Goal: Task Accomplishment & Management: Manage account settings

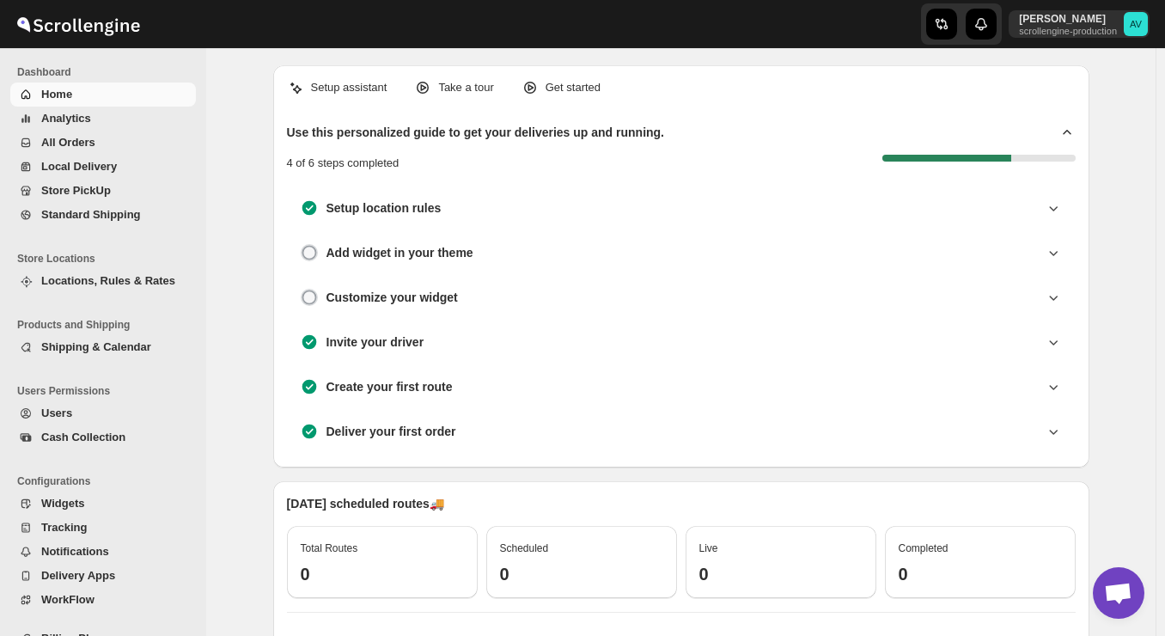
click at [252, 363] on div "Setup assistant Take a tour Get started Use this personalized guide to get your…" at bounding box center [681, 542] width 950 height 988
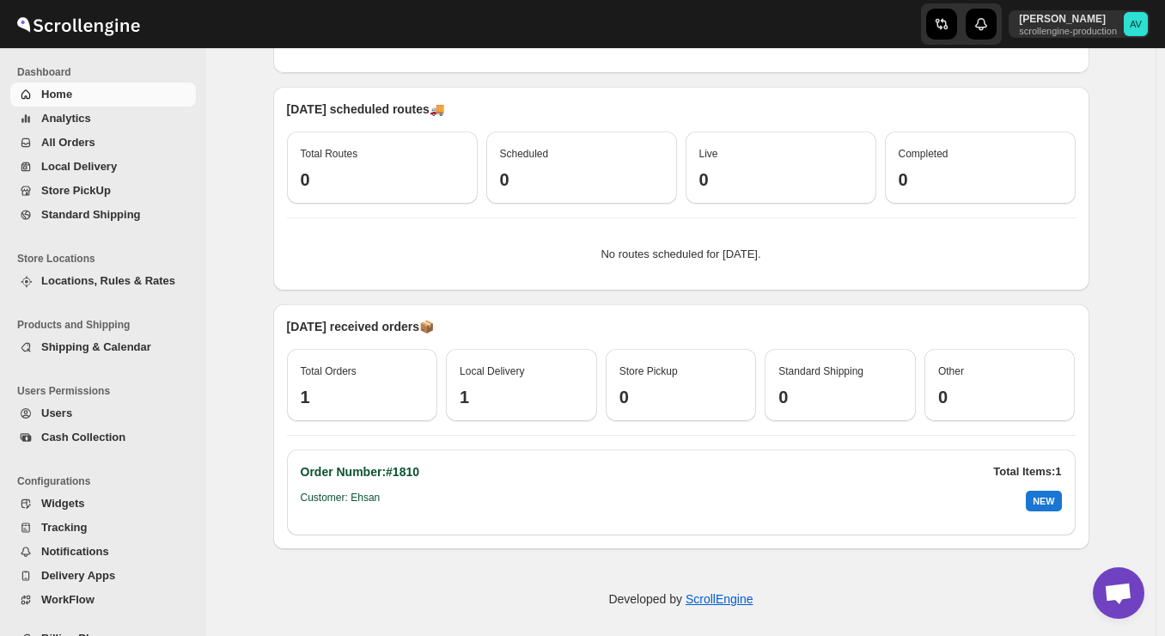
scroll to position [400, 0]
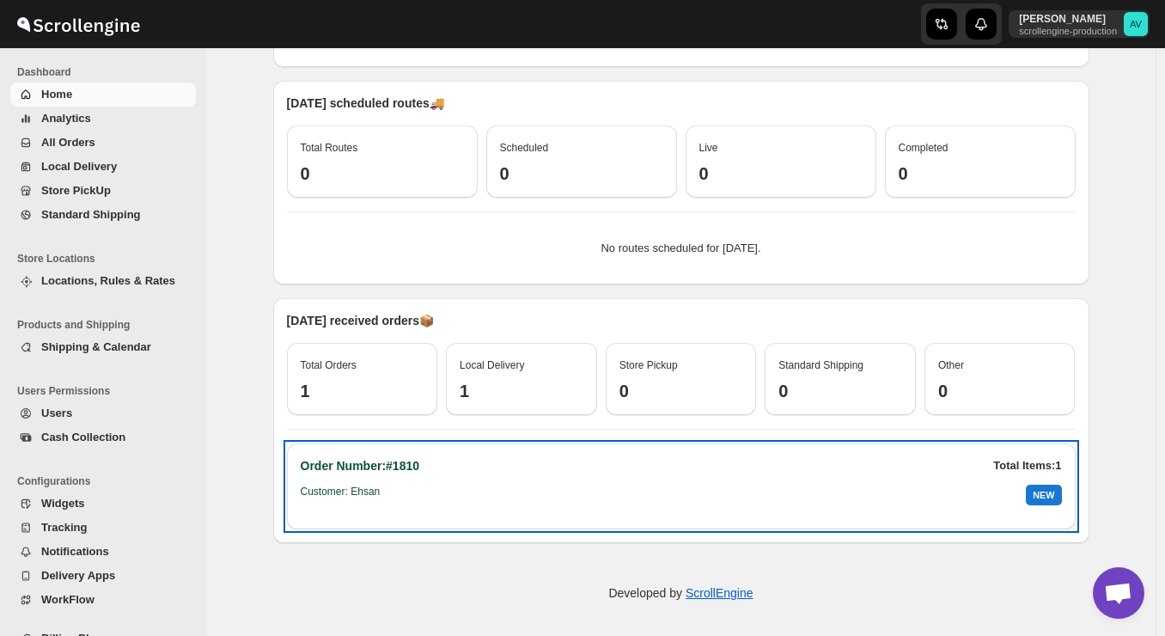
click at [382, 473] on h2 "Order Number: #1810" at bounding box center [360, 465] width 119 height 17
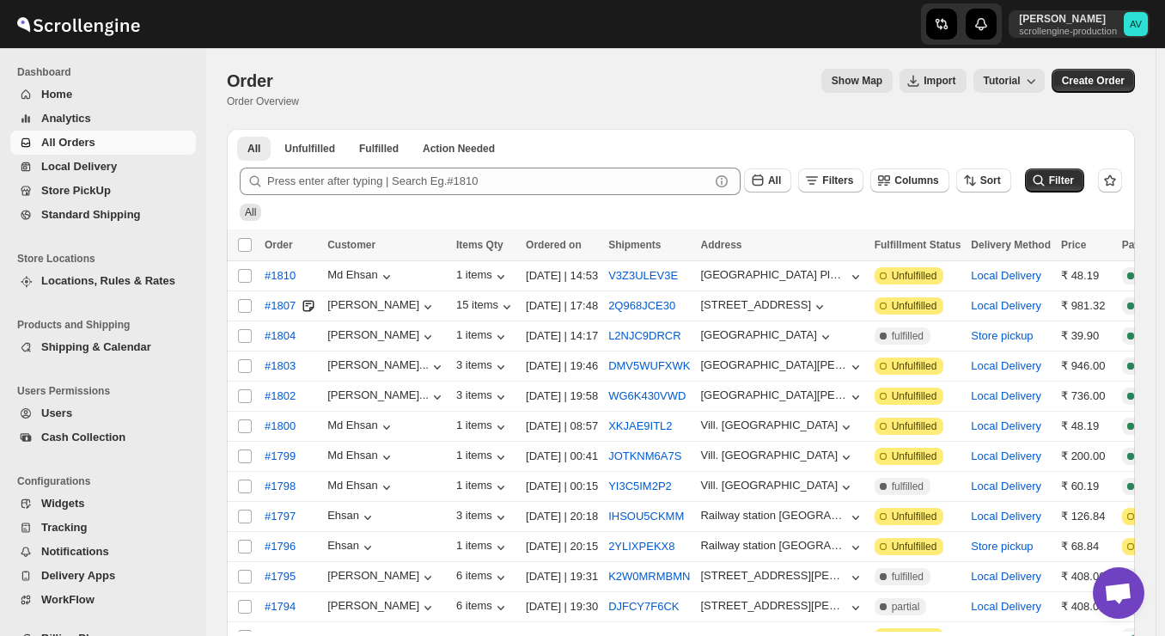
click at [88, 118] on span "Analytics" at bounding box center [66, 118] width 50 height 13
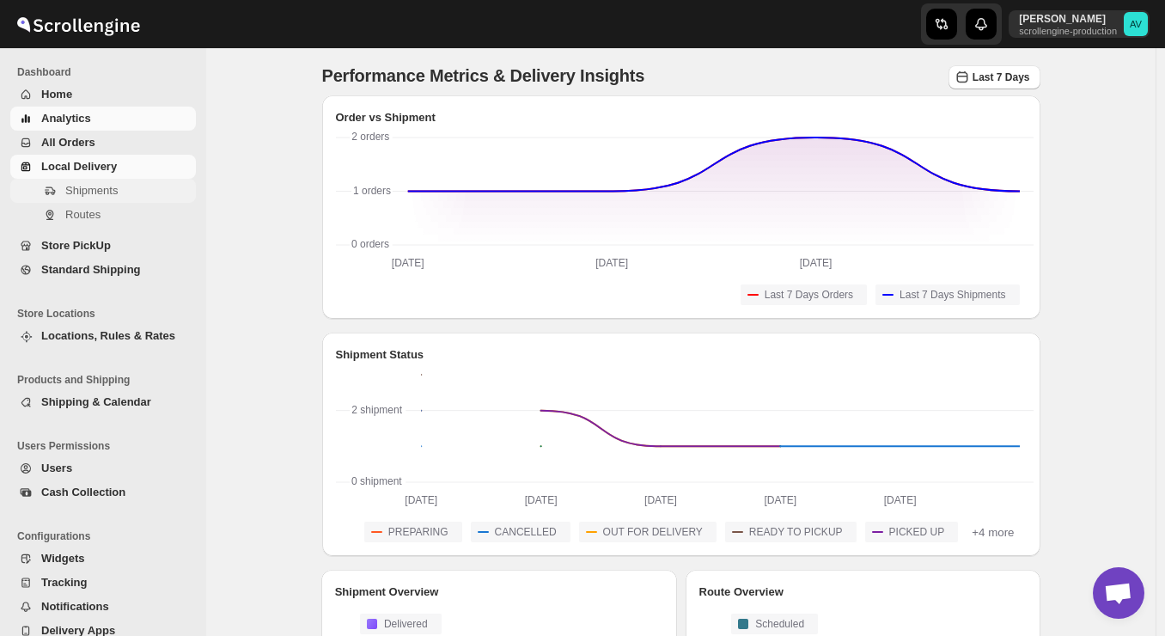
click at [90, 187] on span "Shipments" at bounding box center [91, 190] width 52 height 13
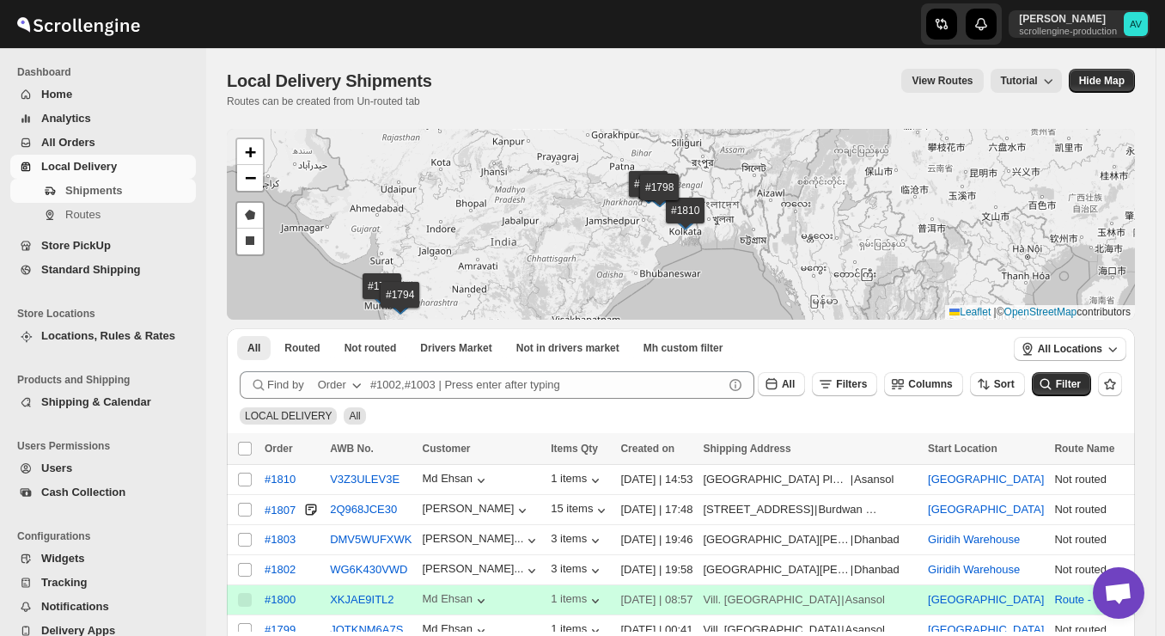
click at [620, 226] on div "#1810 #1807 #1803 #1802 #1800 #1799 #1798 #1797 #1795 #1794 #1793 #1792 #1791 #…" at bounding box center [681, 224] width 908 height 191
click at [534, 197] on div "#1810 #1807 #1803 #1802 #1800 #1799 #1798 #1797 #1795 #1794 #1793 #1792 #1791 #…" at bounding box center [681, 224] width 908 height 191
click at [660, 186] on img at bounding box center [649, 194] width 26 height 19
click at [601, 212] on div "#1810 #1807 #1803 #1802 #1800 #1799 #1798 #1797 #1795 #1794 #1793 #1792 #1791 #…" at bounding box center [681, 224] width 908 height 191
click at [642, 174] on div "#1810 #1807 #1803 #1802 #1800 #1799 #1798 #1797 #1795 #1794 #1793 #1792 #1791 #…" at bounding box center [681, 224] width 908 height 191
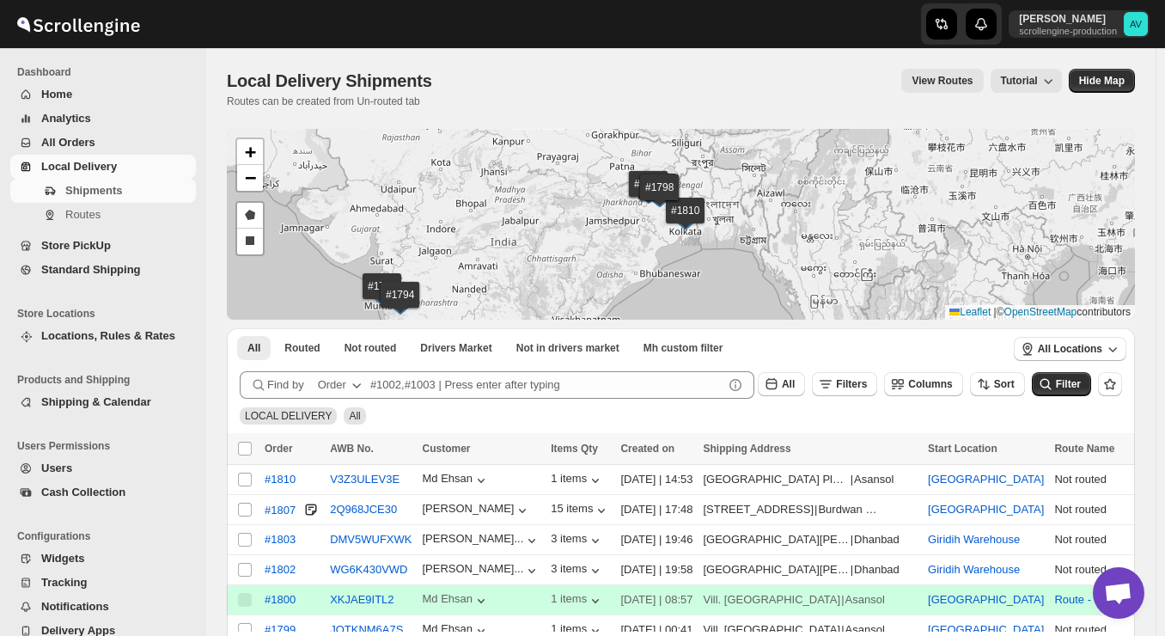
click at [388, 291] on img at bounding box center [382, 296] width 26 height 19
click at [535, 276] on div "#1810 #1807 #1803 #1802 #1800 #1799 #1798 #1797 #1795 #1794 #1793 #1792 #1791 #…" at bounding box center [681, 224] width 908 height 191
click at [1077, 383] on span "Filter" at bounding box center [1068, 384] width 25 height 12
click at [870, 362] on div "All Routed Not routed Drivers Market Not in drivers market Mh custom filter Mor…" at bounding box center [616, 347] width 779 height 38
click at [81, 249] on span "Store PickUp" at bounding box center [76, 245] width 70 height 13
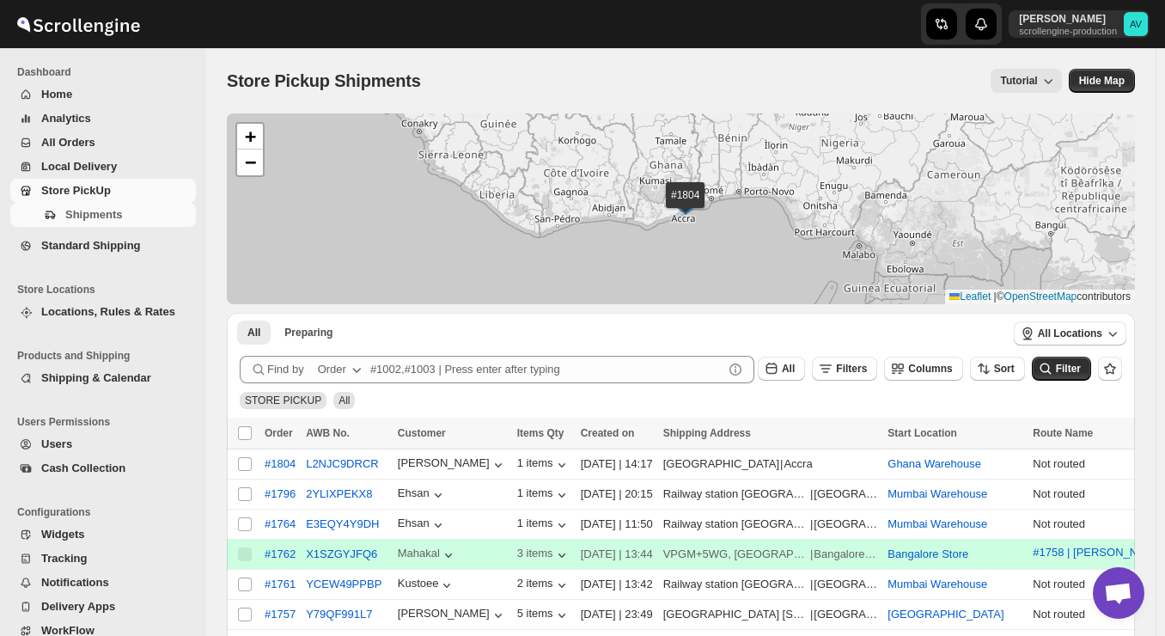
click at [62, 87] on span "Home" at bounding box center [116, 94] width 151 height 17
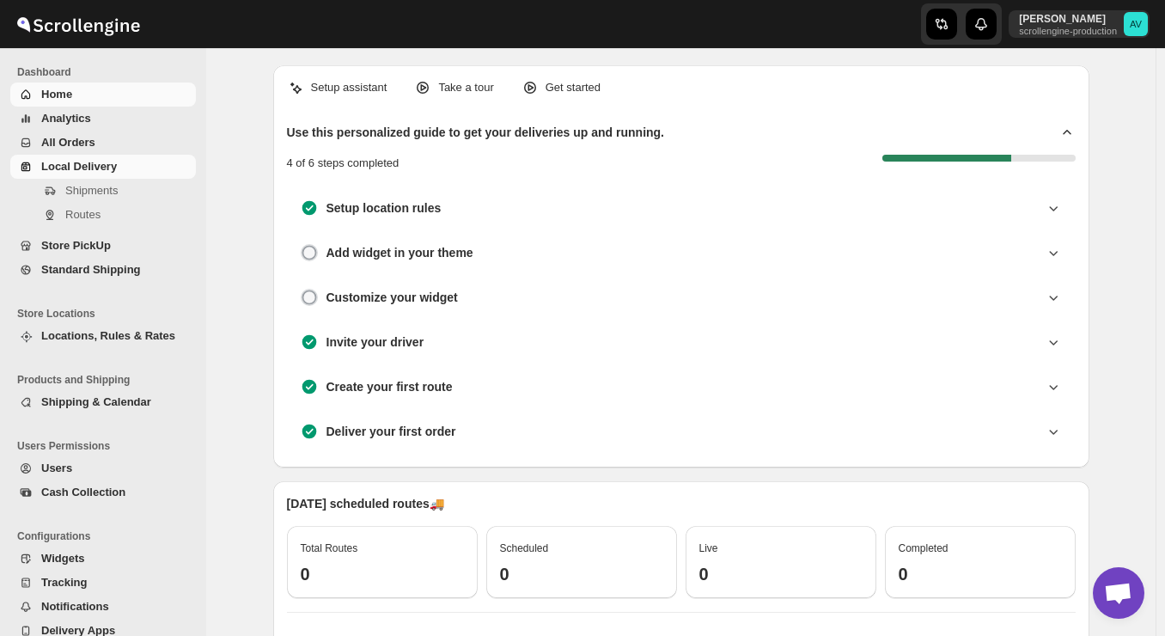
click at [76, 173] on span "Local Delivery" at bounding box center [116, 166] width 151 height 17
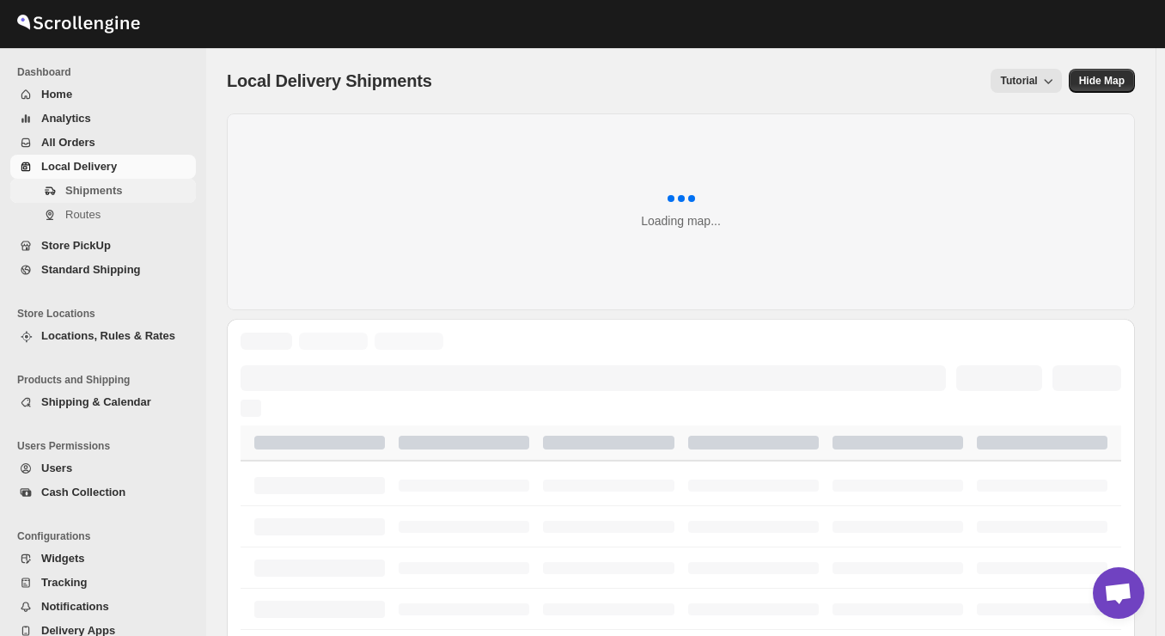
click at [121, 193] on span "Shipments" at bounding box center [93, 190] width 57 height 13
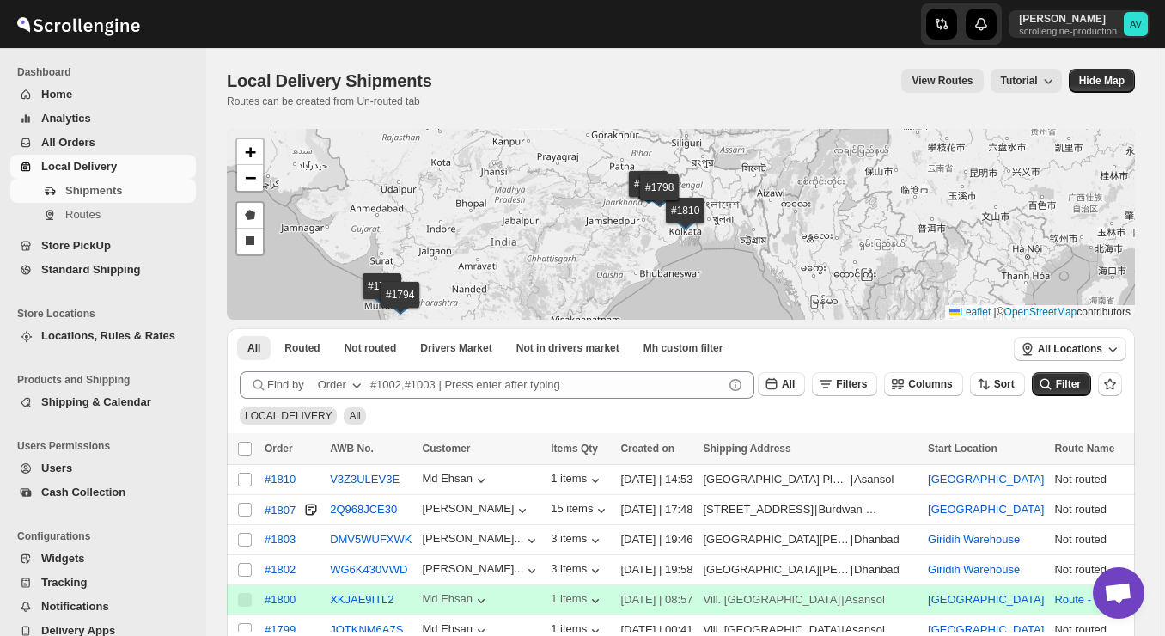
click at [849, 352] on ul "All Routed Not routed Drivers Market Not in drivers market Mh custom filter Mor…" at bounding box center [616, 347] width 765 height 24
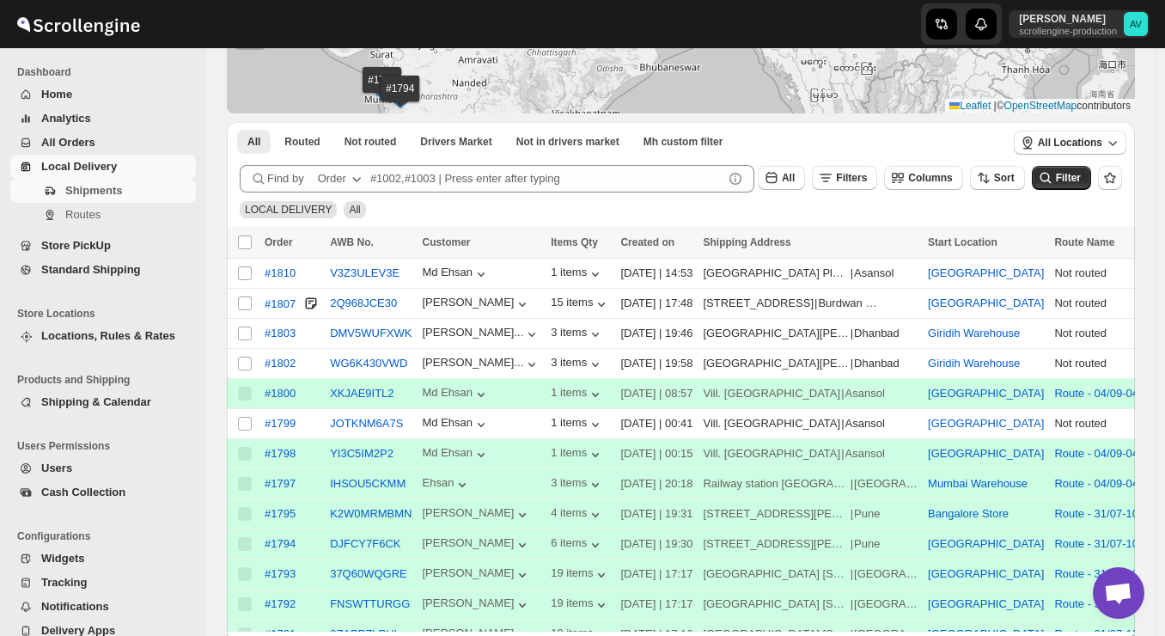
scroll to position [241, 0]
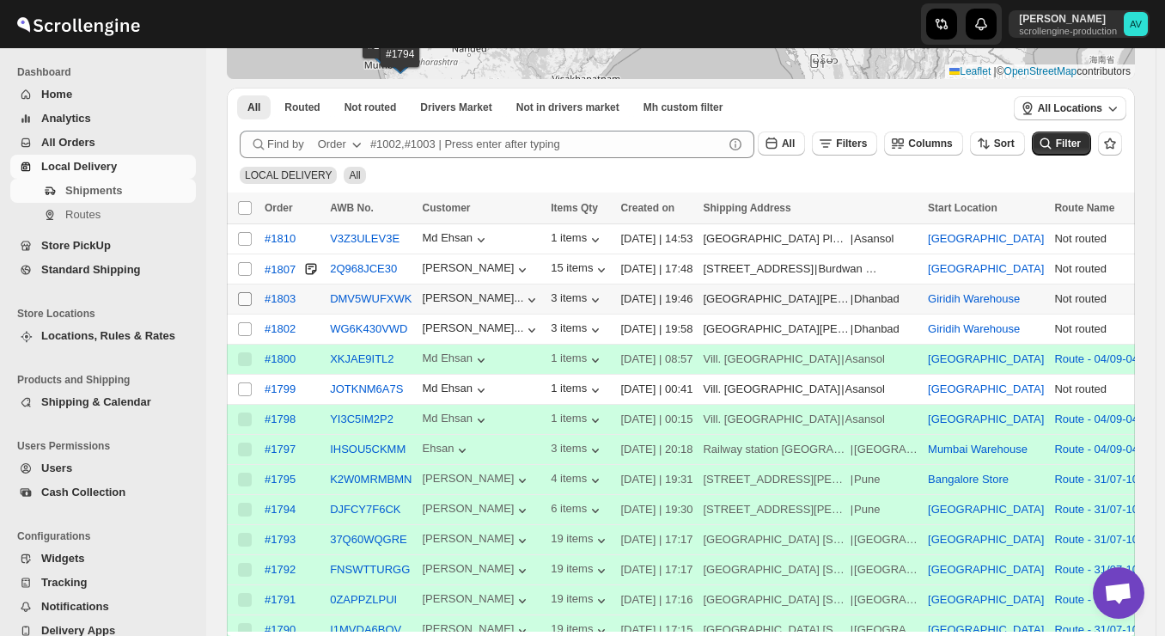
click at [245, 296] on input "Select shipment" at bounding box center [245, 299] width 14 height 14
checkbox input "true"
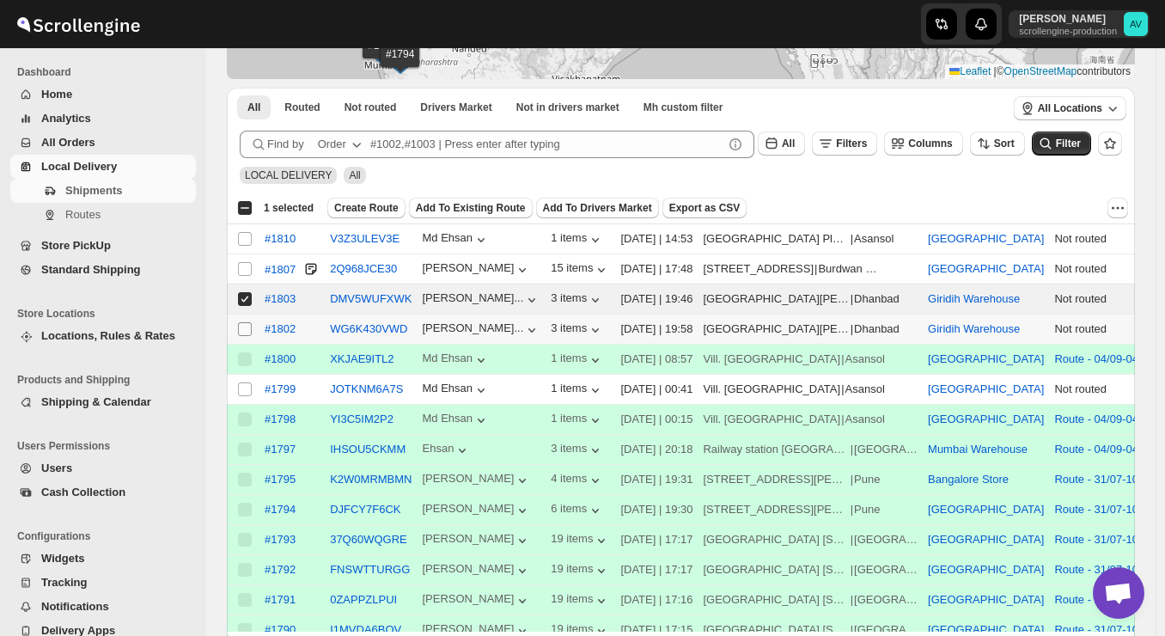
click at [245, 321] on span at bounding box center [244, 328] width 15 height 15
click at [245, 322] on input "Select shipment" at bounding box center [245, 329] width 14 height 14
click at [248, 334] on input "Select shipment" at bounding box center [245, 329] width 14 height 14
checkbox input "true"
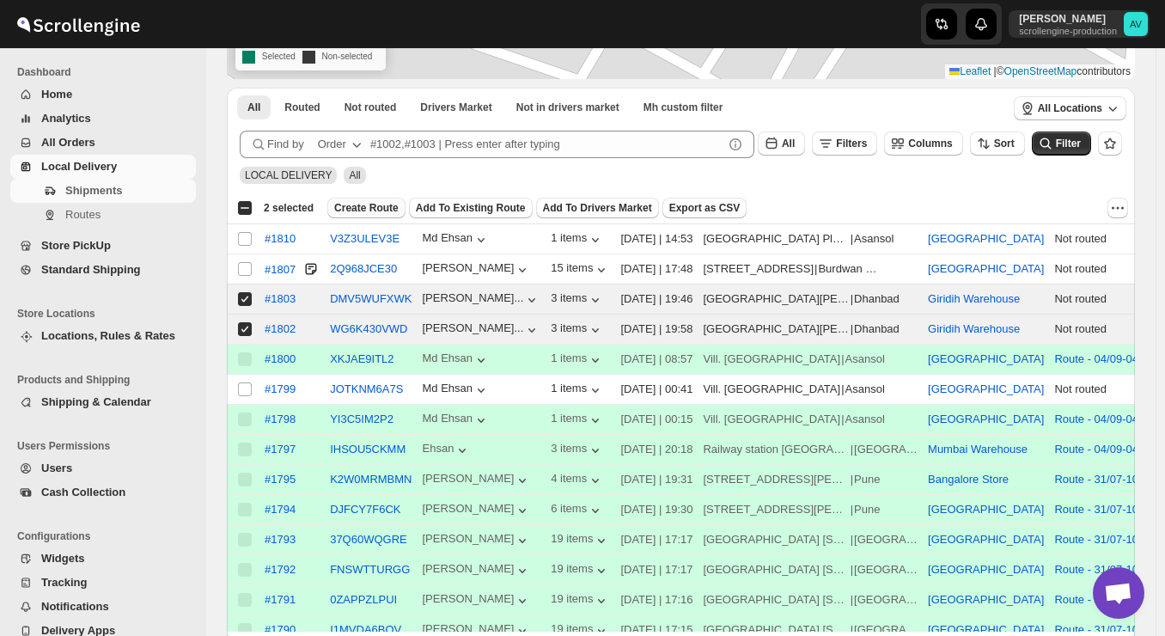
click at [365, 203] on span "Create Route" at bounding box center [366, 208] width 64 height 14
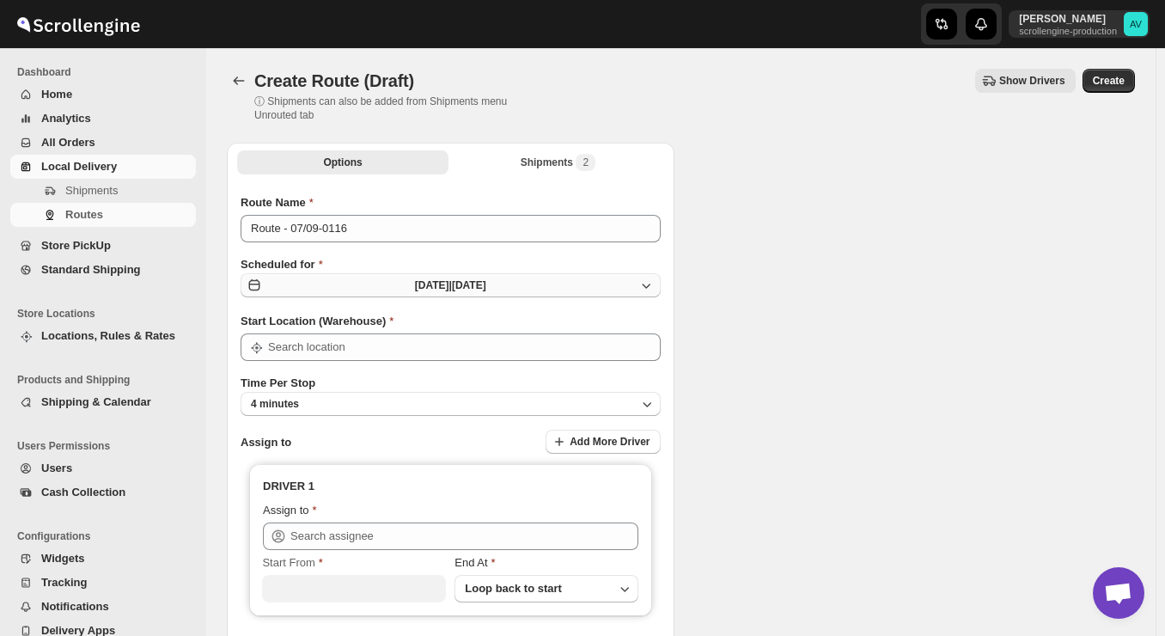
type input "Bangalore Store"
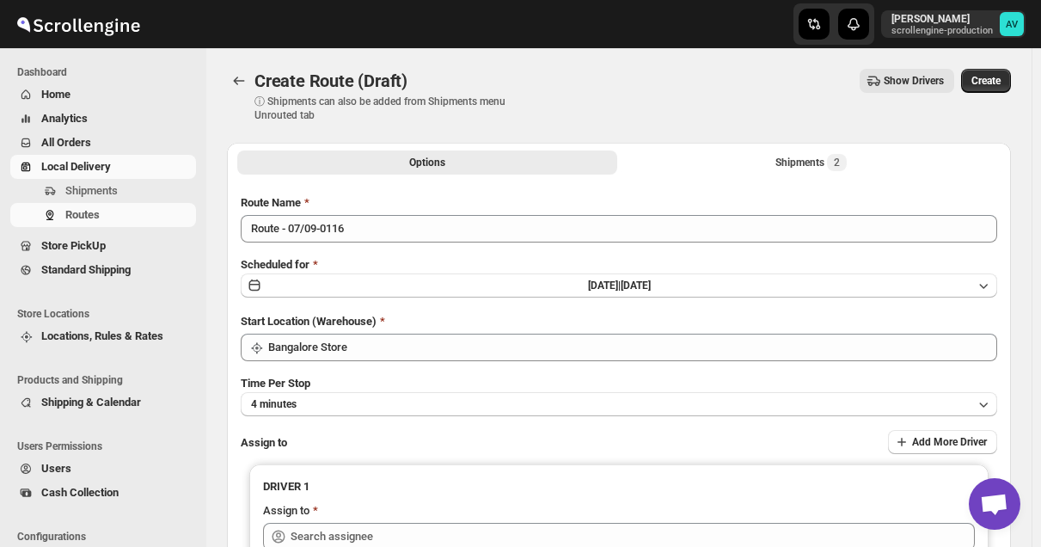
click at [819, 116] on div "Create Route (Draft) ⓘ Shipments can also be added from Shipments menu Unrouted…" at bounding box center [619, 95] width 784 height 53
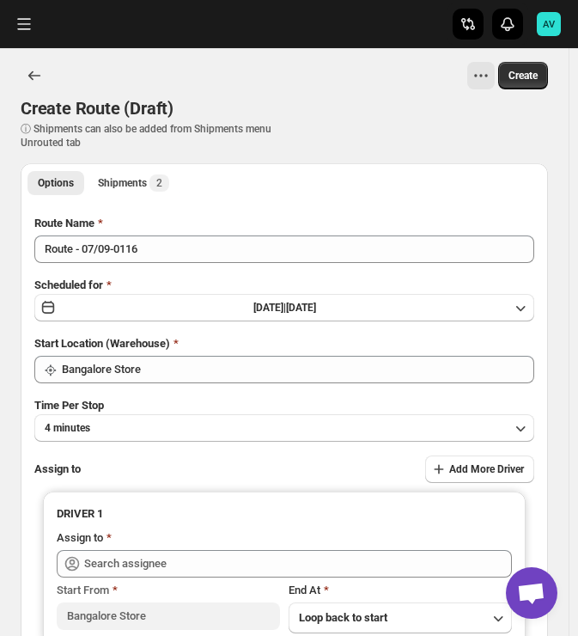
click at [389, 137] on div "Create Route (Draft) ⓘ Shipments can also be added from Shipments menu Unrouted…" at bounding box center [285, 122] width 528 height 53
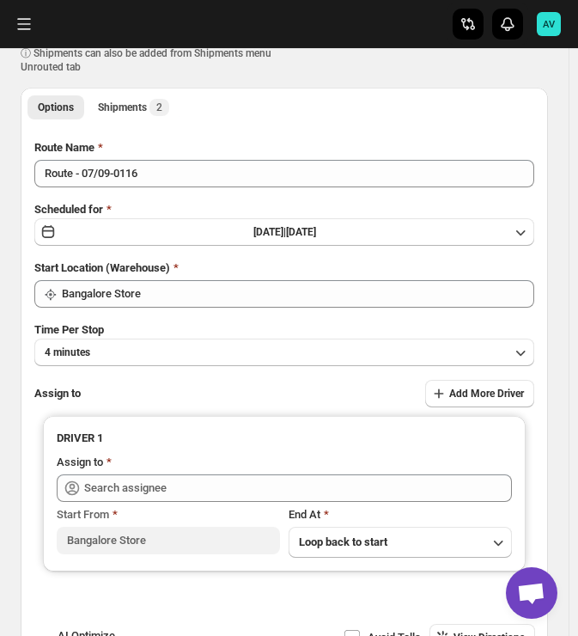
scroll to position [103, 0]
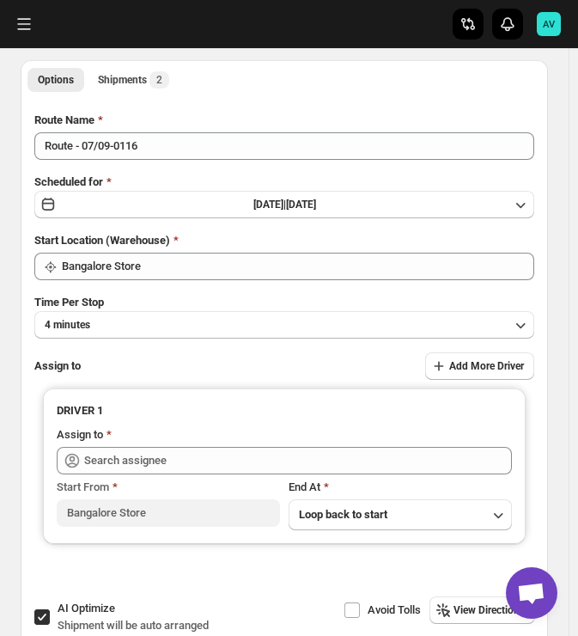
click at [203, 365] on div "Assign to Add More Driver" at bounding box center [284, 365] width 500 height 27
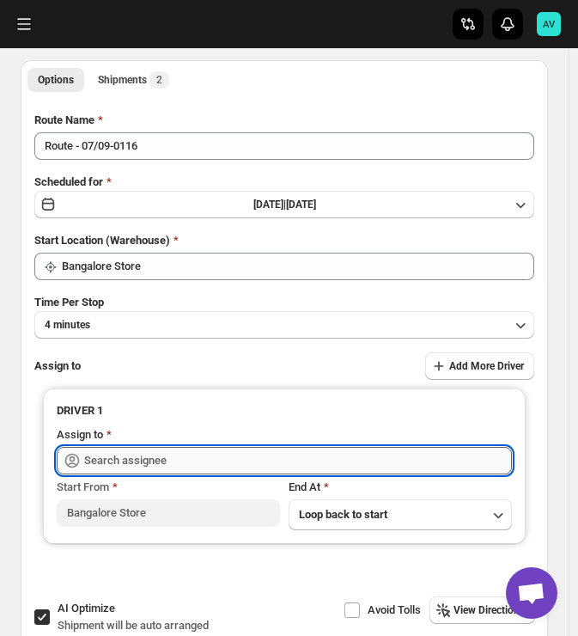
click at [226, 456] on input "text" at bounding box center [298, 460] width 428 height 27
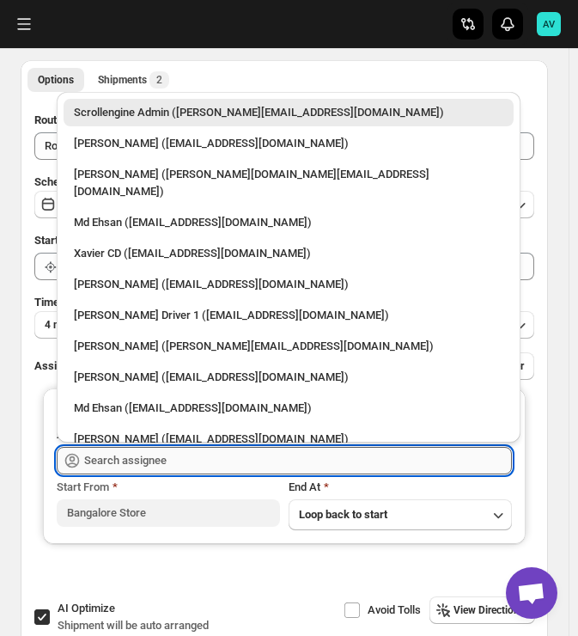
click at [235, 461] on input "text" at bounding box center [298, 460] width 428 height 27
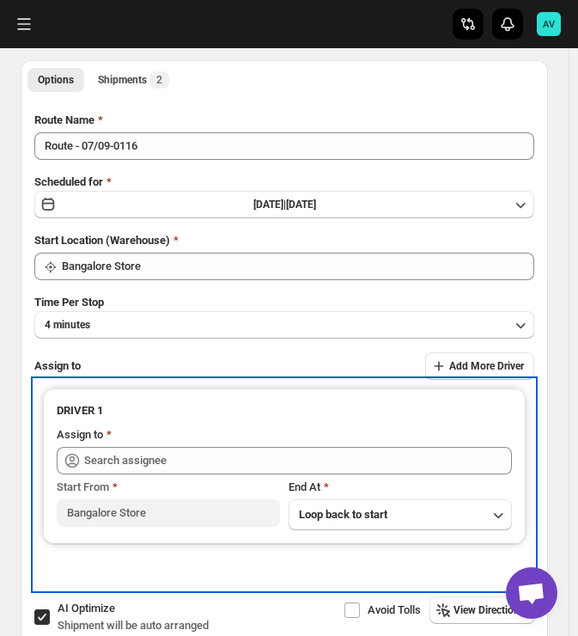
click at [205, 580] on div "DRIVER 1 Assign to Start From [GEOGRAPHIC_DATA] At Loop back to start" at bounding box center [284, 485] width 500 height 210
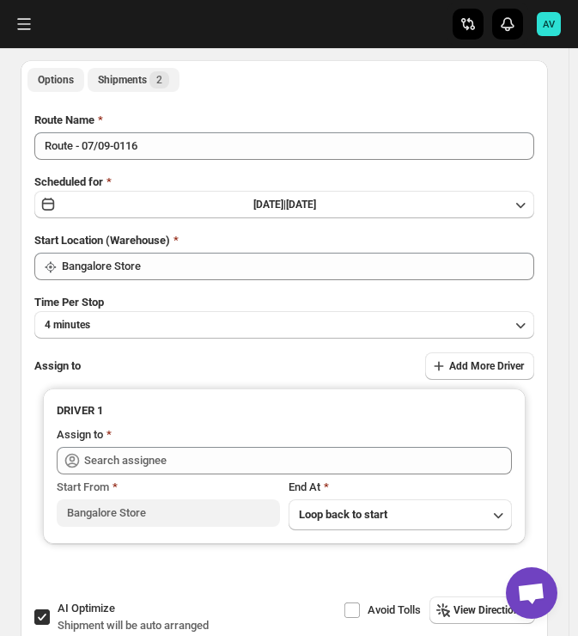
click at [138, 71] on div "Shipments 2" at bounding box center [133, 79] width 71 height 17
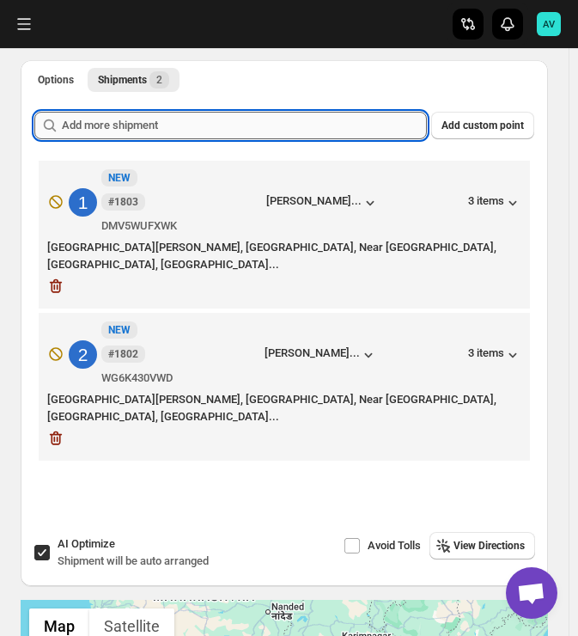
click at [126, 117] on input "text" at bounding box center [244, 125] width 365 height 27
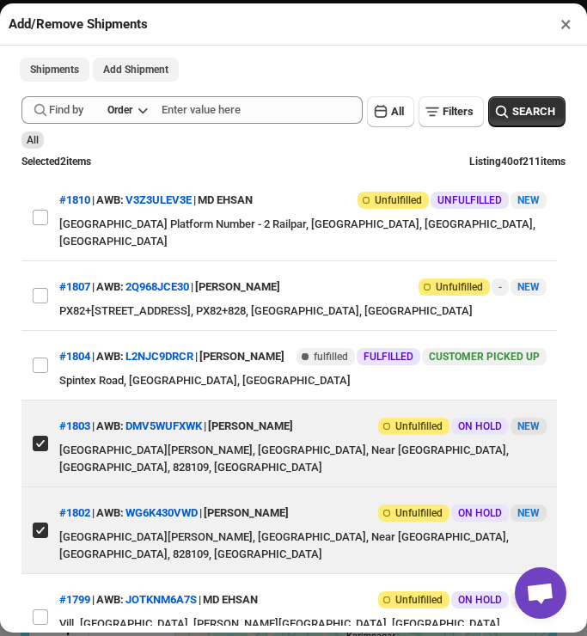
click at [52, 64] on span "Shipments" at bounding box center [54, 70] width 49 height 14
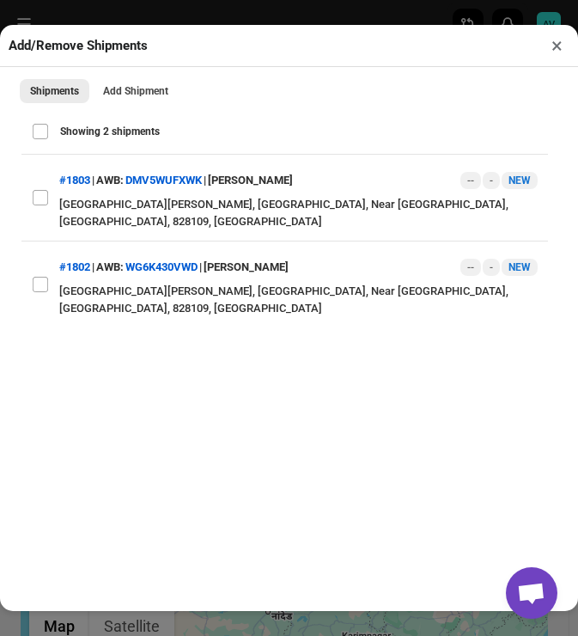
click at [572, 41] on div "Add/Remove Shipments ×" at bounding box center [289, 46] width 578 height 42
click at [562, 47] on button "×" at bounding box center [557, 46] width 25 height 24
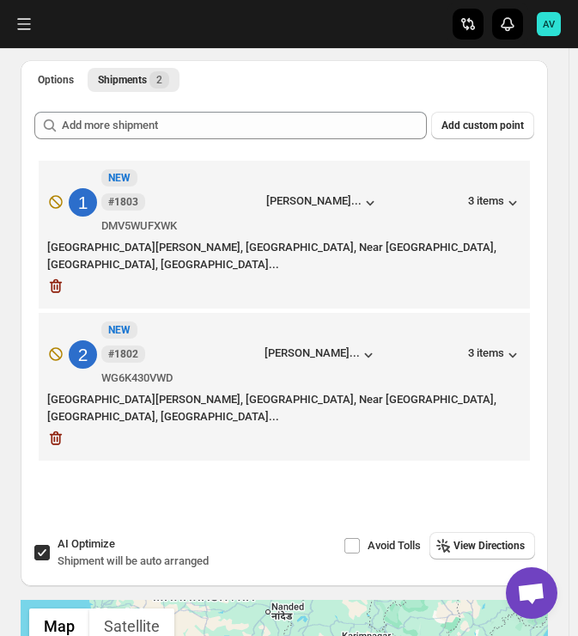
click at [7, 82] on div "Options Shipments 2 More views Options Shipments 2 Add custom point 1 New NEW #…" at bounding box center [277, 590] width 541 height 1088
click at [75, 70] on button "Options" at bounding box center [55, 80] width 57 height 24
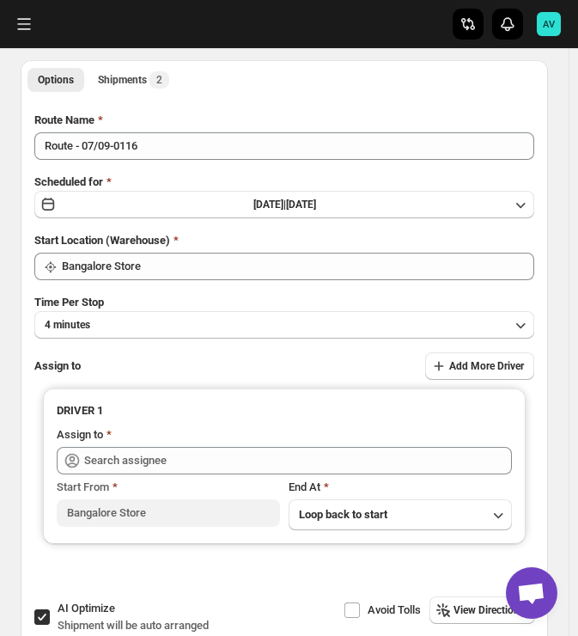
click at [230, 343] on div "Route Name Route - 07/09-0116 Scheduled for [DATE] | [DATE] Start Location (War…" at bounding box center [284, 351] width 500 height 478
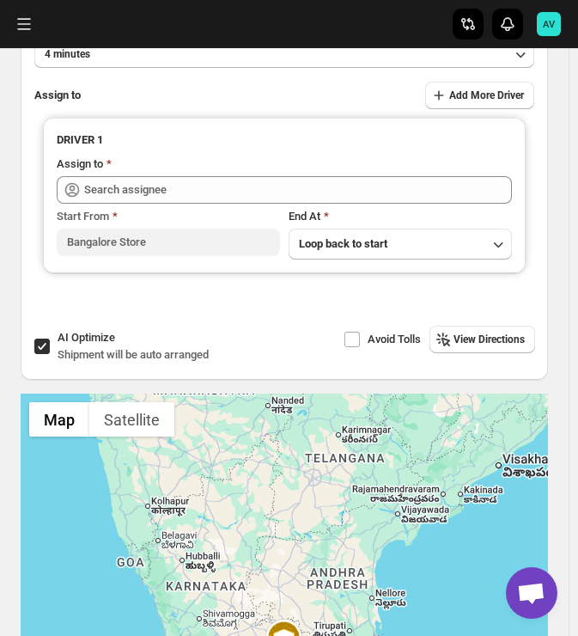
scroll to position [344, 0]
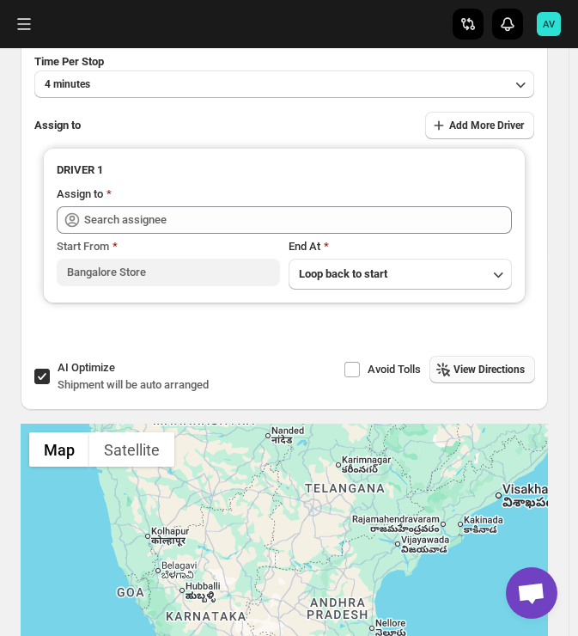
click at [472, 363] on button "View Directions" at bounding box center [483, 369] width 106 height 27
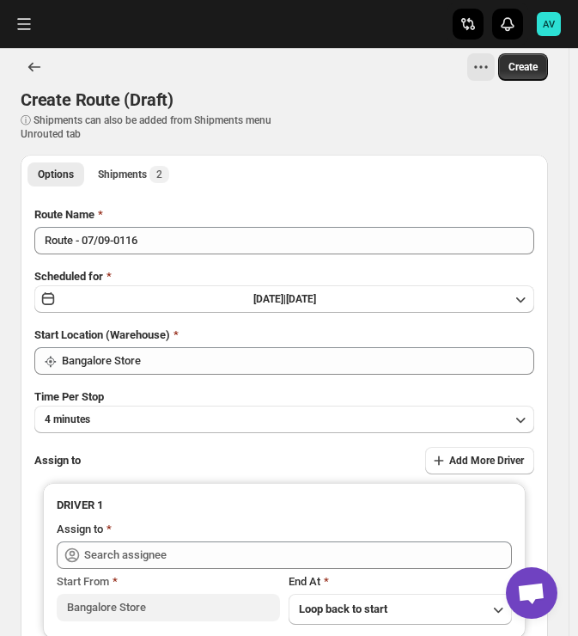
scroll to position [0, 0]
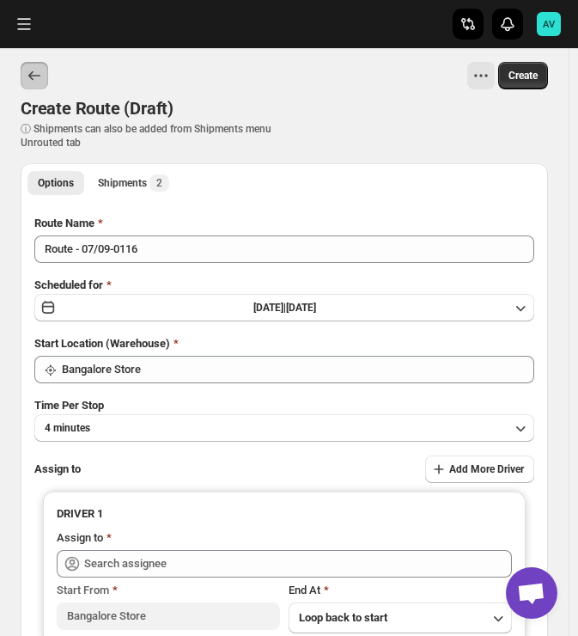
click at [33, 83] on icon "Routes" at bounding box center [34, 75] width 17 height 17
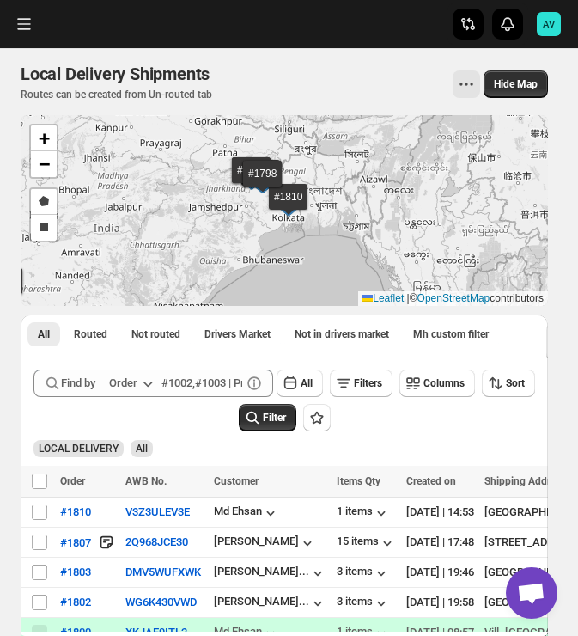
click at [201, 427] on div "LOCAL DELIVERY All" at bounding box center [281, 440] width 509 height 33
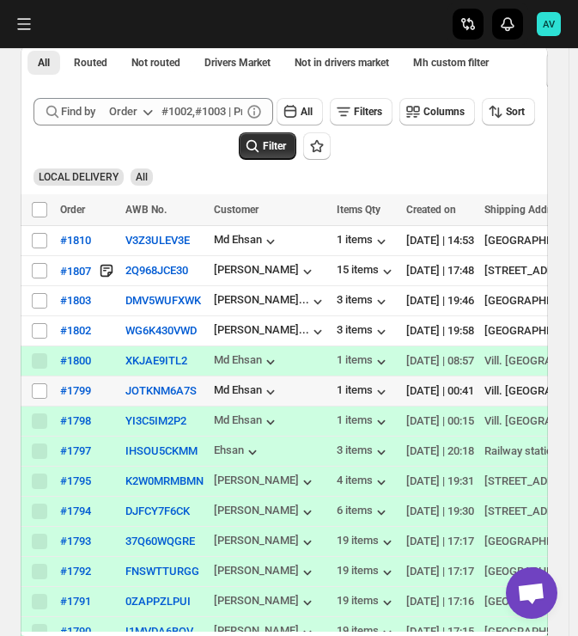
scroll to position [275, 0]
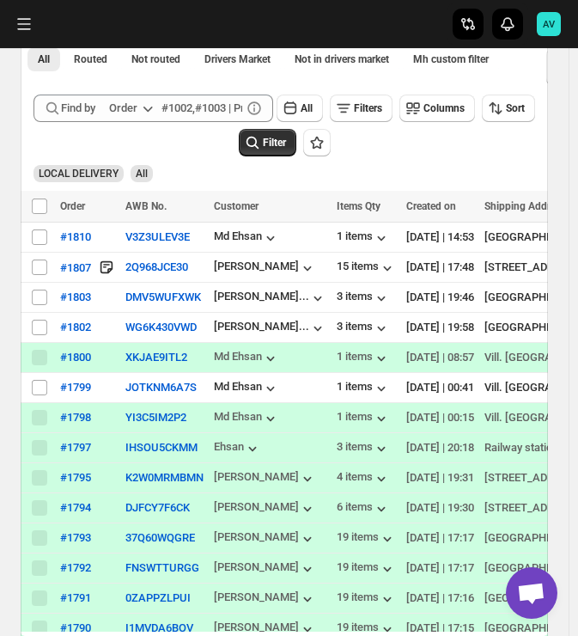
click at [438, 171] on div "LOCAL DELIVERY All" at bounding box center [281, 166] width 509 height 33
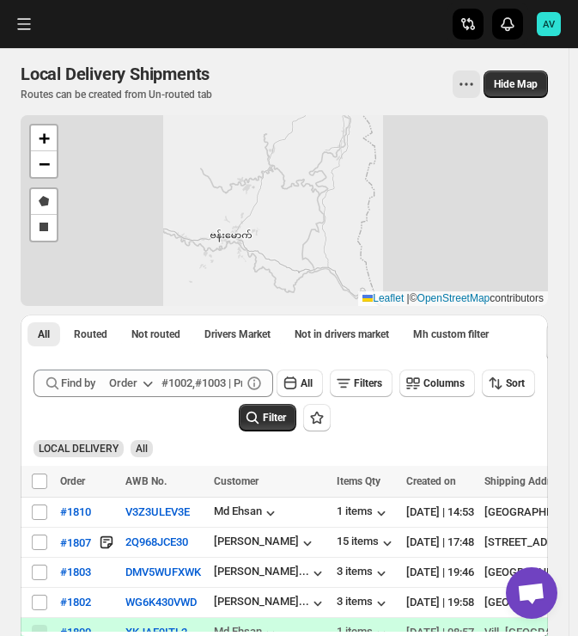
click at [418, 430] on div "LOCAL DELIVERY All" at bounding box center [281, 440] width 509 height 33
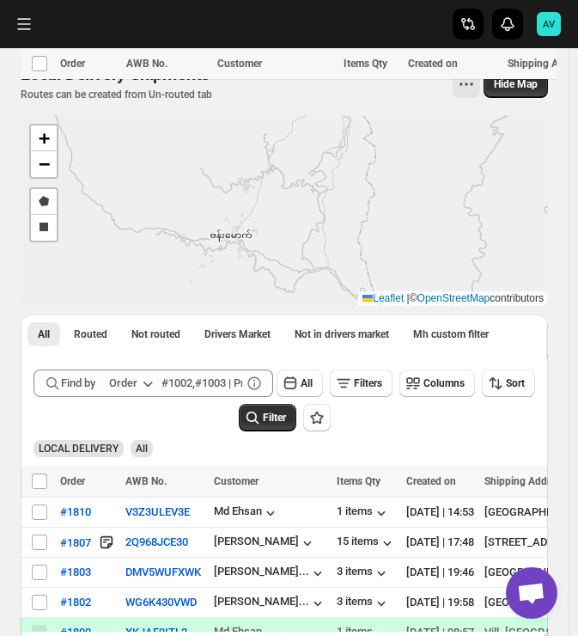
scroll to position [649, 0]
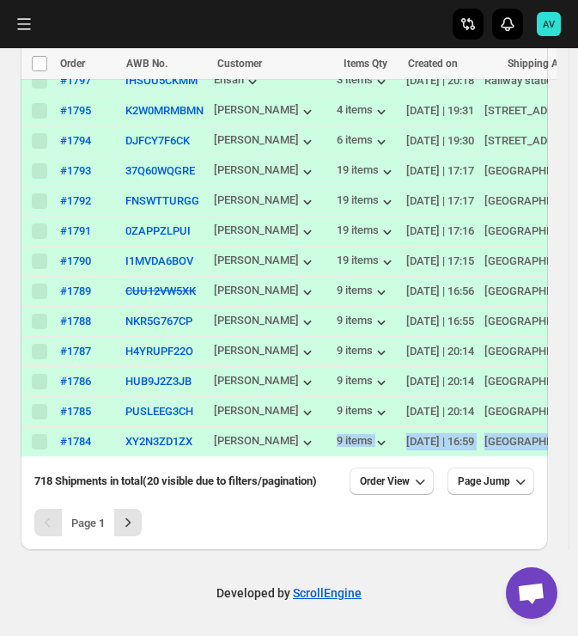
drag, startPoint x: 162, startPoint y: 450, endPoint x: 311, endPoint y: 449, distance: 148.7
click at [311, 449] on div "Select all shipments Order AWB No. Customer Items Qty Created on Shipping Addre…" at bounding box center [285, 142] width 528 height 637
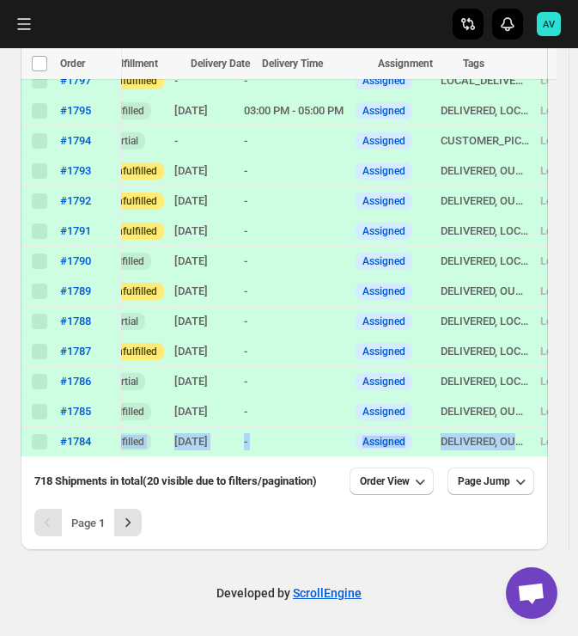
scroll to position [0, 990]
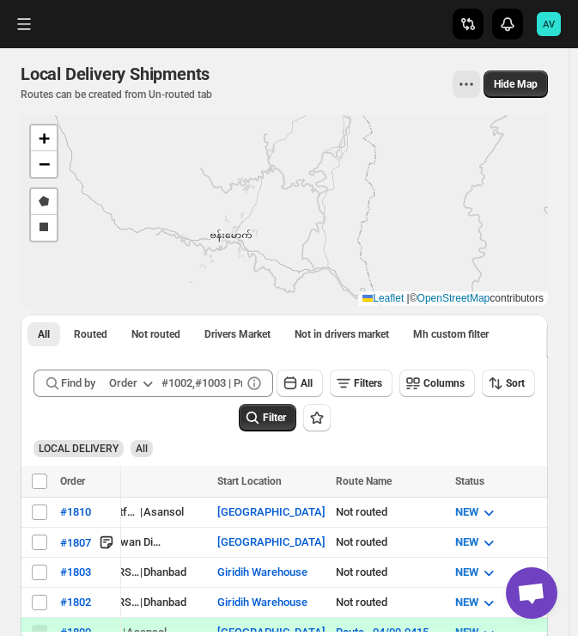
click at [569, 88] on div "Local Delivery Shipments. This page is ready Local Delivery Shipments Routes ca…" at bounding box center [284, 620] width 569 height 1144
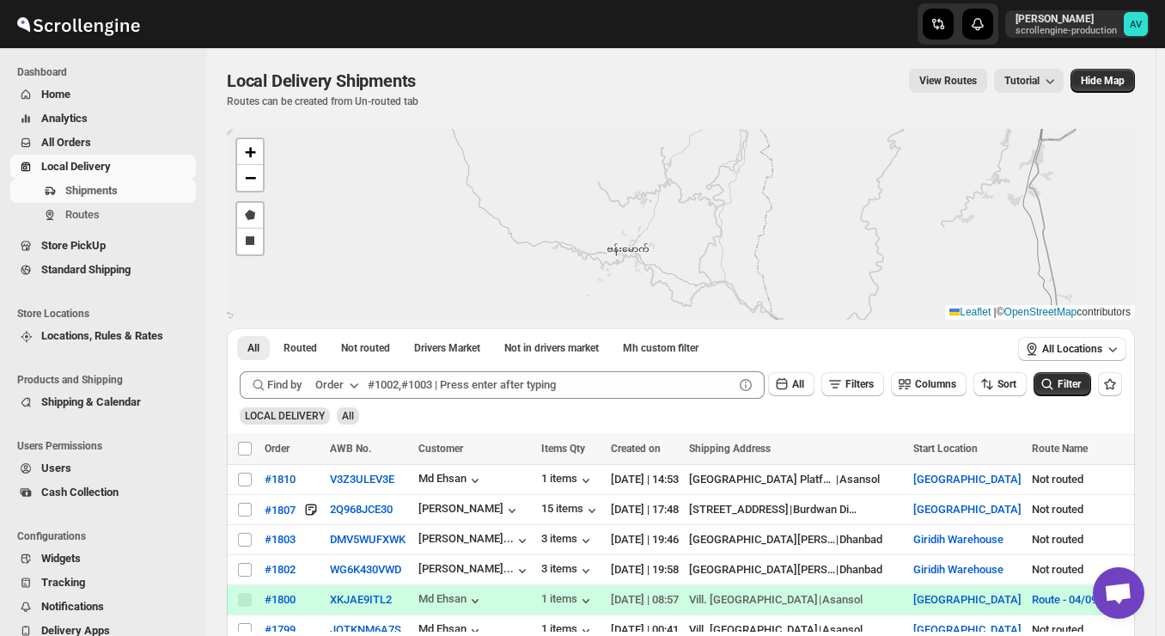
click at [694, 413] on div "LOCAL DELIVERY All" at bounding box center [677, 408] width 889 height 33
click at [1073, 401] on div "LOCAL DELIVERY All" at bounding box center [677, 408] width 889 height 33
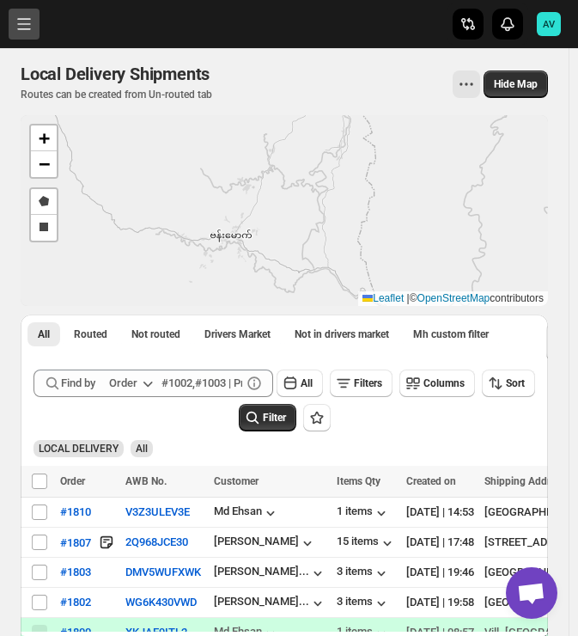
click at [32, 20] on button "Toggle menu" at bounding box center [24, 24] width 31 height 31
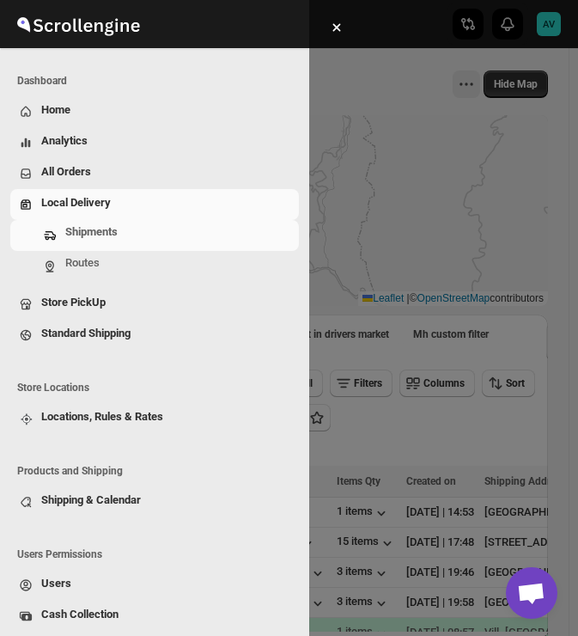
click at [54, 580] on span "Users" at bounding box center [56, 583] width 30 height 13
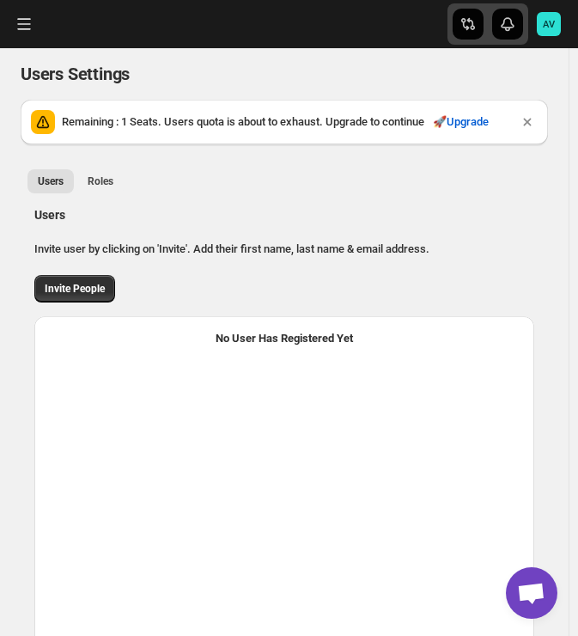
select select "637b767fbaab0276b10c91d5"
select select "637b767fbaab0276b10c91d7"
select select "637b767fbaab0276b10c91d5"
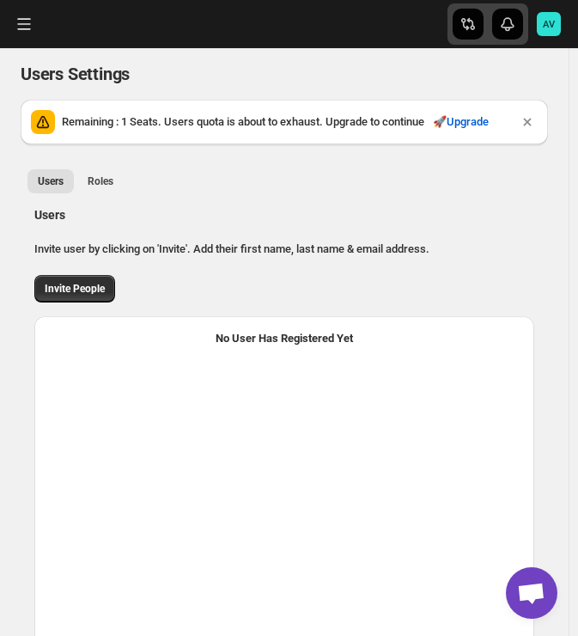
select select "637b767fbaab0276b10c91d5"
select select "637b767fbaab0276b10c91d7"
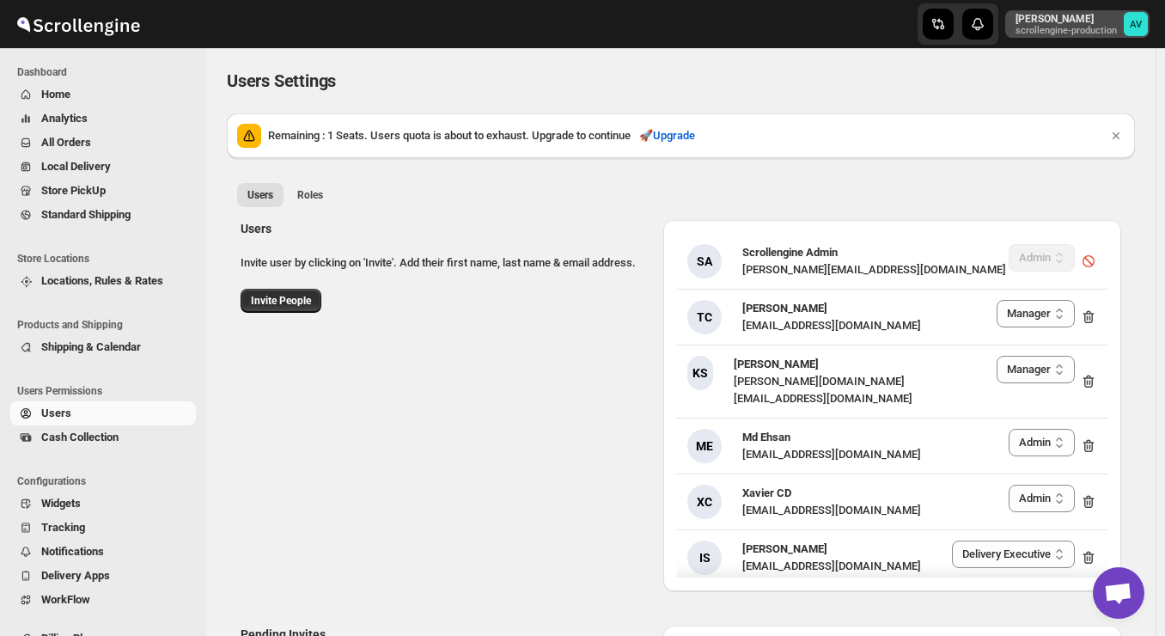
click at [1135, 37] on button "[PERSON_NAME] scrollengine-production AV" at bounding box center [1077, 23] width 144 height 27
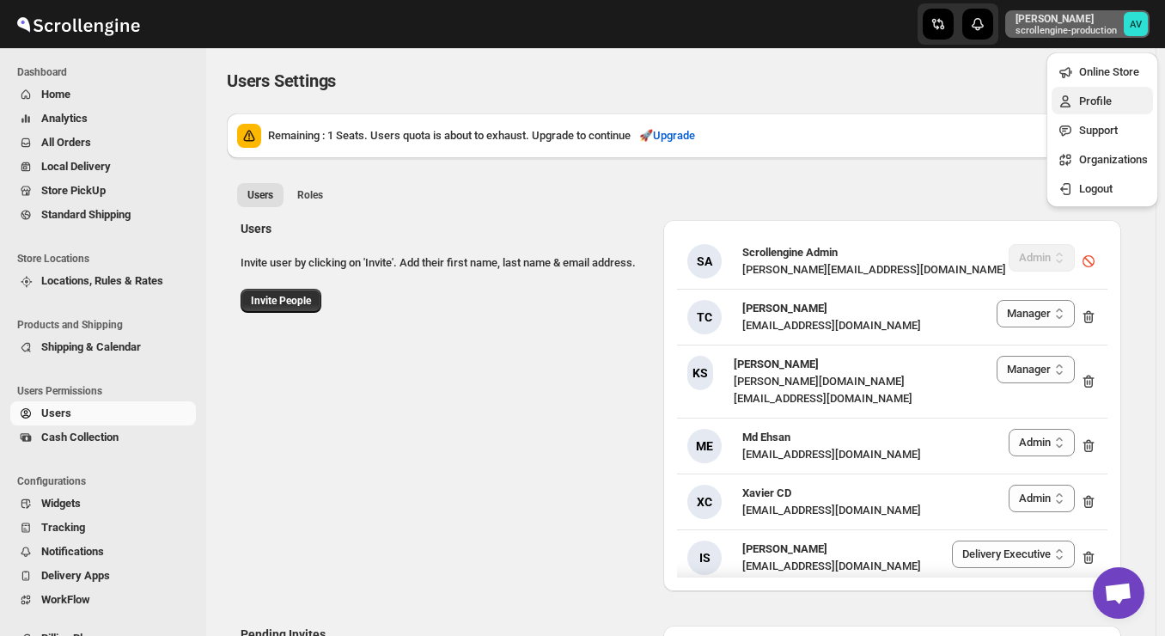
click at [1098, 98] on span "Profile" at bounding box center [1095, 101] width 33 height 13
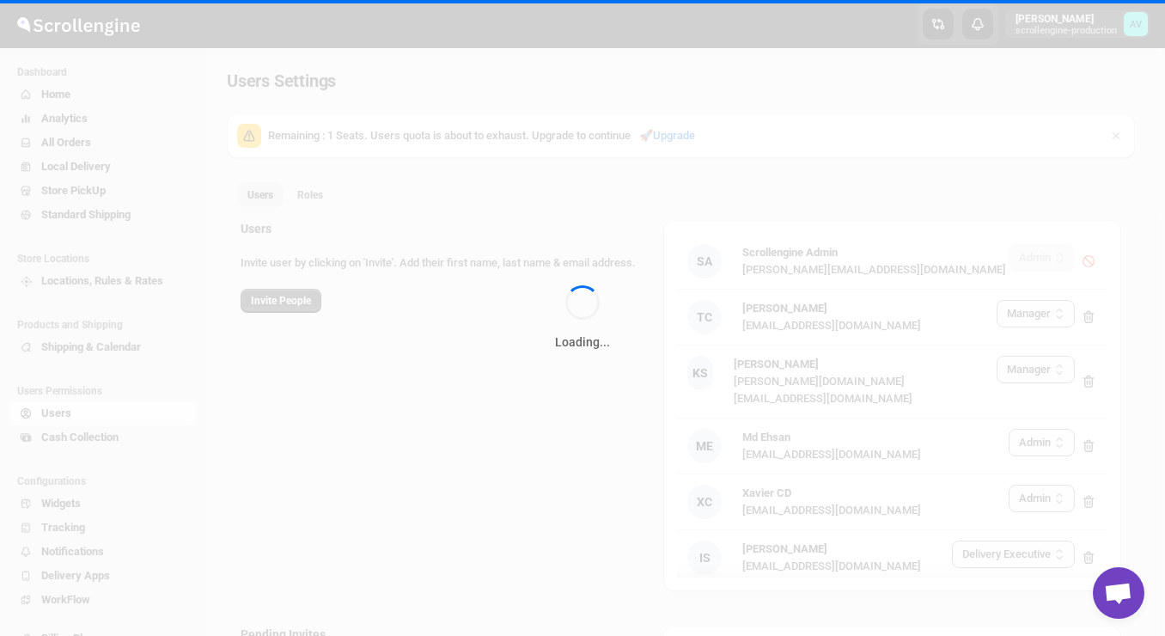
click at [1098, 98] on div "Loading..." at bounding box center [582, 318] width 1165 height 636
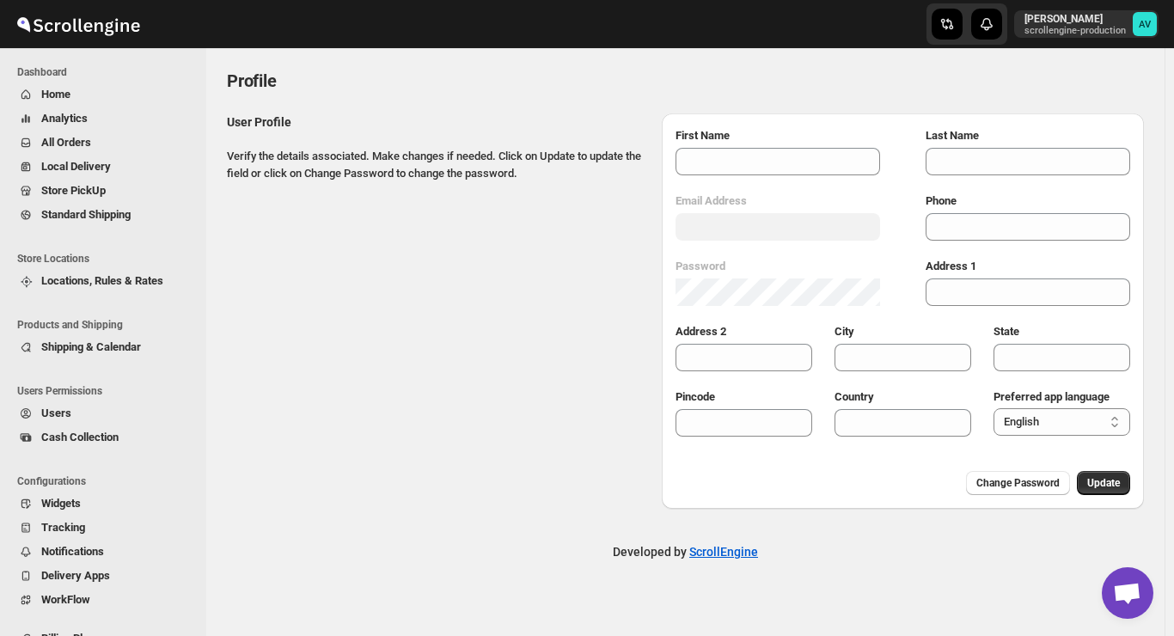
type input "Avinash"
type input "[PERSON_NAME]"
type input "[EMAIL_ADDRESS][DOMAIN_NAME]"
click at [249, 451] on div "User Profile Verify the details associated. Make changes if needed. Click on Up…" at bounding box center [678, 304] width 931 height 409
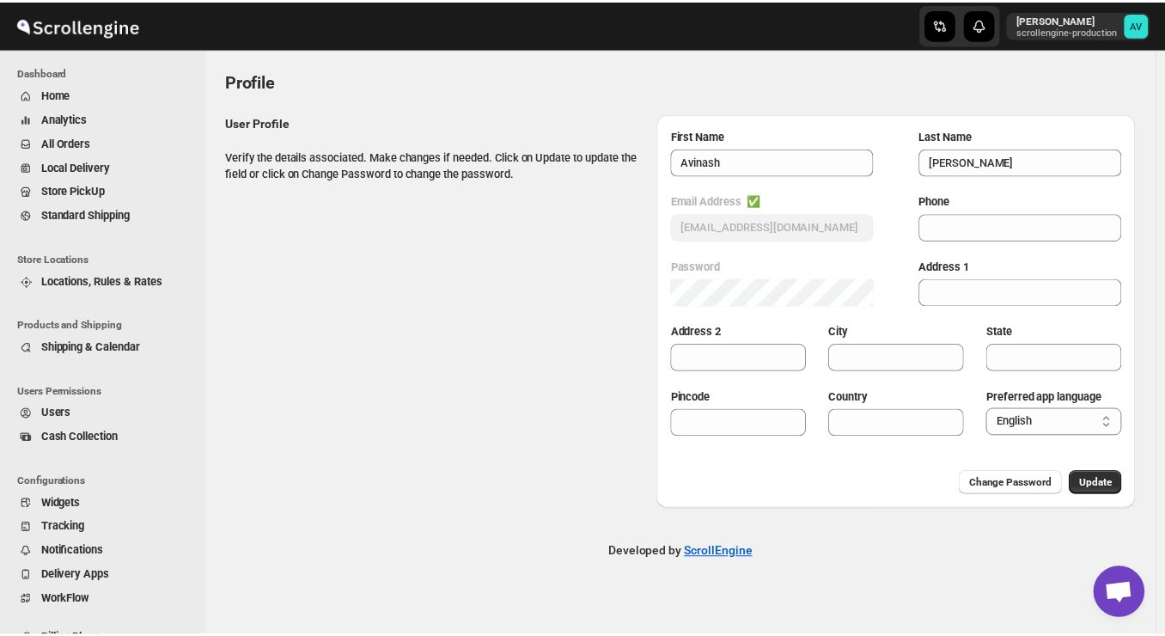
scroll to position [52, 0]
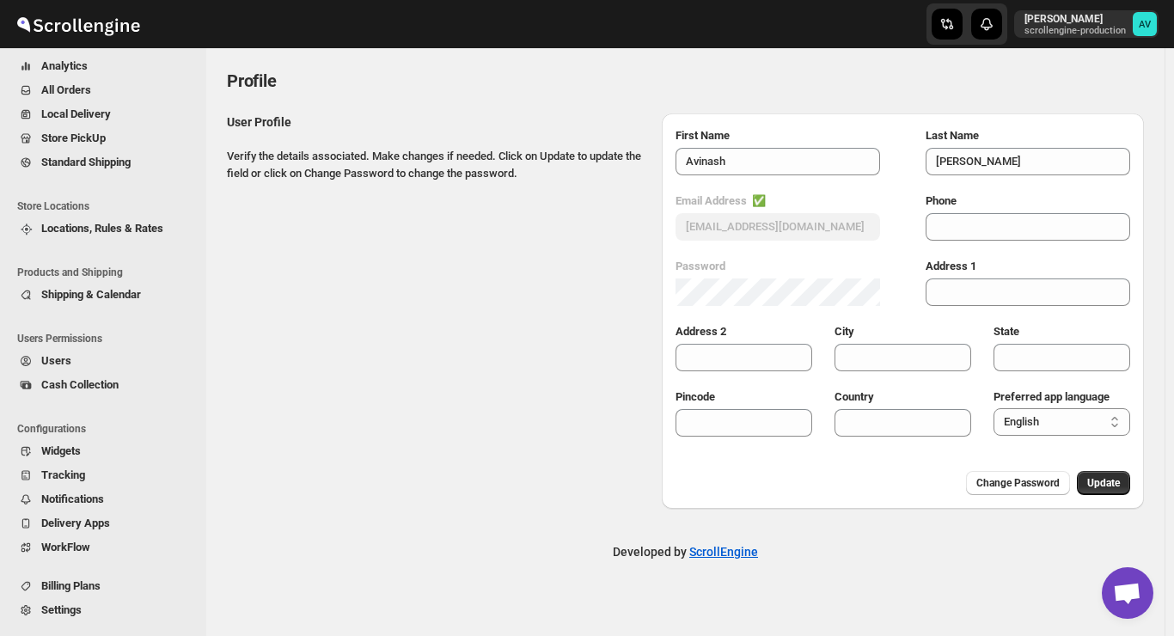
click at [49, 587] on span "Billing Plans" at bounding box center [70, 585] width 59 height 13
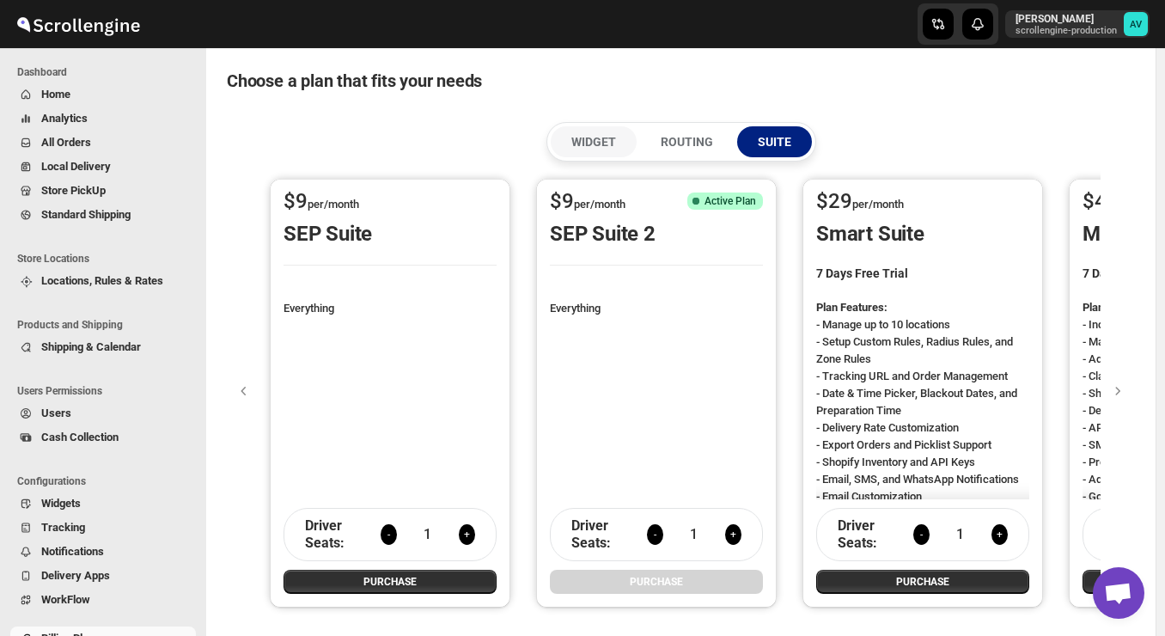
click at [588, 137] on p "WIDGET" at bounding box center [593, 141] width 45 height 17
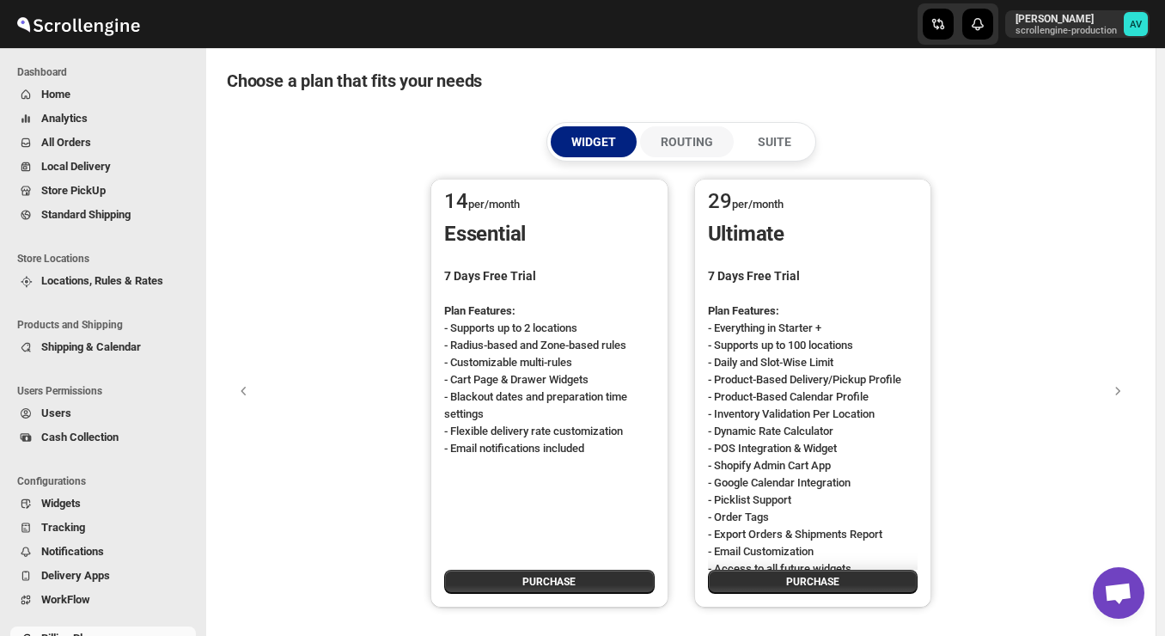
click at [705, 140] on p "ROUTING" at bounding box center [687, 141] width 52 height 17
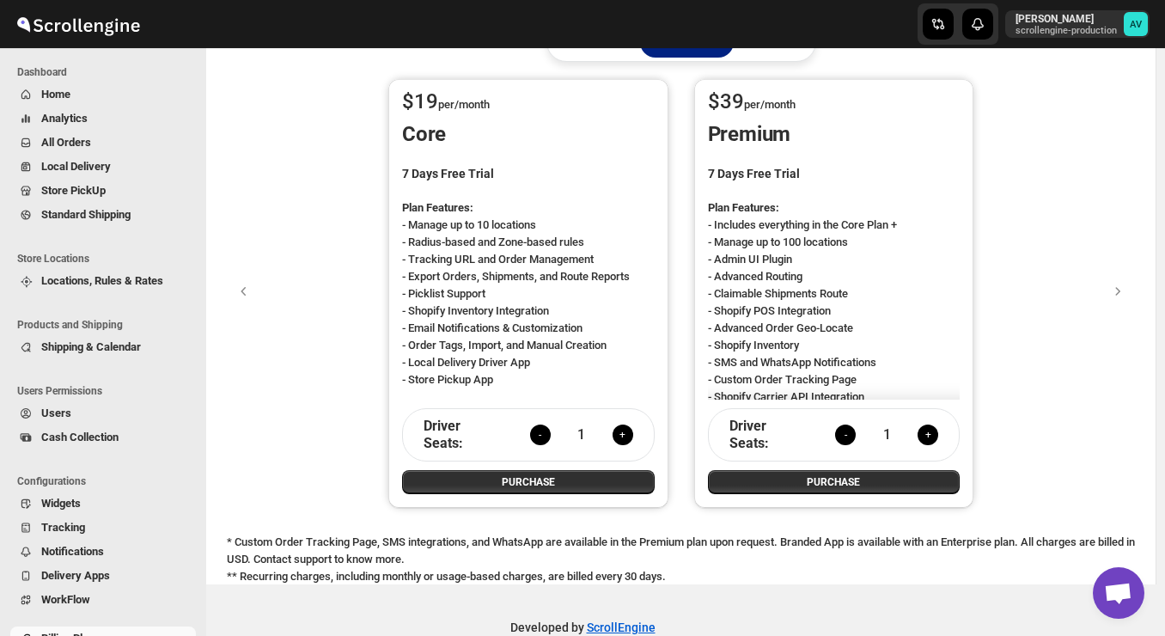
scroll to position [65, 0]
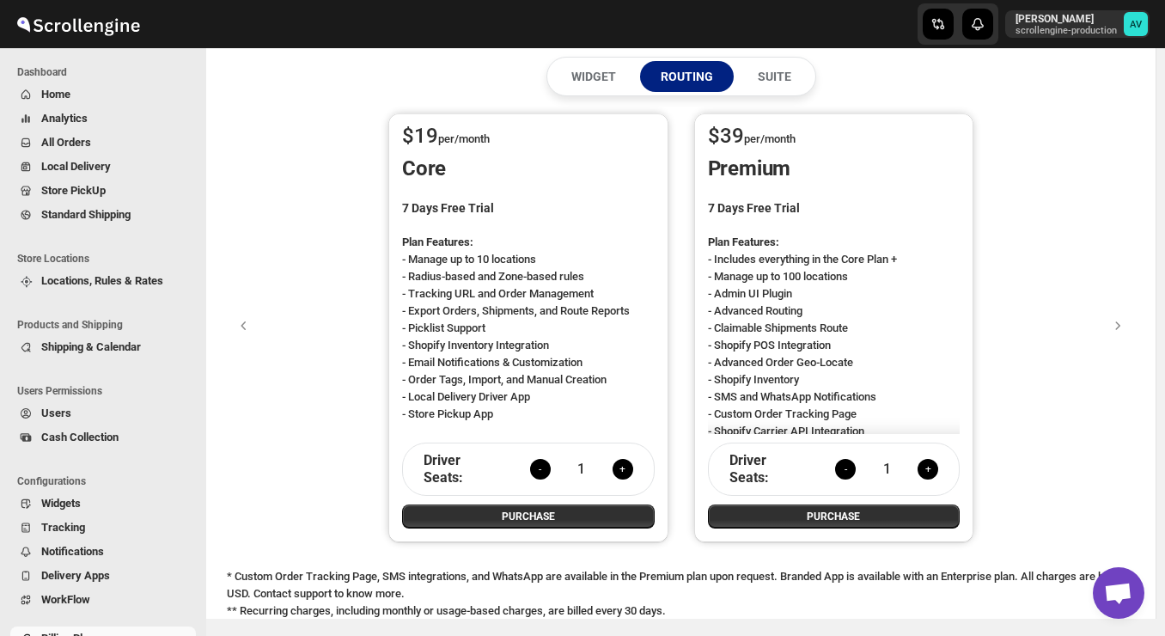
click at [630, 467] on button "+" at bounding box center [623, 469] width 21 height 21
click at [547, 472] on button "-" at bounding box center [540, 469] width 21 height 21
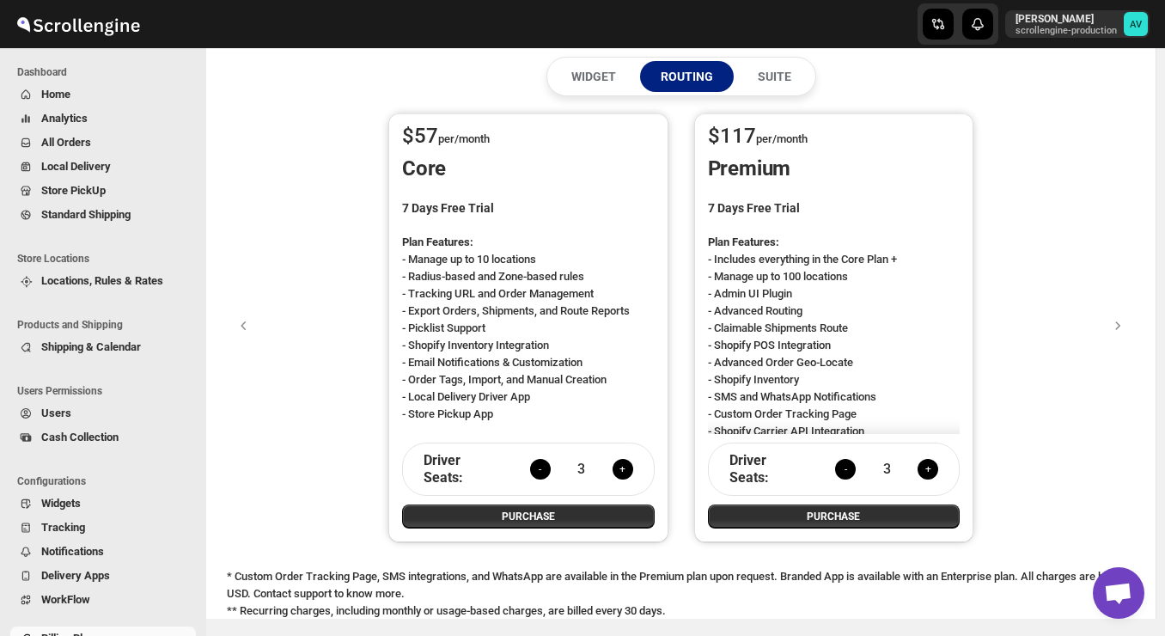
click at [547, 472] on button "-" at bounding box center [540, 469] width 21 height 21
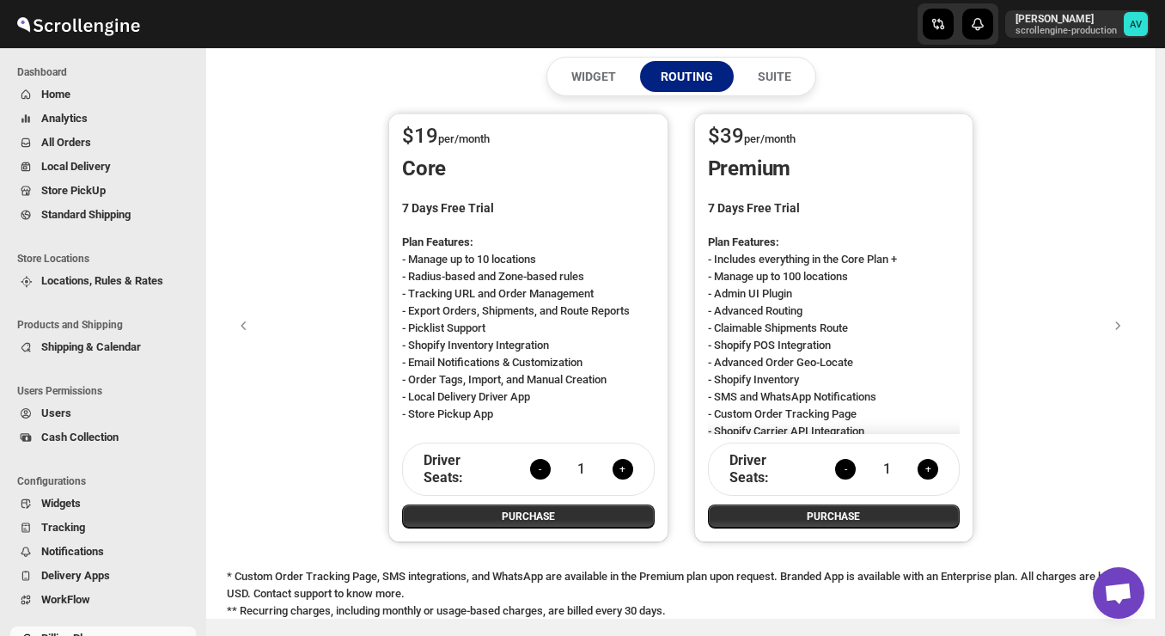
click at [776, 60] on div "WIDGET ROUTING SUITE" at bounding box center [682, 77] width 270 height 40
click at [779, 70] on p "SUITE" at bounding box center [775, 76] width 34 height 17
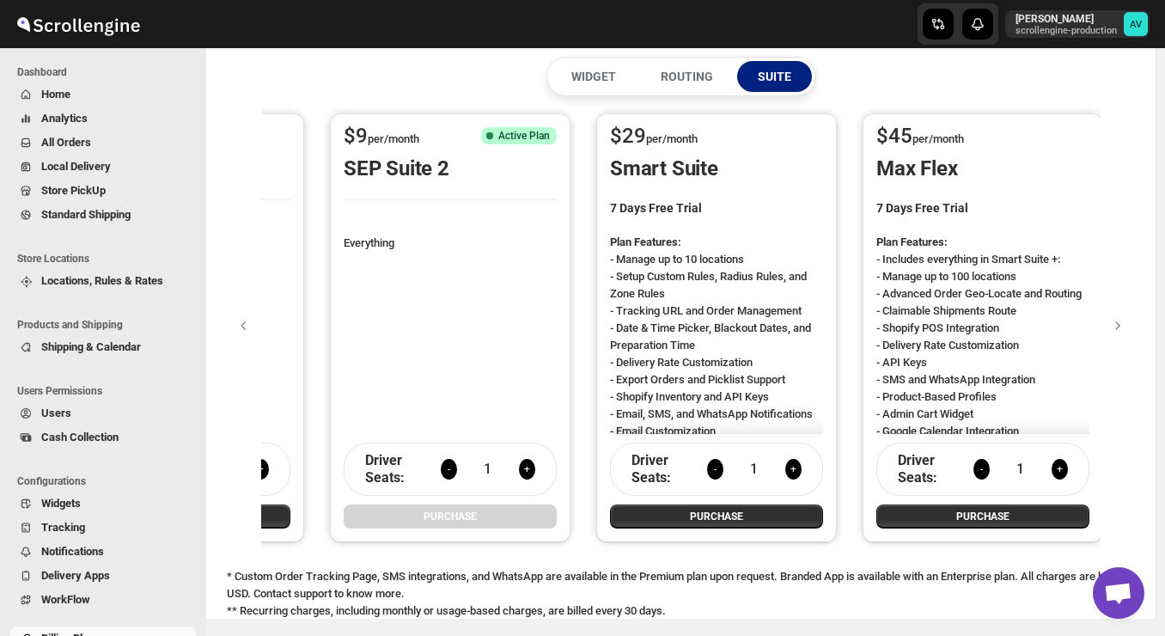
scroll to position [134, 0]
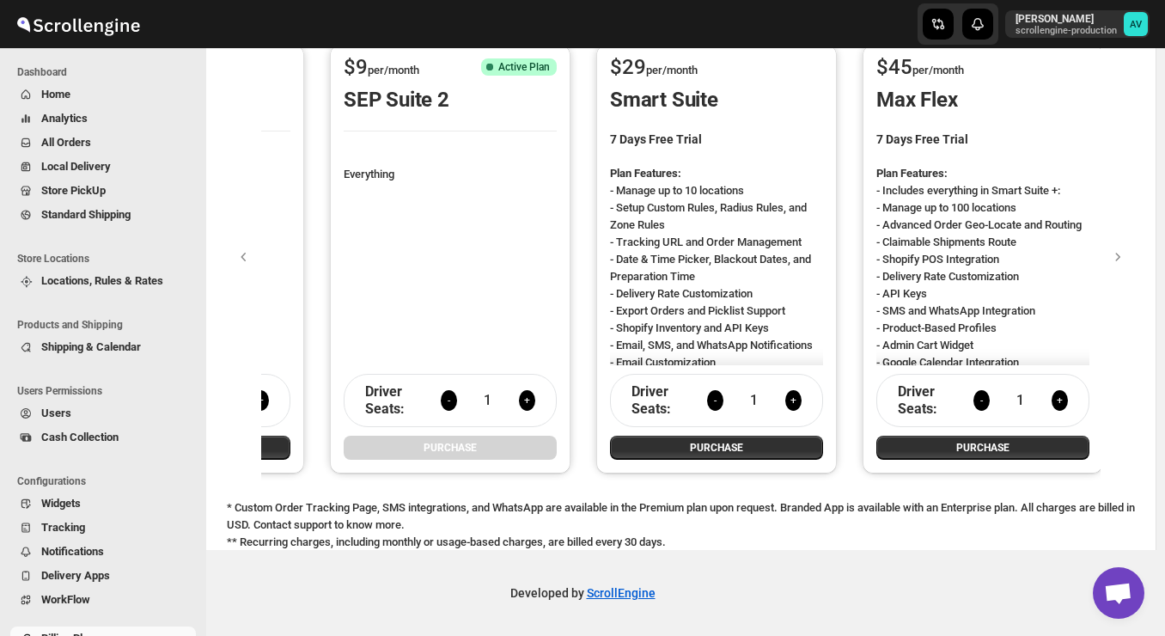
click at [56, 89] on span "Home" at bounding box center [55, 94] width 29 height 13
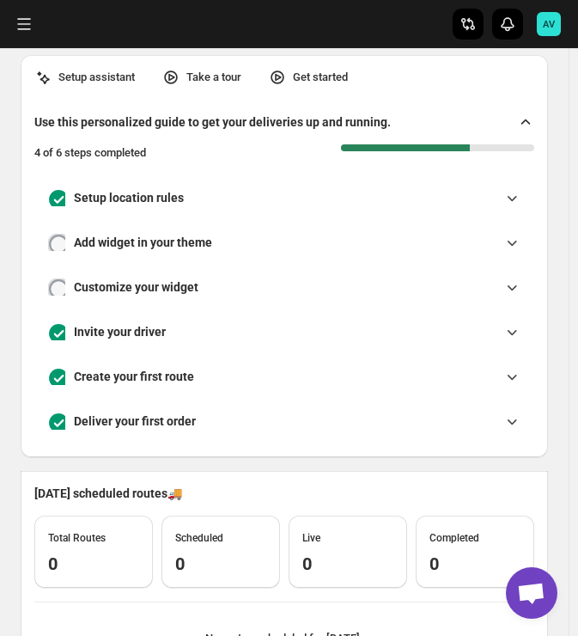
click at [8, 301] on div "Setup assistant Take a tour Get started Use this personalized guide to get your…" at bounding box center [284, 502] width 569 height 909
click at [26, 23] on button "Toggle menu" at bounding box center [24, 24] width 31 height 31
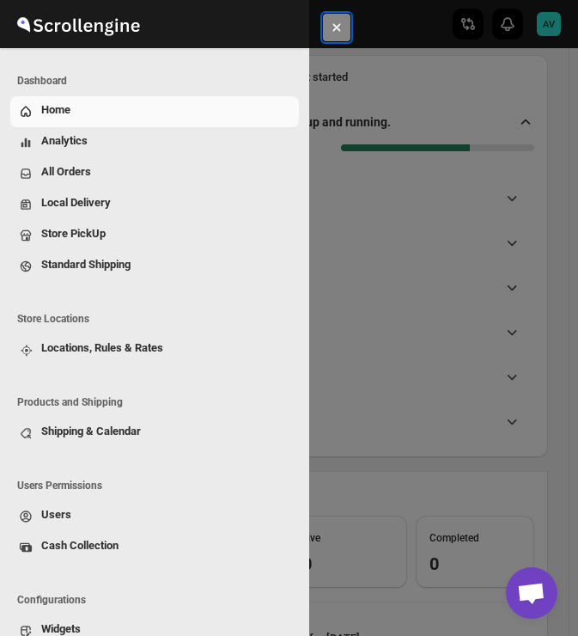
click at [341, 24] on icon "Close navigation" at bounding box center [336, 27] width 17 height 17
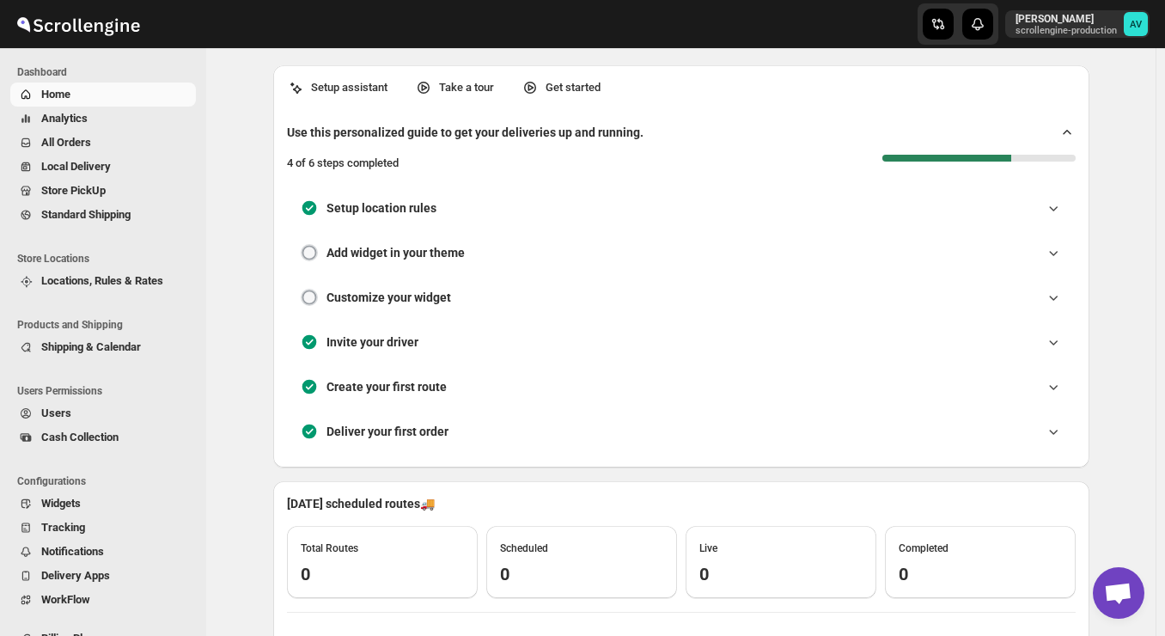
click at [87, 531] on span "Tracking" at bounding box center [116, 527] width 151 height 17
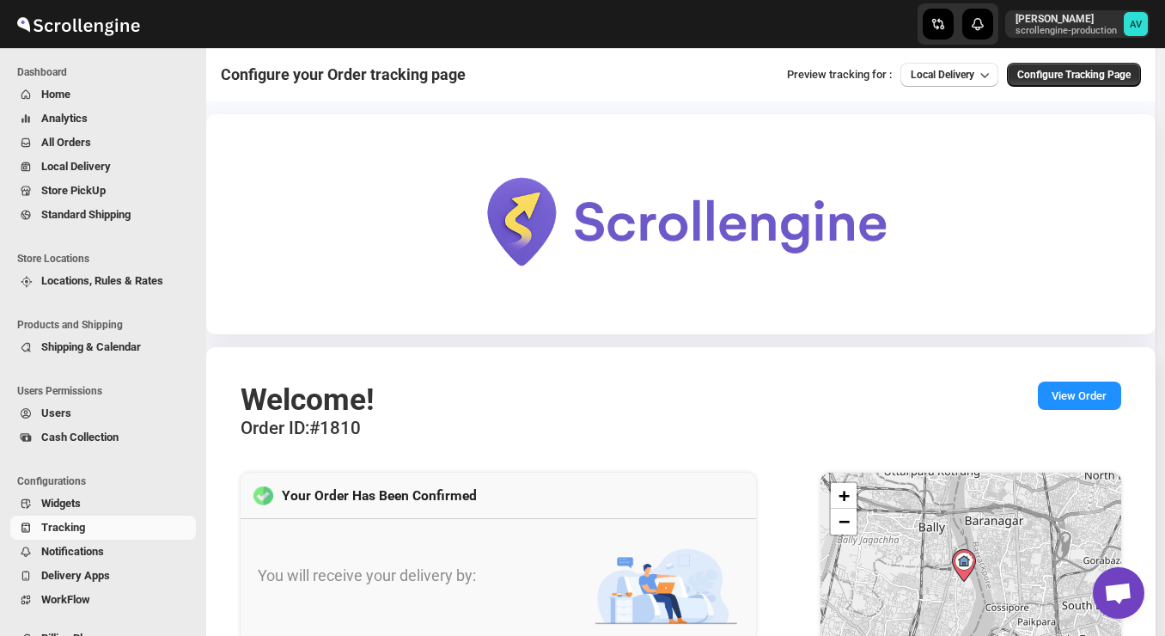
click at [751, 406] on div "Welcome! Order ID : #1810 View Order" at bounding box center [681, 410] width 881 height 57
click at [962, 70] on span "Local Delivery" at bounding box center [943, 75] width 64 height 12
click at [1060, 77] on span "Configure Tracking Page" at bounding box center [1073, 75] width 113 height 14
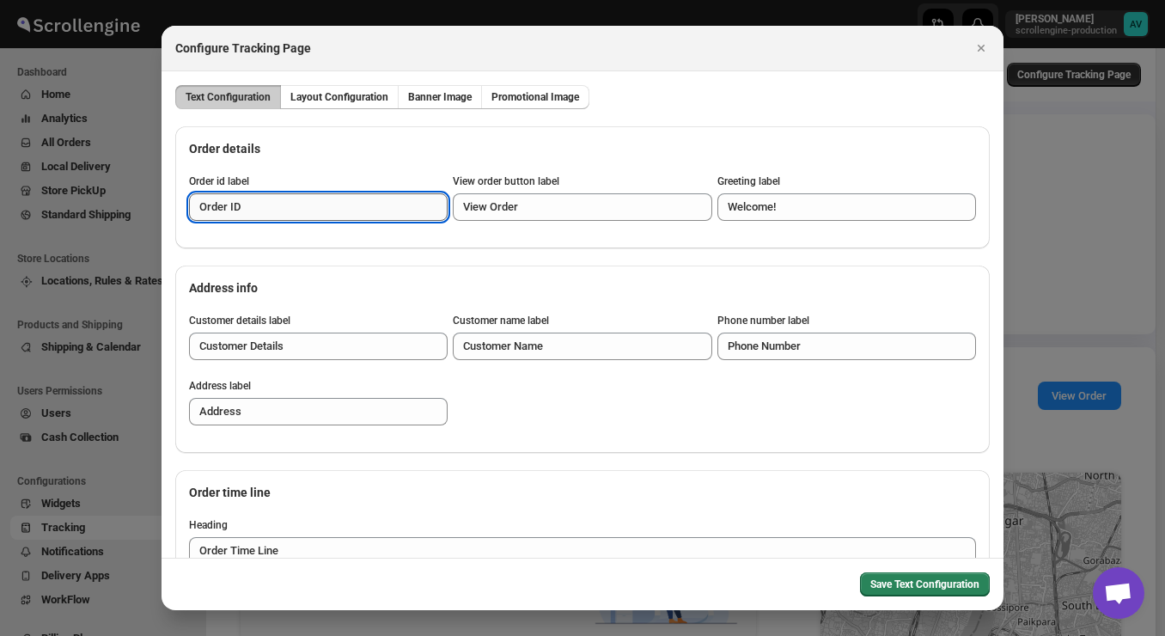
click at [415, 207] on input "Order ID" at bounding box center [318, 206] width 259 height 27
click at [494, 169] on div "Order details Order id label Order ID View order button label View Order Greeti…" at bounding box center [582, 187] width 815 height 122
click at [981, 57] on button "Close" at bounding box center [981, 48] width 24 height 24
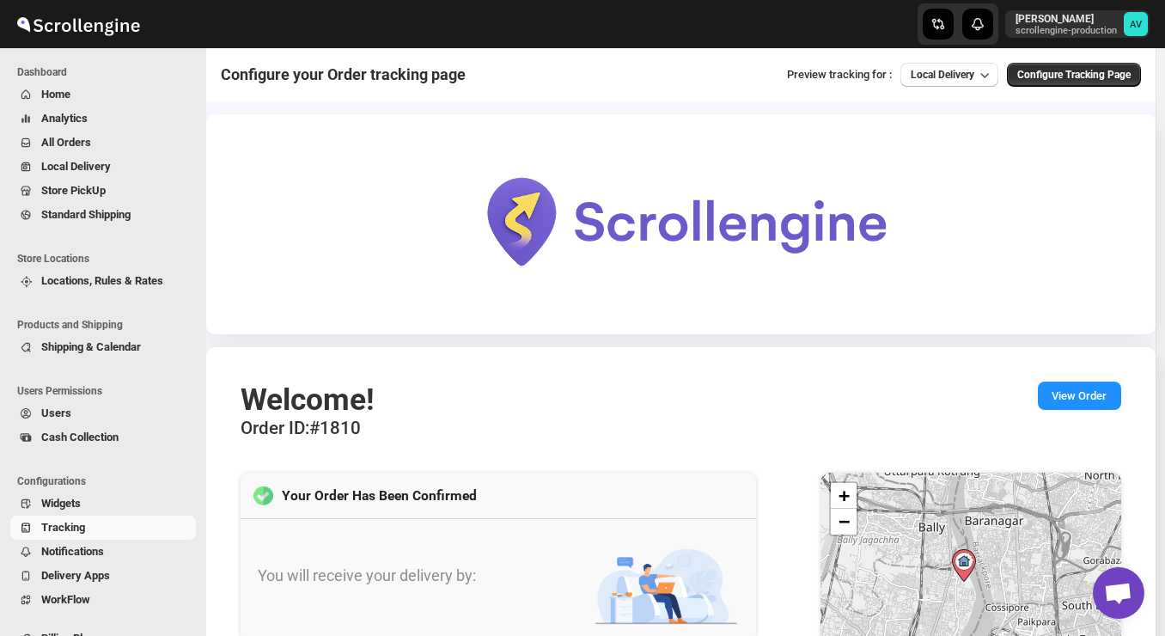
click at [507, 429] on div "Welcome! Order ID : #1810 View Order" at bounding box center [681, 410] width 881 height 57
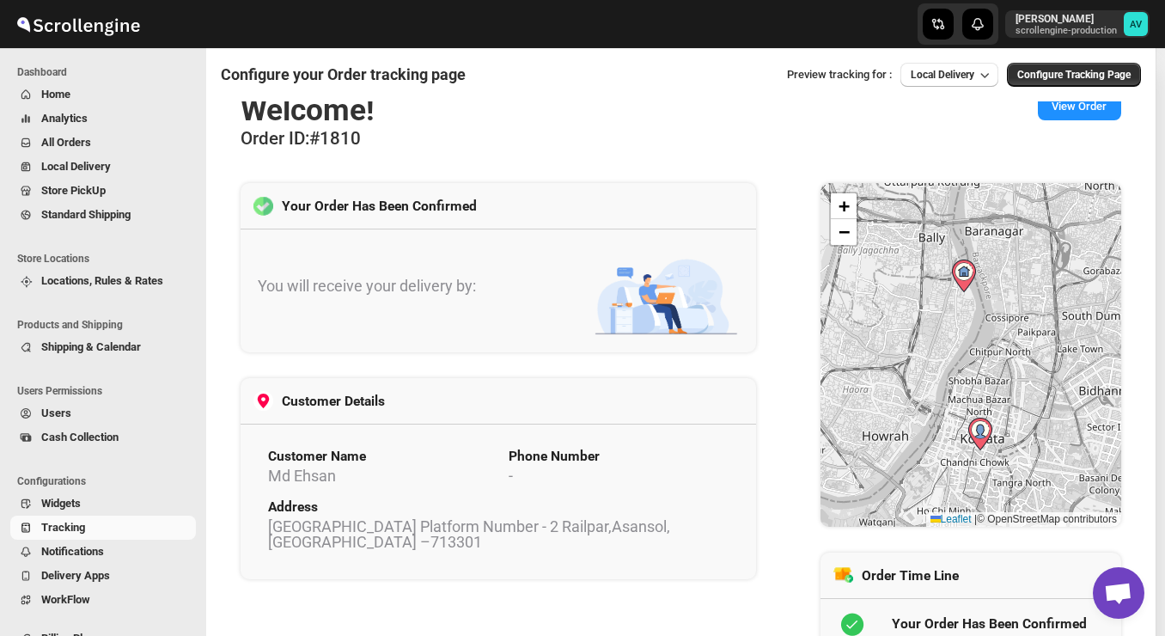
scroll to position [233, 0]
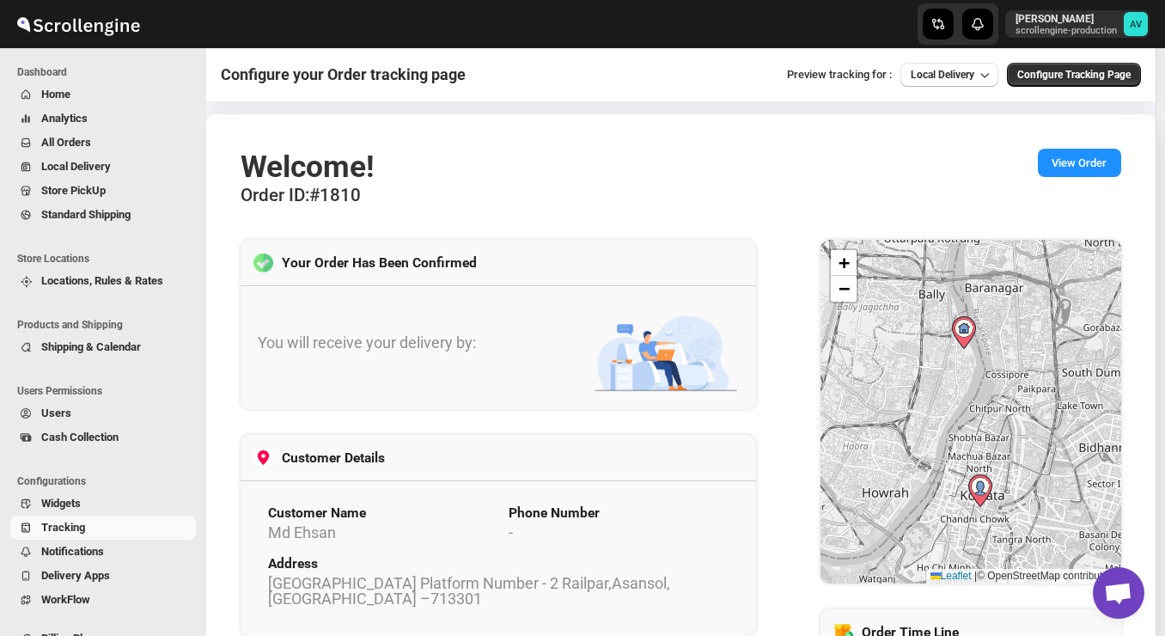
click at [576, 425] on div "Your Order Has Been Confirmed You will receive your delivery by: Customer Detai…" at bounding box center [499, 489] width 516 height 498
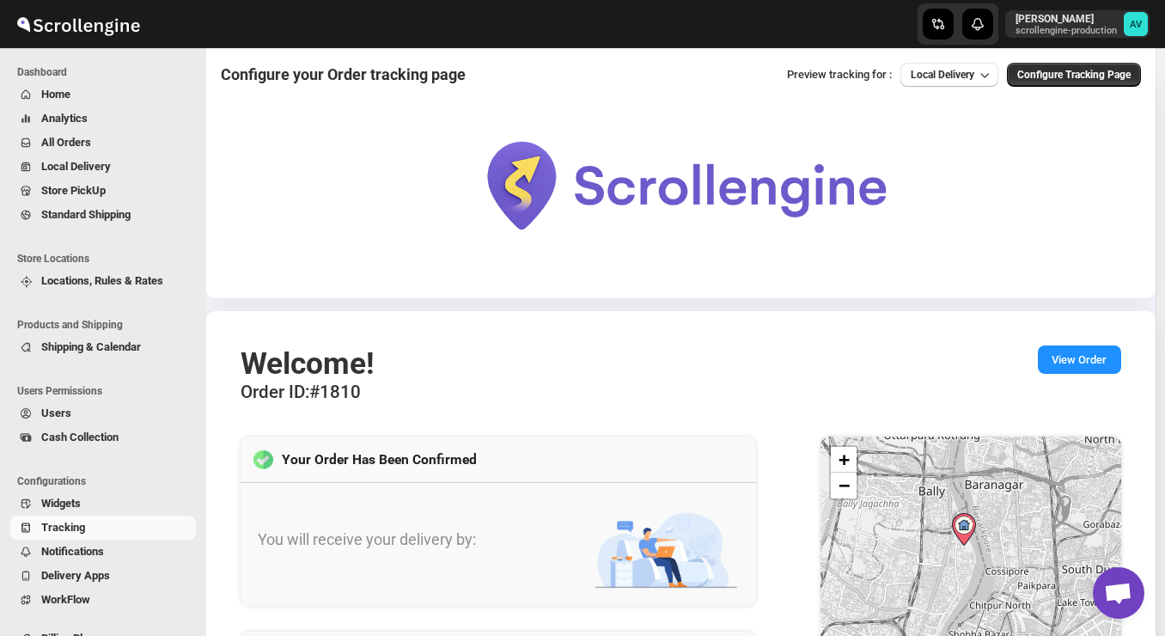
scroll to position [69, 0]
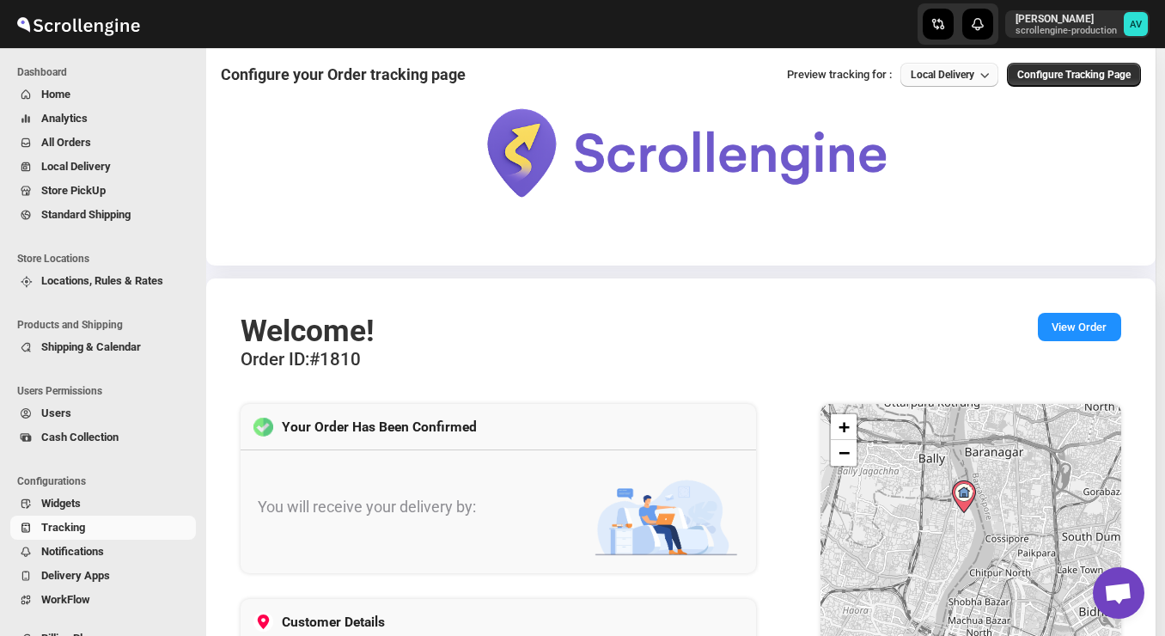
click at [974, 82] on button "Local Delivery" at bounding box center [950, 75] width 98 height 24
click at [959, 76] on span "Local Delivery" at bounding box center [943, 75] width 64 height 12
click at [955, 142] on div "Store pickup" at bounding box center [939, 140] width 61 height 17
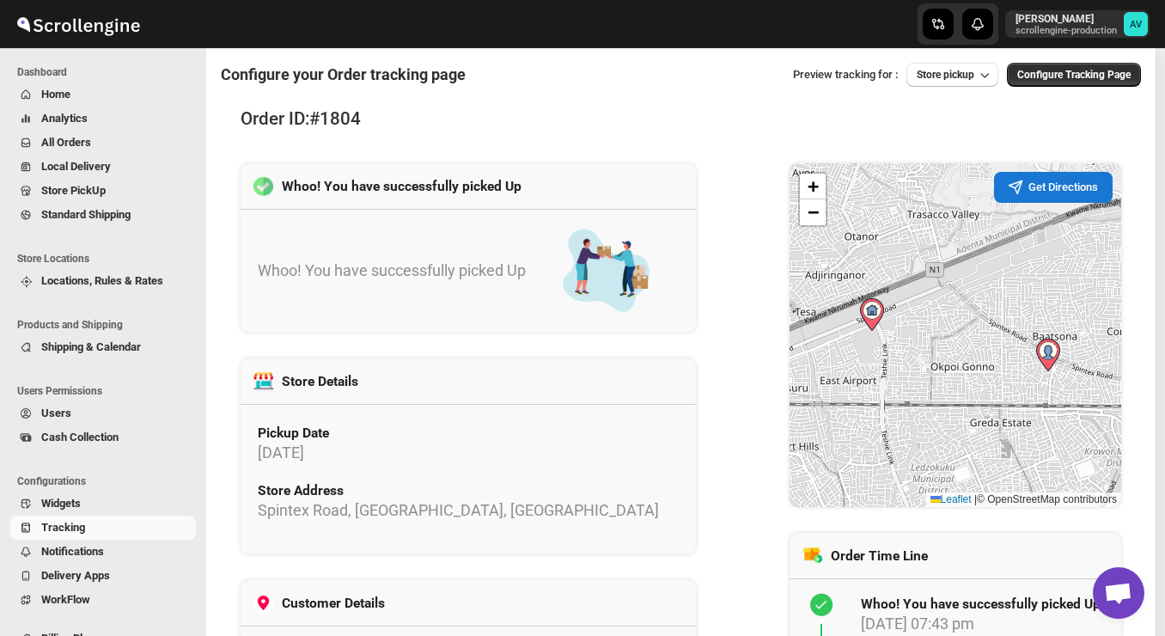
scroll to position [344, 0]
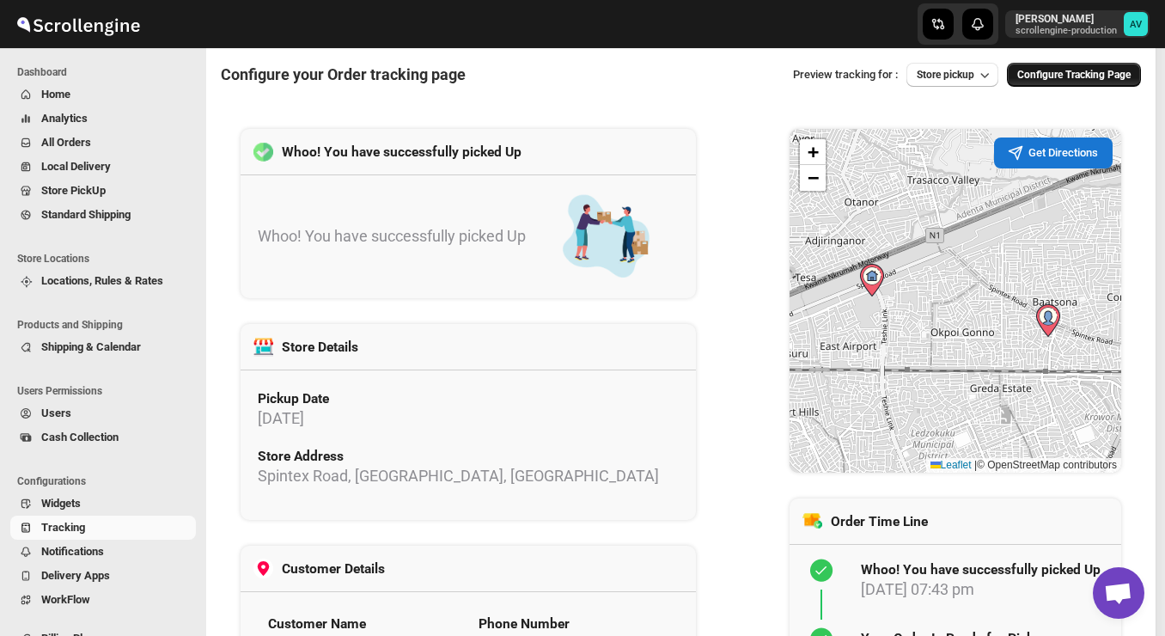
click at [1051, 77] on span "Configure Tracking Page" at bounding box center [1073, 75] width 113 height 14
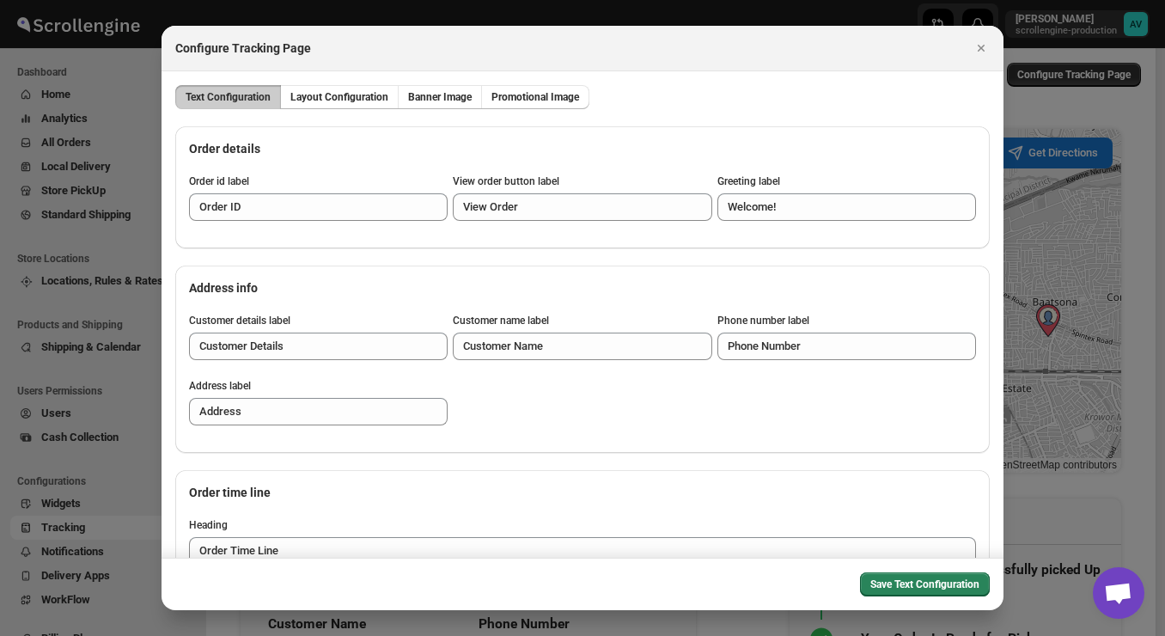
click at [579, 235] on div "Order id label Order ID View order button label View Order Greeting label Welco…" at bounding box center [582, 204] width 787 height 60
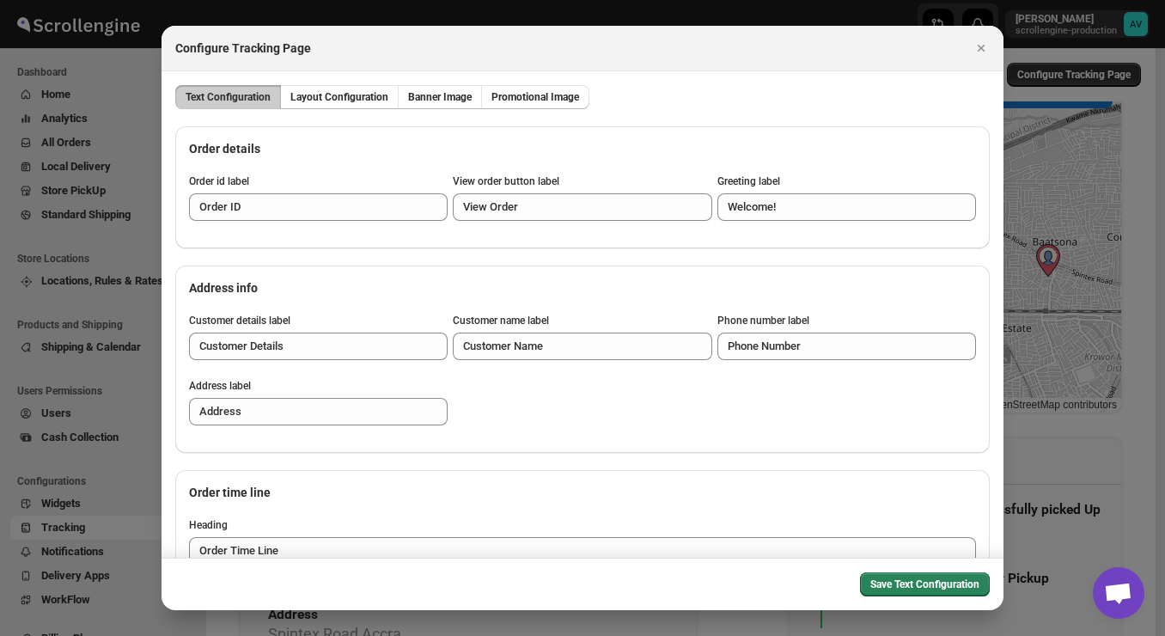
scroll to position [412, 0]
click at [574, 266] on div "Order details Order id label Order ID View order button label View Order Greeti…" at bounding box center [582, 195] width 815 height 139
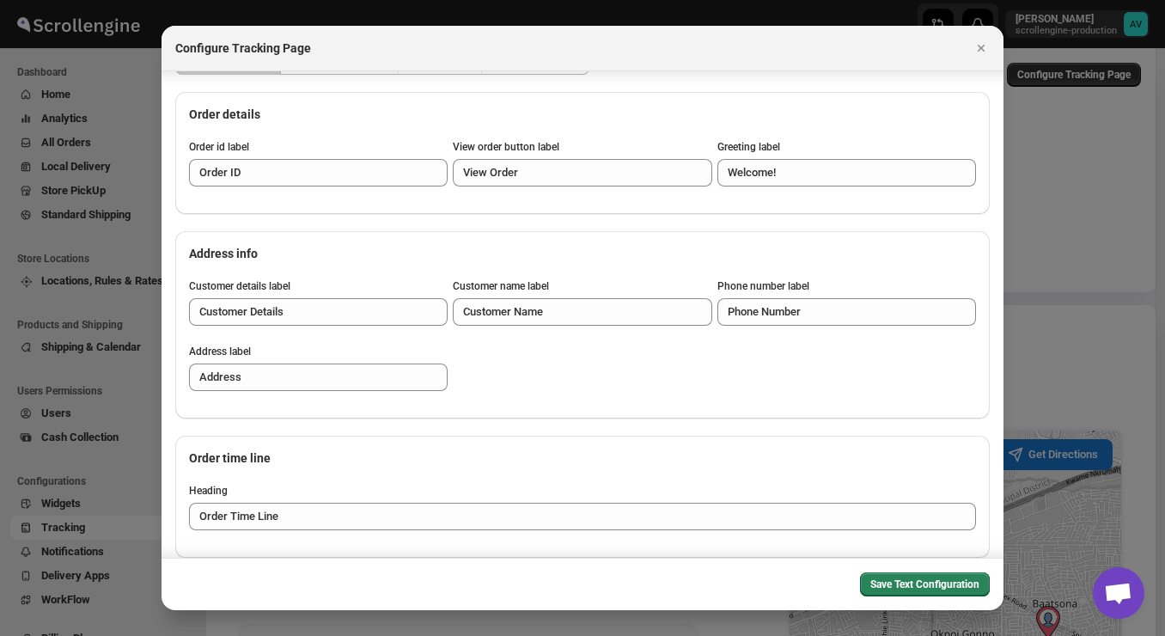
scroll to position [69, 0]
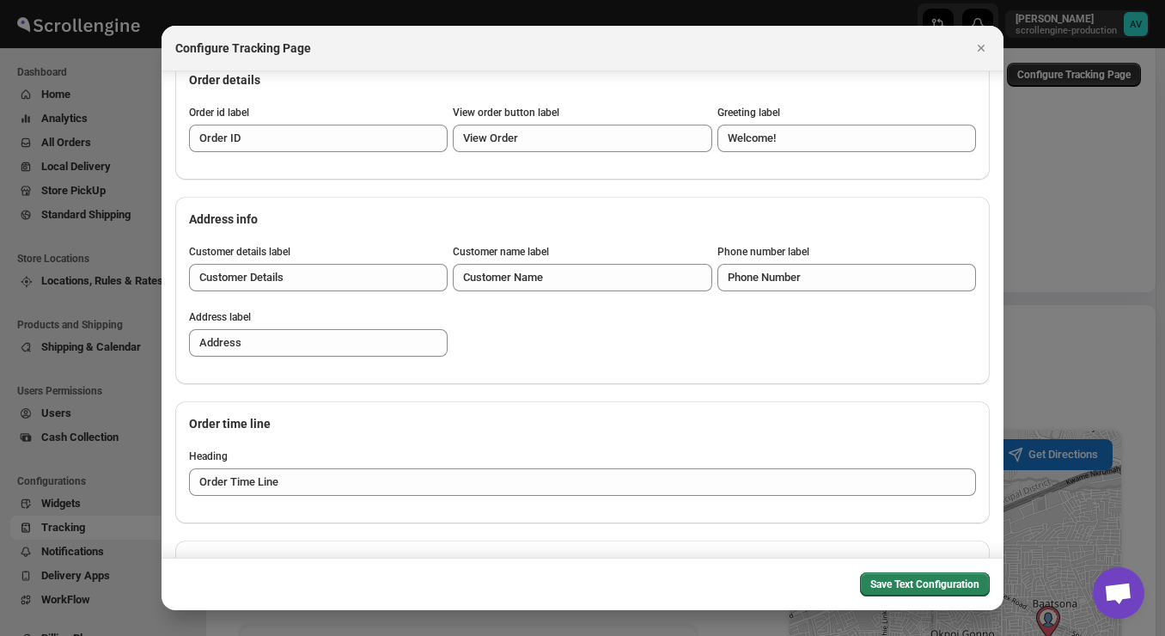
click at [998, 559] on div "Save Text Configuration" at bounding box center [583, 584] width 842 height 52
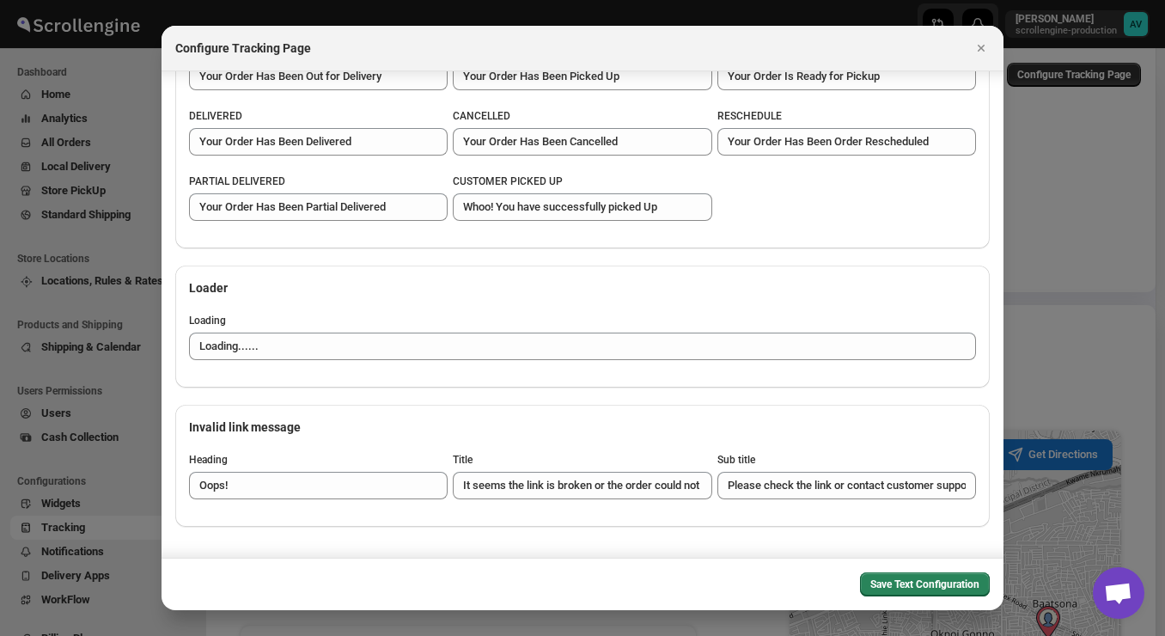
scroll to position [1936, 0]
click at [872, 248] on div "Delivery status text NEW Your Order Has Been Confirmed ON THE WAY Your Order Ha…" at bounding box center [582, 89] width 815 height 318
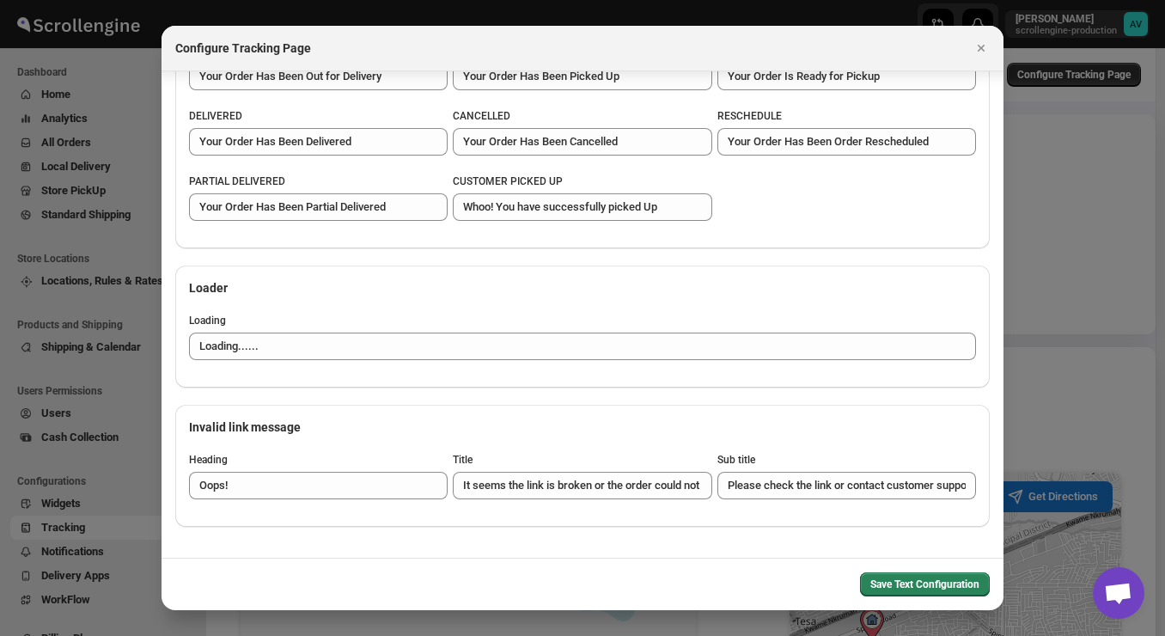
scroll to position [2167, 0]
click at [980, 57] on button "Close" at bounding box center [981, 48] width 24 height 24
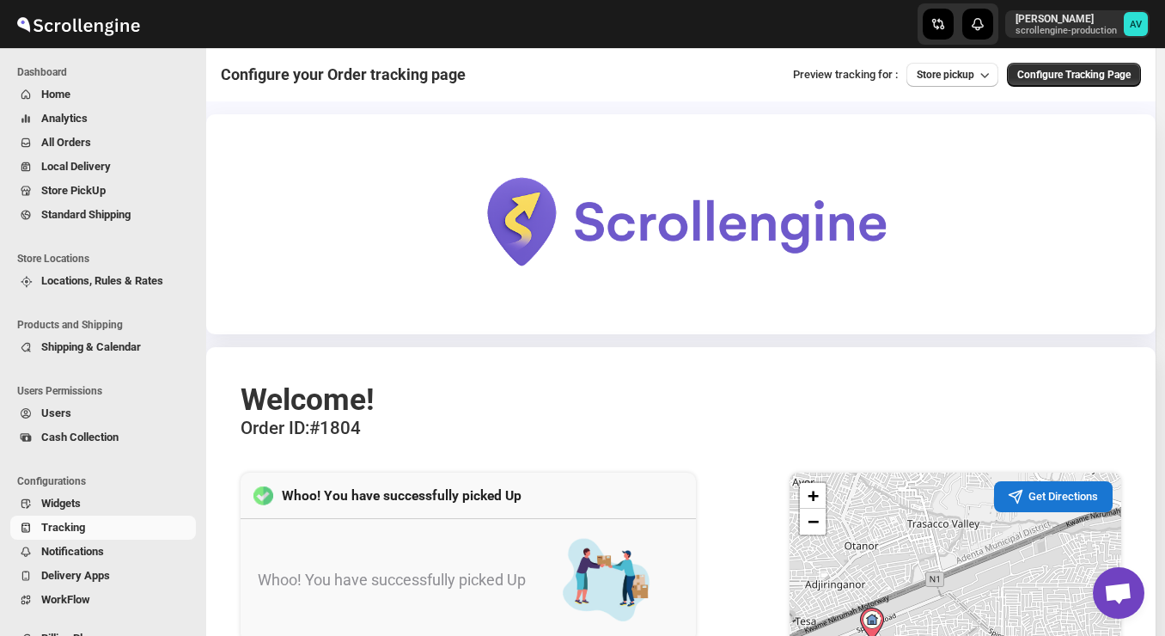
scroll to position [344, 0]
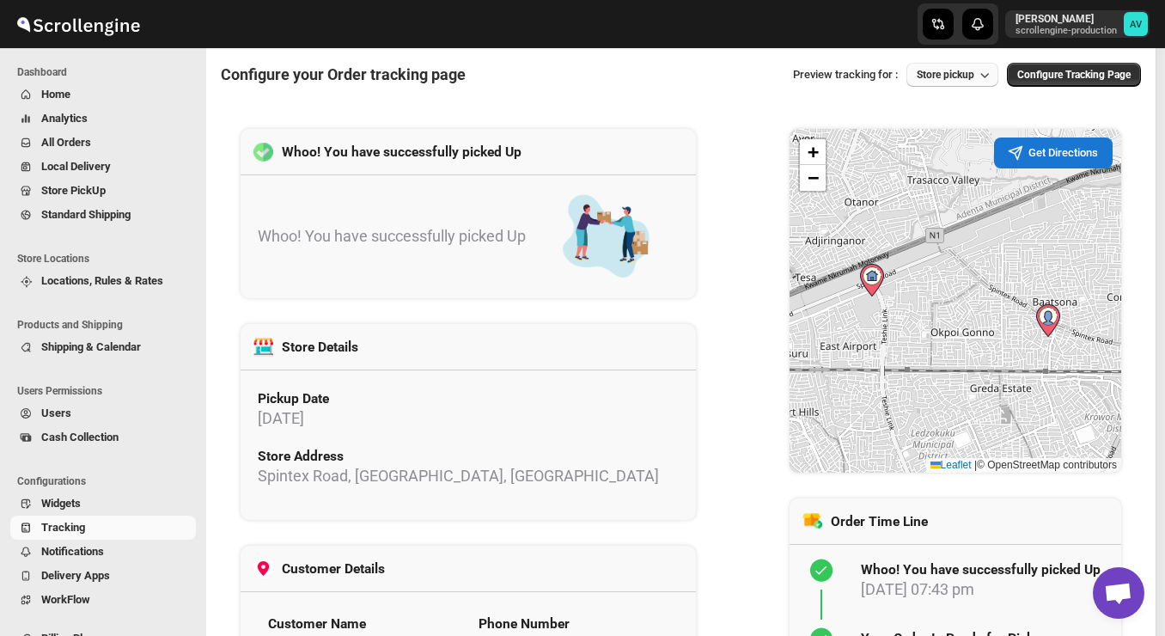
click at [955, 76] on span "Store pickup" at bounding box center [946, 75] width 58 height 12
click at [934, 174] on div "Standard Shipping" at bounding box center [958, 171] width 89 height 17
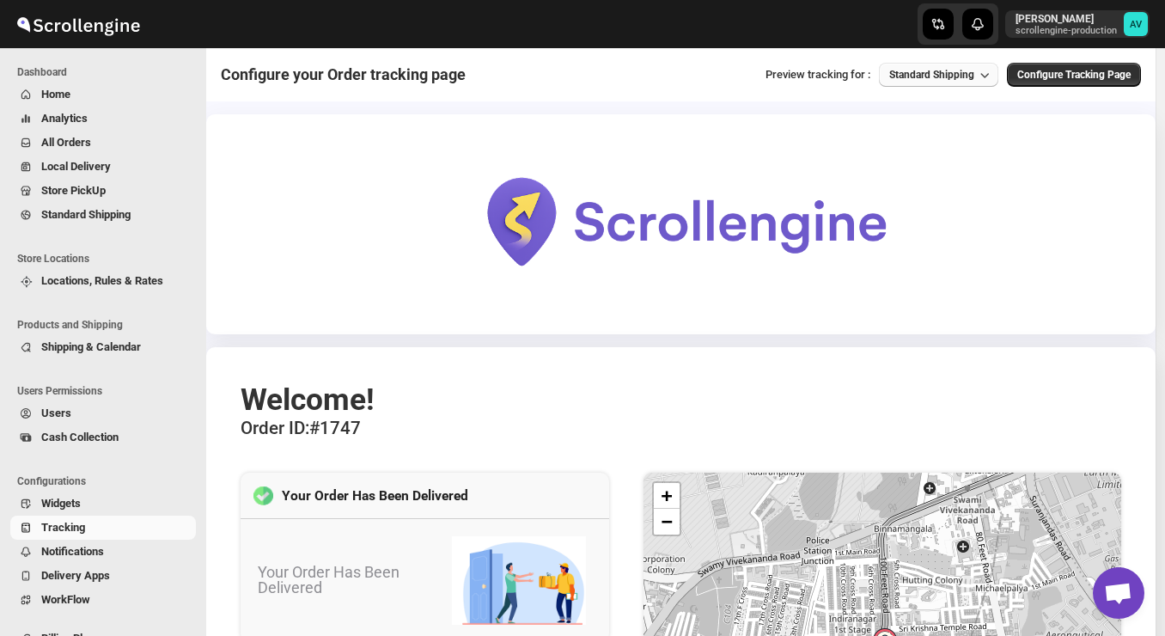
click at [925, 82] on button "Standard Shipping" at bounding box center [938, 75] width 119 height 24
click at [919, 103] on div "Local Delivery" at bounding box center [922, 109] width 68 height 17
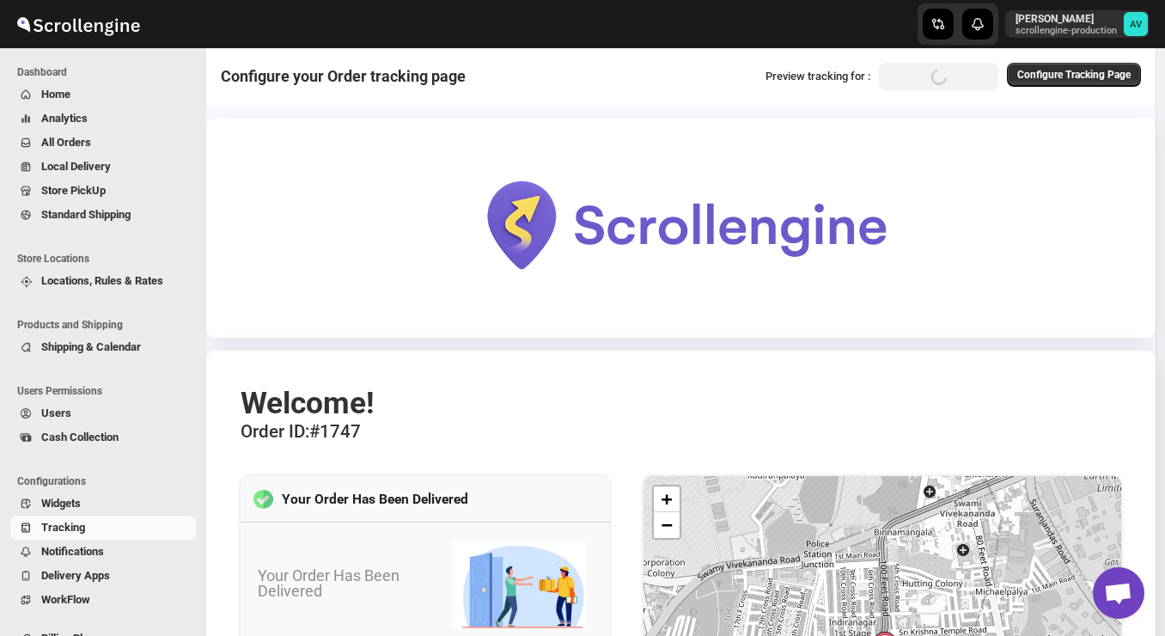
click at [764, 145] on img at bounding box center [681, 225] width 950 height 215
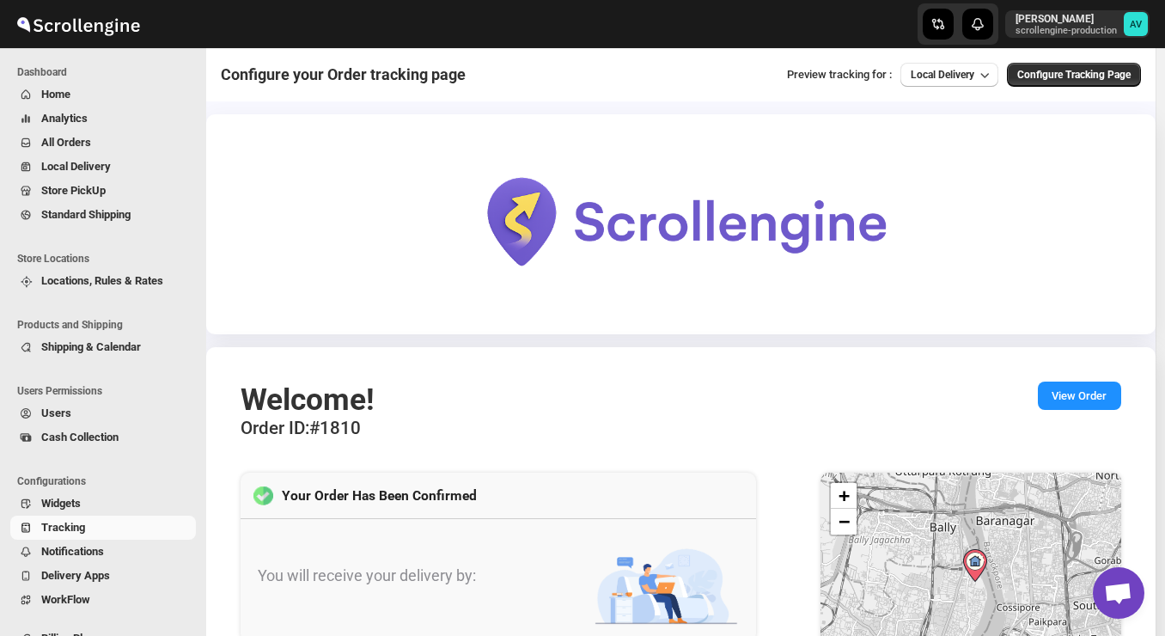
click at [980, 278] on img at bounding box center [681, 221] width 950 height 215
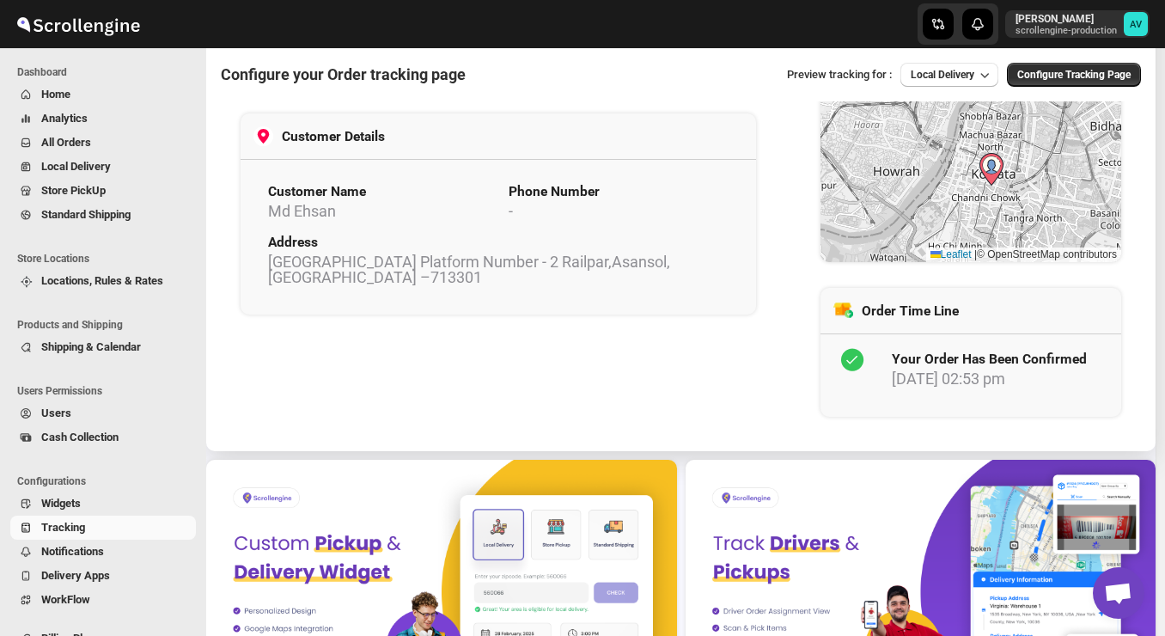
scroll to position [783, 0]
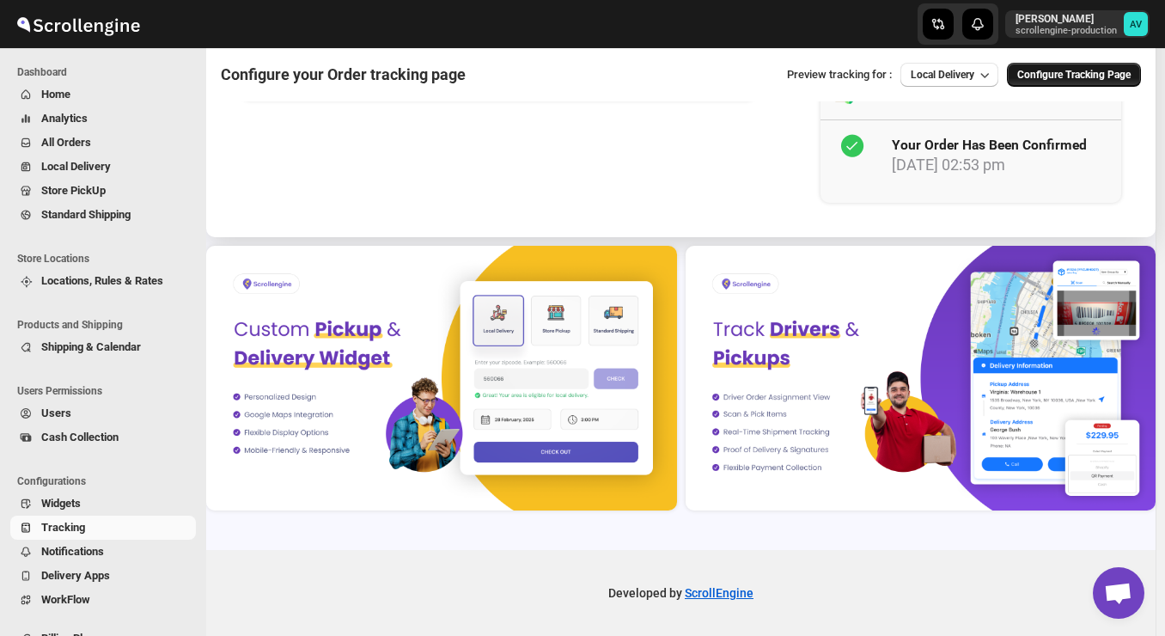
click at [1060, 73] on span "Configure Tracking Page" at bounding box center [1073, 75] width 113 height 14
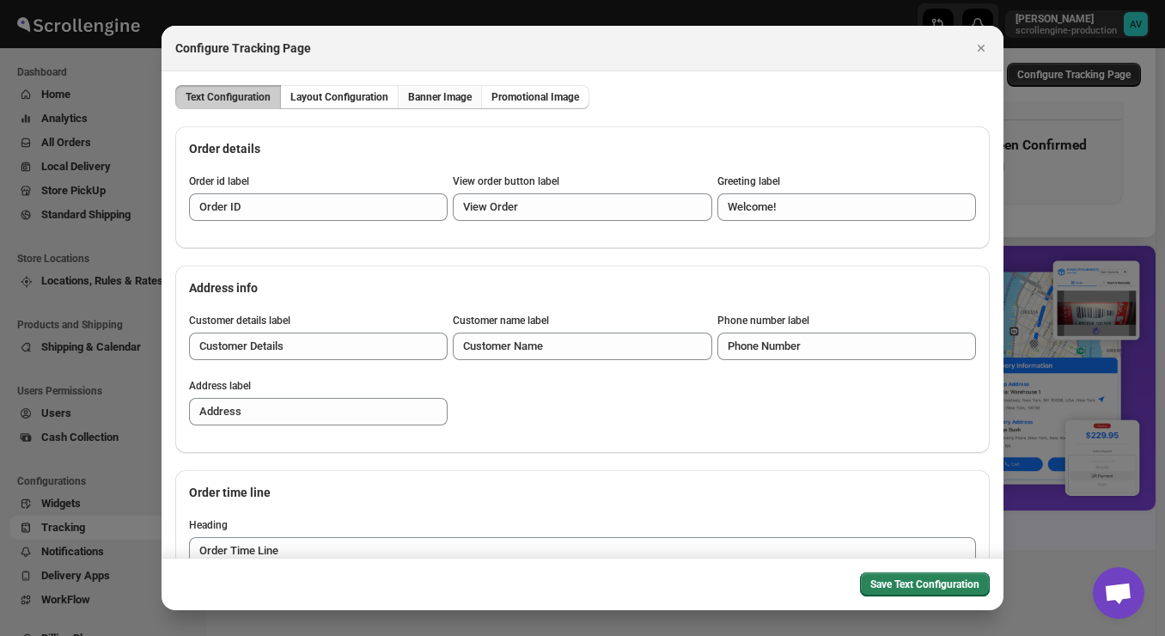
click at [450, 98] on span "Banner Image" at bounding box center [440, 97] width 64 height 14
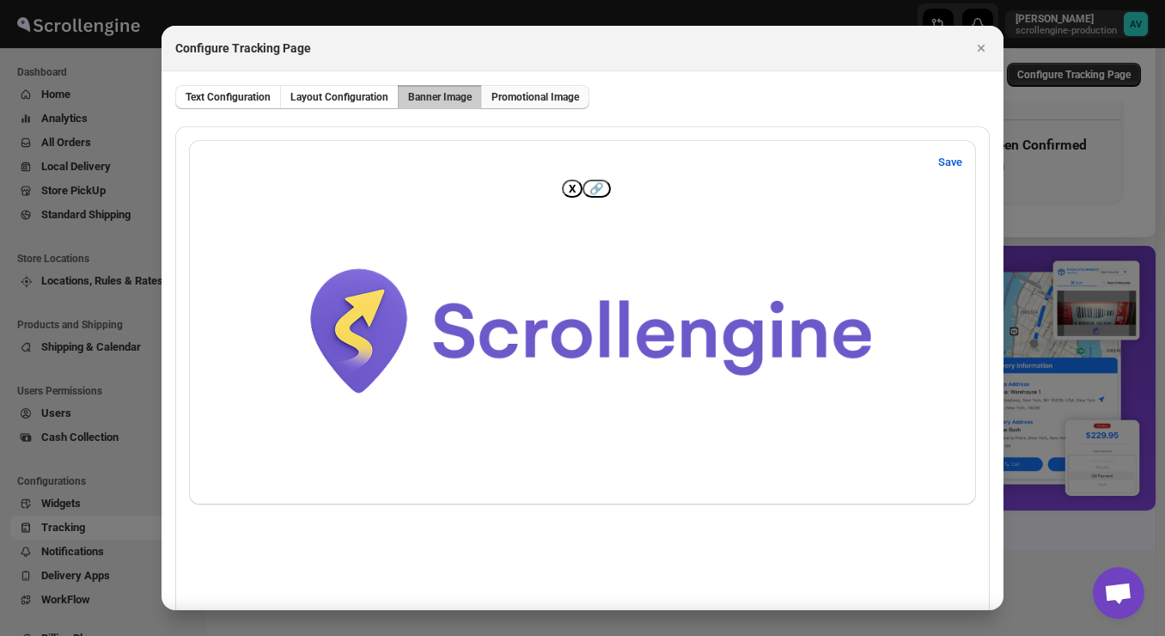
click at [547, 105] on button "Promotional Image" at bounding box center [535, 97] width 108 height 24
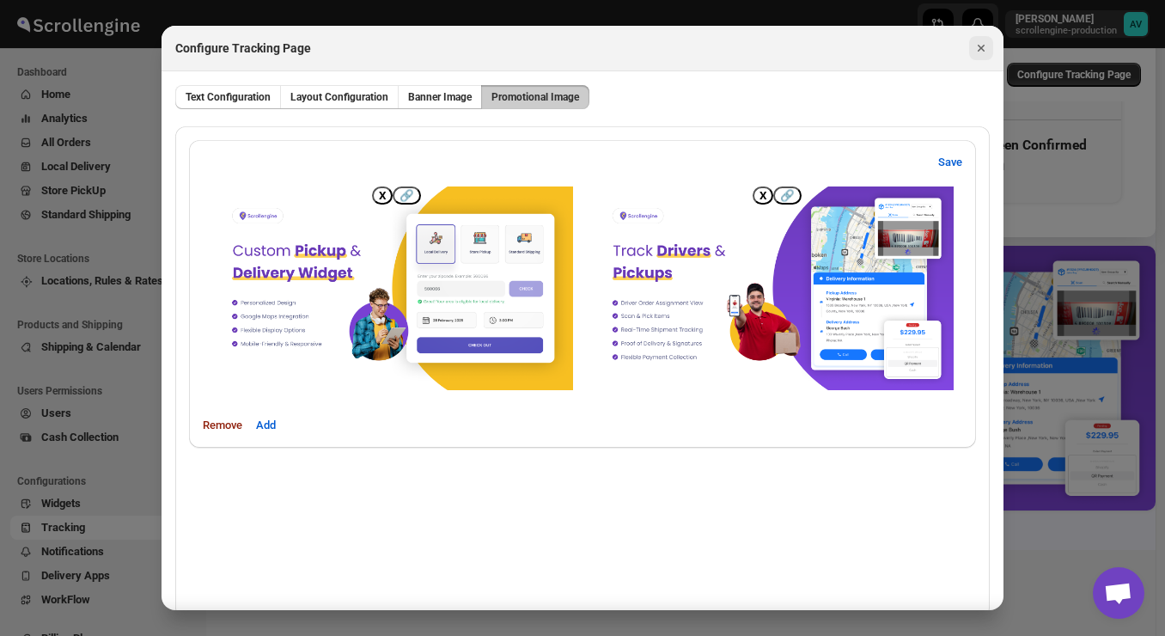
click at [979, 54] on icon "Close" at bounding box center [981, 48] width 17 height 17
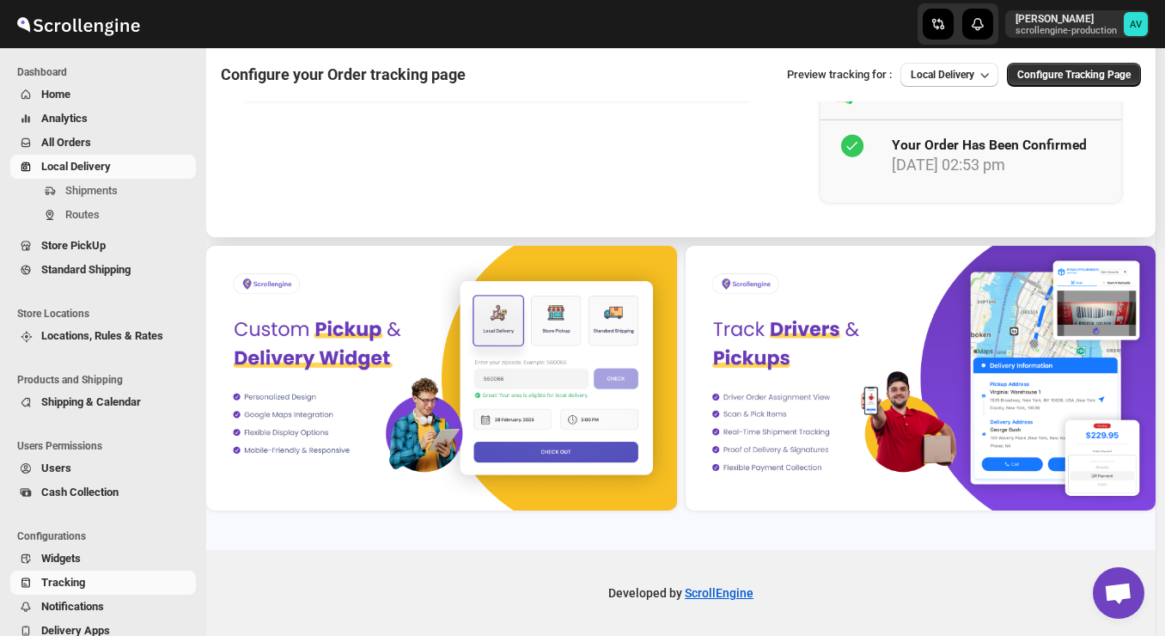
click at [105, 165] on span "Local Delivery" at bounding box center [76, 166] width 70 height 13
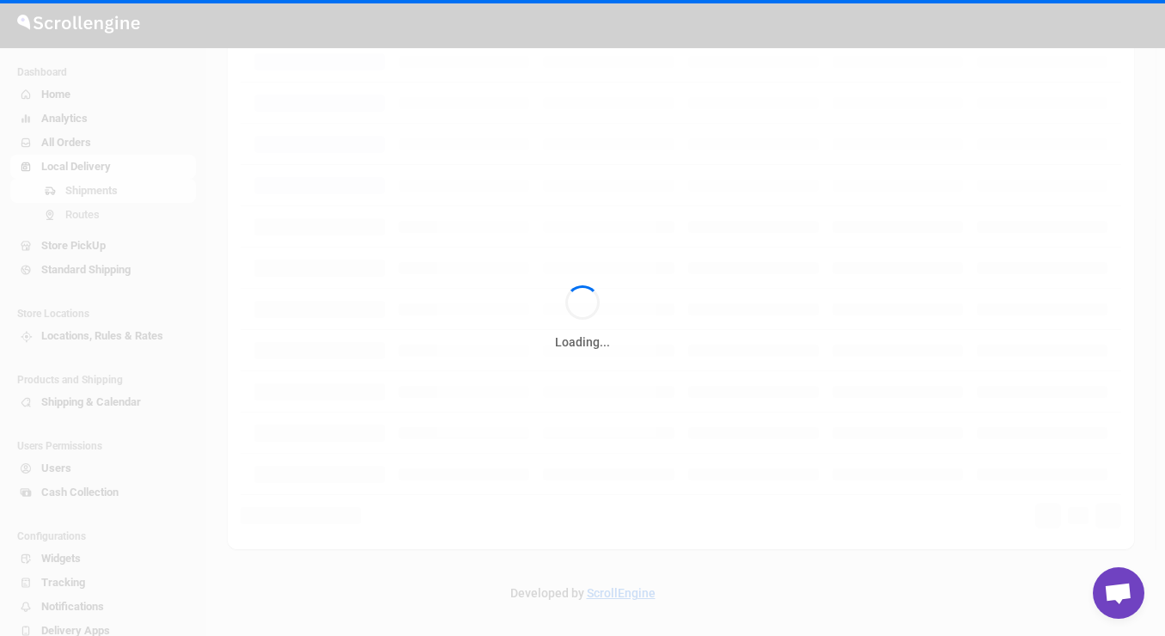
drag, startPoint x: 69, startPoint y: 330, endPoint x: 109, endPoint y: 175, distance: 159.9
click at [77, 285] on div "Loading..." at bounding box center [582, 318] width 1165 height 636
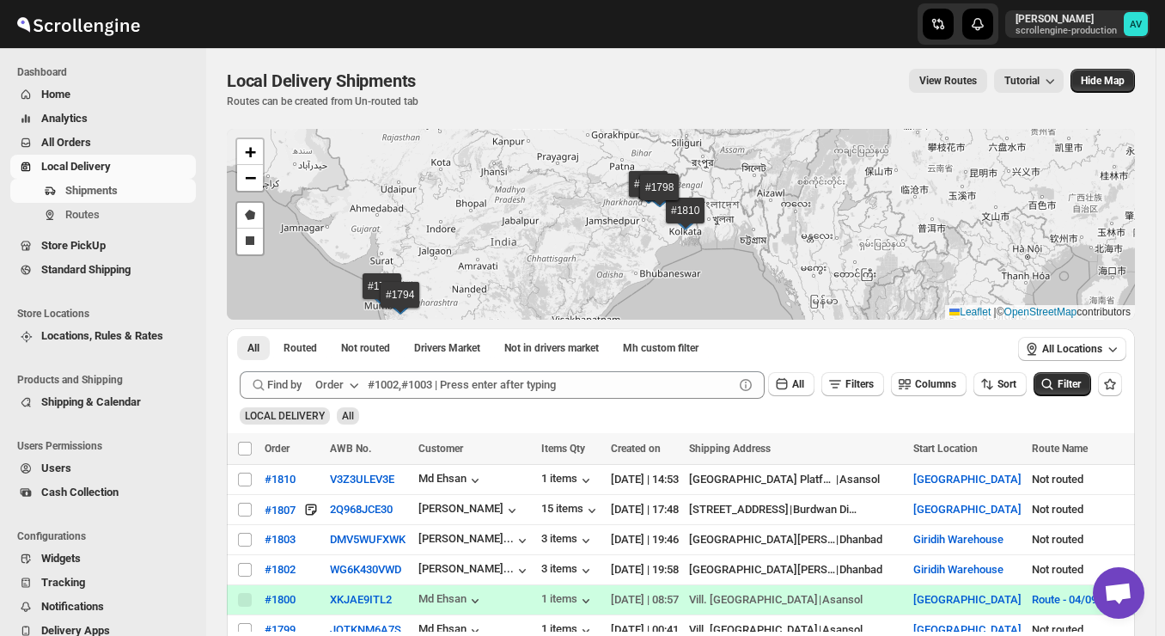
click at [197, 565] on div "Widgets" at bounding box center [99, 559] width 198 height 24
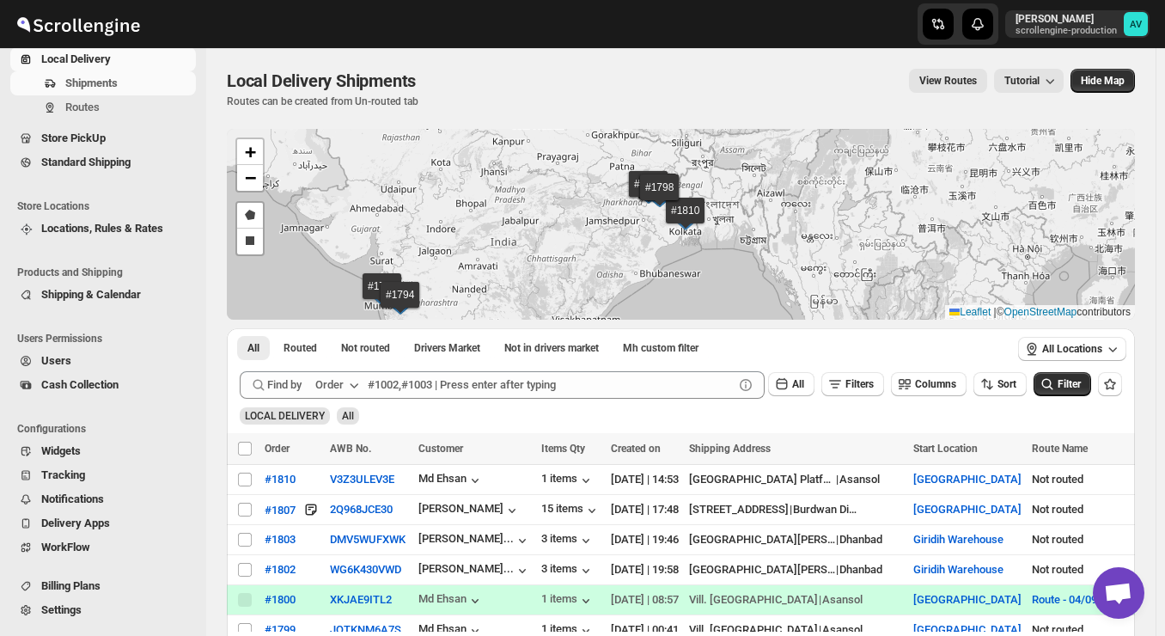
click at [42, 615] on span "Settings" at bounding box center [61, 609] width 40 height 13
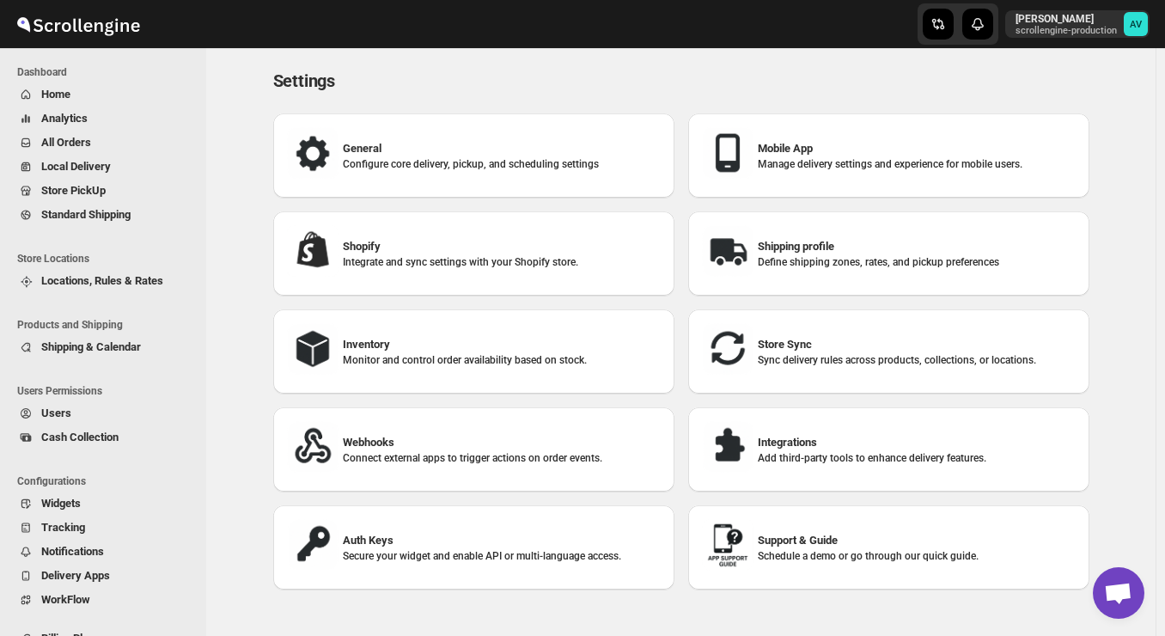
click at [803, 144] on h3 "Mobile App" at bounding box center [917, 148] width 318 height 17
select select "AVERAGE"
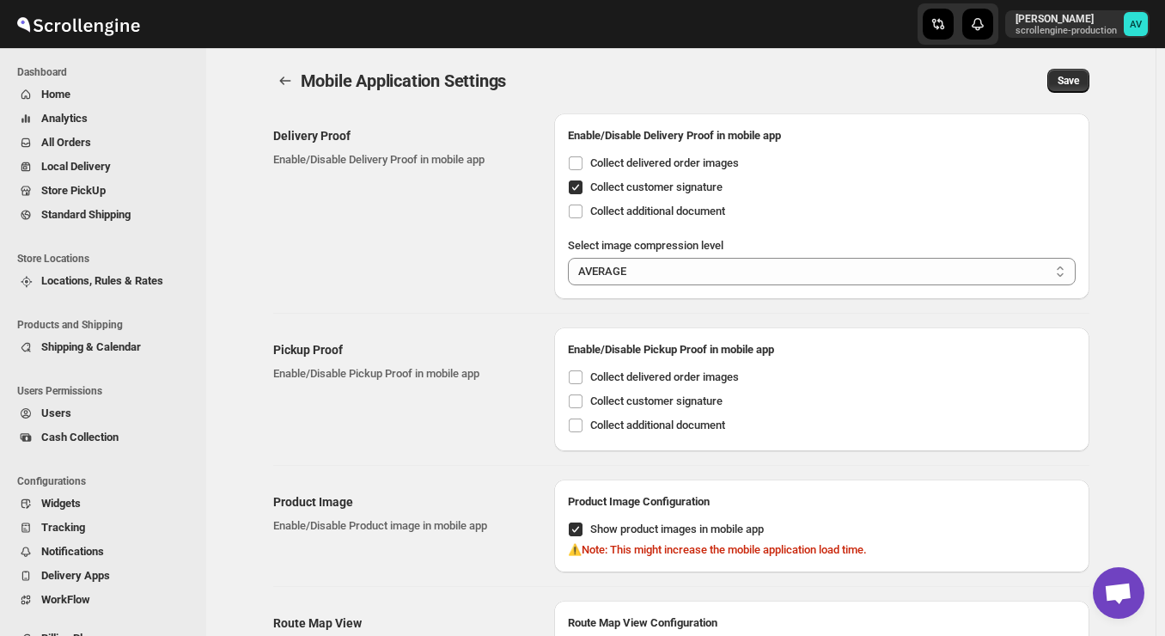
click at [74, 508] on span "Widgets" at bounding box center [61, 503] width 40 height 13
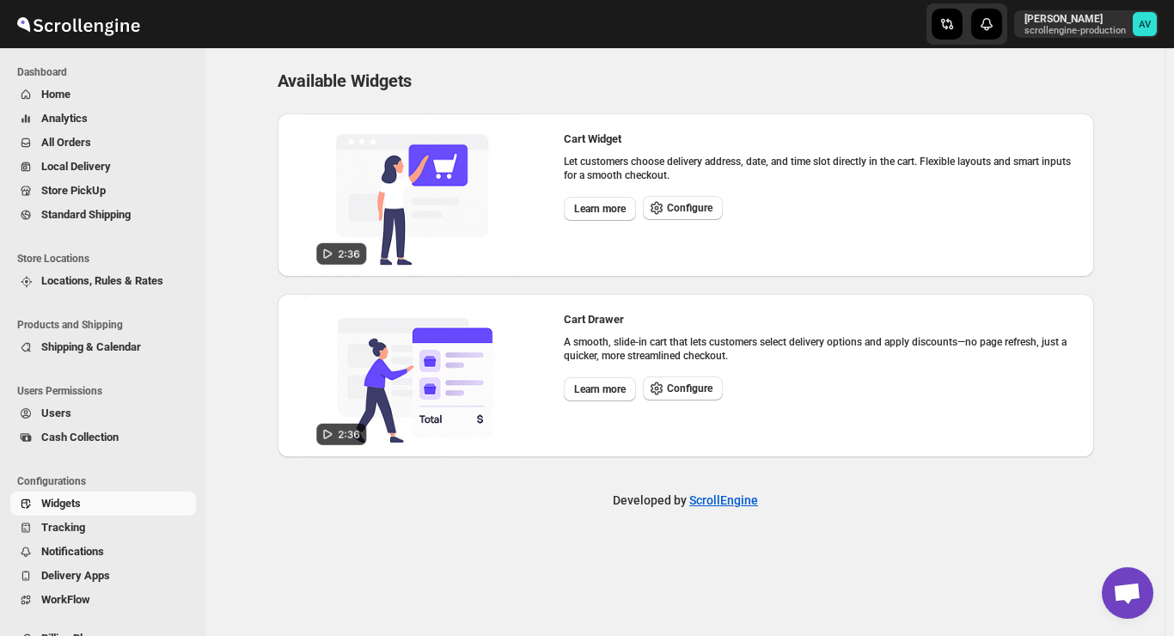
click at [332, 262] on img at bounding box center [411, 194] width 215 height 163
click at [672, 211] on span "Configure" at bounding box center [690, 208] width 46 height 14
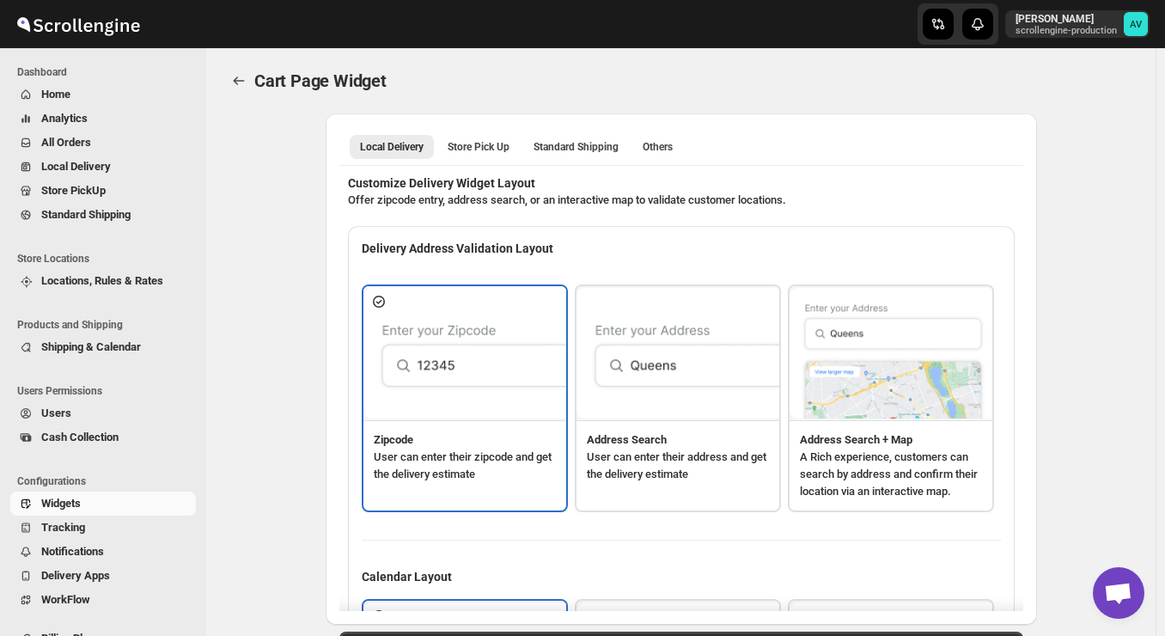
type textarea "<b>put you zip code to ceck</b>"
type textarea "ZIP Code"
type textarea "Check"
type textarea "Search Address"
type textarea "Type address to search"
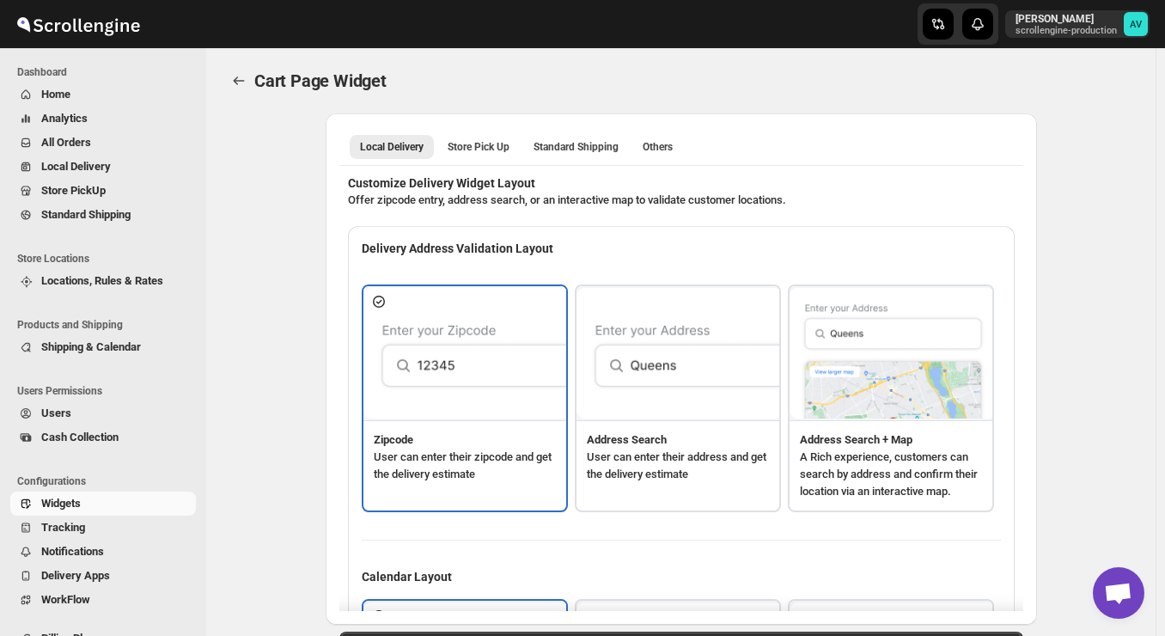
type textarea "<b>Service available</b>"
type textarea "Service not available."
type textarea "Select a date."
type textarea "Select preferred time slot."
type textarea "345"
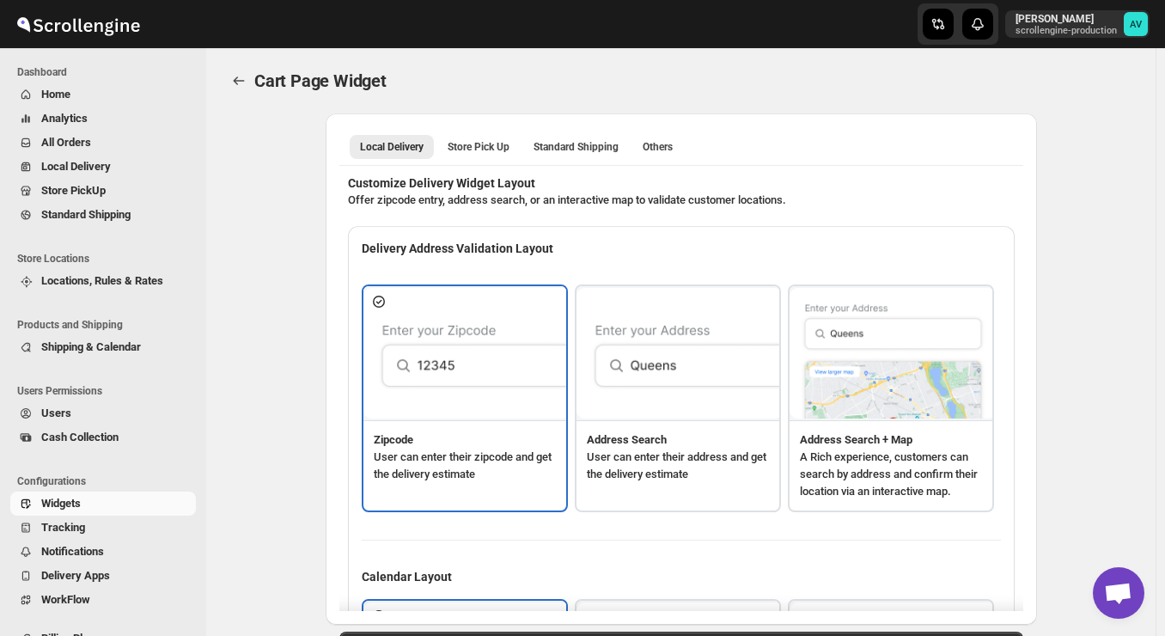
type textarea "Below items are not available for Local Delivery"
type textarea "Change delivery method or remove these products to continue"
type textarea "Below items are out of stock"
type textarea "Please remove out of stock product from cart to continue."
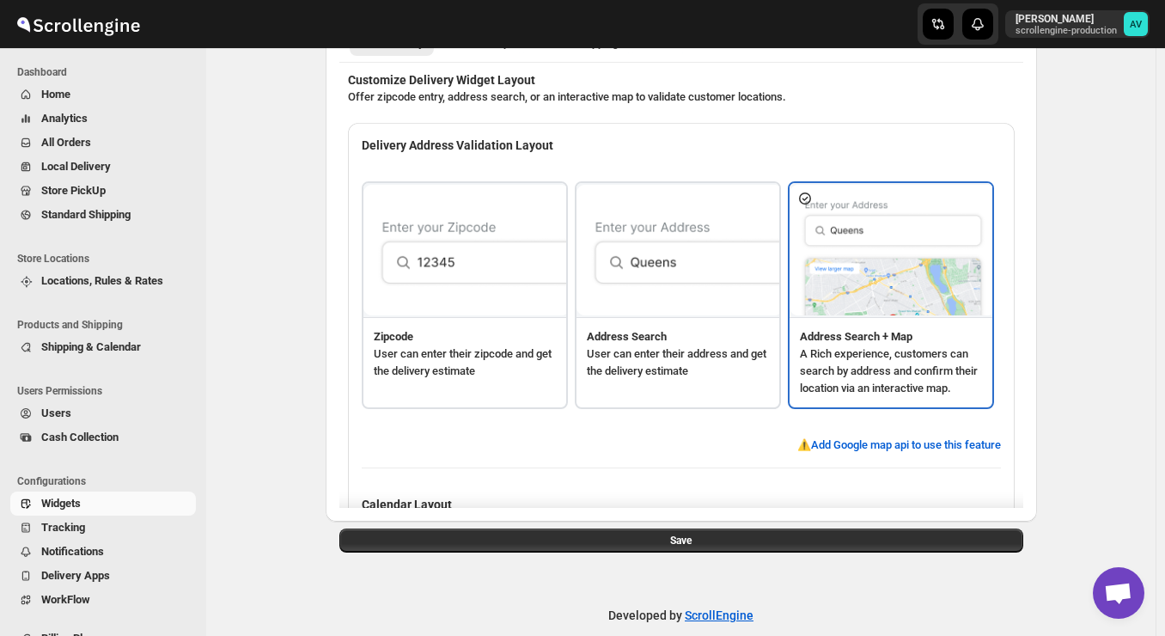
scroll to position [125, 0]
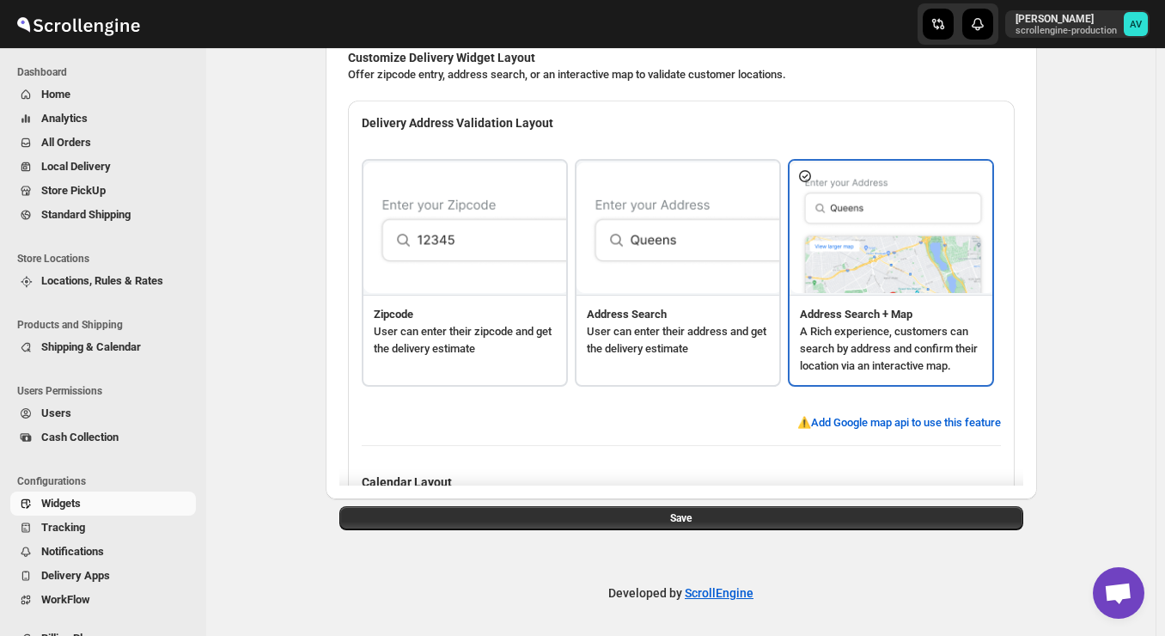
click at [431, 425] on div "⚠️ Add Google map api to use this feature" at bounding box center [681, 422] width 639 height 17
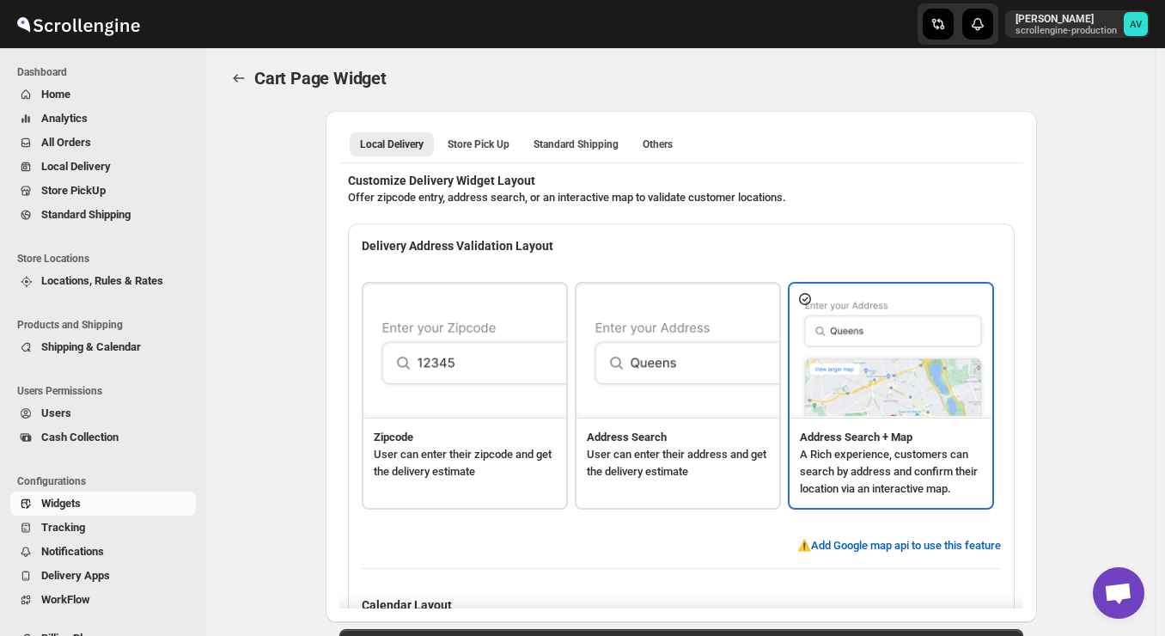
scroll to position [0, 0]
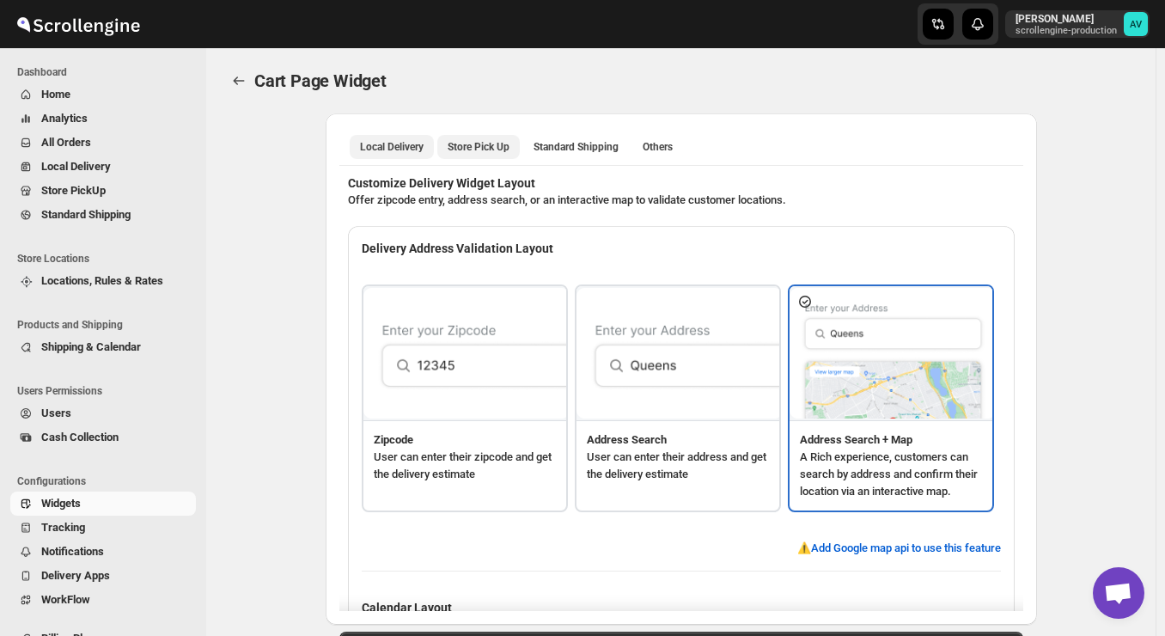
click at [485, 136] on button "Store Pick Up" at bounding box center [478, 147] width 82 height 24
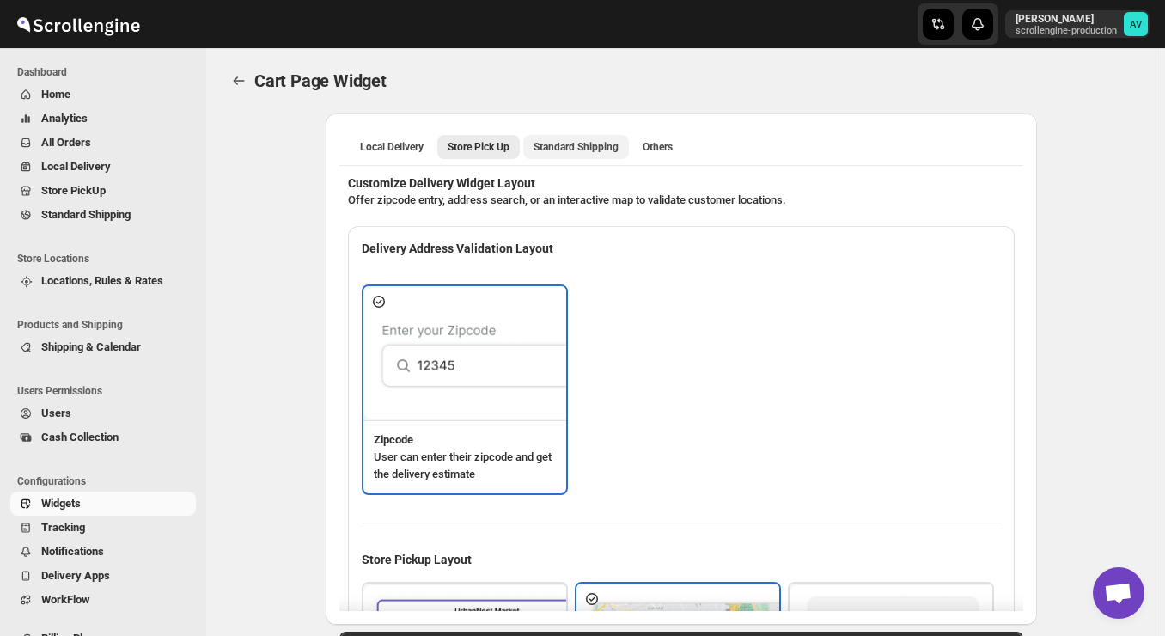
click at [574, 150] on span "Standard Shipping" at bounding box center [576, 147] width 85 height 14
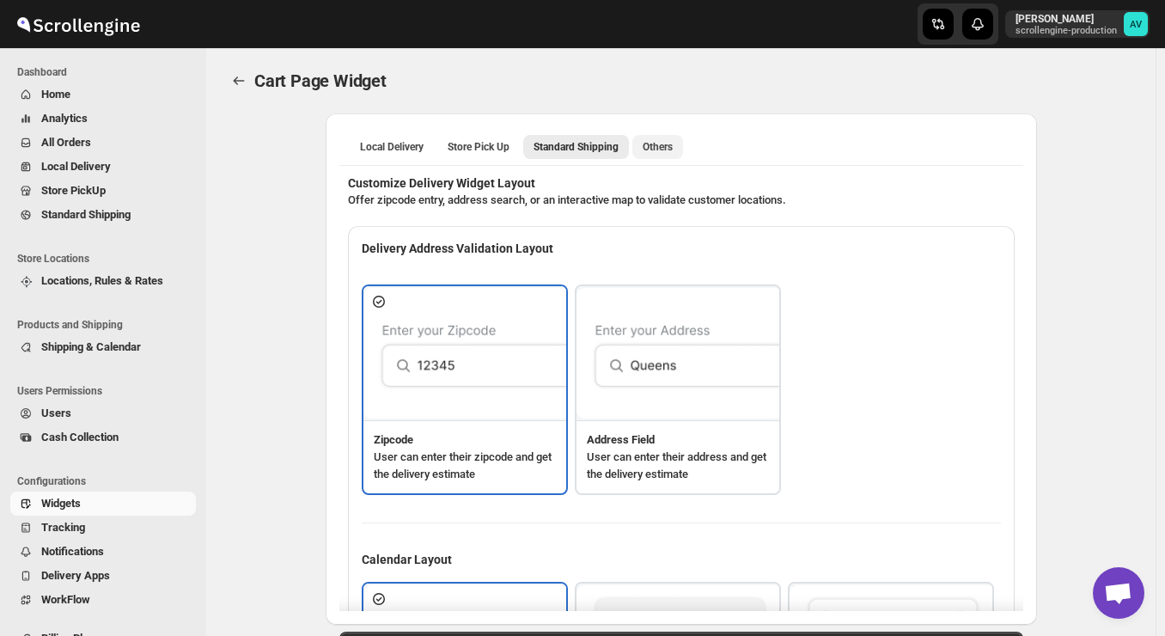
click at [654, 145] on span "Others" at bounding box center [658, 147] width 30 height 14
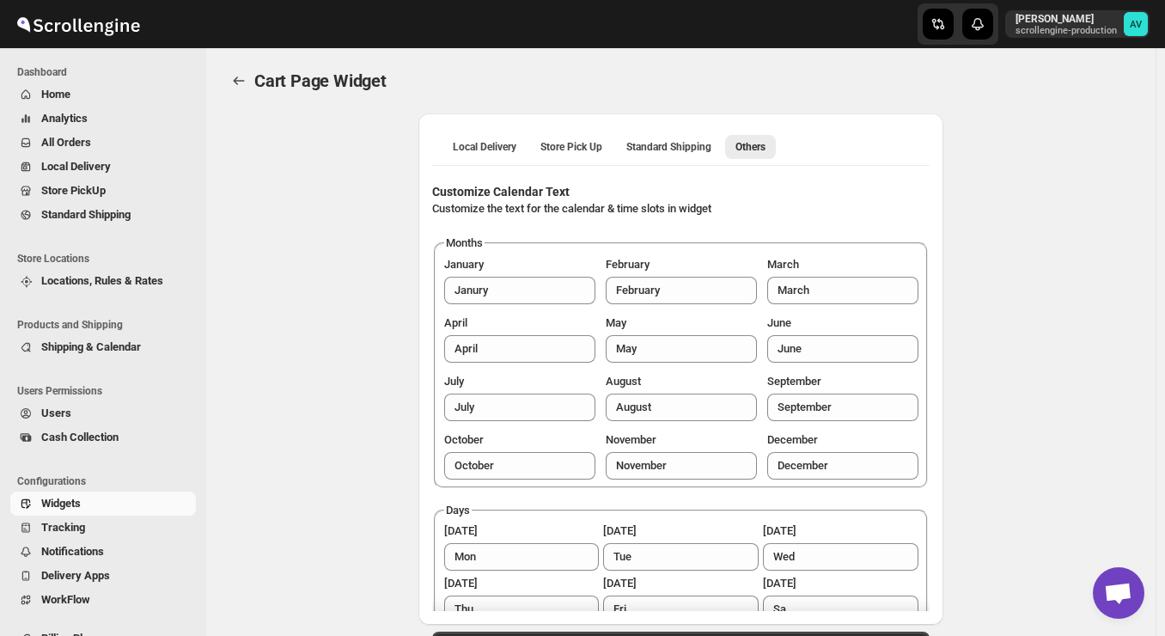
click at [322, 241] on div "Local Delivery Store Pick Up Standard Shipping Others More views Local Delivery…" at bounding box center [681, 394] width 908 height 562
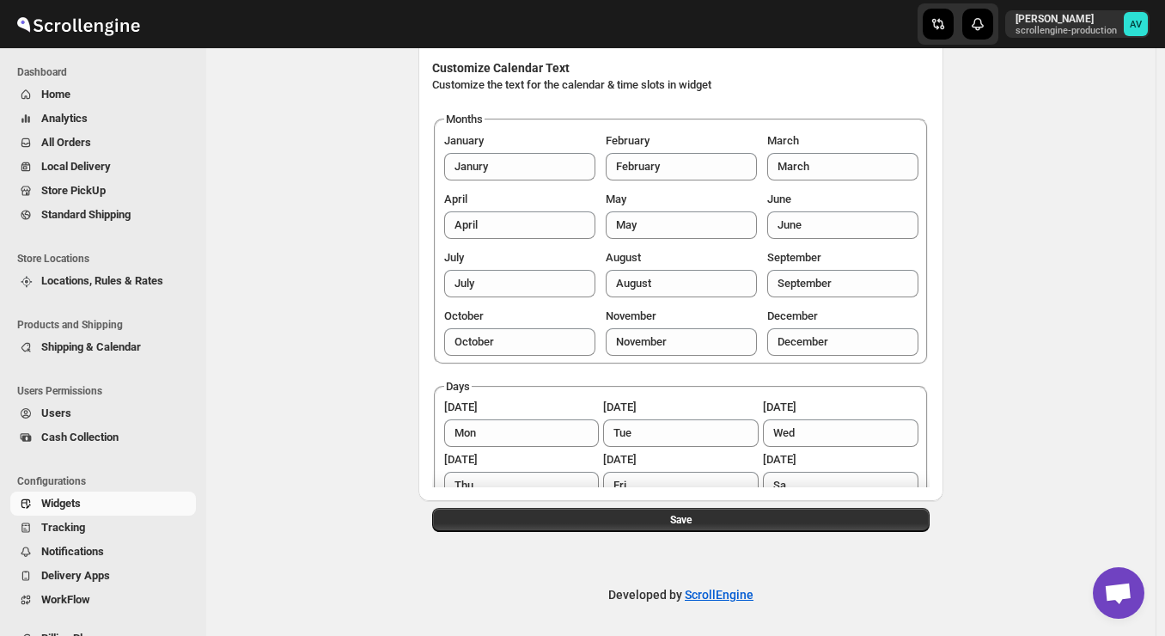
scroll to position [125, 0]
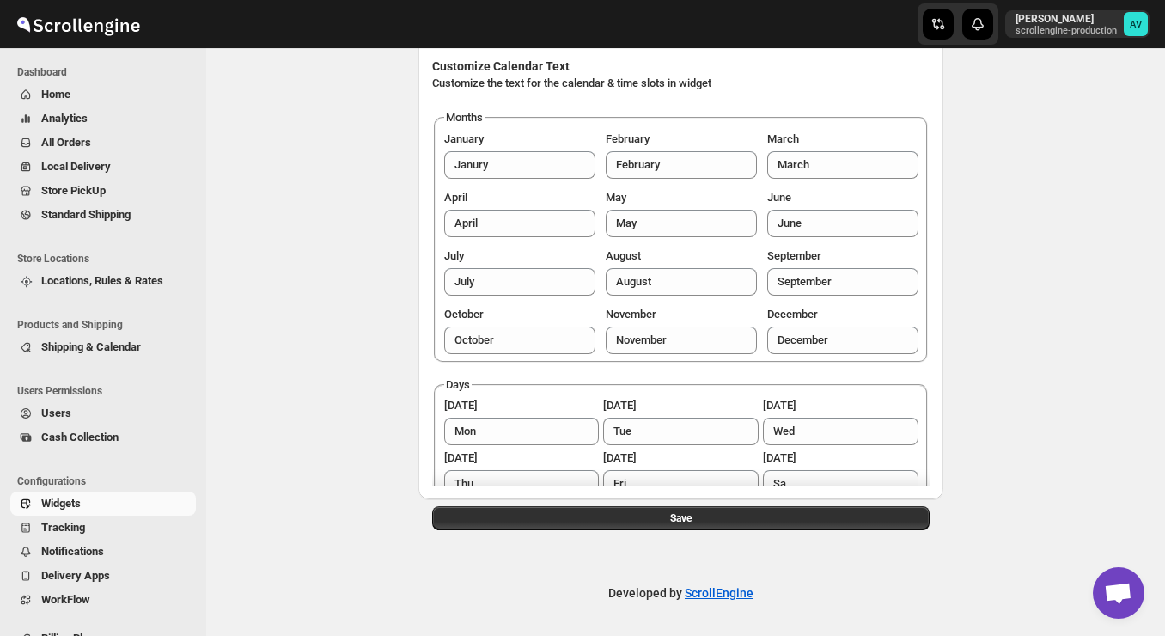
click at [545, 375] on div "Months January Janury February February March March April April May May June Ju…" at bounding box center [681, 333] width 498 height 449
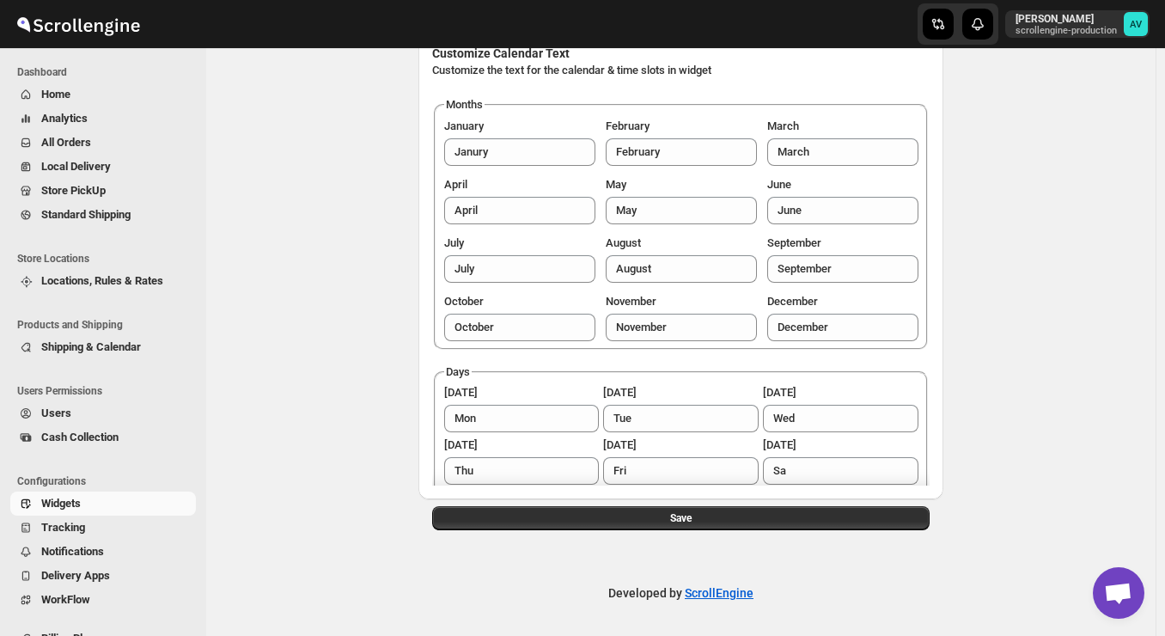
scroll to position [0, 0]
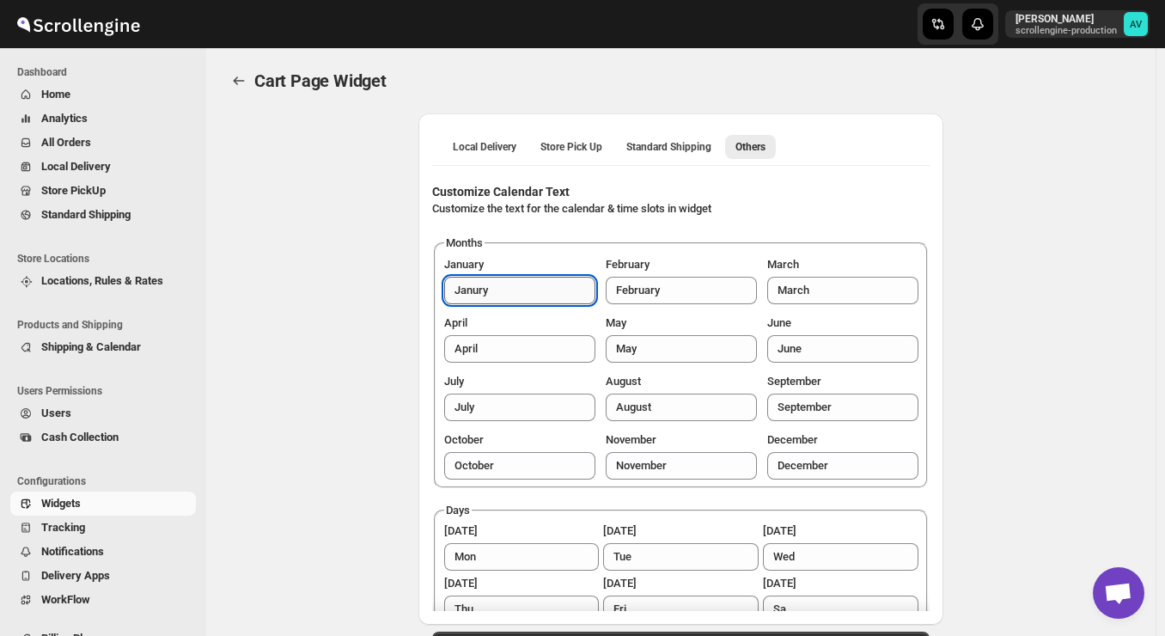
click at [519, 295] on input "Janury" at bounding box center [519, 290] width 151 height 27
type input "January"
click at [709, 239] on fieldset "Months January January February February March March April April May May June J…" at bounding box center [681, 361] width 495 height 253
click at [737, 221] on div "Customize Calendar Text Customize the text for the calendar & time slots in wid…" at bounding box center [681, 388] width 498 height 445
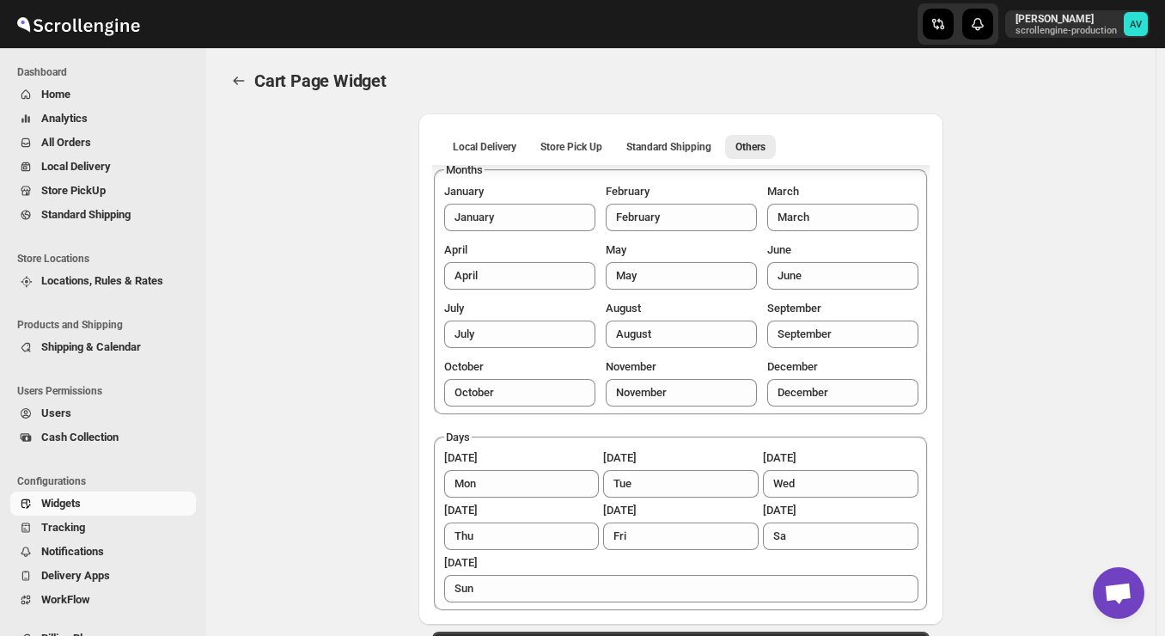
scroll to position [125, 0]
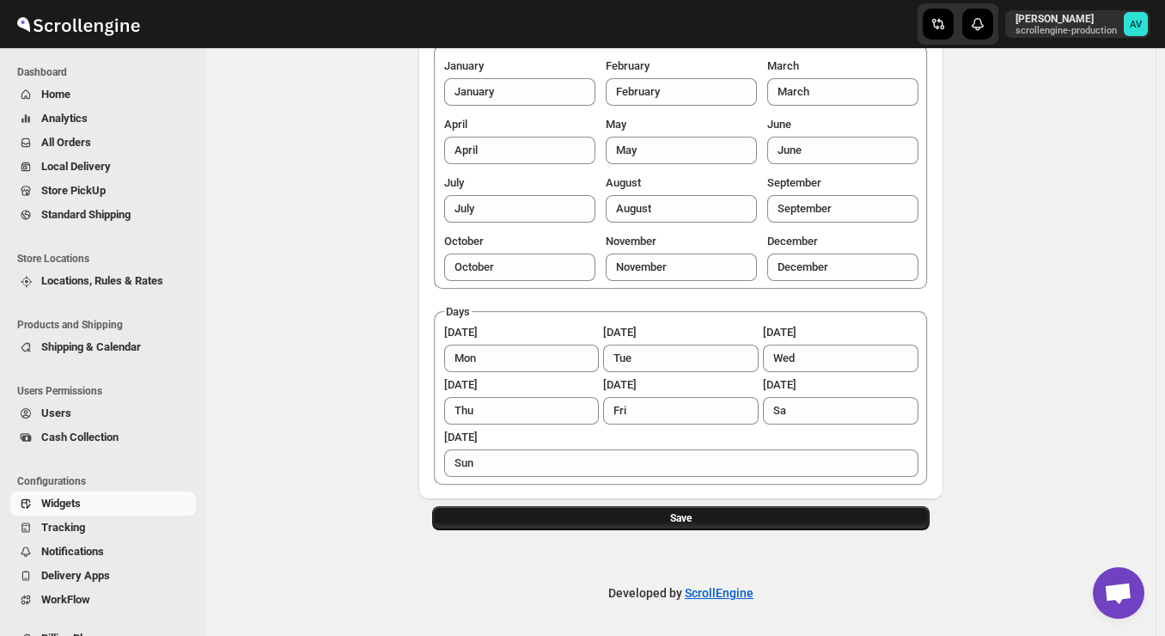
click at [707, 515] on button "Save" at bounding box center [681, 518] width 498 height 24
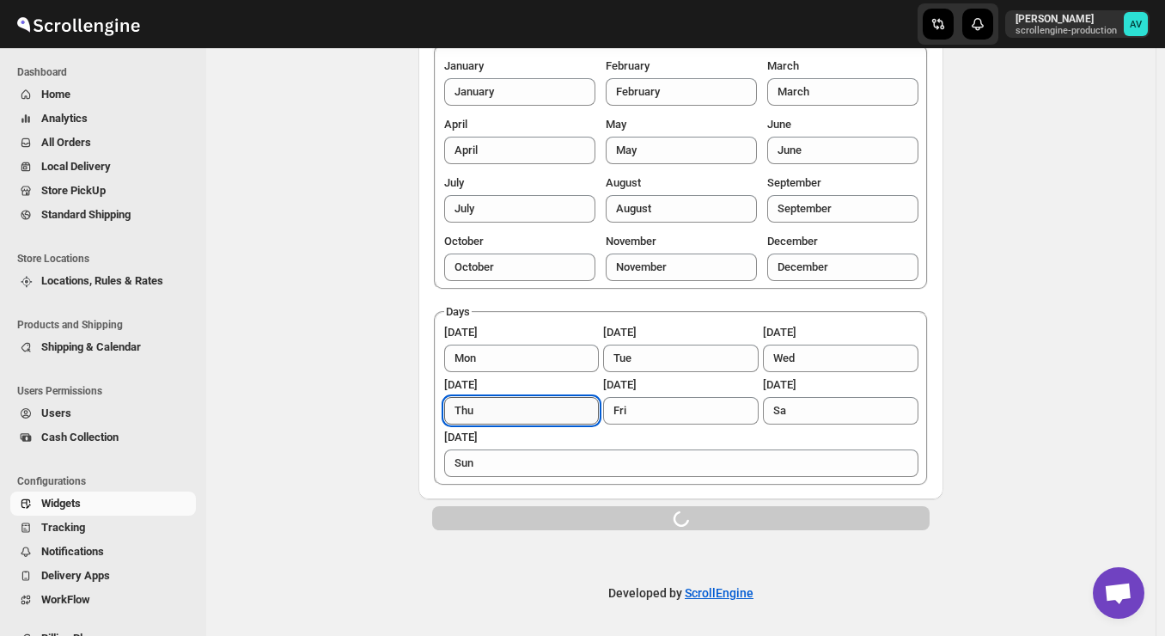
click at [551, 417] on input "Thu" at bounding box center [522, 410] width 156 height 27
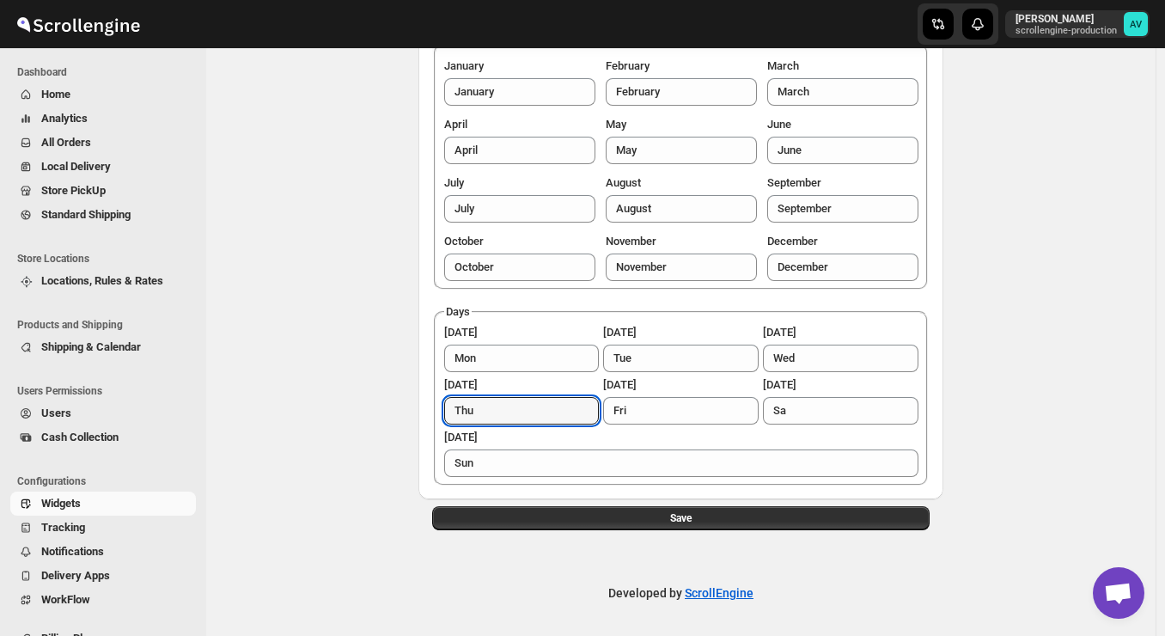
click at [279, 137] on div "Local Delivery Store Pick Up Standard Shipping Others More views Local Delivery…" at bounding box center [681, 269] width 908 height 562
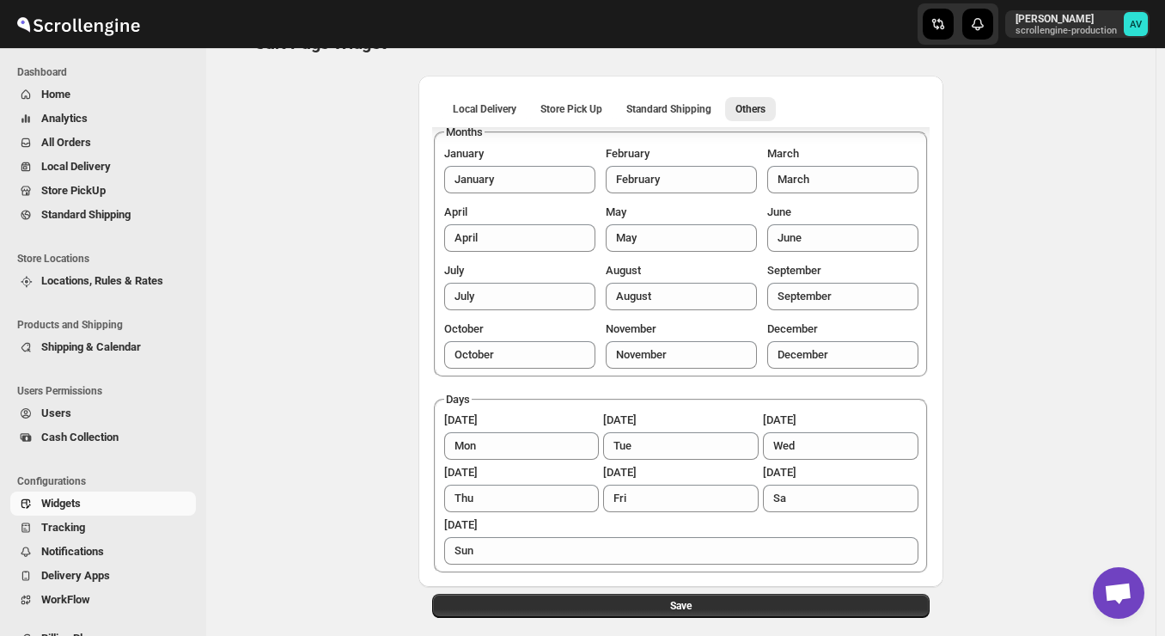
scroll to position [0, 0]
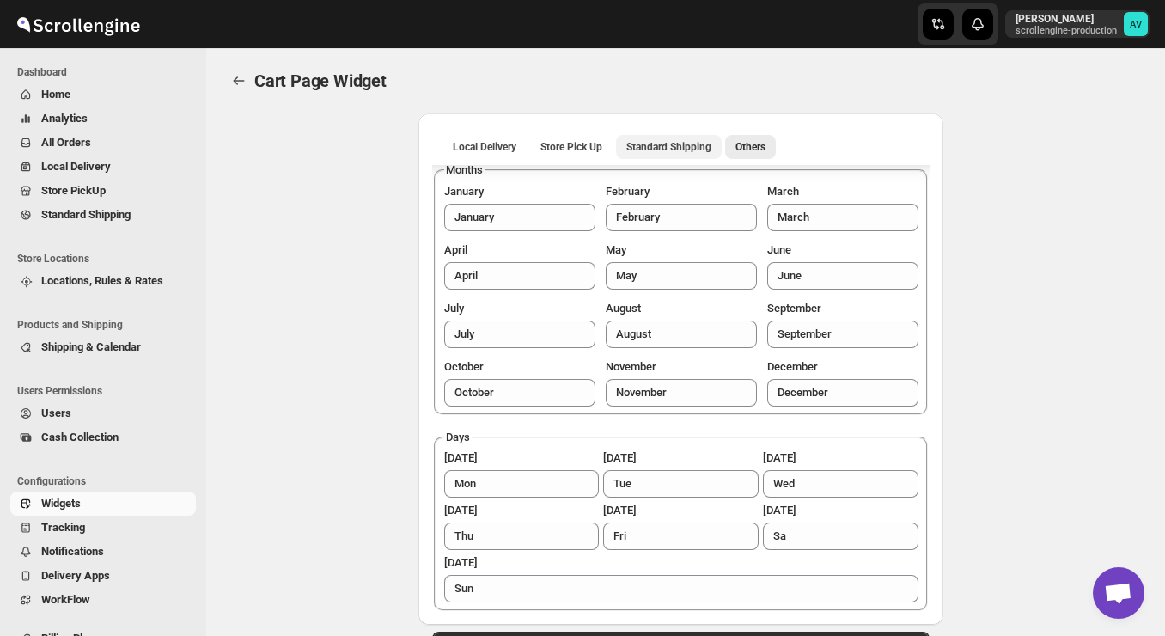
click at [659, 149] on span "Standard Shipping" at bounding box center [668, 147] width 85 height 14
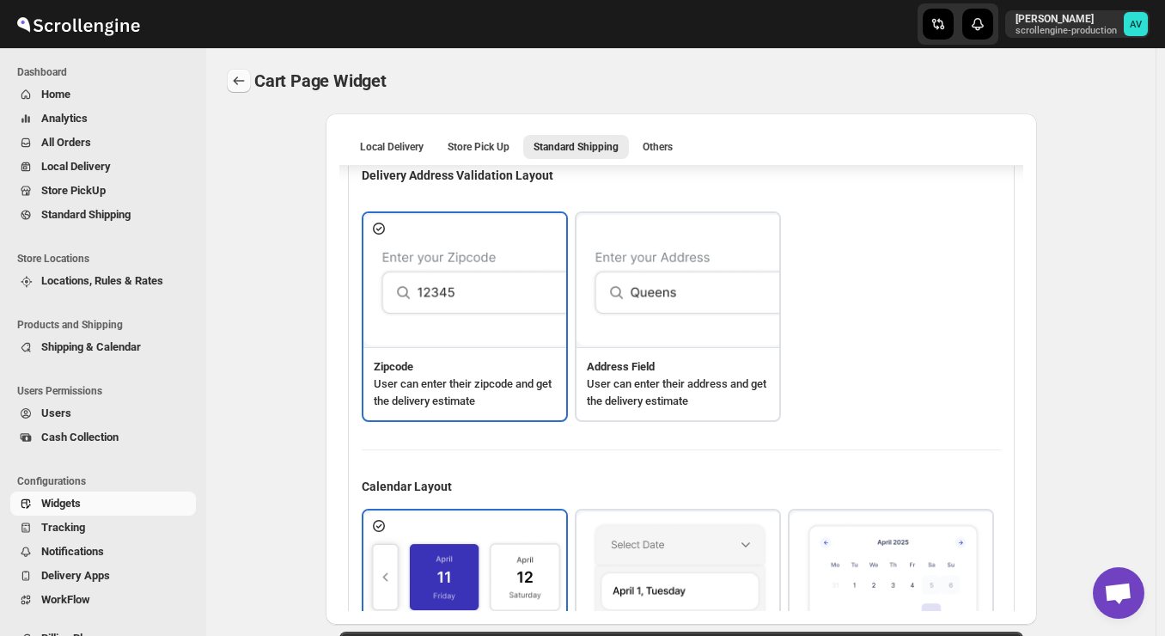
click at [235, 80] on icon "TRACK_CONFIGURATION.BACK" at bounding box center [238, 80] width 17 height 17
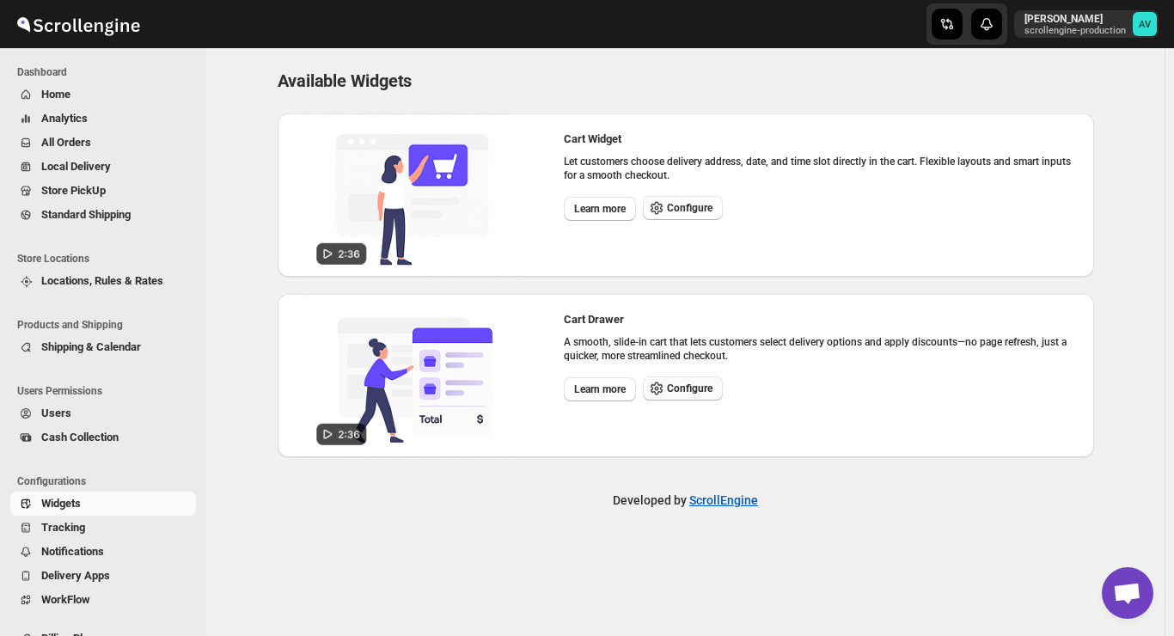
click at [684, 392] on span "Configure" at bounding box center [690, 389] width 46 height 14
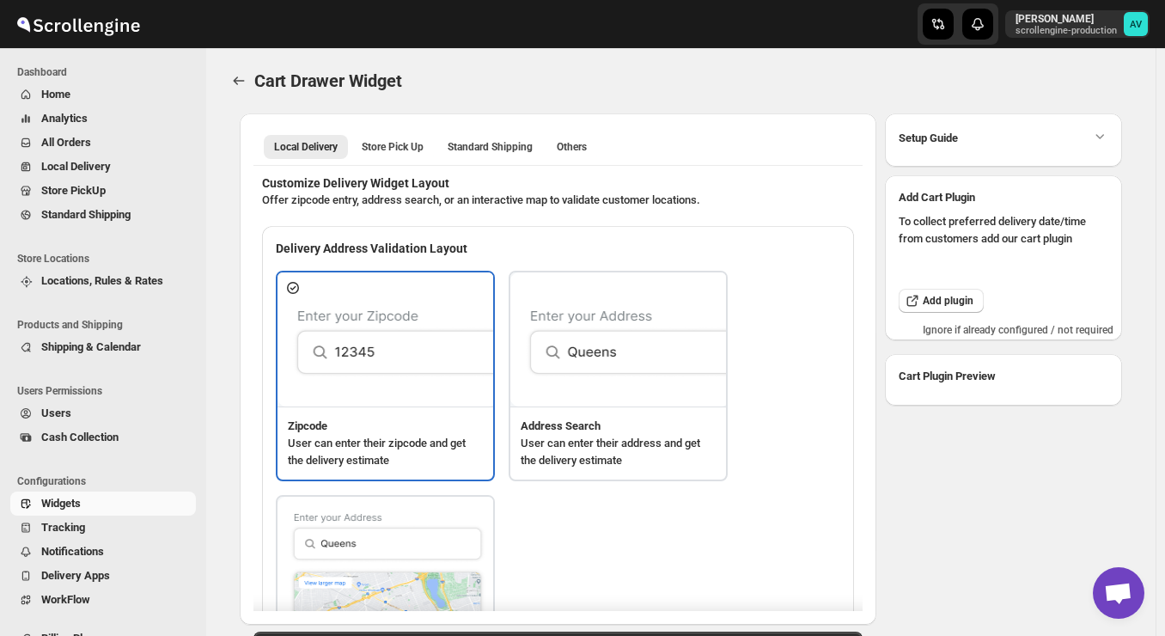
type textarea "Enter Your Postal Cod"
type textarea "ZIP Code"
type textarea "Check"
type textarea "Search Address"
type textarea "Type address to search"
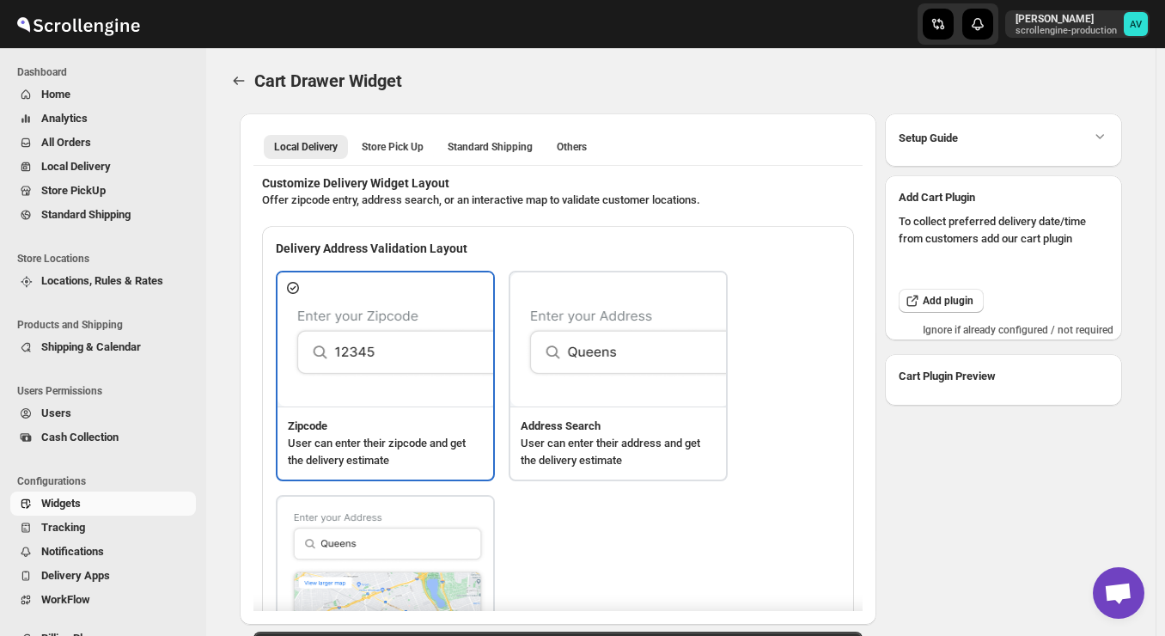
type textarea "<b>This is something cool</b>"
type textarea "Service not available."
type textarea "Select a date."
type textarea "Select preferred time slot."
click at [763, 292] on div "Zipcode User can enter their zipcode and get the delivery estimate Address Sear…" at bounding box center [558, 497] width 565 height 452
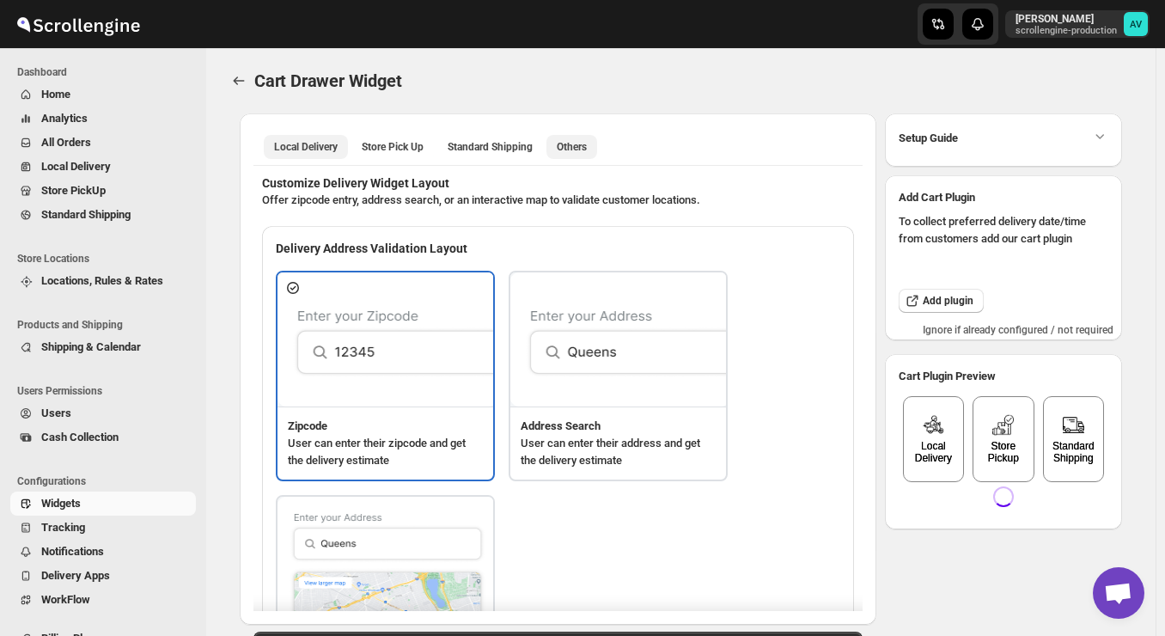
click at [576, 150] on span "Others" at bounding box center [572, 147] width 30 height 14
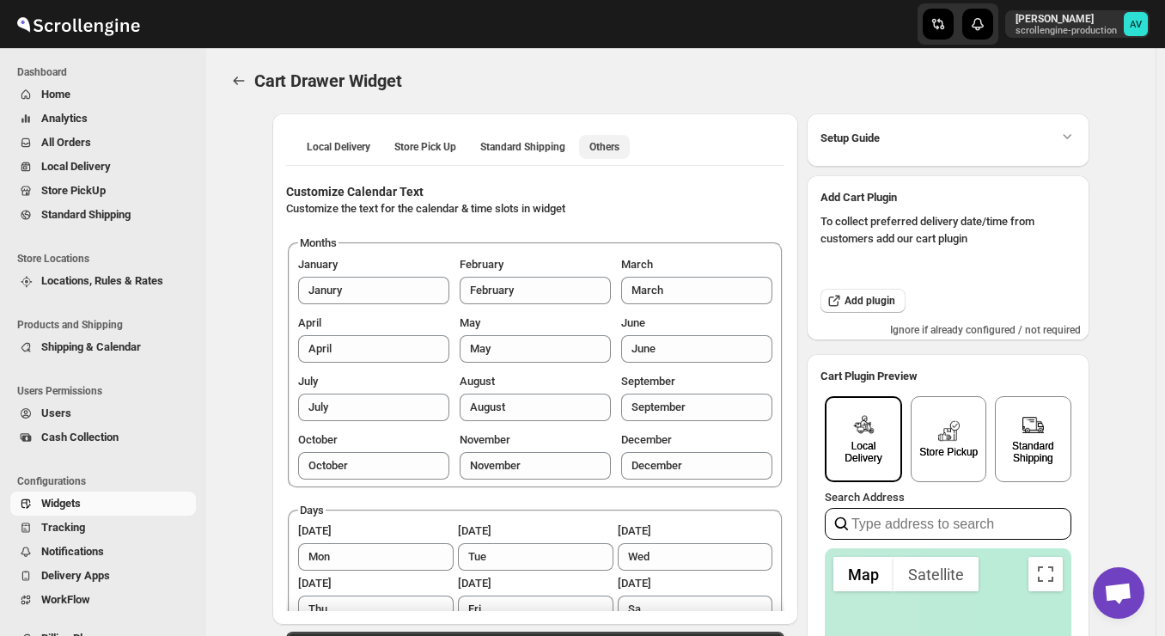
type input "[STREET_ADDRESS][DATE]"
click at [968, 73] on div "Cart Drawer Widget" at bounding box center [694, 81] width 881 height 24
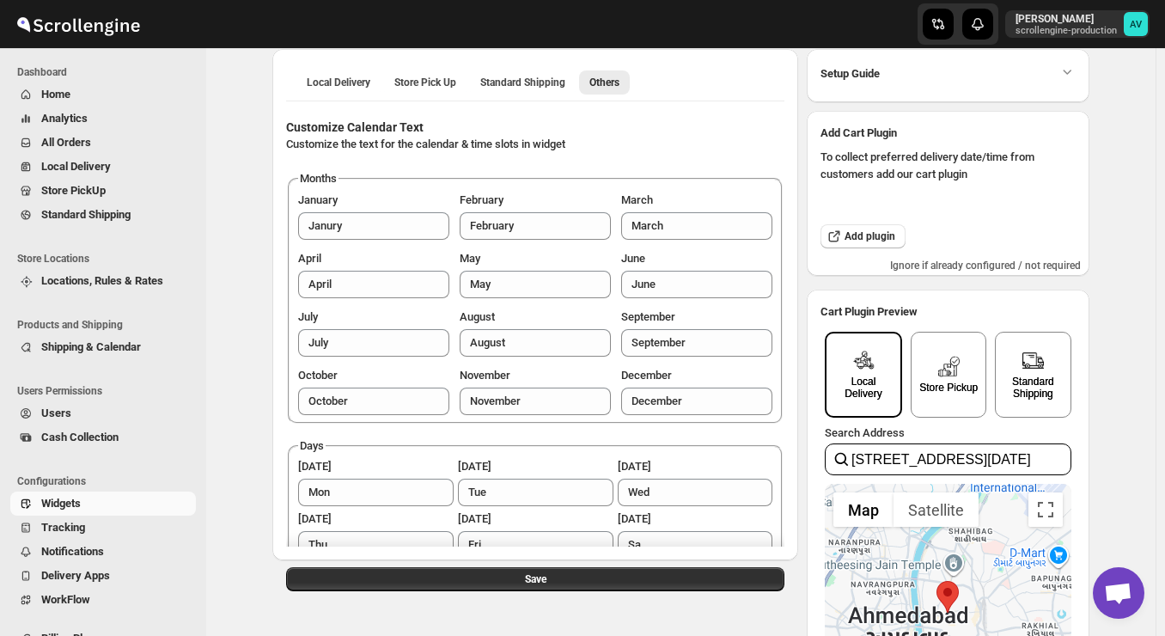
scroll to position [69, 0]
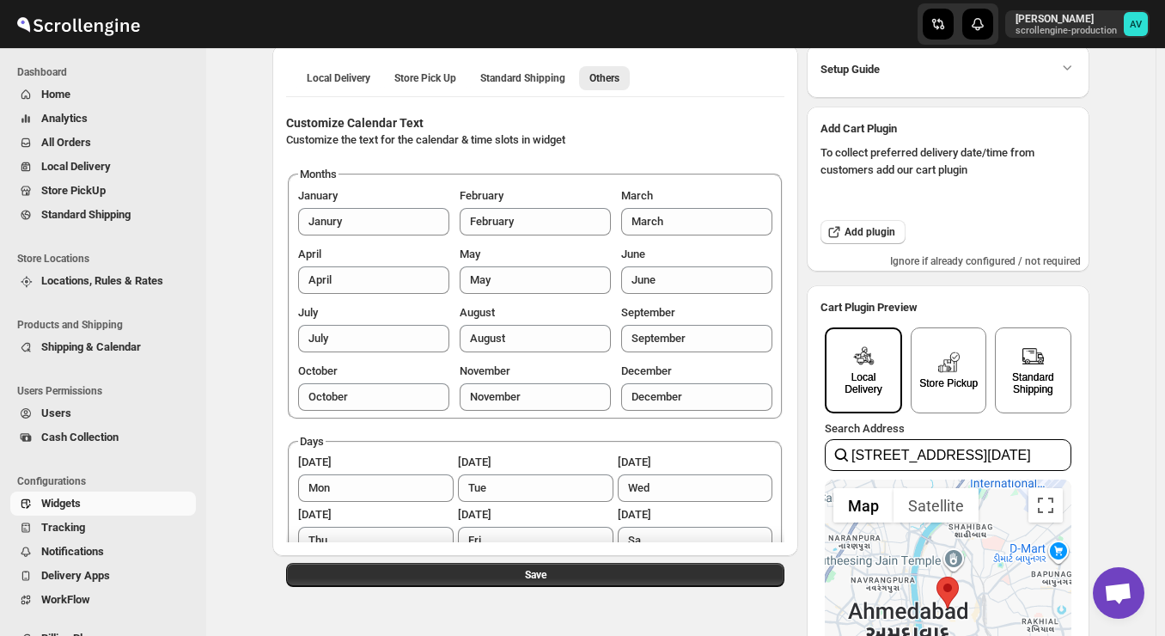
click at [968, 73] on div "Setup Guide" at bounding box center [948, 69] width 255 height 22
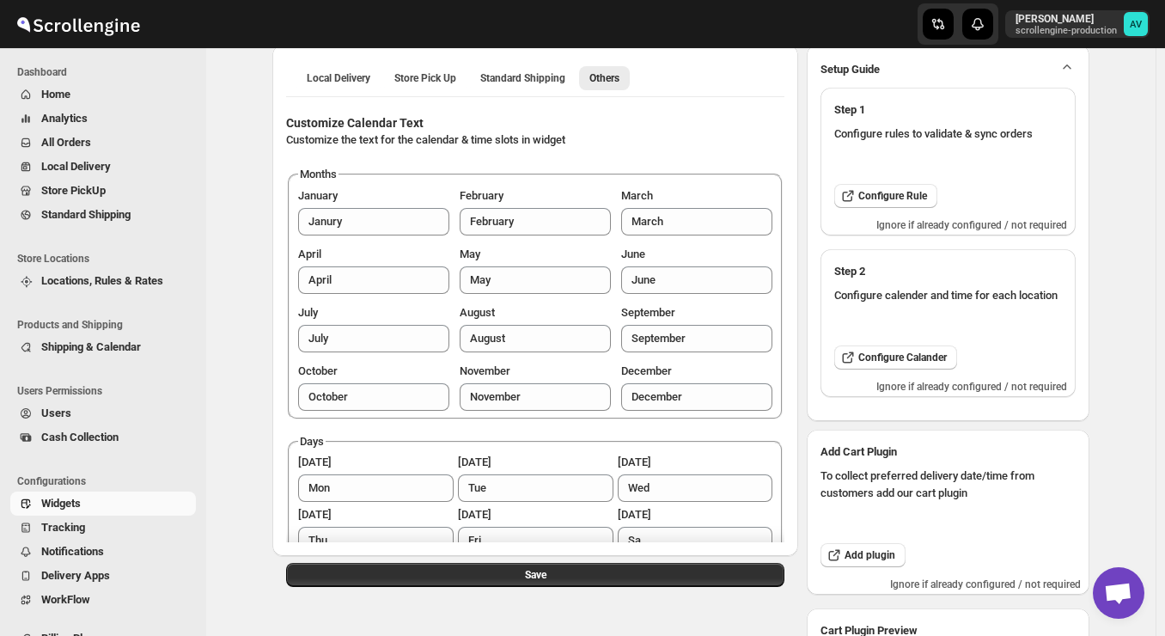
click at [1071, 62] on icon "button" at bounding box center [1067, 66] width 17 height 17
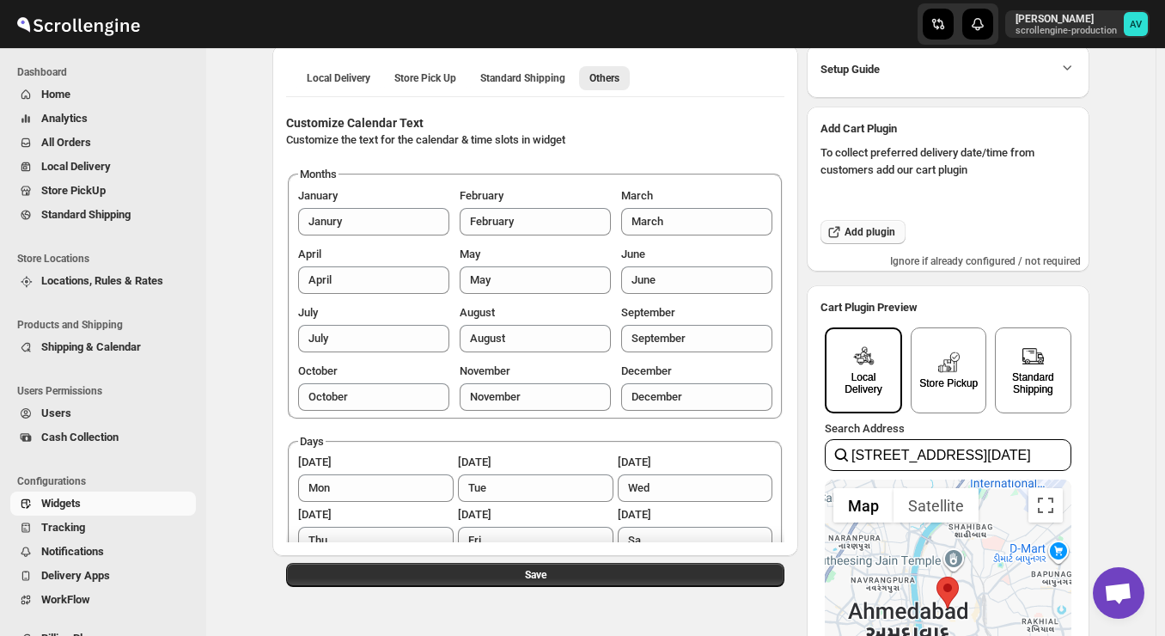
click at [879, 236] on span "Add plugin" at bounding box center [870, 232] width 51 height 14
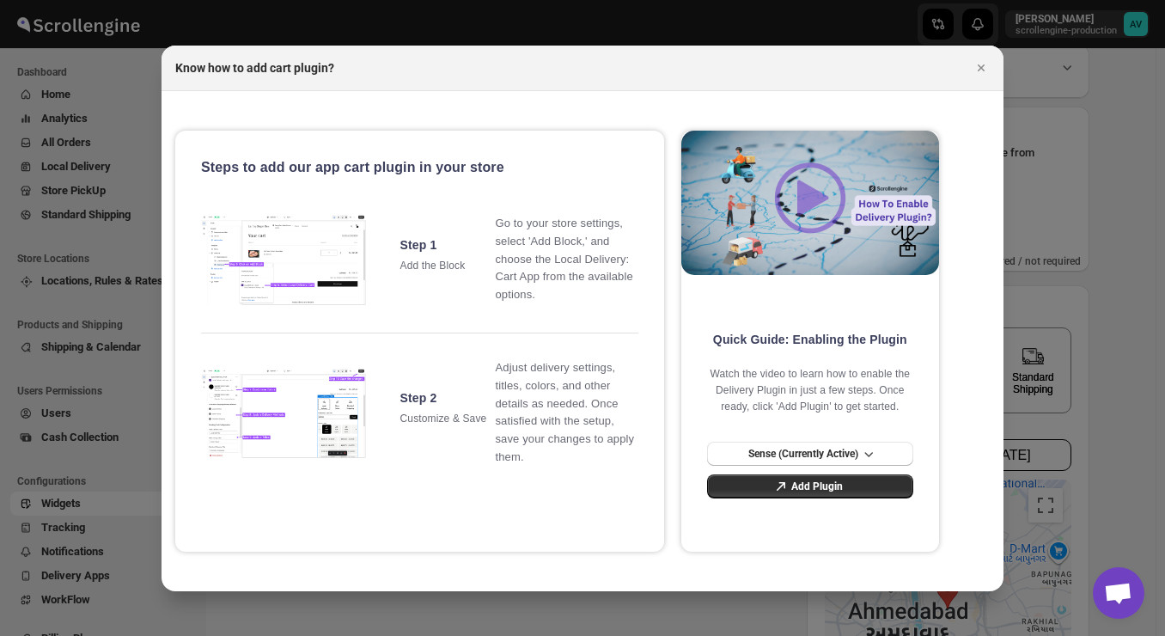
drag, startPoint x: 879, startPoint y: 236, endPoint x: 800, endPoint y: 241, distance: 79.2
click at [800, 241] on div ":r4h8:" at bounding box center [810, 218] width 258 height 174
click at [858, 394] on p "Watch the video to learn how to enable the Delivery Plugin in just a few steps.…" at bounding box center [810, 391] width 206 height 50
click at [811, 496] on link "Add Plugin" at bounding box center [810, 486] width 206 height 24
click at [975, 67] on icon "Close" at bounding box center [981, 67] width 17 height 17
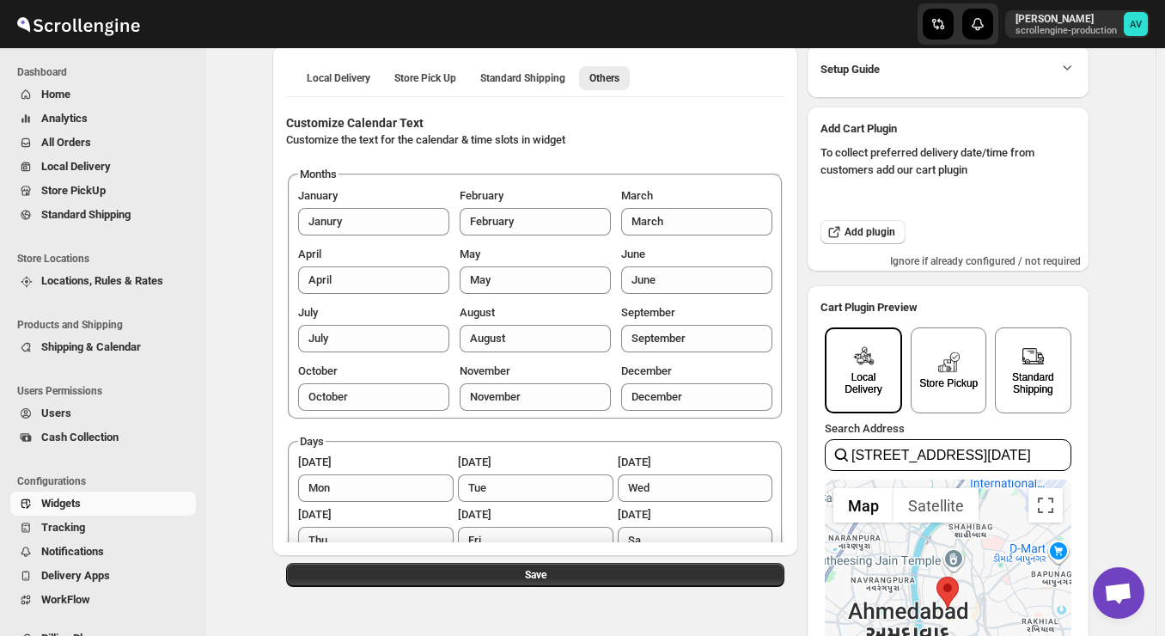
click at [992, 301] on h2 "Cart Plugin Preview" at bounding box center [948, 307] width 255 height 17
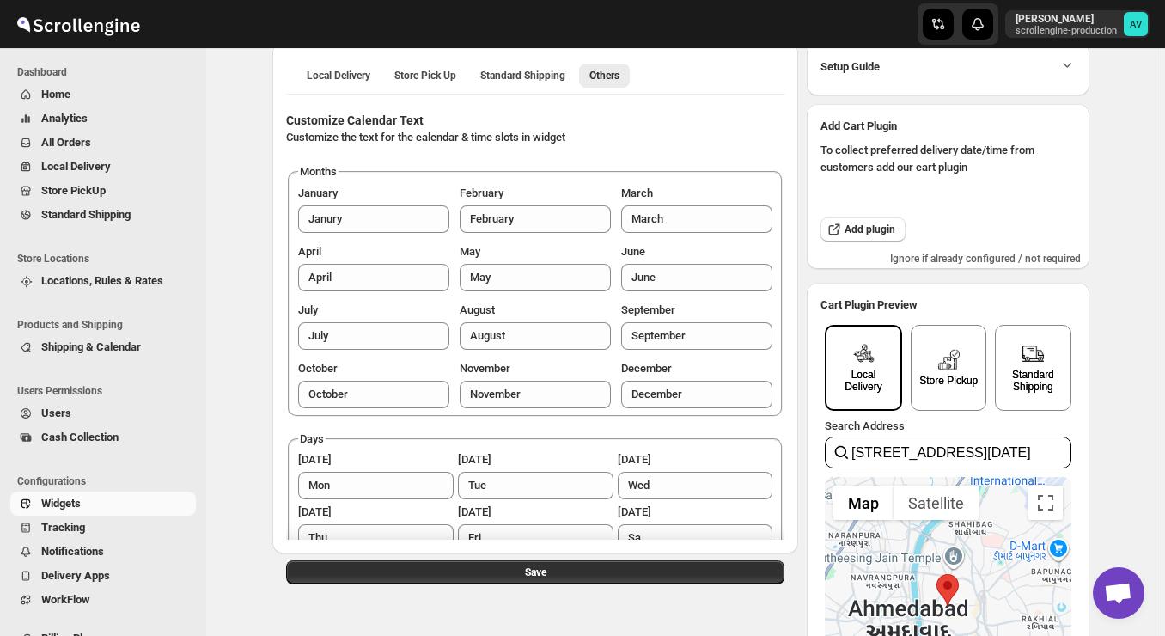
scroll to position [68, 0]
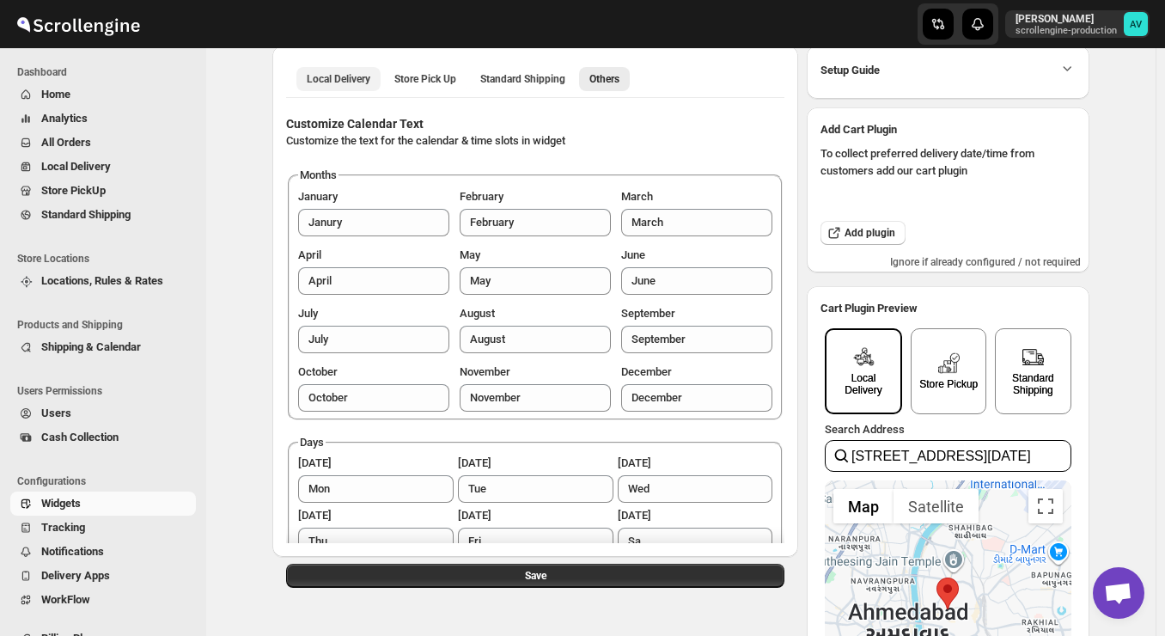
click at [339, 90] on button "Local Delivery" at bounding box center [338, 79] width 84 height 24
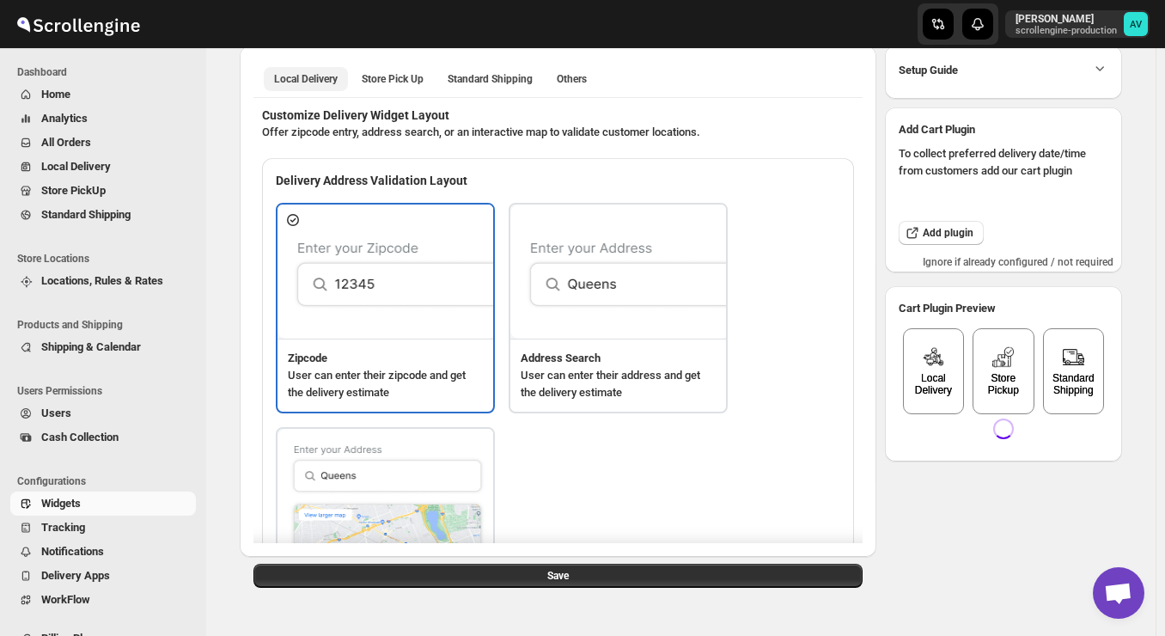
click at [337, 95] on div "Local Delivery Store Pick Up Standard Shipping Others More views Local Delivery…" at bounding box center [557, 78] width 609 height 38
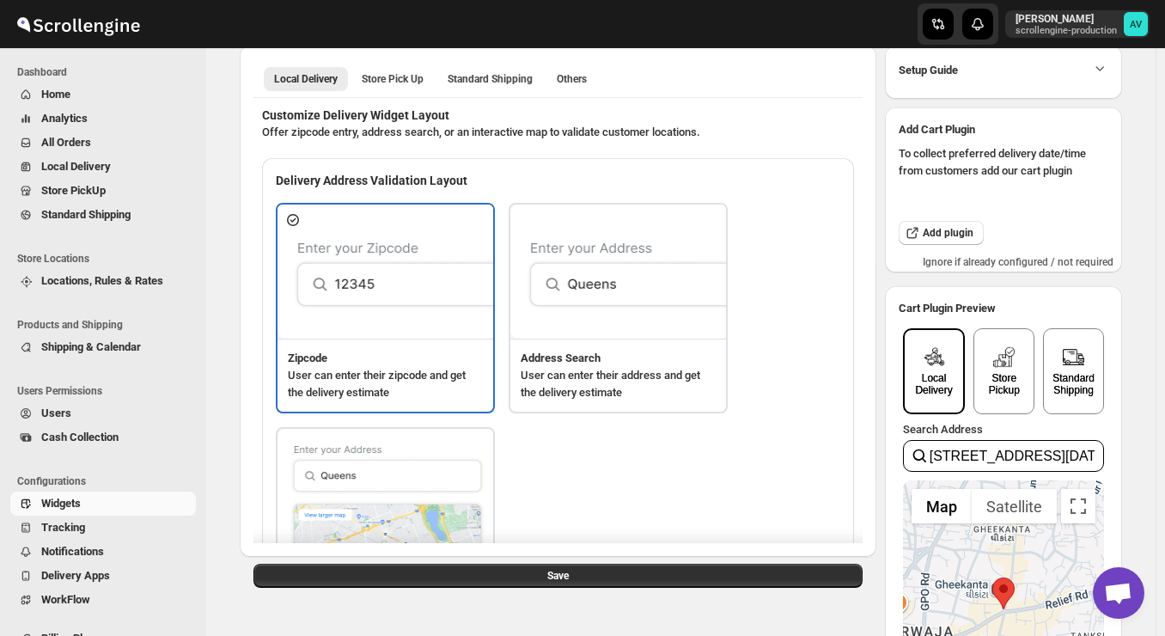
click at [736, 459] on div "Zipcode User can enter their zipcode and get the delivery estimate Address Sear…" at bounding box center [558, 429] width 565 height 452
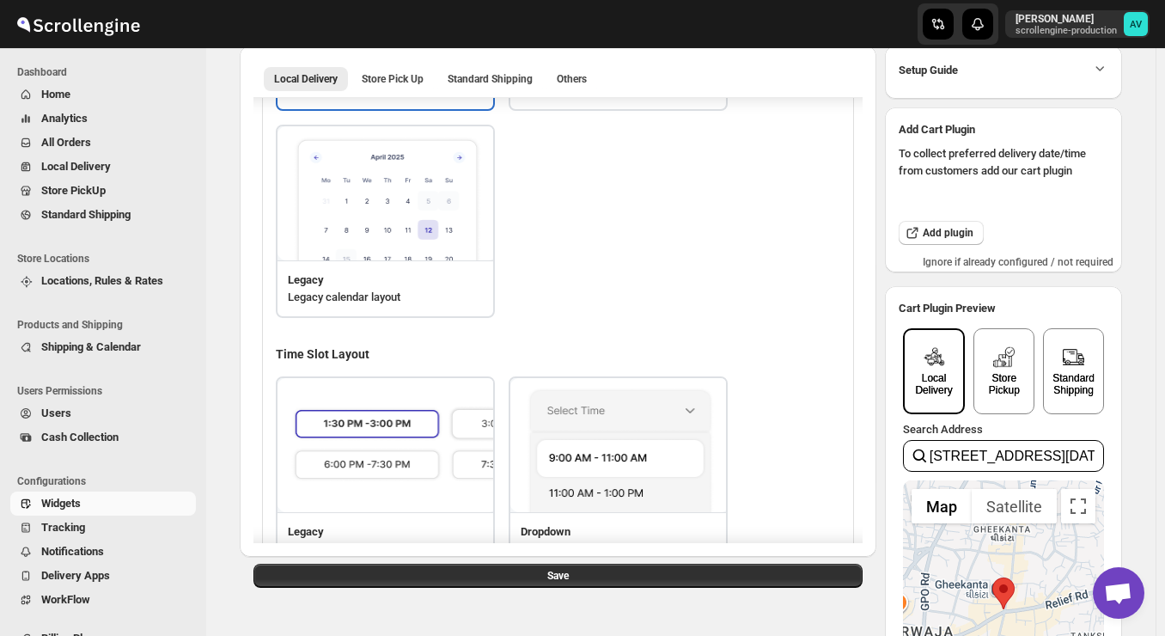
scroll to position [825, 0]
click at [1122, 410] on div "Local Delivery Store Pickup Standard Shipping Search Address [STREET_ADDRESS][D…" at bounding box center [1003, 547] width 237 height 461
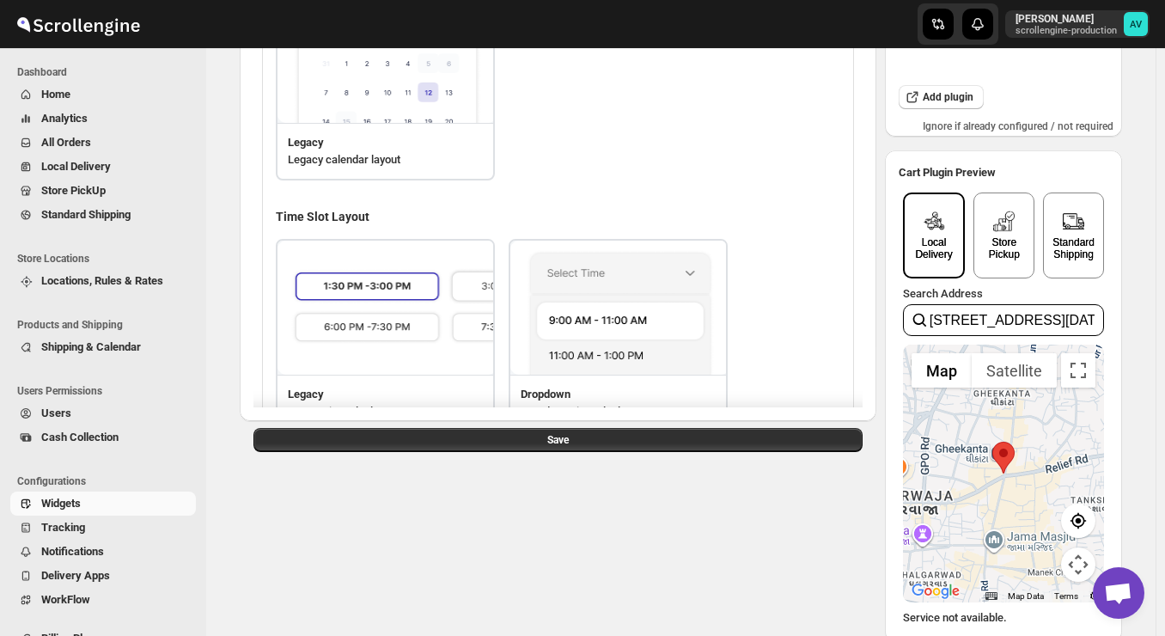
scroll to position [206, 0]
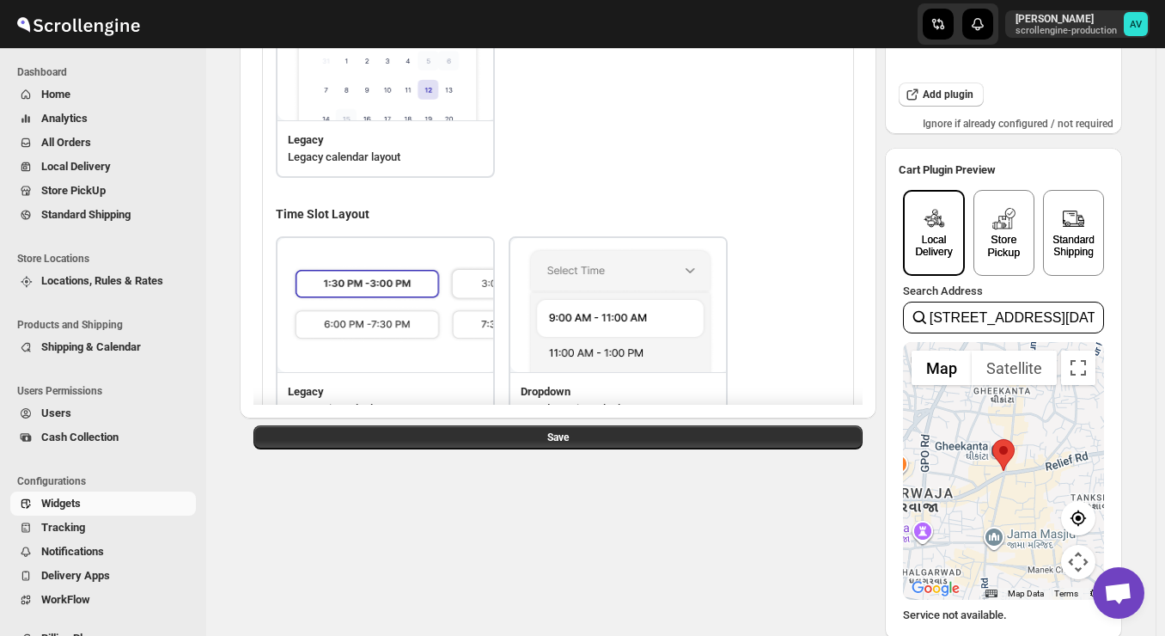
click at [1023, 213] on div "Store Pickup" at bounding box center [1004, 233] width 61 height 86
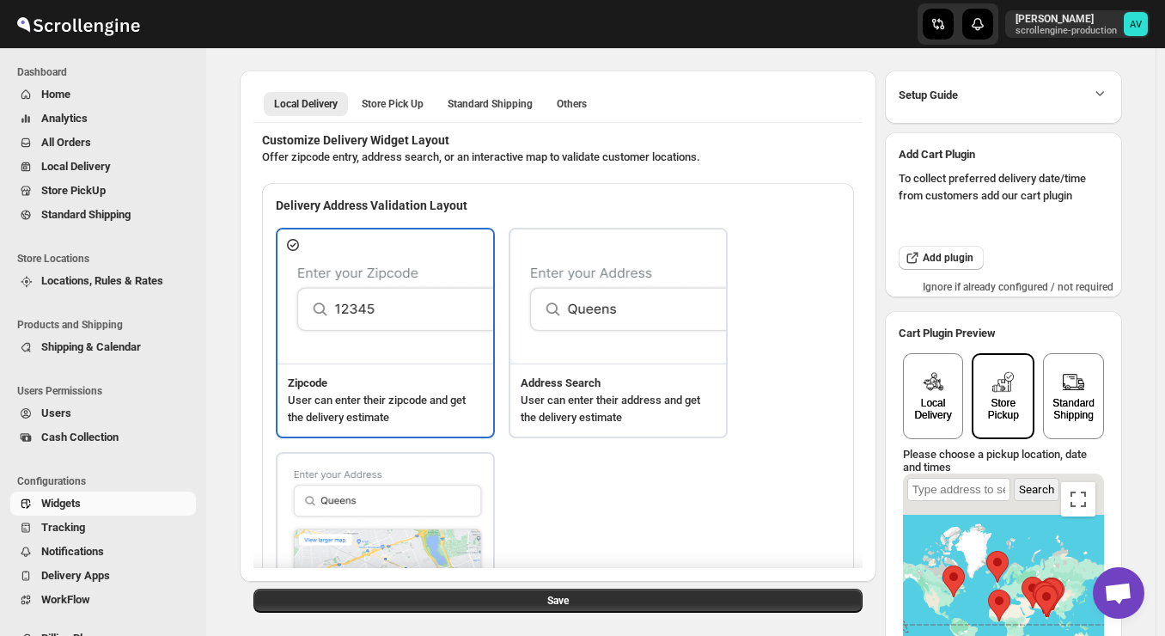
scroll to position [0, 0]
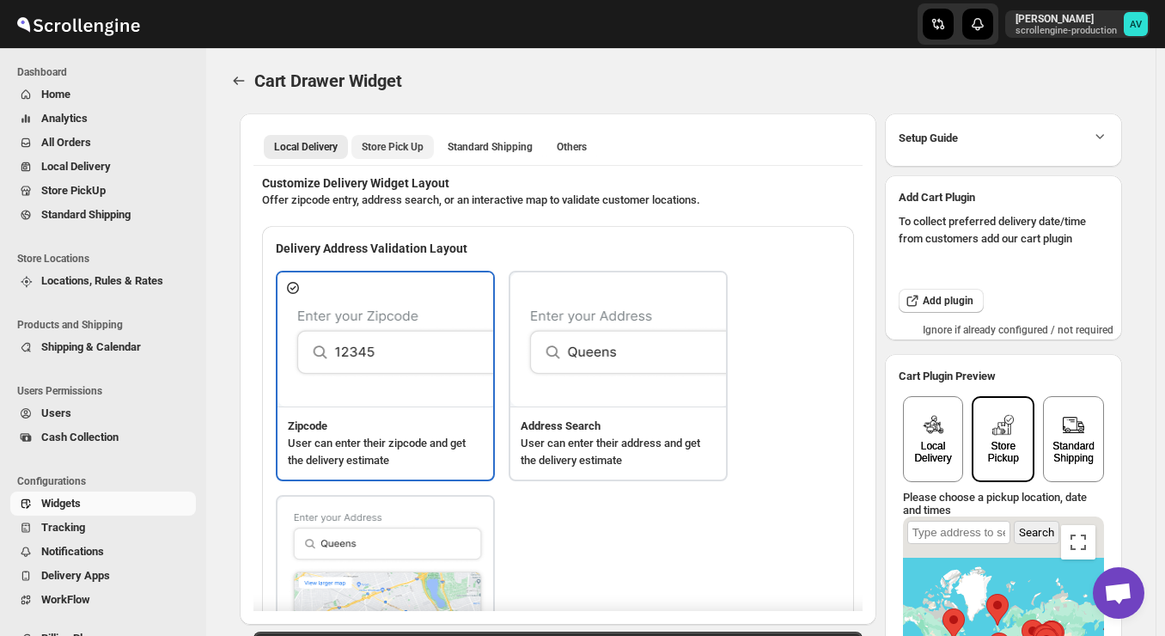
click at [389, 147] on span "Store Pick Up" at bounding box center [393, 147] width 62 height 14
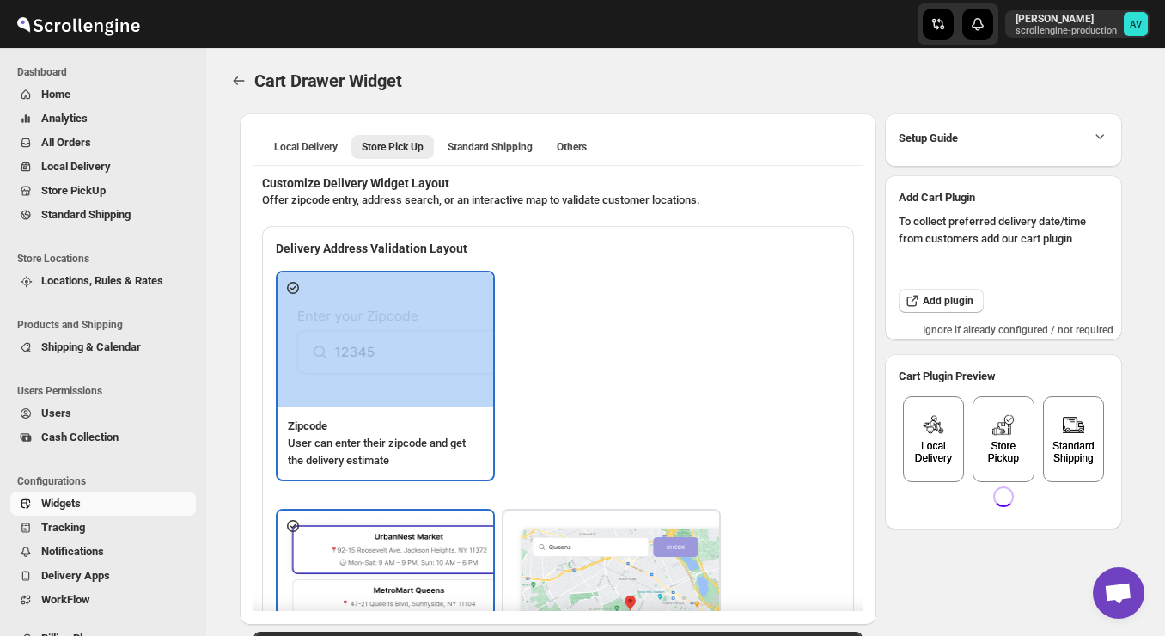
drag, startPoint x: 641, startPoint y: 258, endPoint x: 724, endPoint y: 303, distance: 94.2
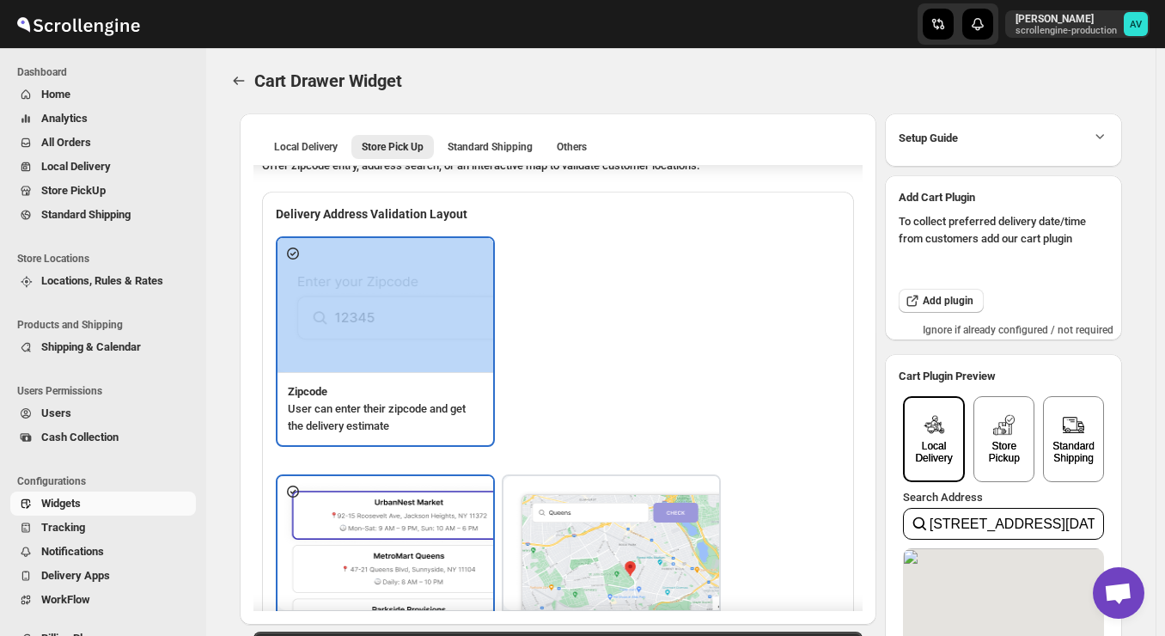
scroll to position [69, 0]
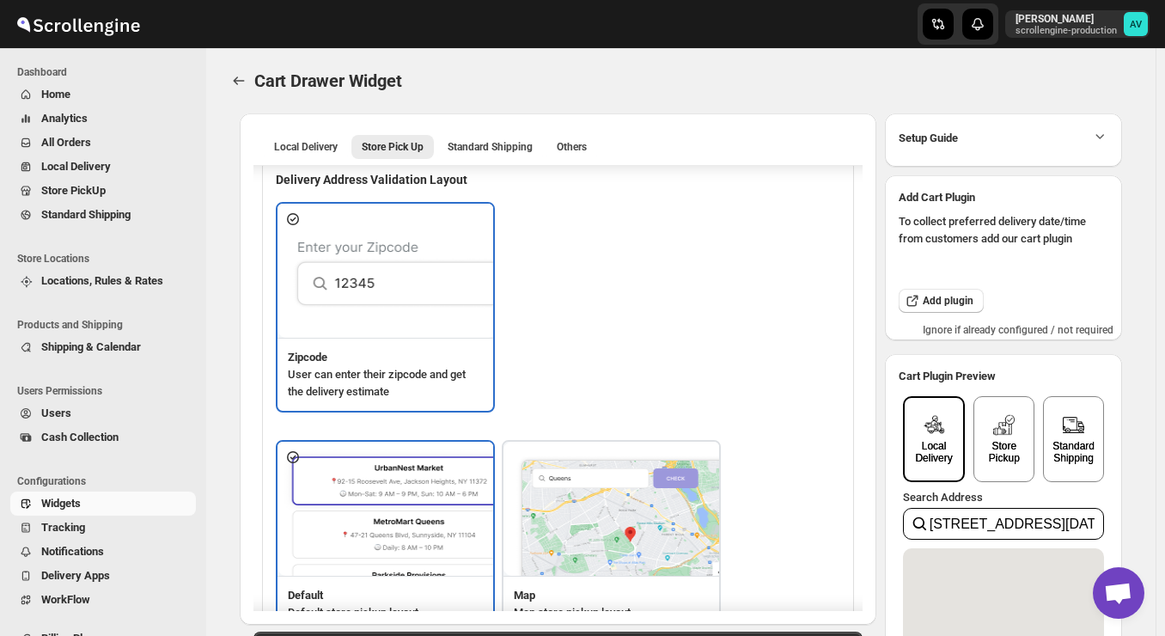
click at [241, 119] on div "Local Delivery Store Pick Up Standard Shipping Others More views Local Delivery…" at bounding box center [558, 368] width 637 height 511
click at [233, 85] on icon "TRACK_CONFIGURATION.BACK" at bounding box center [238, 80] width 17 height 17
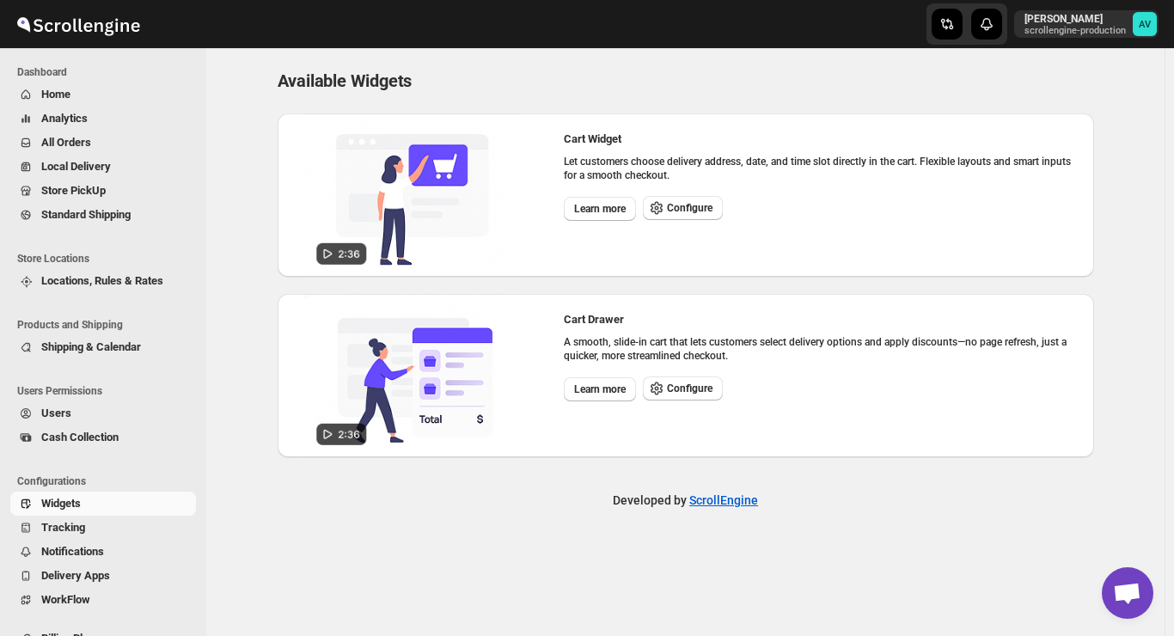
click at [118, 347] on span "Shipping & Calendar" at bounding box center [91, 346] width 100 height 13
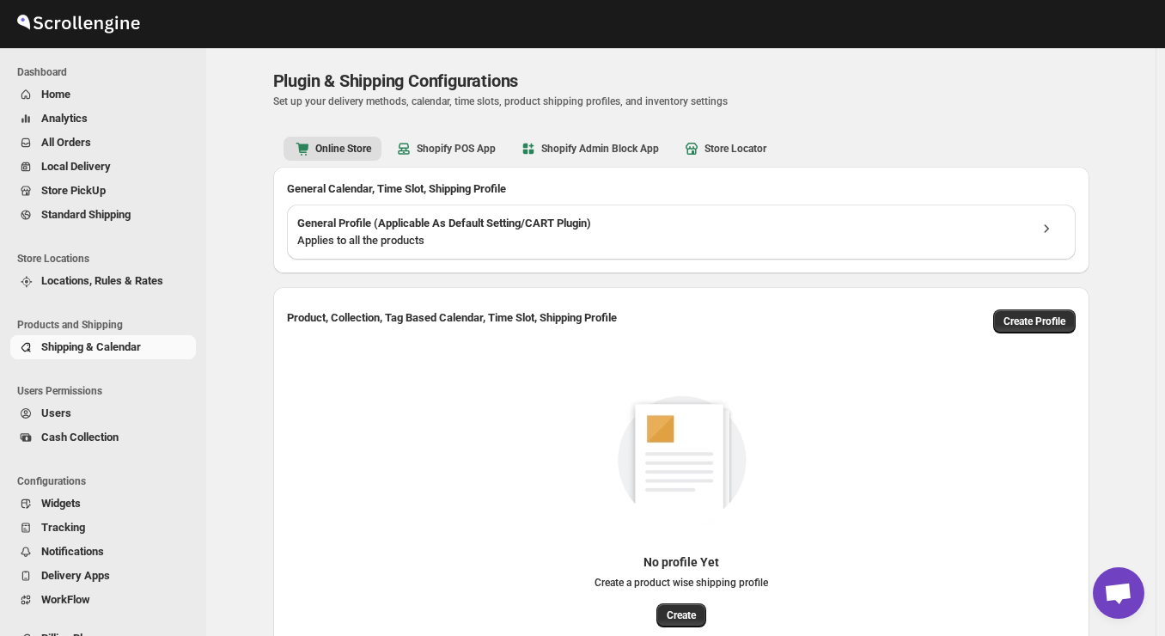
click at [118, 347] on span "Shipping & Calendar" at bounding box center [91, 346] width 100 height 13
click at [77, 495] on span "Widgets" at bounding box center [116, 503] width 151 height 17
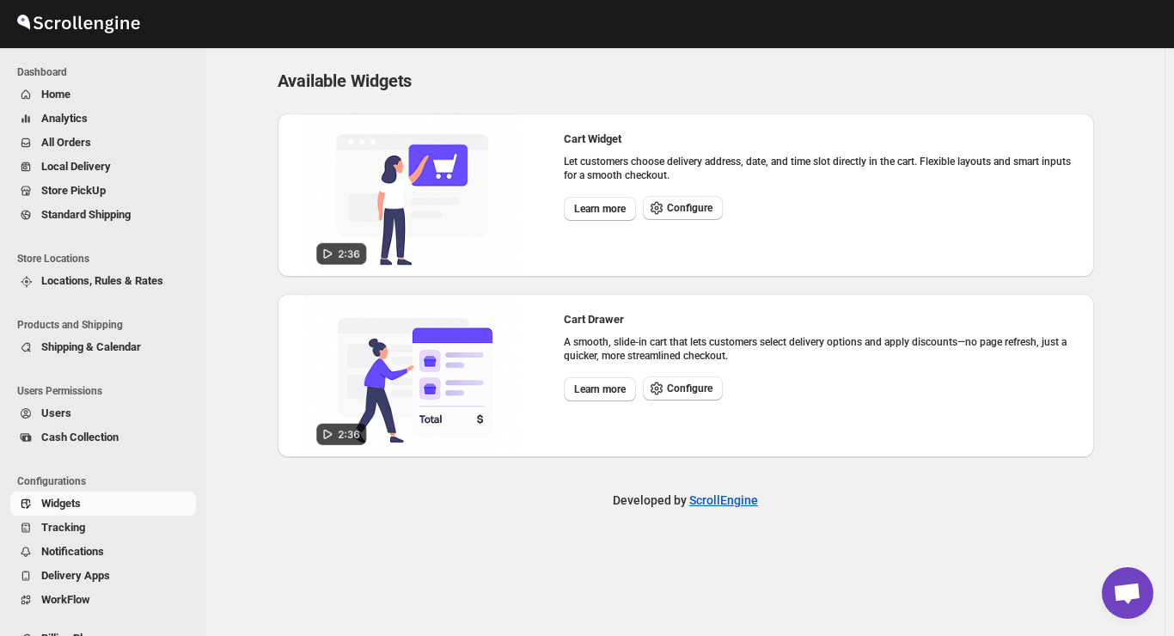
click at [77, 495] on span "Widgets" at bounding box center [116, 503] width 151 height 17
click at [674, 212] on span "Configure" at bounding box center [690, 208] width 46 height 14
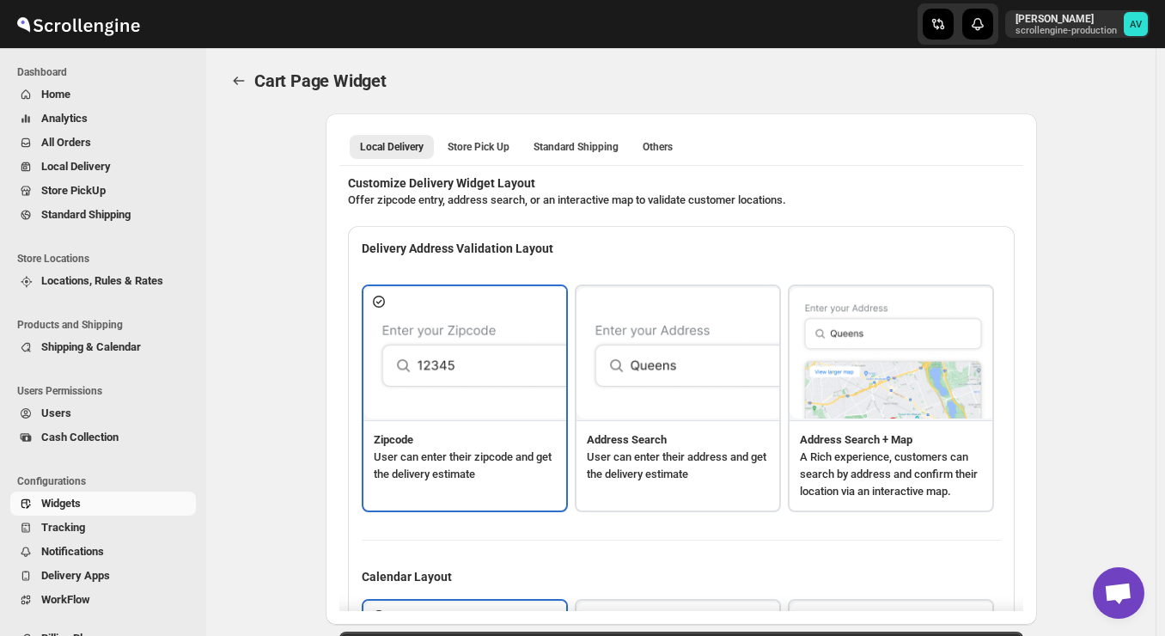
type textarea "<b>put you zip code to ceck</b>"
type textarea "ZIP Code"
type textarea "Check"
type textarea "Search Address"
type textarea "Type address to search"
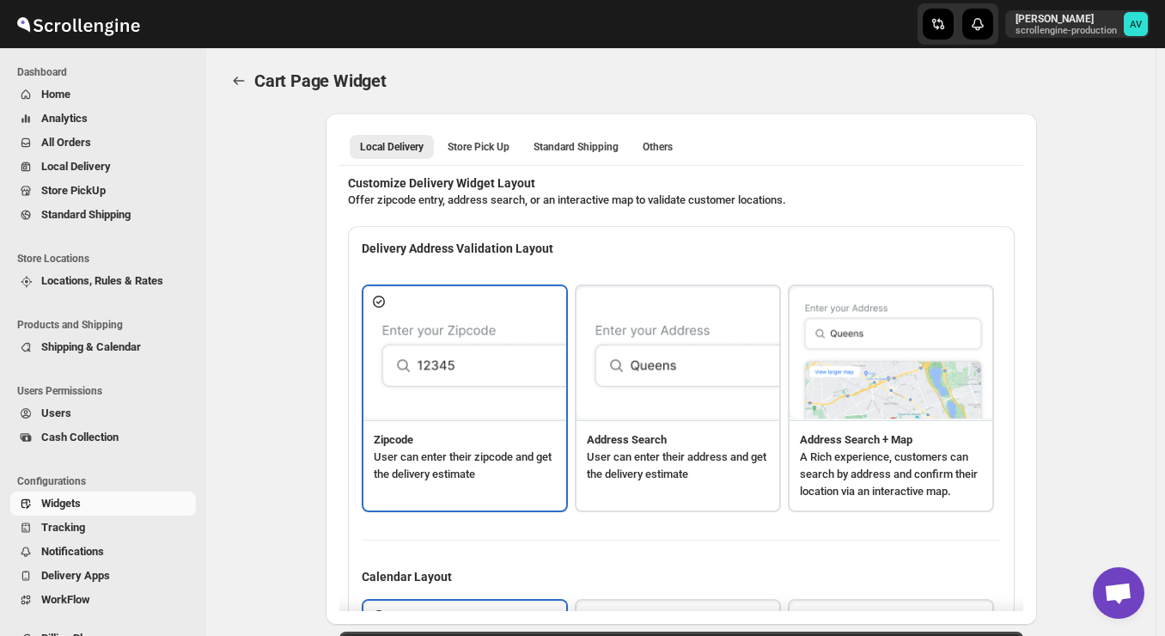
type textarea "<b>Service available</b>"
type textarea "Service not available."
type textarea "Select a date."
type textarea "Select preferred time slot."
type textarea "345"
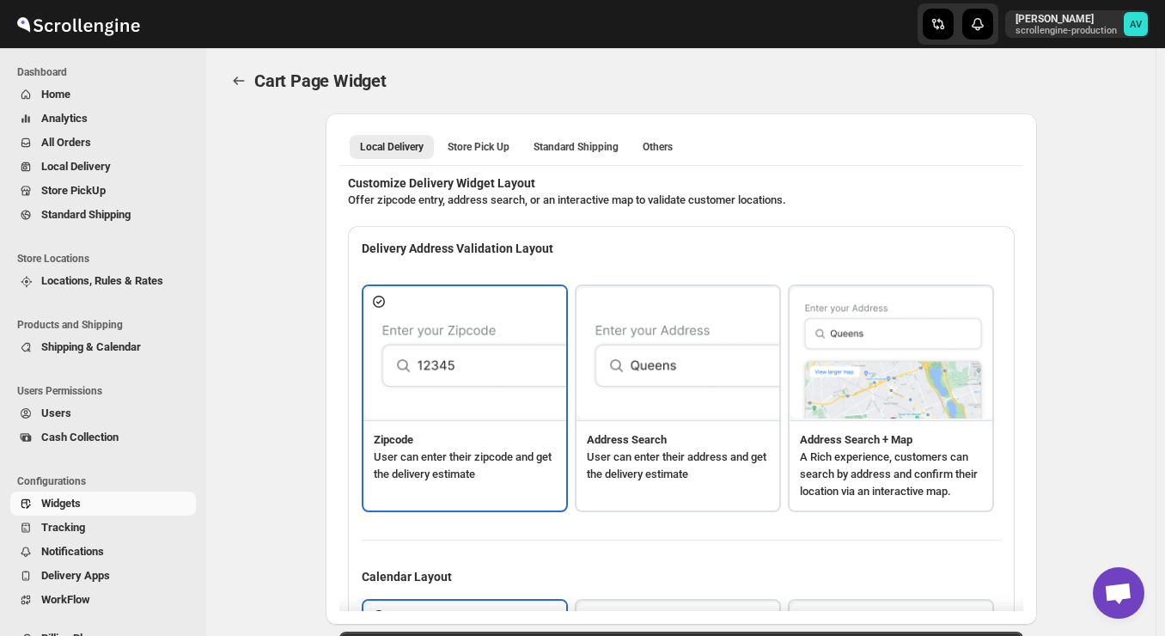
type textarea "Below items are not available for Local Delivery"
type textarea "Change delivery method or remove these products to continue"
type textarea "Below items are out of stock"
type textarea "Please remove out of stock product from cart to continue."
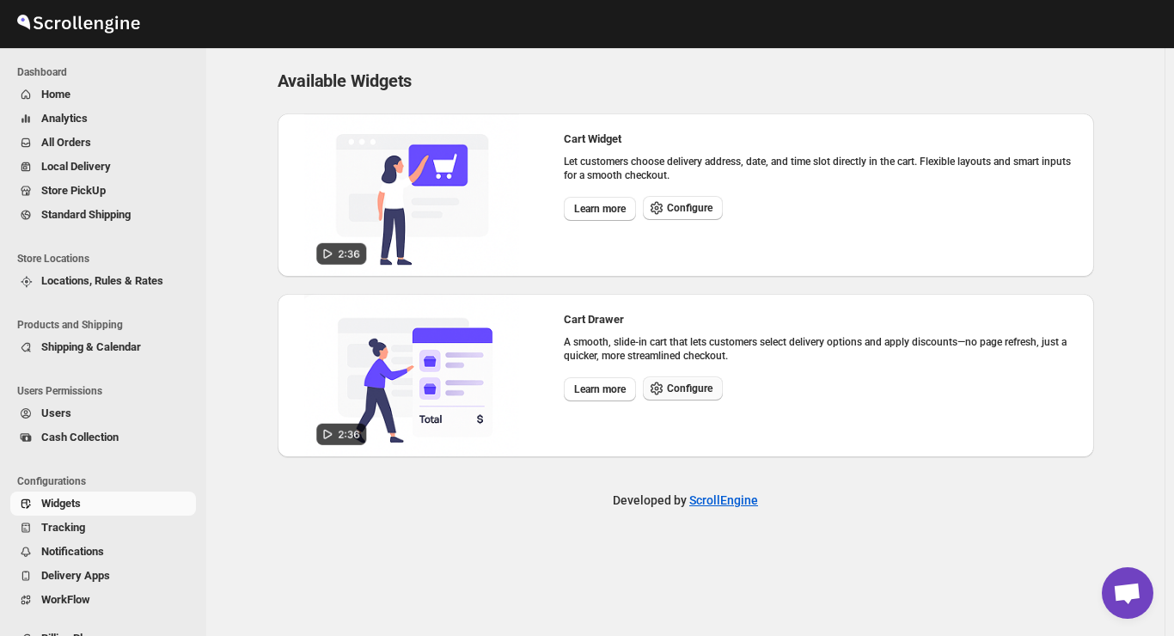
click at [681, 392] on span "Configure" at bounding box center [690, 389] width 46 height 14
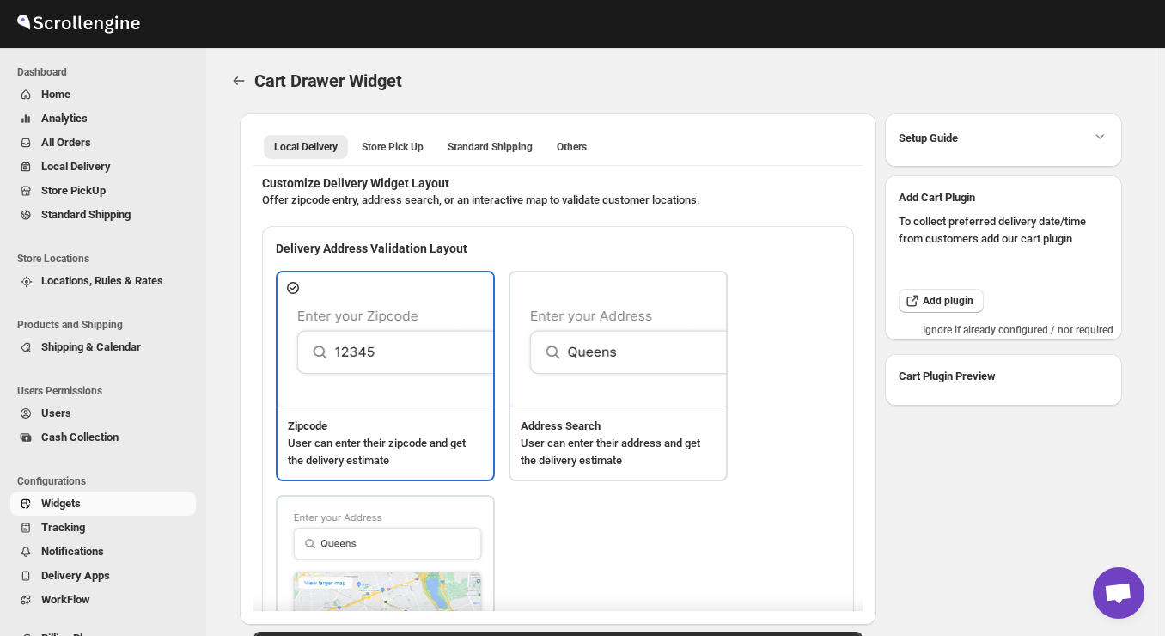
type textarea "Enter Your Postal Cod"
type textarea "ZIP Code"
type textarea "Check"
type textarea "Search Address"
type textarea "Type address to search"
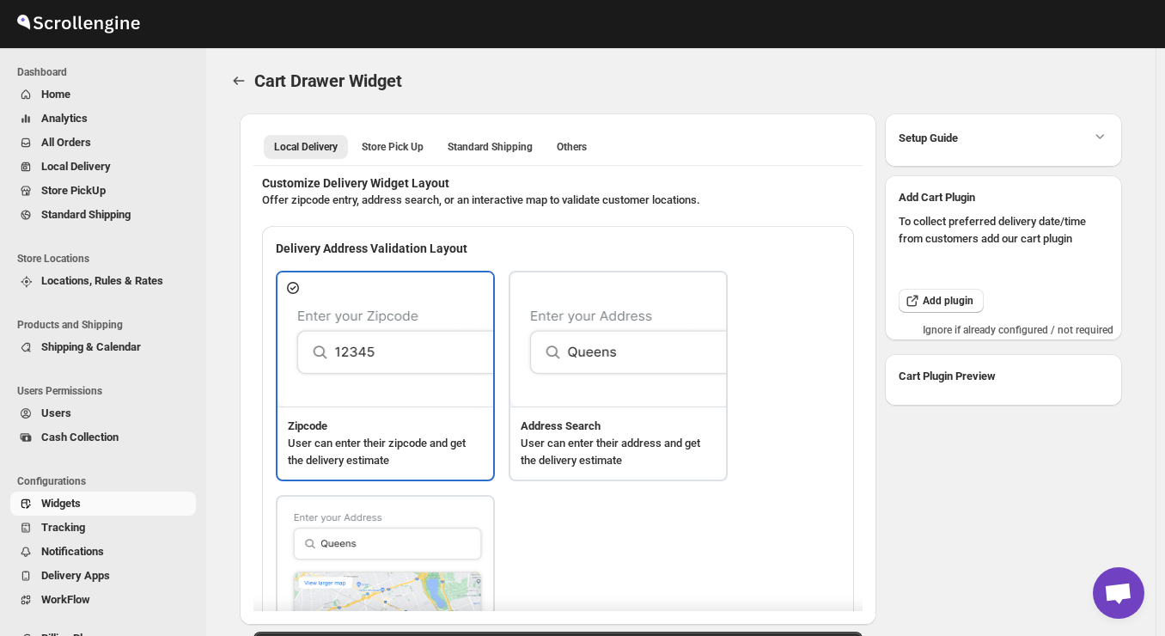
type textarea "<b>This is something cool</b>"
type textarea "Service not available."
type textarea "Select a date."
type textarea "Select preferred time slot."
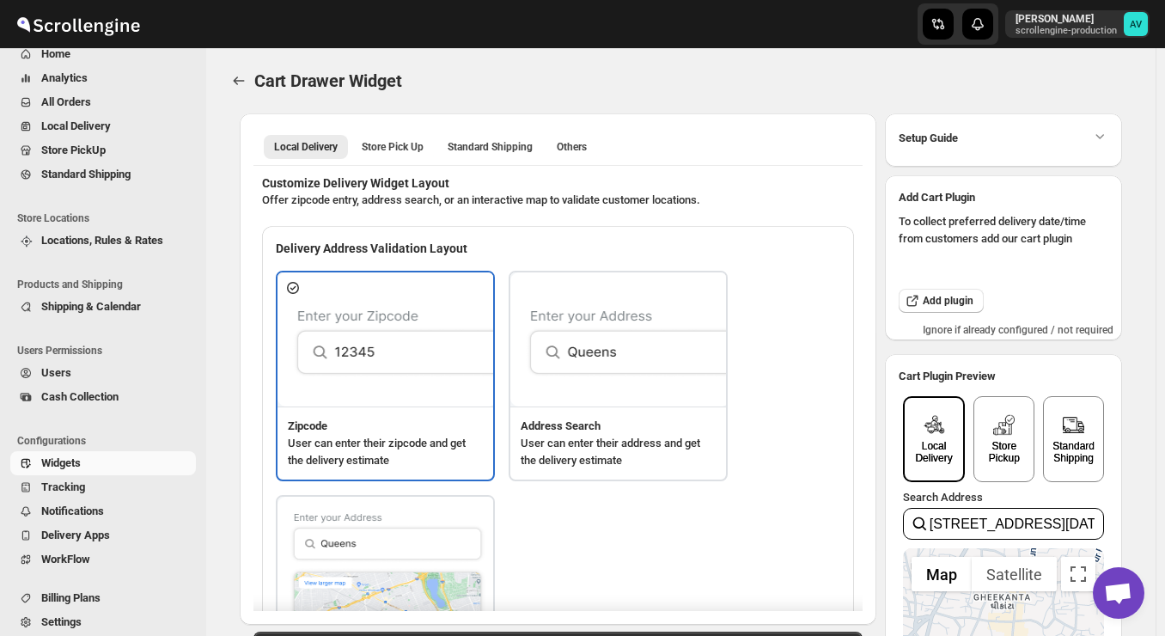
scroll to position [52, 0]
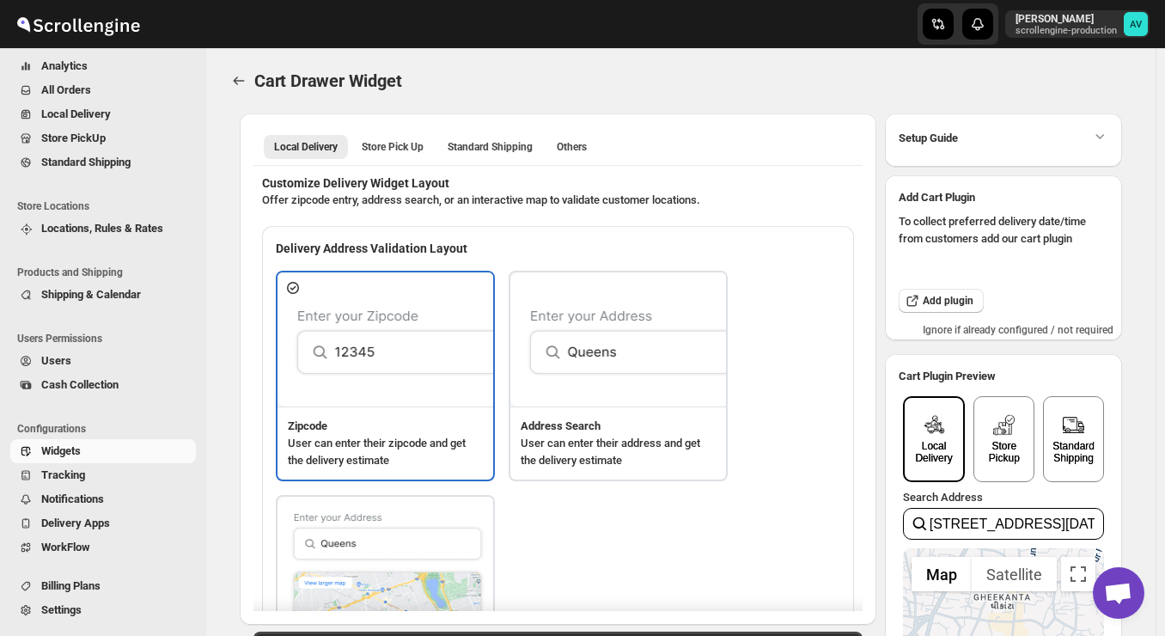
click at [96, 614] on span "Settings" at bounding box center [116, 610] width 151 height 17
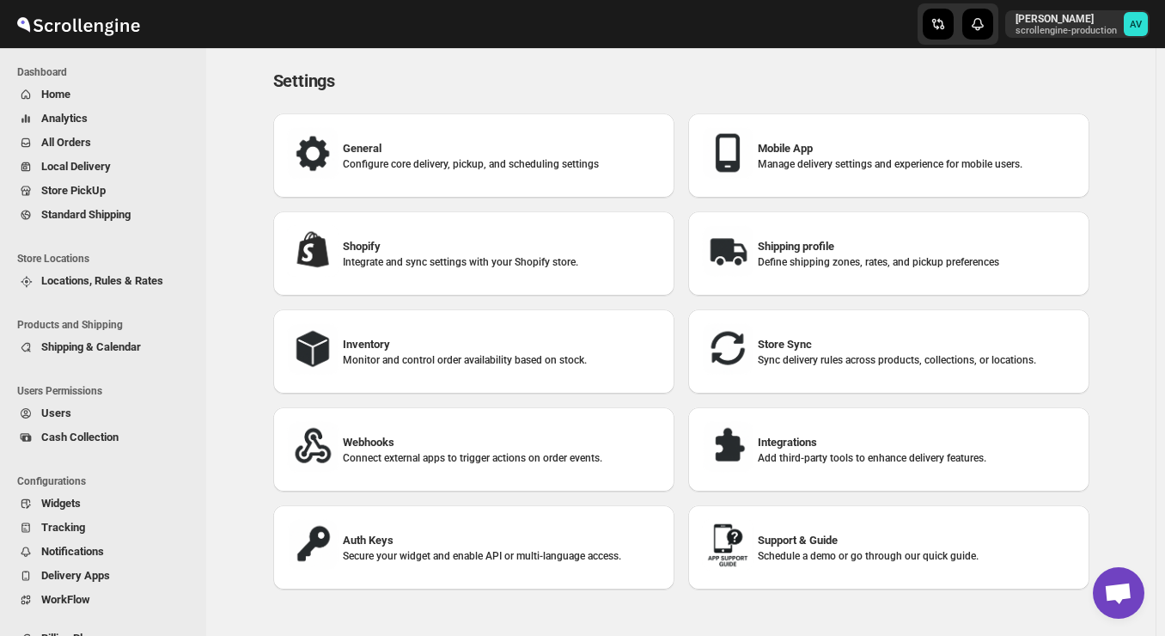
click at [461, 259] on p "Integrate and sync settings with your Shopify store." at bounding box center [502, 262] width 318 height 14
select select "SHIPMENT_DELIVERED"
select select "ONLY_DELIVERED_QUANTITY"
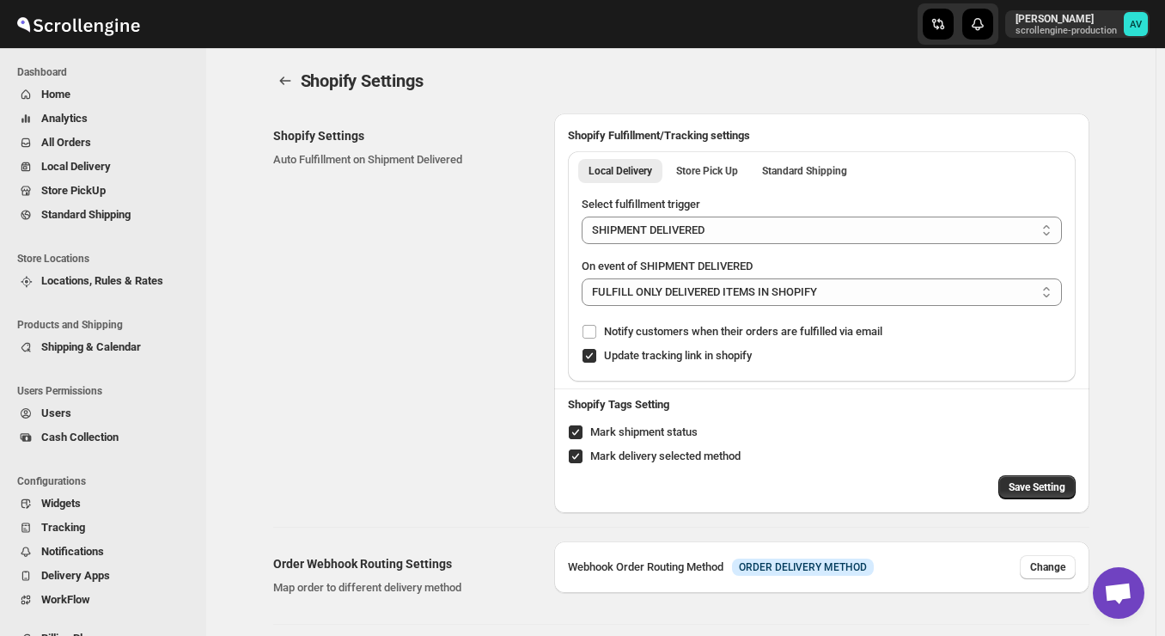
radio input "true"
click at [461, 259] on div "Shopify Settings Auto Fulfillment on Shipment Delivered" at bounding box center [406, 313] width 267 height 400
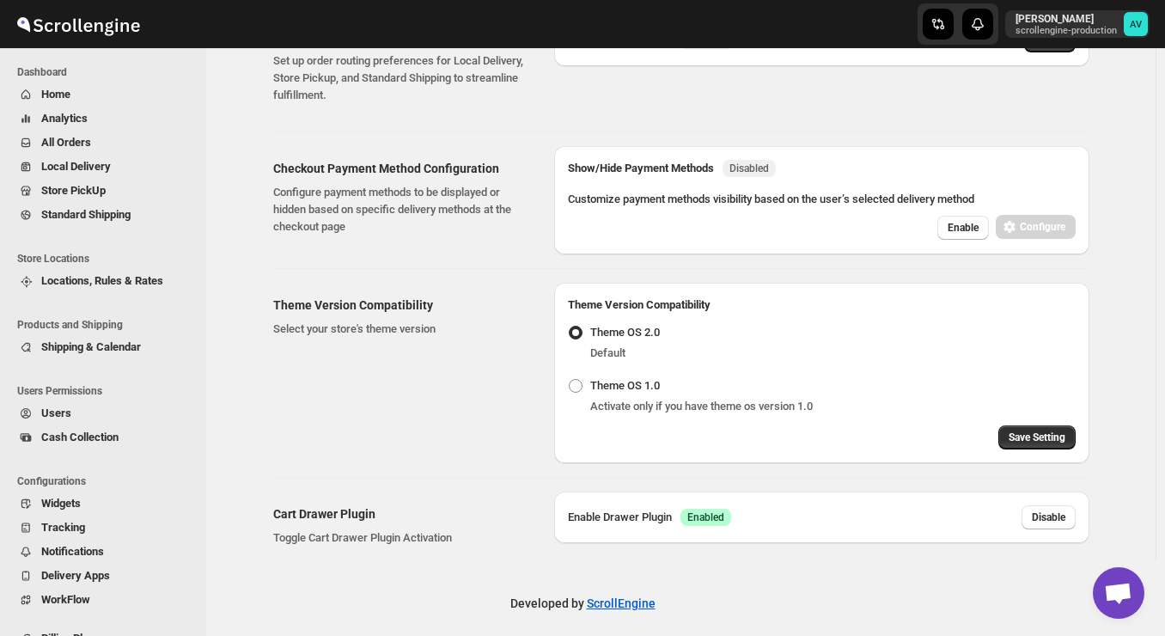
scroll to position [731, 0]
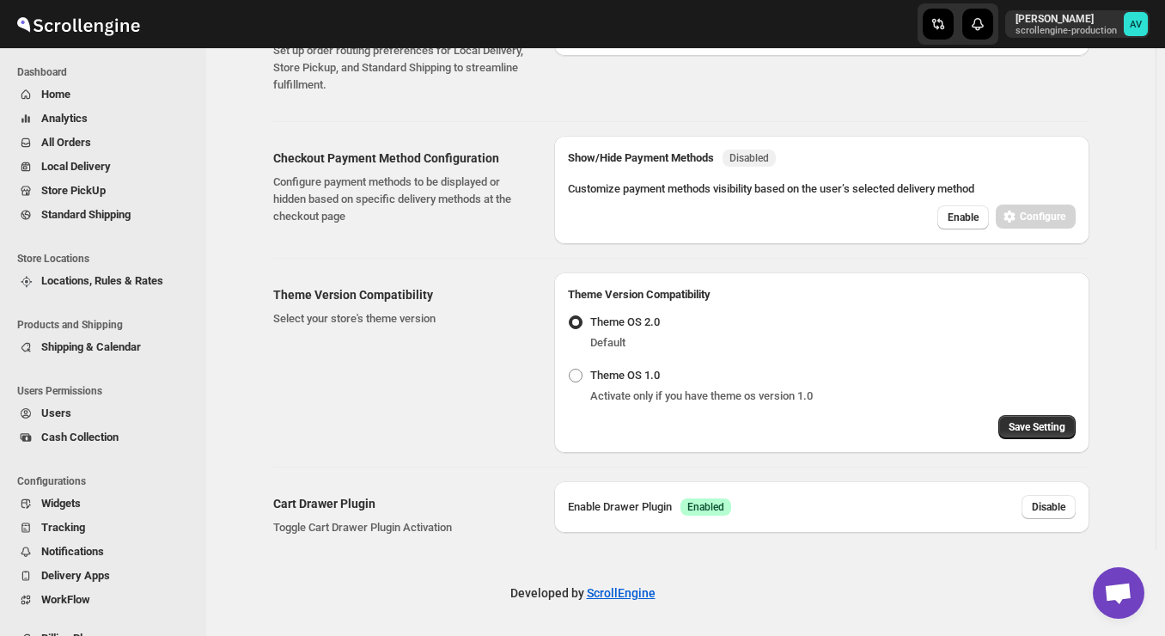
click at [715, 504] on span "Enabled" at bounding box center [705, 507] width 37 height 14
click at [114, 346] on span "Shipping & Calendar" at bounding box center [91, 346] width 100 height 13
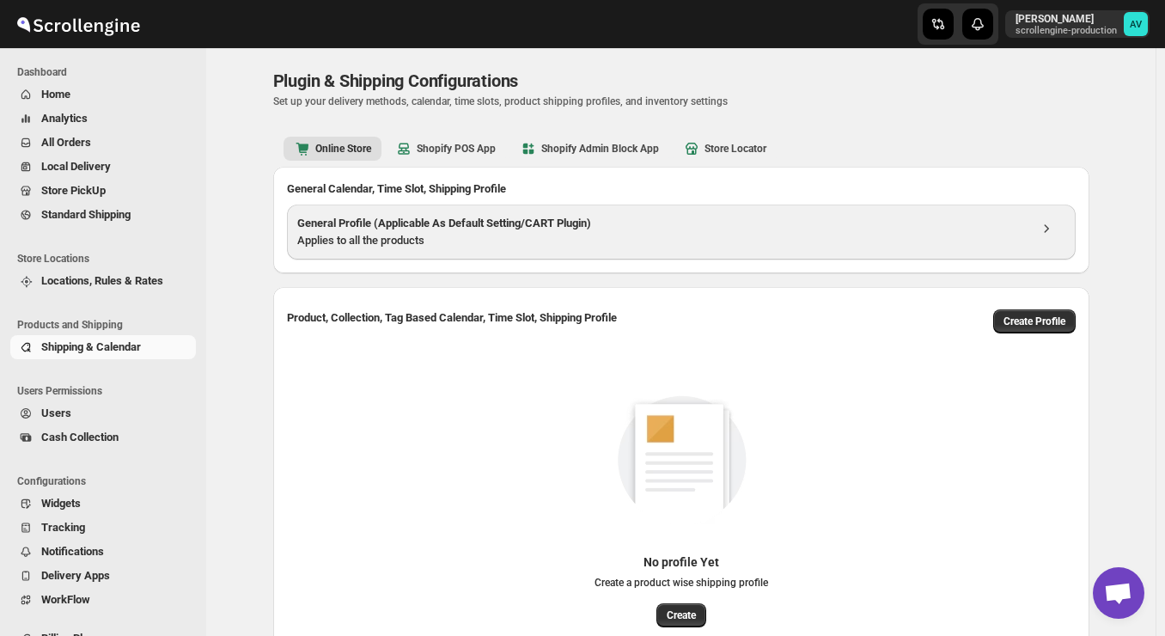
click at [544, 217] on h3 "General Profile (Applicable As Default Setting/CART Plugin)" at bounding box center [662, 223] width 730 height 17
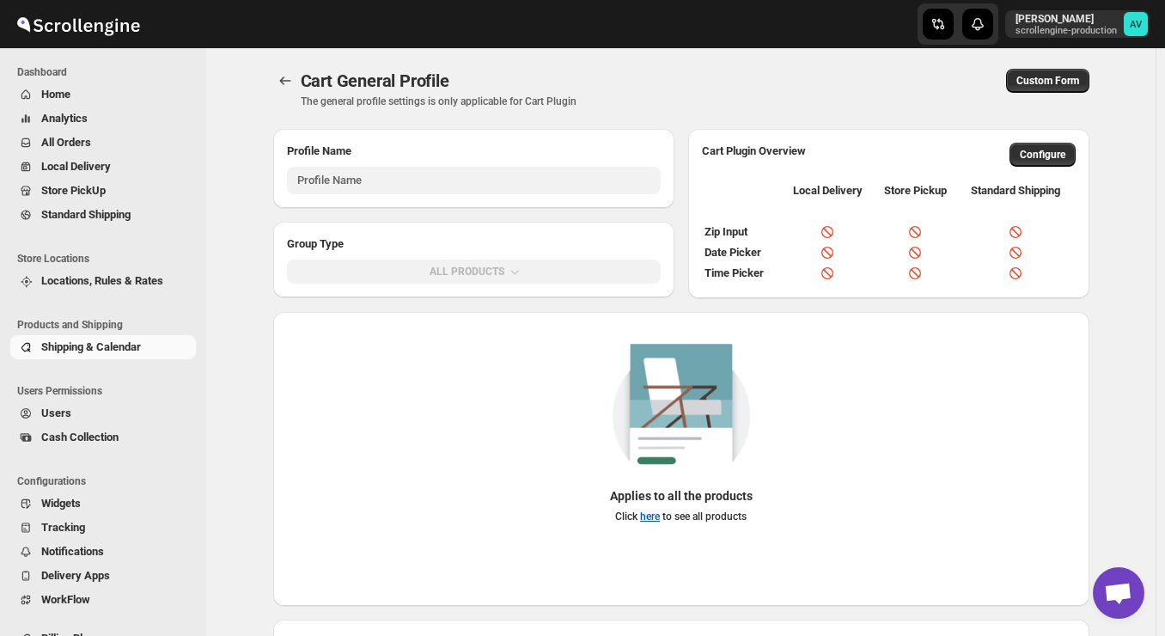
type input "General Profile (Applicable As Default Setting/CART Plugin)"
click at [652, 514] on link "here" at bounding box center [650, 516] width 20 height 12
click at [96, 266] on li "Store Locations" at bounding box center [99, 258] width 198 height 21
click at [87, 201] on link "Store PickUp" at bounding box center [103, 191] width 186 height 24
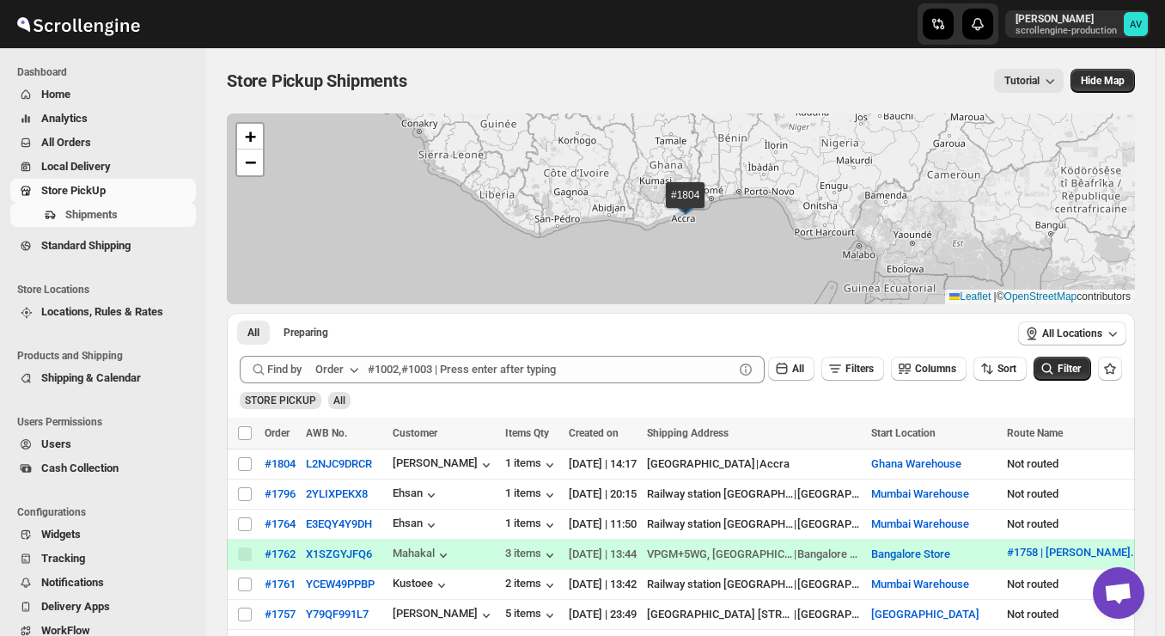
click at [71, 142] on span "All Orders" at bounding box center [66, 142] width 50 height 13
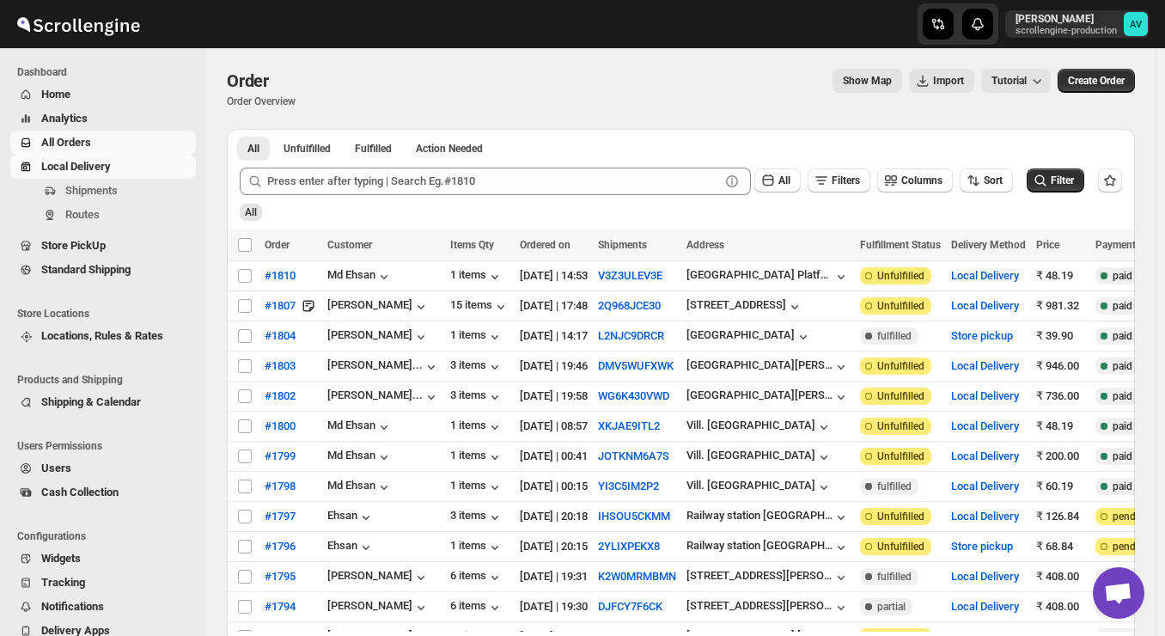
click at [102, 171] on span "Local Delivery" at bounding box center [76, 166] width 70 height 13
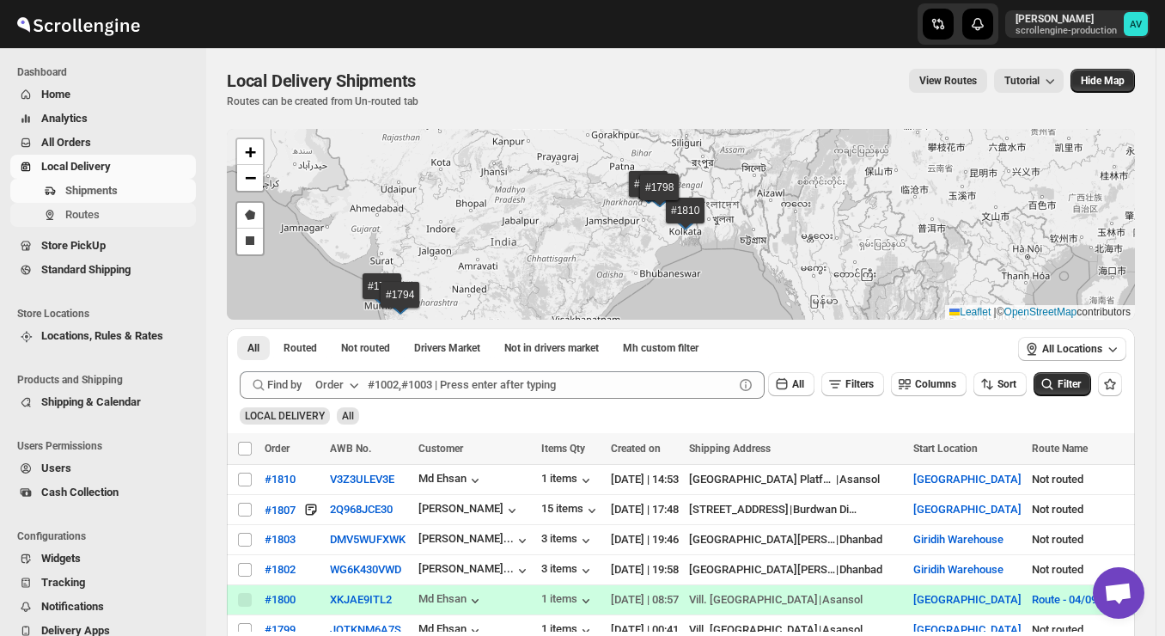
click at [71, 220] on span "Routes" at bounding box center [82, 214] width 34 height 13
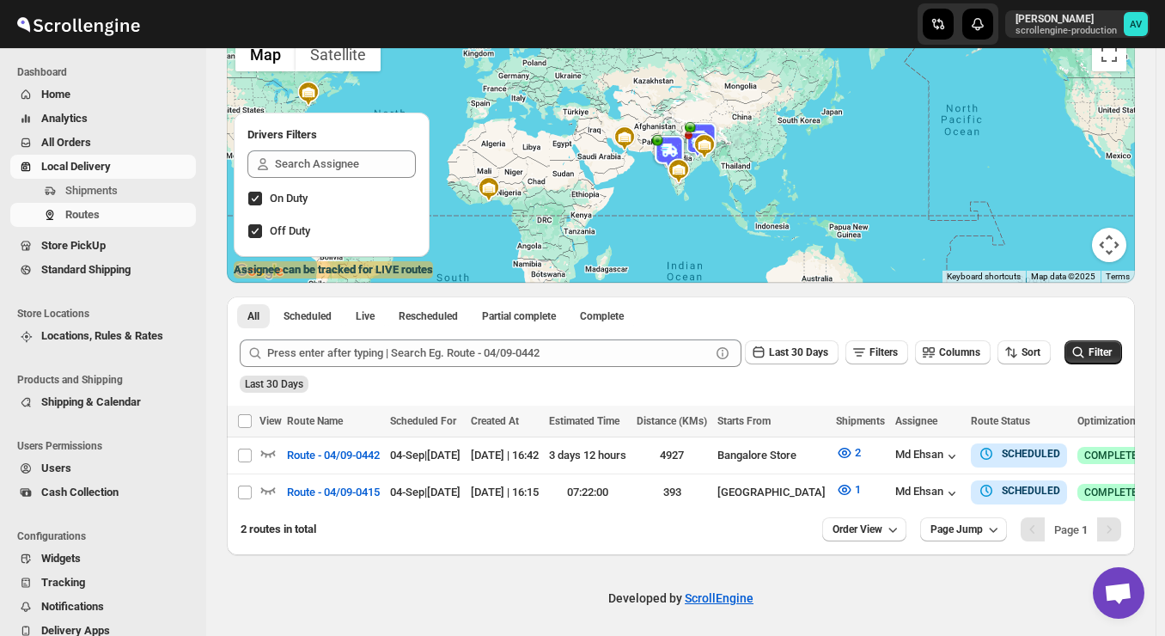
scroll to position [143, 0]
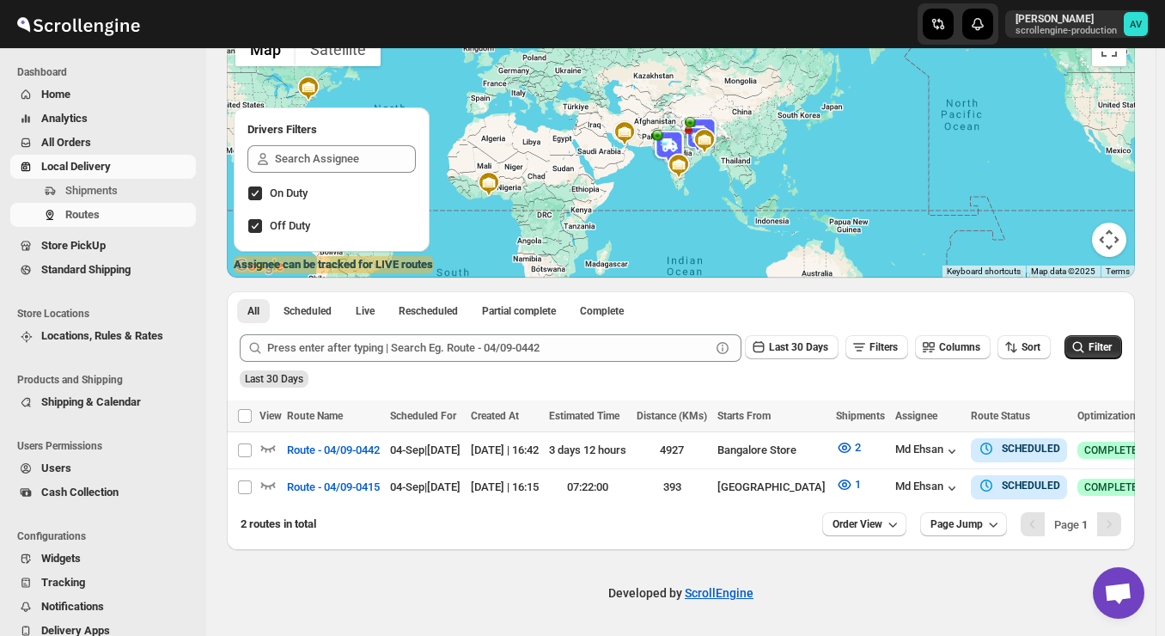
click at [90, 284] on ul "Dashboard Home Analytics All Orders Local Delivery Shipments Routes Store PickU…" at bounding box center [99, 179] width 198 height 234
click at [92, 269] on span "Standard Shipping" at bounding box center [85, 269] width 89 height 13
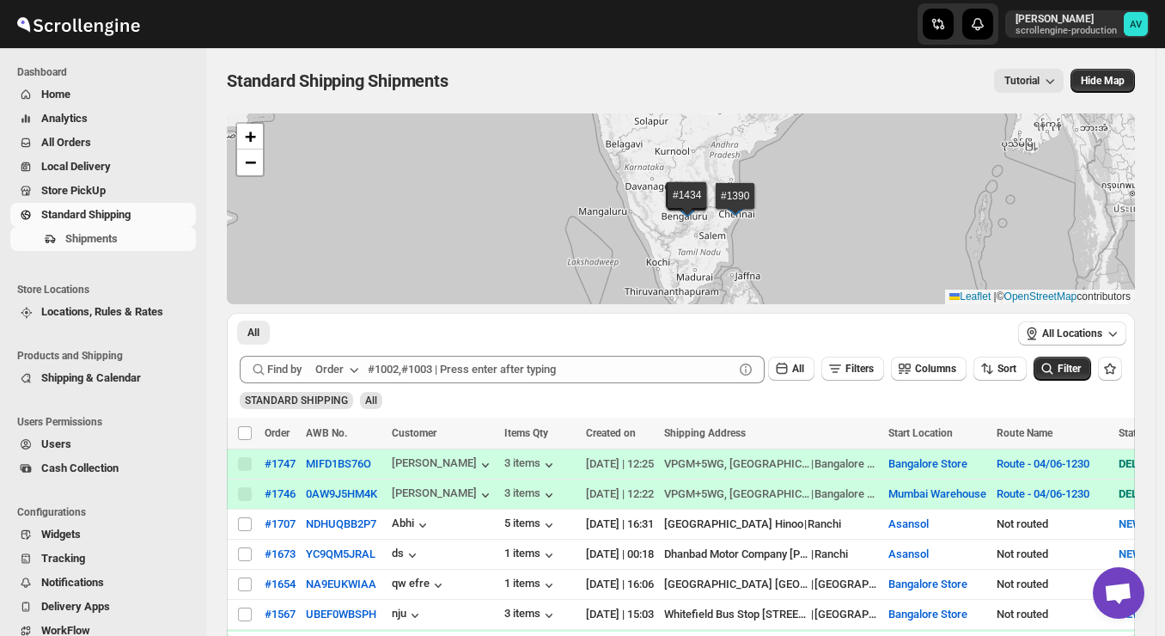
click at [52, 143] on span "All Orders" at bounding box center [66, 142] width 50 height 13
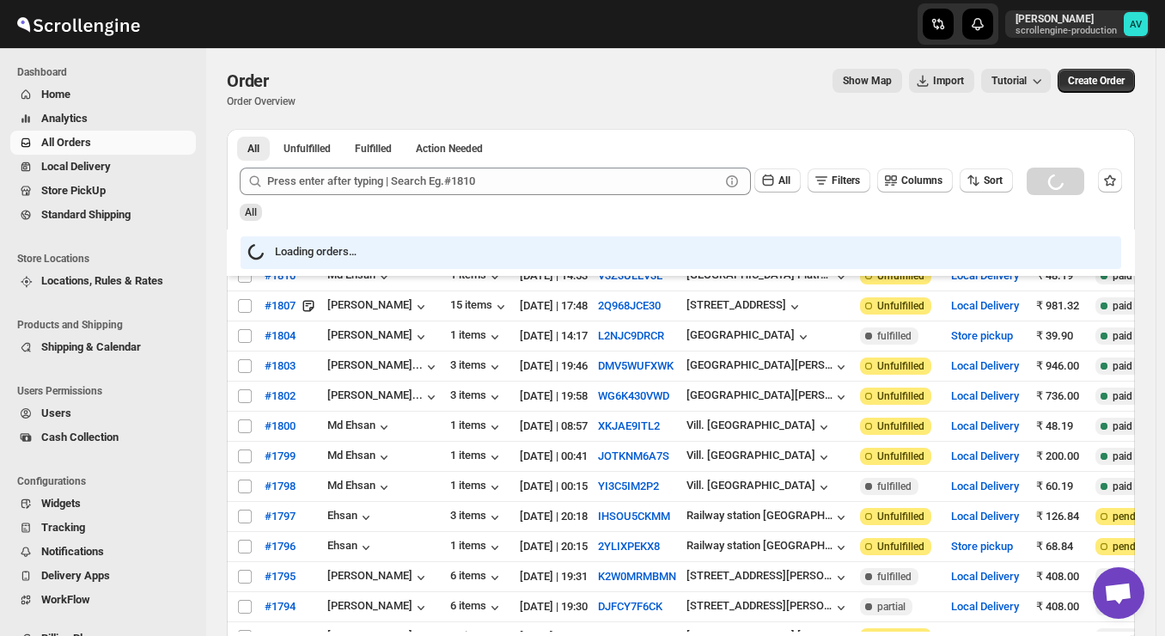
click at [399, 234] on div "Loading orders…" at bounding box center [681, 252] width 908 height 46
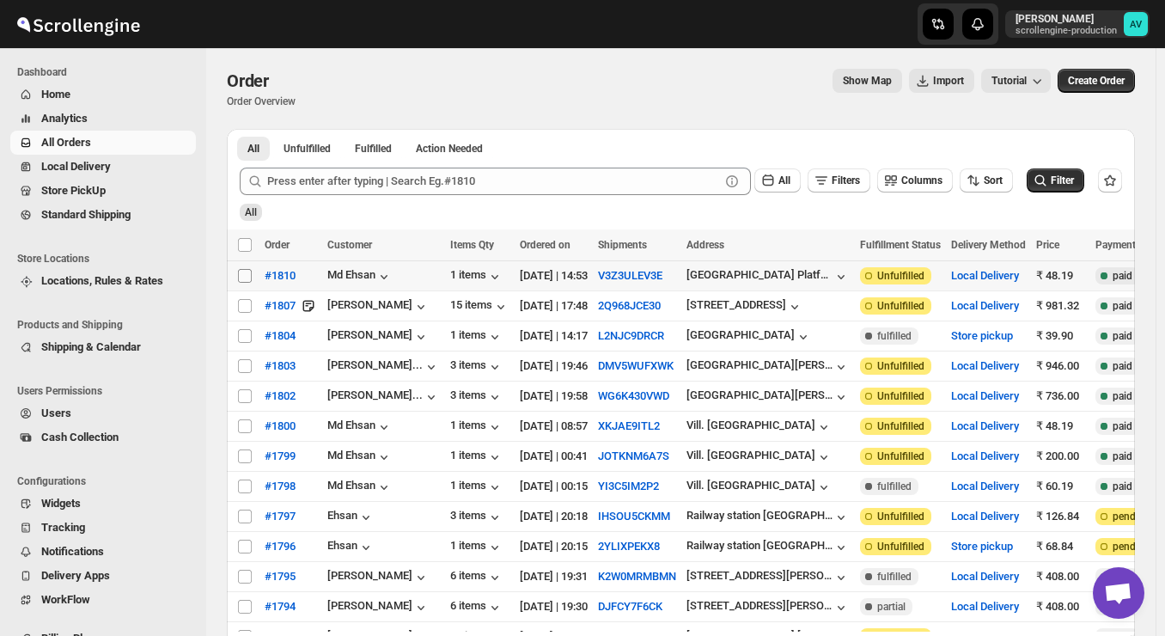
click at [252, 278] on span at bounding box center [244, 275] width 15 height 15
click at [252, 278] on input "Select order" at bounding box center [245, 276] width 14 height 14
click at [252, 278] on span at bounding box center [244, 275] width 15 height 15
click at [252, 278] on input "Select order" at bounding box center [245, 276] width 14 height 14
checkbox input "false"
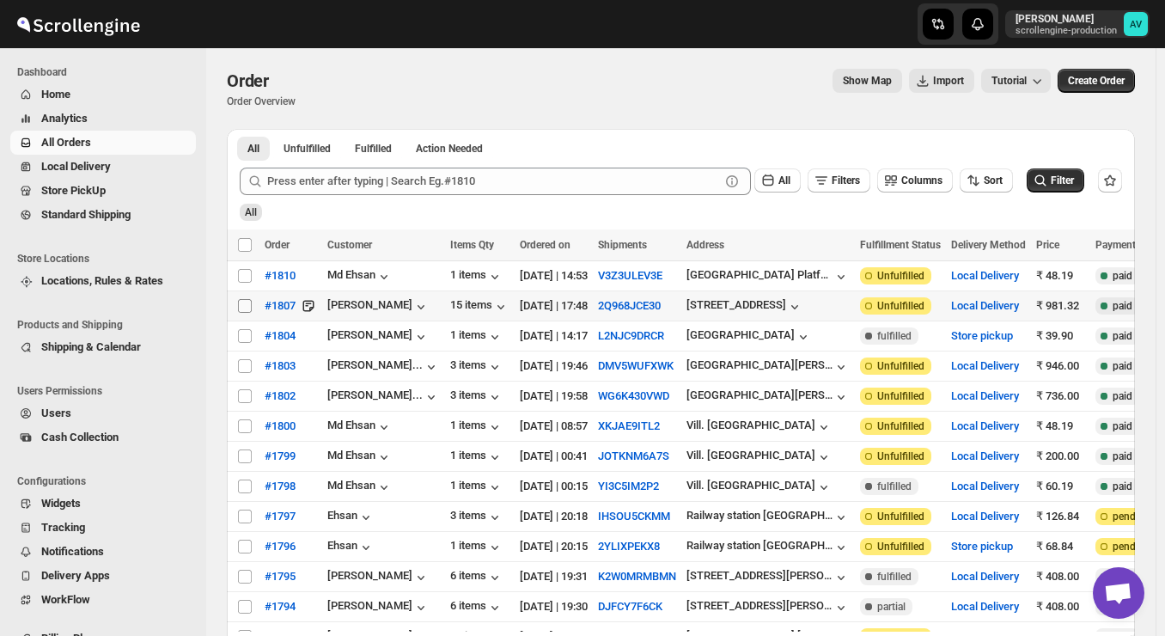
click at [247, 312] on input "Select order" at bounding box center [245, 306] width 14 height 14
checkbox input "true"
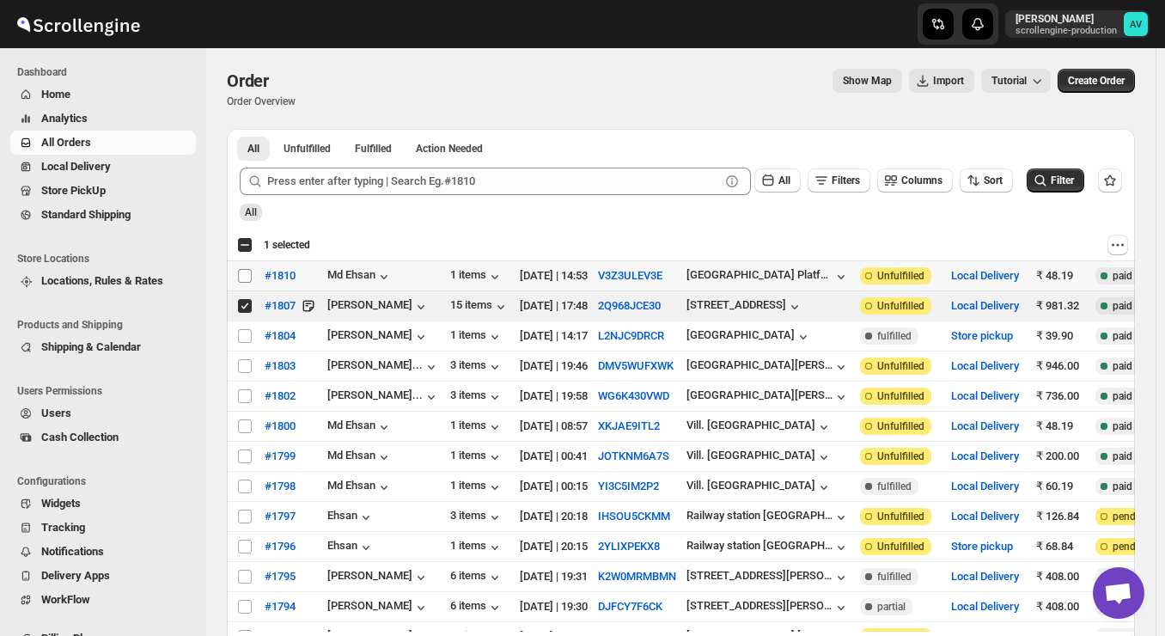
click at [244, 282] on input "Select order" at bounding box center [245, 276] width 14 height 14
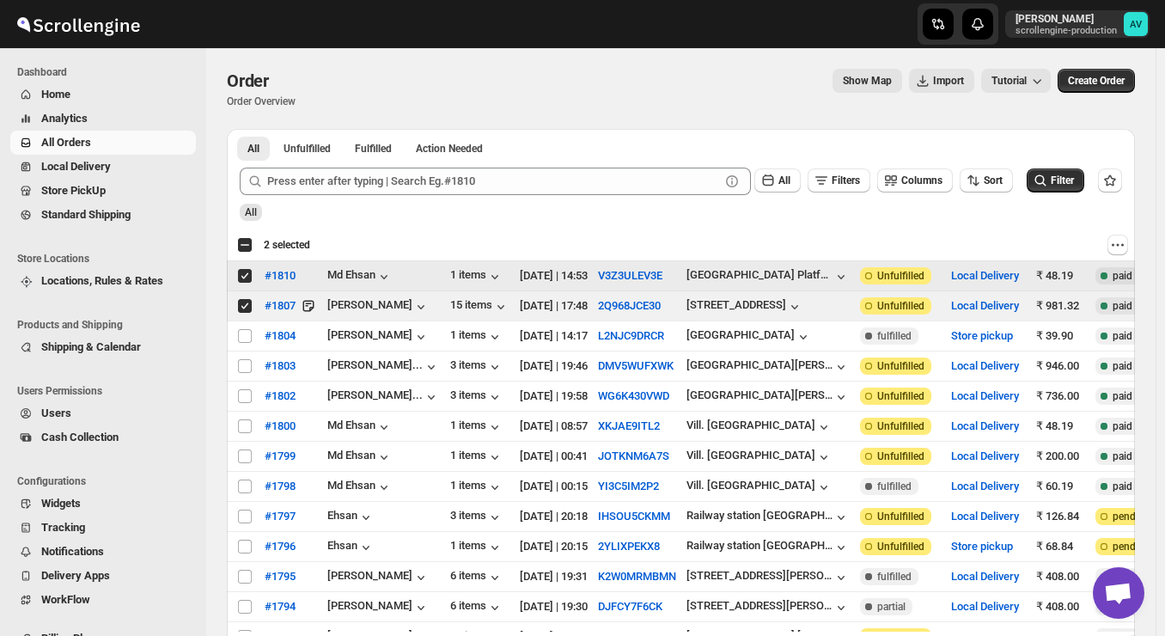
click at [244, 282] on input "Select order" at bounding box center [245, 276] width 14 height 14
checkbox input "false"
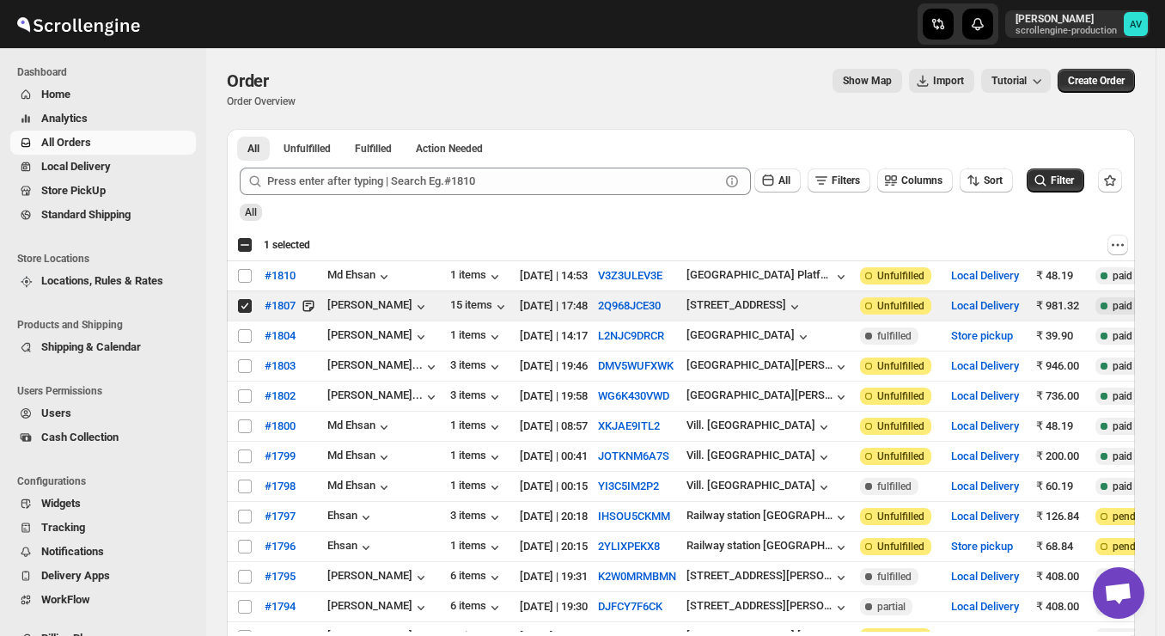
drag, startPoint x: 1041, startPoint y: 95, endPoint x: 1047, endPoint y: 81, distance: 15.8
click at [1047, 81] on div "Order Order Overview Show Map Import Tutorial More actions Show Map Import Tuto…" at bounding box center [681, 89] width 908 height 40
click at [1046, 81] on icon "button" at bounding box center [1037, 80] width 17 height 17
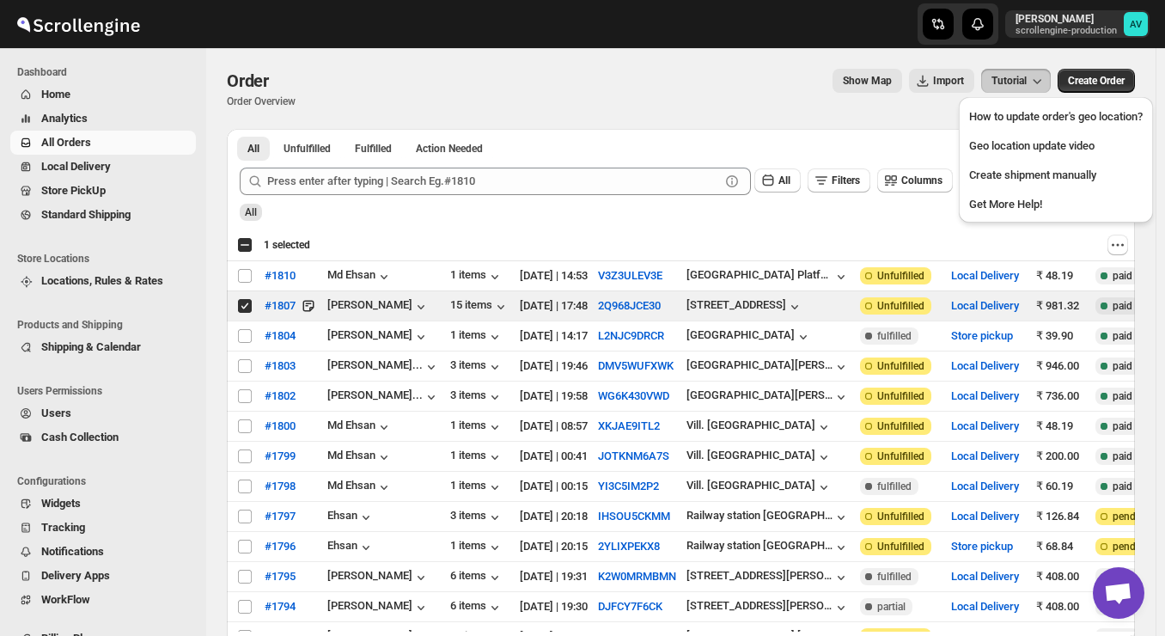
click at [620, 219] on div "All" at bounding box center [677, 204] width 889 height 33
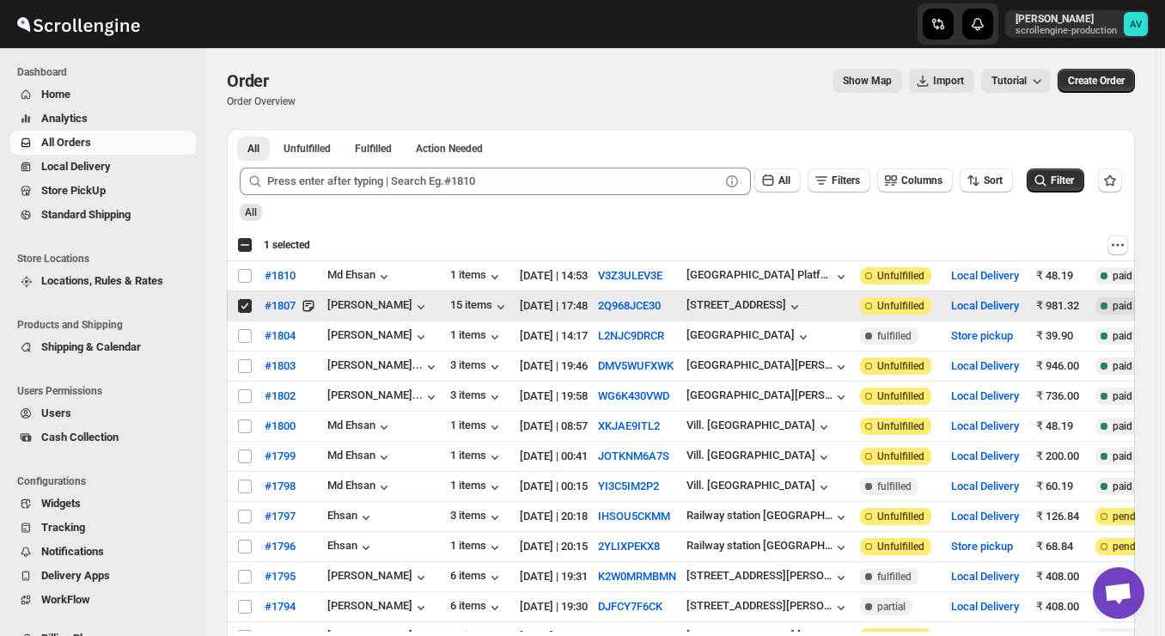
click at [241, 310] on input "Select order" at bounding box center [245, 306] width 14 height 14
checkbox input "false"
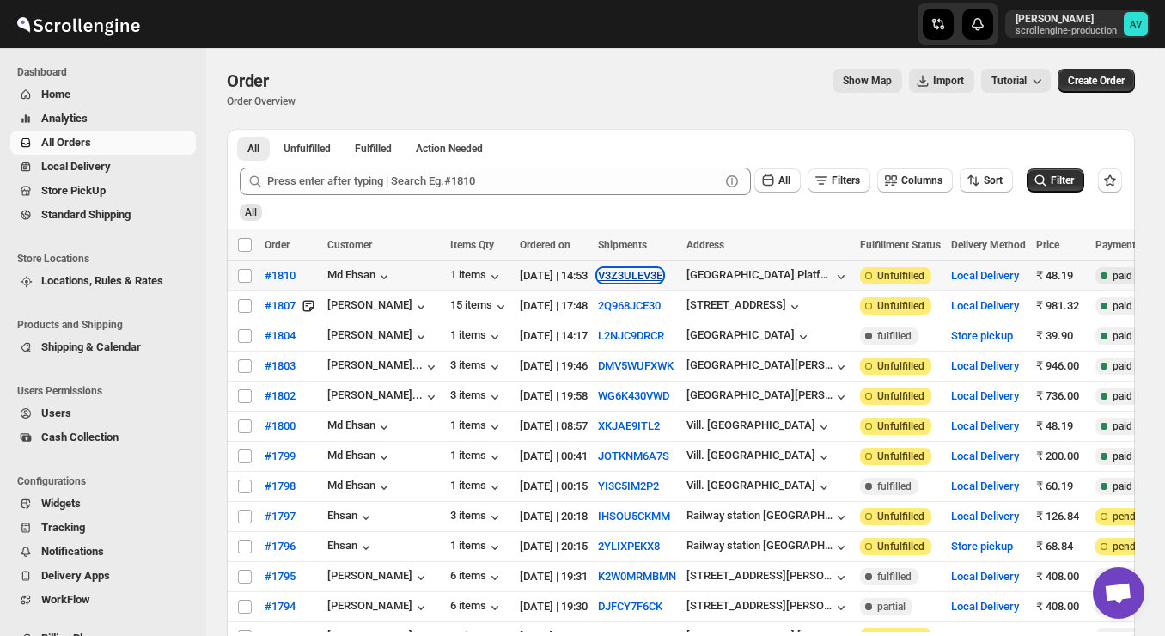
click at [651, 277] on button "V3Z3ULEV3E" at bounding box center [630, 275] width 64 height 13
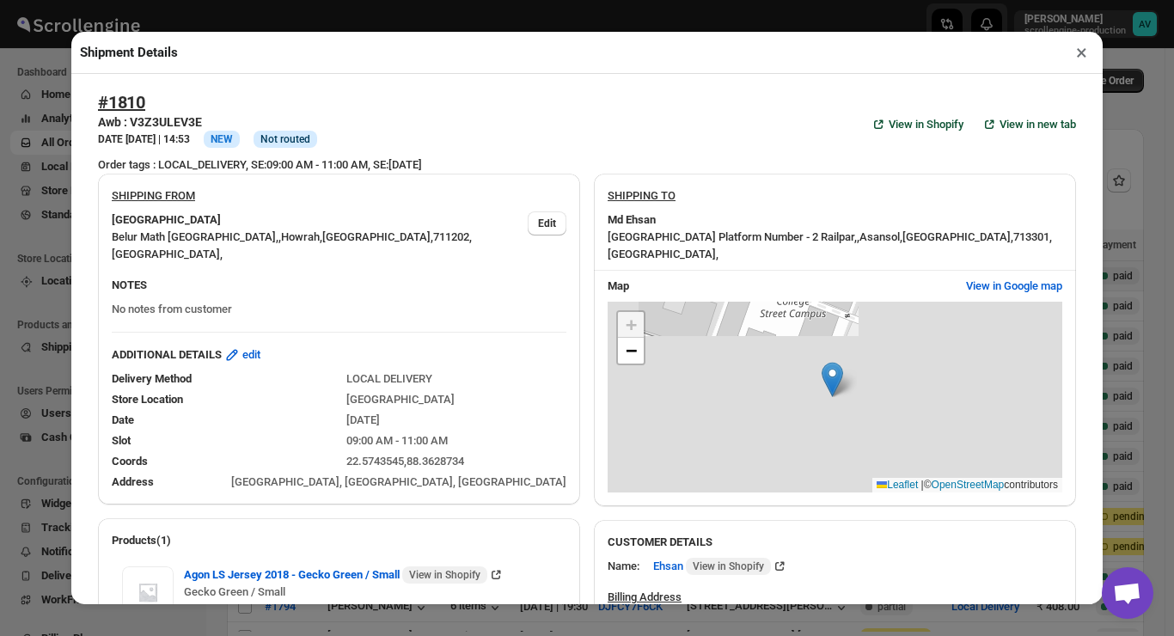
click at [653, 103] on div "#1810 Awb : V3Z3ULEV3E DATE [DATE] | 14:53 Info NEW Info Not routed View in Sho…" at bounding box center [587, 124] width 978 height 64
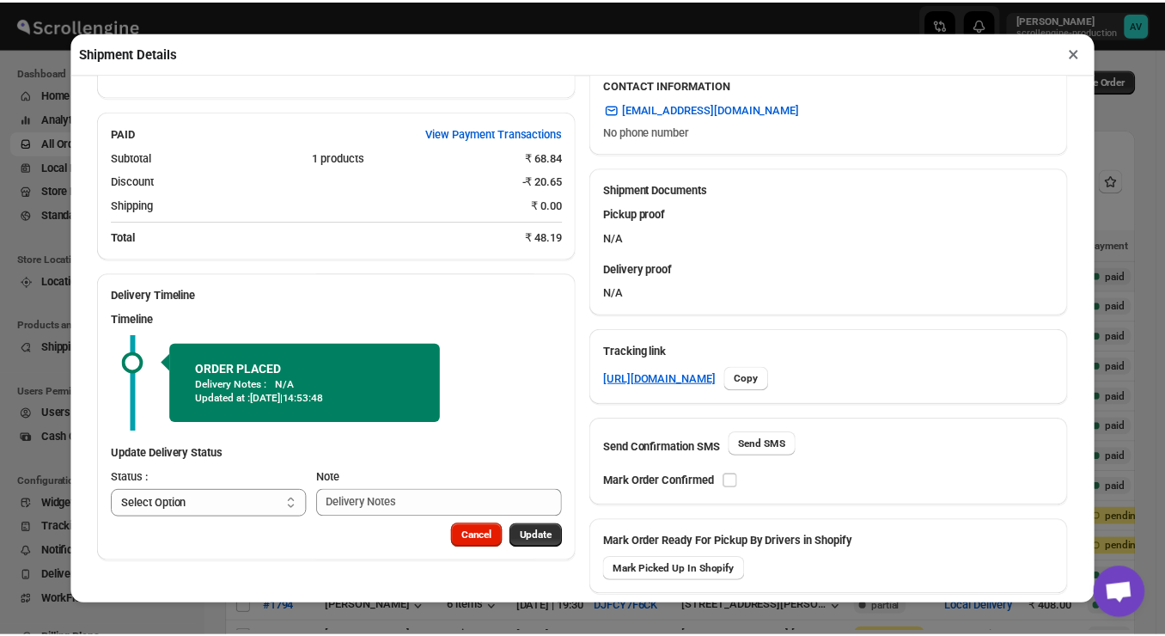
scroll to position [602, 0]
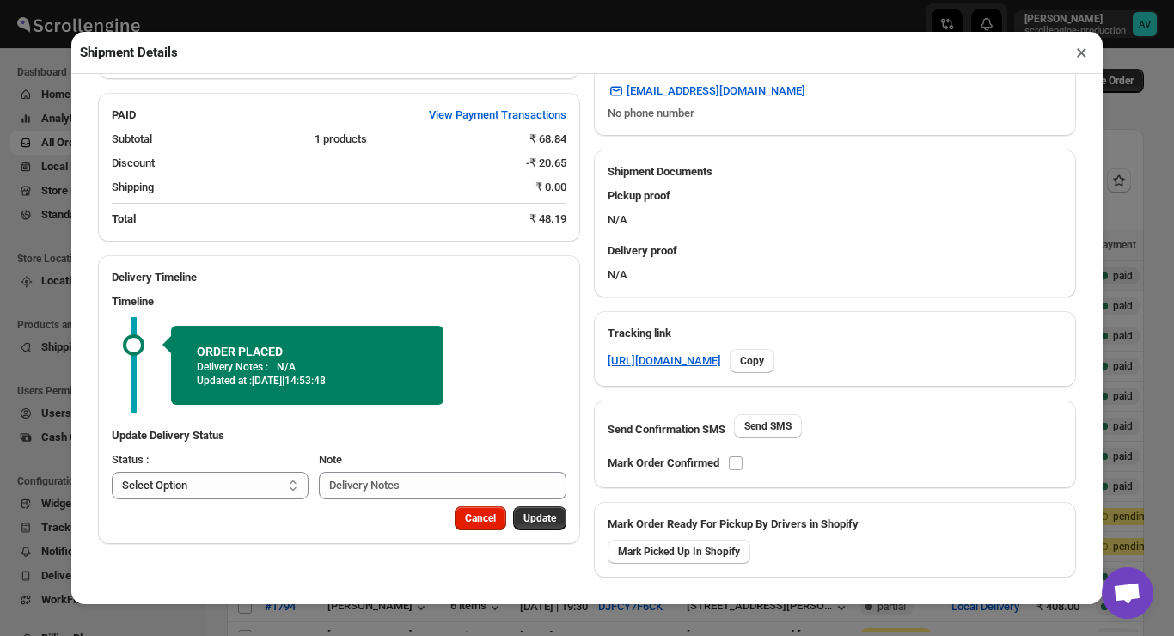
click at [653, 103] on link "[EMAIL_ADDRESS][DOMAIN_NAME]" at bounding box center [706, 90] width 218 height 27
click at [1088, 48] on button "×" at bounding box center [1081, 52] width 25 height 24
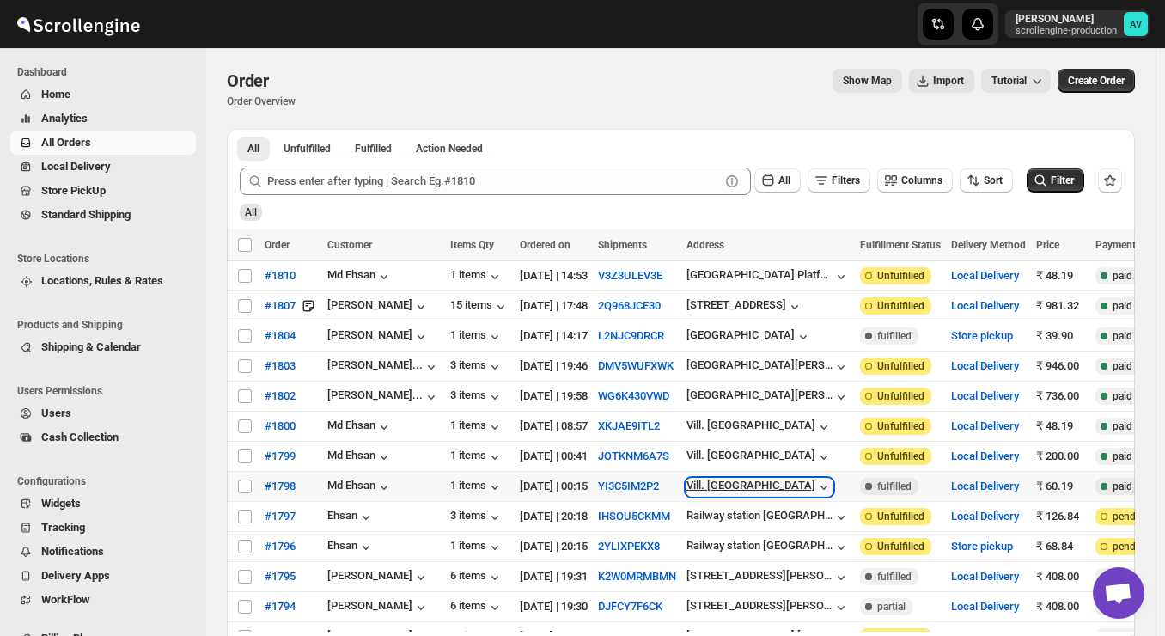
click at [815, 483] on icon "button" at bounding box center [823, 487] width 17 height 17
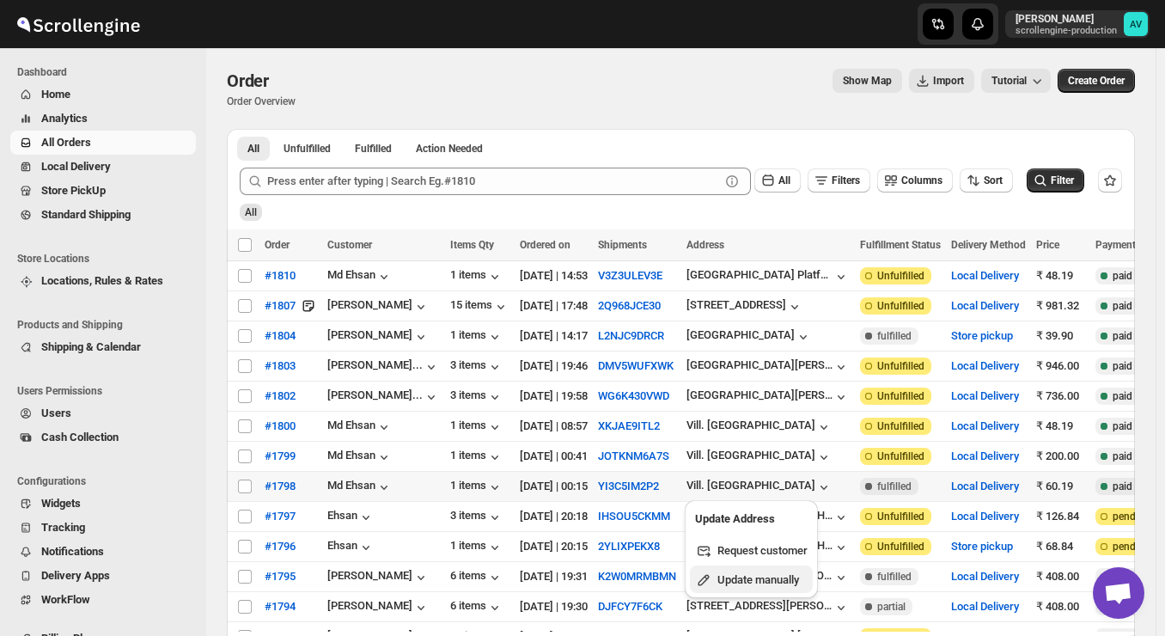
click at [774, 575] on span "Update manually" at bounding box center [759, 579] width 82 height 13
select select "IN"
select select "[GEOGRAPHIC_DATA]"
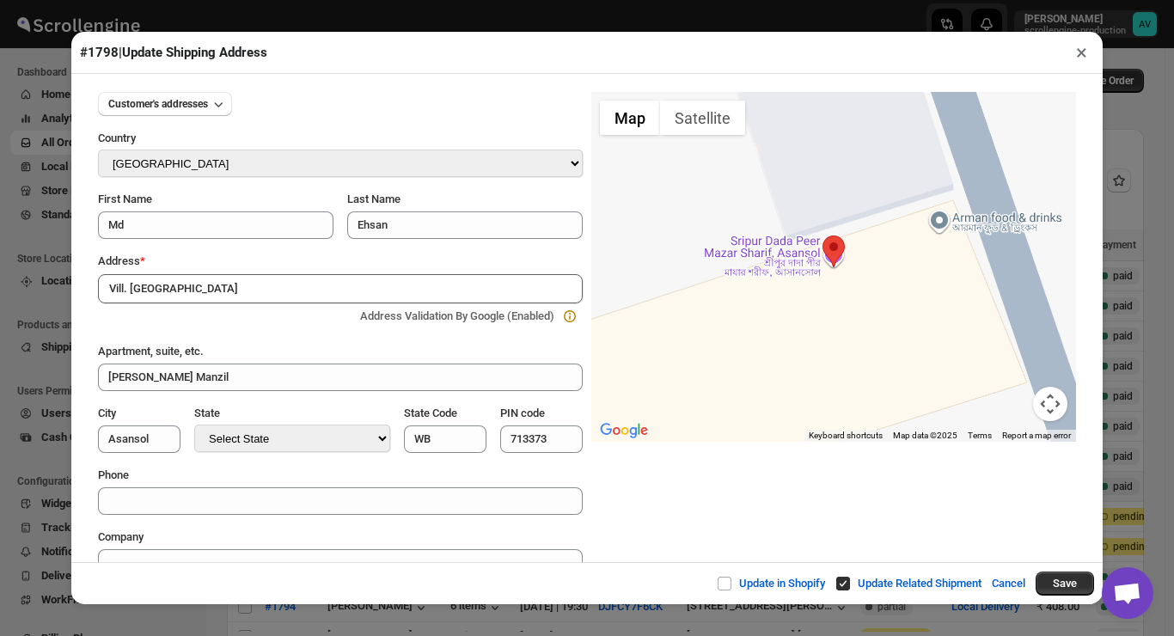
click at [1076, 58] on button "×" at bounding box center [1081, 52] width 25 height 24
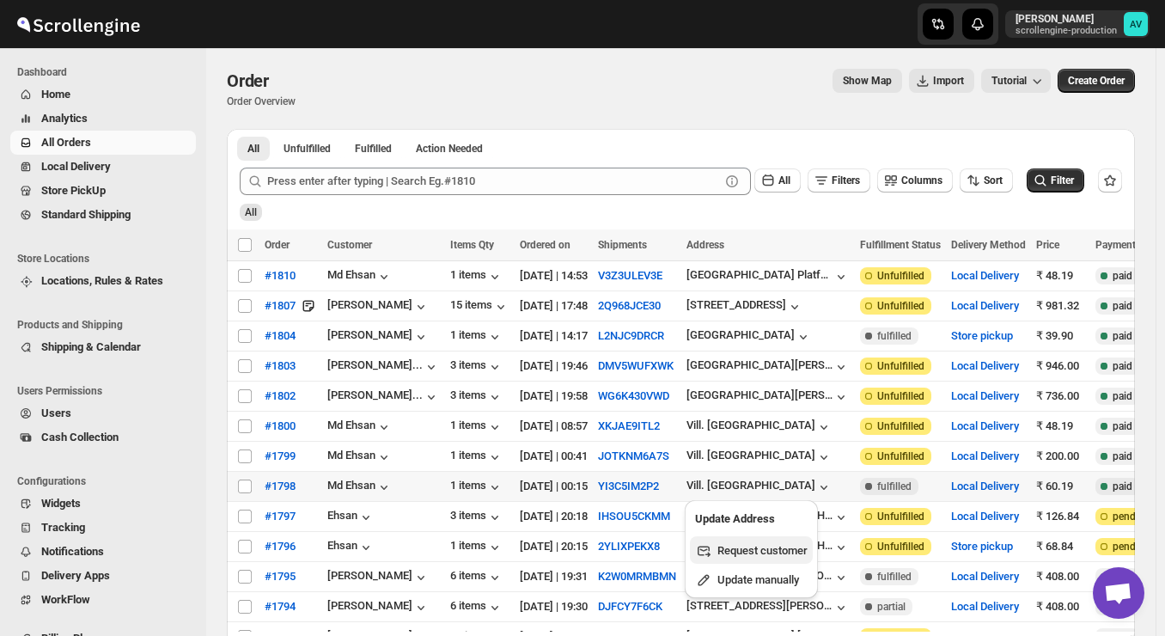
click at [785, 548] on span "Request customer" at bounding box center [763, 550] width 90 height 13
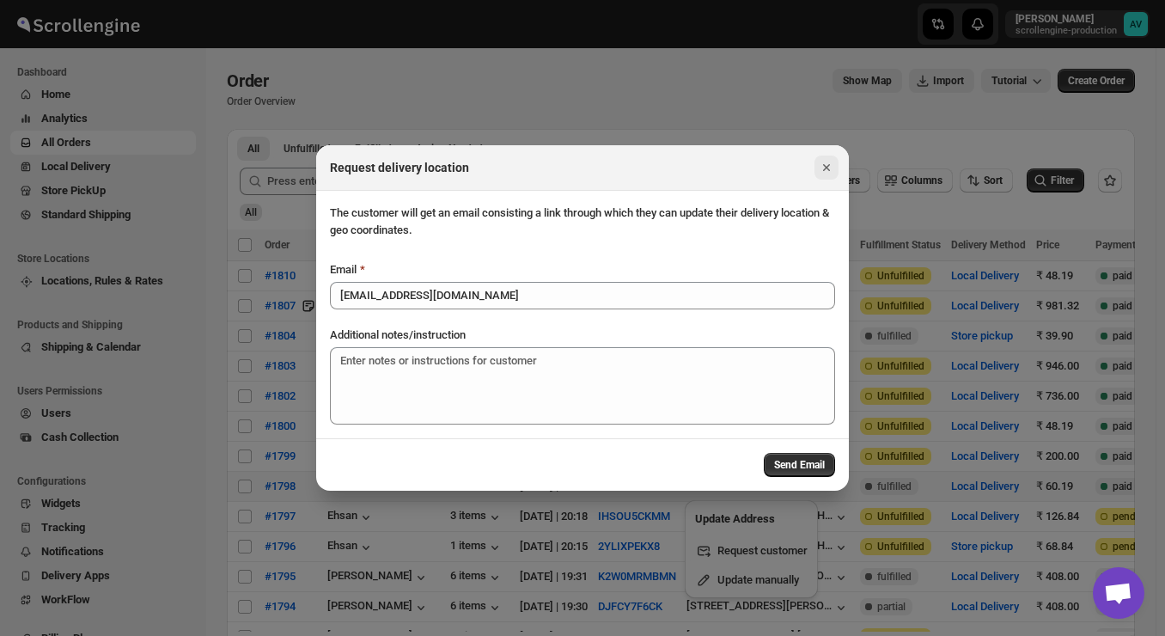
click at [829, 168] on icon "Close" at bounding box center [826, 167] width 17 height 17
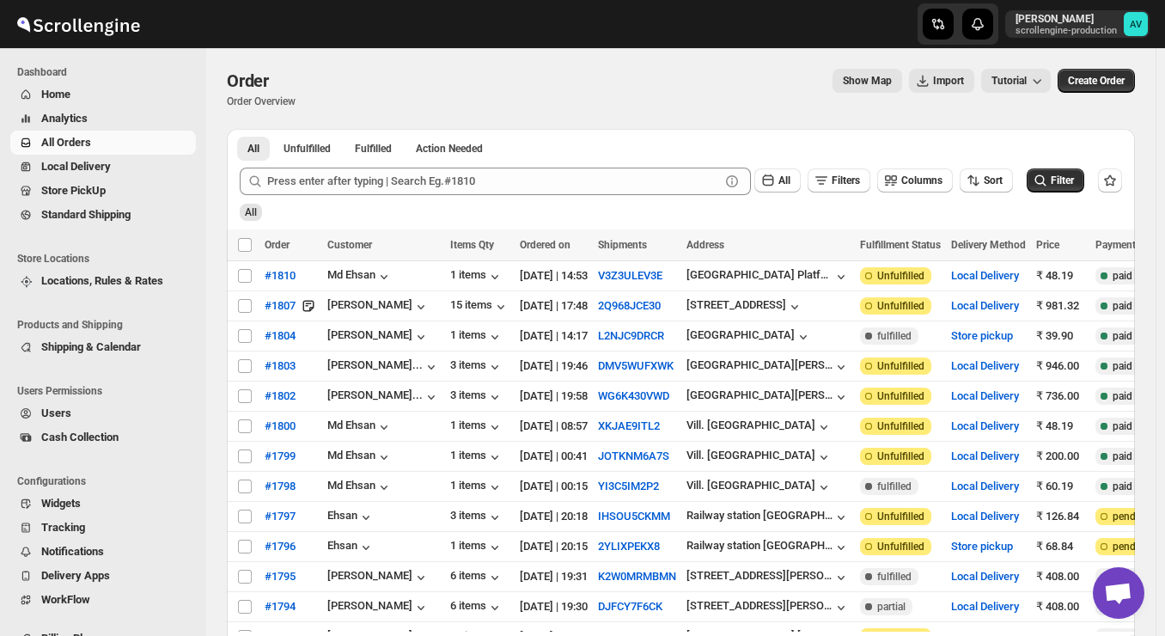
click at [688, 131] on div "All Unfulfilled Fulfilled Action Needed Tab Filters All Unfulfilled Fulfilled A…" at bounding box center [681, 148] width 908 height 38
click at [99, 286] on span "Locations, Rules & Rates" at bounding box center [102, 280] width 122 height 13
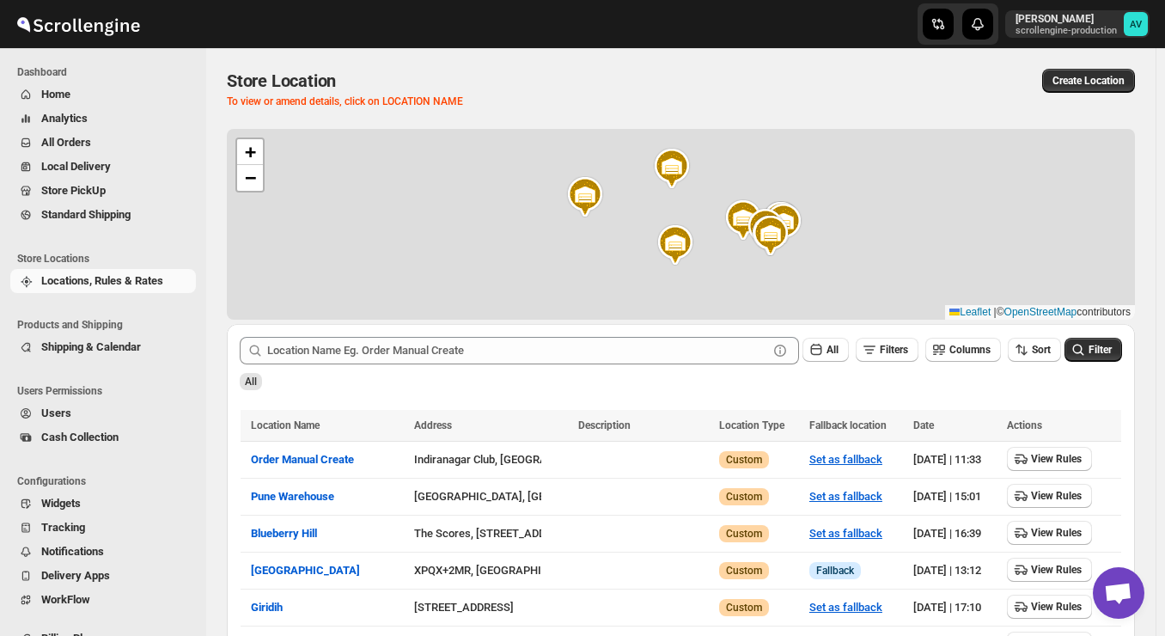
click at [701, 96] on p "To view or amend details, click on LOCATION NAME" at bounding box center [485, 102] width 516 height 14
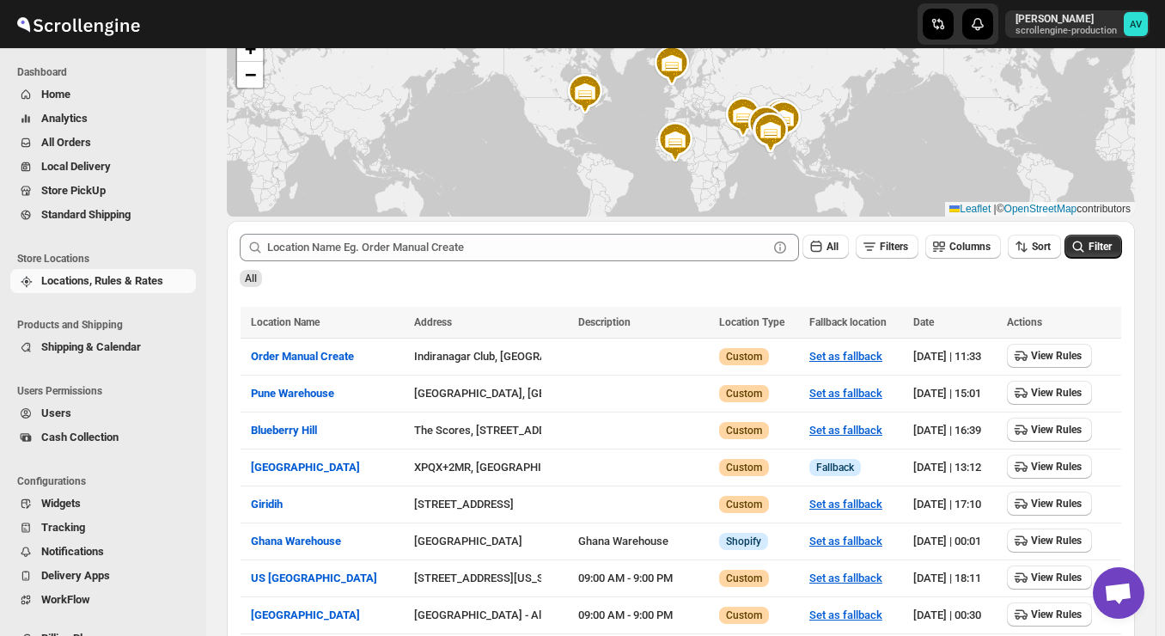
scroll to position [137, 0]
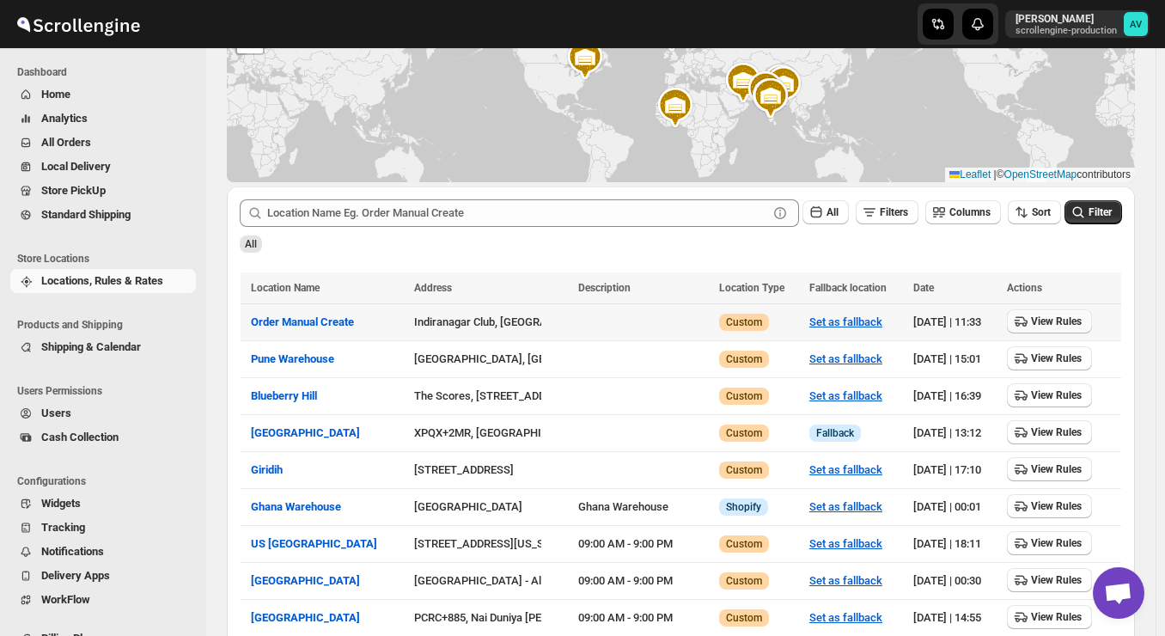
click at [1064, 313] on button "View Rules" at bounding box center [1049, 321] width 85 height 24
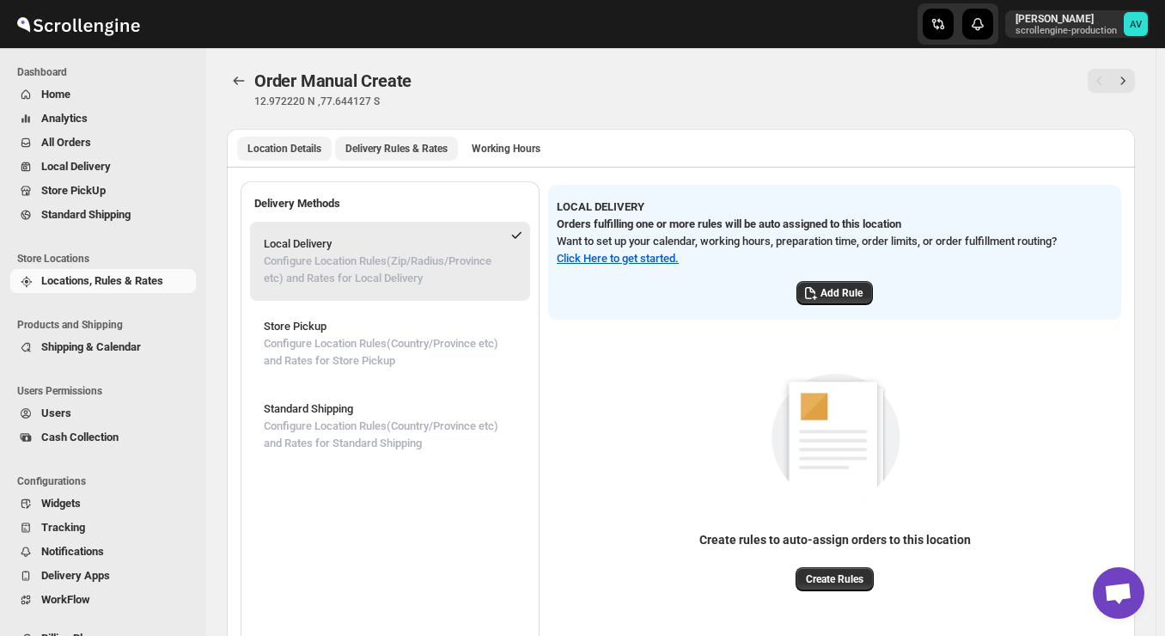
click at [277, 156] on button "Location Details" at bounding box center [284, 149] width 95 height 24
select select "IN"
select select "[GEOGRAPHIC_DATA]"
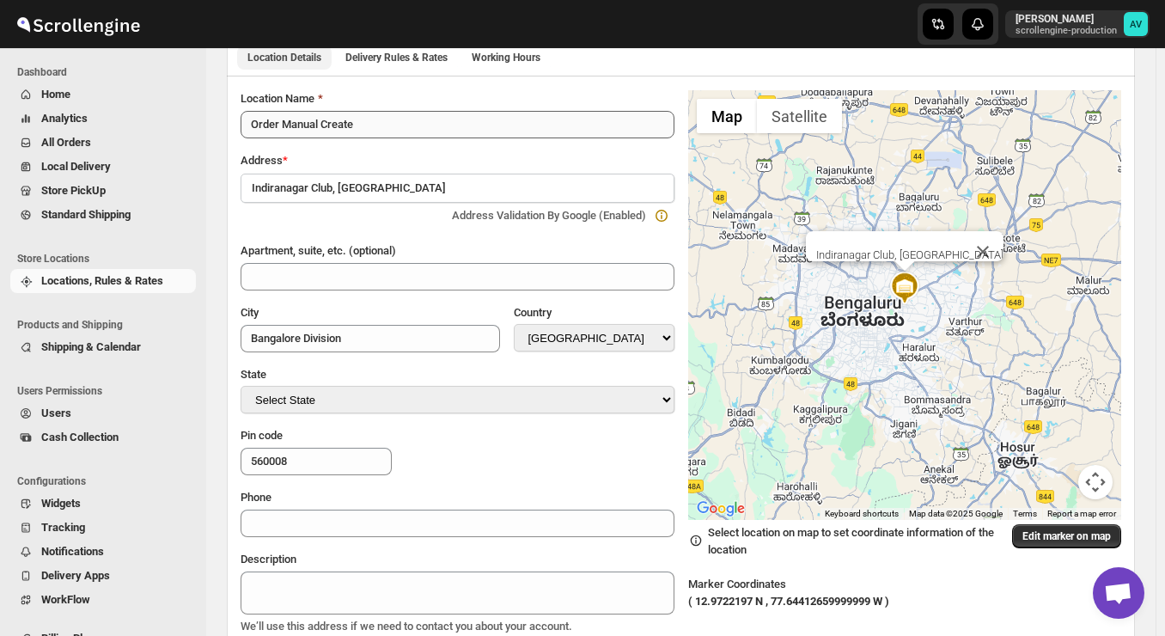
scroll to position [64, 0]
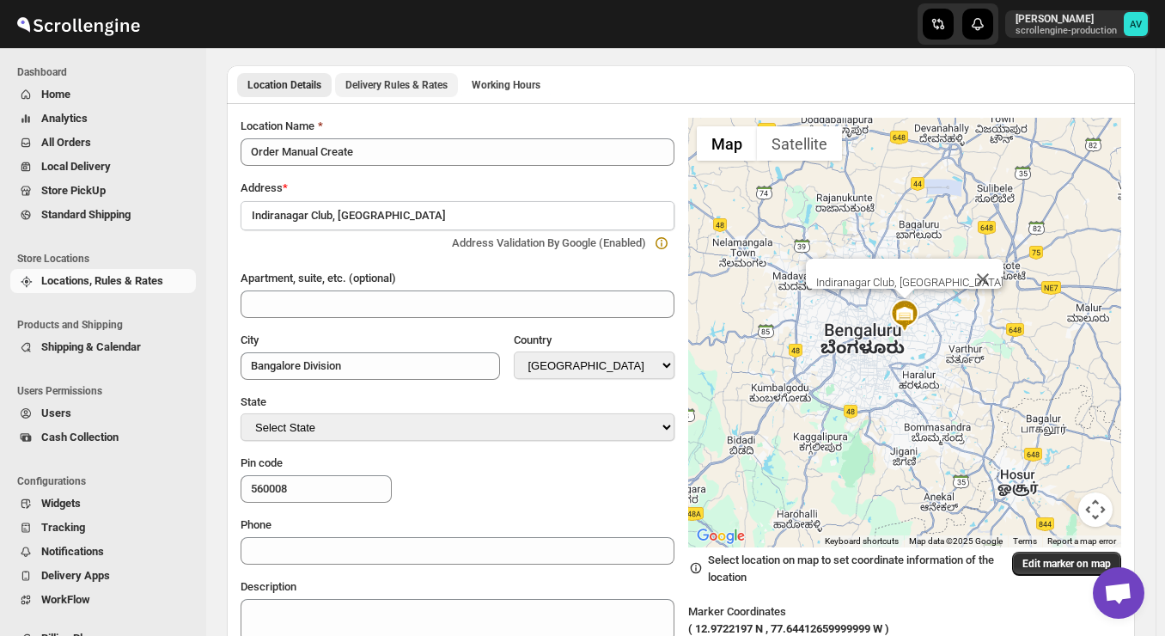
click at [376, 92] on button "Delivery Rules & Rates" at bounding box center [396, 85] width 123 height 24
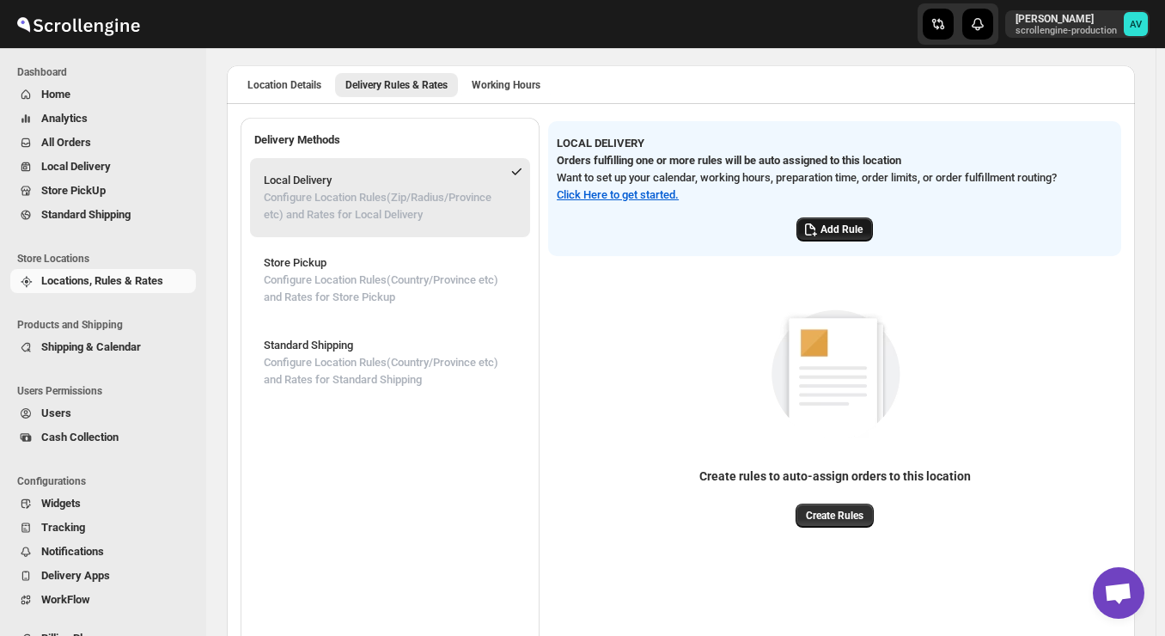
click at [828, 231] on span "Add Rule" at bounding box center [842, 230] width 42 height 14
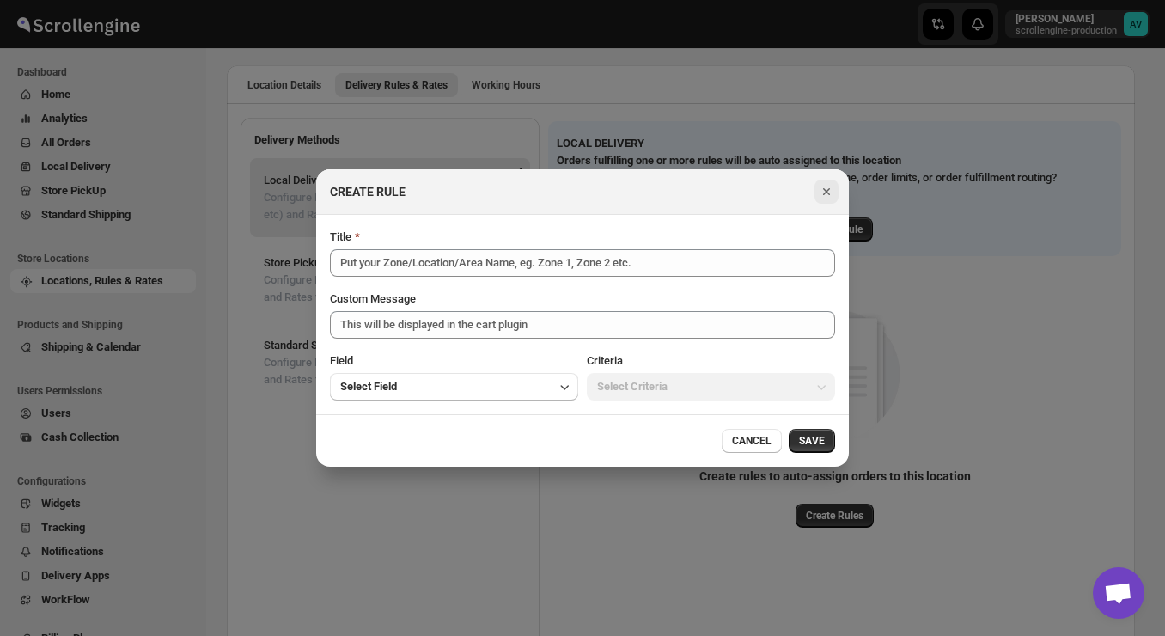
click at [828, 192] on icon "Close" at bounding box center [826, 191] width 7 height 7
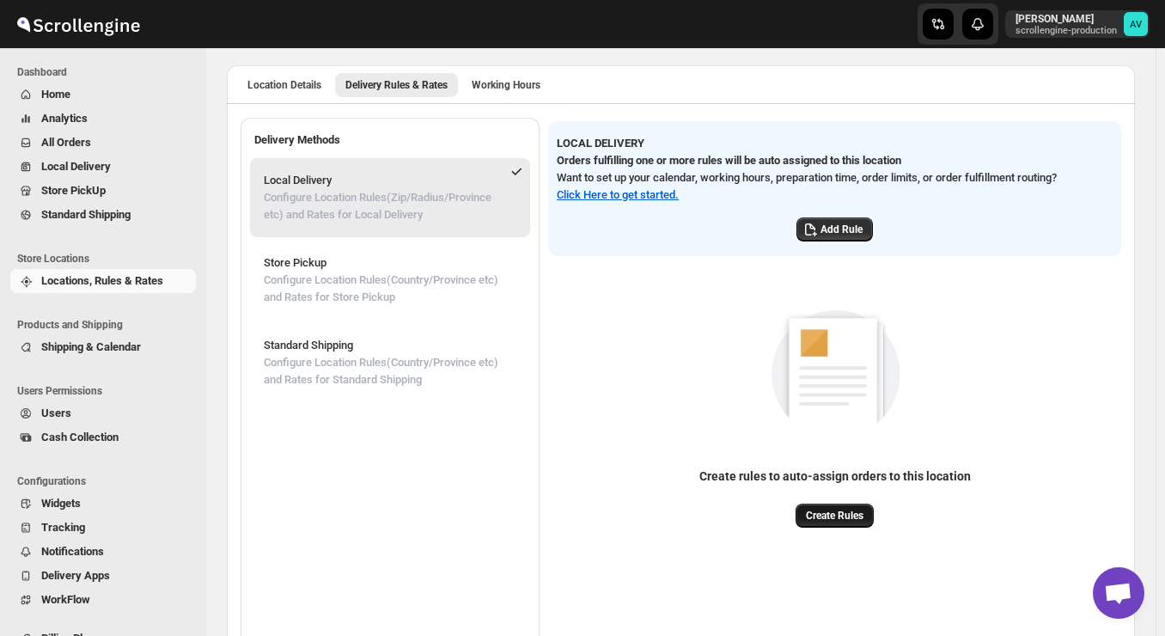
click at [864, 520] on span "Create Rules" at bounding box center [835, 516] width 58 height 14
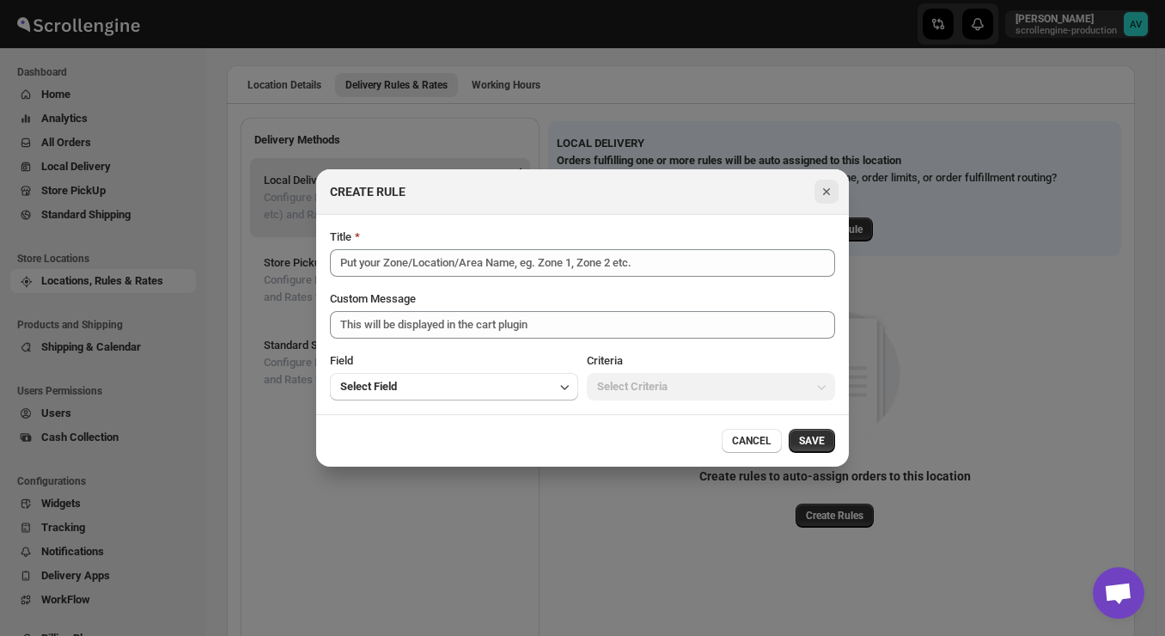
click at [825, 186] on icon "Close" at bounding box center [826, 191] width 17 height 17
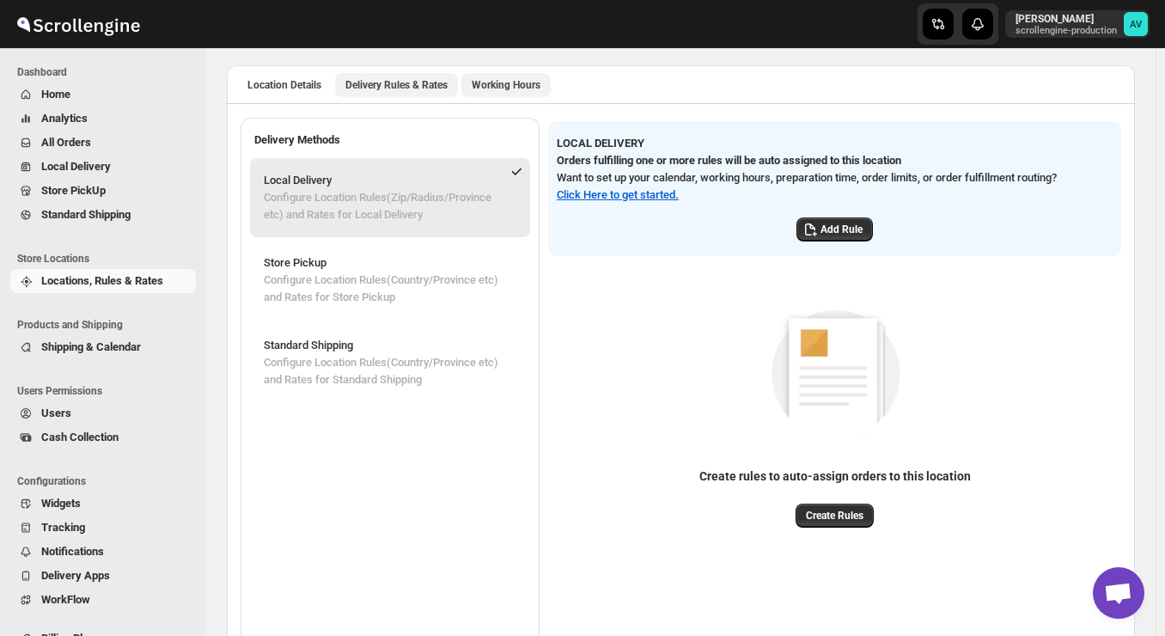
click at [506, 78] on span "Working Hours" at bounding box center [506, 85] width 69 height 14
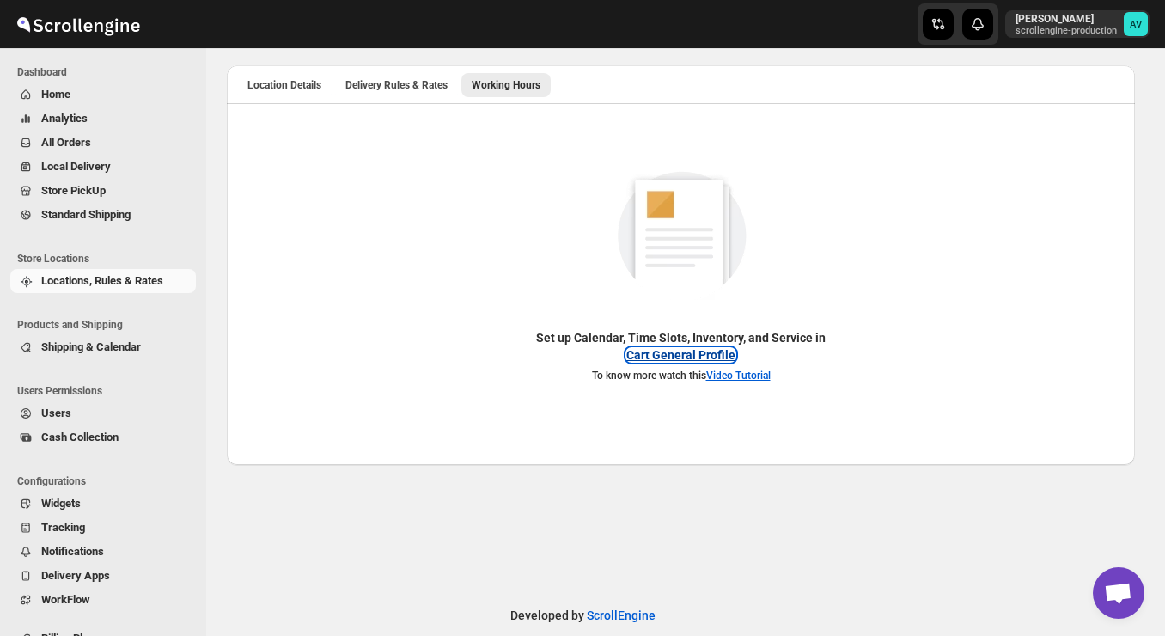
click at [678, 351] on button "Cart General Profile" at bounding box center [680, 355] width 109 height 14
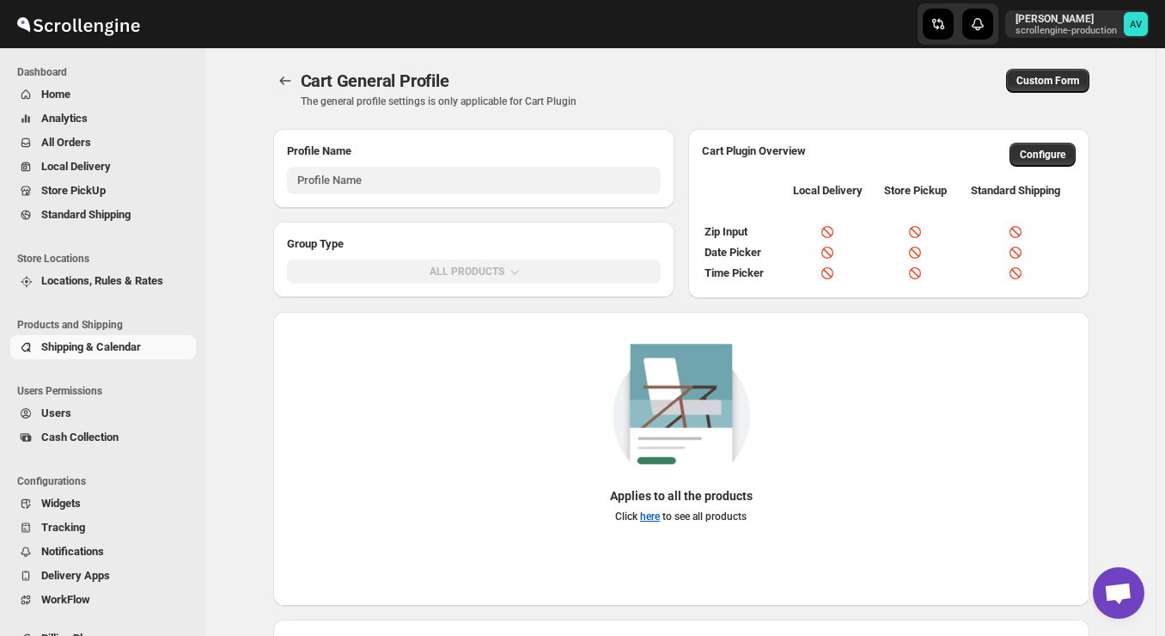
type input "General Profile (Applicable As Default Setting/CART Plugin)"
click at [62, 419] on span "Users" at bounding box center [116, 413] width 151 height 17
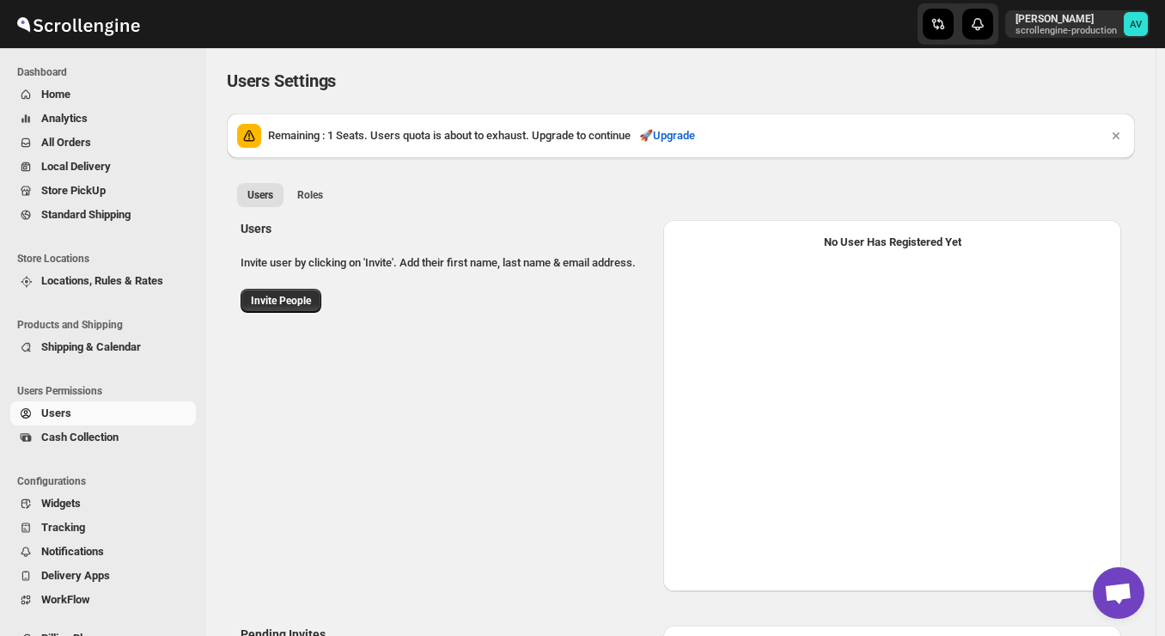
select select "637b767fbaab0276b10c91d5"
select select "637b767fbaab0276b10c91d7"
select select "637b767fbaab0276b10c91d5"
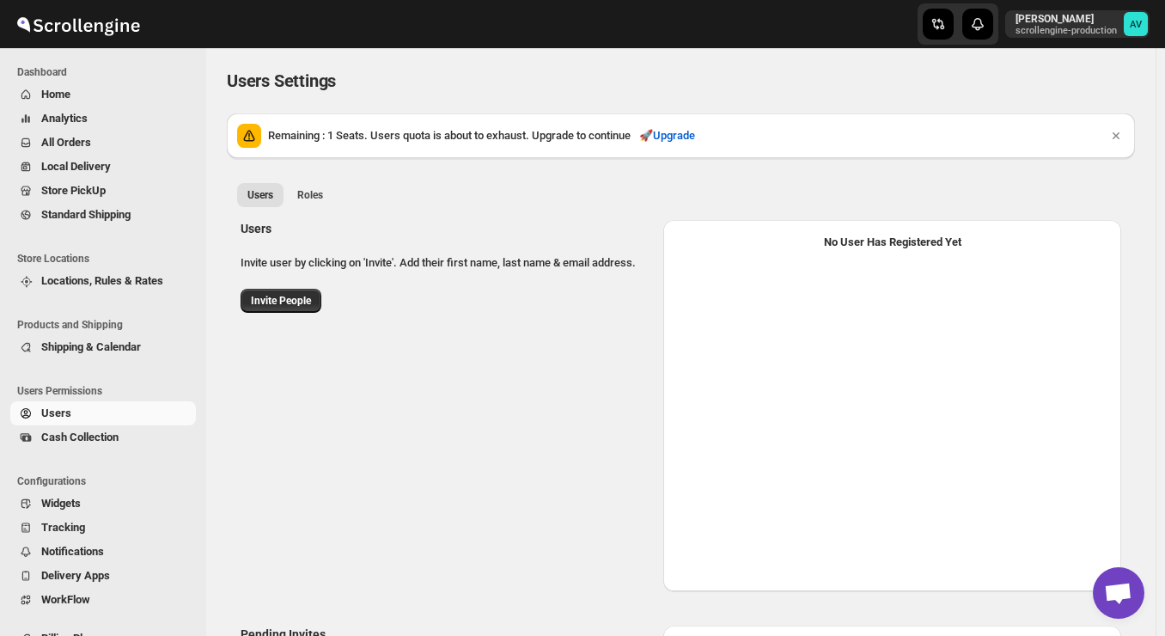
select select "637b767fbaab0276b10c91d5"
select select "637b767fbaab0276b10c91d7"
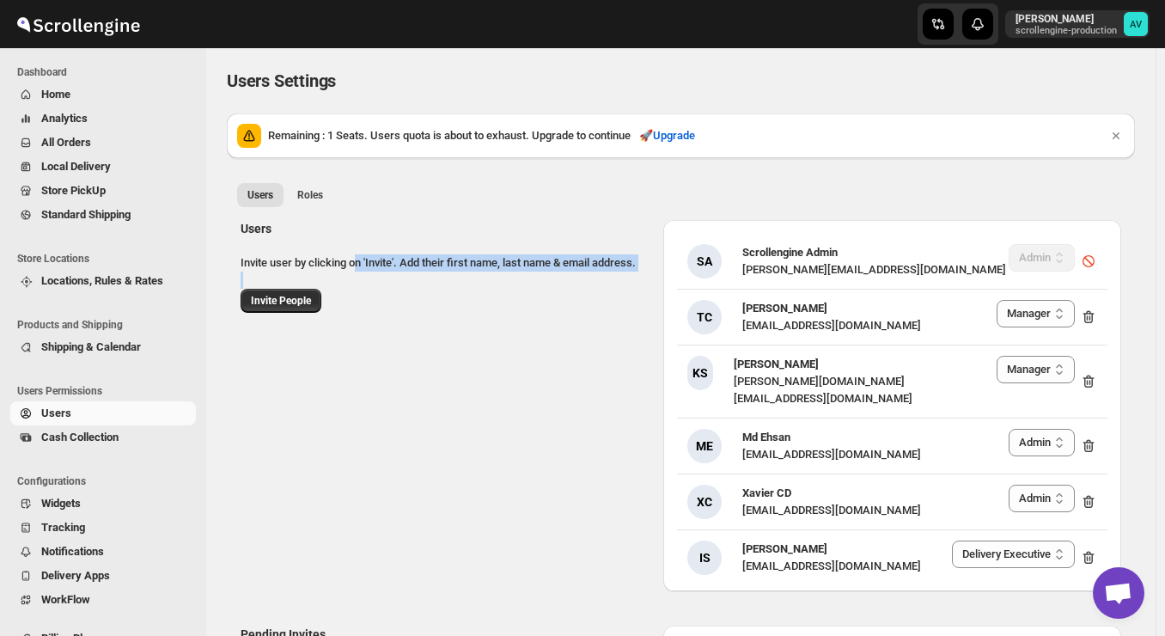
drag, startPoint x: 449, startPoint y: 333, endPoint x: 359, endPoint y: 256, distance: 118.2
click at [359, 256] on div "Users Invite user by clicking on 'Invite'. Add their first name, last name & em…" at bounding box center [674, 398] width 895 height 385
click at [308, 198] on span "Roles" at bounding box center [310, 195] width 26 height 14
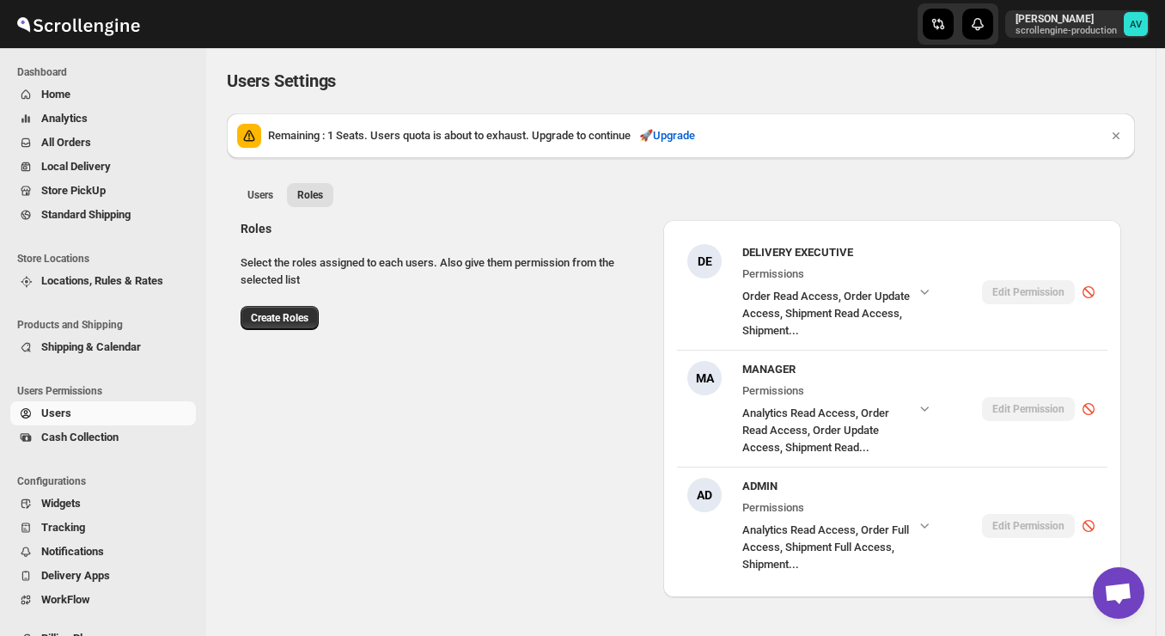
click at [481, 371] on div "Roles Select the roles assigned to each users. Also give them permission from t…" at bounding box center [674, 401] width 895 height 391
click at [93, 279] on span "Locations, Rules & Rates" at bounding box center [102, 280] width 122 height 13
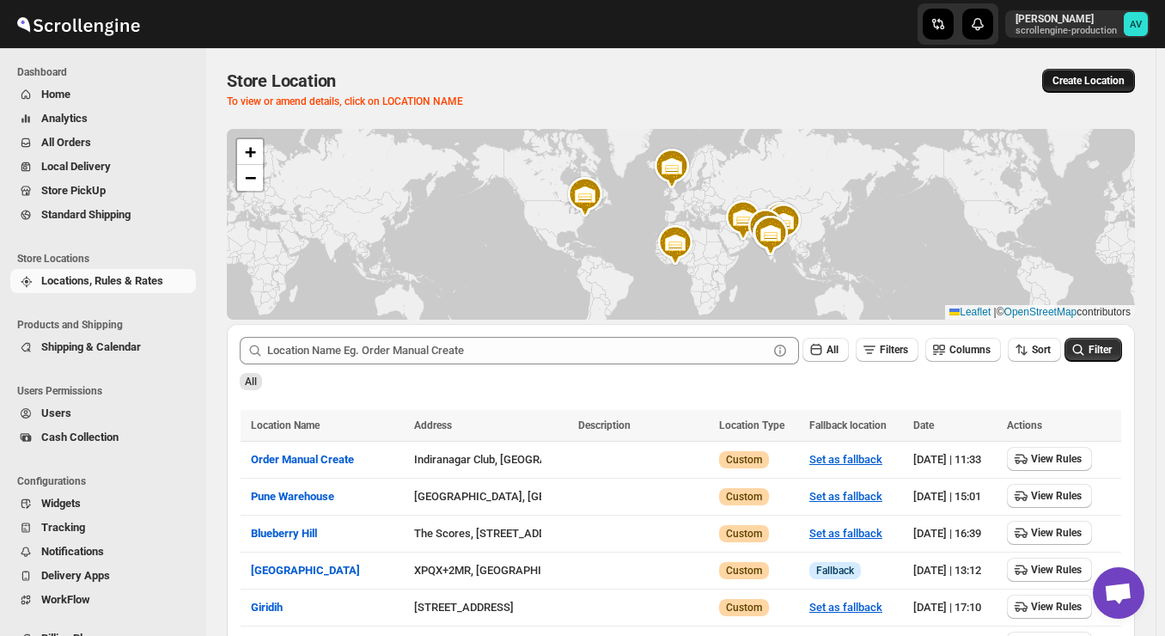
click at [1084, 84] on span "Create Location" at bounding box center [1089, 81] width 72 height 14
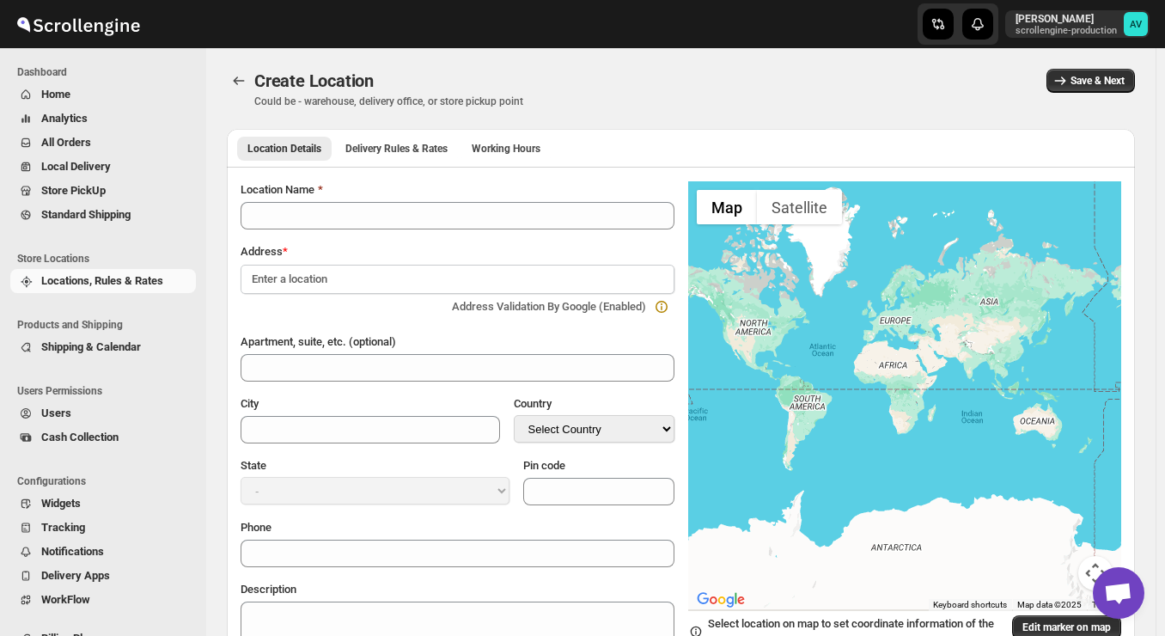
click at [393, 324] on div "Location Name Address * Address Validation By Google (Enabled) Apartment, suite…" at bounding box center [458, 423] width 434 height 484
click at [393, 141] on button "Delivery Rules & Rates" at bounding box center [396, 149] width 123 height 24
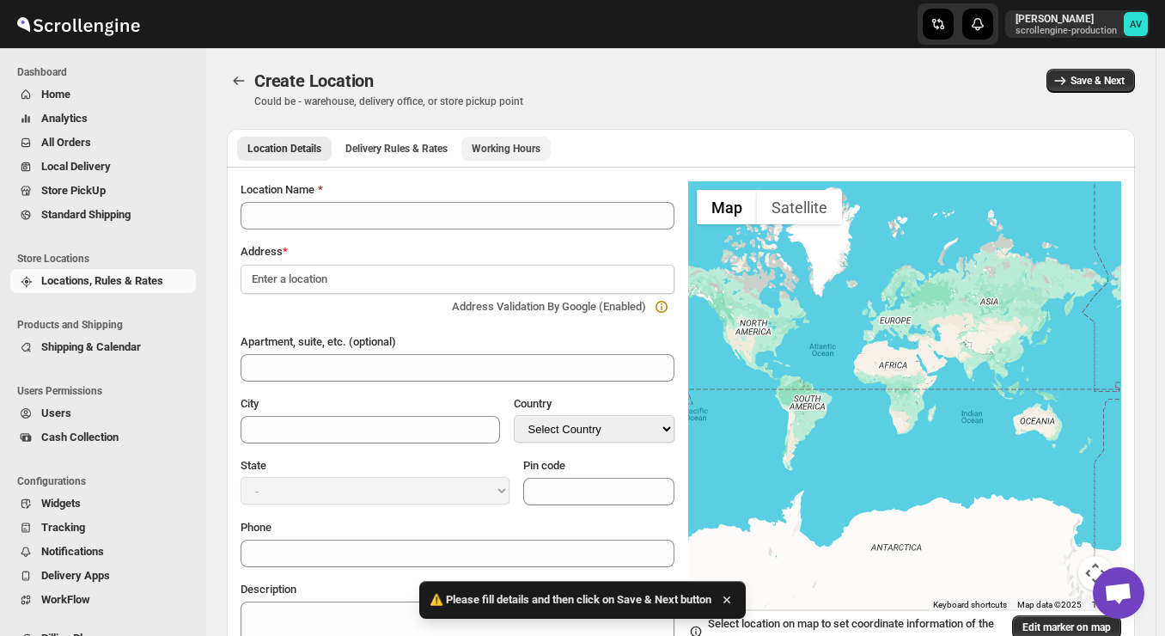
click at [512, 149] on span "Working Hours" at bounding box center [506, 149] width 69 height 14
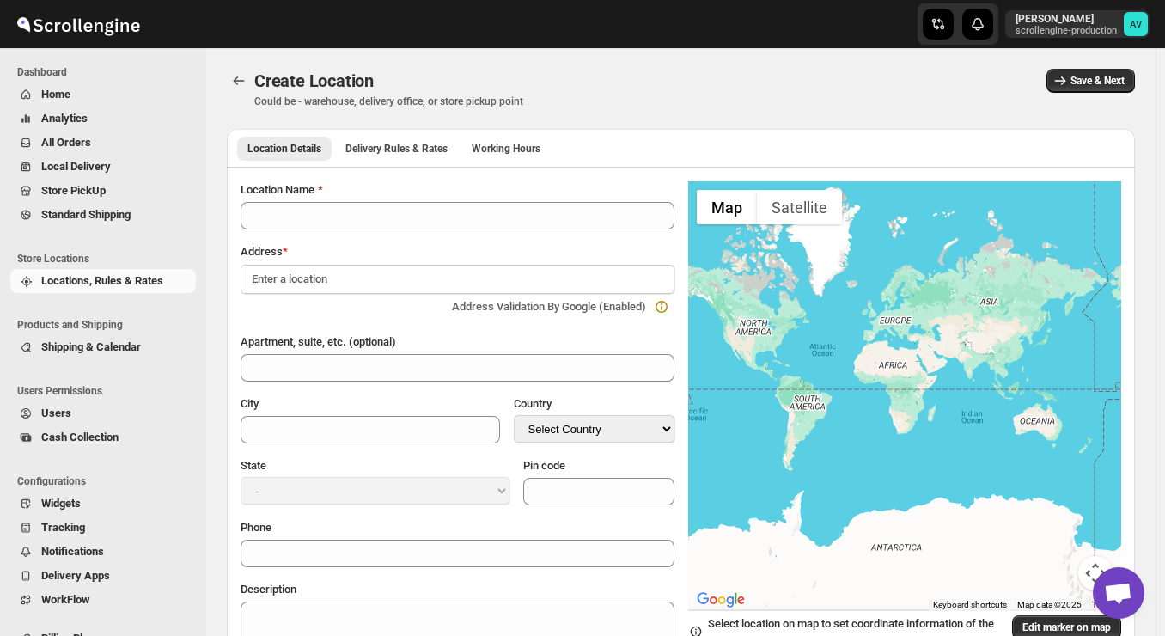
click at [98, 291] on button "Locations, Rules & Rates" at bounding box center [103, 281] width 186 height 24
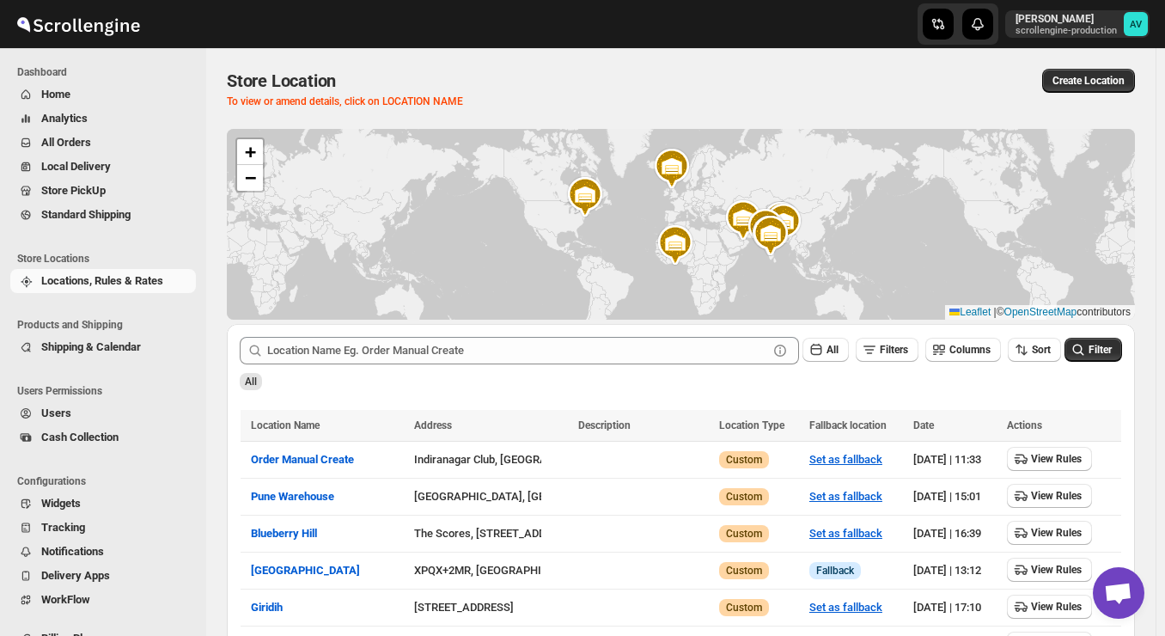
click at [499, 395] on div "Submit All Filters Columns Sort Filter All" at bounding box center [681, 363] width 908 height 79
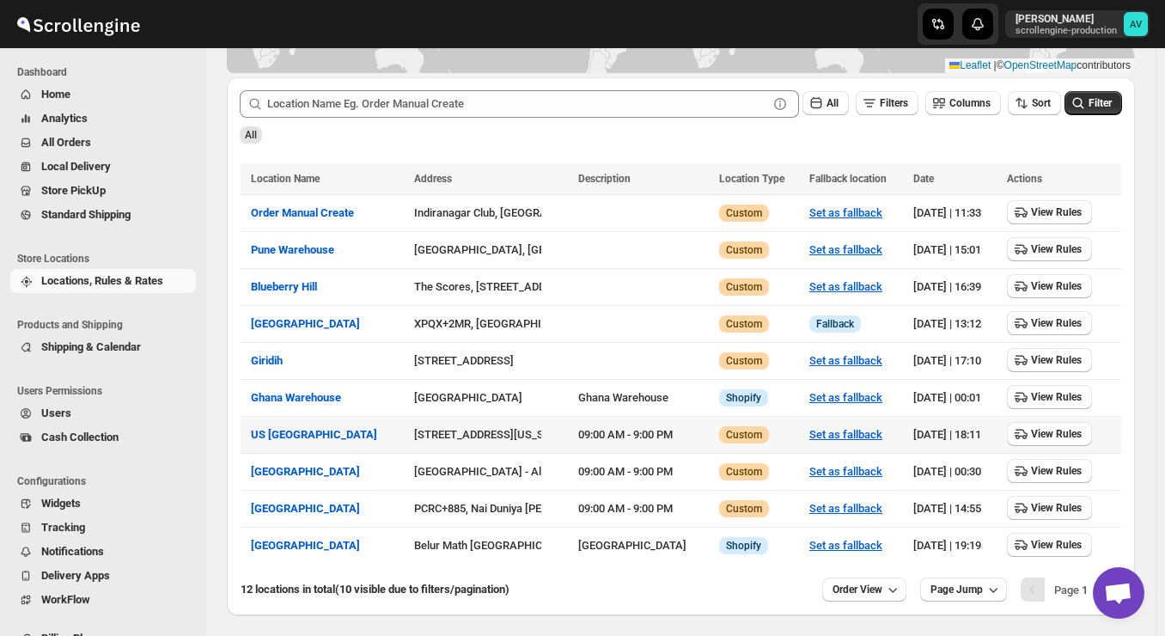
scroll to position [243, 0]
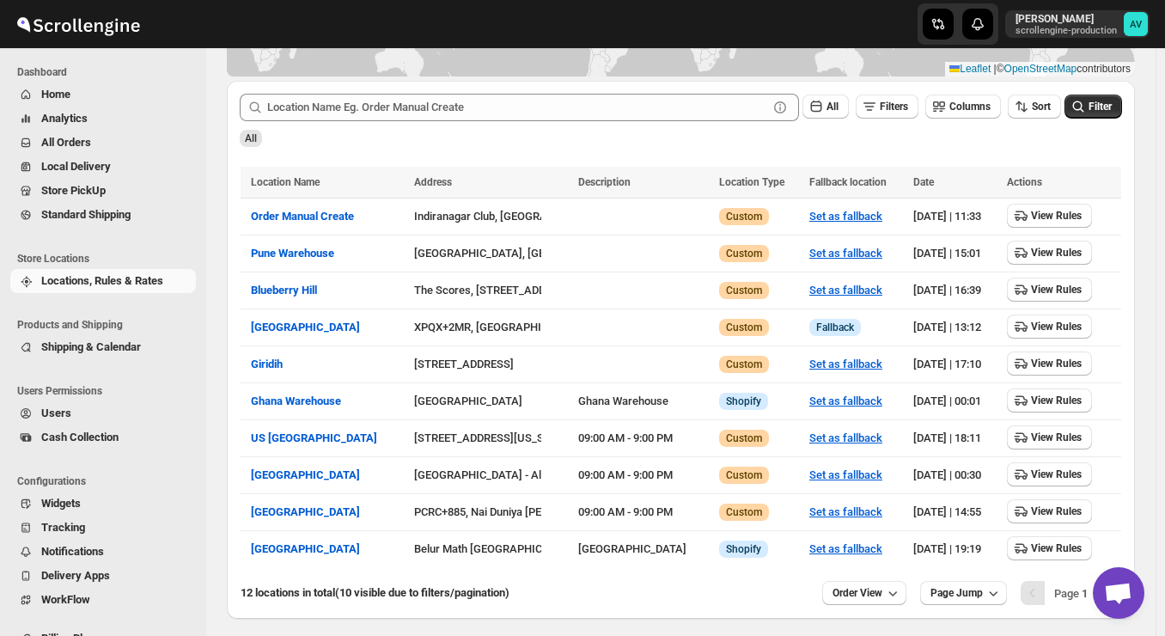
click at [69, 343] on span "Shipping & Calendar" at bounding box center [91, 346] width 100 height 13
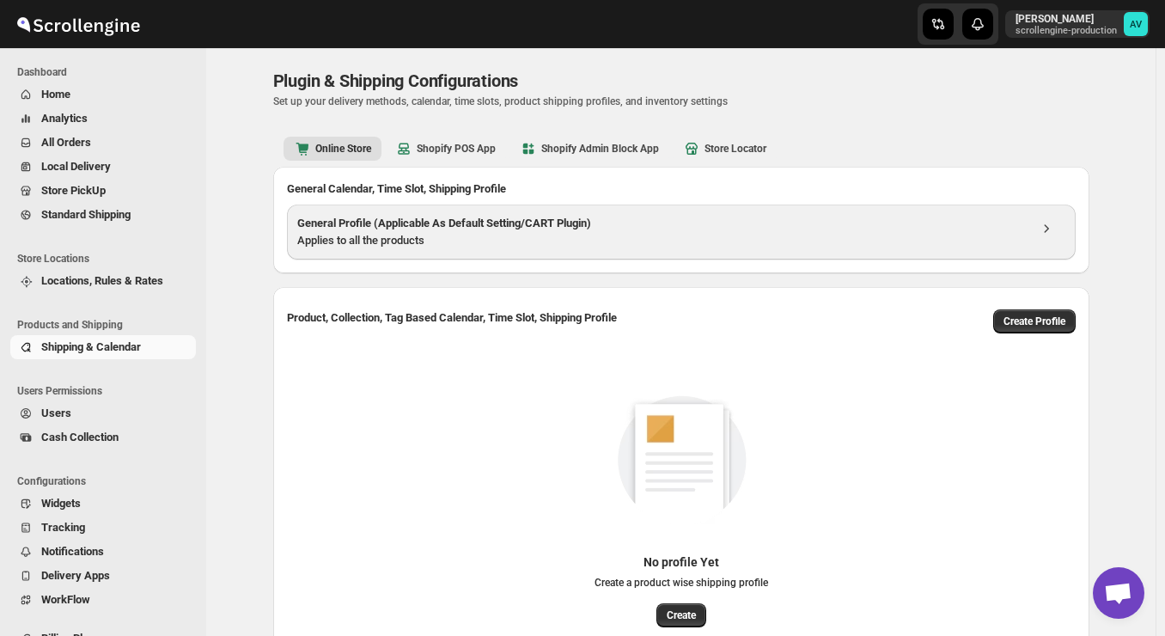
click at [606, 229] on h3 "General Profile (Applicable As Default Setting/CART Plugin)" at bounding box center [662, 223] width 730 height 17
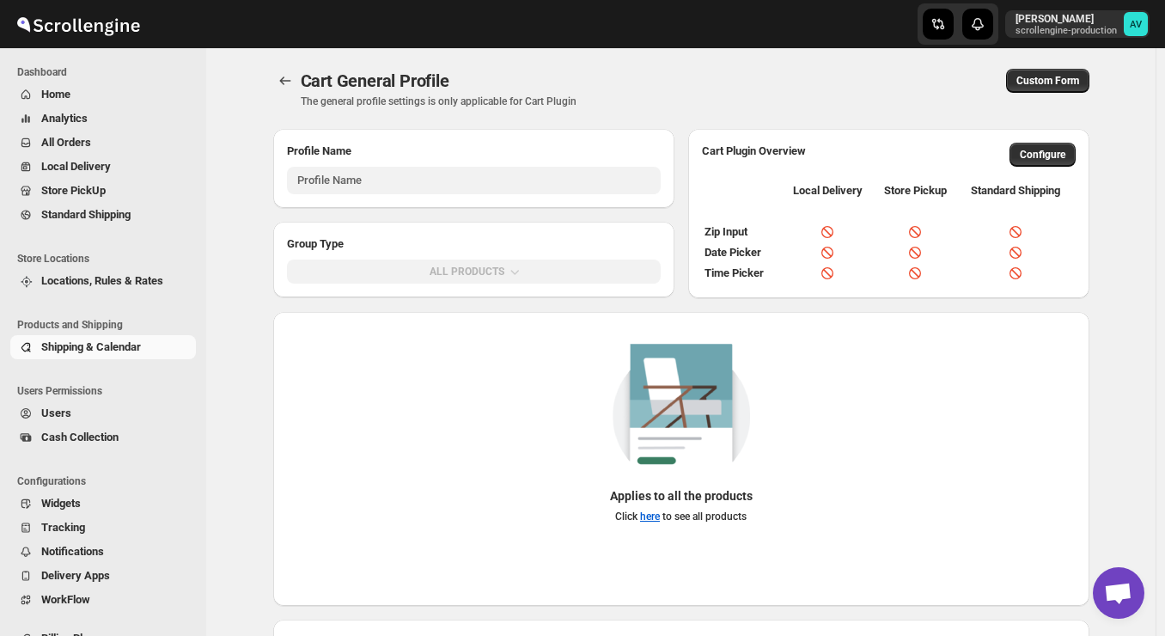
type input "General Profile (Applicable As Default Setting/CART Plugin)"
click at [869, 430] on div "Applies to all the products Click here to see all products" at bounding box center [681, 440] width 789 height 194
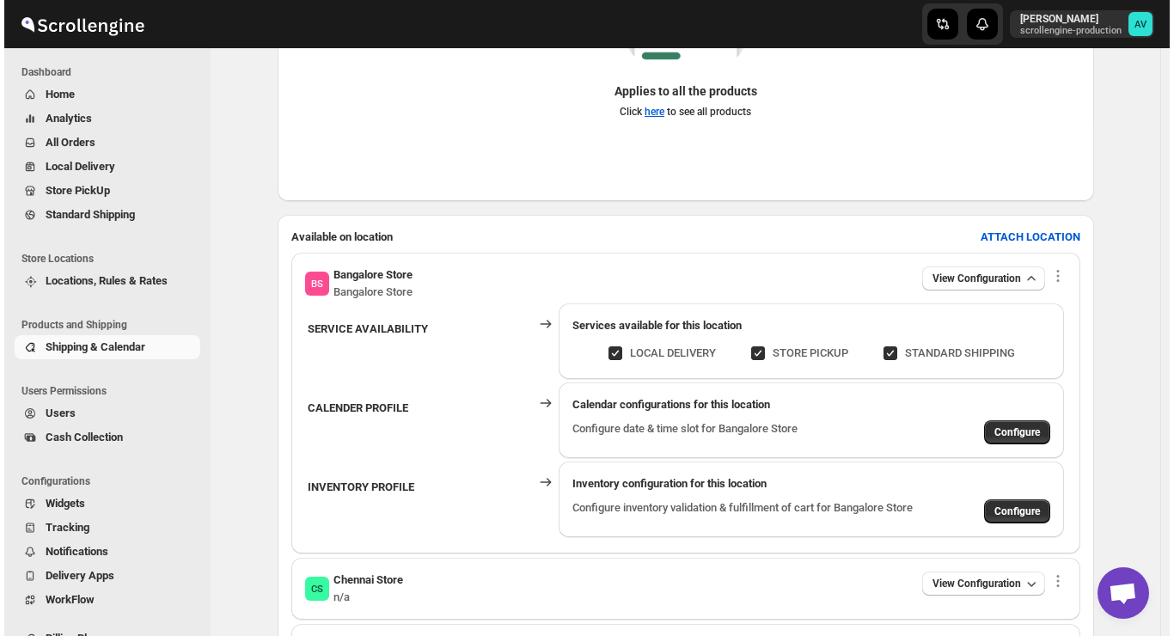
scroll to position [409, 0]
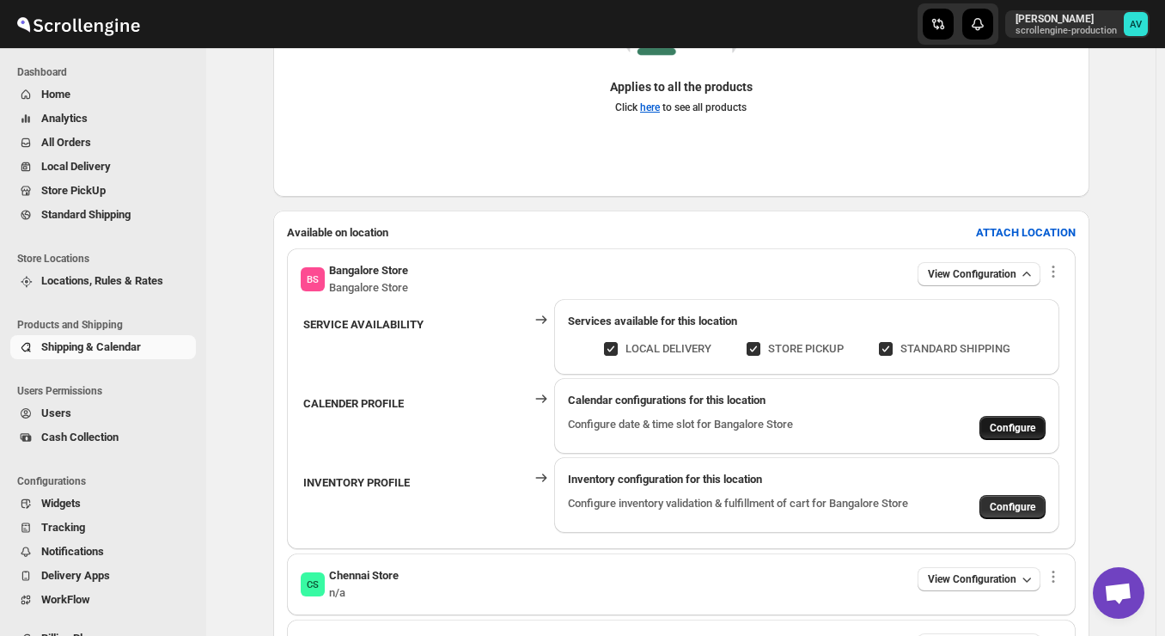
click at [1033, 427] on span "Configure" at bounding box center [1013, 428] width 46 height 14
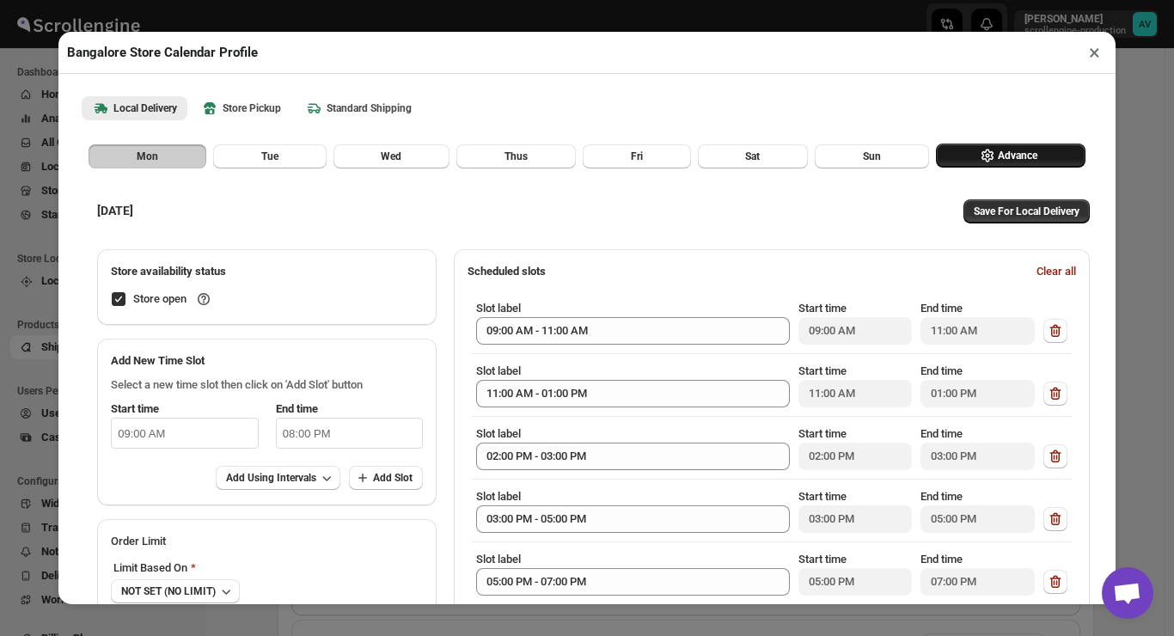
click at [1015, 154] on span "Advance" at bounding box center [1018, 156] width 40 height 14
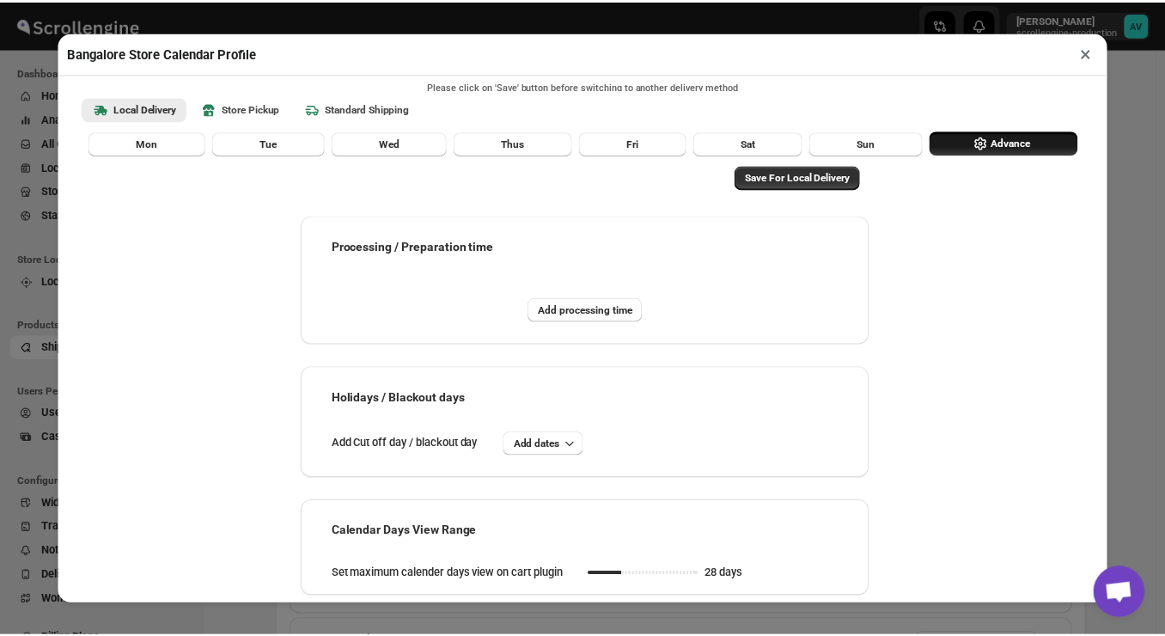
scroll to position [44, 0]
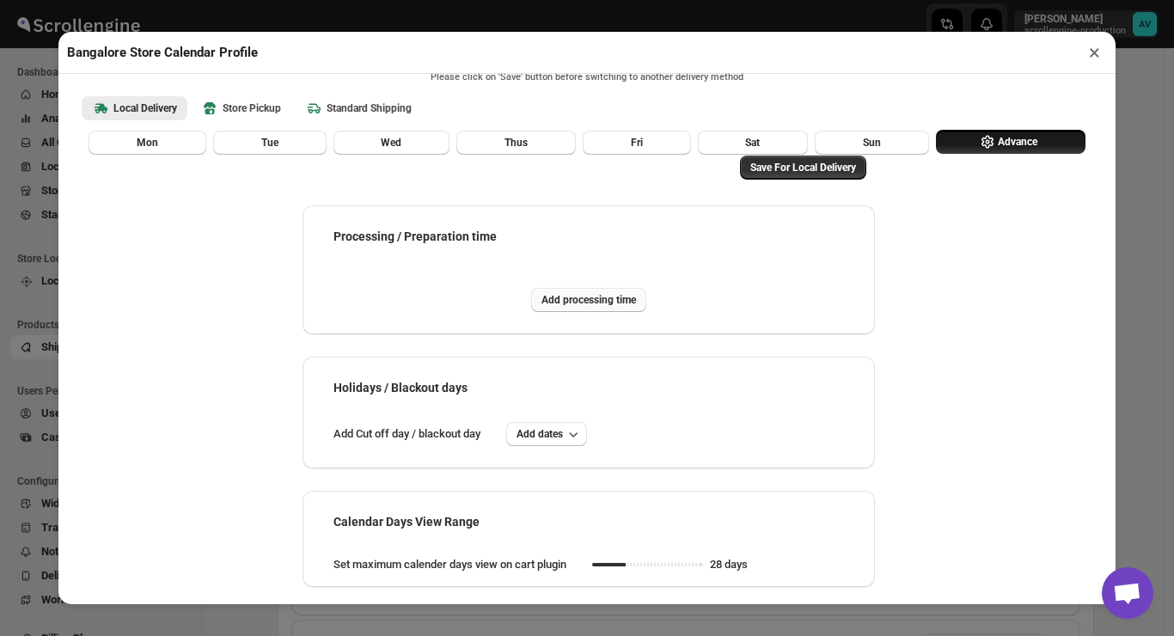
click at [572, 296] on span "Add processing time" at bounding box center [588, 300] width 95 height 14
select select "DAY"
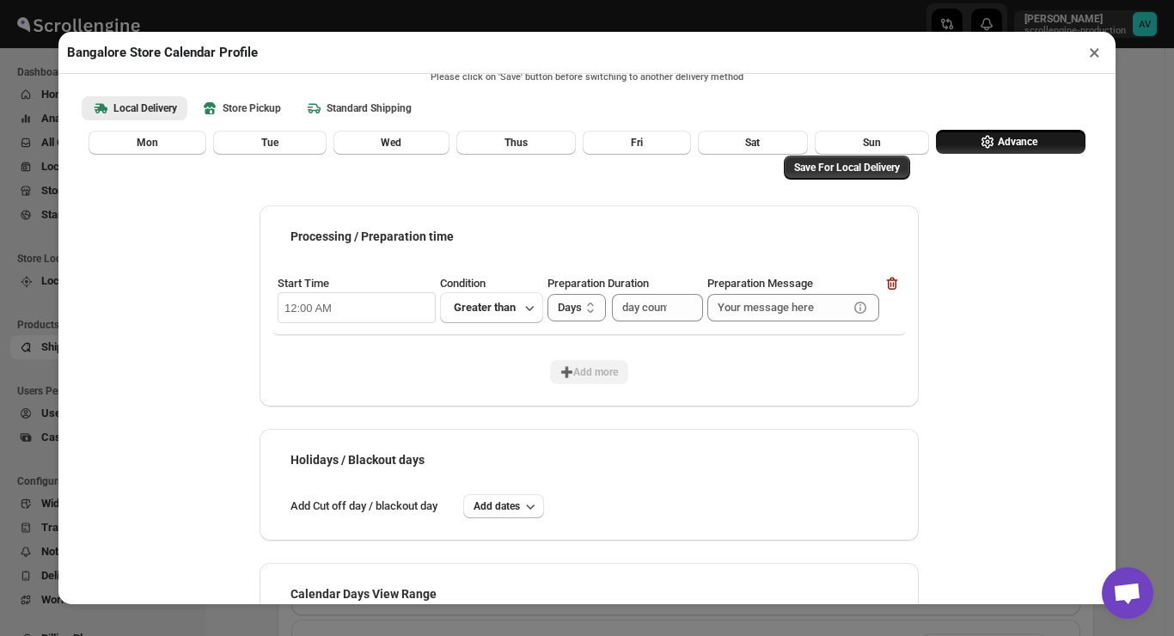
click at [1097, 47] on button "×" at bounding box center [1094, 52] width 25 height 24
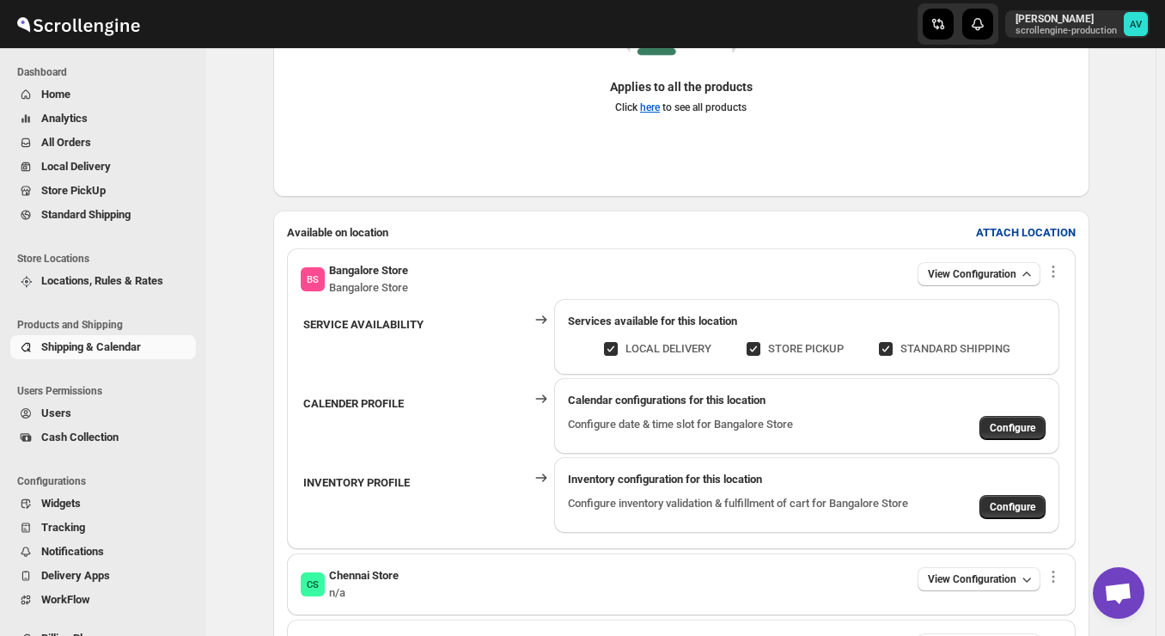
click at [1036, 235] on b "ATTACH LOCATION" at bounding box center [1026, 232] width 100 height 13
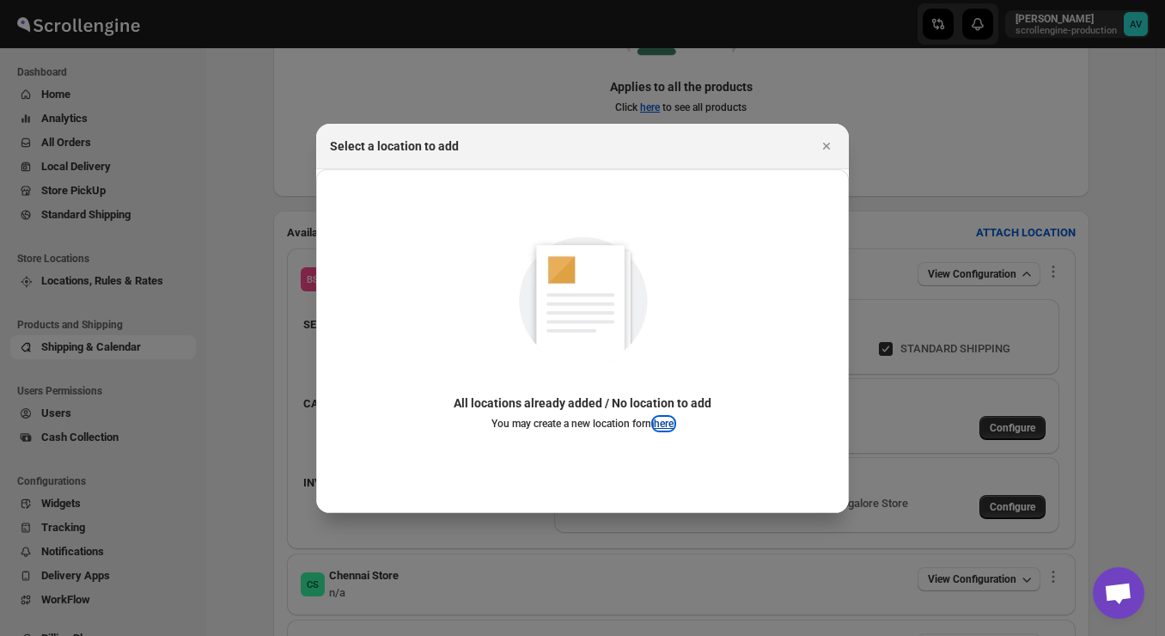
click at [666, 425] on button "here" at bounding box center [664, 424] width 20 height 12
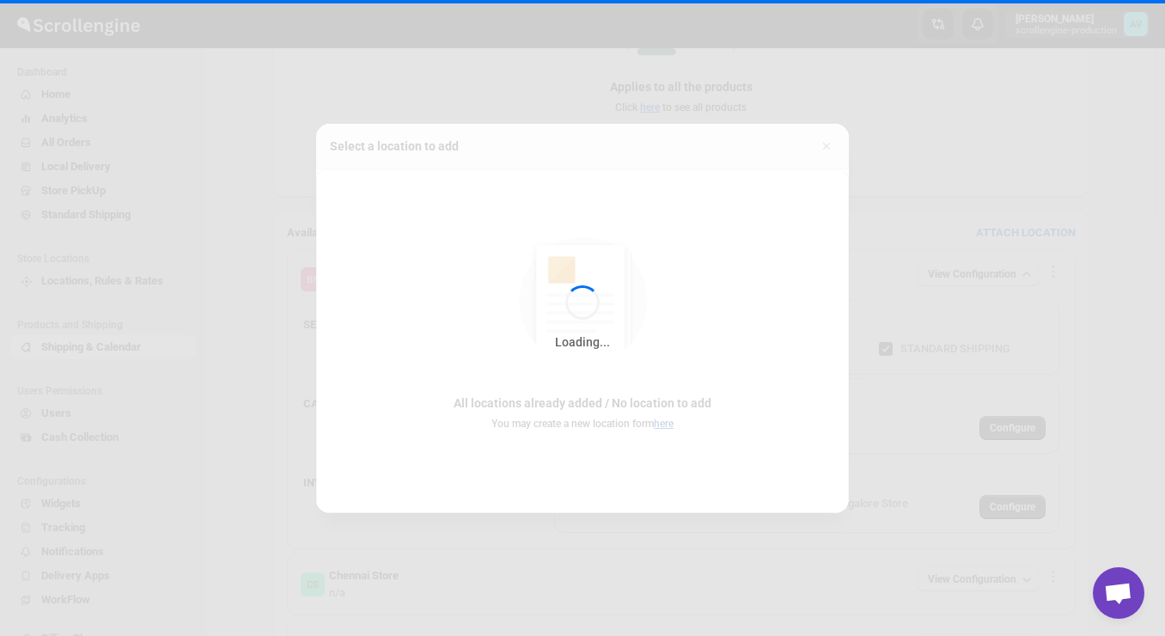
scroll to position [88, 0]
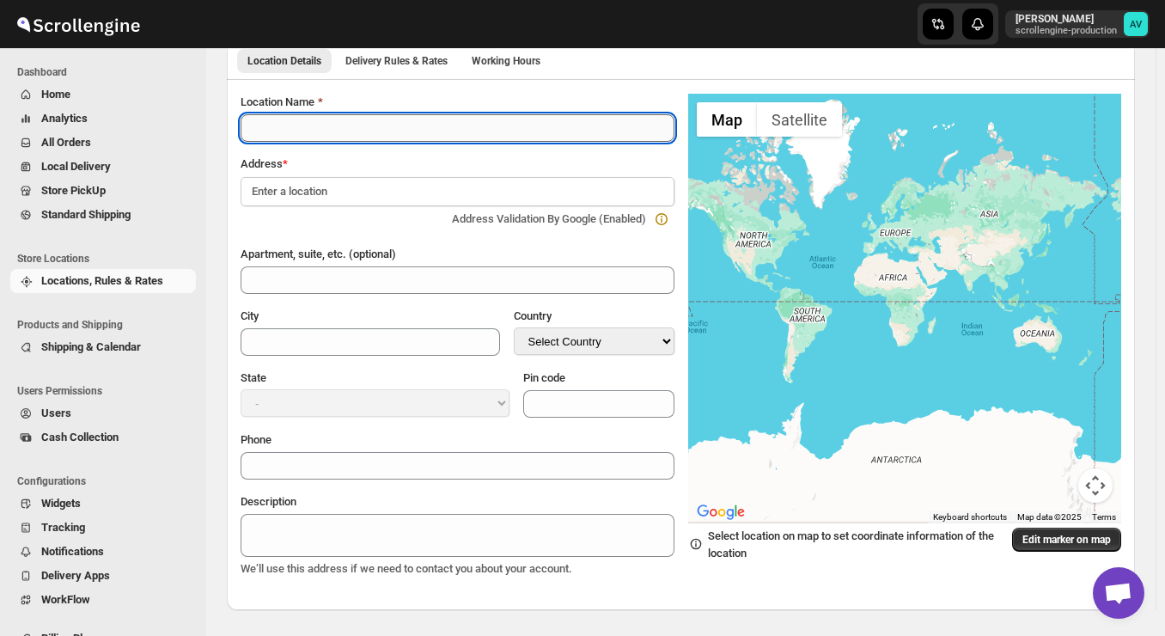
click at [332, 133] on input "Location Name" at bounding box center [458, 127] width 434 height 27
type input "Rewa"
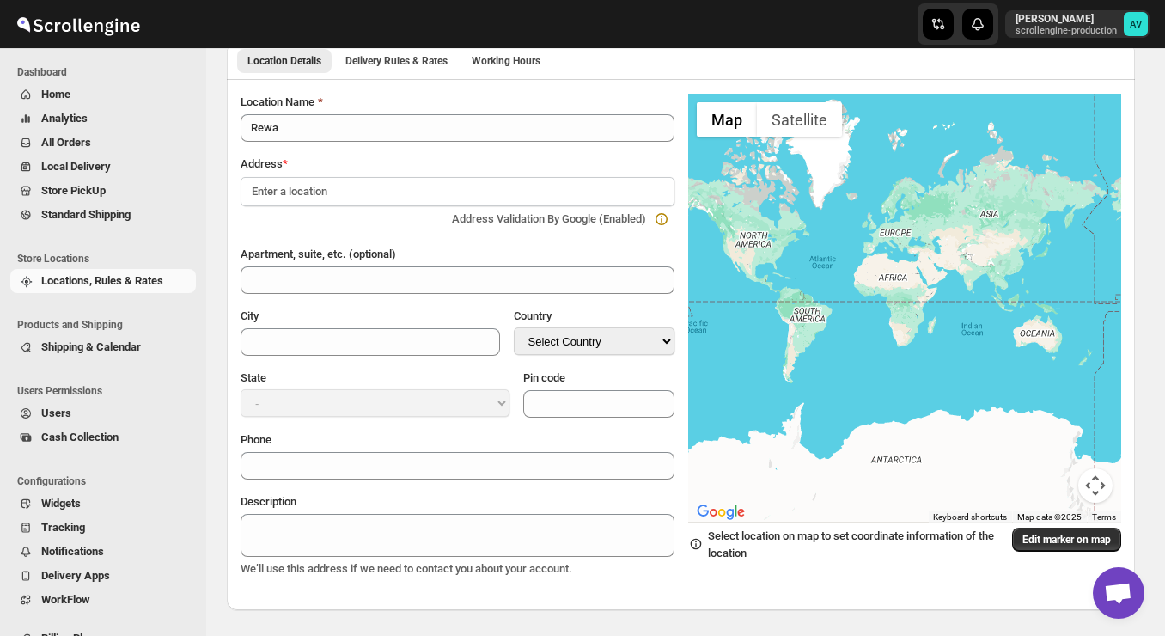
click at [315, 192] on input at bounding box center [458, 191] width 434 height 29
type input "[GEOGRAPHIC_DATA], [GEOGRAPHIC_DATA]"
click at [402, 234] on div "Location Name Rewa Address * [GEOGRAPHIC_DATA], Rewa Address Validation By Goog…" at bounding box center [458, 336] width 434 height 484
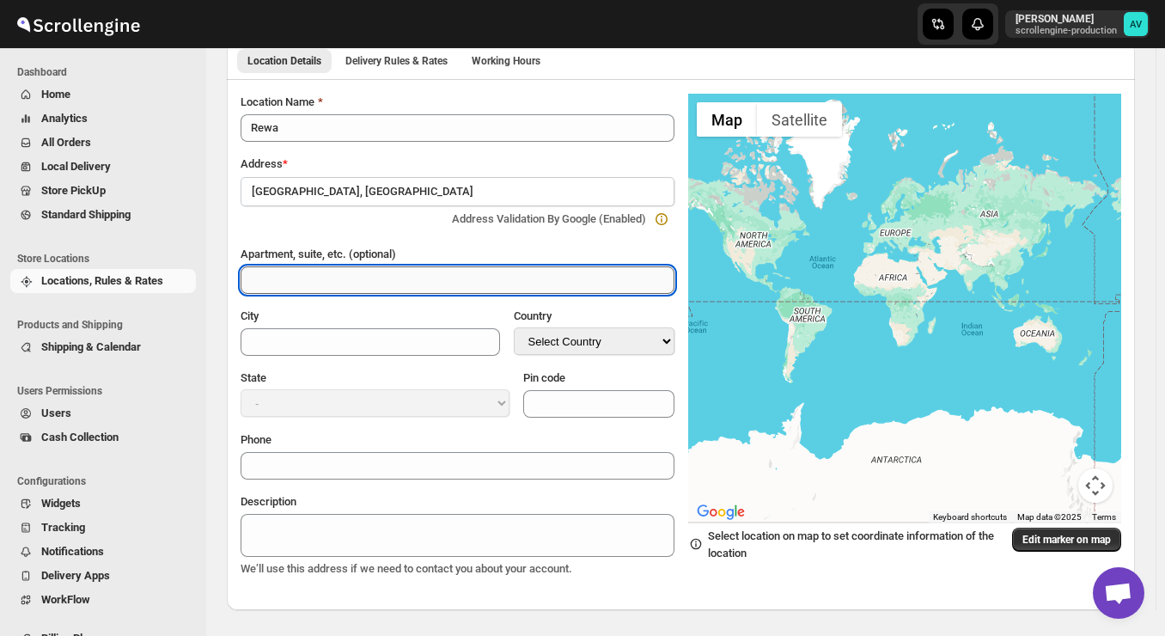
click at [401, 281] on input "Apartment, suite, etc. (optional)" at bounding box center [458, 279] width 434 height 27
type input "H"
type input "Store No 4"
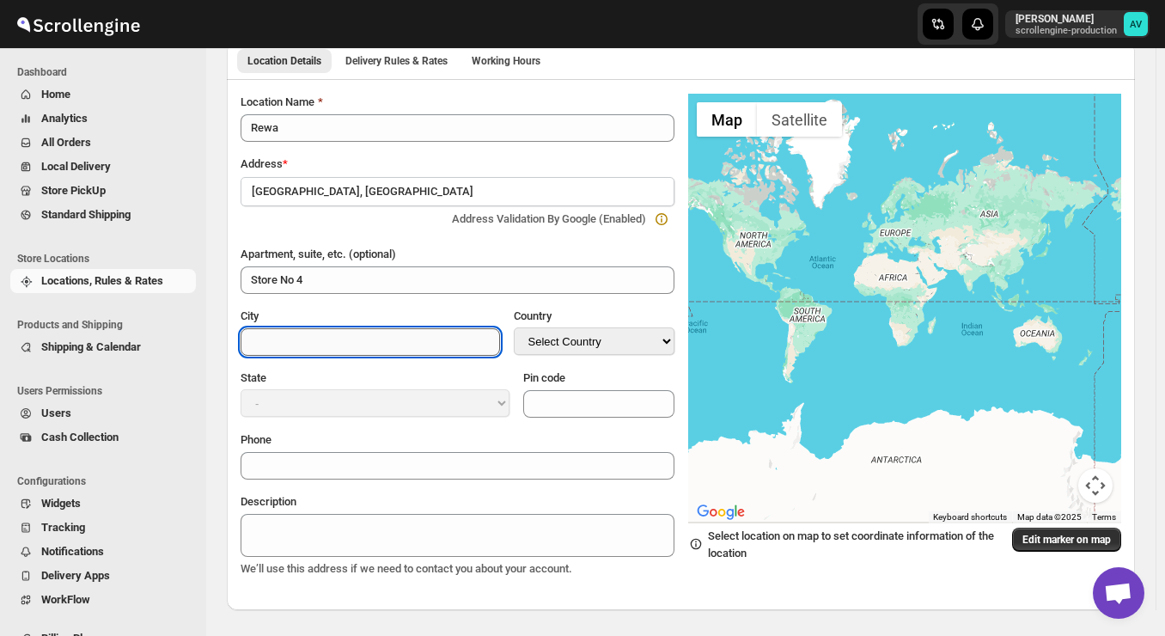
click at [416, 340] on input "City" at bounding box center [371, 341] width 260 height 27
type input "Rewa"
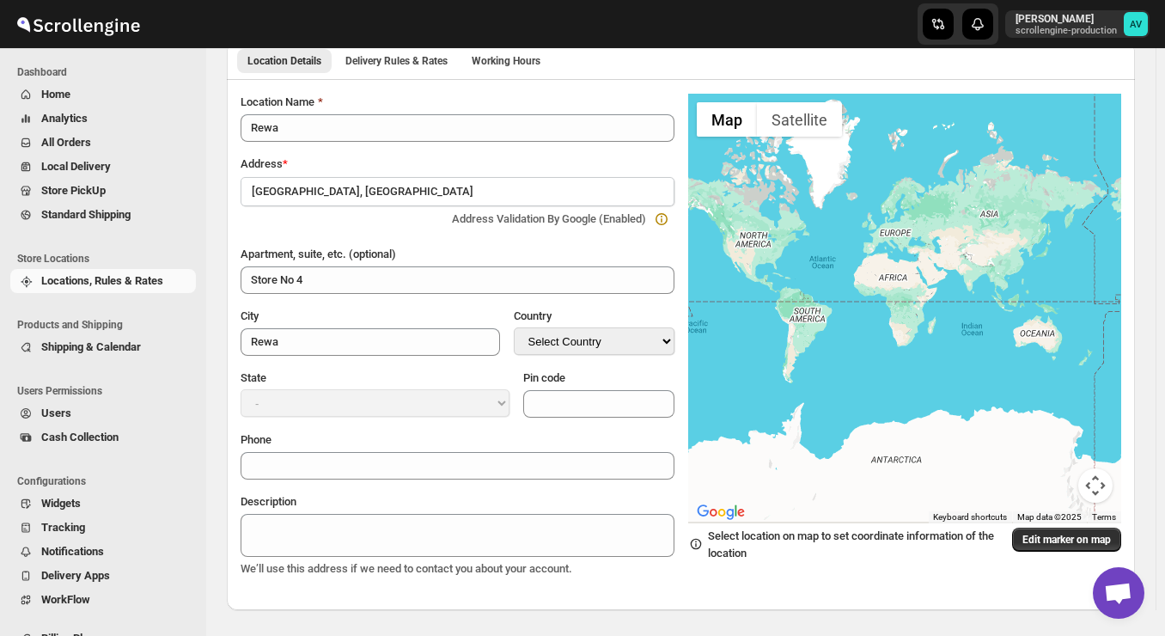
select select "IN"
click at [517, 327] on select "Select Country [GEOGRAPHIC_DATA] [GEOGRAPHIC_DATA] [GEOGRAPHIC_DATA] [GEOGRAPHI…" at bounding box center [594, 340] width 161 height 27
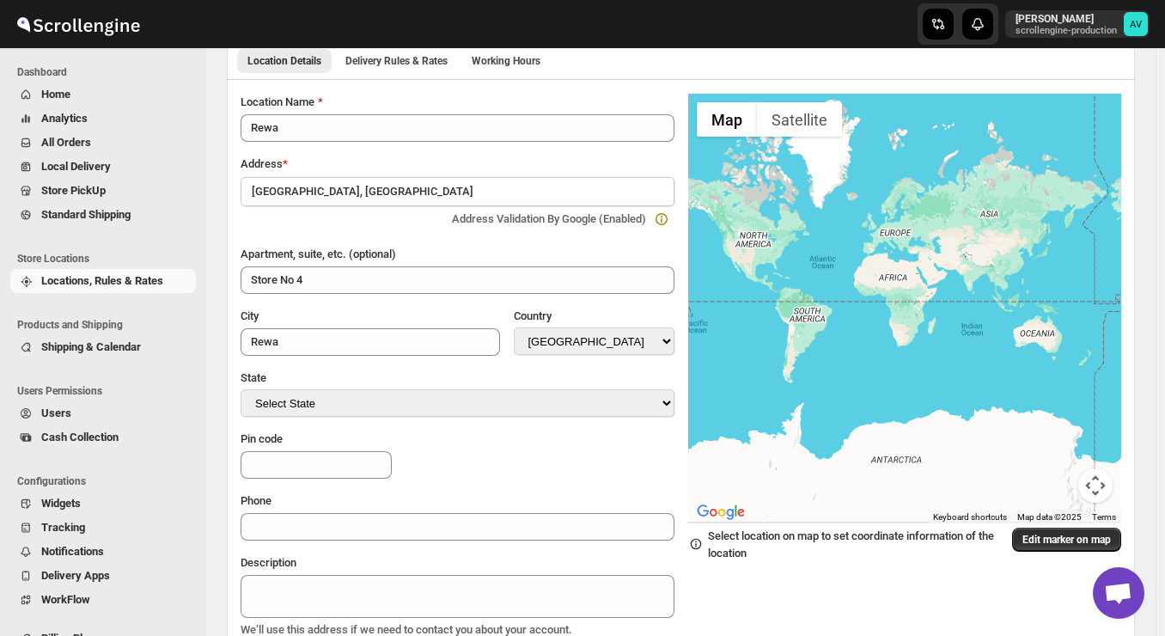
select select "[GEOGRAPHIC_DATA]"
click at [241, 389] on select "Select State [GEOGRAPHIC_DATA] [GEOGRAPHIC_DATA] [GEOGRAPHIC_DATA] [GEOGRAPHIC_…" at bounding box center [458, 402] width 434 height 27
click at [392, 451] on input "Pin code" at bounding box center [316, 464] width 151 height 27
type input "486001"
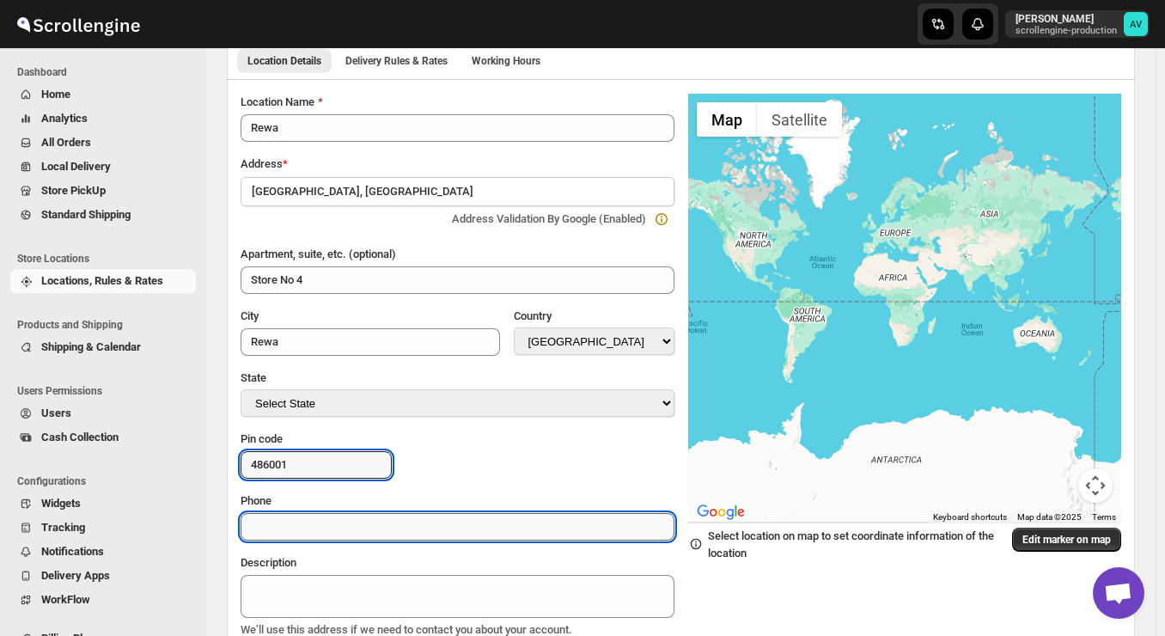
click at [547, 513] on input "Phone" at bounding box center [458, 526] width 434 height 27
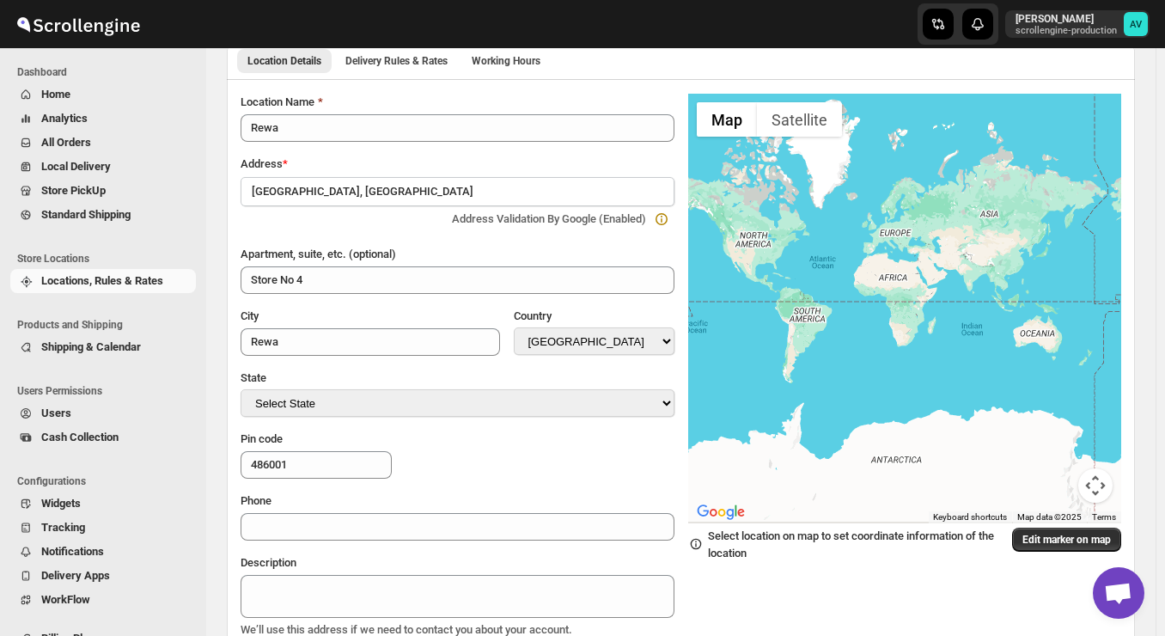
click at [582, 491] on div "Location Name Rewa Address * [GEOGRAPHIC_DATA], [GEOGRAPHIC_DATA] Address Valid…" at bounding box center [458, 366] width 434 height 545
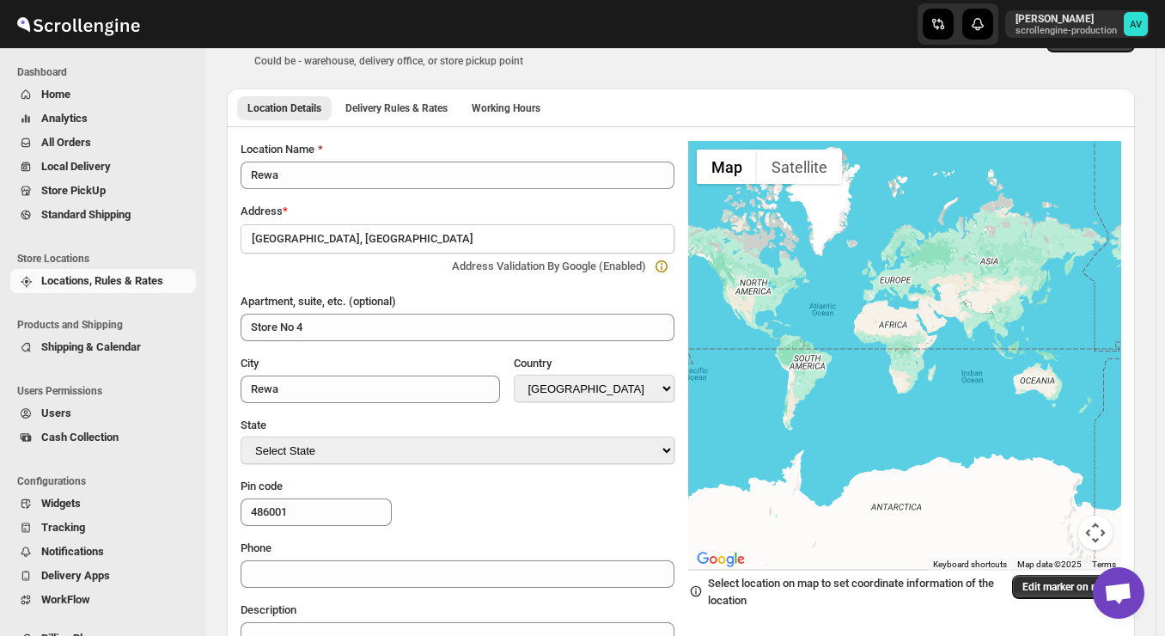
scroll to position [10, 0]
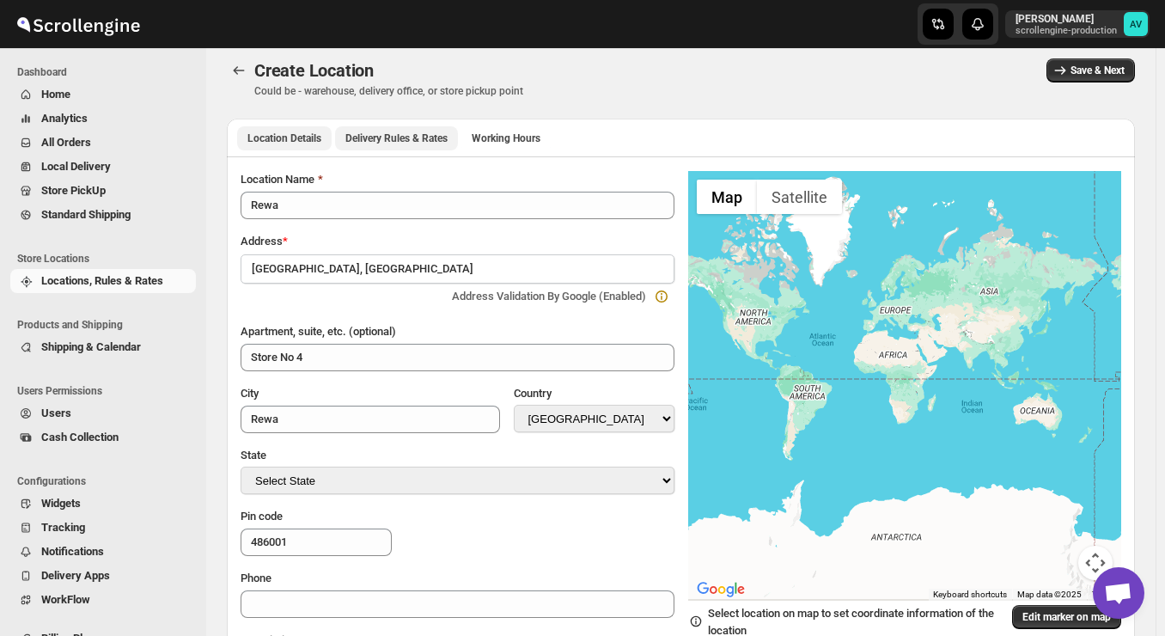
click at [424, 140] on span "Delivery Rules & Rates" at bounding box center [396, 138] width 102 height 14
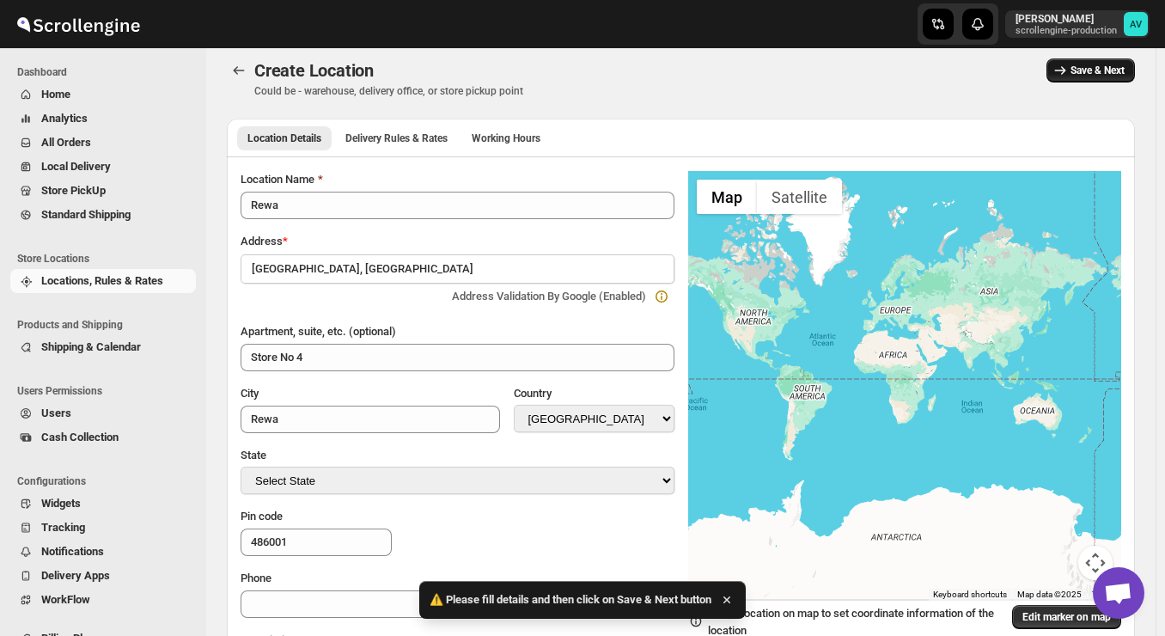
click at [1103, 65] on span "Save & Next" at bounding box center [1098, 71] width 54 height 14
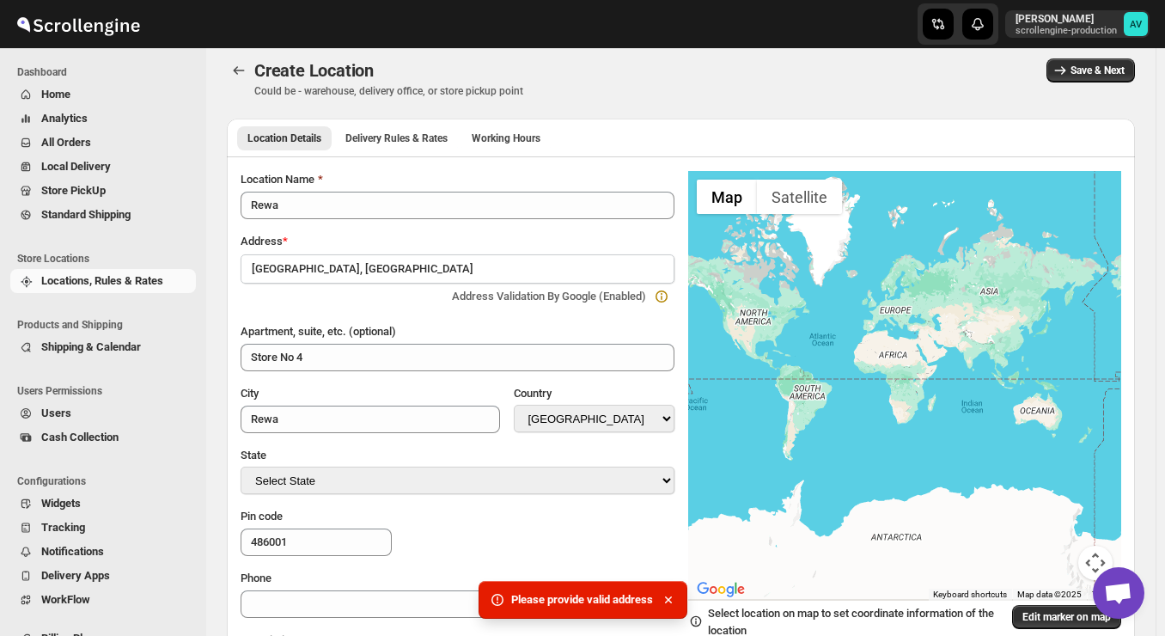
click at [467, 312] on div "Location Name Rewa Address * [GEOGRAPHIC_DATA], [GEOGRAPHIC_DATA] Address Valid…" at bounding box center [458, 443] width 434 height 545
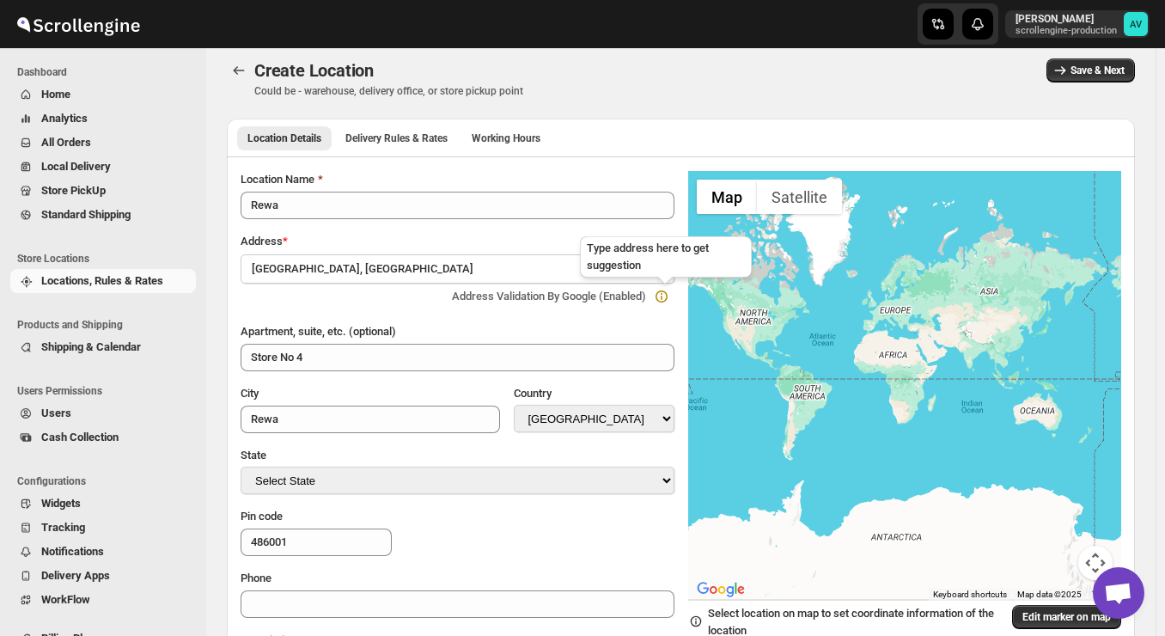
click at [667, 290] on icon at bounding box center [661, 296] width 17 height 17
click at [980, 363] on div at bounding box center [905, 386] width 434 height 430
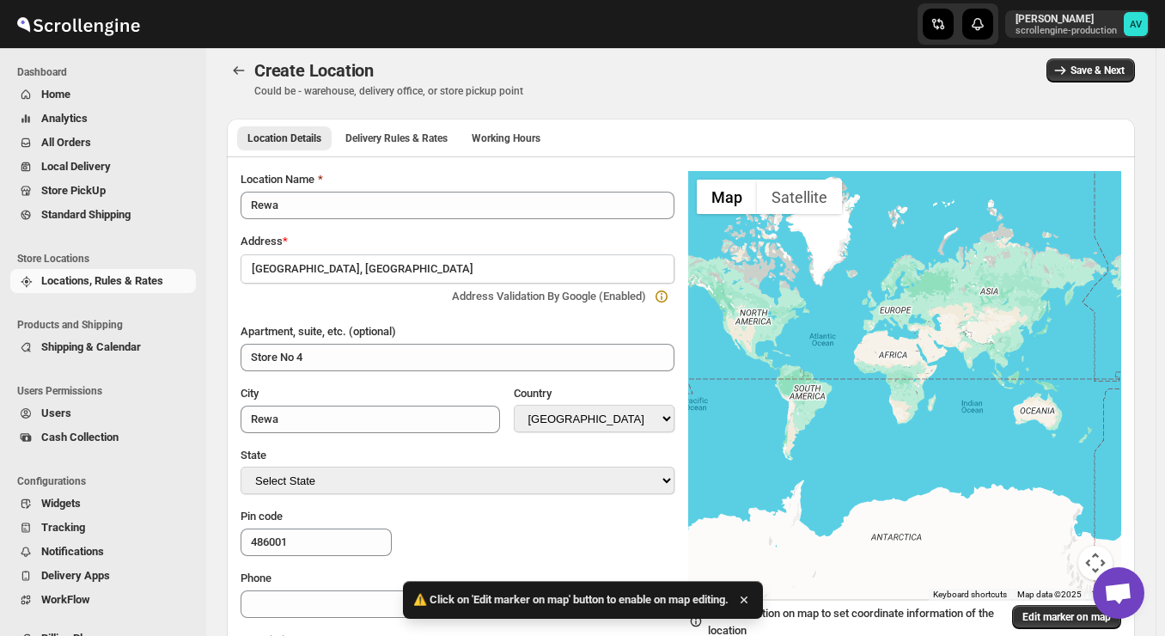
click at [980, 363] on div at bounding box center [905, 386] width 434 height 430
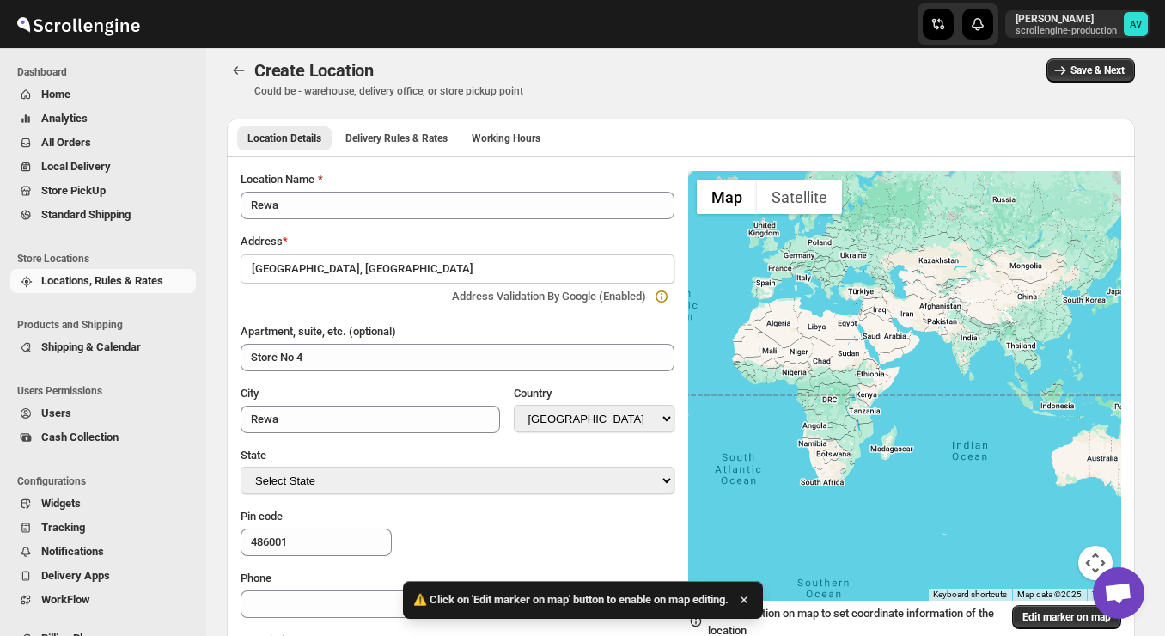
click at [980, 363] on div at bounding box center [905, 386] width 434 height 430
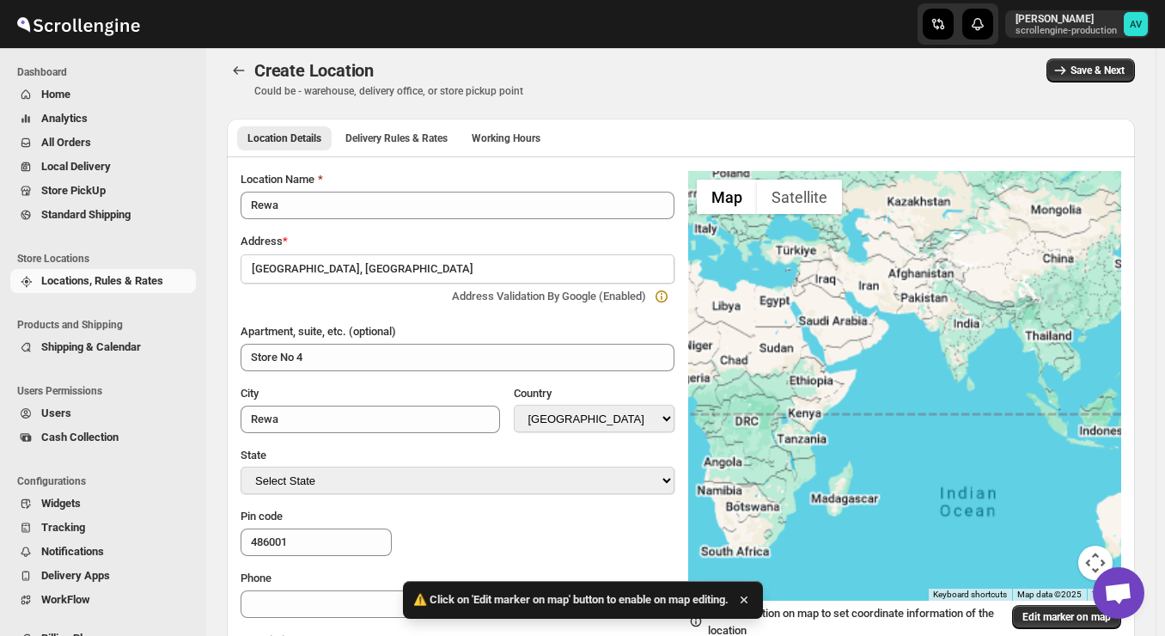
click at [980, 363] on div at bounding box center [905, 386] width 434 height 430
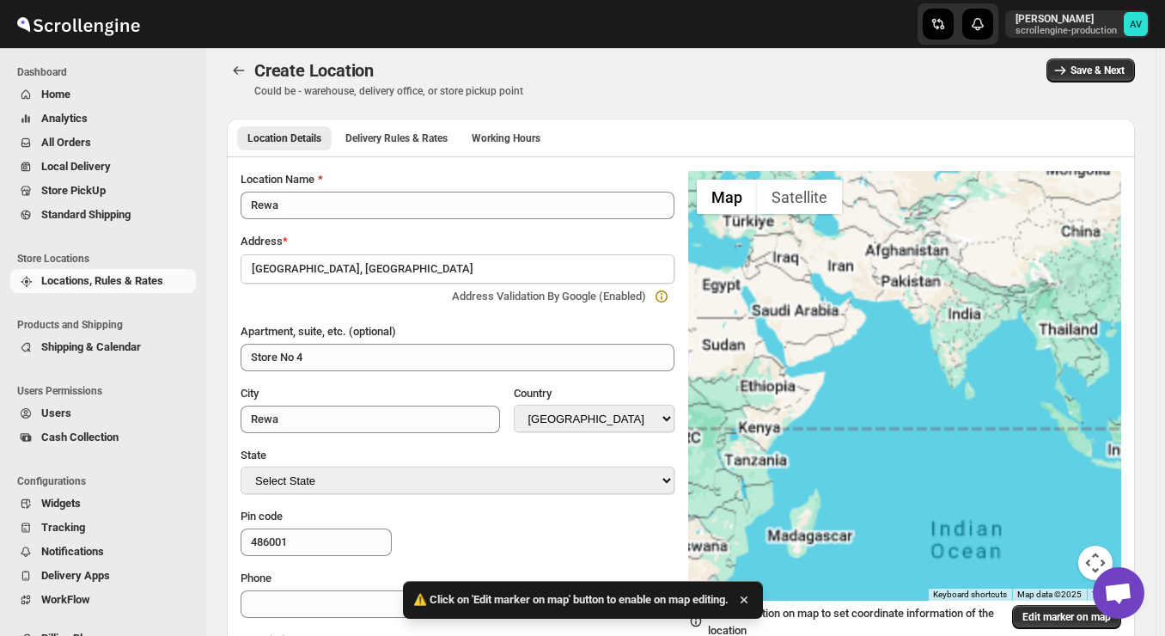
click at [980, 363] on div at bounding box center [905, 386] width 434 height 430
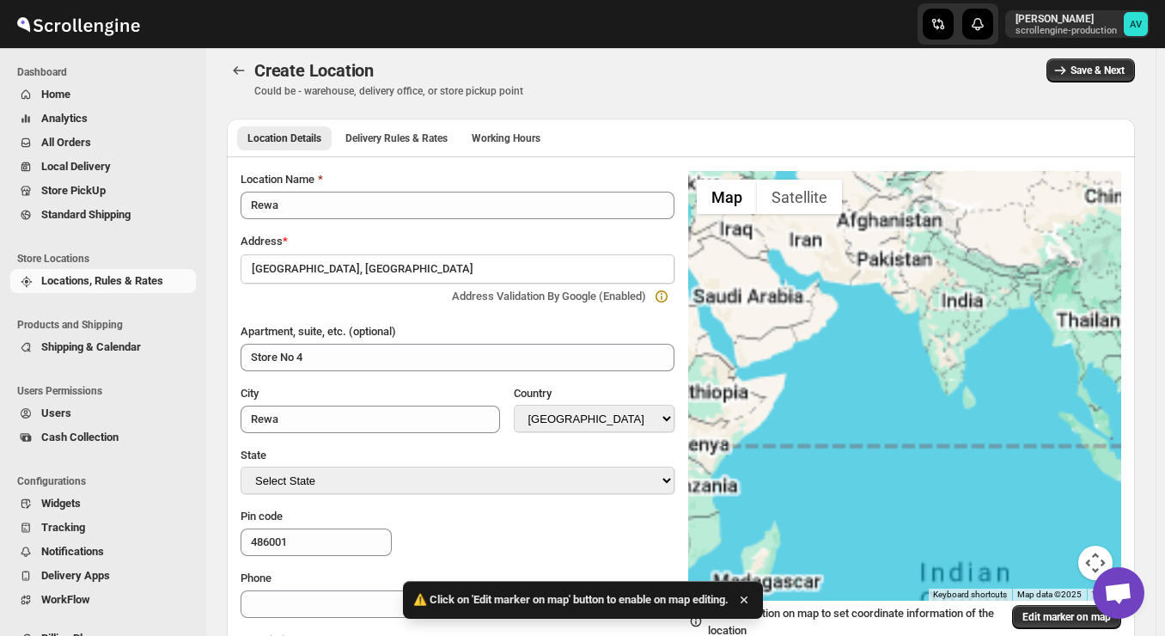
click at [980, 363] on div at bounding box center [905, 386] width 434 height 430
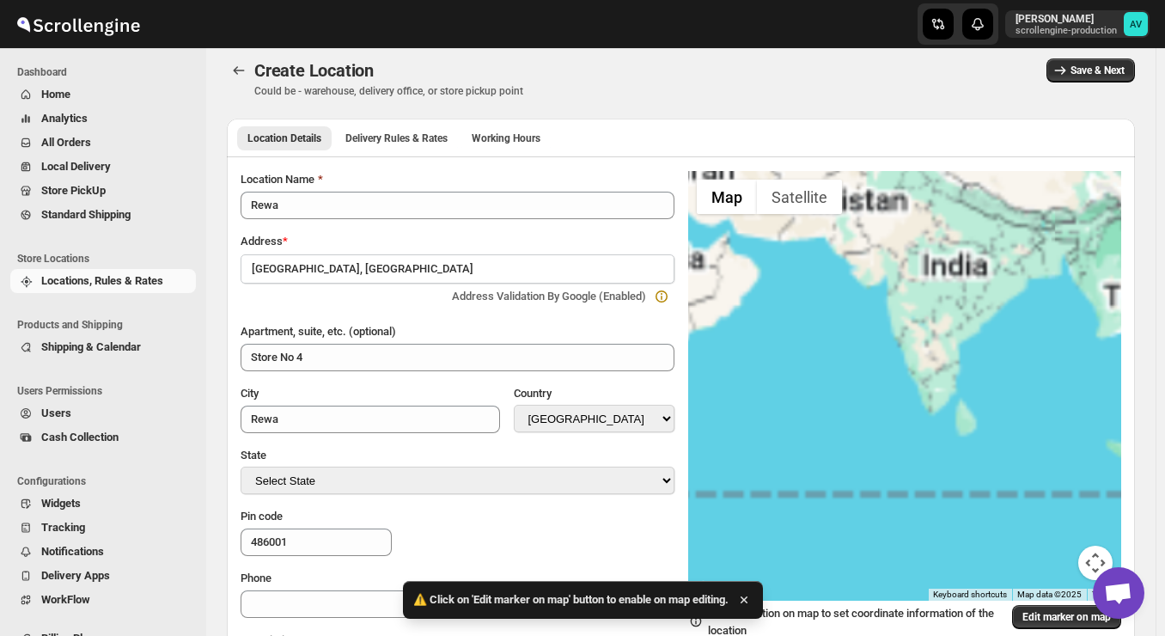
click at [980, 363] on div at bounding box center [905, 386] width 434 height 430
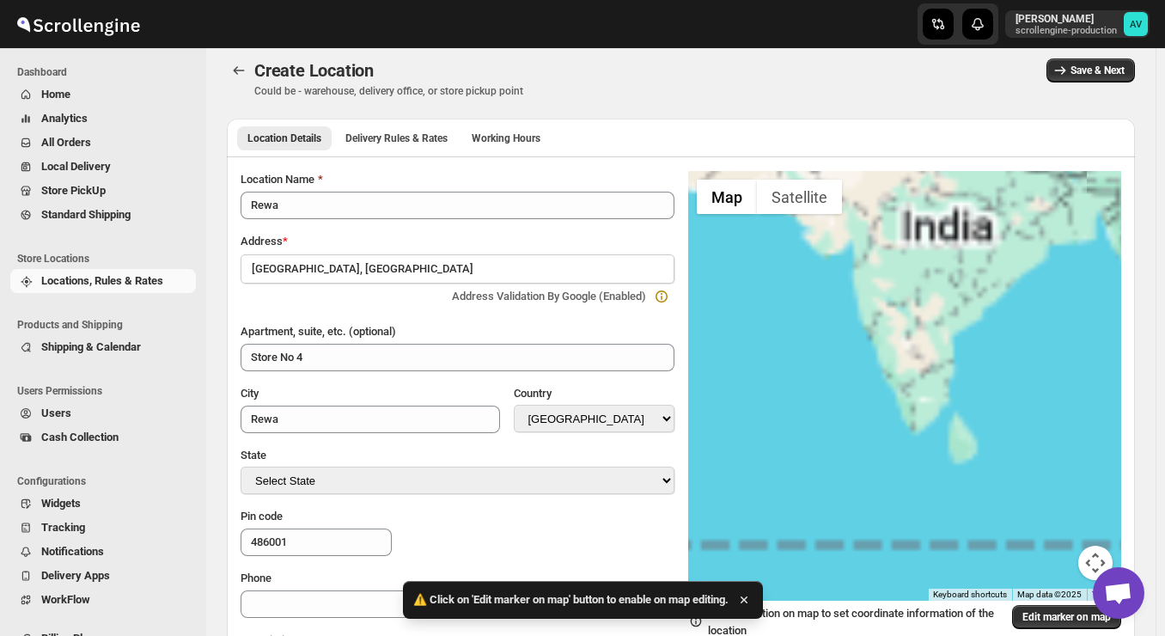
click at [980, 363] on div at bounding box center [905, 386] width 434 height 430
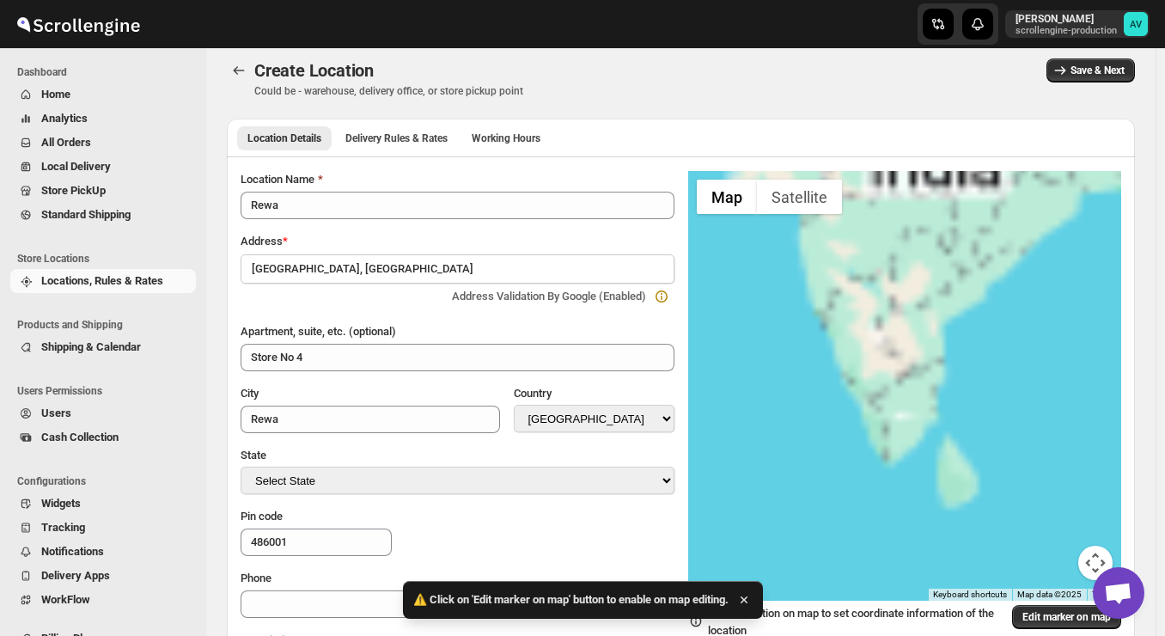
click at [952, 220] on div at bounding box center [905, 386] width 434 height 430
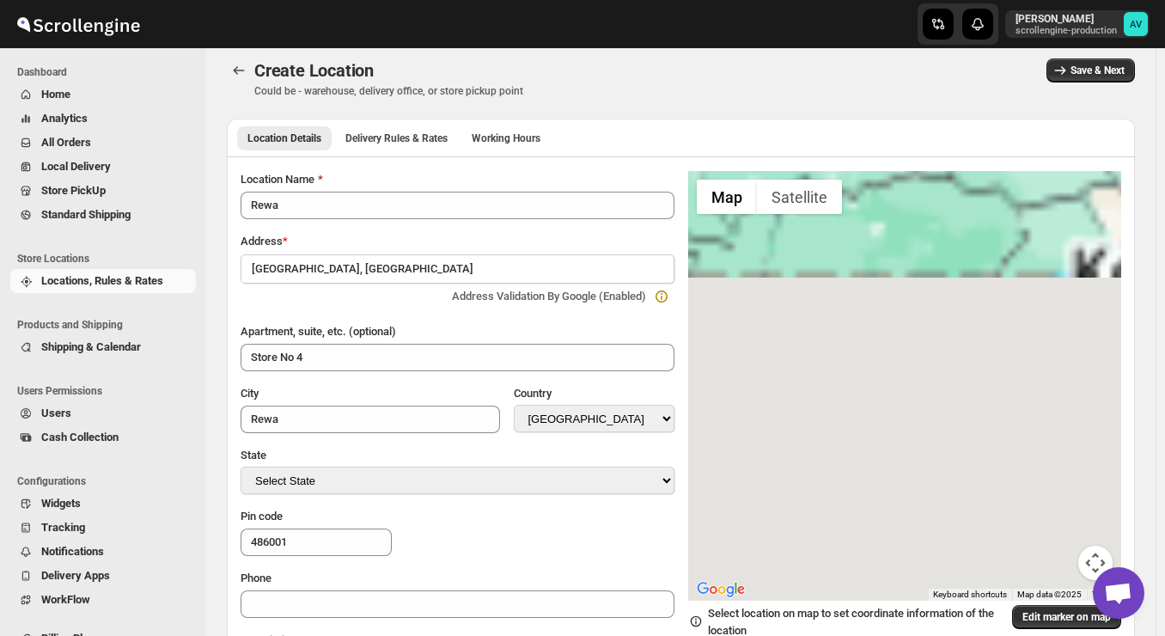
click at [952, 220] on div at bounding box center [905, 386] width 434 height 430
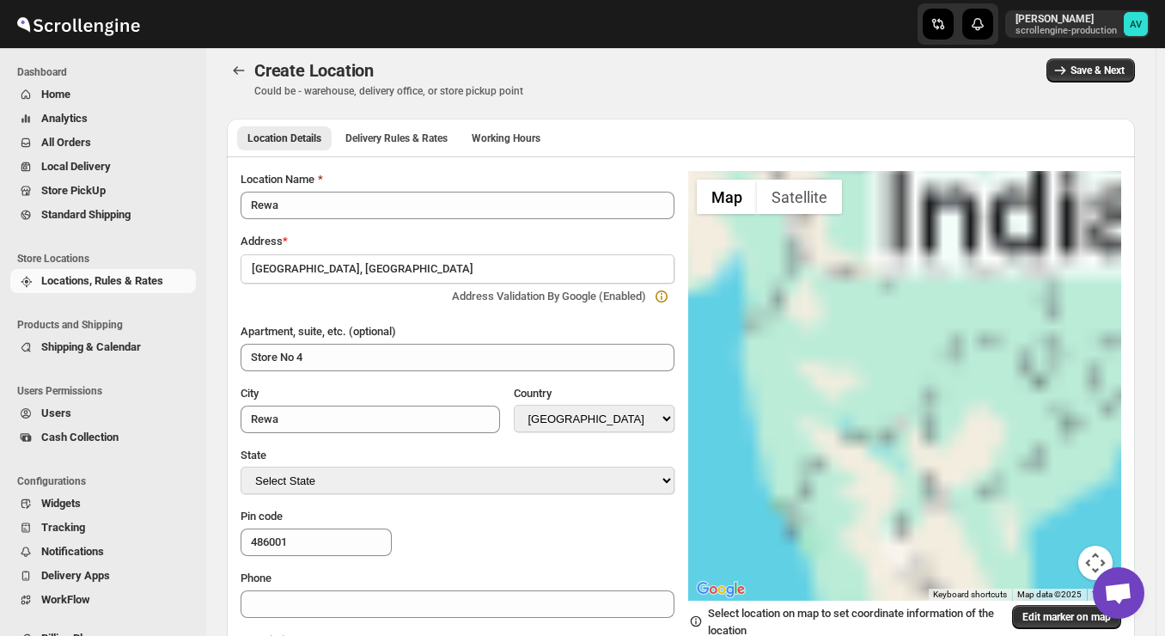
click at [505, 270] on input "[GEOGRAPHIC_DATA], [GEOGRAPHIC_DATA]" at bounding box center [458, 268] width 434 height 29
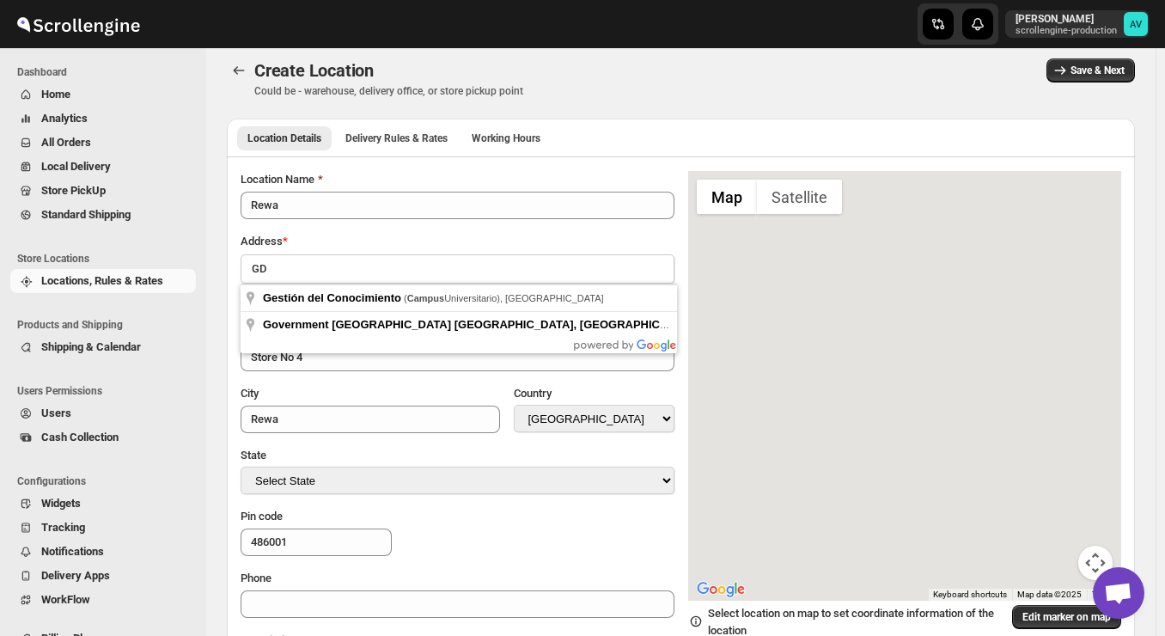
type input "G"
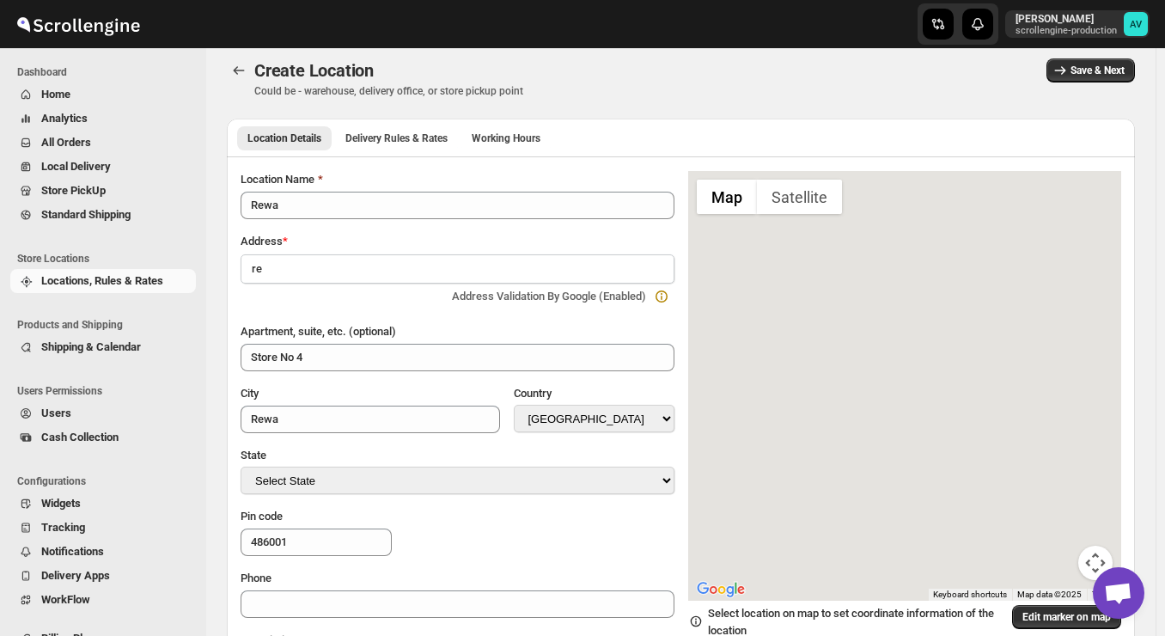
type input "r"
type input "R"
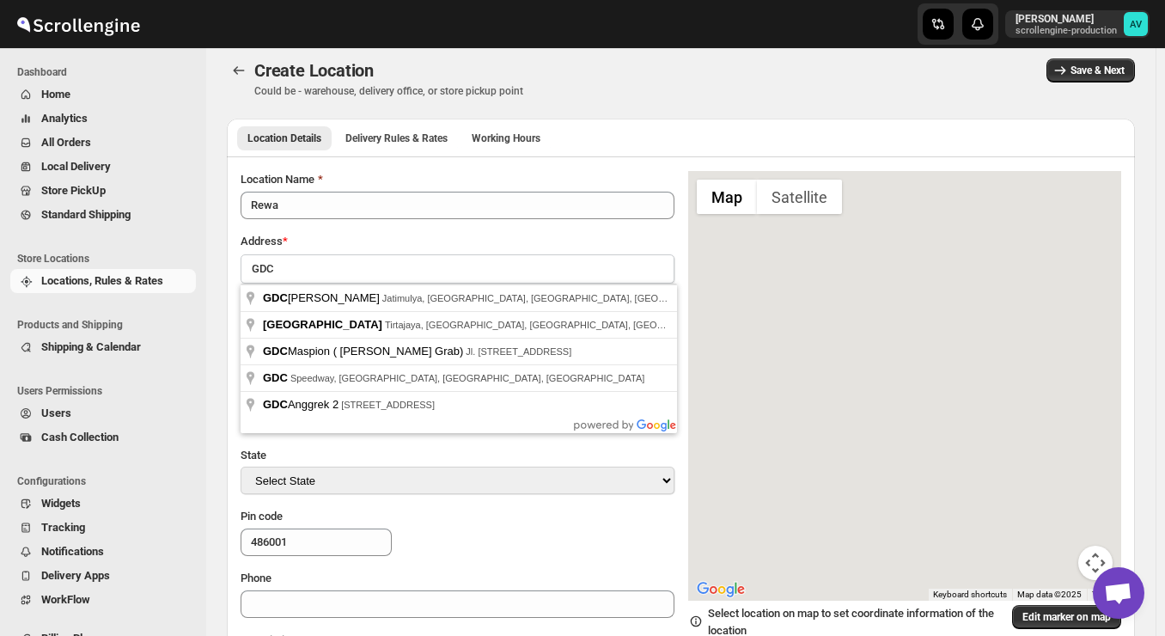
type input "GDC [PERSON_NAME], [GEOGRAPHIC_DATA], [GEOGRAPHIC_DATA], [GEOGRAPHIC_DATA], [GE…"
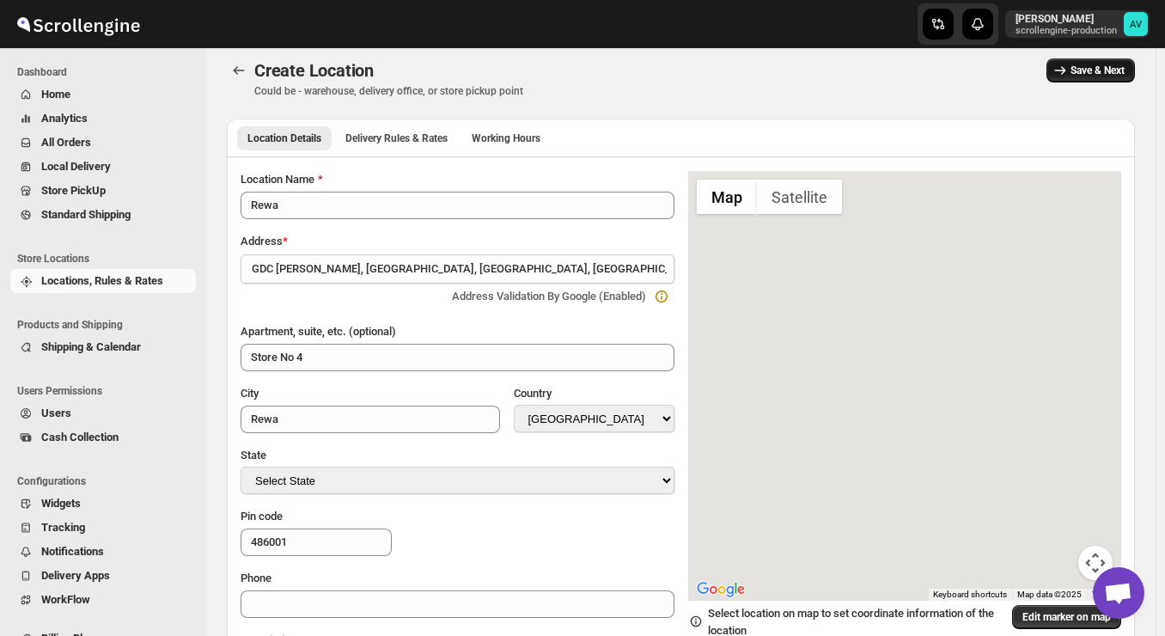
click at [1109, 76] on span "Save & Next" at bounding box center [1098, 71] width 54 height 14
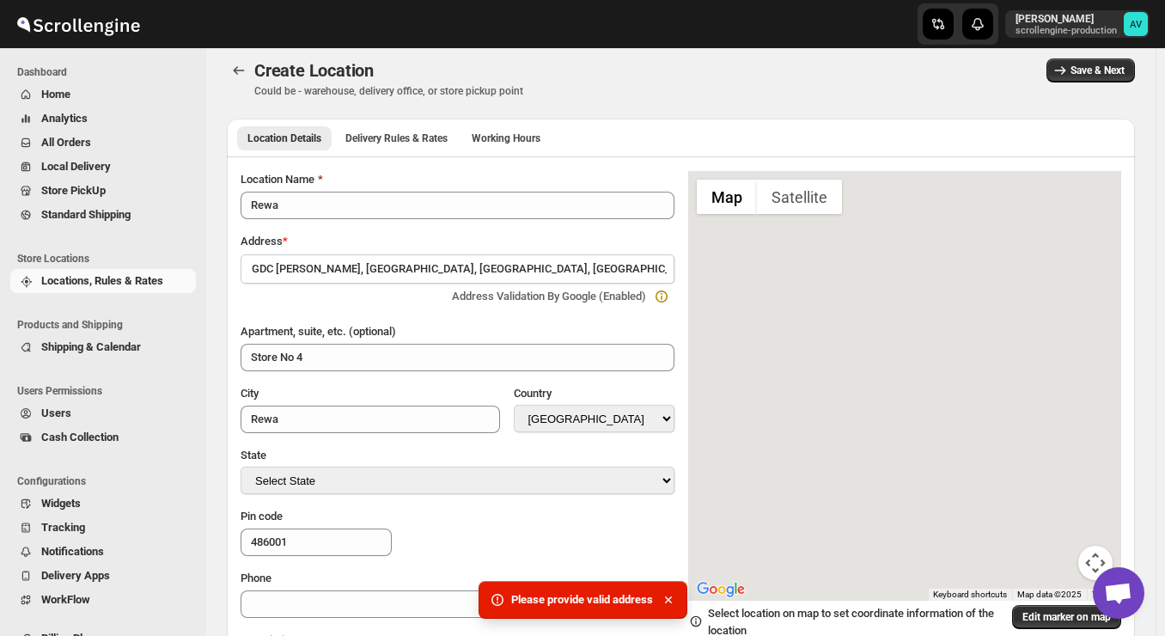
click at [576, 312] on div "Location Name Rewa Address * GDC Sektor [GEOGRAPHIC_DATA], [GEOGRAPHIC_DATA], […" at bounding box center [458, 443] width 434 height 545
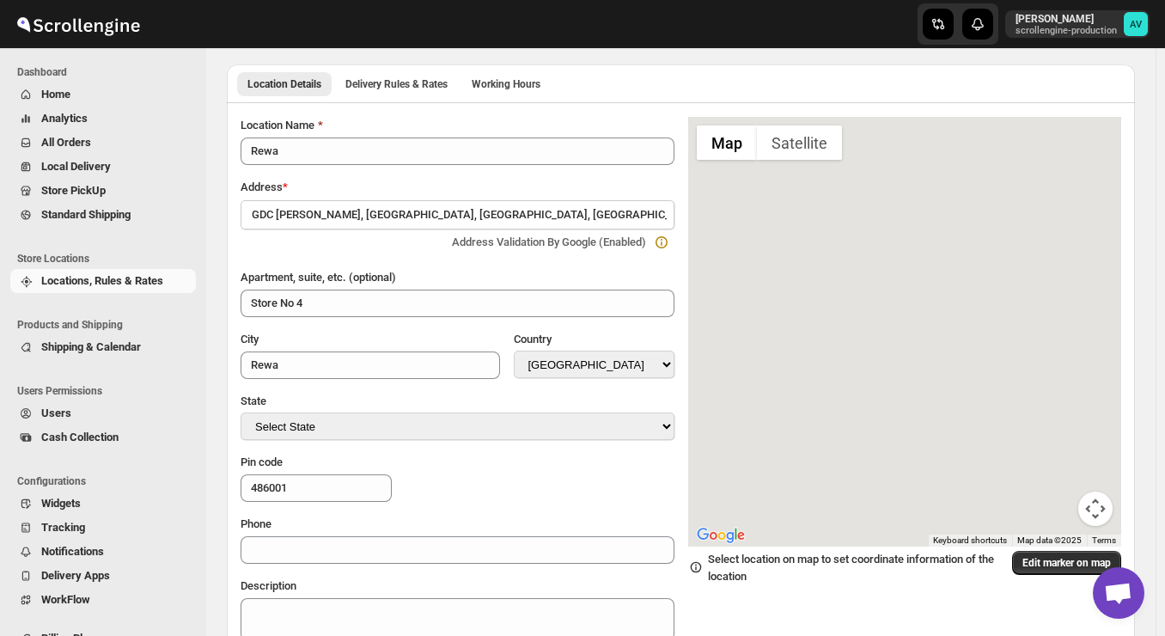
scroll to position [0, 0]
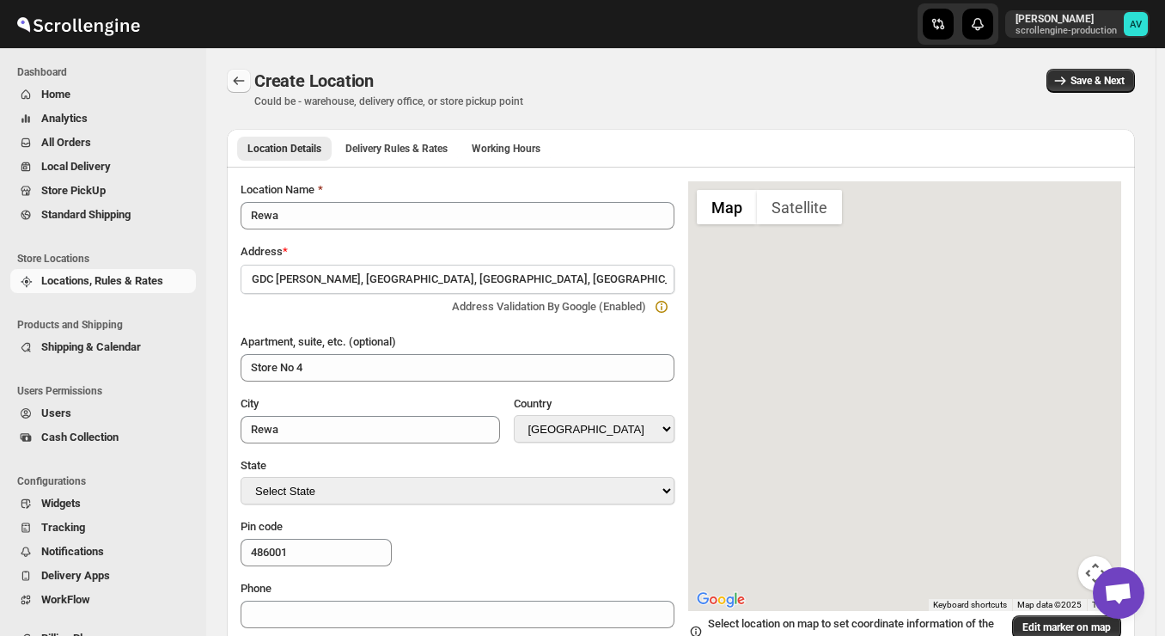
click at [232, 84] on icon "Back" at bounding box center [238, 80] width 17 height 17
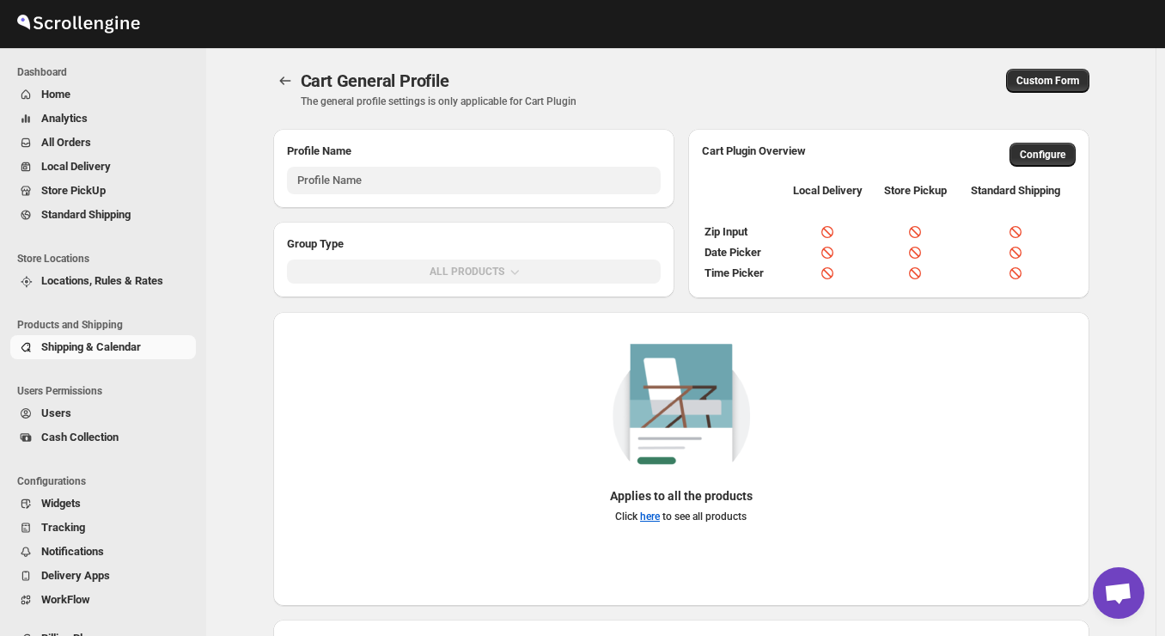
click at [373, 317] on div "Applies to all the products Click here to see all products" at bounding box center [681, 459] width 816 height 294
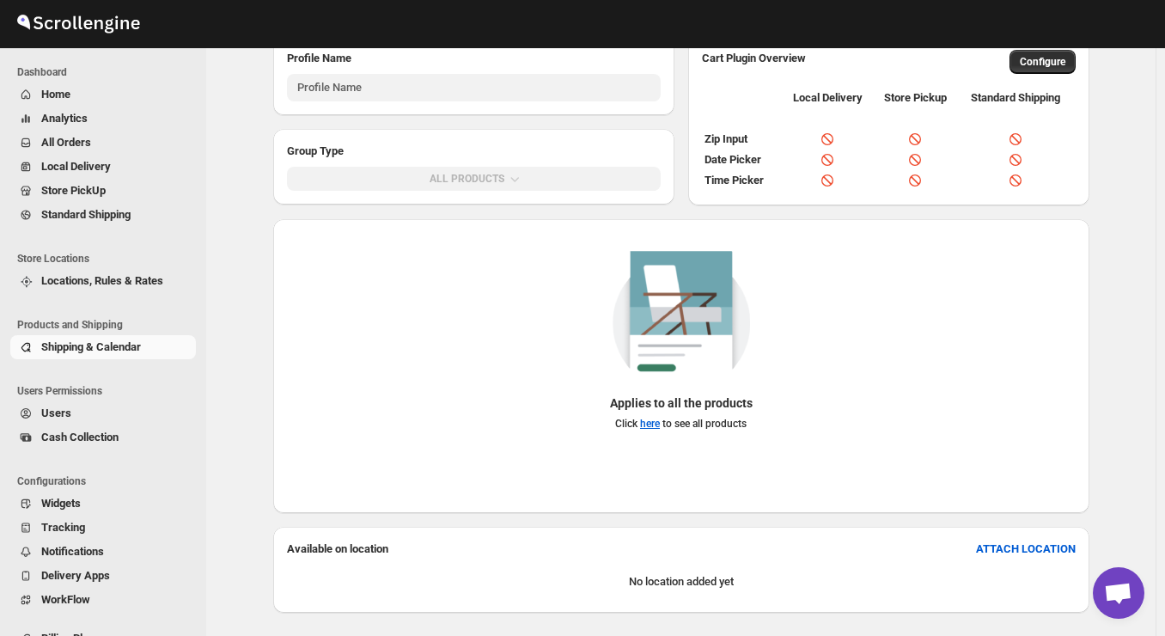
scroll to position [156, 0]
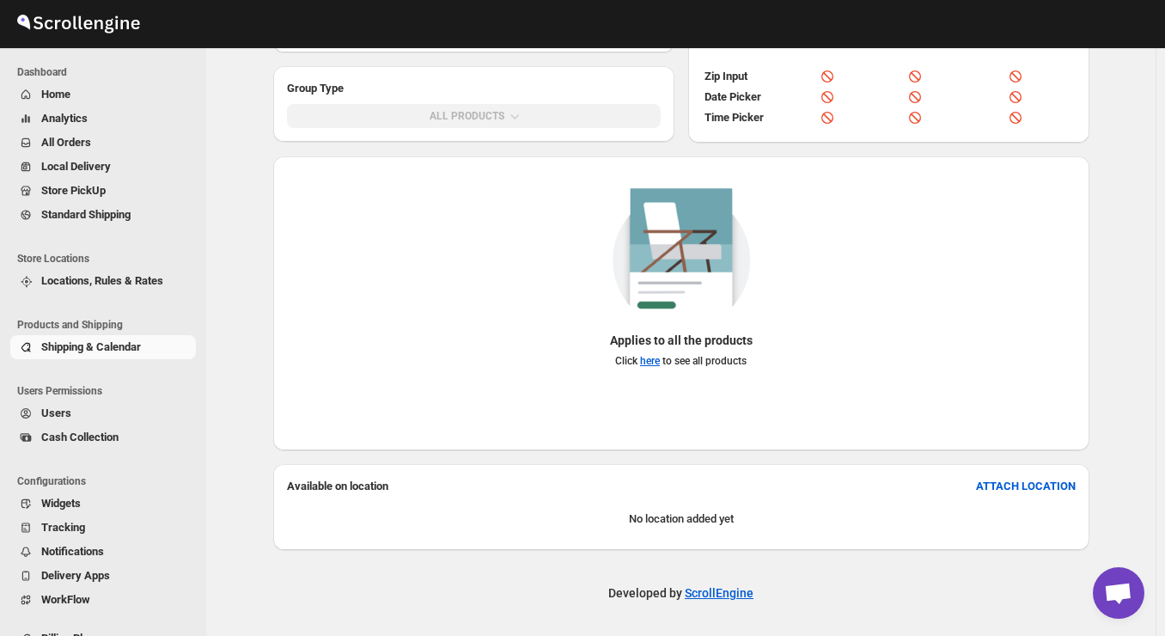
click at [115, 274] on span "Locations, Rules & Rates" at bounding box center [102, 280] width 122 height 13
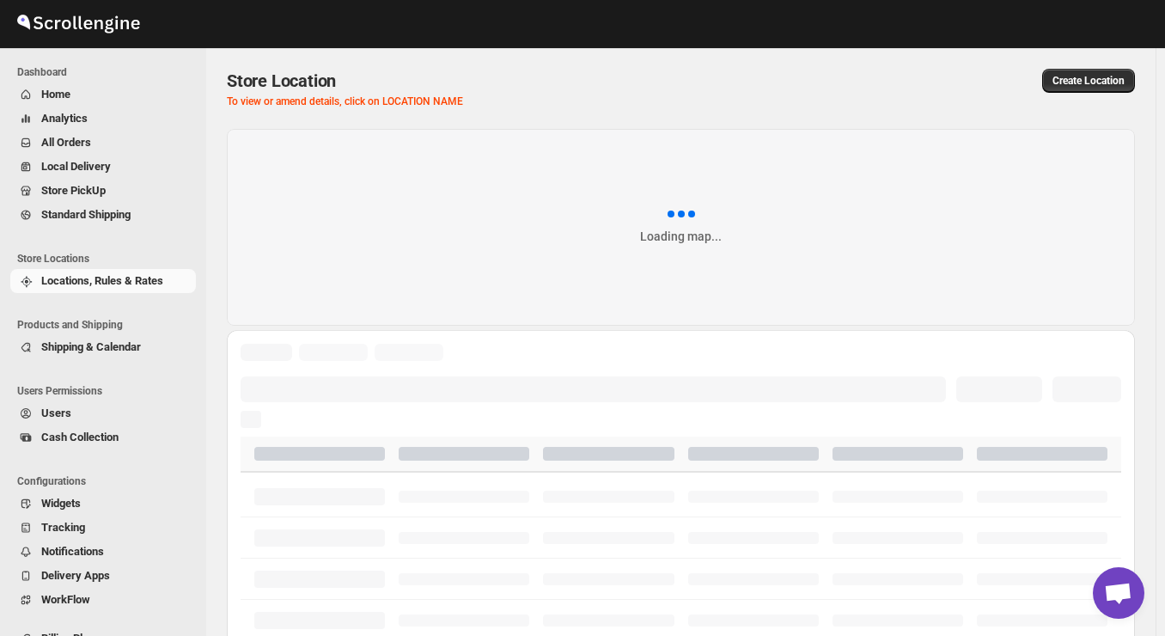
click at [98, 339] on span "Shipping & Calendar" at bounding box center [116, 347] width 151 height 17
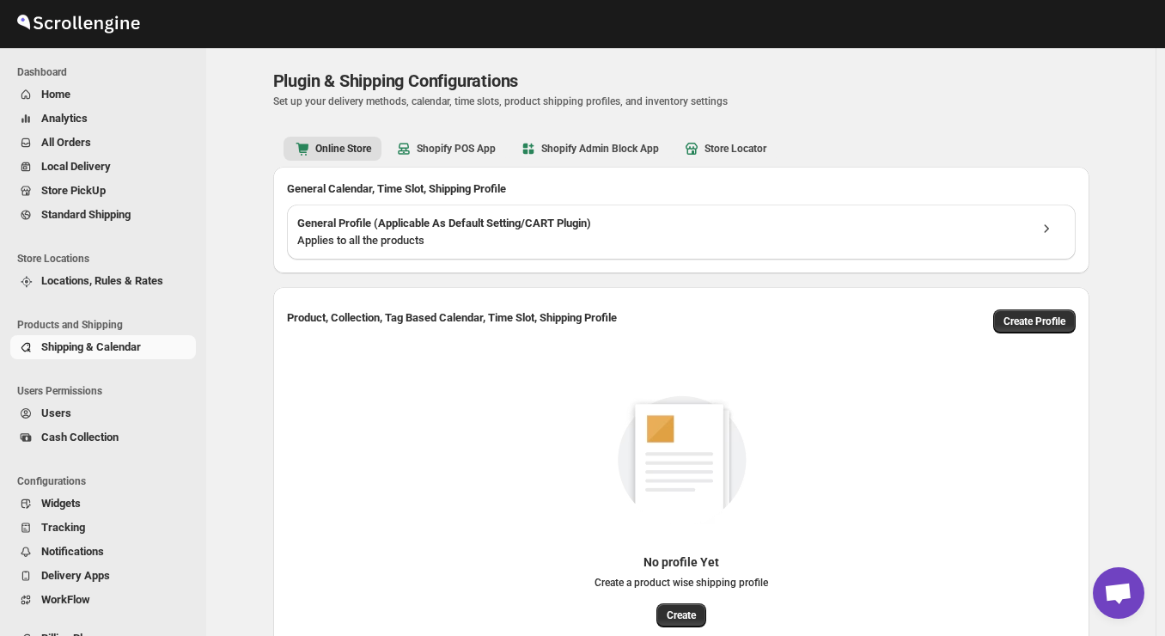
click at [98, 339] on span "Shipping & Calendar" at bounding box center [116, 347] width 151 height 17
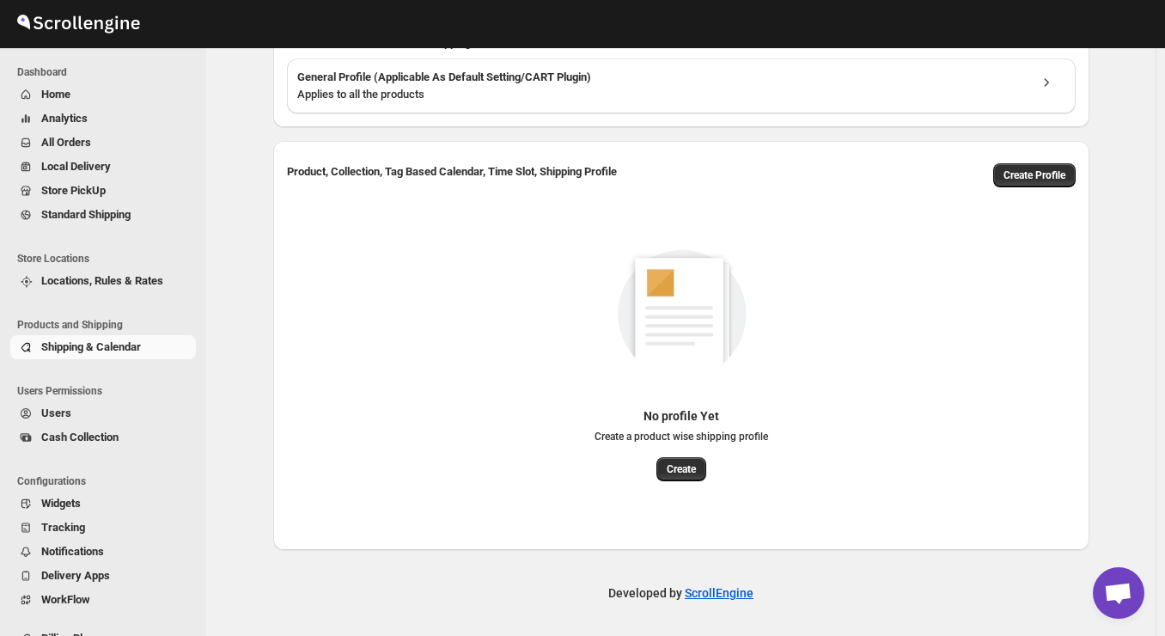
click at [92, 286] on span "Locations, Rules & Rates" at bounding box center [102, 280] width 122 height 13
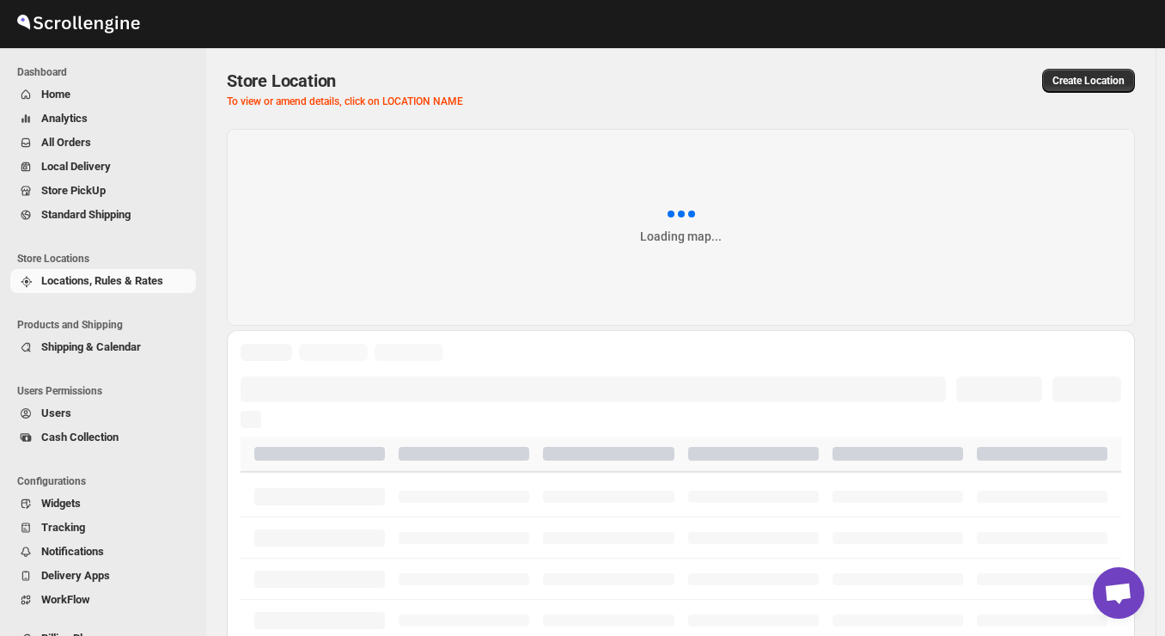
click at [92, 286] on span "Locations, Rules & Rates" at bounding box center [102, 280] width 122 height 13
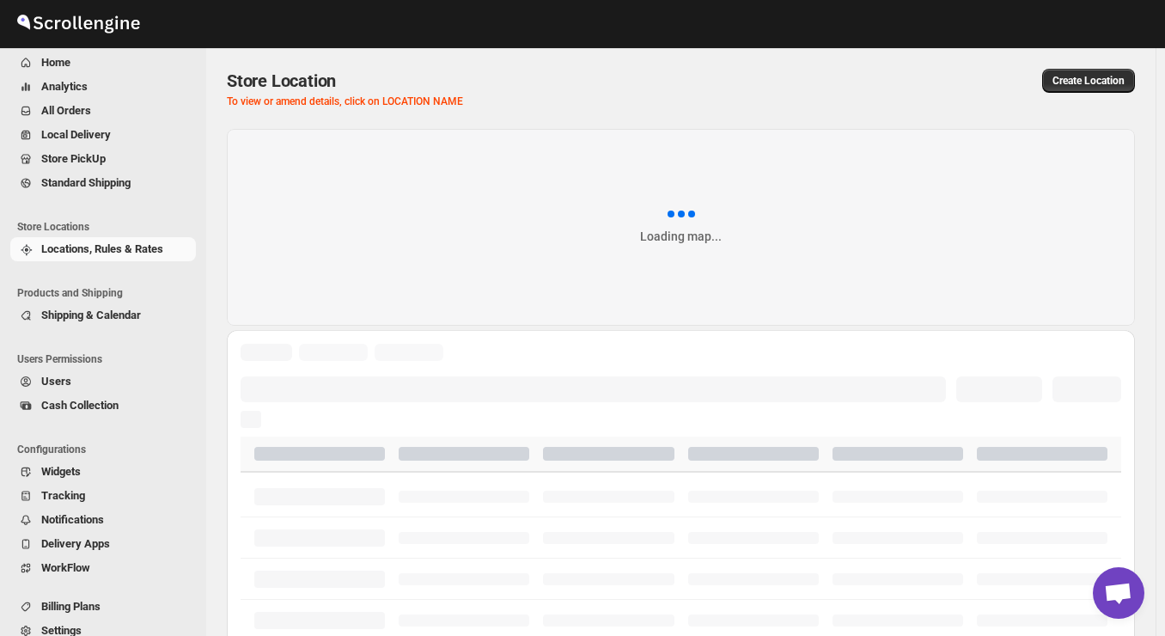
scroll to position [34, 0]
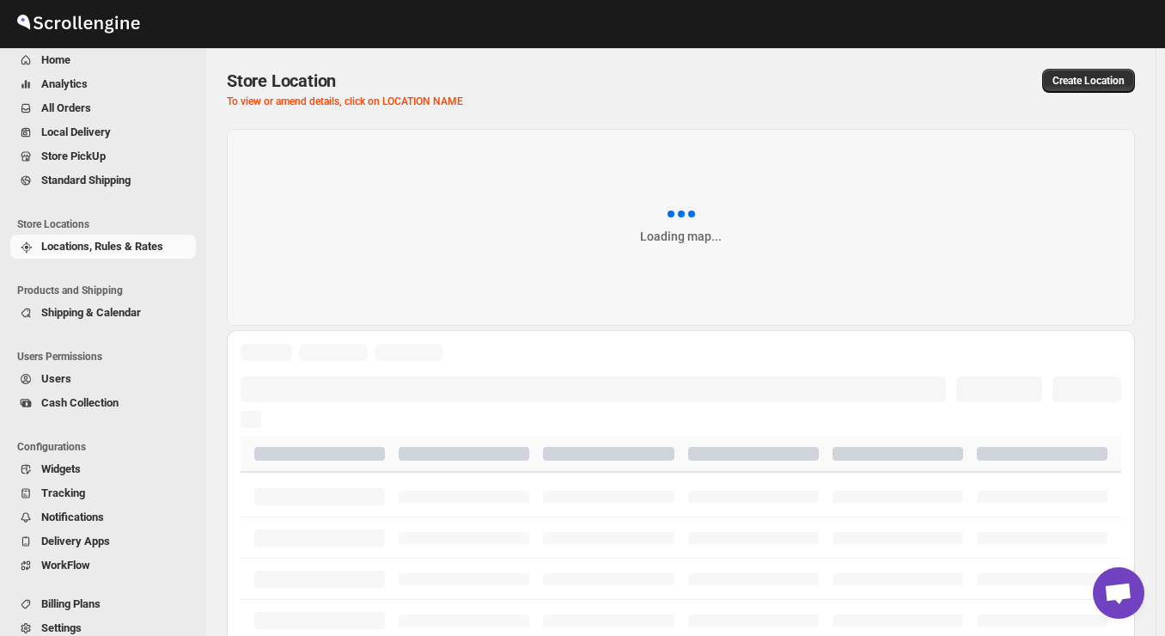
click at [91, 325] on ul "Products and Shipping Shipping & Calendar" at bounding box center [99, 305] width 198 height 66
click at [88, 315] on span "Shipping & Calendar" at bounding box center [91, 312] width 100 height 13
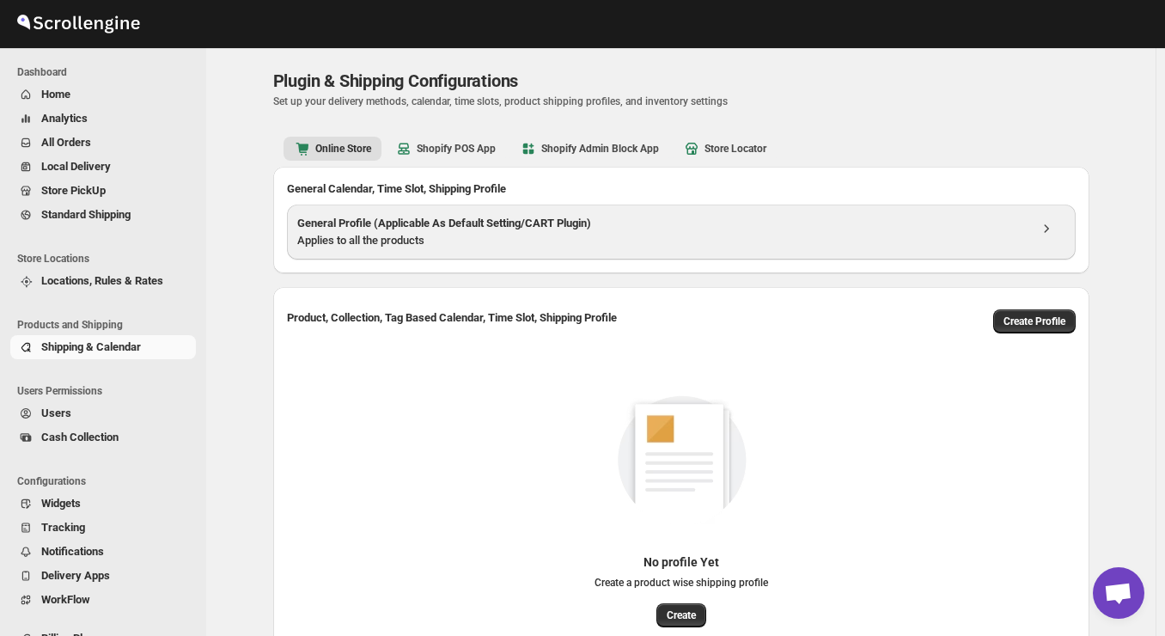
click at [594, 243] on div "Applies to all the products" at bounding box center [662, 240] width 730 height 17
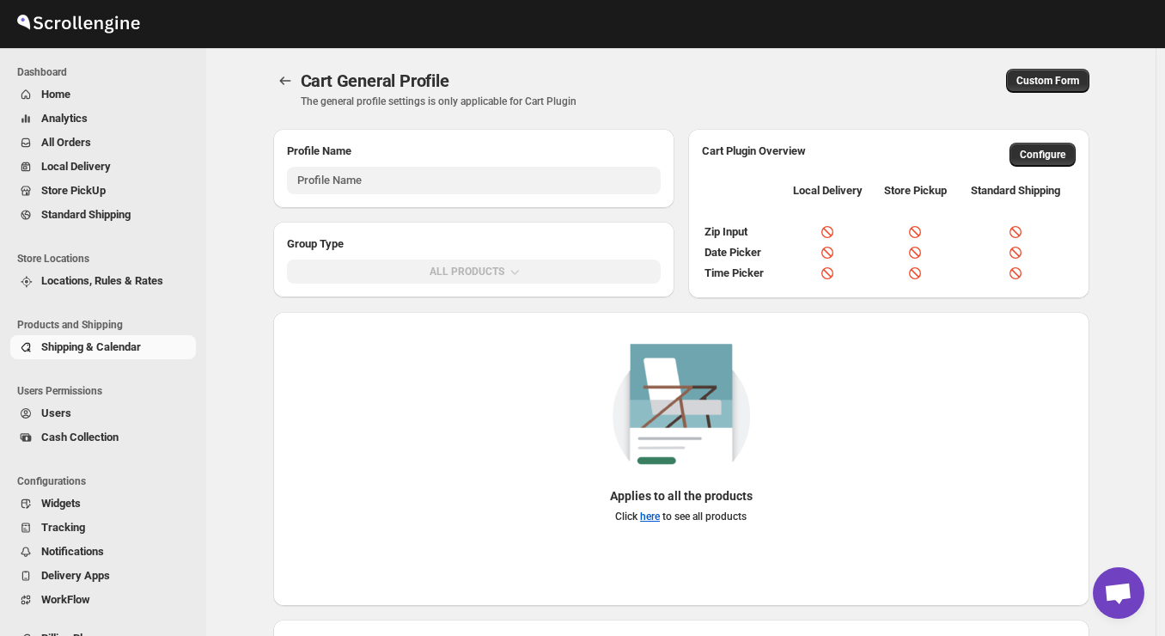
click at [440, 372] on div "Applies to all the products Click here to see all products" at bounding box center [681, 440] width 789 height 194
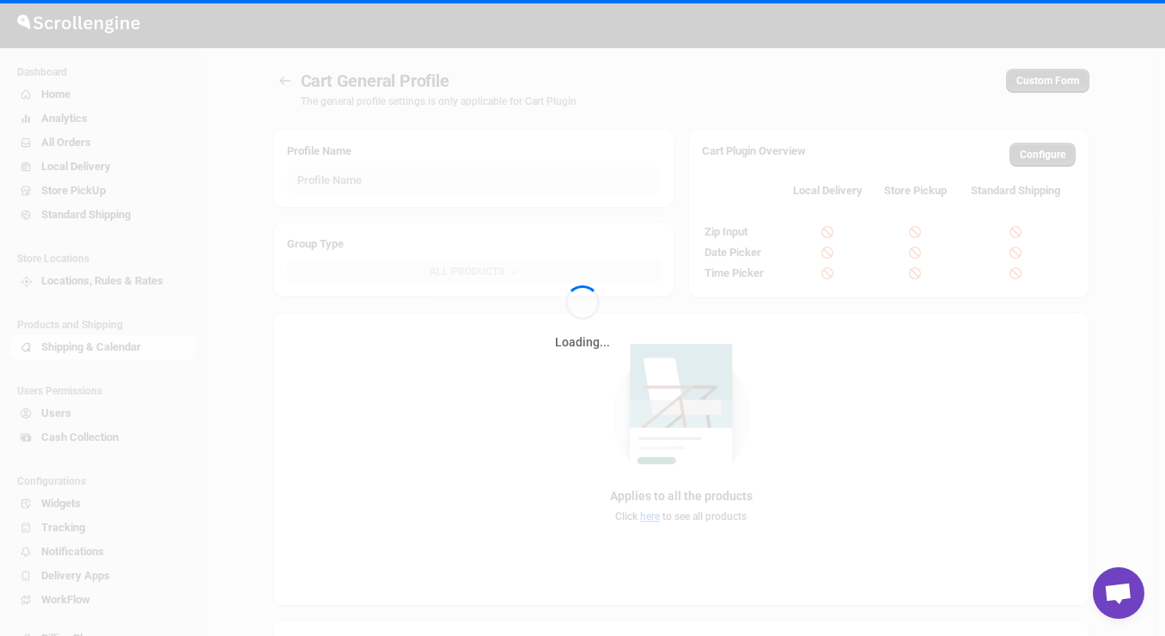
click at [187, 101] on div "Loading..." at bounding box center [582, 318] width 1165 height 636
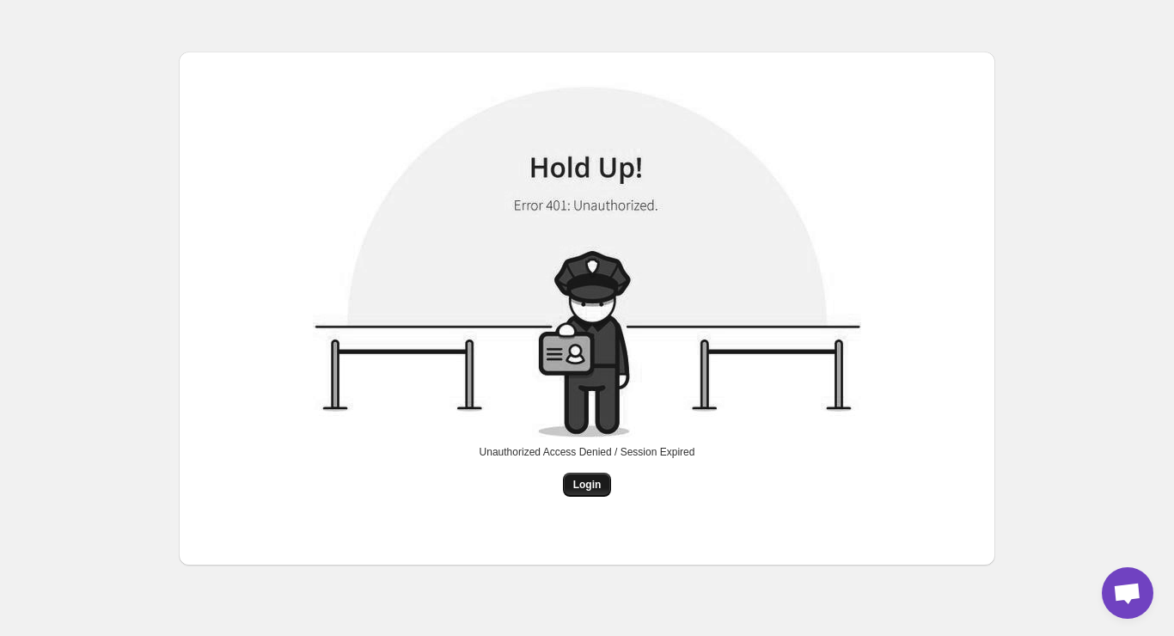
click at [594, 487] on span "Login" at bounding box center [587, 485] width 28 height 14
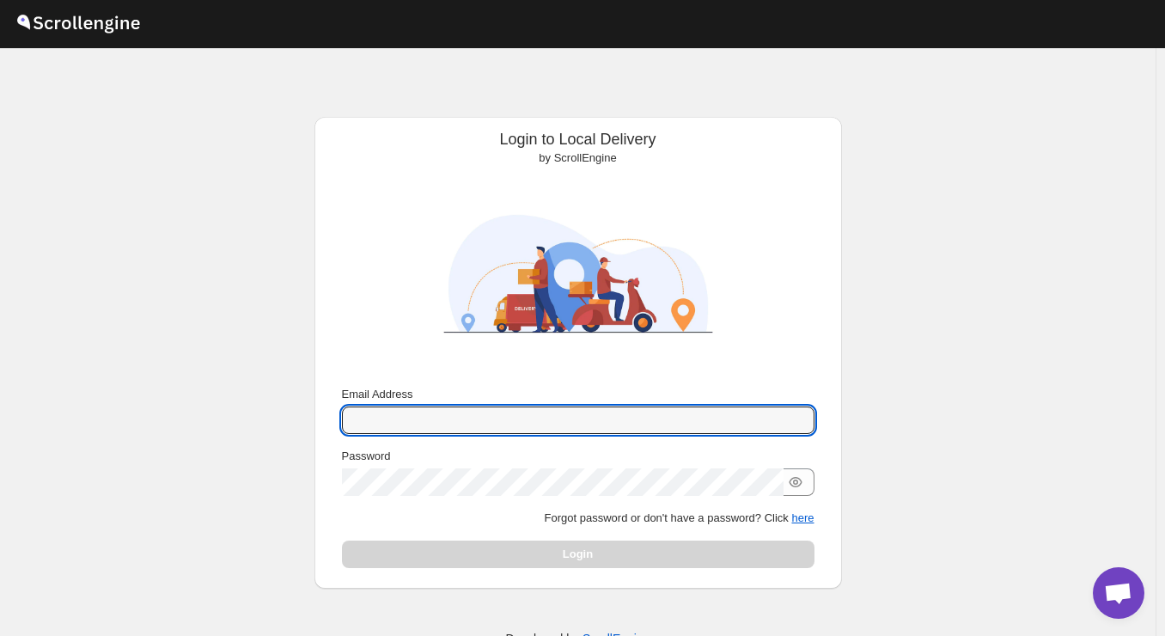
type input "[EMAIL_ADDRESS][DOMAIN_NAME]"
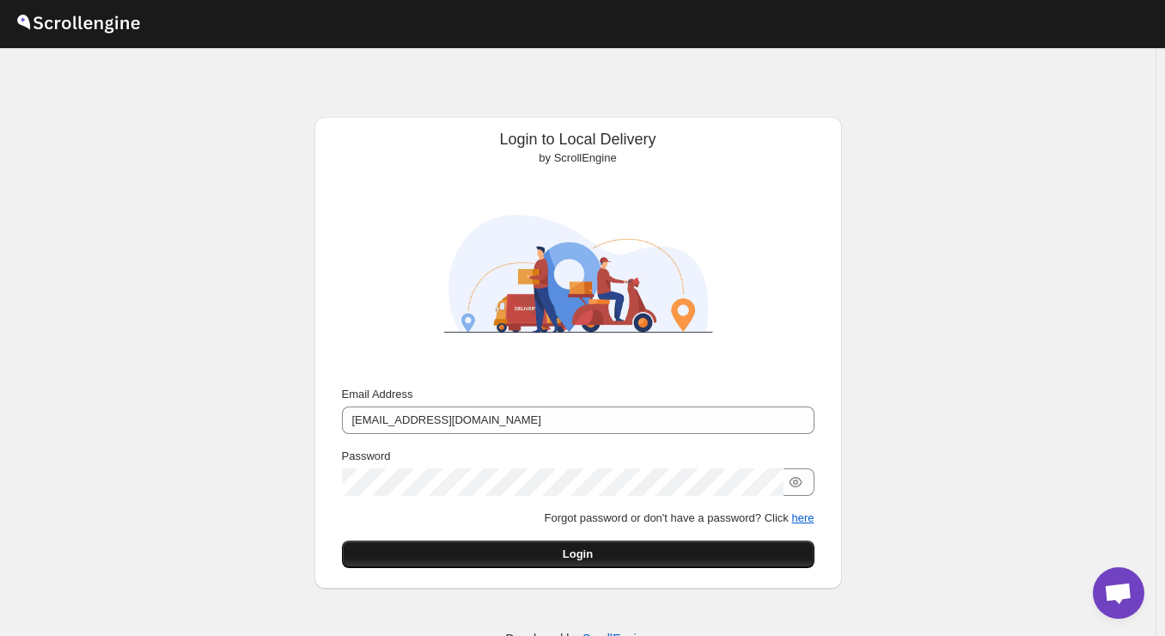
click at [500, 555] on button "Login" at bounding box center [578, 553] width 473 height 27
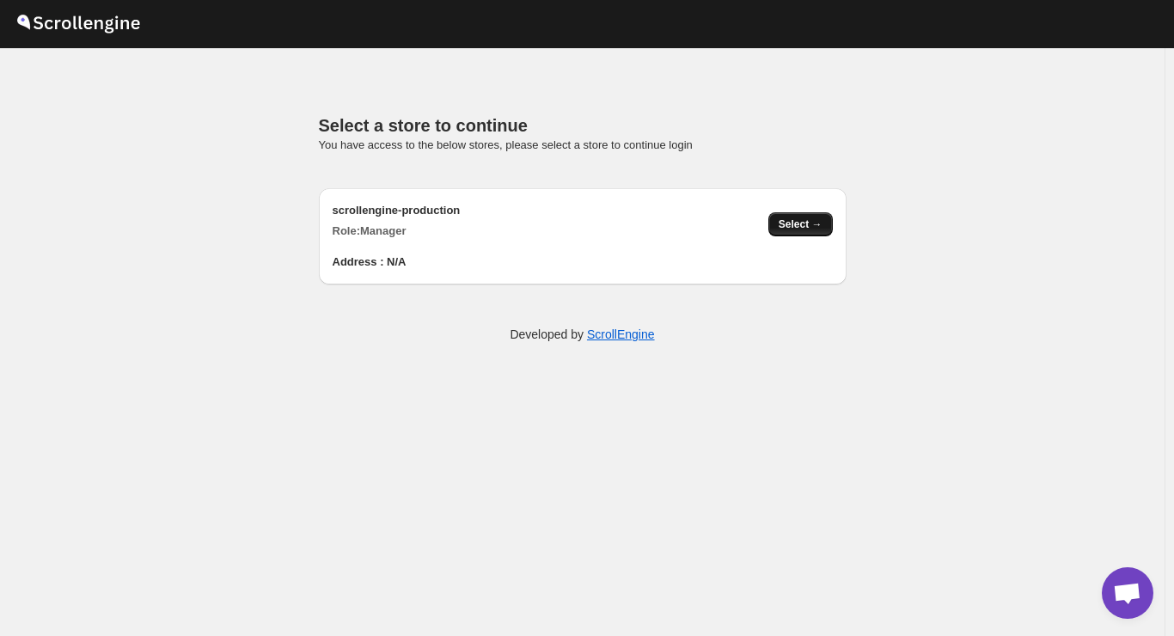
click at [809, 220] on span "Select →" at bounding box center [801, 224] width 44 height 14
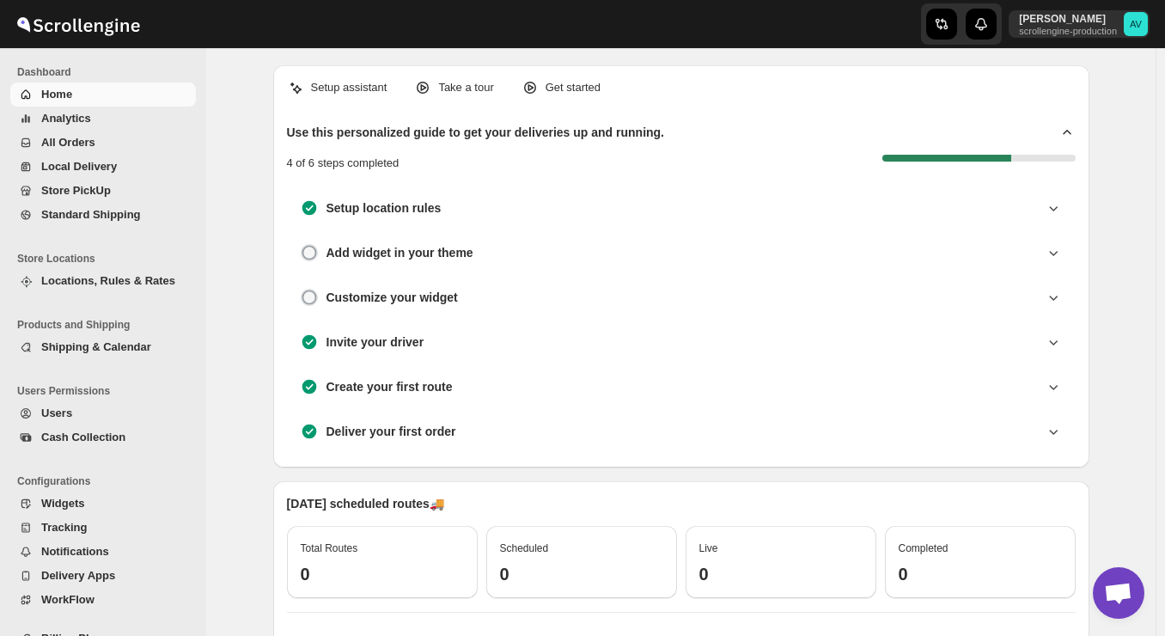
click at [132, 344] on span "Shipping & Calendar" at bounding box center [96, 346] width 110 height 13
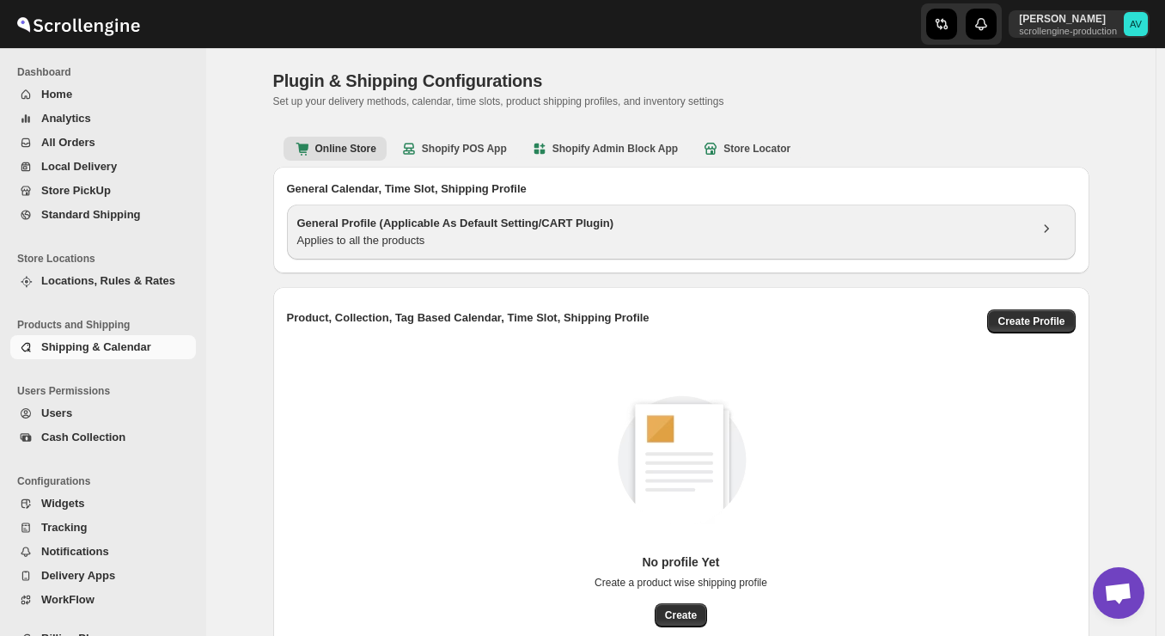
click at [446, 243] on div "Applies to all the products" at bounding box center [662, 240] width 730 height 17
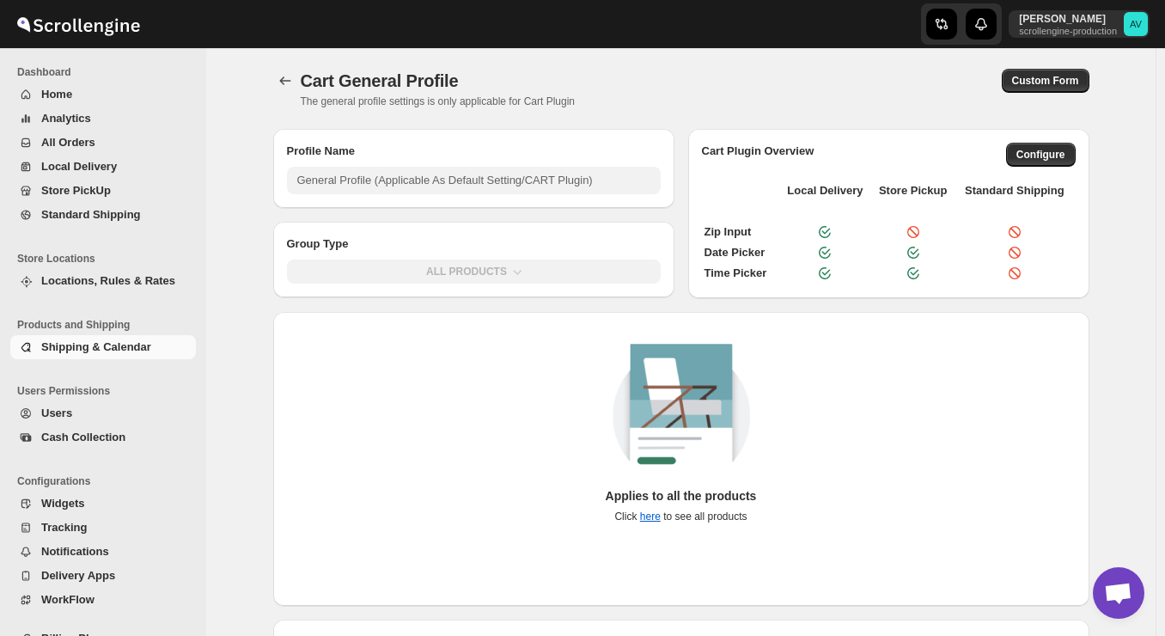
type input "General Profile (Applicable As Default Setting/CART Plugin)"
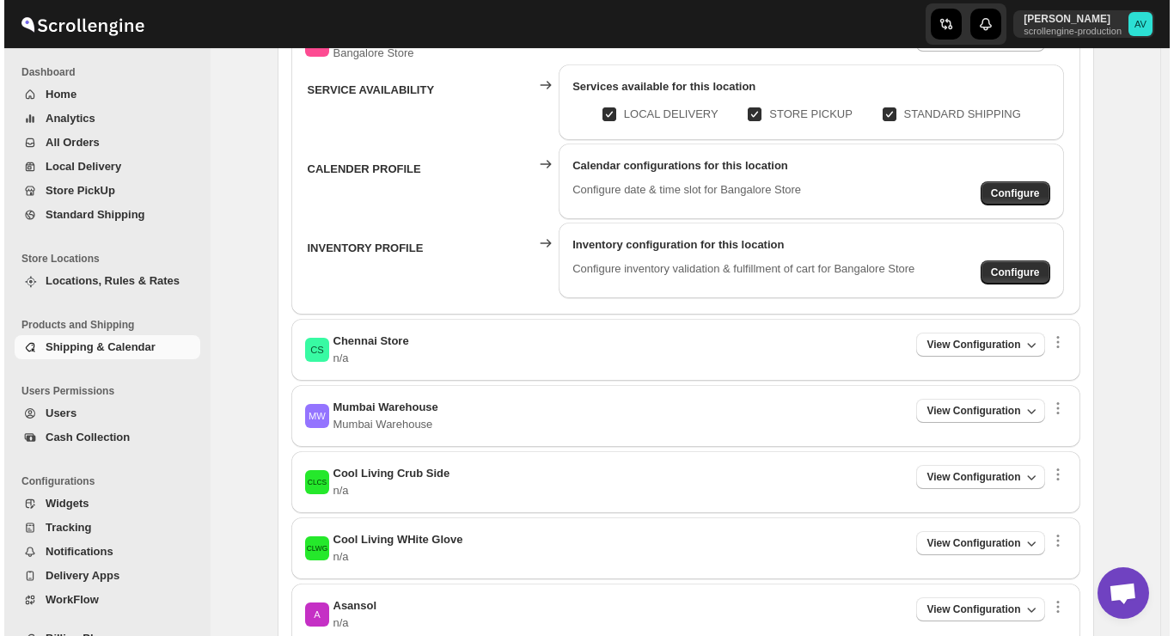
scroll to position [653, 0]
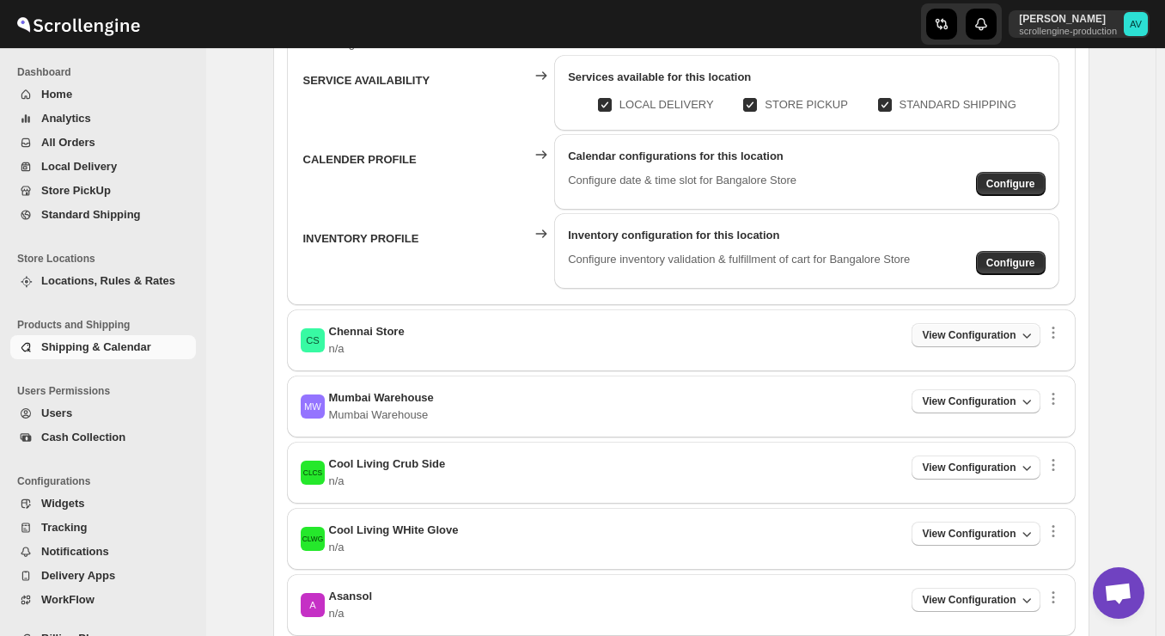
click at [956, 331] on span "View Configuration" at bounding box center [969, 335] width 94 height 14
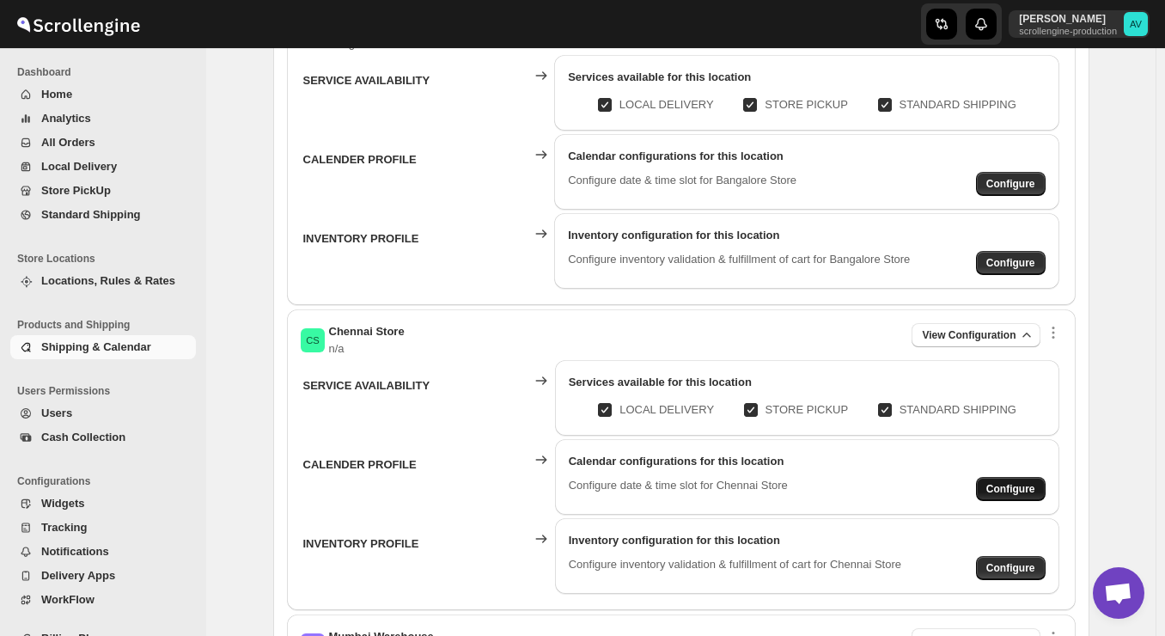
click at [1023, 494] on span "Configure" at bounding box center [1010, 489] width 49 height 14
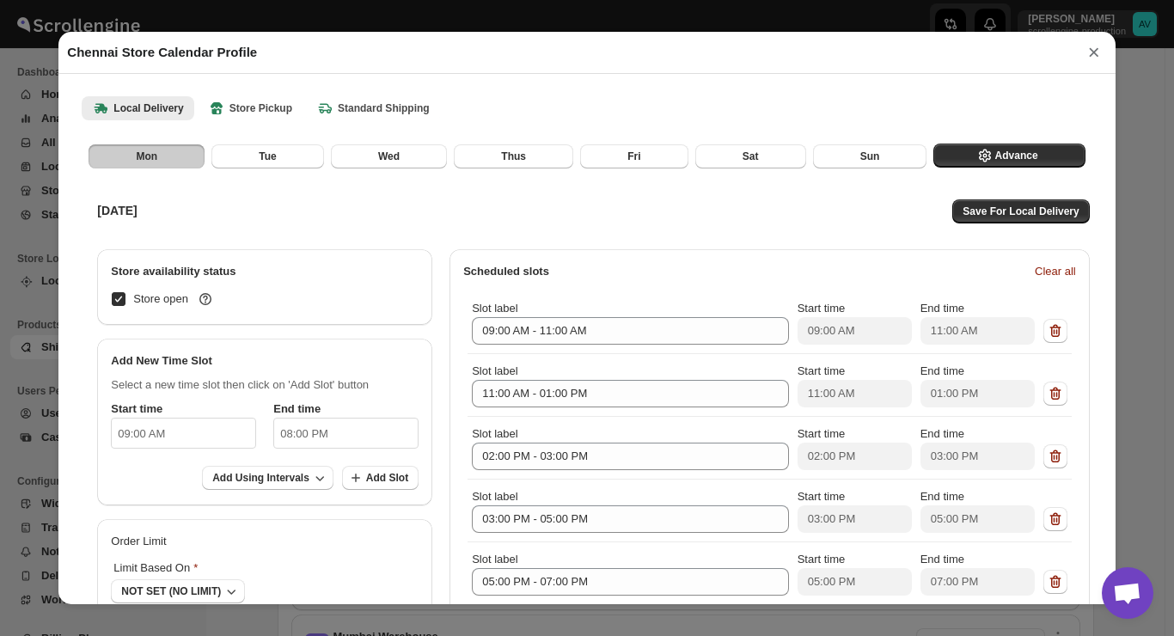
click at [410, 216] on div "MONDAY Save For Local Delivery" at bounding box center [588, 211] width 1017 height 41
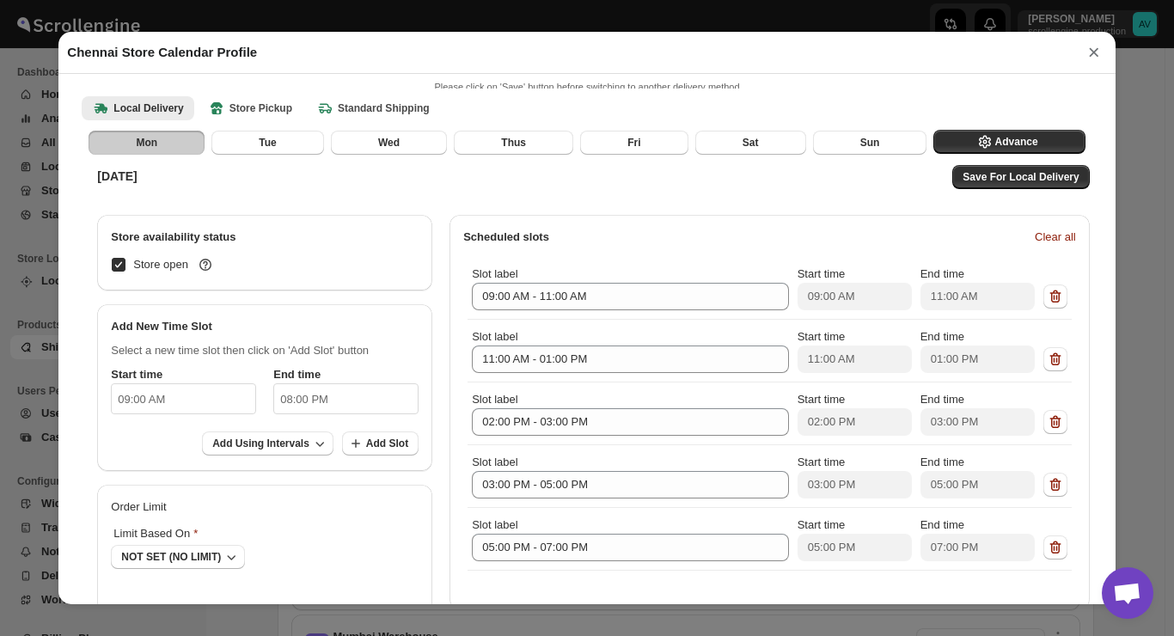
scroll to position [0, 0]
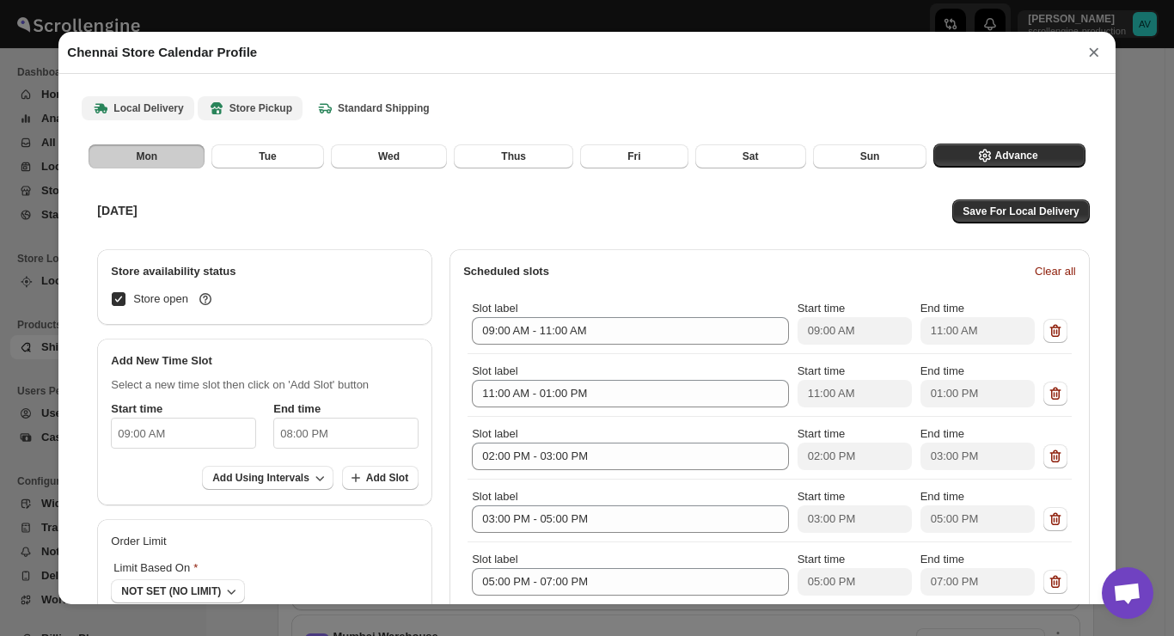
click at [260, 115] on b "Store Pickup" at bounding box center [250, 108] width 84 height 17
click at [151, 107] on b "Local Delivery" at bounding box center [137, 108] width 91 height 17
click at [682, 214] on div "MONDAY Save For Local Delivery" at bounding box center [588, 211] width 1017 height 41
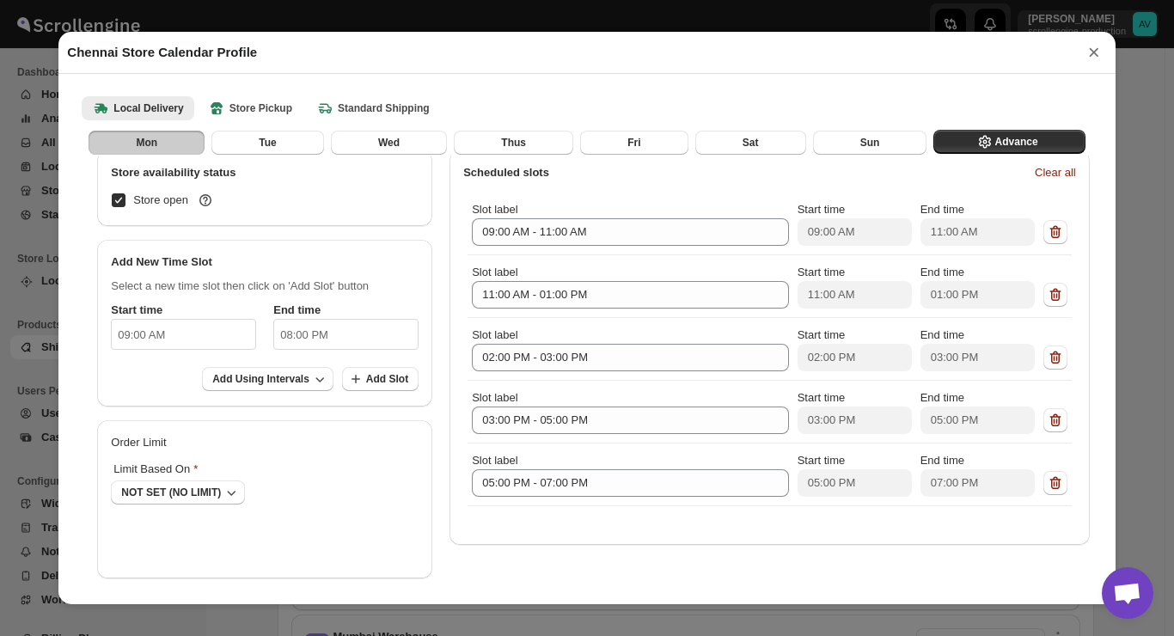
scroll to position [64, 0]
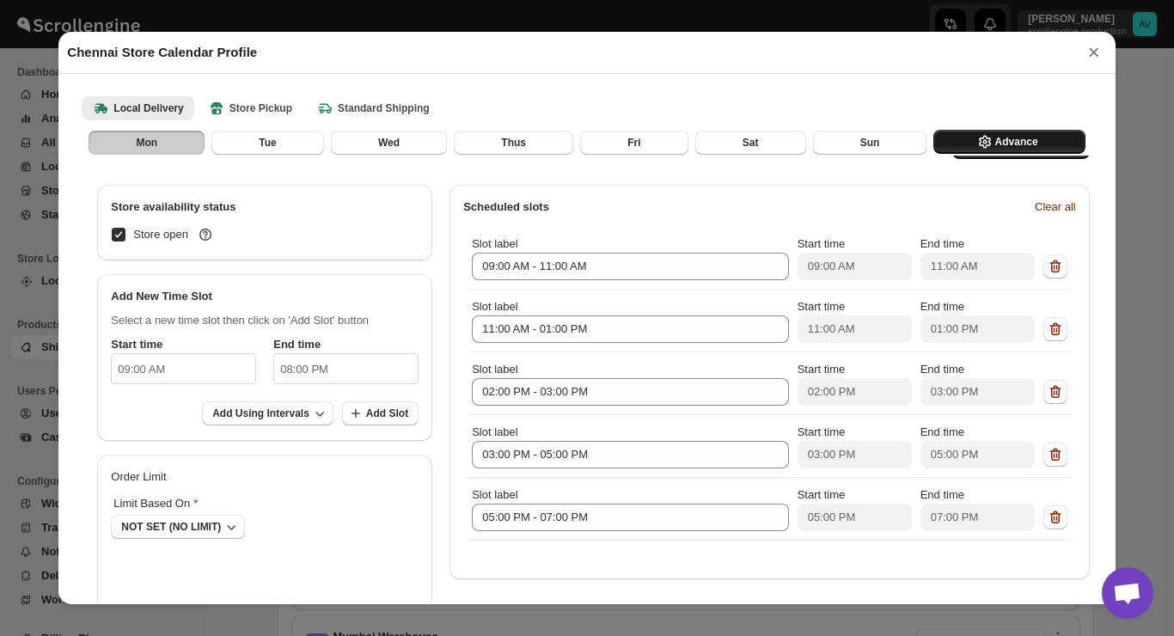
click at [982, 141] on icon "button" at bounding box center [984, 142] width 4 height 4
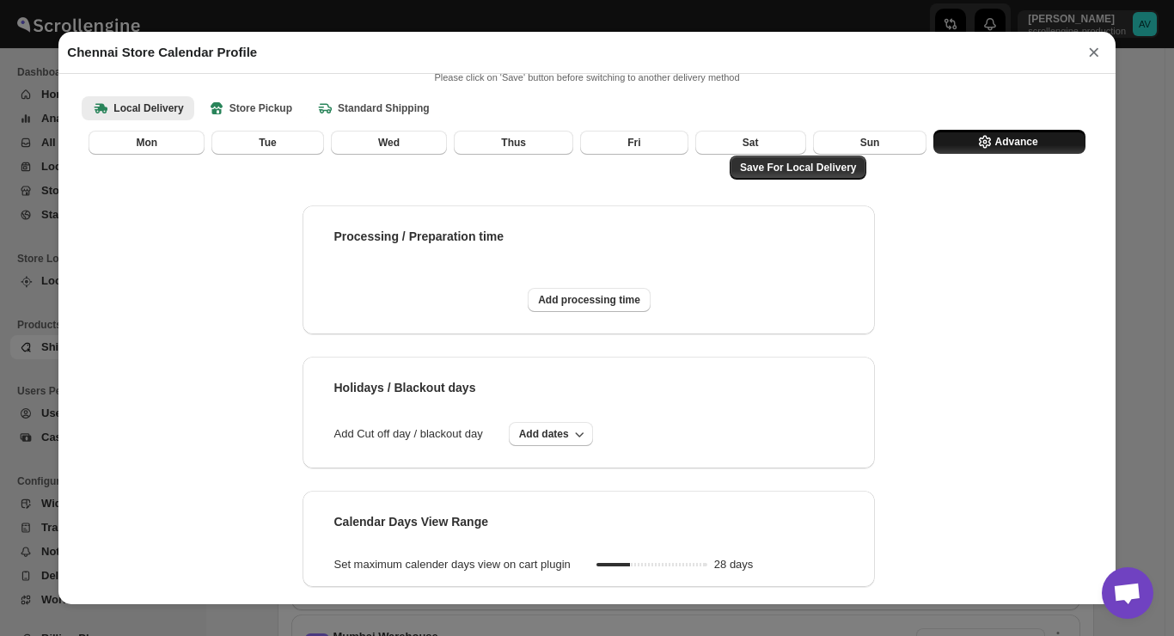
scroll to position [44, 0]
click at [569, 300] on span "Add processing time" at bounding box center [589, 300] width 102 height 14
select select "DAY"
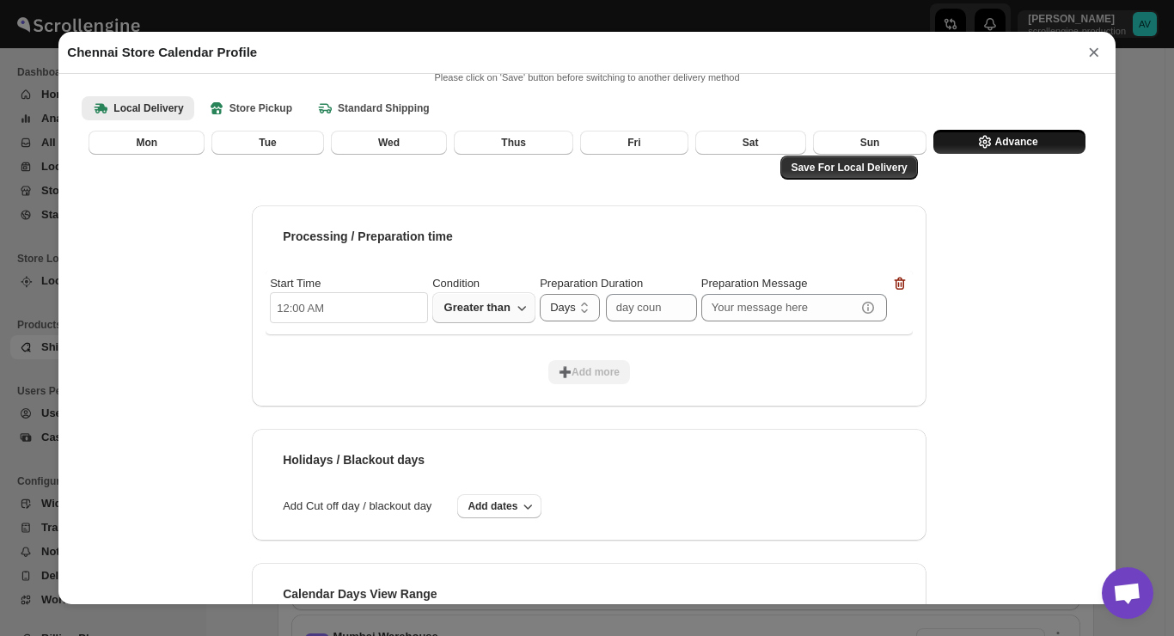
click at [462, 311] on span "Greater than" at bounding box center [477, 307] width 69 height 21
click at [210, 415] on div "Save For Local Delivery Processing / Preparation time Start Time 12:00 AM Condi…" at bounding box center [586, 394] width 1030 height 538
click at [191, 492] on div "Save For Local Delivery Processing / Preparation time Start Time 12:00 AM Condi…" at bounding box center [586, 394] width 1030 height 538
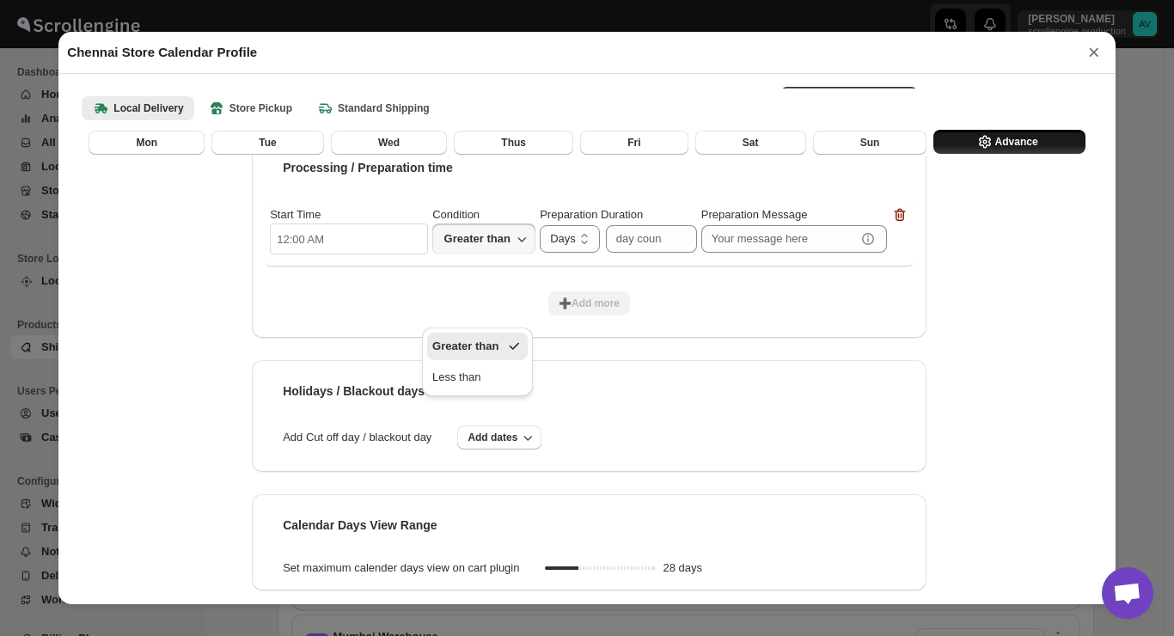
scroll to position [116, 0]
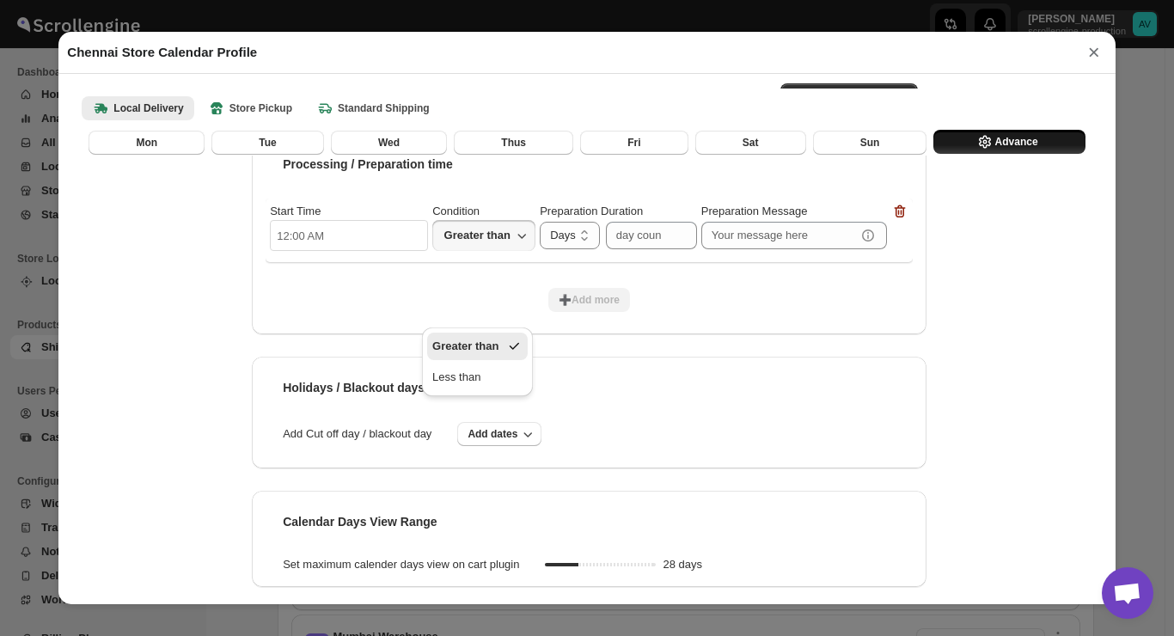
click at [260, 120] on div "Local Delivery Store Pickup Standard Shipping More views Local Delivery Store P…" at bounding box center [586, 108] width 1030 height 38
click at [345, 114] on b "Standard Shipping" at bounding box center [372, 108] width 113 height 17
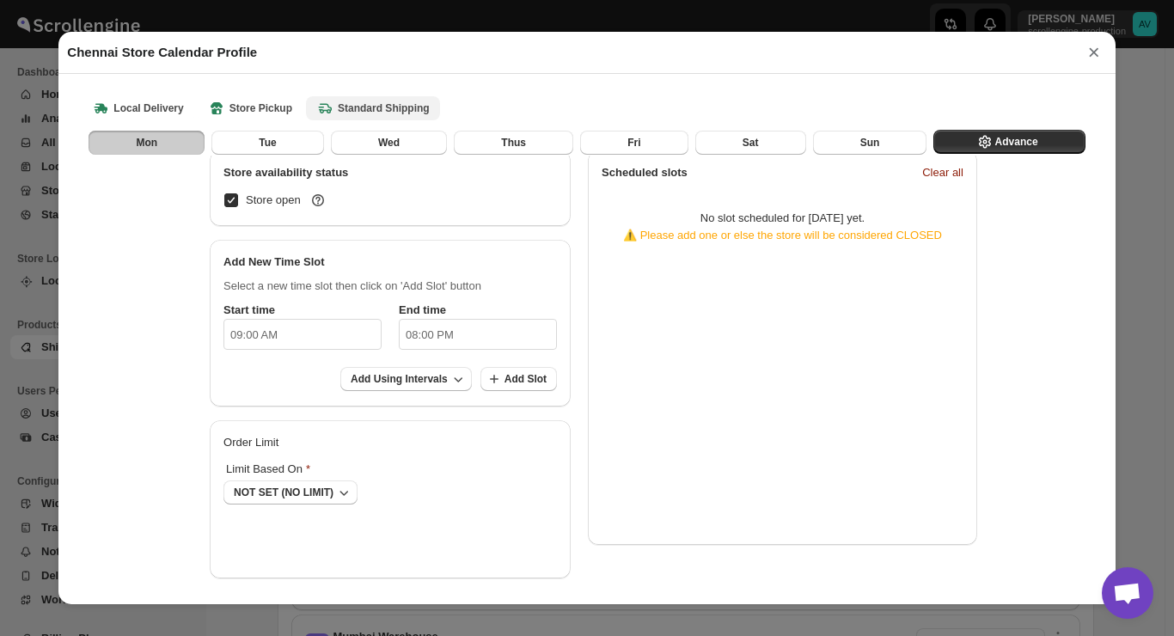
scroll to position [64, 0]
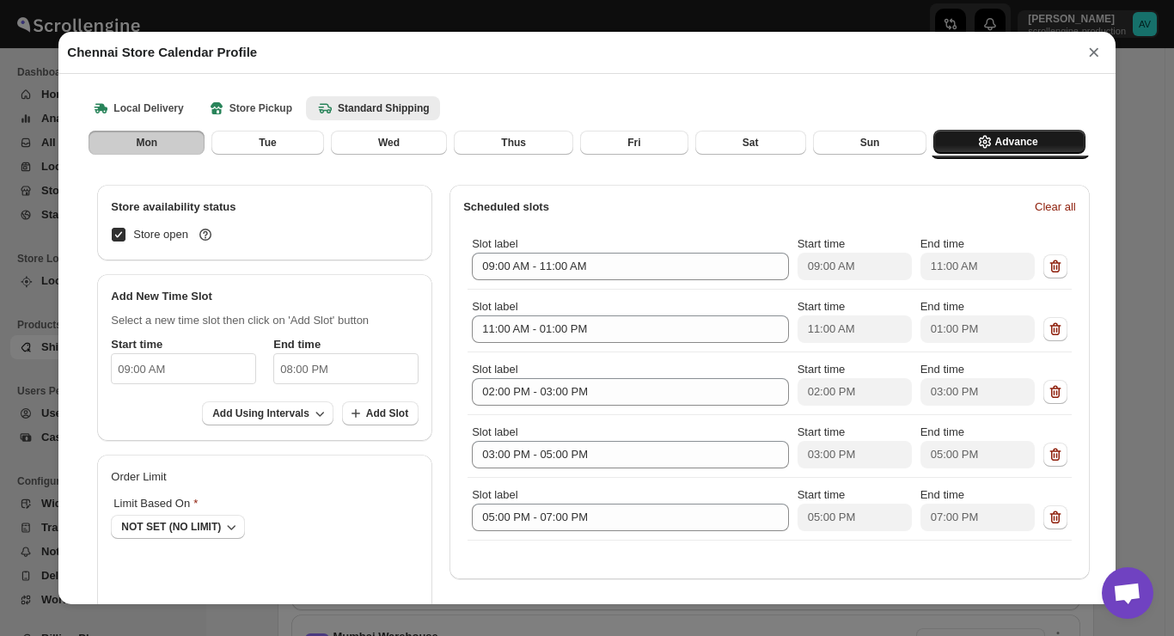
click at [963, 150] on button "Advance" at bounding box center [1008, 142] width 151 height 24
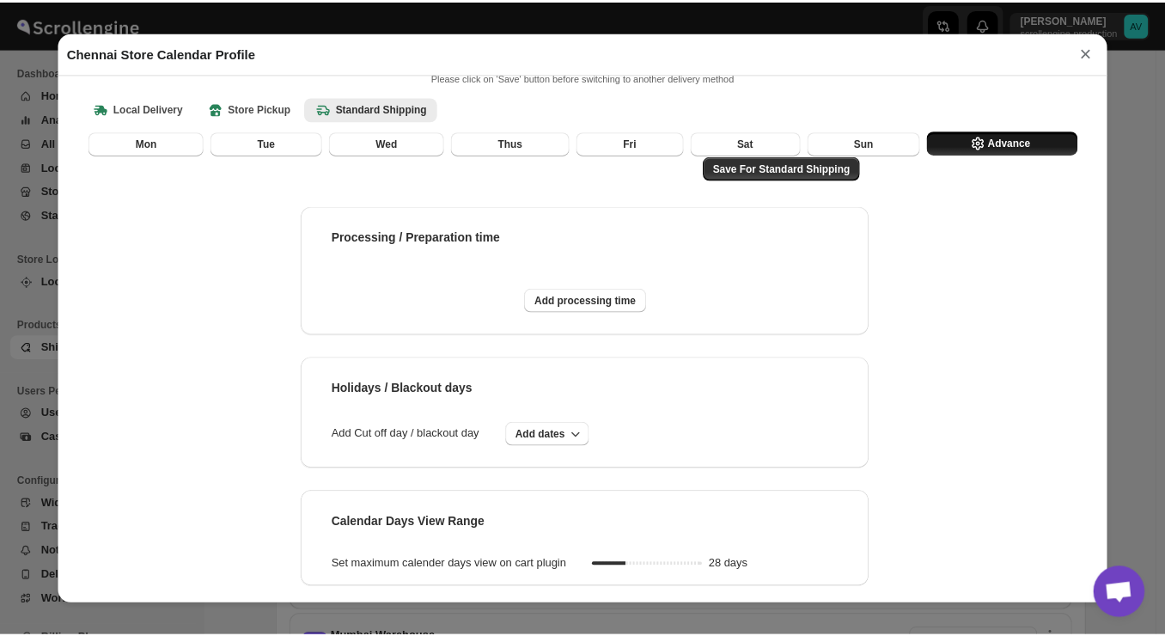
scroll to position [44, 0]
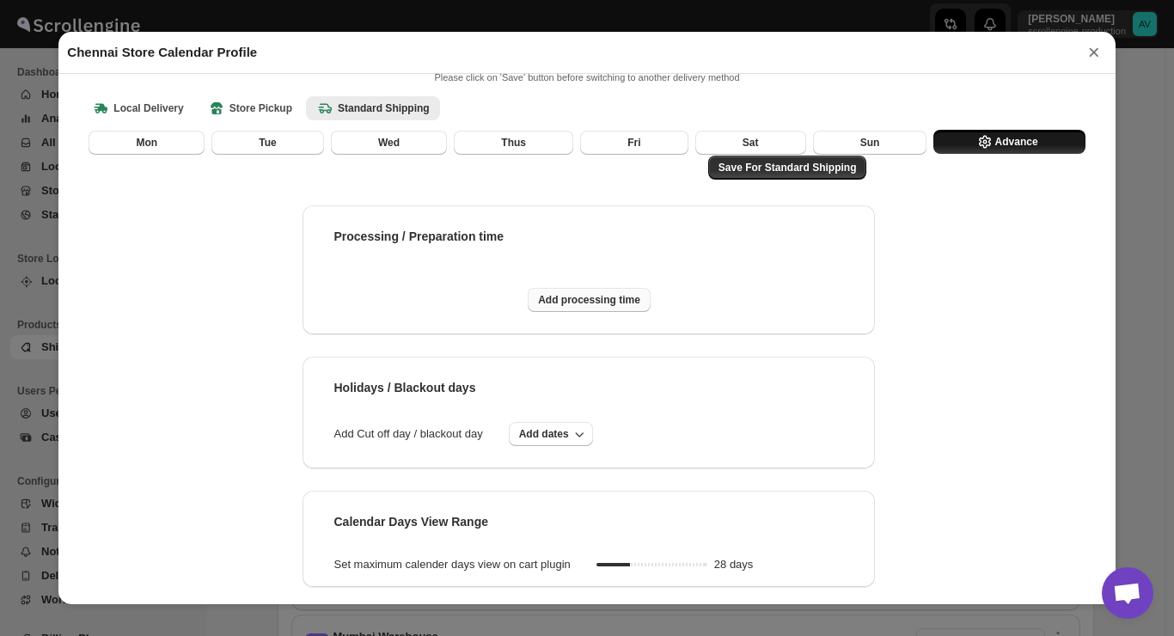
click at [610, 294] on span "Add processing time" at bounding box center [589, 300] width 102 height 14
select select "DAY"
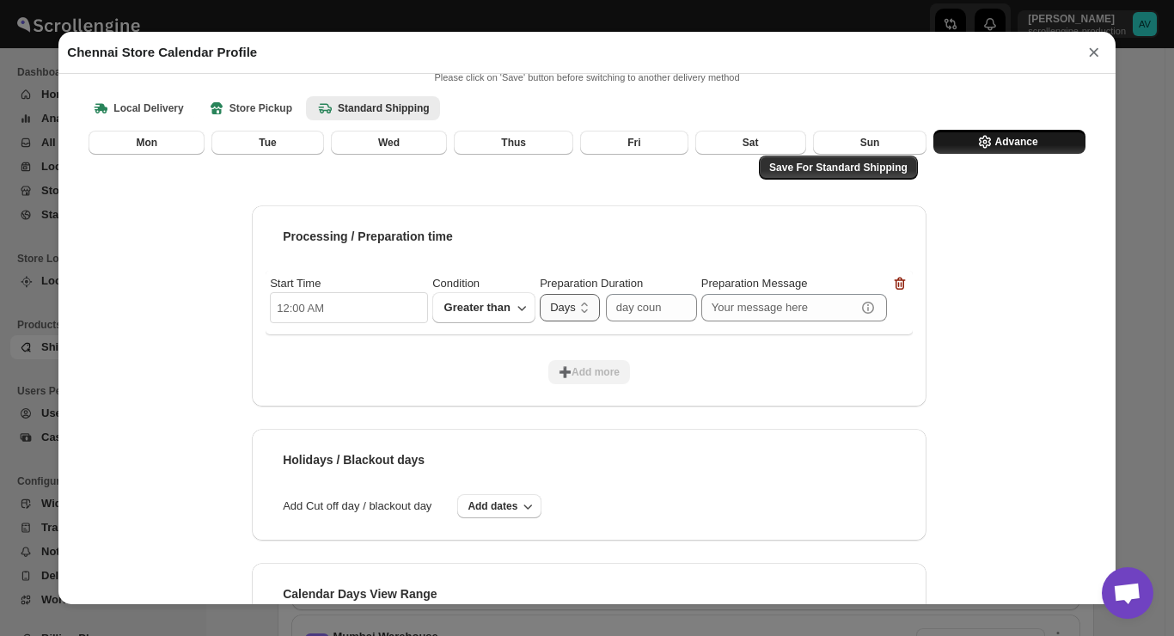
click at [544, 308] on select "Hours Days" at bounding box center [570, 307] width 60 height 27
click at [1090, 54] on button "×" at bounding box center [1094, 52] width 26 height 24
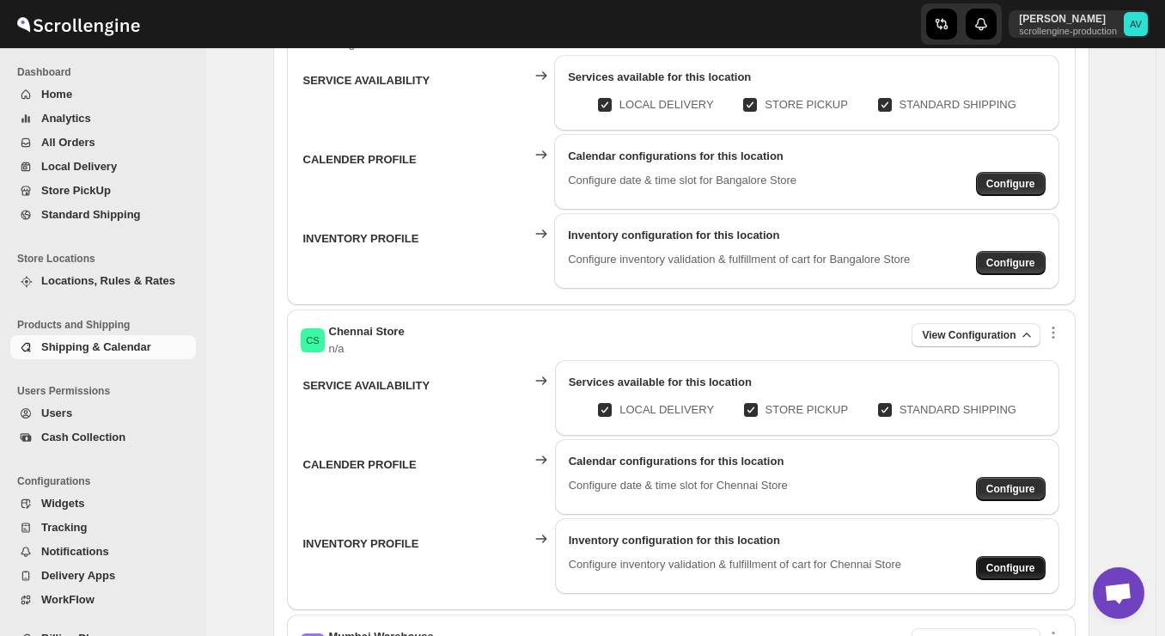
click at [999, 565] on span "Configure" at bounding box center [1010, 568] width 49 height 14
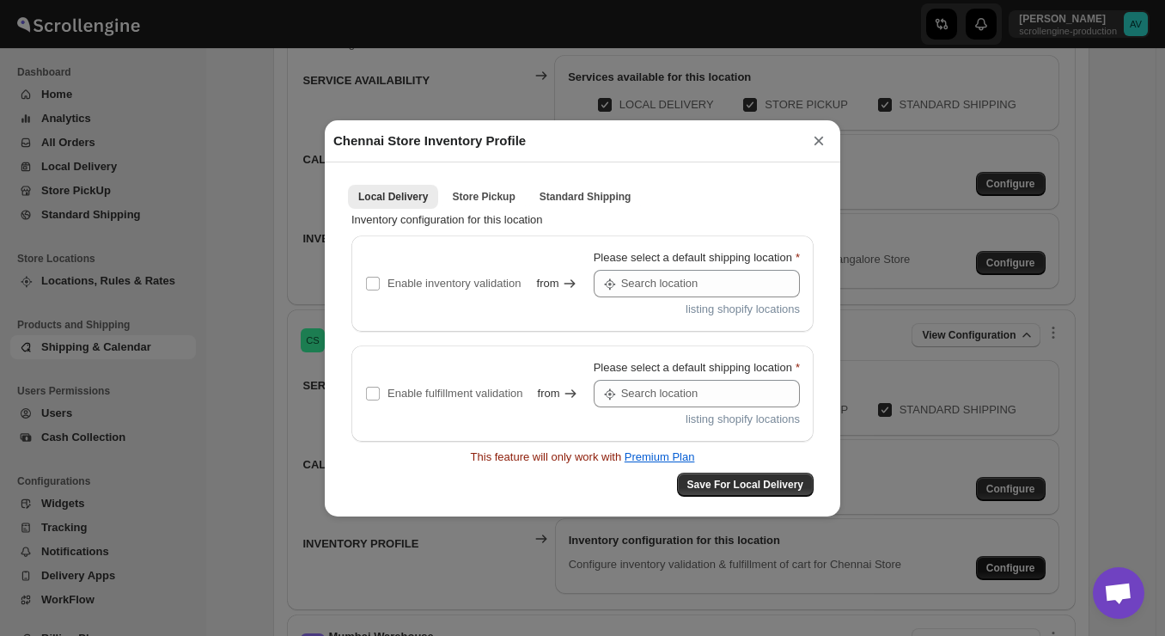
type input "Bangalore Store"
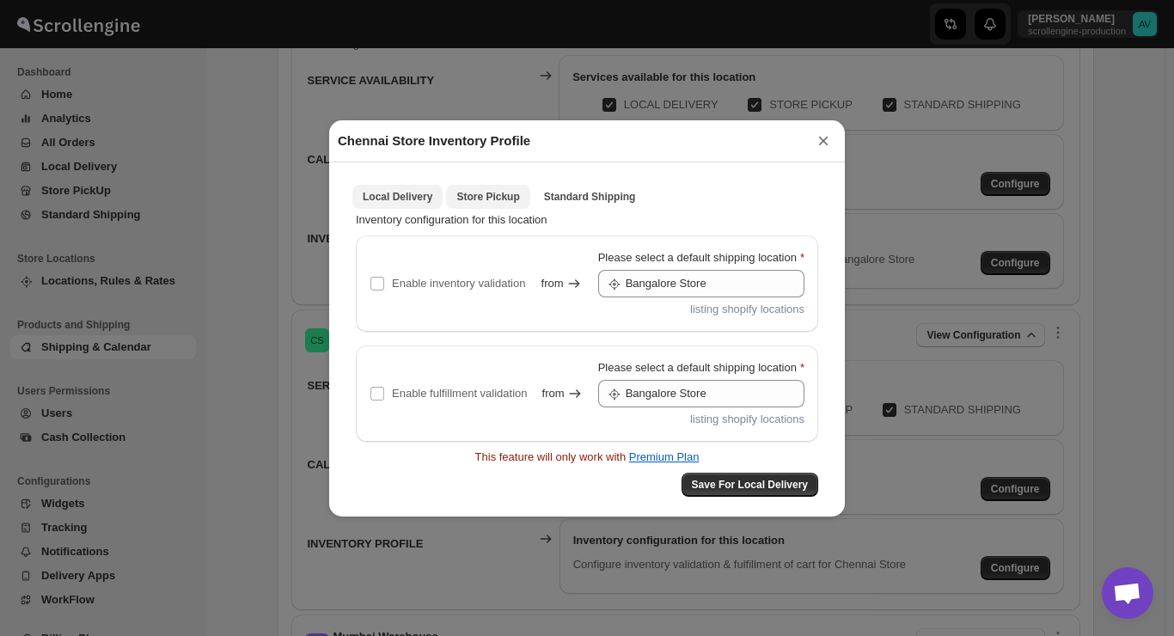
click at [510, 195] on span "Store Pickup" at bounding box center [487, 197] width 63 height 14
type input "Bangalore Store"
click at [595, 190] on span "Standard Shipping" at bounding box center [590, 197] width 92 height 14
type input "Bangalore Store"
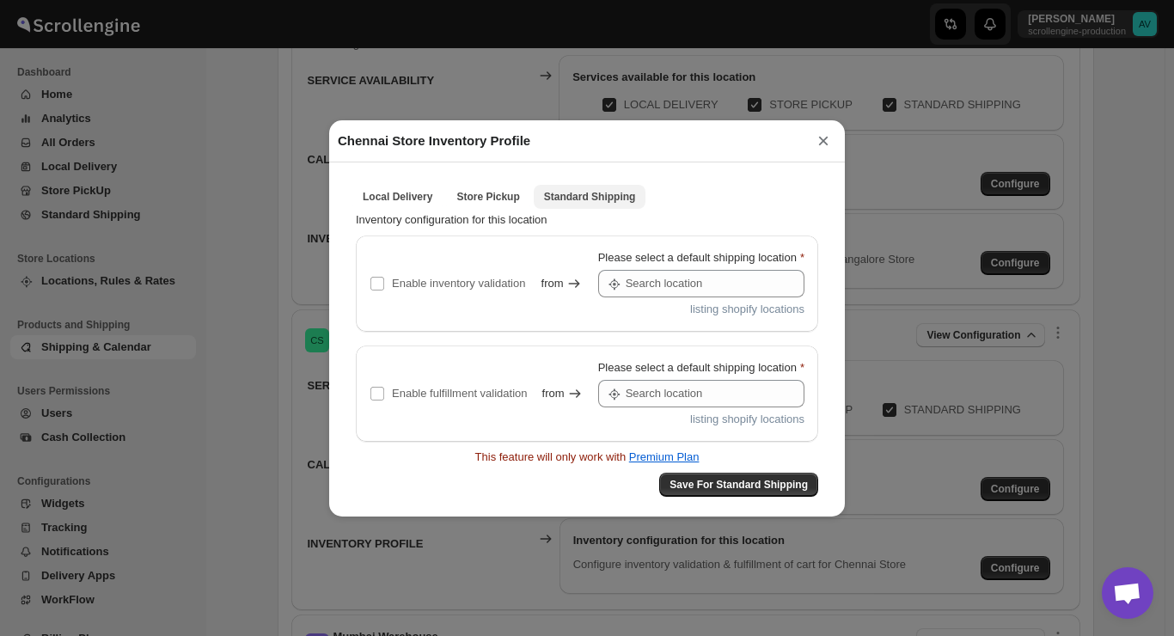
type input "Bangalore Store"
click at [821, 140] on button "×" at bounding box center [823, 141] width 26 height 24
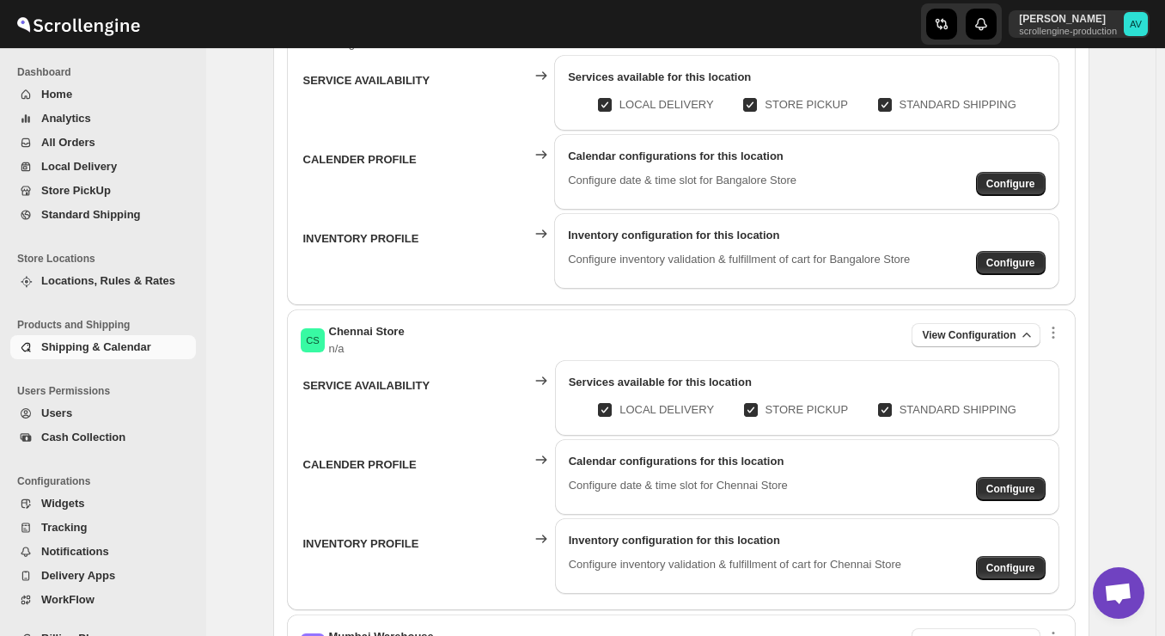
click at [583, 339] on div "CS Chennai Store n/a View Configuration" at bounding box center [681, 340] width 761 height 34
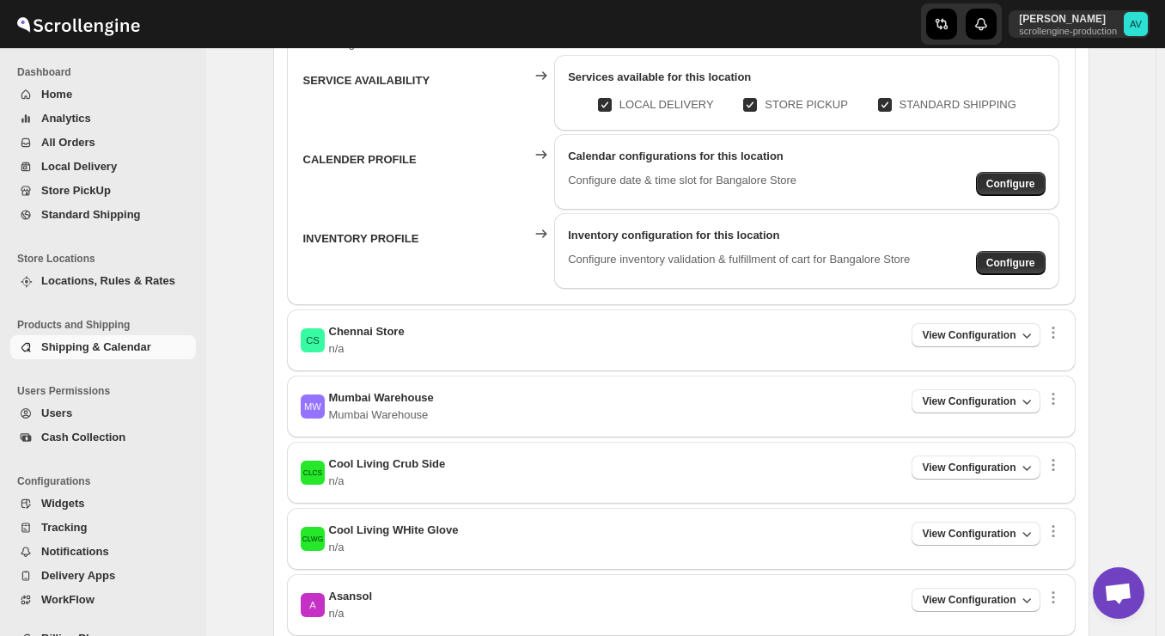
click at [583, 339] on div "CS Chennai Store n/a View Configuration" at bounding box center [681, 340] width 761 height 34
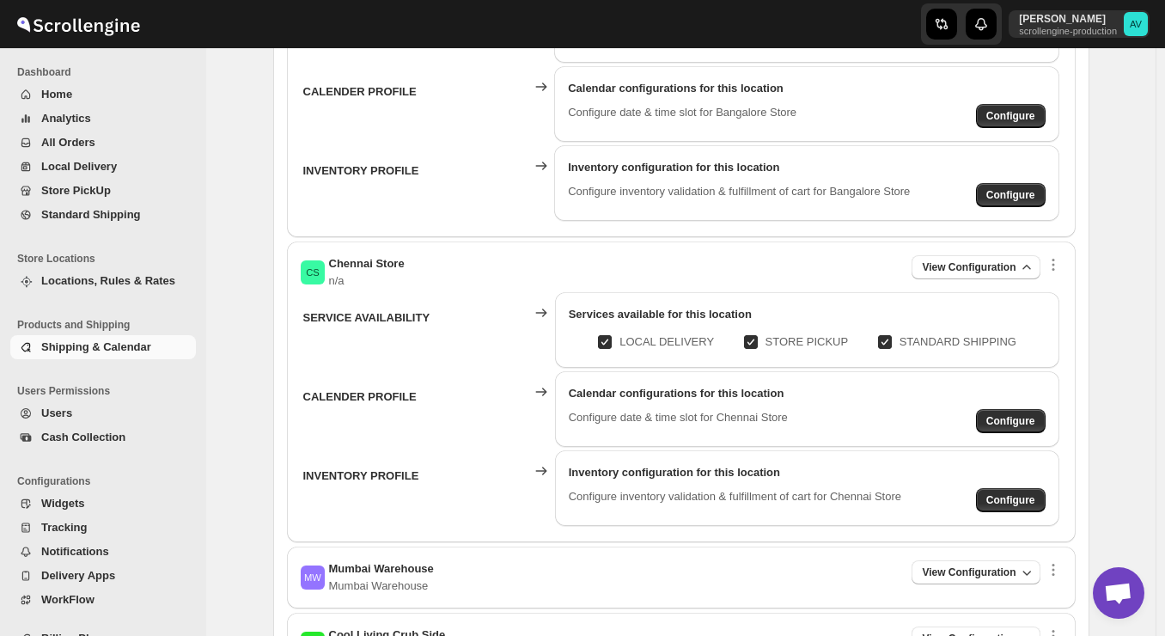
scroll to position [722, 0]
click at [130, 341] on span "Shipping & Calendar" at bounding box center [96, 346] width 110 height 13
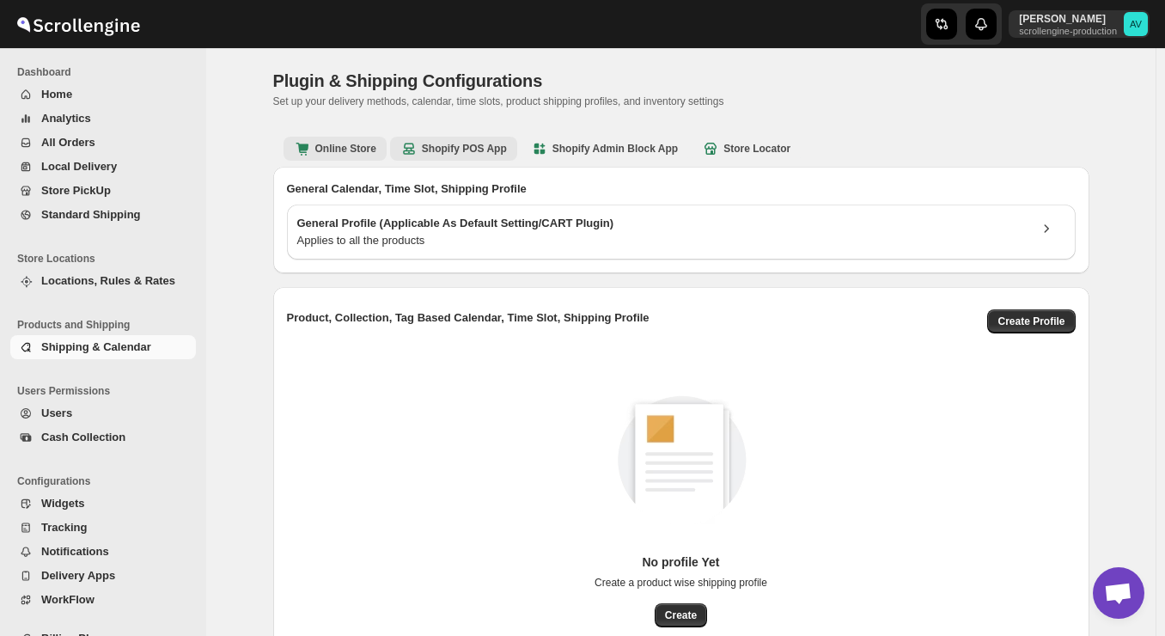
click at [477, 142] on b "Shopify POS App" at bounding box center [453, 148] width 107 height 17
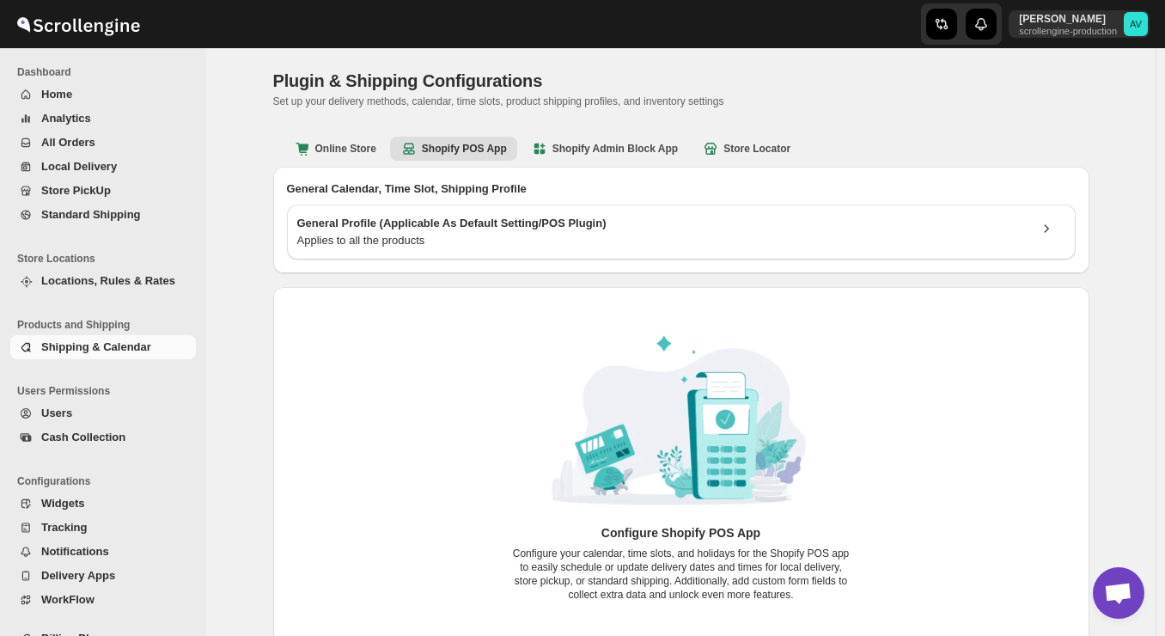
click at [410, 332] on div "Configure Shopify POS App Configure your calendar, time slots, and holidays for…" at bounding box center [681, 466] width 789 height 297
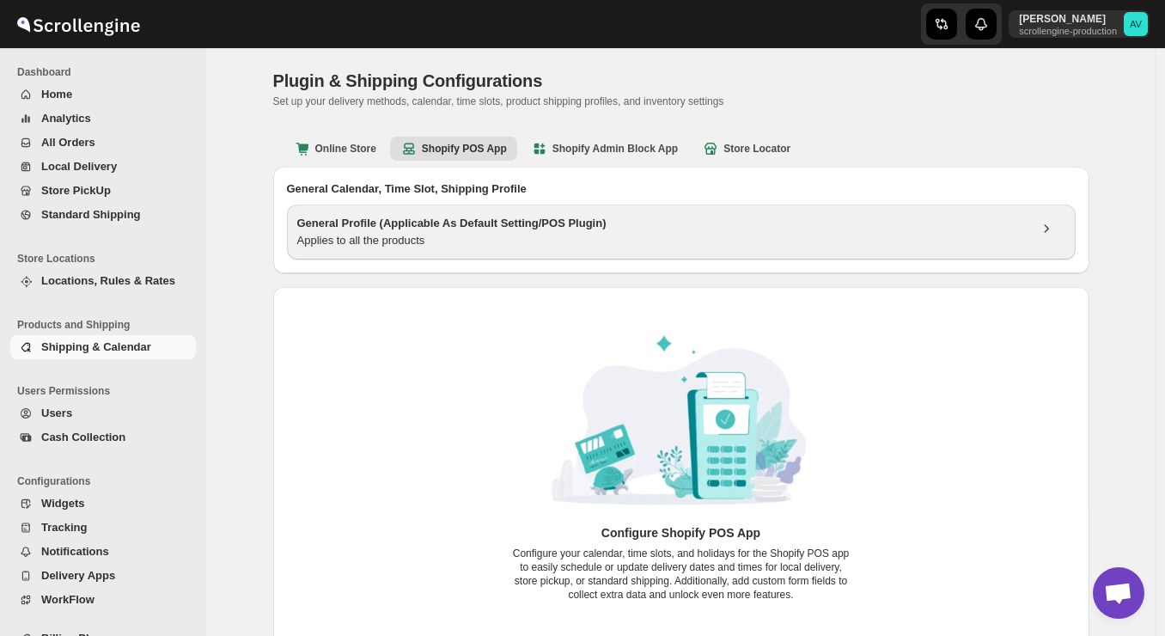
click at [397, 239] on div "Applies to all the products" at bounding box center [662, 240] width 730 height 17
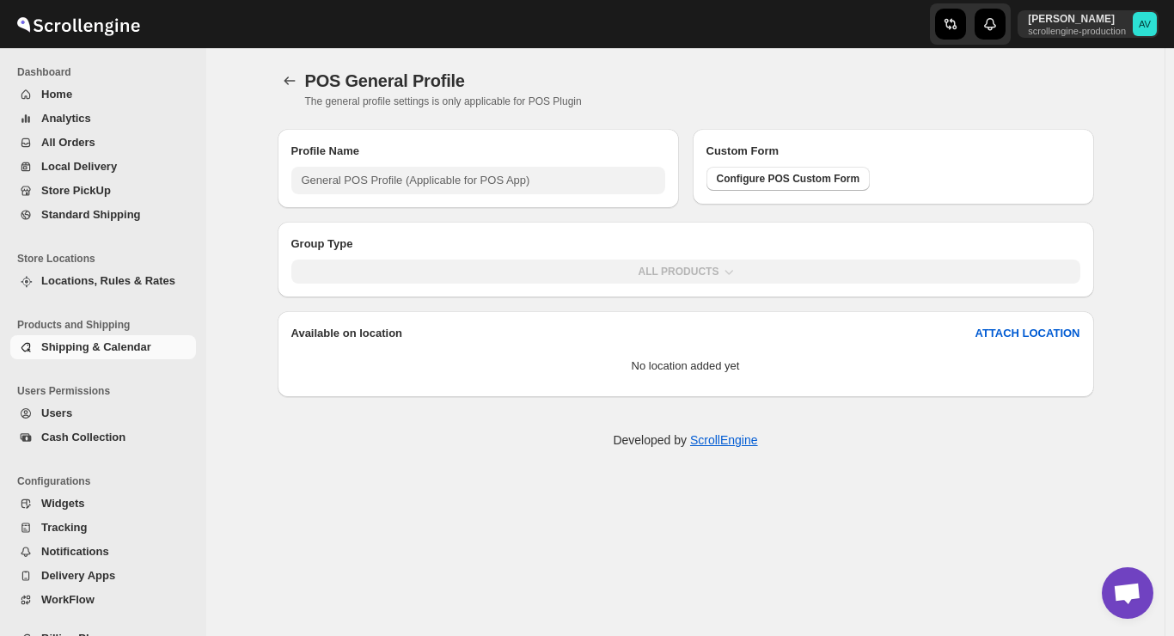
type input "General POS Profile (Applicable for POS App)"
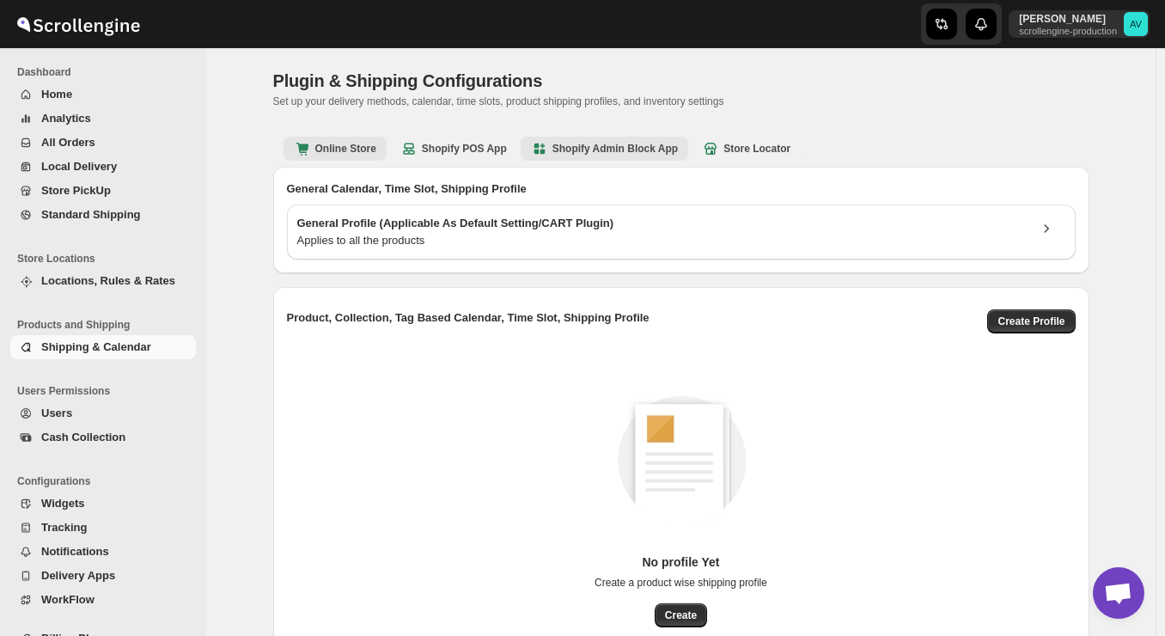
click at [591, 158] on button "Shopify Admin Block App" at bounding box center [605, 149] width 168 height 24
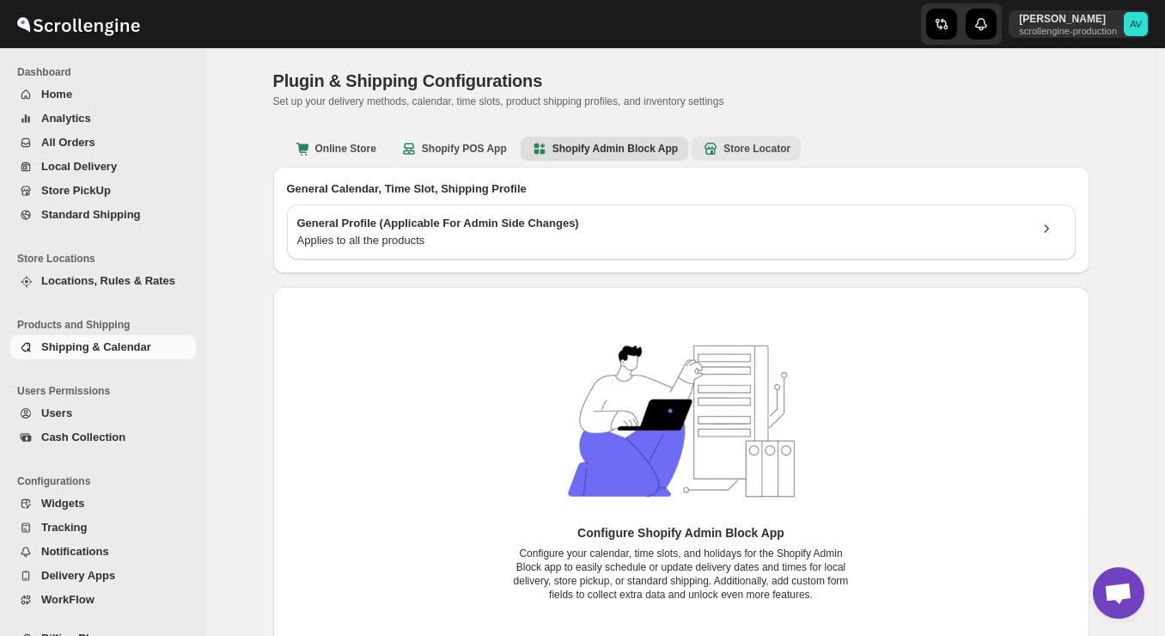
click at [765, 150] on b "Store Locator" at bounding box center [746, 148] width 89 height 17
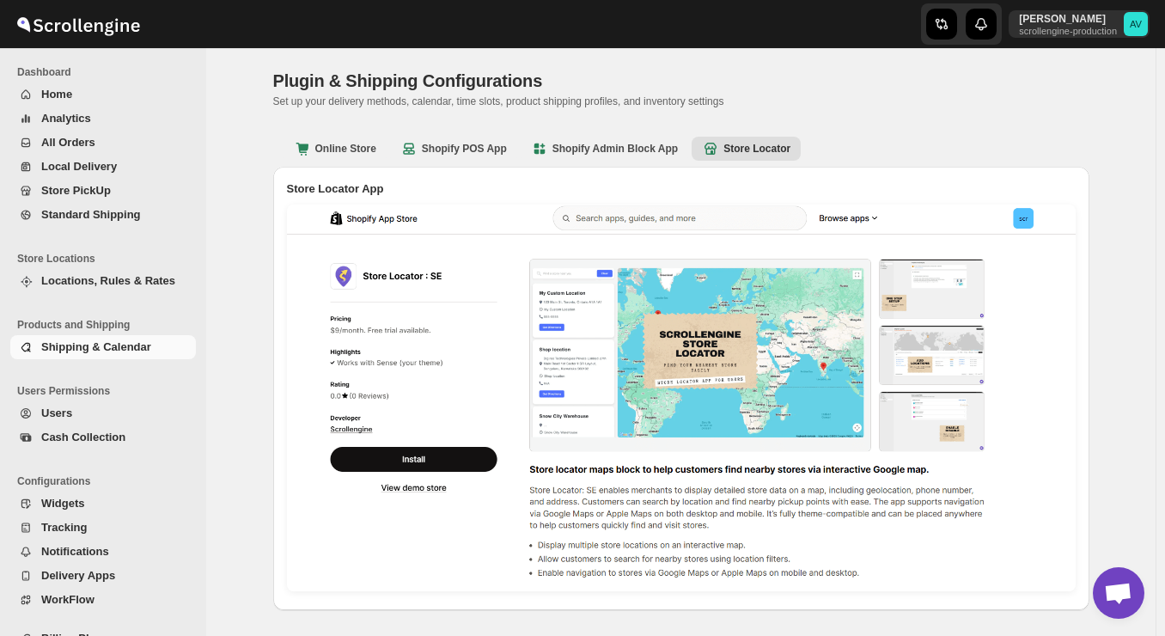
click at [501, 224] on img at bounding box center [681, 398] width 789 height 387
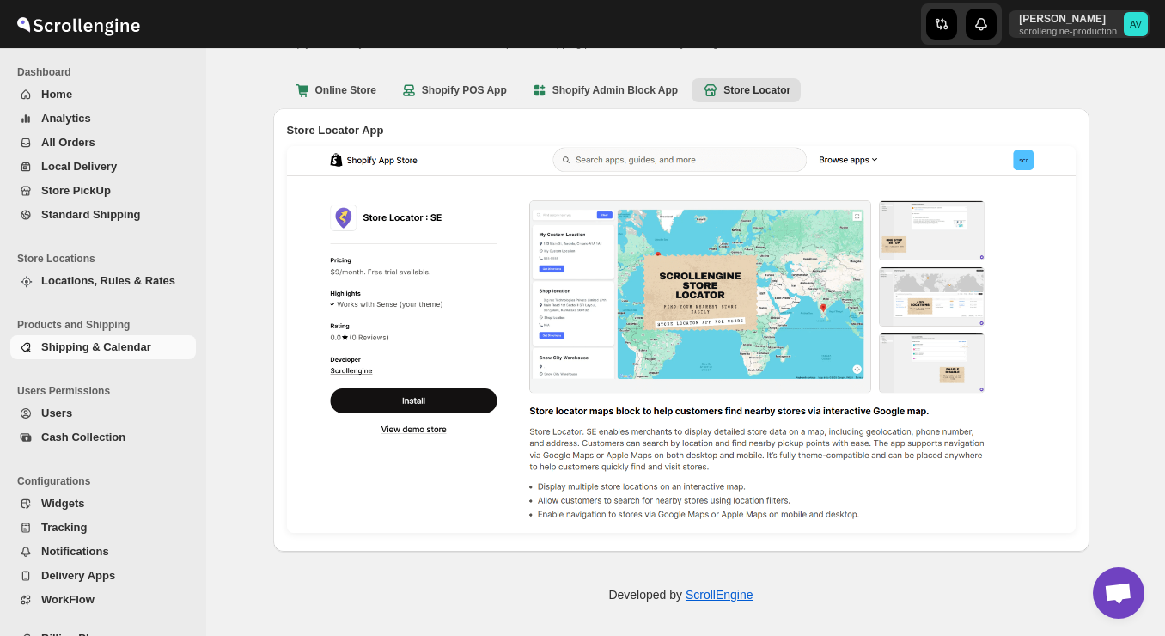
scroll to position [60, 0]
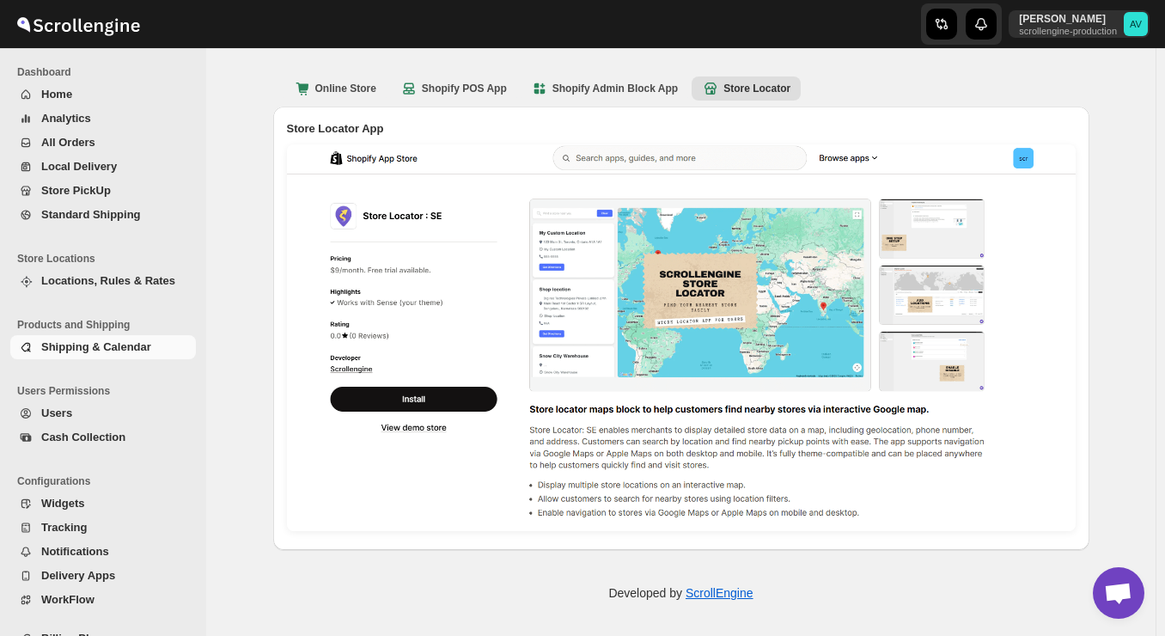
click at [83, 413] on span "Users" at bounding box center [116, 413] width 151 height 17
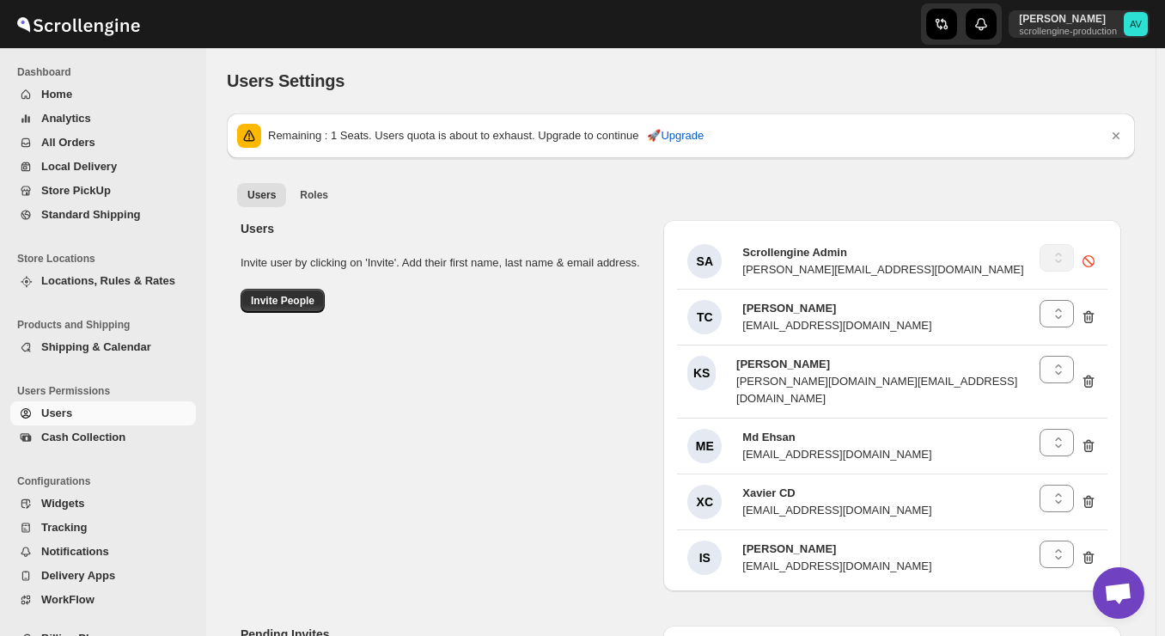
click at [79, 442] on span "Cash Collection" at bounding box center [83, 437] width 84 height 13
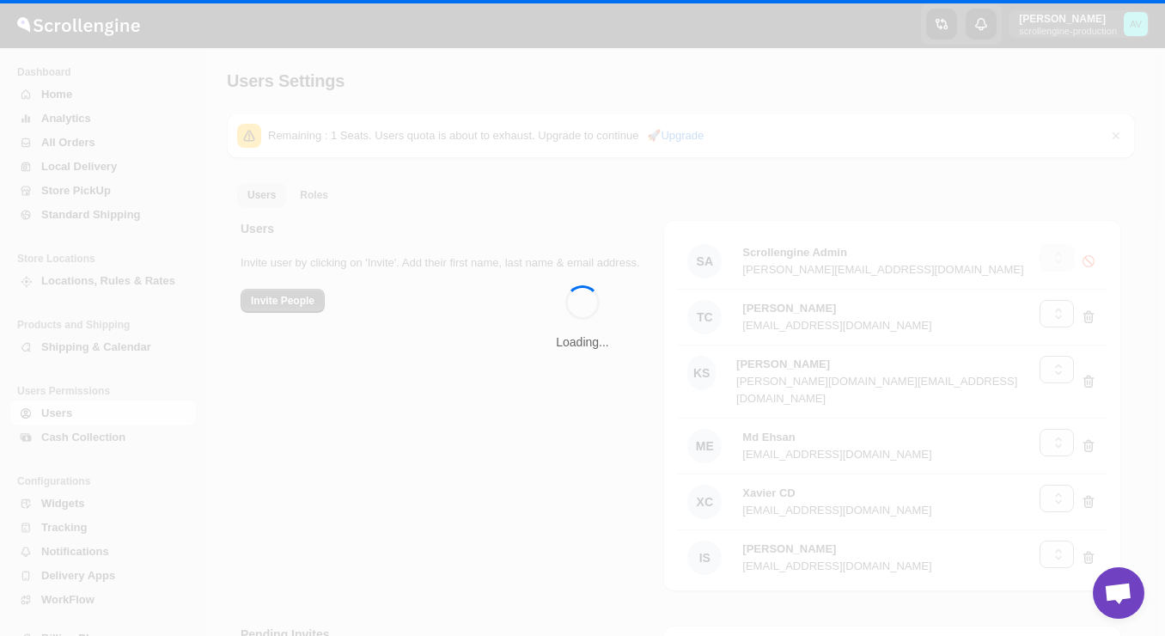
select select "637b767fbaab0276b10c91d5"
select select "637b767fbaab0276b10c91d7"
select select "637b767fbaab0276b10c91d5"
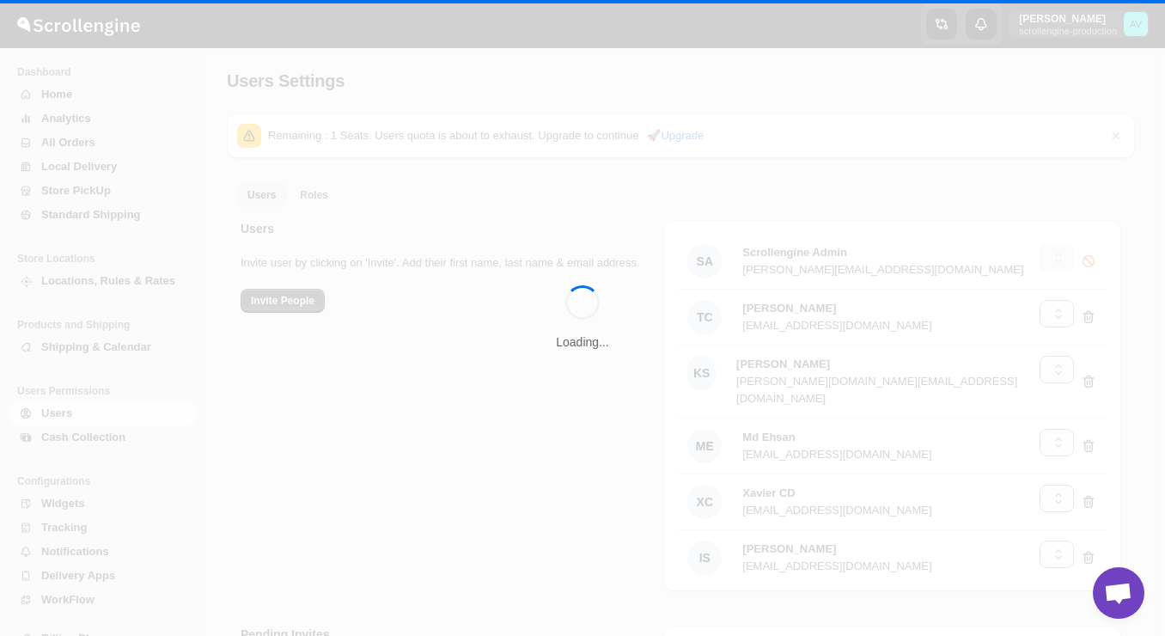
select select "637b767fbaab0276b10c91d8"
select select "637b767fbaab0276b10c91d5"
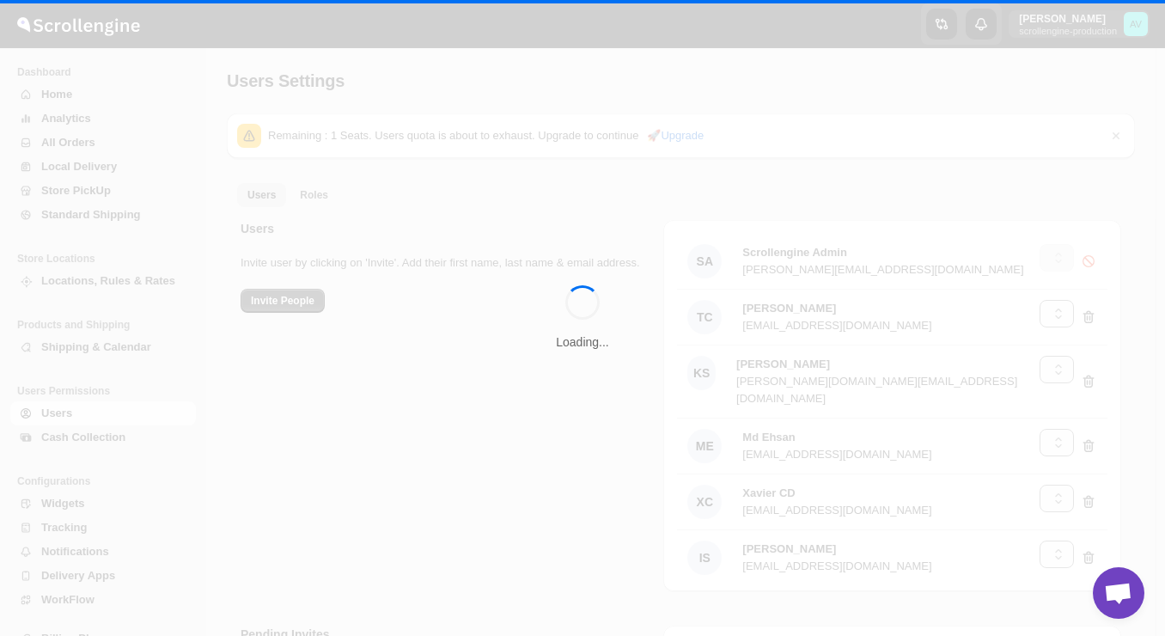
select select "637b767fbaab0276b10c91d7"
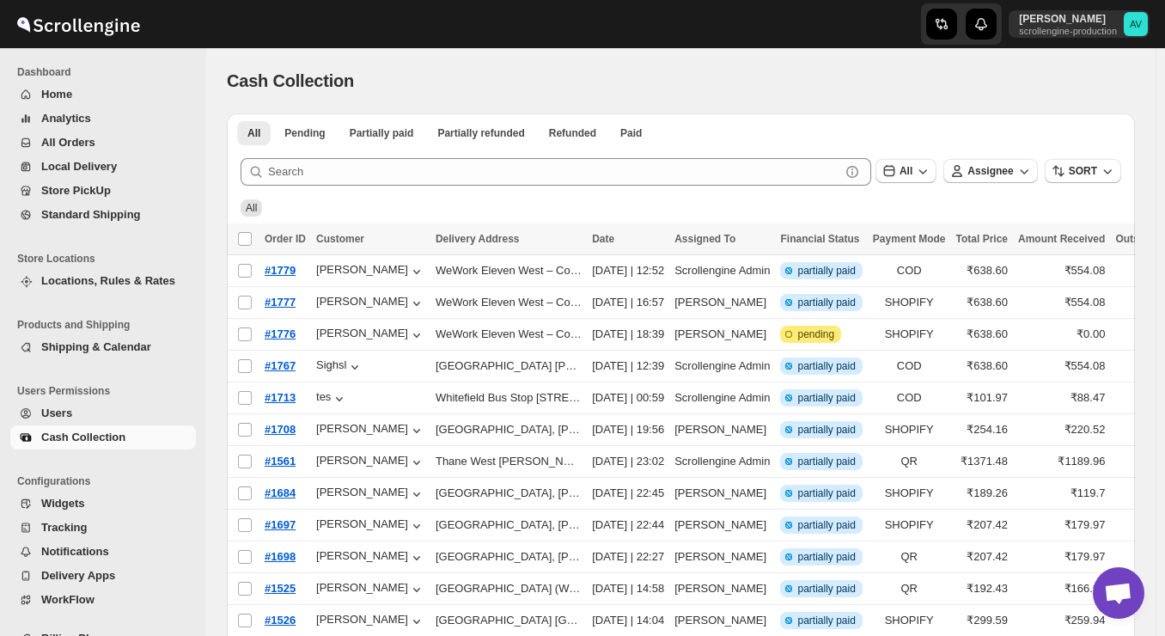
click at [63, 505] on span "Widgets" at bounding box center [62, 503] width 43 height 13
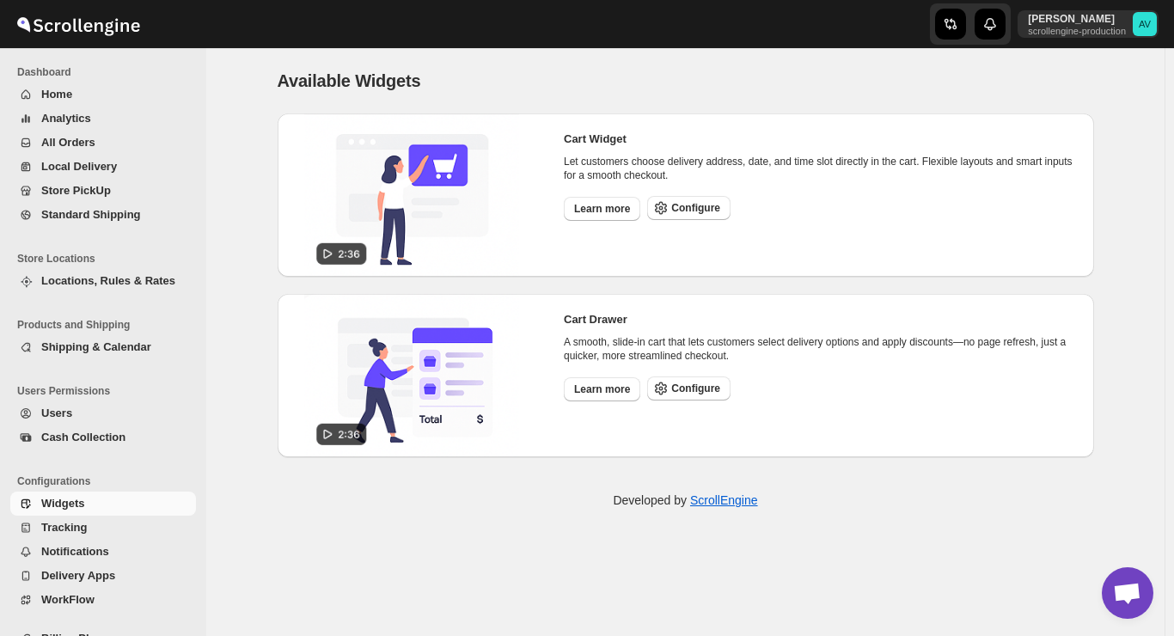
click at [65, 522] on span "Tracking" at bounding box center [64, 527] width 46 height 13
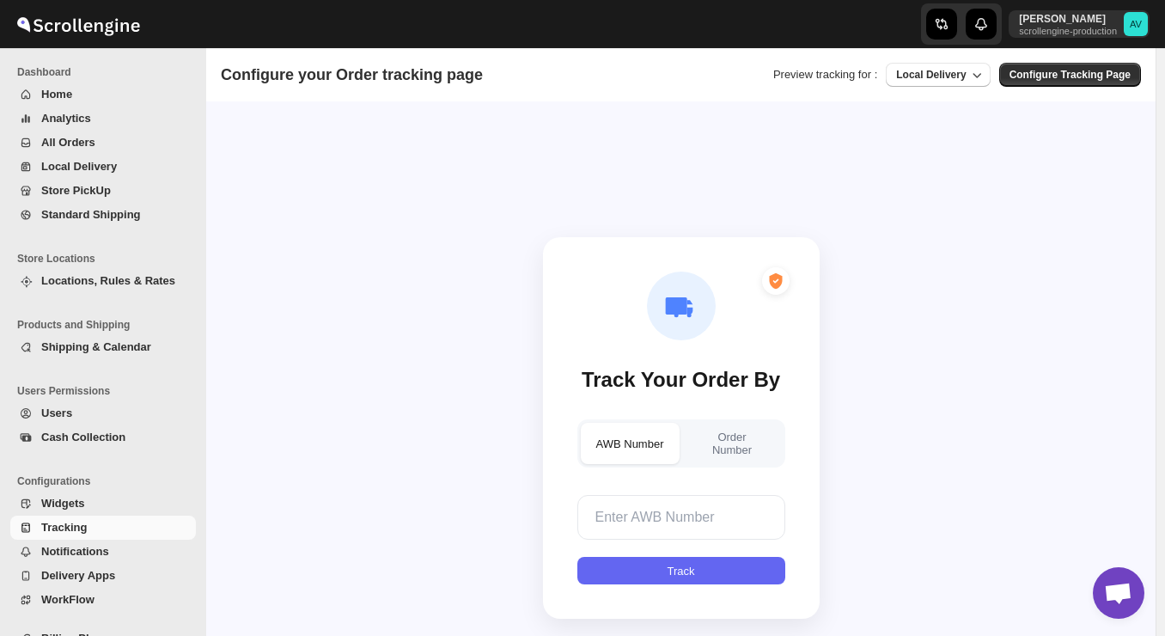
click at [400, 259] on div "Track Your Order By AWB Number Order Number Track" at bounding box center [681, 428] width 950 height 636
click at [733, 432] on button "Order Number" at bounding box center [732, 443] width 99 height 41
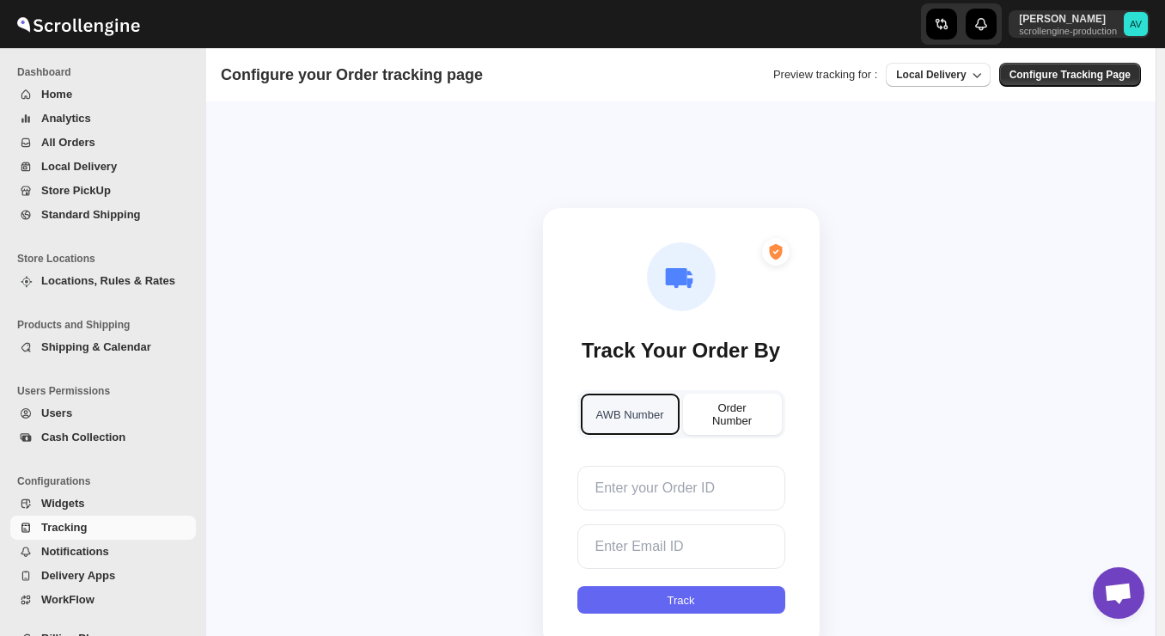
click at [639, 416] on button "AWB Number" at bounding box center [630, 414] width 99 height 41
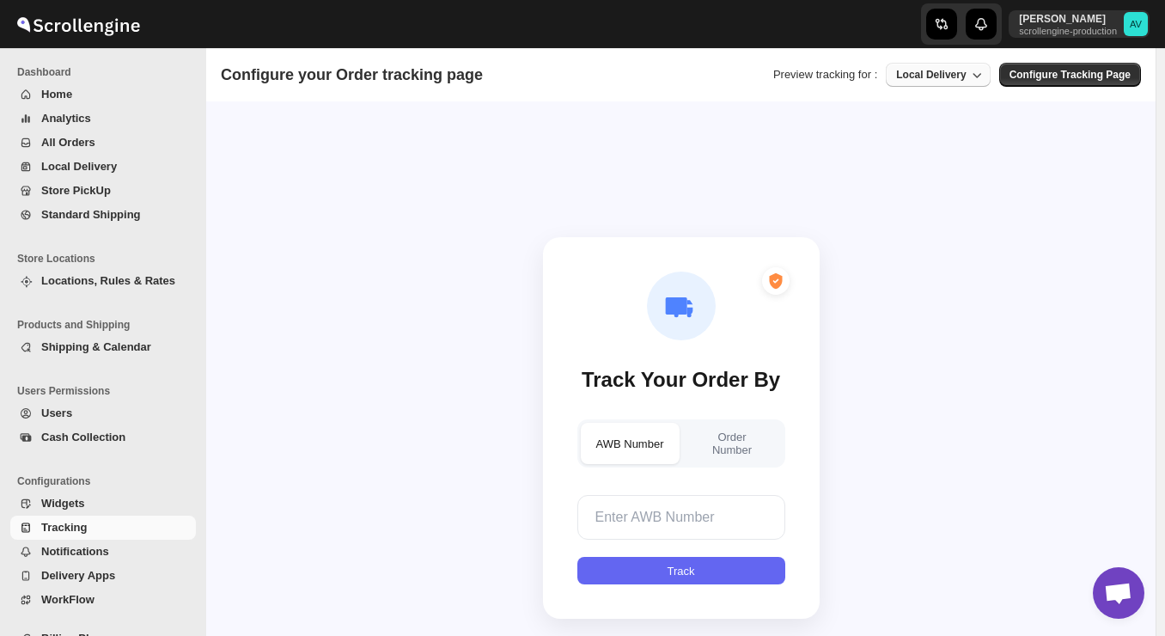
click at [931, 80] on span "Local Delivery" at bounding box center [931, 75] width 70 height 12
click at [936, 135] on div "Store pickup" at bounding box center [928, 140] width 62 height 17
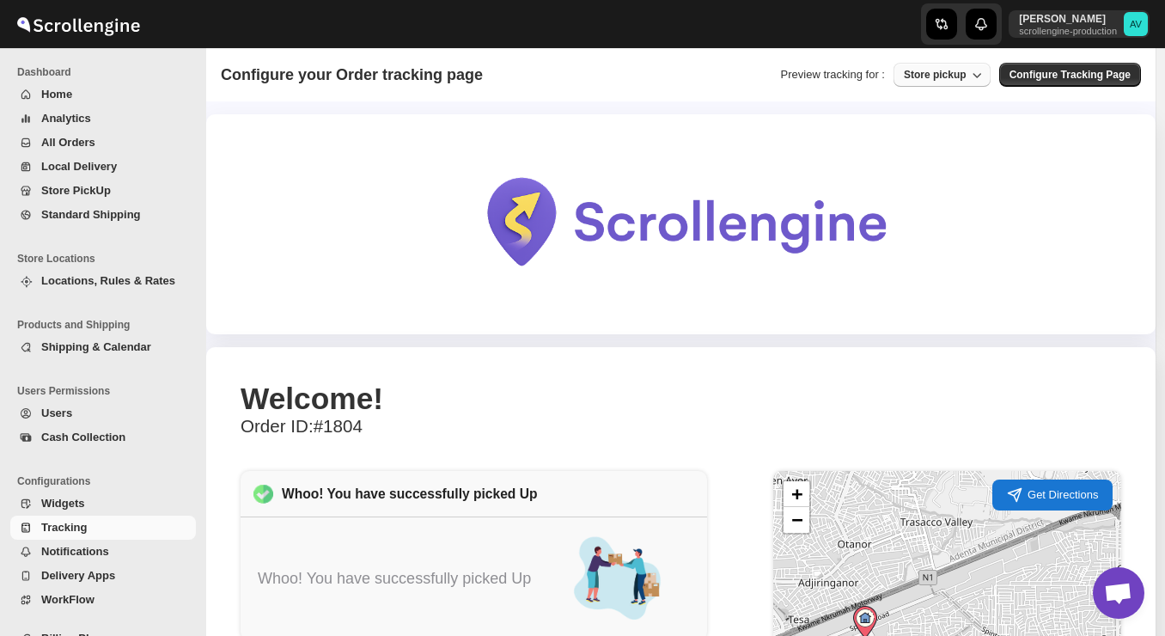
click at [965, 83] on button "Store pickup" at bounding box center [942, 75] width 97 height 24
click at [940, 166] on div "Standard Shipping" at bounding box center [951, 171] width 92 height 17
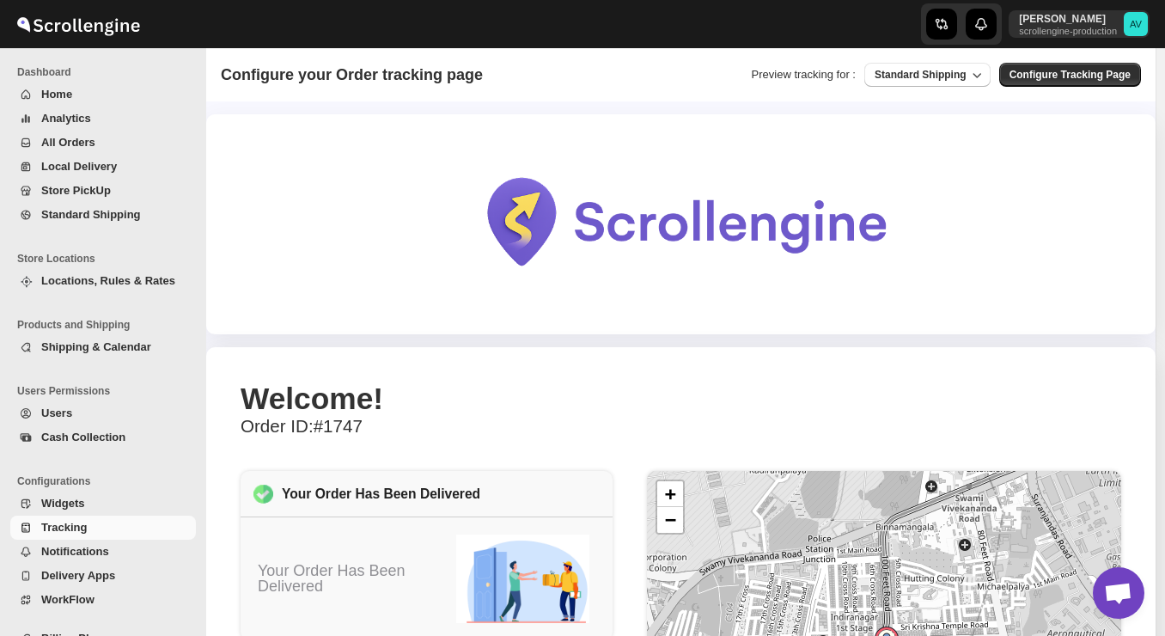
click at [933, 73] on span "Standard Shipping" at bounding box center [921, 75] width 92 height 12
click at [918, 121] on button "Local Delivery" at bounding box center [937, 109] width 134 height 27
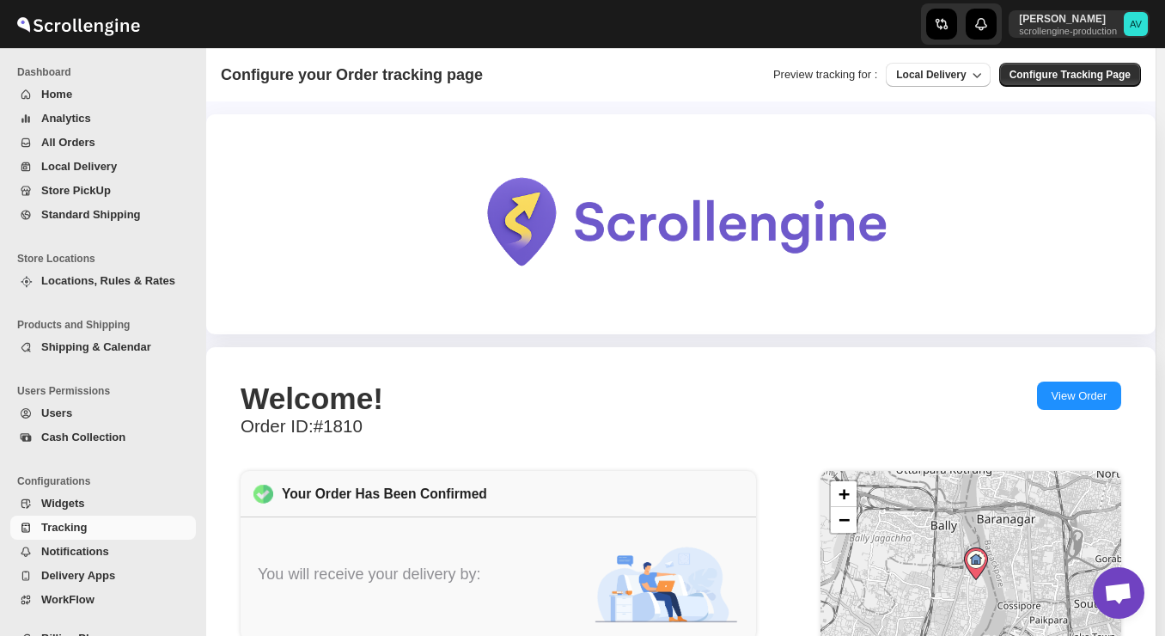
click at [113, 533] on span "Tracking" at bounding box center [116, 527] width 151 height 17
click at [113, 553] on span "Notifications" at bounding box center [116, 551] width 151 height 17
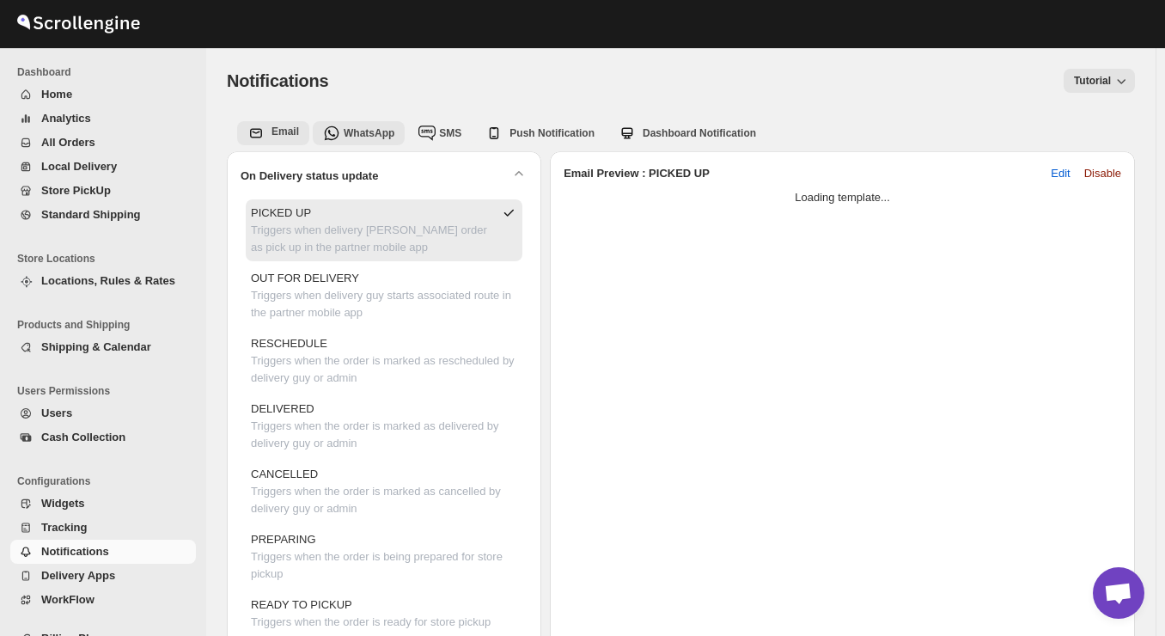
click at [361, 137] on span "WhatsApp" at bounding box center [369, 133] width 51 height 12
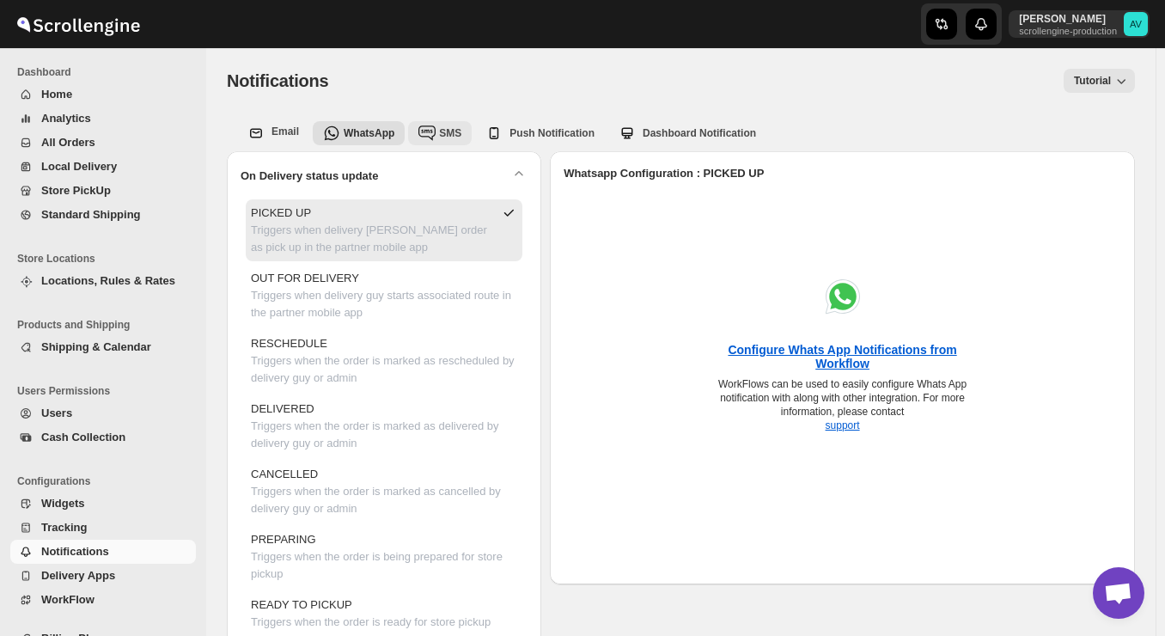
click at [449, 128] on span "SMS" at bounding box center [450, 133] width 22 height 12
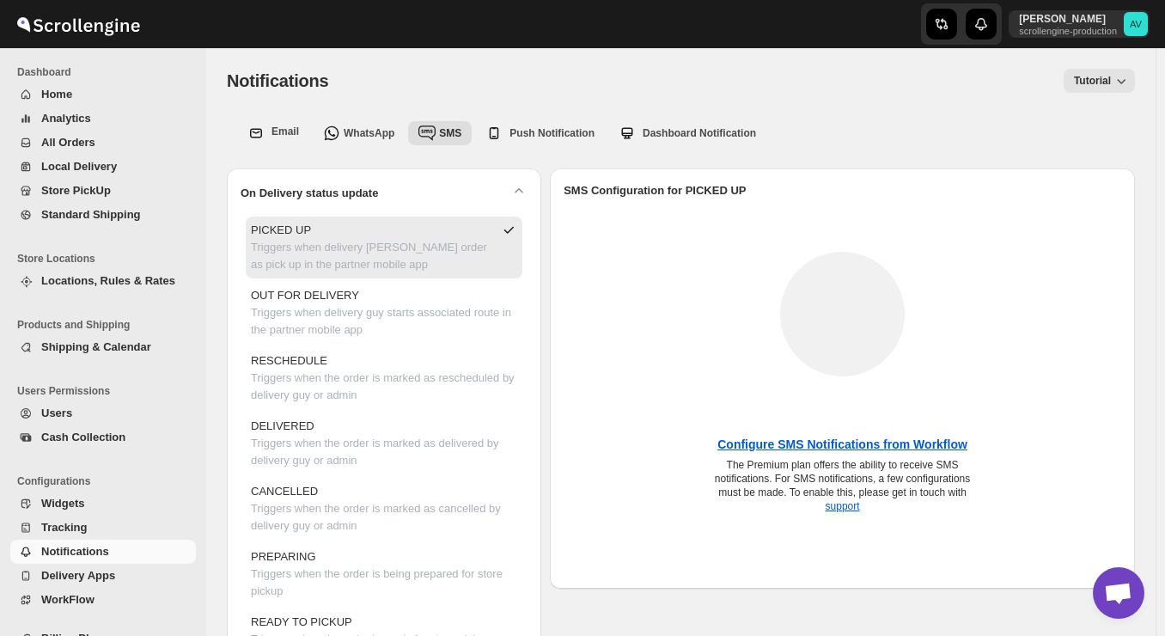
click at [1101, 82] on span "Tutorial" at bounding box center [1092, 81] width 37 height 12
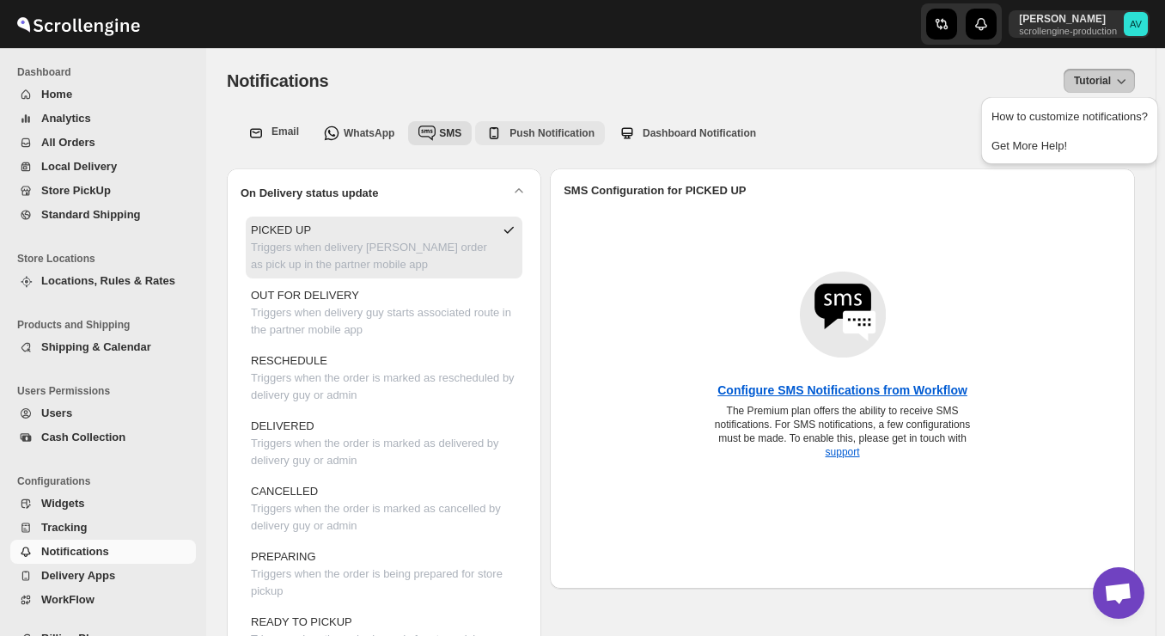
click at [565, 137] on span "Push Notification" at bounding box center [552, 133] width 85 height 12
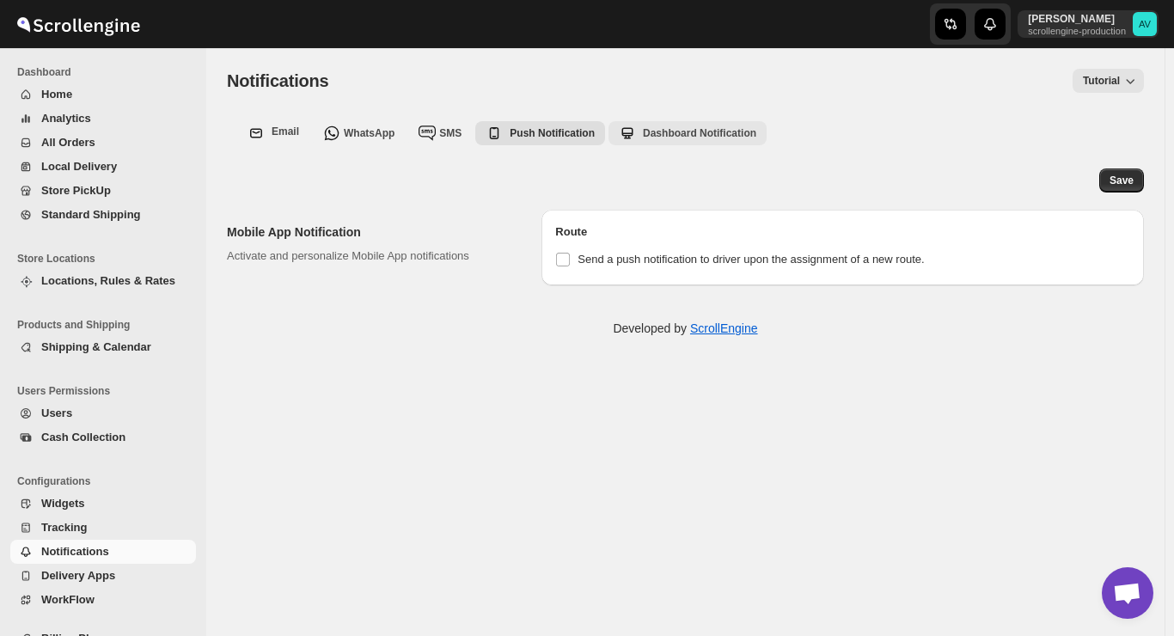
click at [673, 139] on div "Dashboard Notification" at bounding box center [699, 133] width 113 height 14
click at [96, 580] on span "Delivery Apps" at bounding box center [78, 575] width 74 height 13
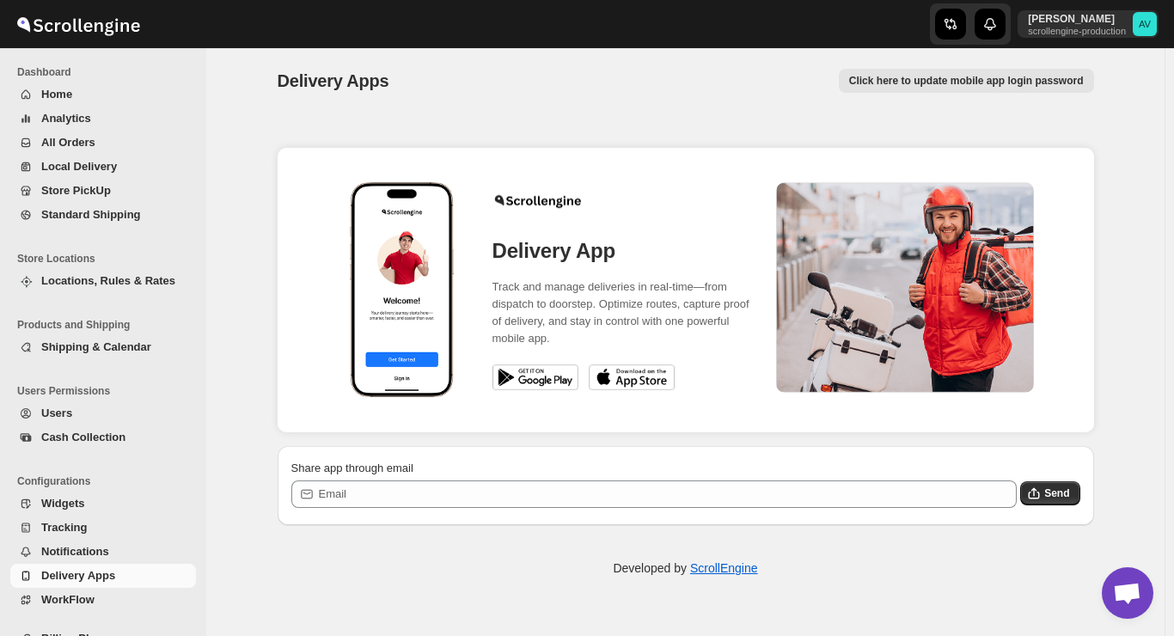
click at [546, 376] on img at bounding box center [535, 377] width 86 height 26
click at [82, 598] on span "WorkFlow" at bounding box center [67, 599] width 53 height 13
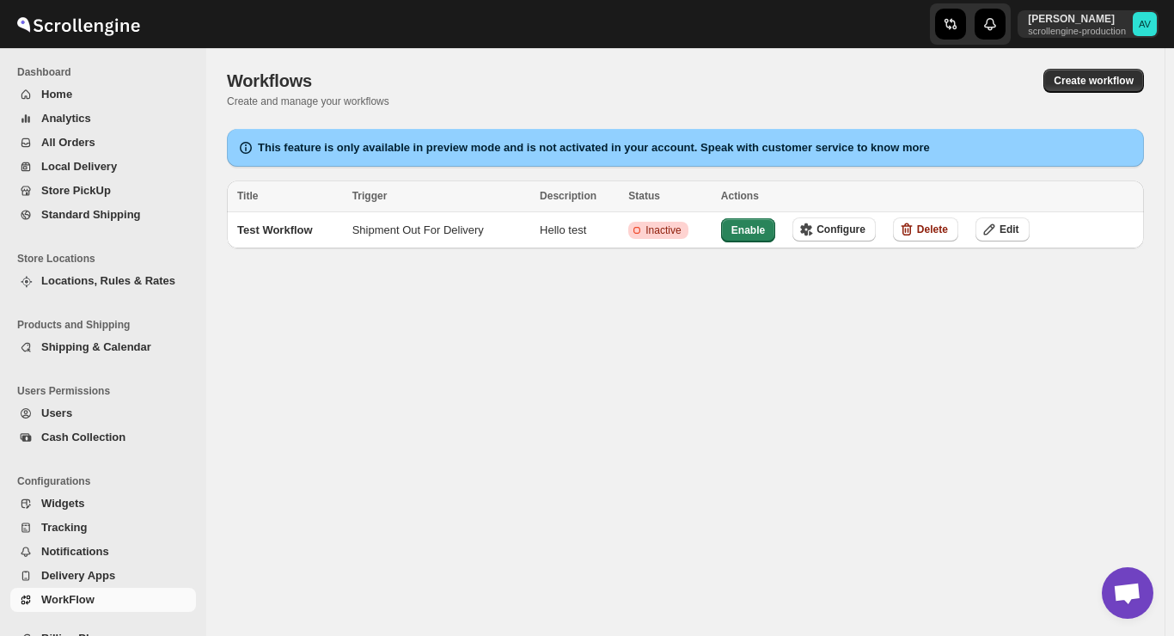
click at [290, 407] on div "Workflows. This page is ready Workflows Create and manage your workflows Create…" at bounding box center [685, 342] width 958 height 588
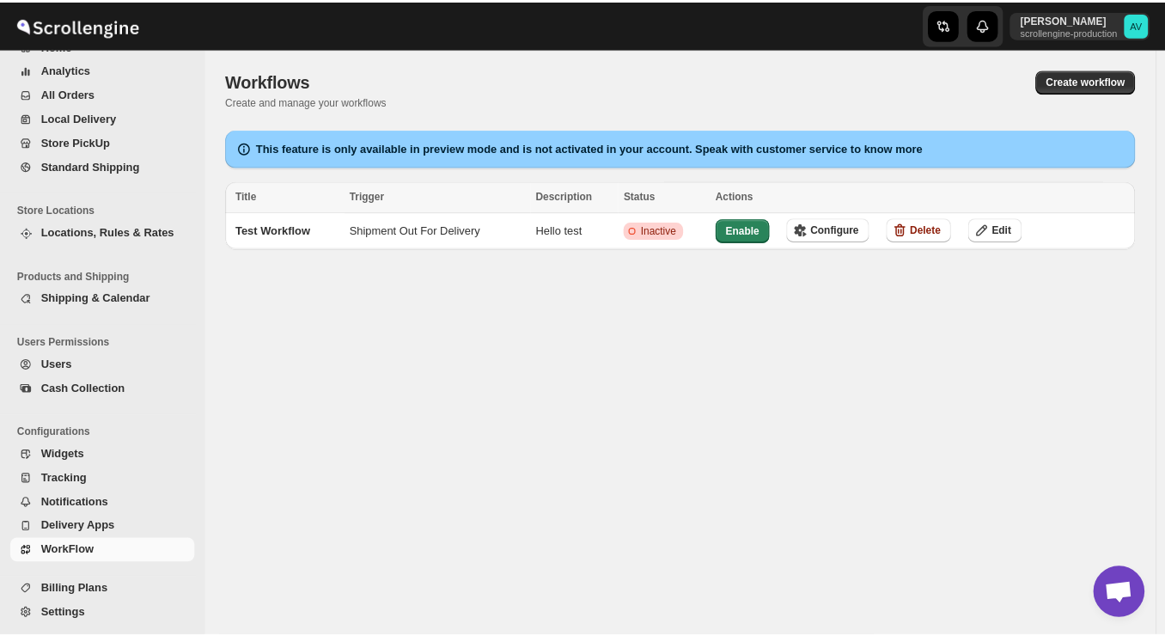
scroll to position [52, 0]
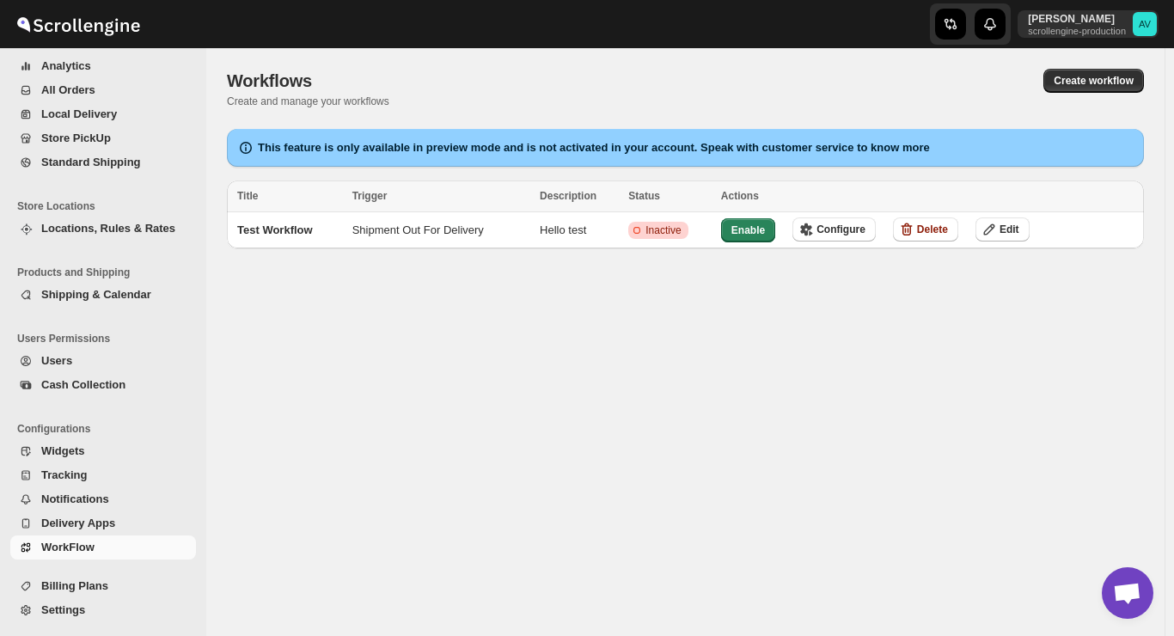
click at [75, 601] on button "Settings" at bounding box center [103, 610] width 186 height 24
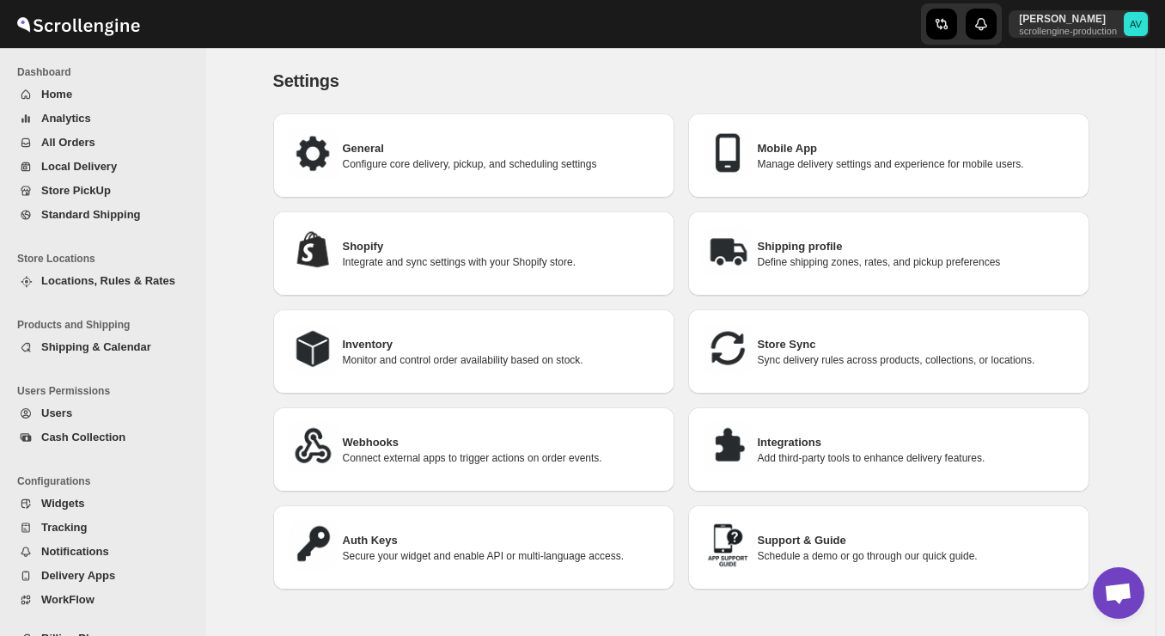
click at [537, 166] on p "Configure core delivery, pickup, and scheduling settings" at bounding box center [502, 164] width 318 height 14
select select "a"
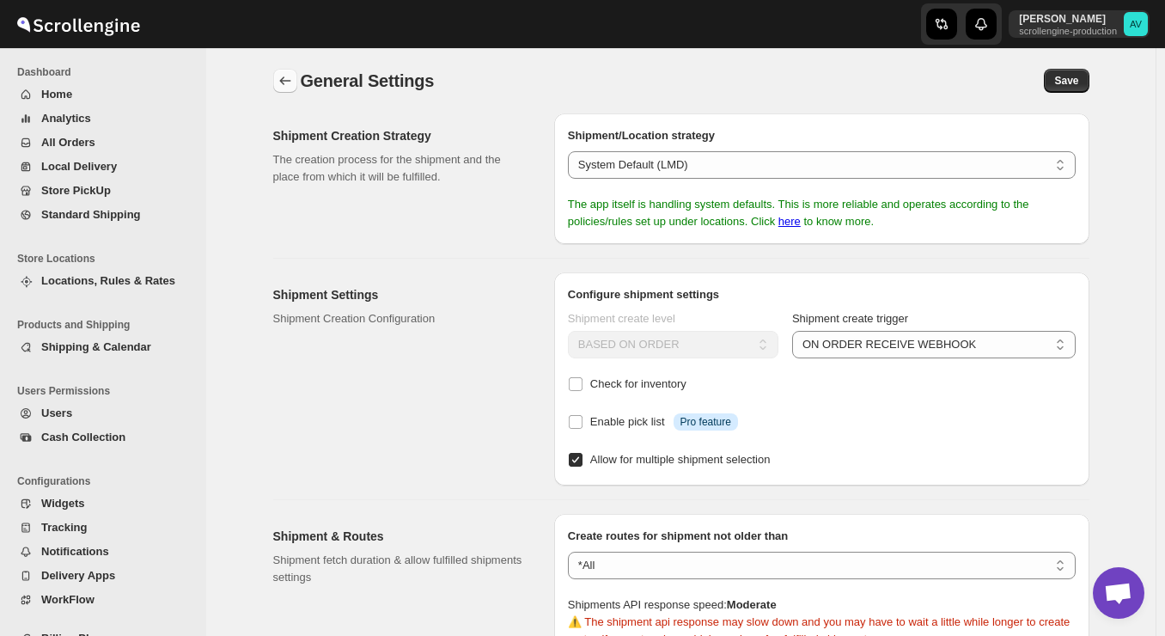
click at [289, 76] on icon "back" at bounding box center [285, 80] width 17 height 17
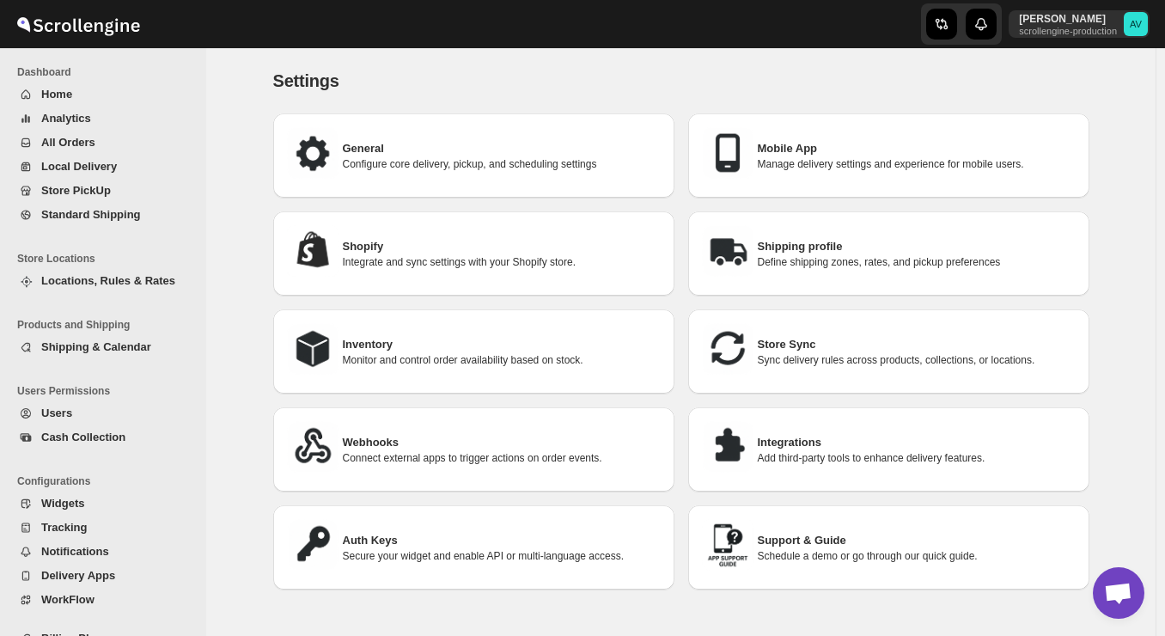
click at [766, 151] on h3 "Mobile App" at bounding box center [917, 148] width 318 height 17
select select "AVERAGE"
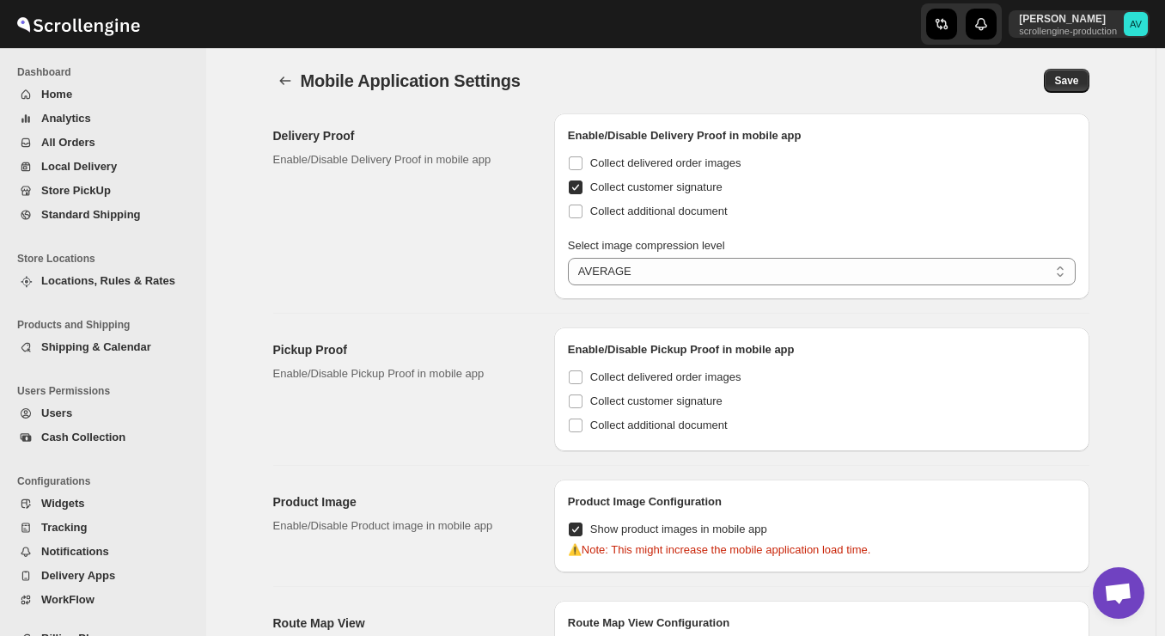
click at [473, 234] on div "Delivery Proof Enable/Disable Delivery Proof in mobile app" at bounding box center [406, 206] width 267 height 186
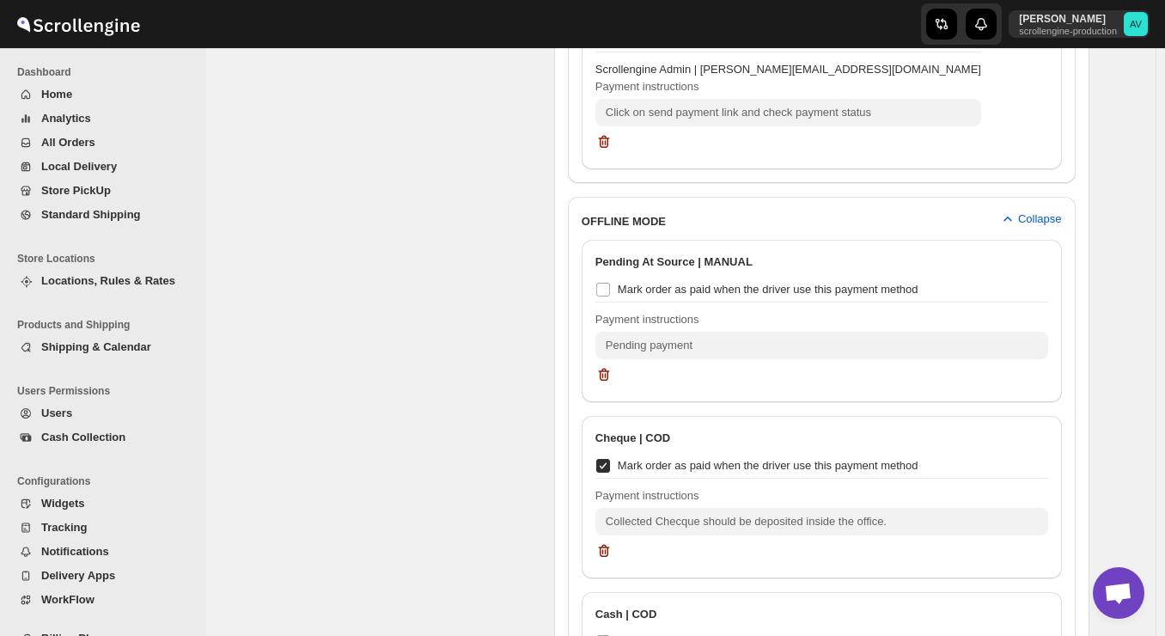
scroll to position [1940, 0]
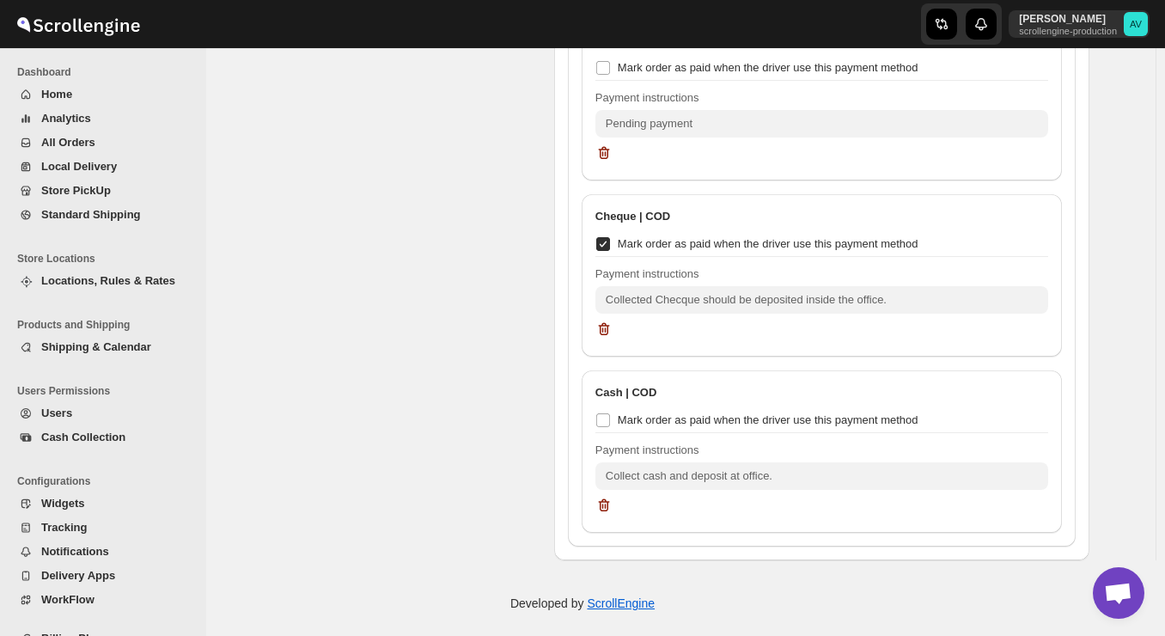
click at [291, 98] on div "Manual COD Payment Shopify Payments, QR Code, Cash, Cheque etc." at bounding box center [406, 7] width 267 height 1108
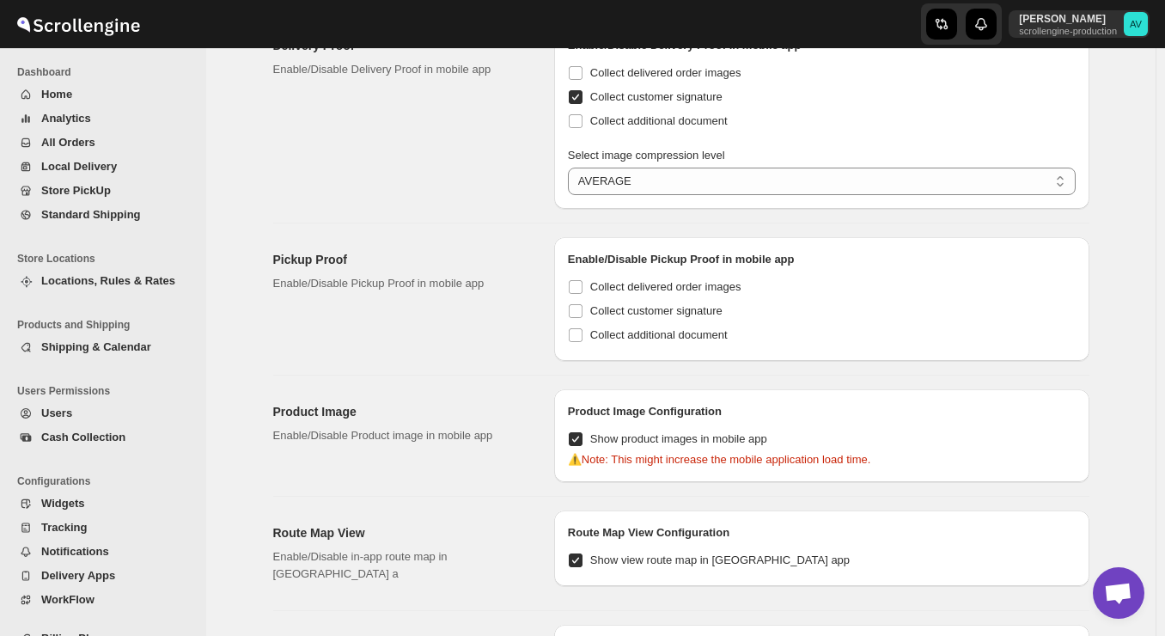
scroll to position [0, 0]
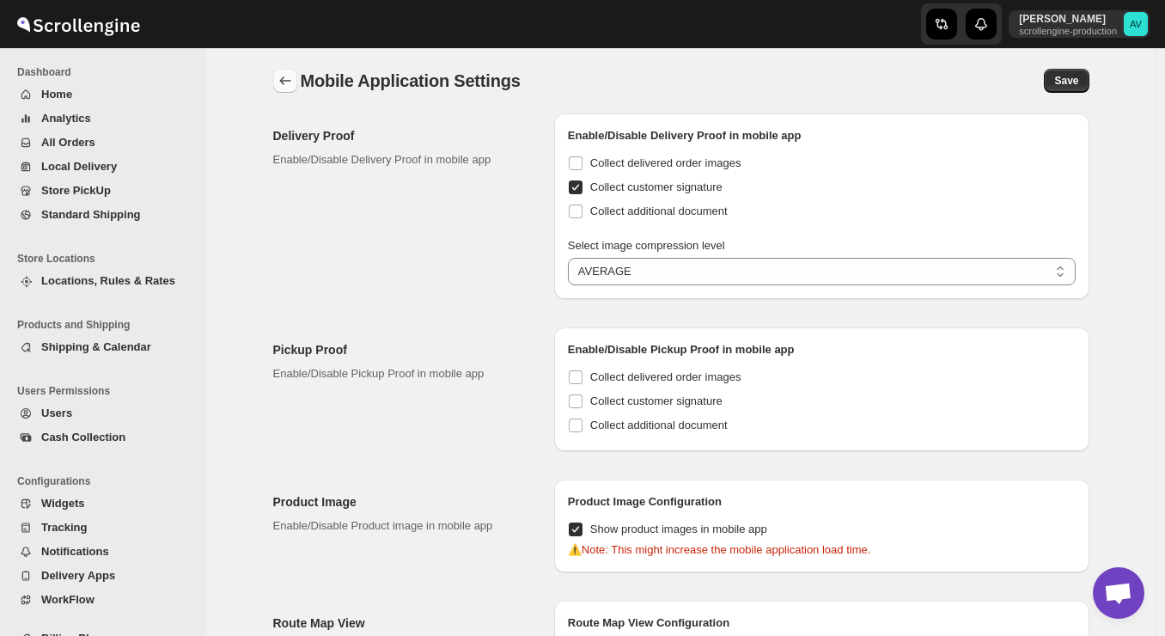
click at [287, 72] on button "back" at bounding box center [285, 81] width 24 height 24
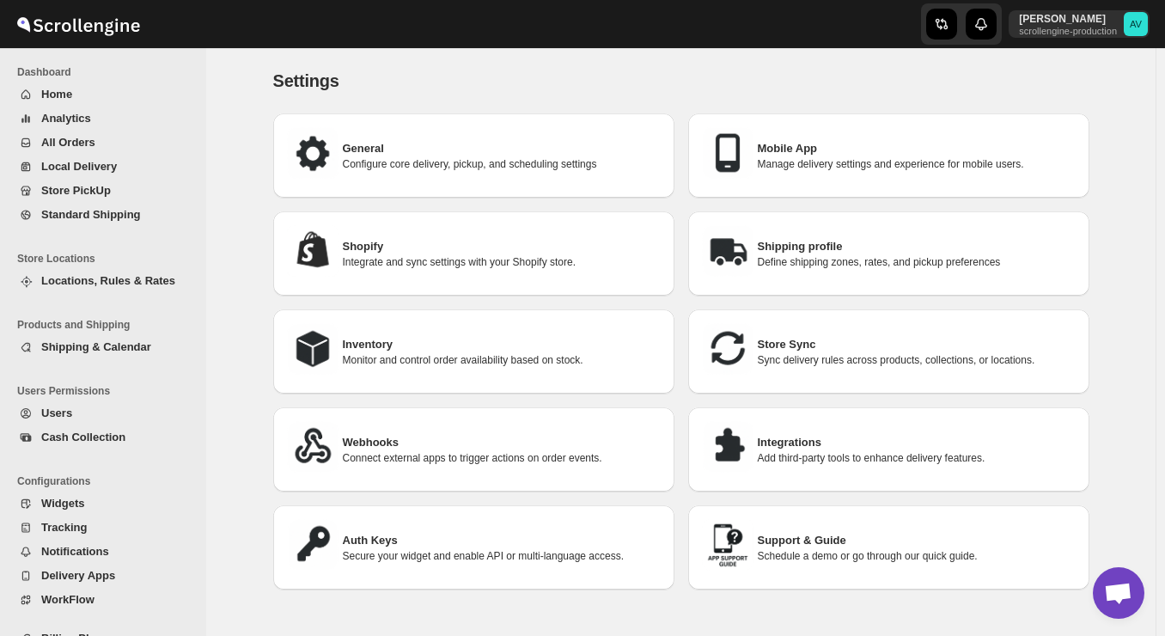
click at [406, 252] on h3 "Shopify" at bounding box center [502, 246] width 318 height 17
select select "SHIPMENT_DELIVERED"
select select "ONLY_DELIVERED_QUANTITY"
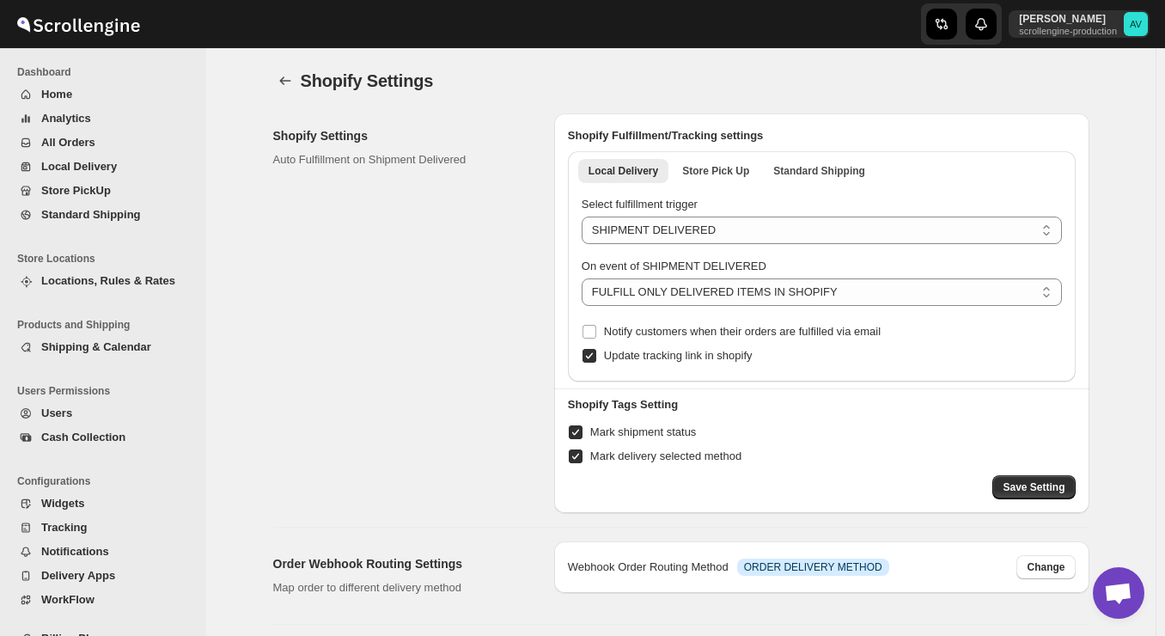
radio input "true"
click at [455, 276] on div "Shopify Settings Auto Fulfillment on Shipment Delivered" at bounding box center [406, 313] width 267 height 400
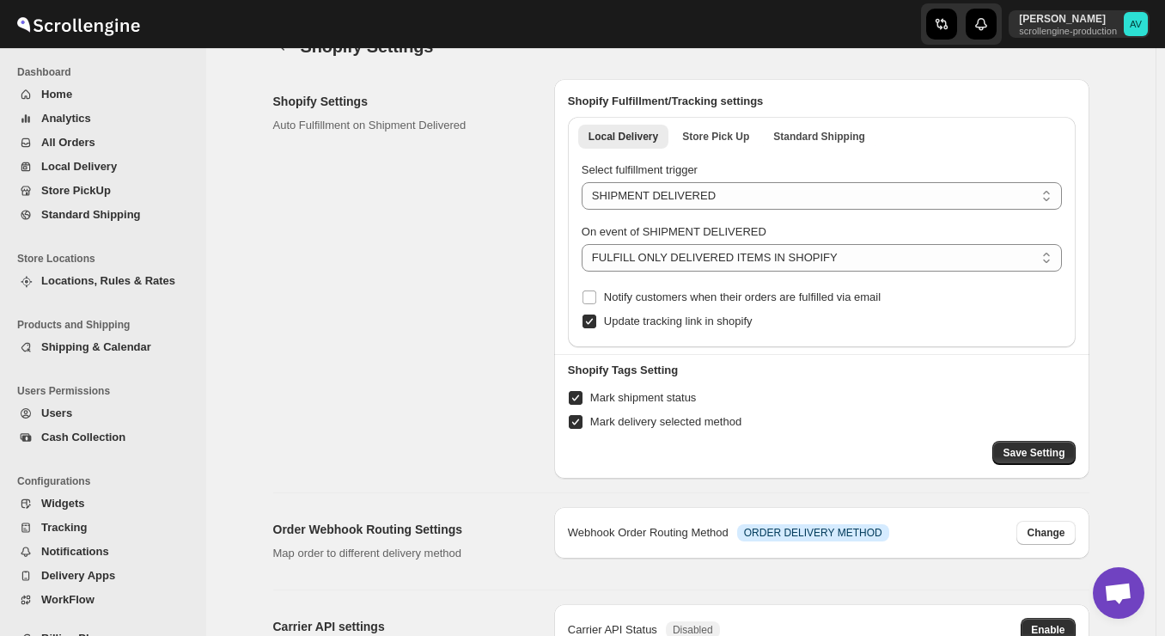
click at [455, 276] on div "Shopify Settings Auto Fulfillment on Shipment Delivered" at bounding box center [406, 279] width 267 height 400
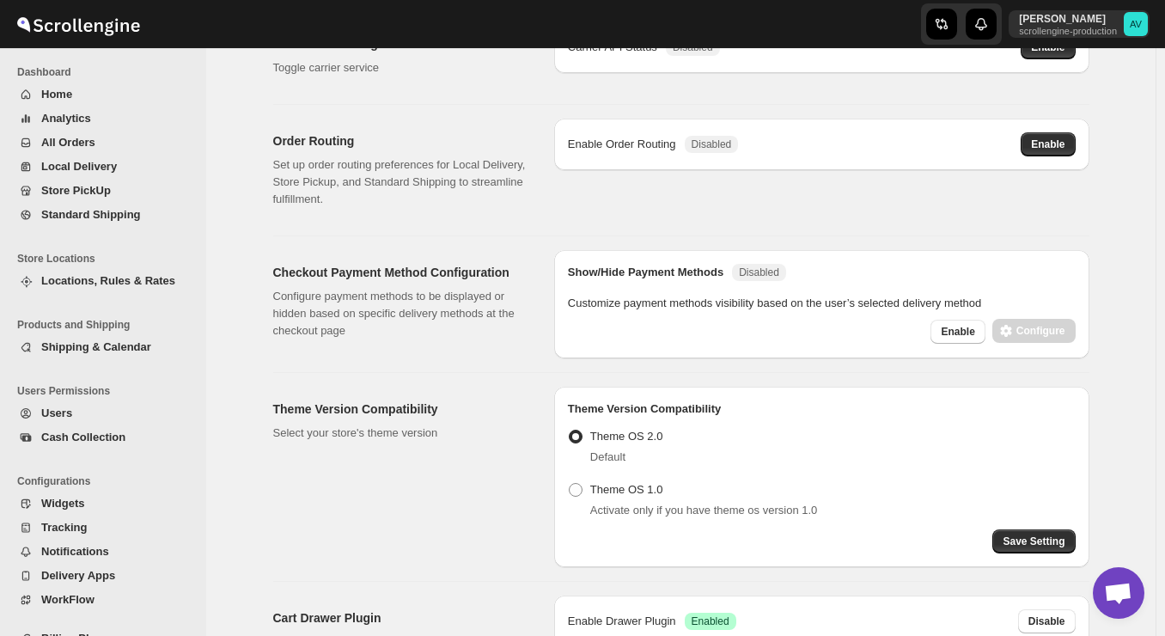
scroll to position [687, 0]
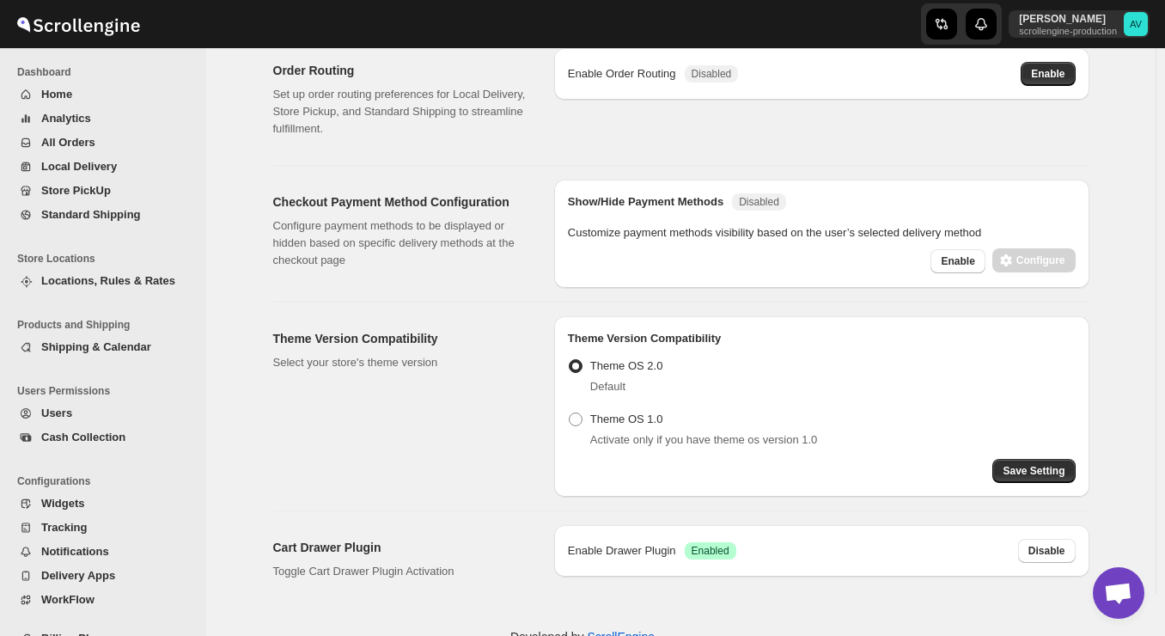
click at [84, 144] on span "All Orders" at bounding box center [68, 142] width 54 height 13
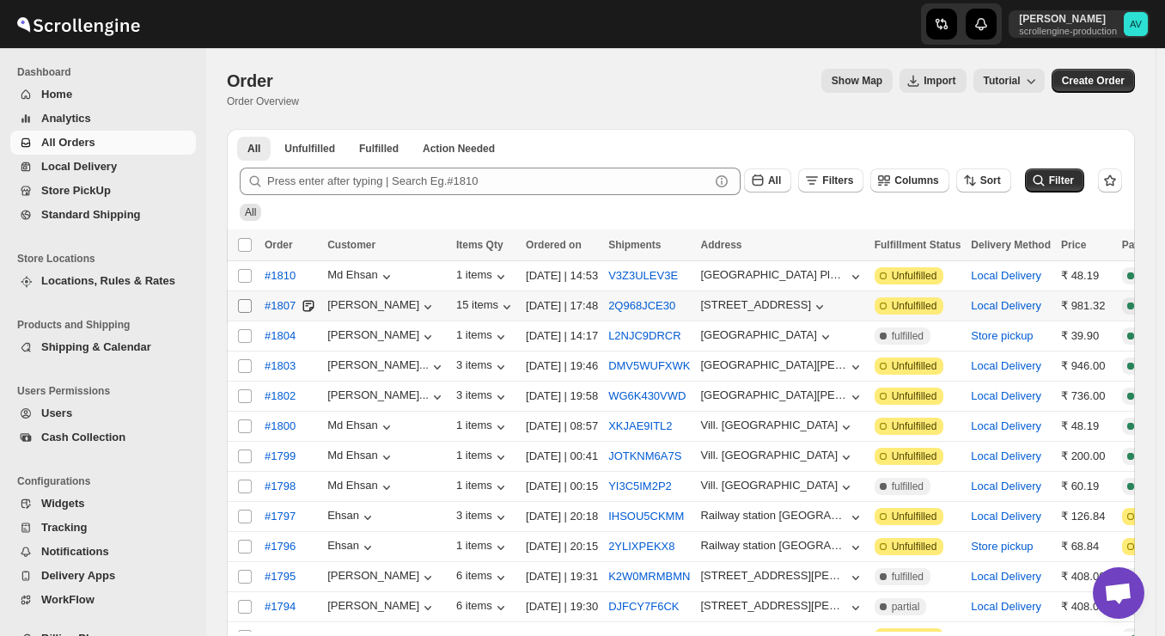
click at [246, 308] on input "Select order" at bounding box center [245, 306] width 14 height 14
checkbox input "true"
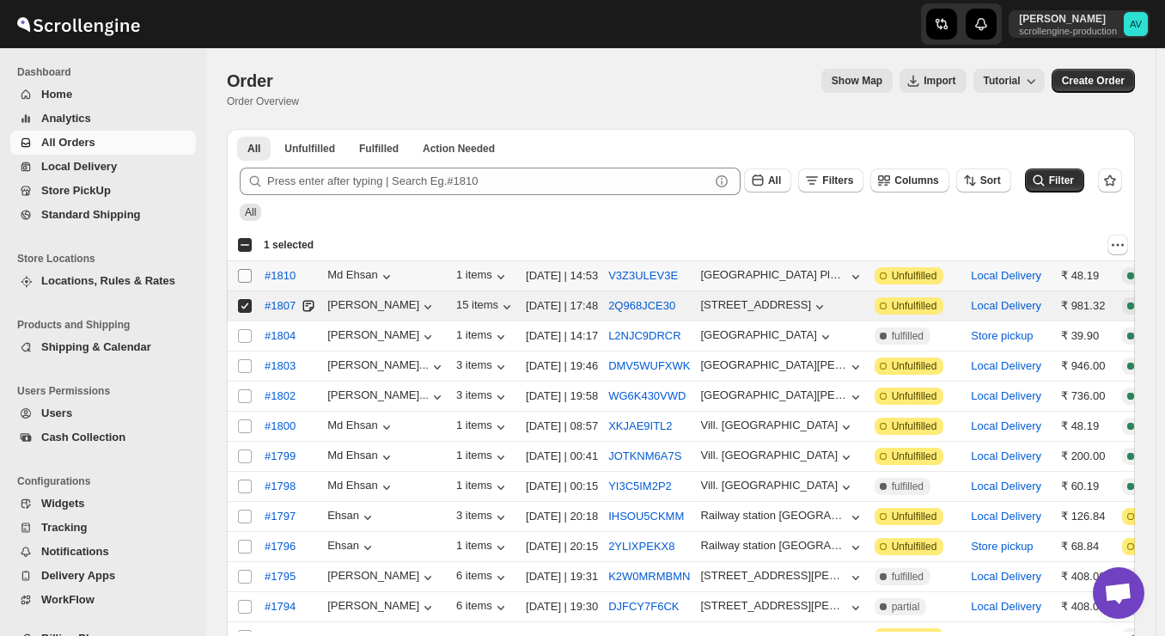
click at [246, 279] on input "Select order" at bounding box center [245, 276] width 14 height 14
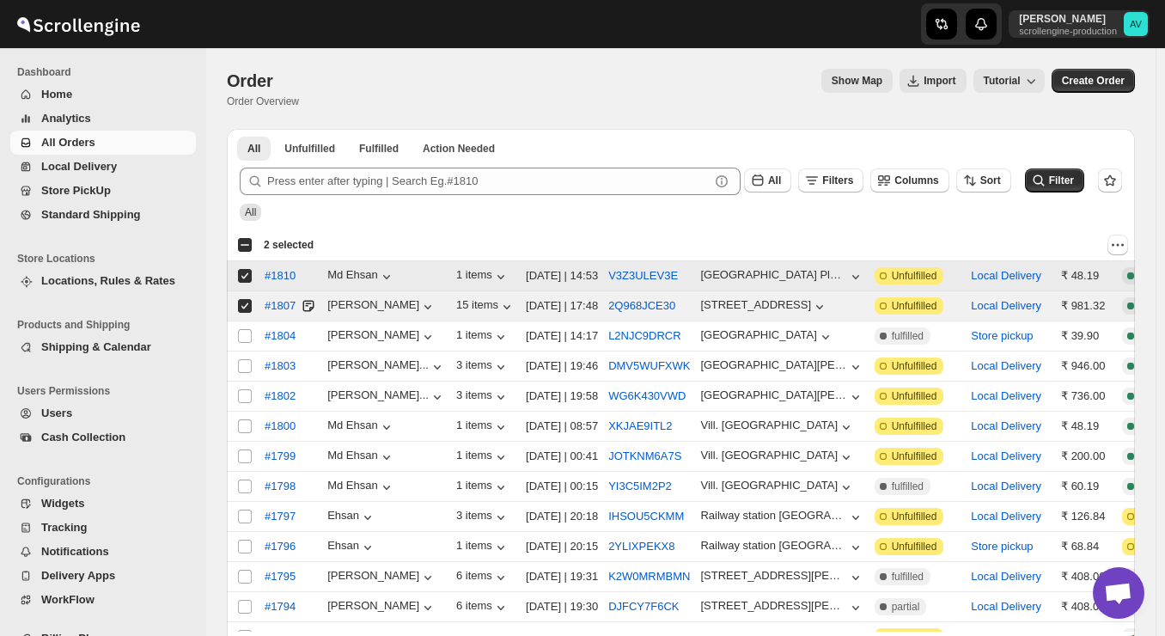
click at [246, 279] on input "Select order" at bounding box center [245, 276] width 14 height 14
checkbox input "false"
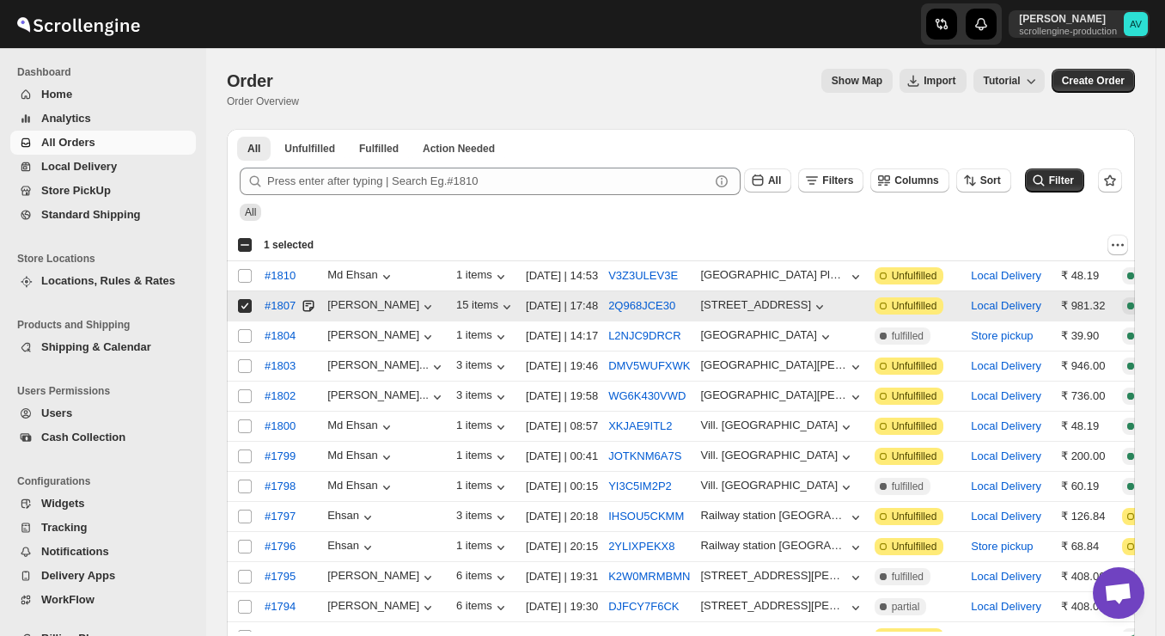
click at [245, 306] on input "Select order" at bounding box center [245, 306] width 14 height 14
checkbox input "false"
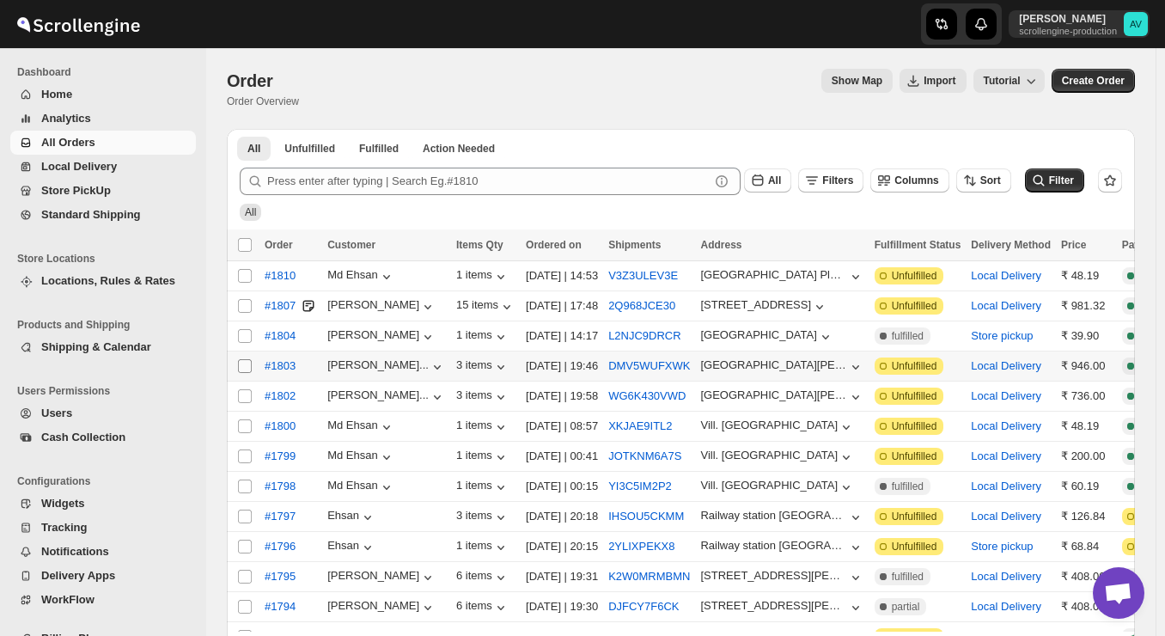
click at [241, 368] on input "Select order" at bounding box center [245, 366] width 14 height 14
checkbox input "true"
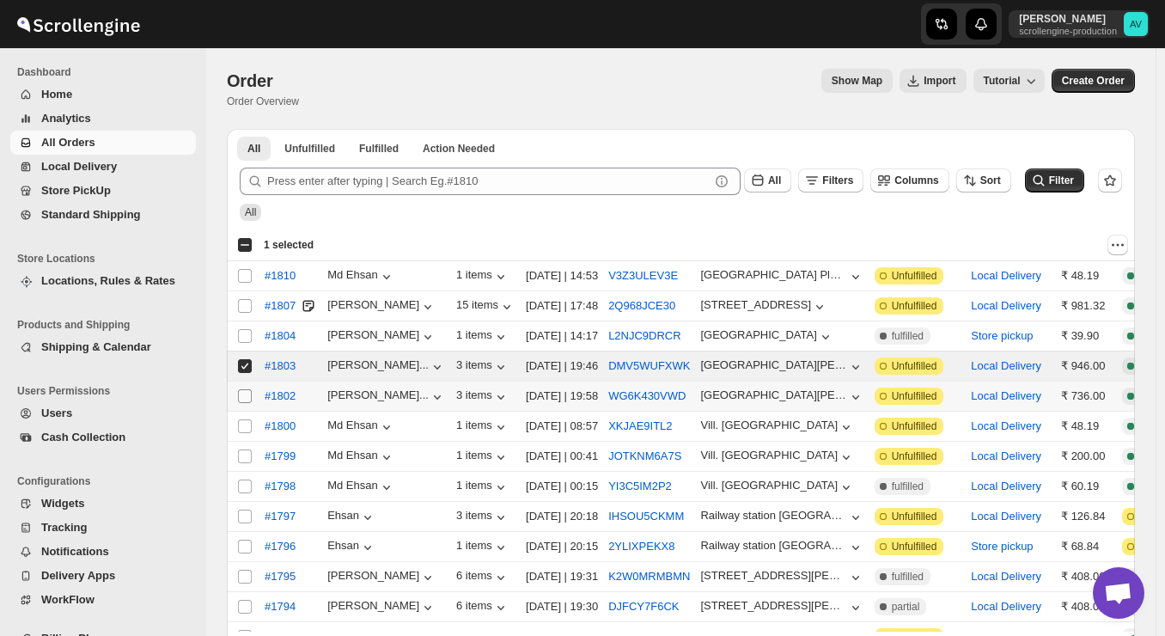
click at [246, 393] on input "Select order" at bounding box center [245, 396] width 14 height 14
checkbox input "true"
drag, startPoint x: 1075, startPoint y: 89, endPoint x: 1017, endPoint y: 297, distance: 216.0
click at [1017, 297] on div "Order. This page is ready Order Order Overview Show Map Import Tutorial More ac…" at bounding box center [681, 479] width 950 height 863
click at [1122, 240] on icon "Actions" at bounding box center [1117, 244] width 17 height 17
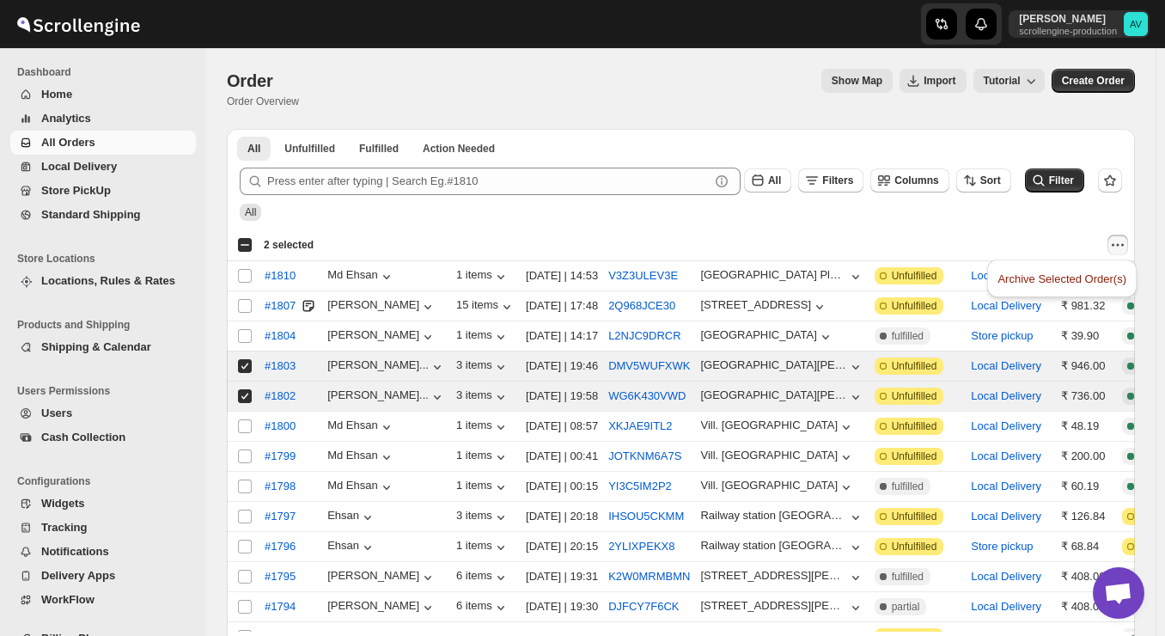
click at [1122, 240] on icon "Actions" at bounding box center [1117, 244] width 17 height 17
click at [239, 246] on div "Select all 20 orders 2 selected" at bounding box center [275, 244] width 76 height 15
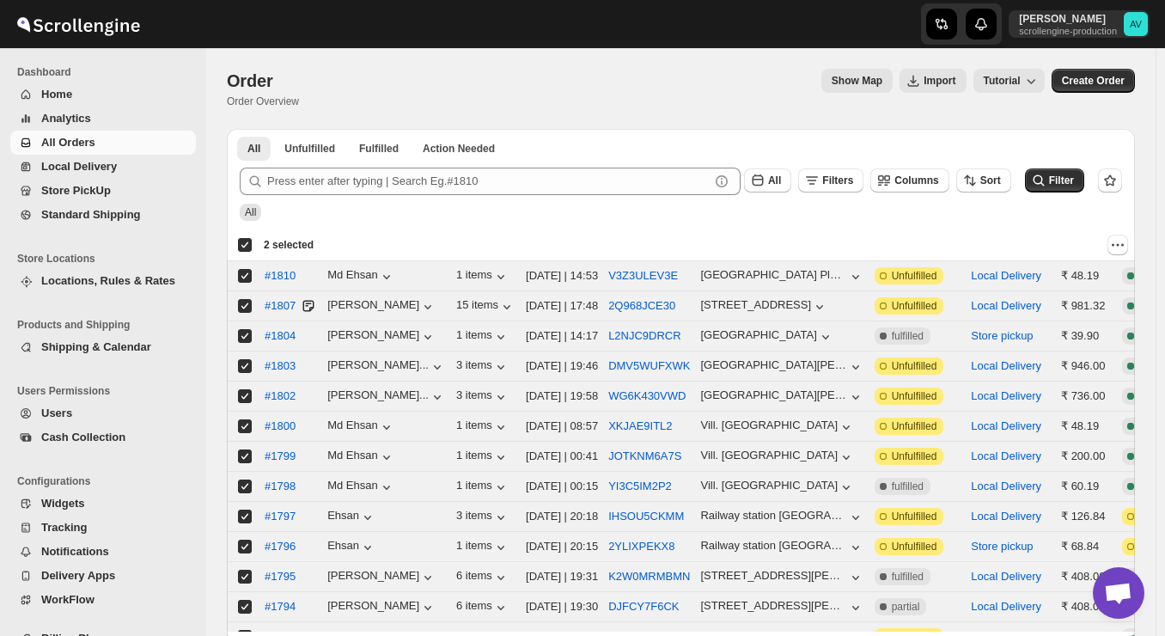
checkbox input "true"
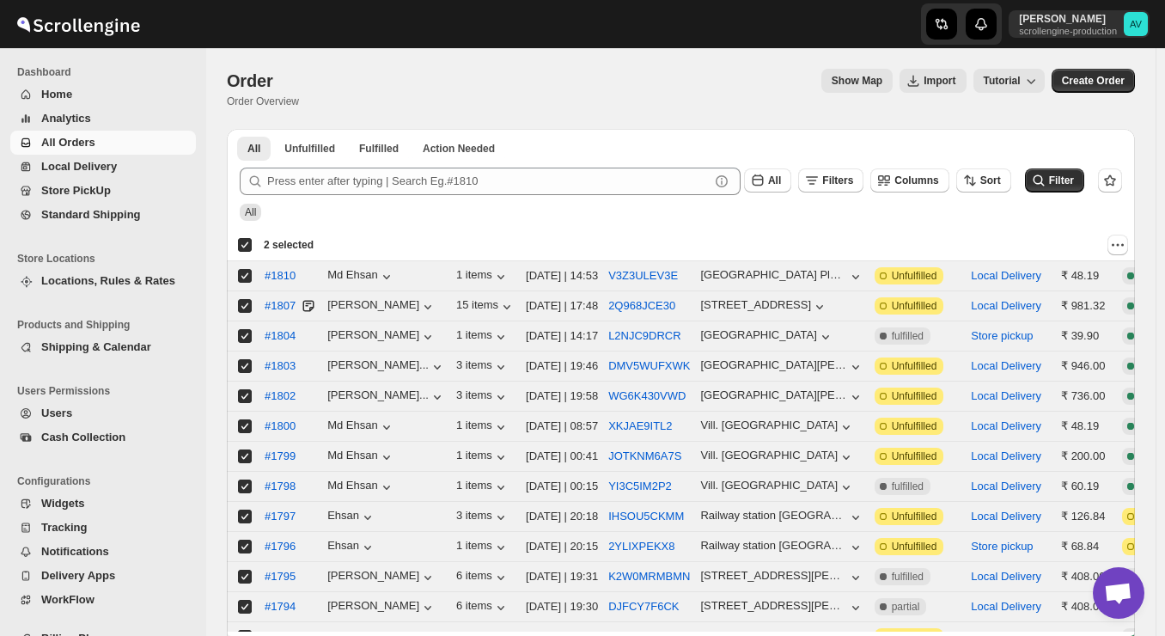
checkbox input "true"
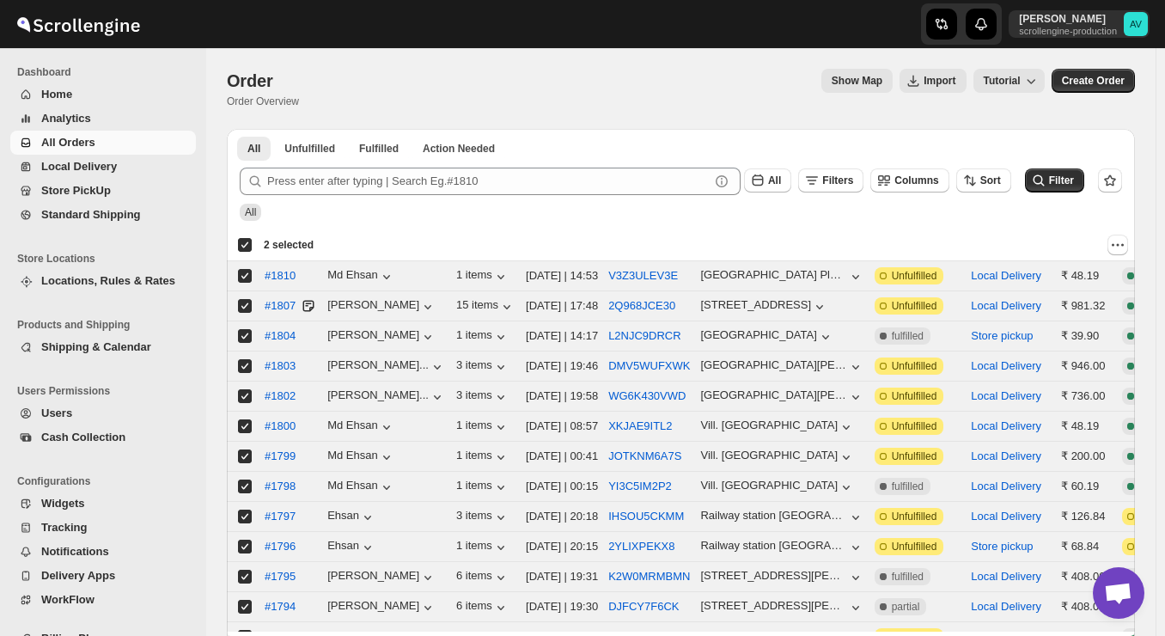
checkbox input "true"
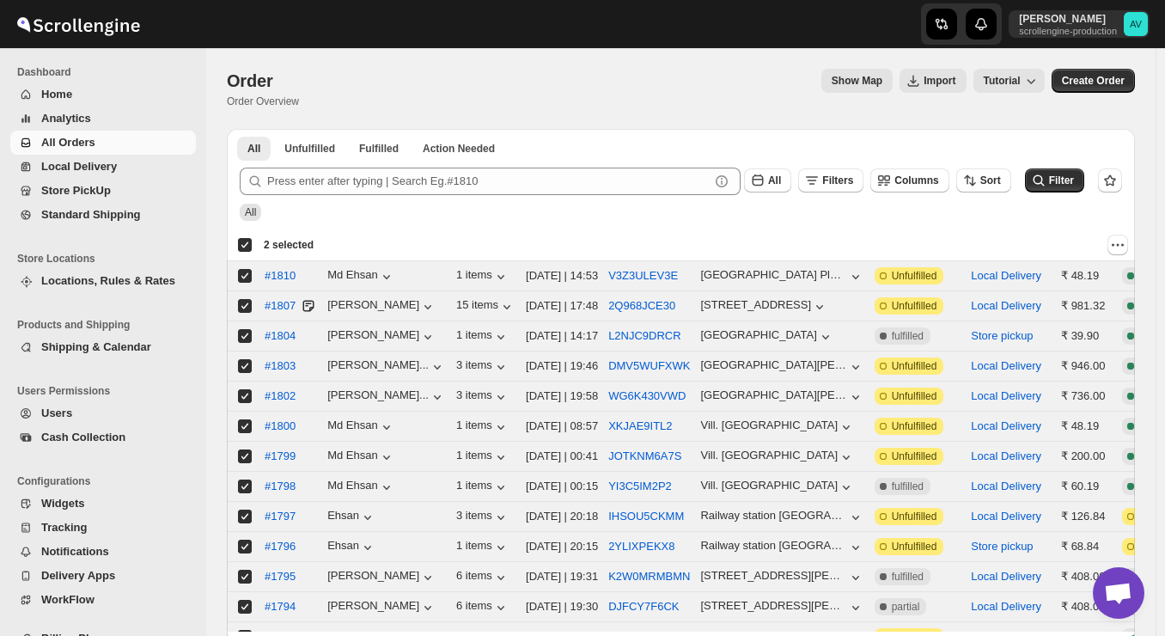
checkbox input "true"
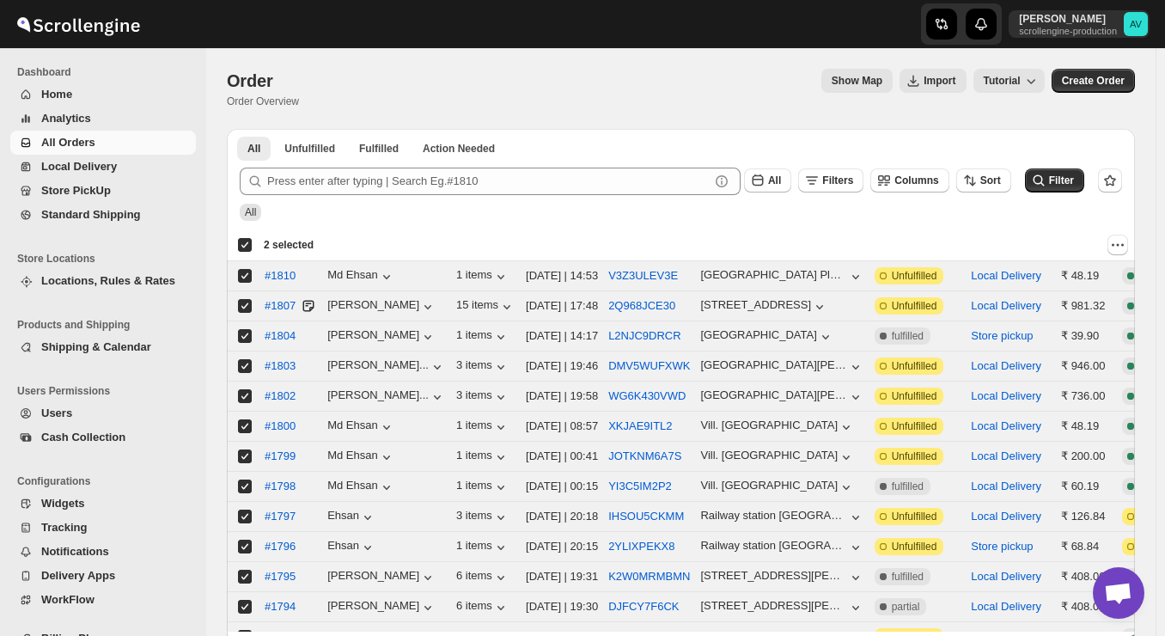
checkbox input "true"
click at [247, 244] on div "Deselect all 20 orders 20 selected" at bounding box center [278, 244] width 82 height 15
checkbox input "false"
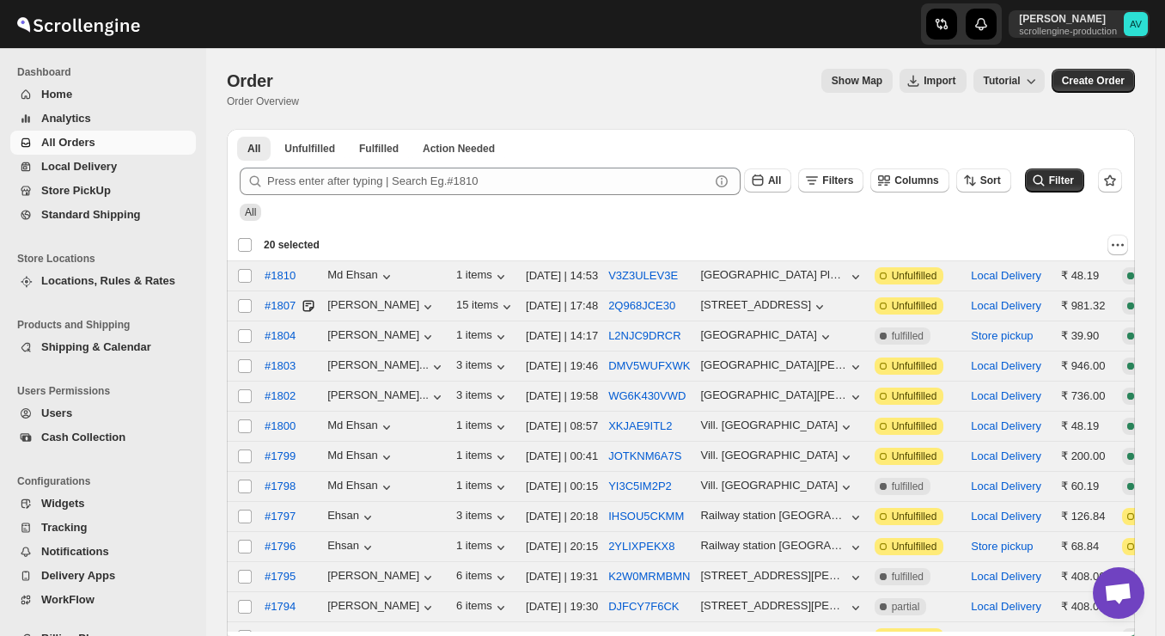
checkbox input "false"
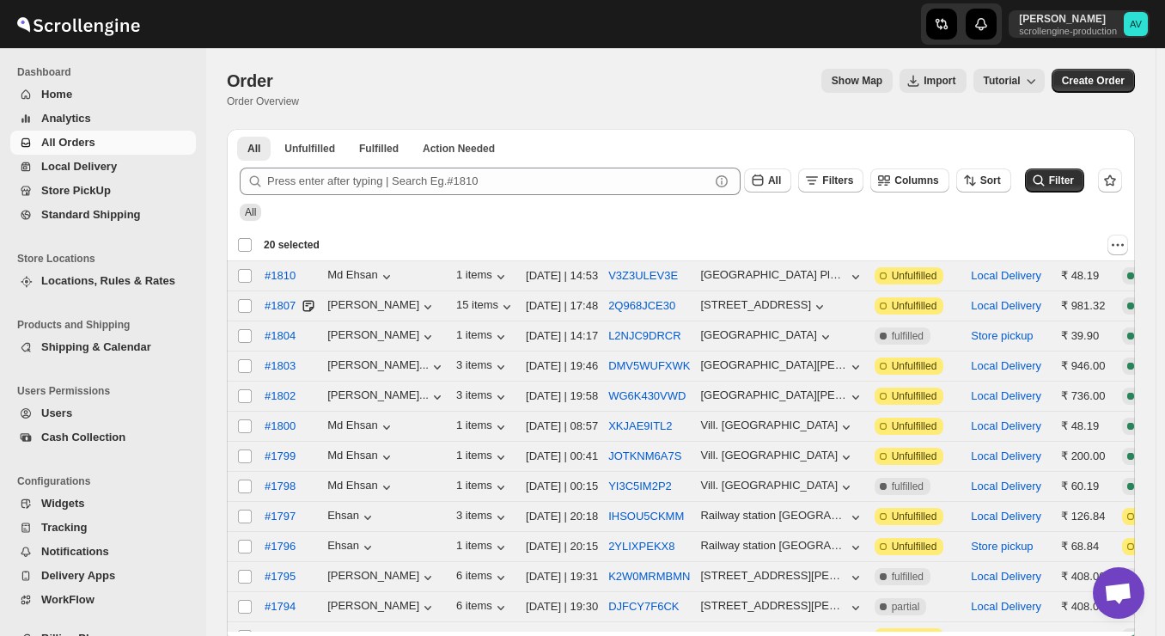
checkbox input "false"
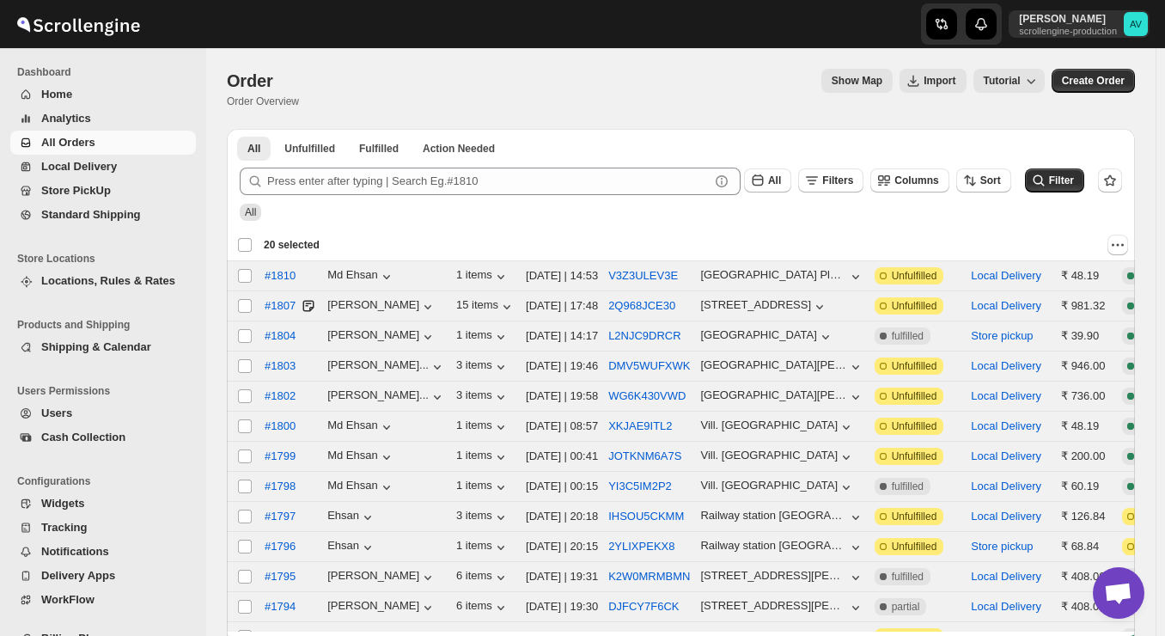
checkbox input "false"
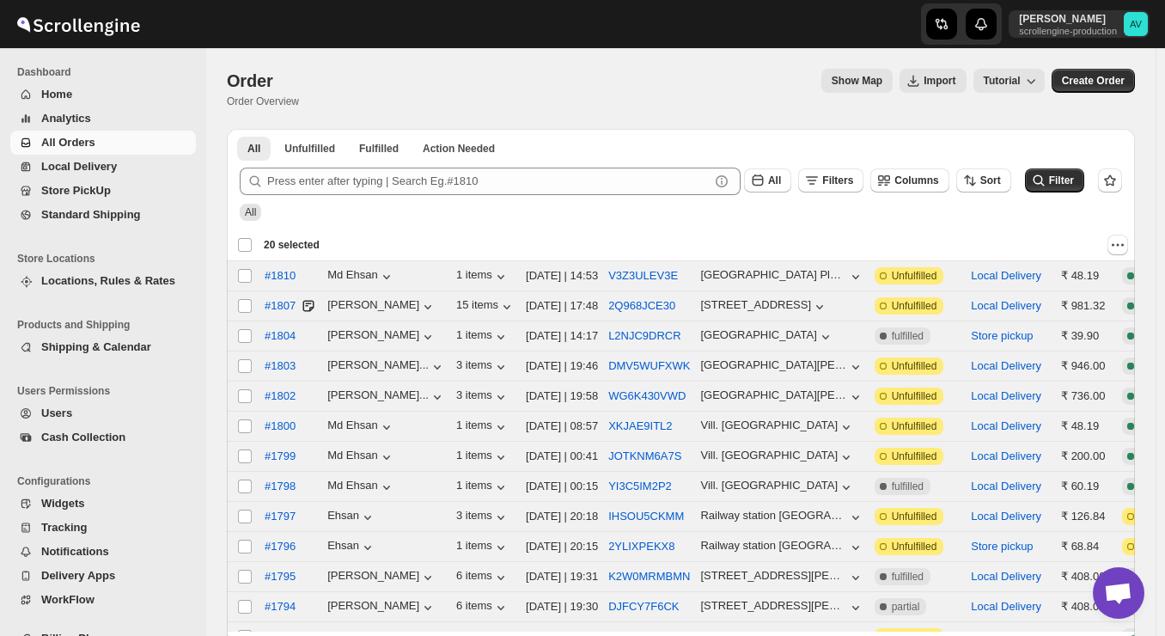
checkbox input "false"
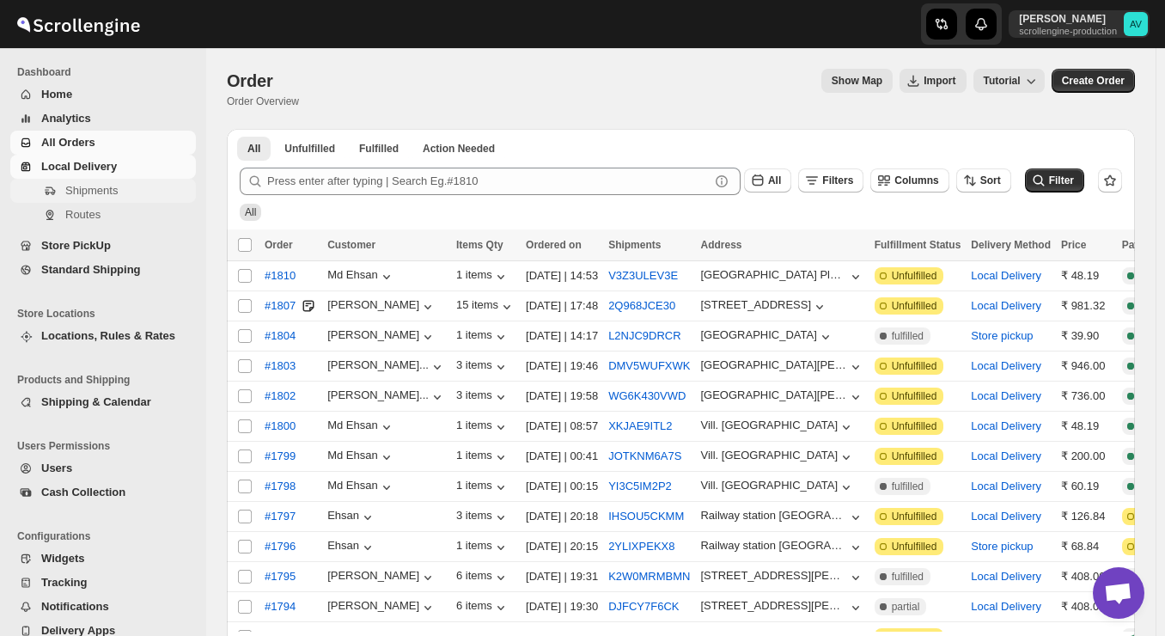
click at [90, 198] on span "Shipments" at bounding box center [128, 190] width 127 height 17
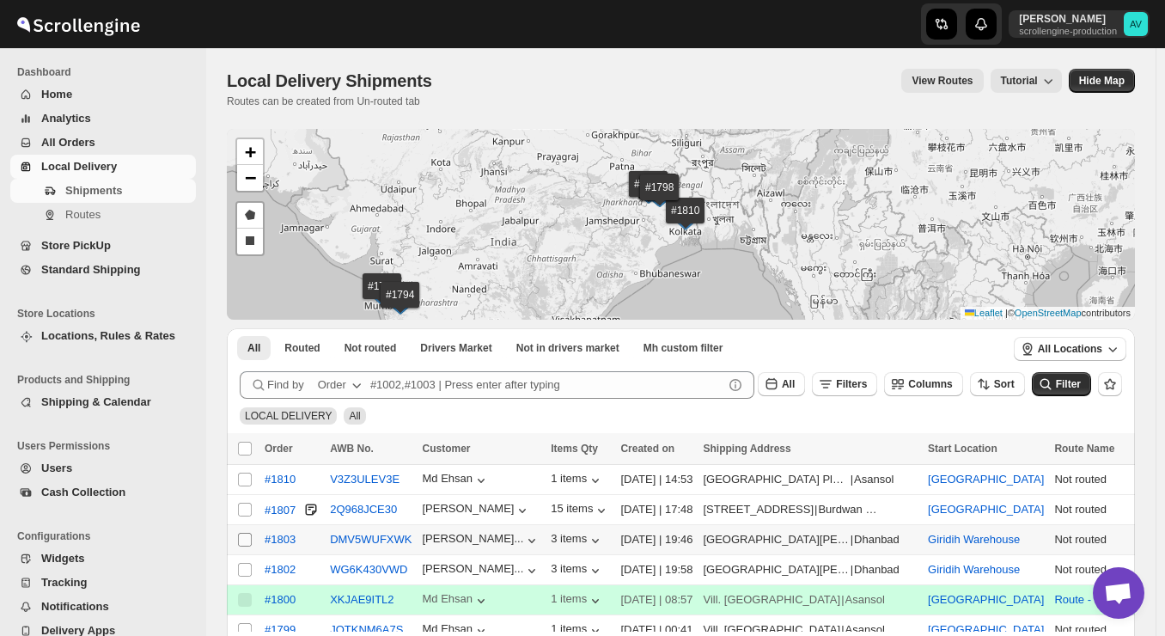
click at [246, 540] on input "Select shipment" at bounding box center [245, 540] width 14 height 14
checkbox input "true"
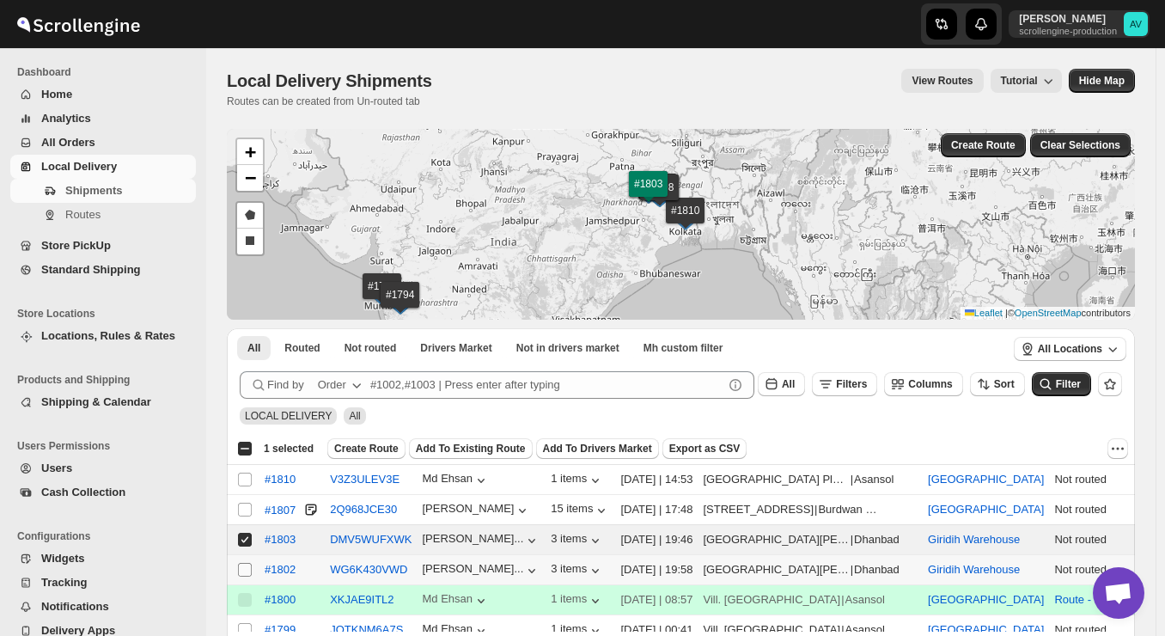
click at [245, 571] on input "Select shipment" at bounding box center [245, 570] width 14 height 14
checkbox input "true"
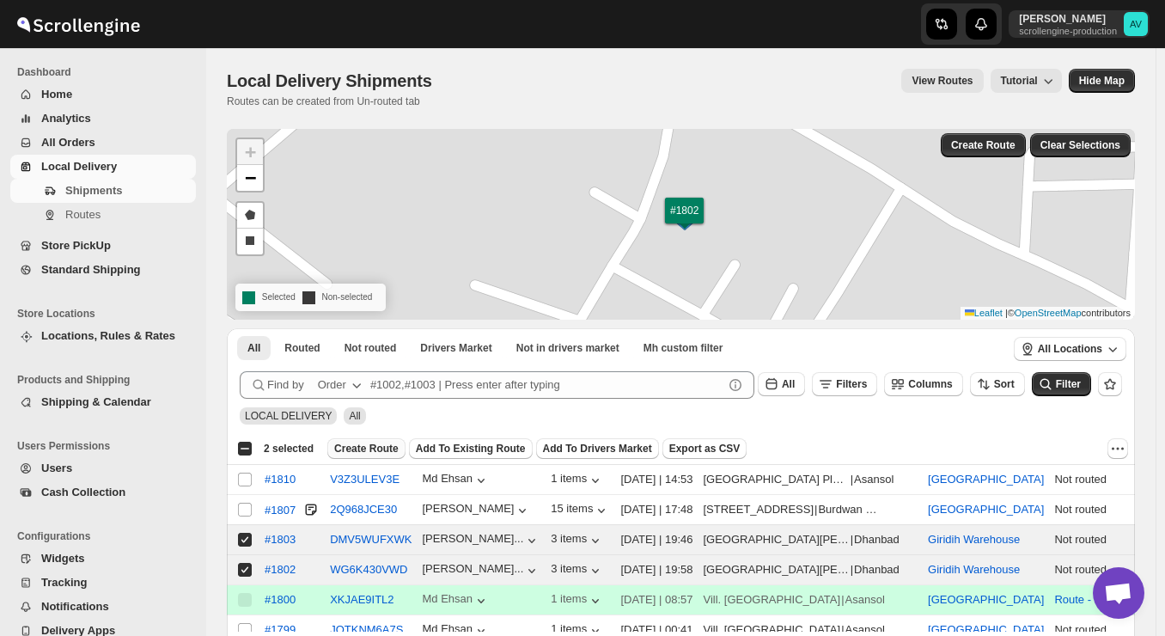
click at [369, 456] on button "Create Route" at bounding box center [366, 448] width 78 height 21
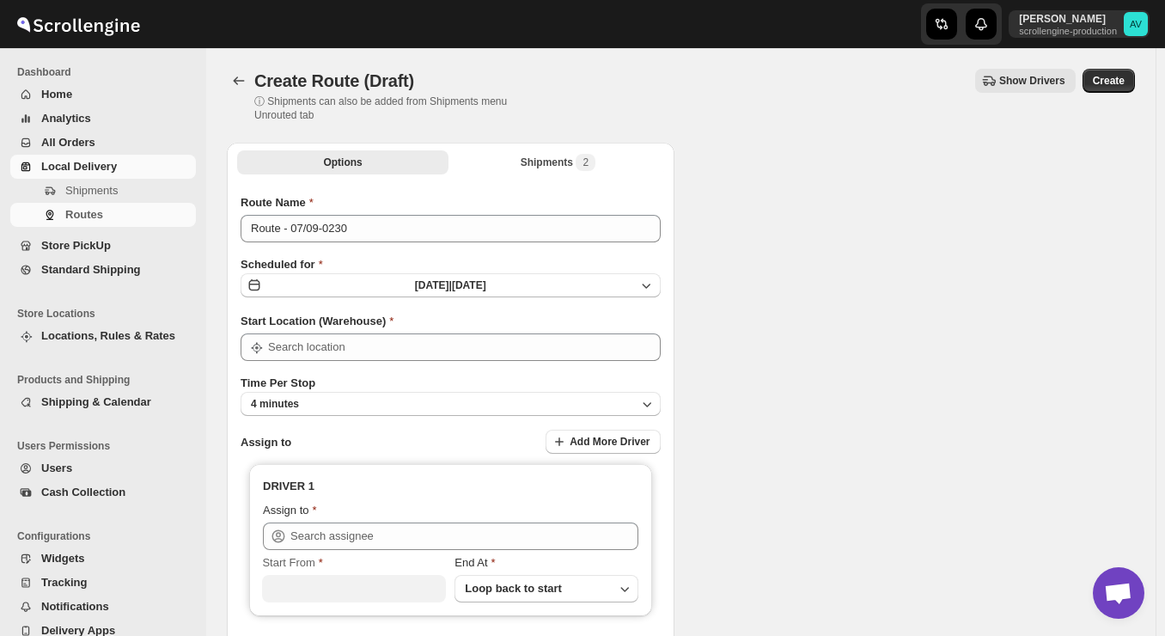
type input "Bangalore Store"
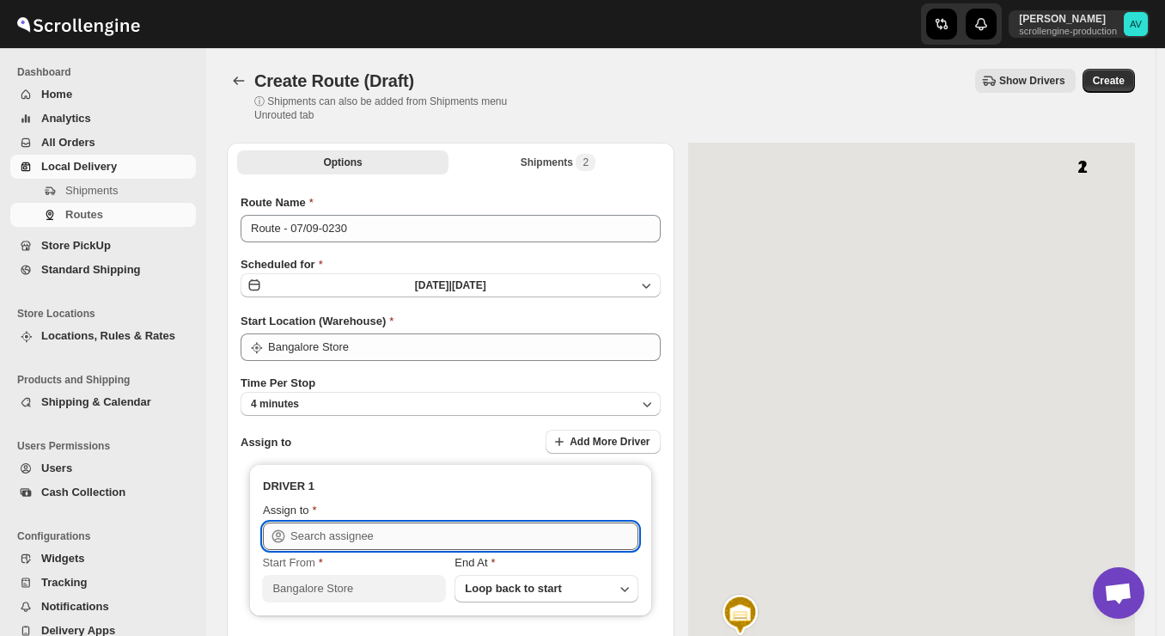
click at [340, 528] on input "text" at bounding box center [464, 535] width 348 height 27
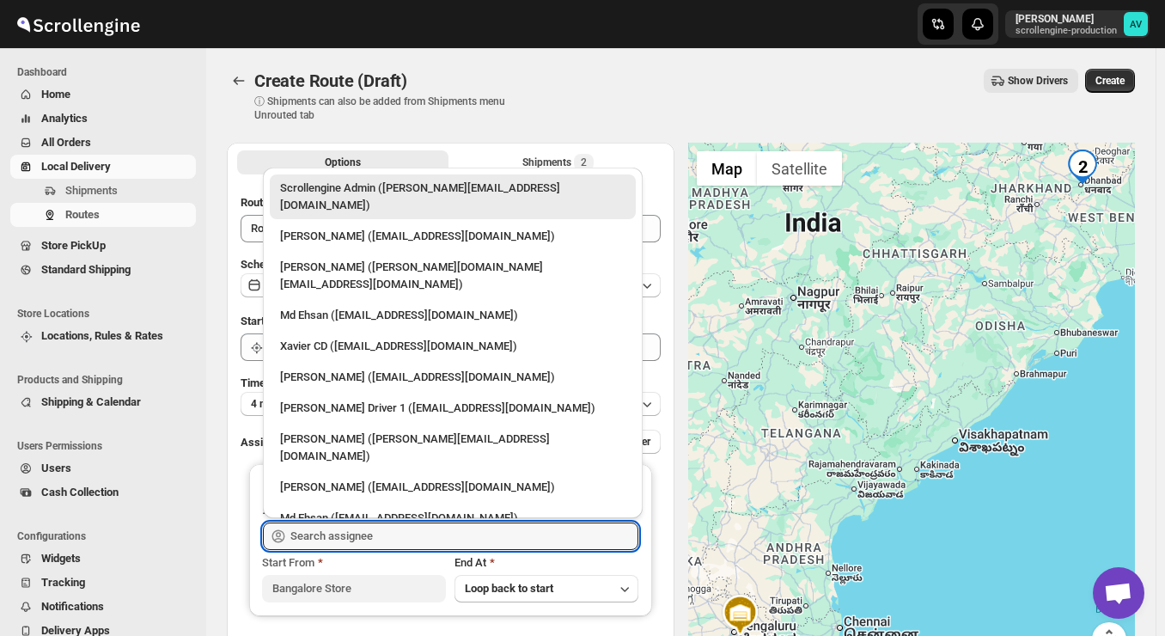
click at [348, 540] on div "[PERSON_NAME] ([EMAIL_ADDRESS][DOMAIN_NAME])" at bounding box center [452, 548] width 345 height 17
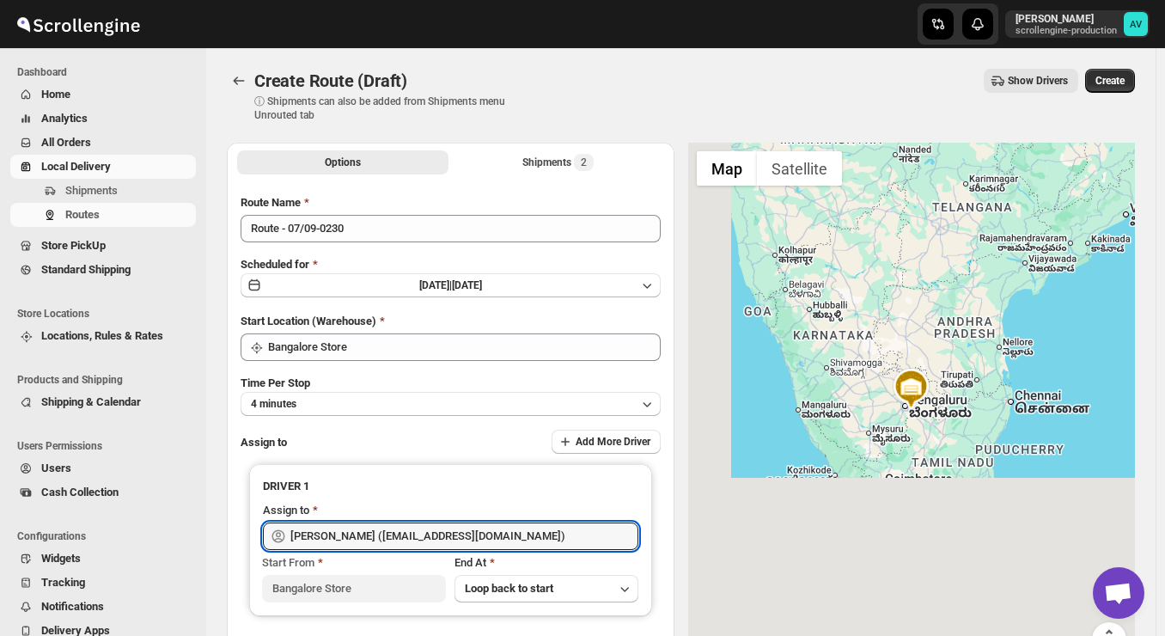
type input "[PERSON_NAME] ([EMAIL_ADDRESS][DOMAIN_NAME])"
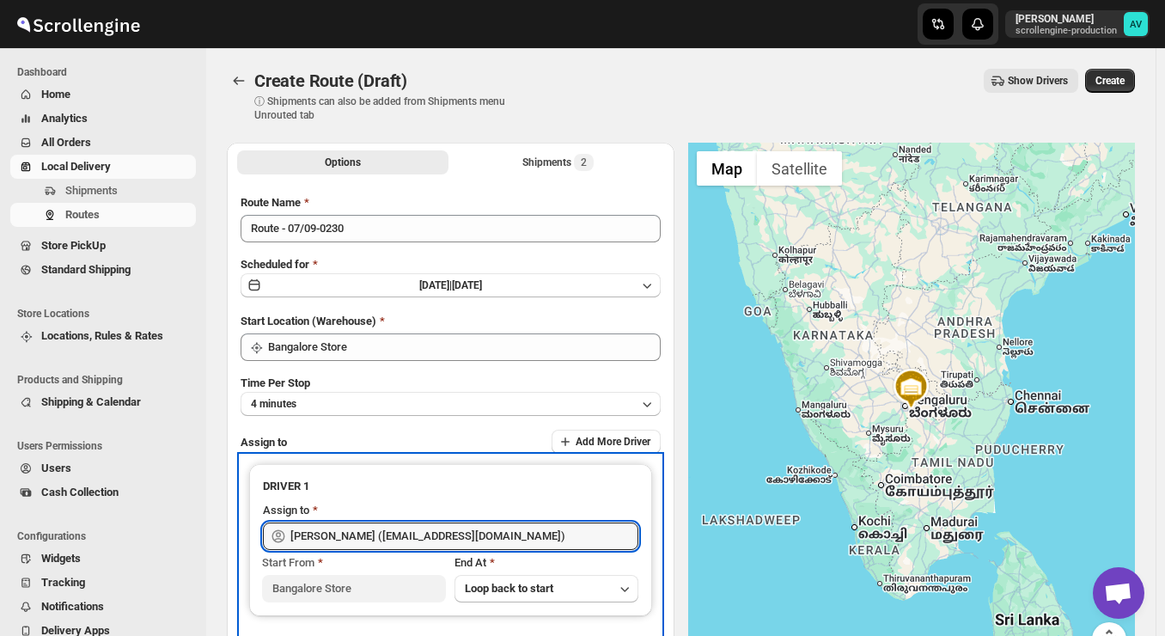
click at [459, 477] on div "DRIVER 1 Assign to Avinash Vishwakarma (avivishwakarma49@gmail.com) Start From …" at bounding box center [450, 540] width 403 height 152
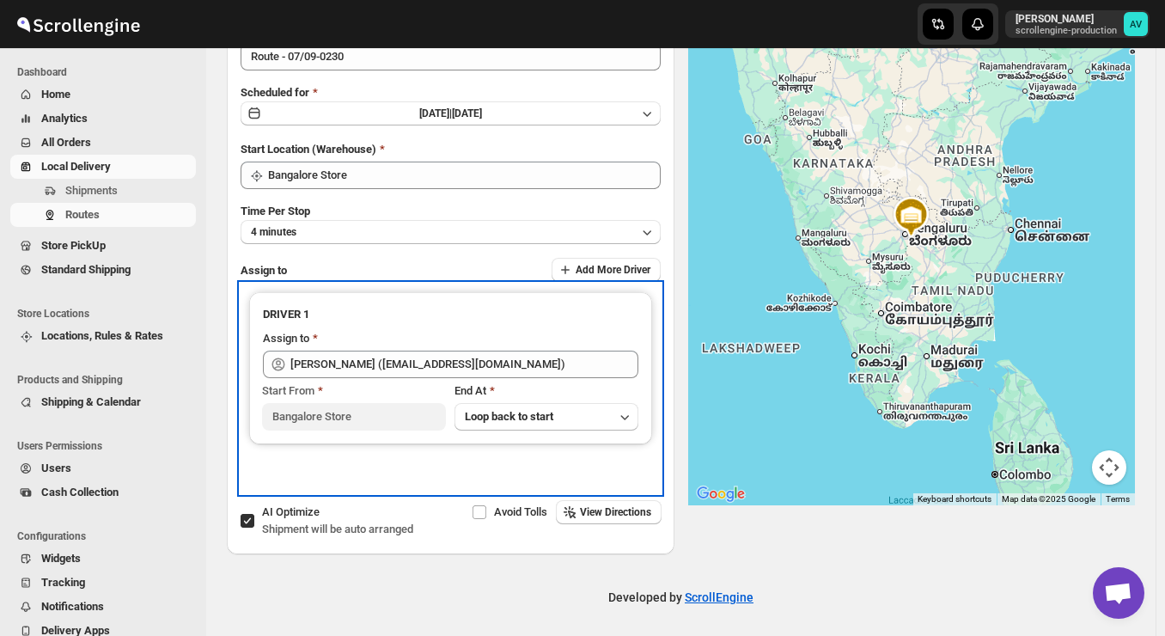
scroll to position [176, 0]
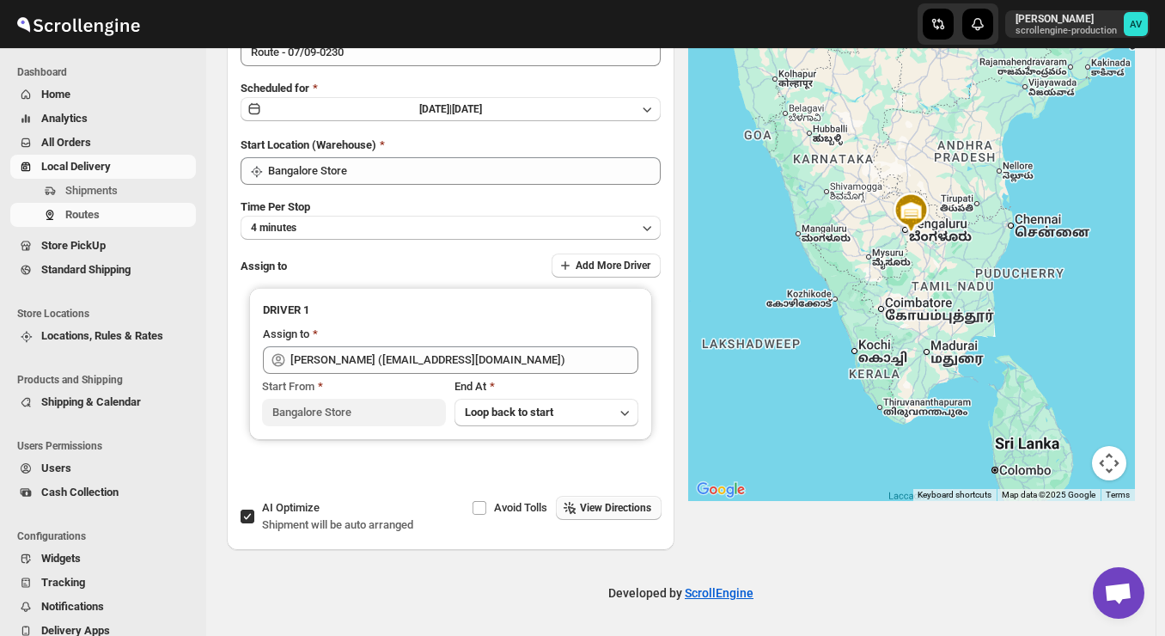
click at [626, 501] on button "View Directions" at bounding box center [609, 508] width 106 height 24
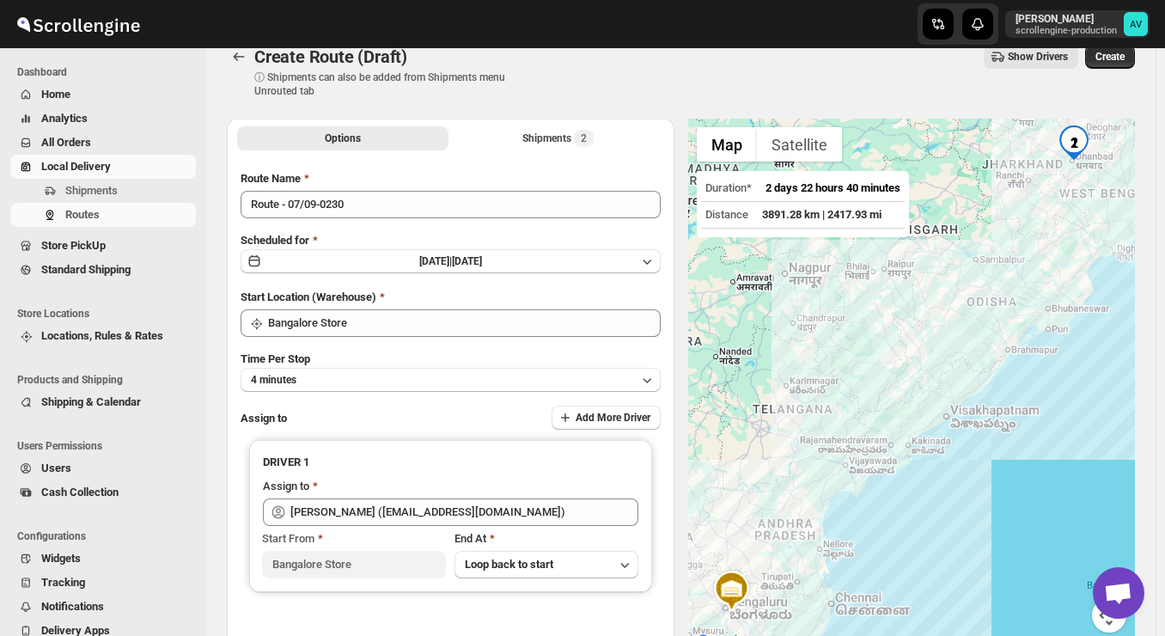
scroll to position [0, 0]
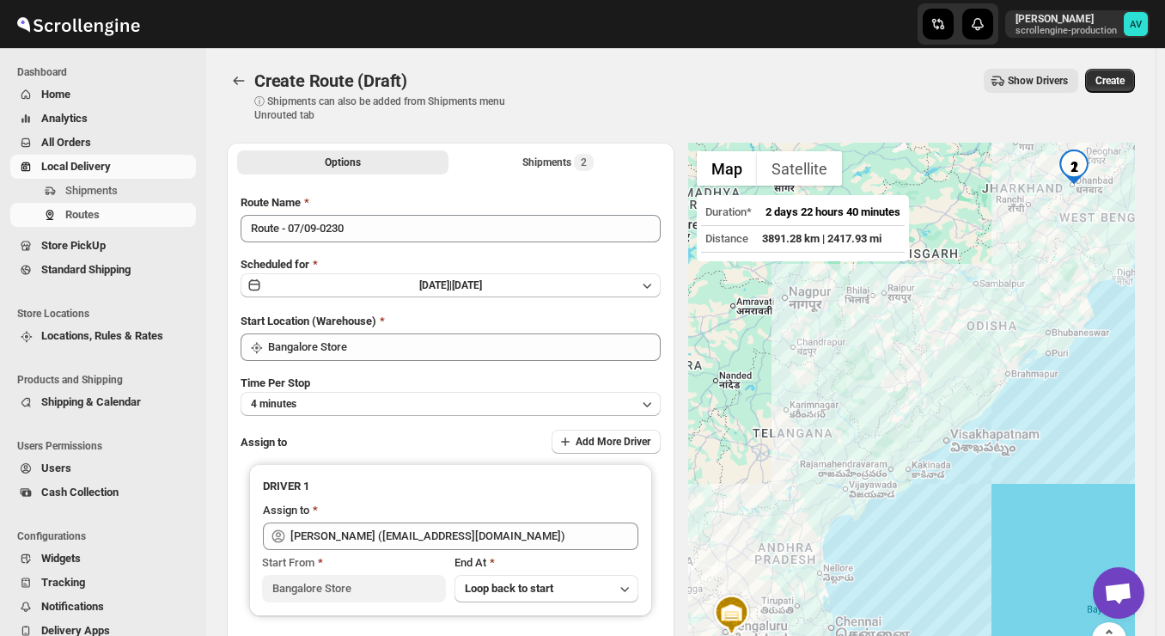
click at [1046, 82] on span "Show Drivers" at bounding box center [1038, 81] width 60 height 14
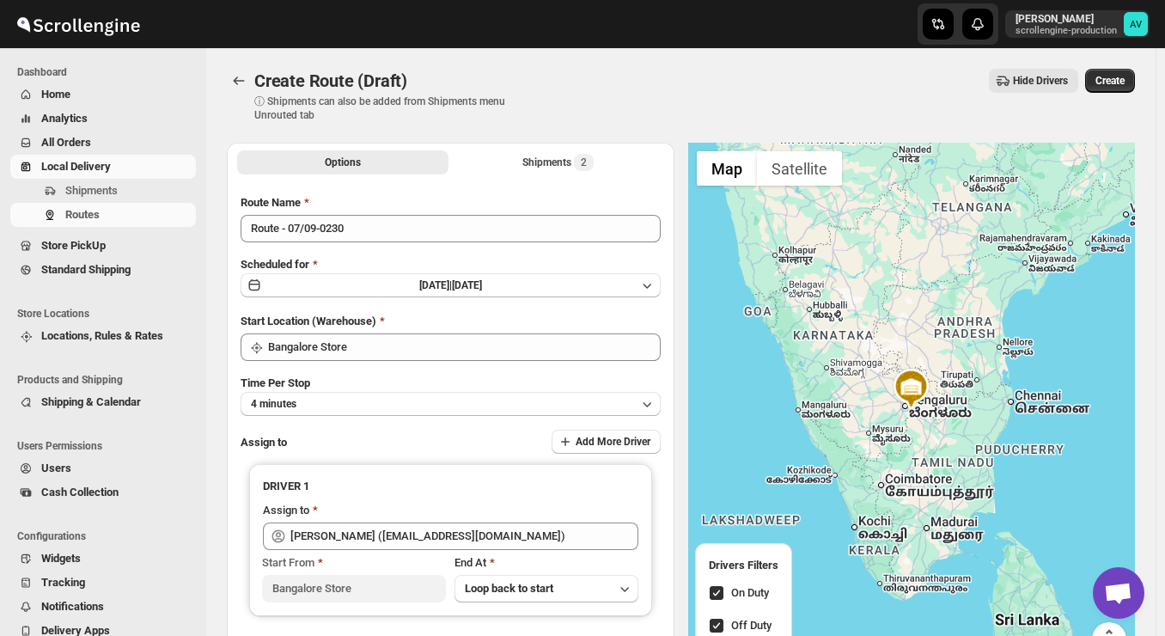
click at [720, 633] on label "Off Duty" at bounding box center [744, 626] width 70 height 24
click at [720, 632] on input "Off Duty" at bounding box center [717, 626] width 14 height 14
checkbox input "false"
click at [1133, 422] on div at bounding box center [912, 410] width 448 height 534
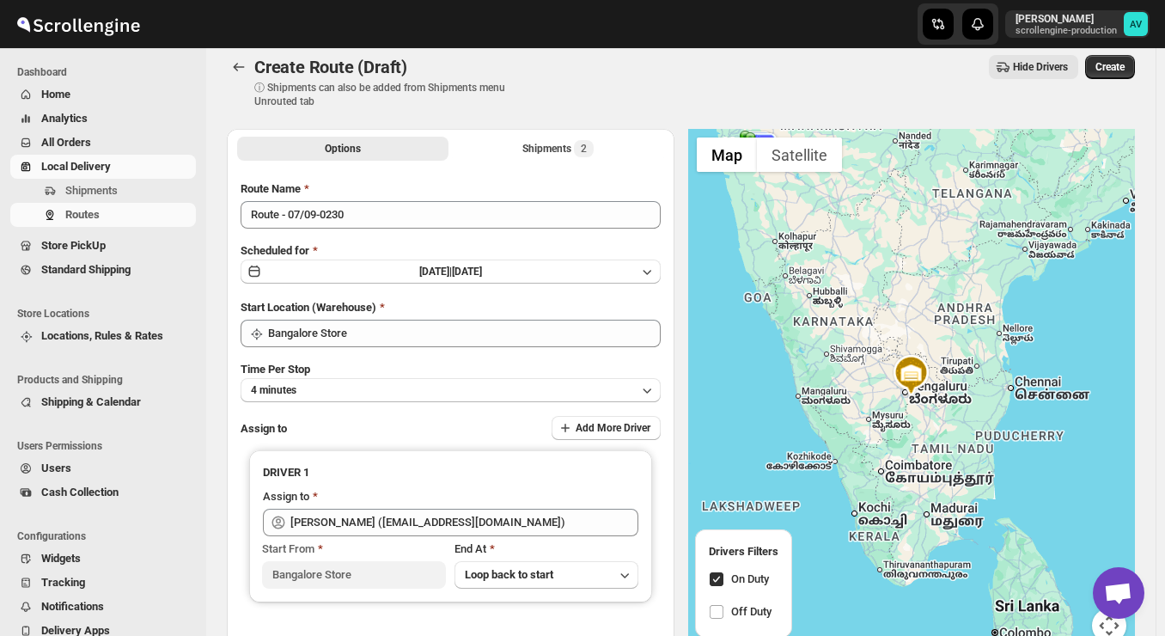
scroll to position [4, 0]
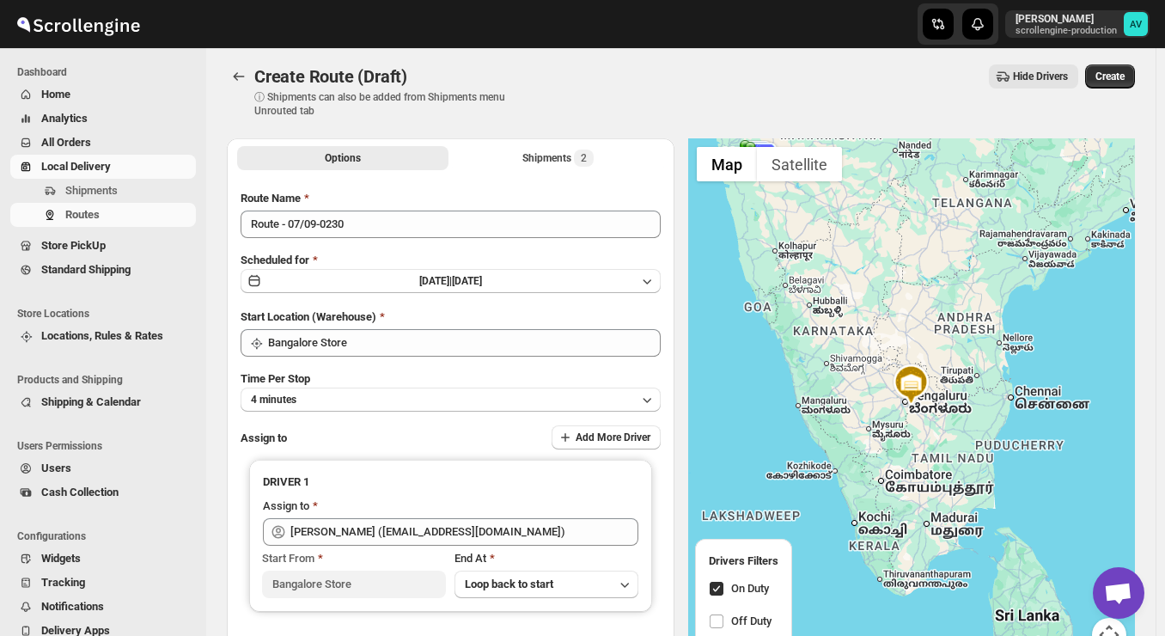
click at [1032, 371] on div at bounding box center [912, 405] width 448 height 534
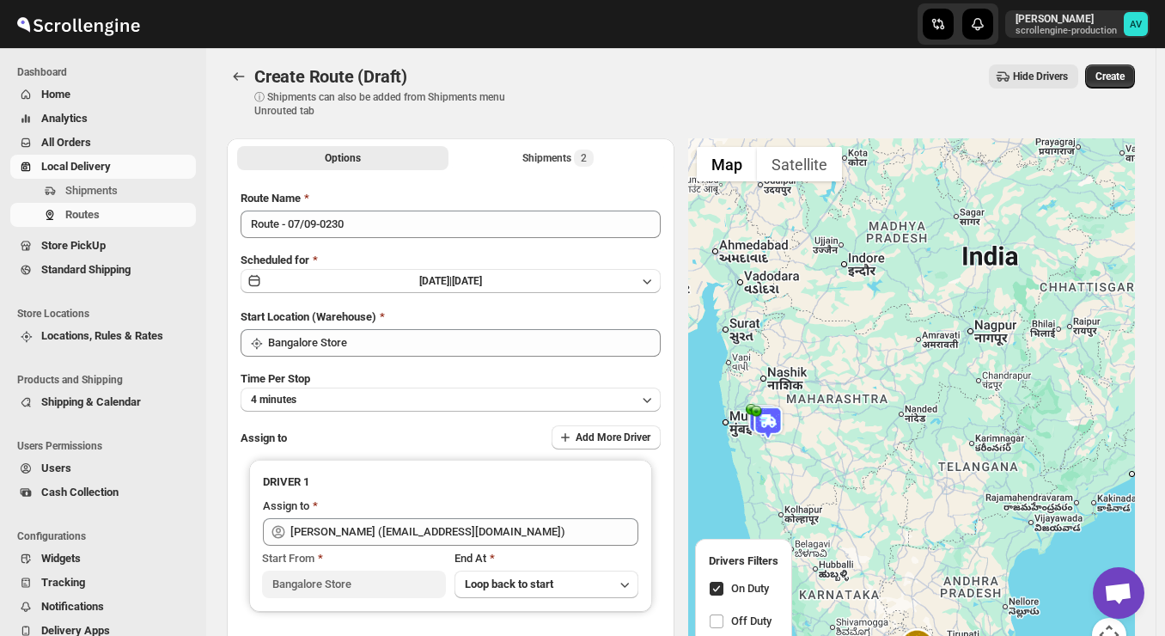
drag, startPoint x: 1009, startPoint y: 282, endPoint x: 1011, endPoint y: 553, distance: 270.7
click at [1011, 553] on div at bounding box center [912, 405] width 448 height 534
click at [846, 402] on div at bounding box center [912, 405] width 448 height 534
click at [718, 595] on input "On Duty" at bounding box center [717, 589] width 14 height 14
click at [718, 590] on input "On Duty" at bounding box center [717, 589] width 14 height 14
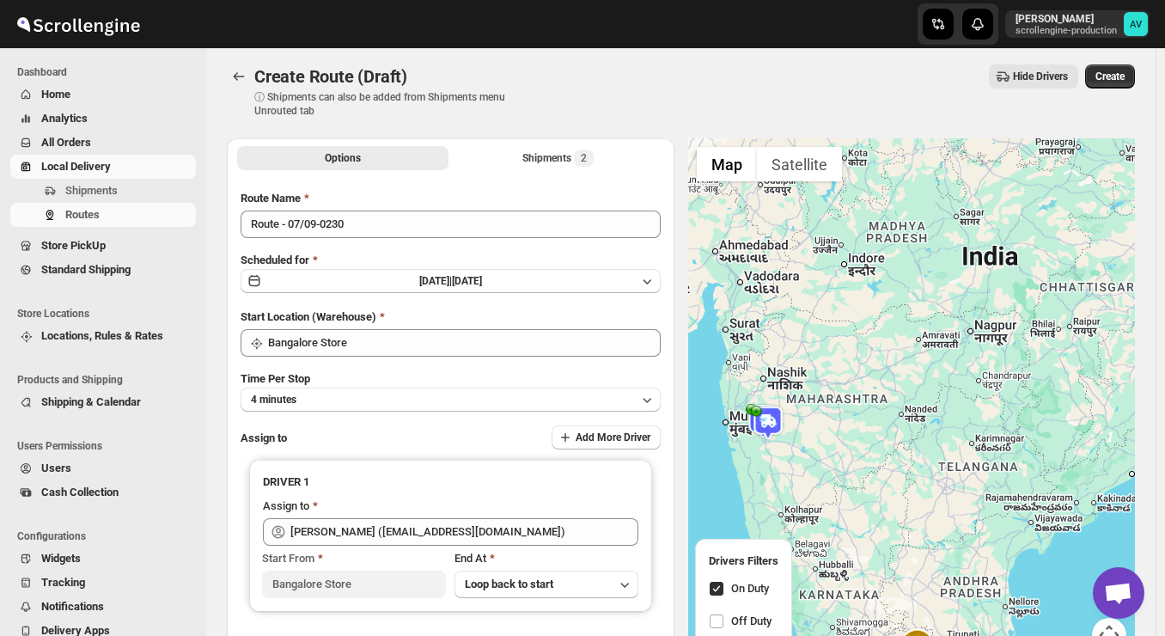
click at [718, 590] on input "On Duty" at bounding box center [717, 589] width 14 height 14
click at [721, 595] on span at bounding box center [716, 588] width 15 height 15
click at [721, 595] on input "On Duty" at bounding box center [717, 589] width 14 height 14
click at [721, 591] on input "On Duty" at bounding box center [717, 589] width 14 height 14
checkbox input "true"
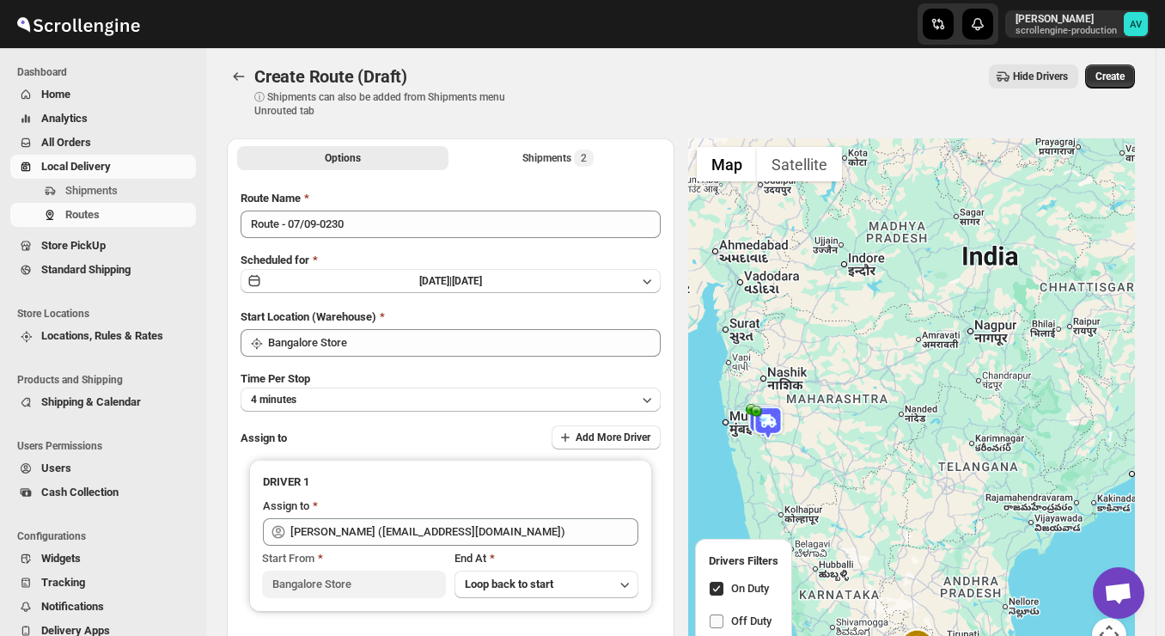
click at [719, 620] on input "Off Duty" at bounding box center [717, 621] width 14 height 14
checkbox input "true"
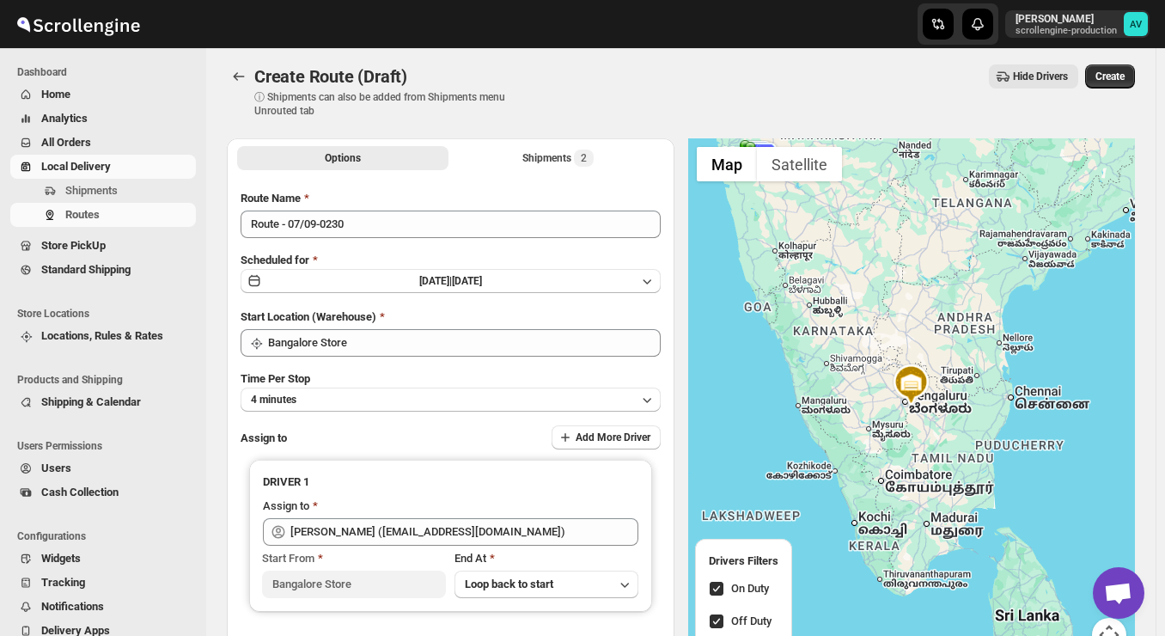
click at [721, 587] on input "On Duty" at bounding box center [717, 589] width 14 height 14
checkbox input "false"
click at [1117, 76] on span "Create" at bounding box center [1110, 77] width 29 height 14
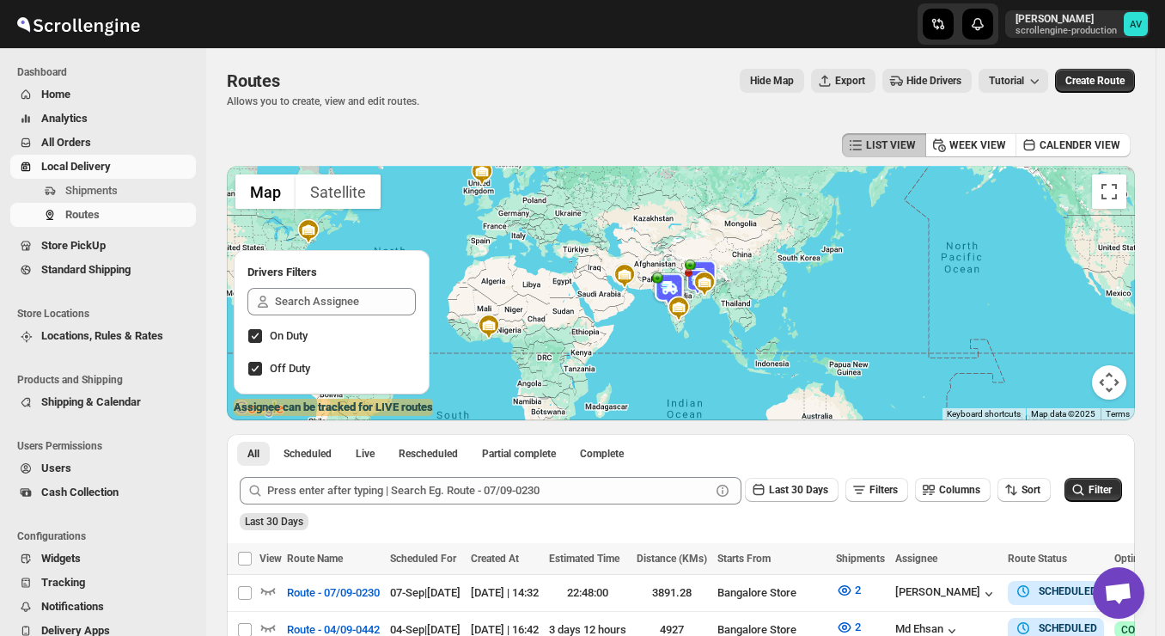
click at [542, 514] on div "Last 30 Days" at bounding box center [679, 515] width 886 height 29
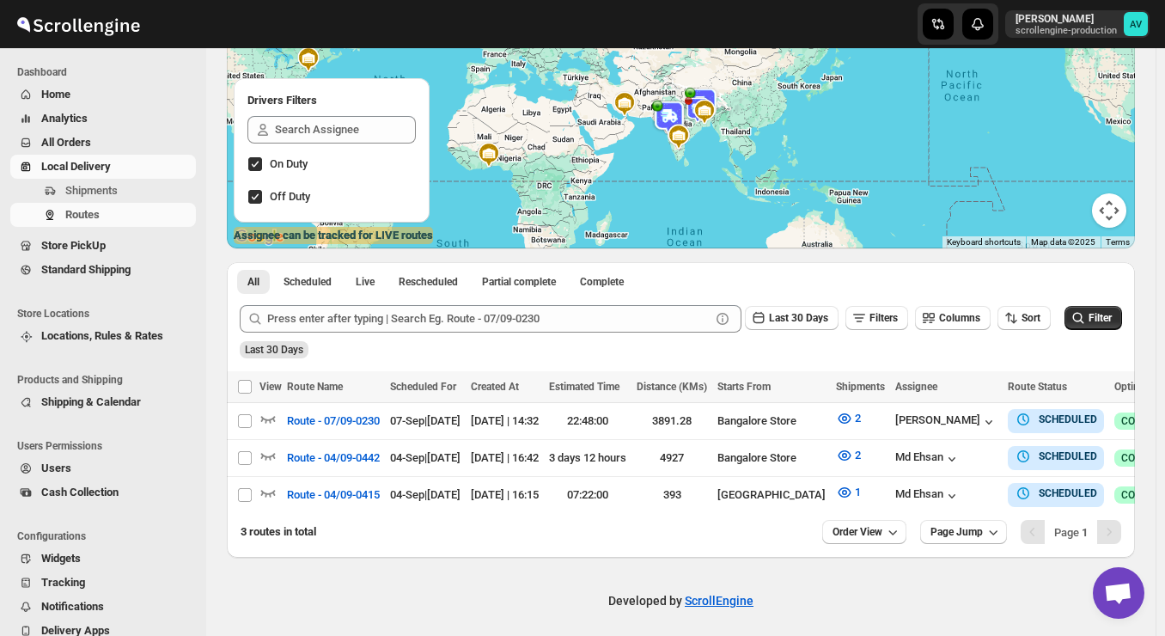
scroll to position [180, 0]
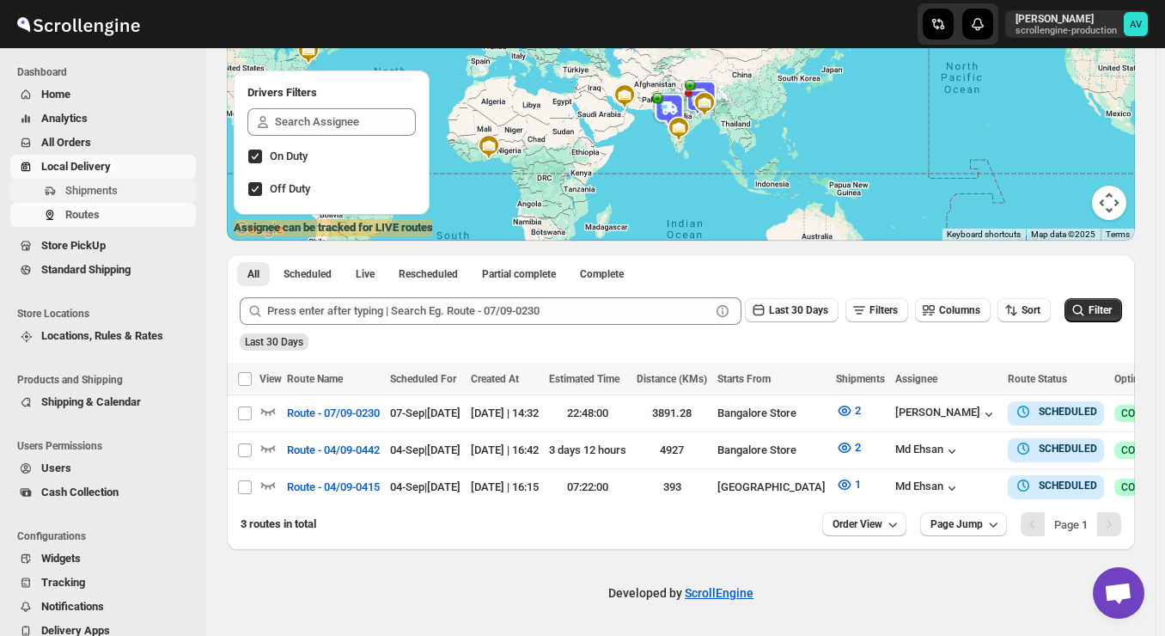
click at [98, 195] on span "Shipments" at bounding box center [91, 190] width 52 height 13
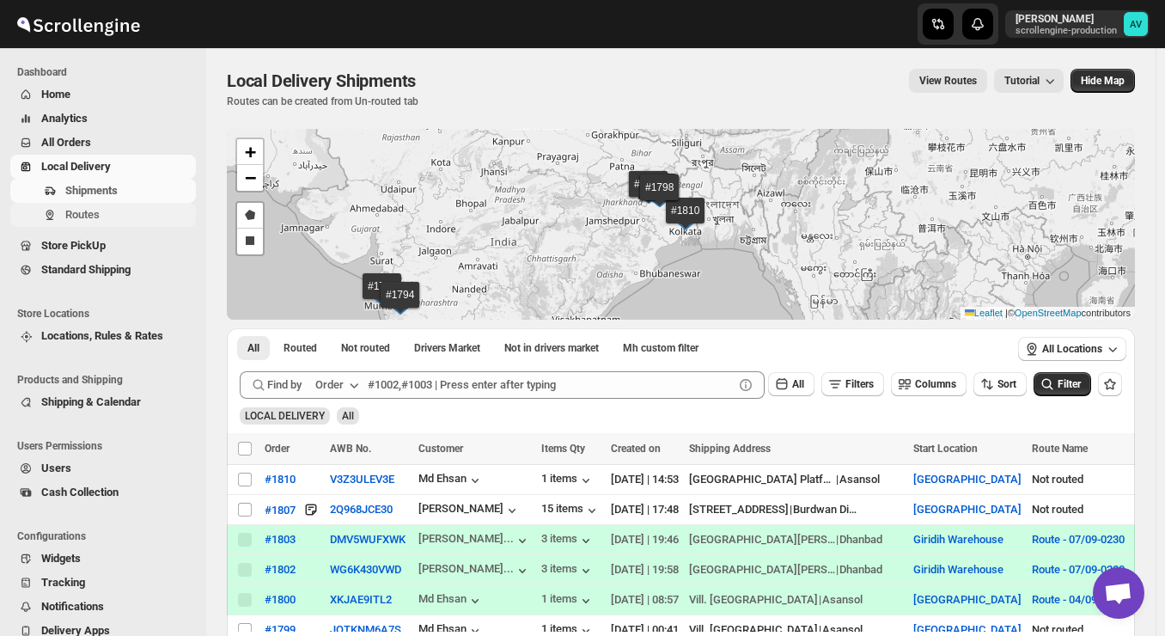
click at [105, 210] on span "Routes" at bounding box center [128, 214] width 127 height 17
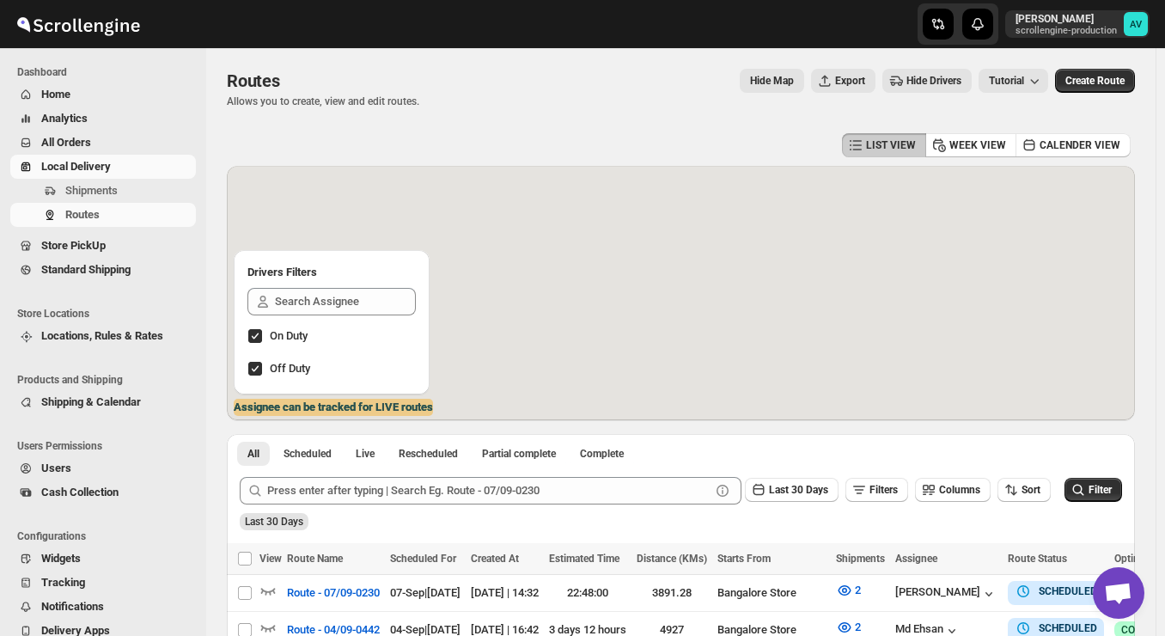
click at [637, 115] on div "Routes. This page is ready Routes Allows you to create, view and edit routes. H…" at bounding box center [681, 88] width 908 height 81
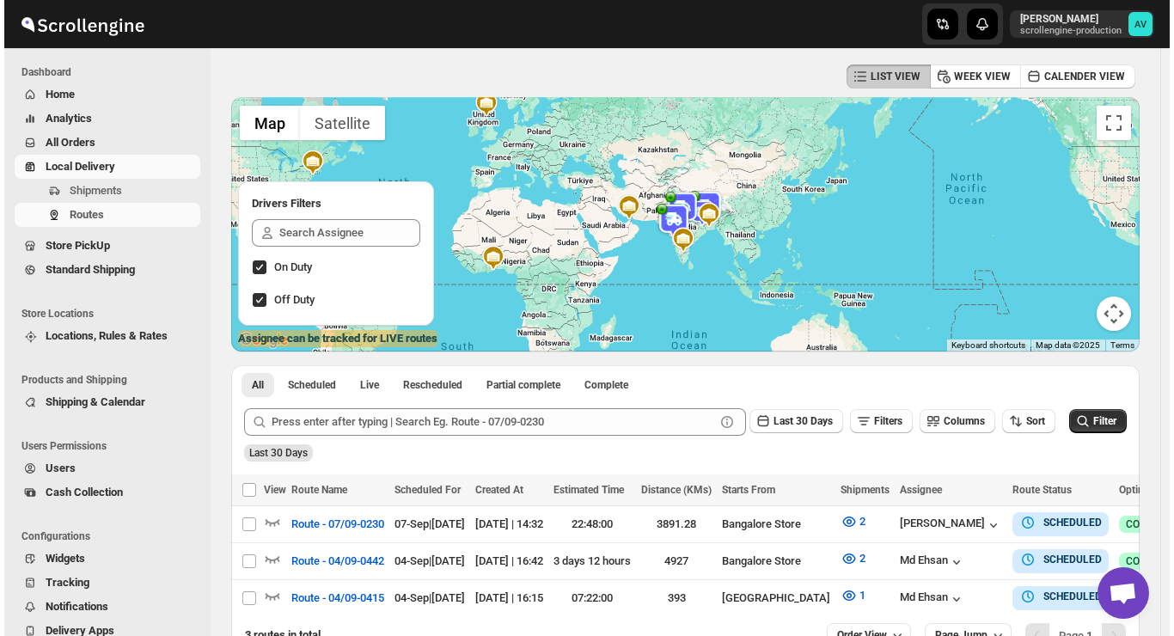
scroll to position [180, 0]
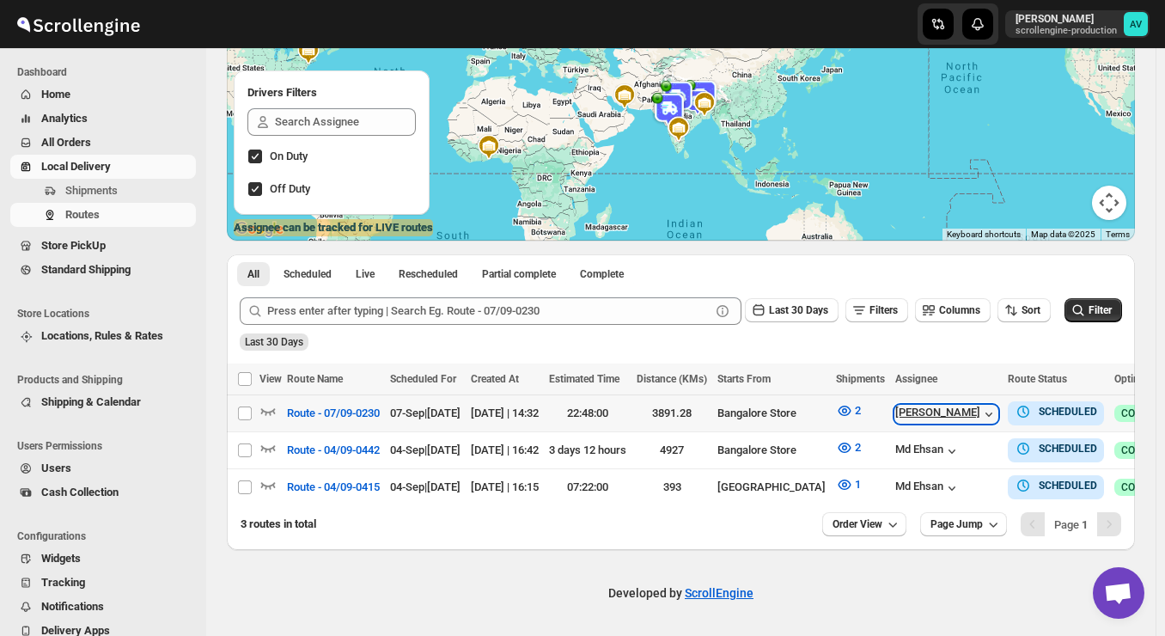
click at [987, 414] on div "[PERSON_NAME]" at bounding box center [946, 414] width 102 height 17
click at [968, 322] on div "Columns" at bounding box center [953, 311] width 76 height 26
click at [986, 337] on div "Last 30 Days" at bounding box center [679, 335] width 886 height 29
click at [319, 410] on span "Route - 07/09-0230" at bounding box center [333, 413] width 93 height 17
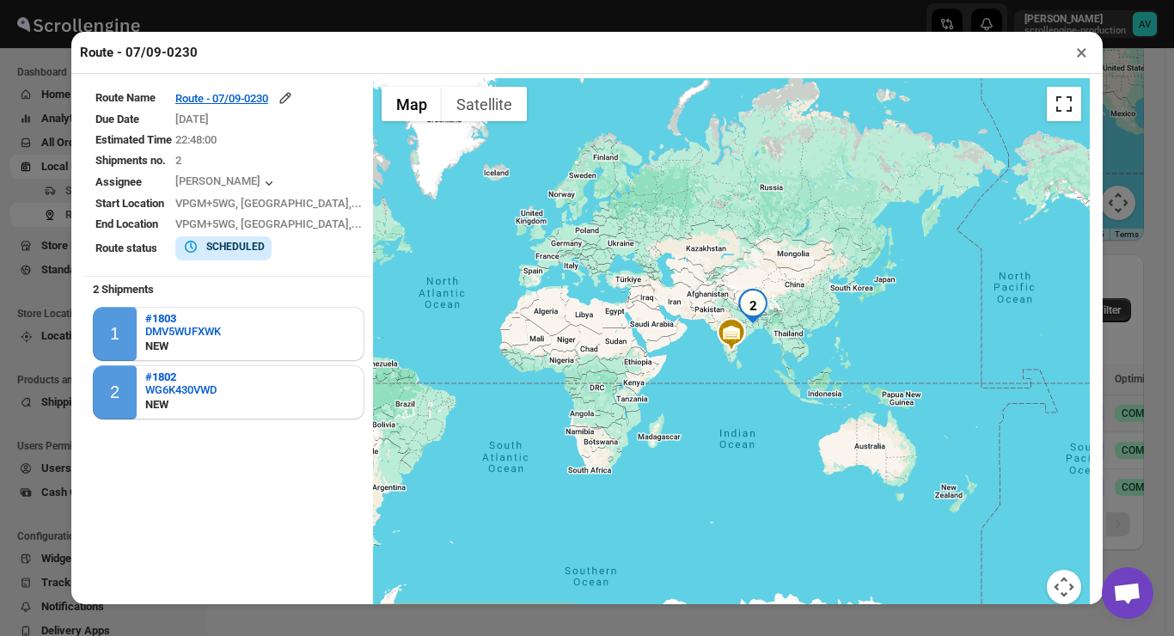
click at [1062, 108] on button "Toggle fullscreen view" at bounding box center [1064, 104] width 34 height 34
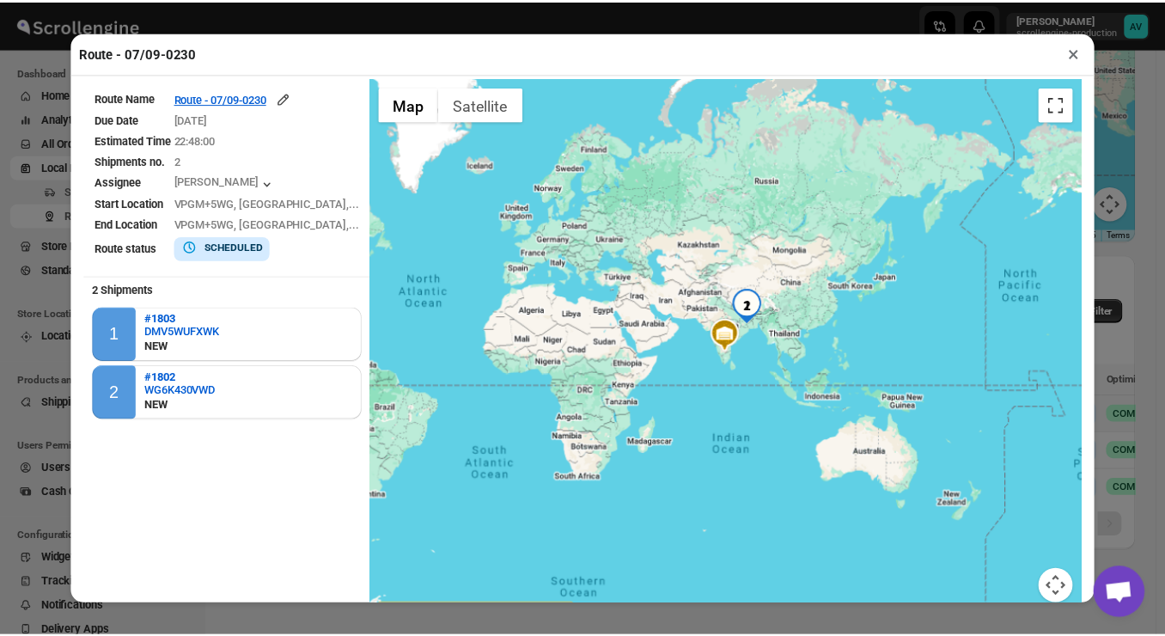
scroll to position [0, 0]
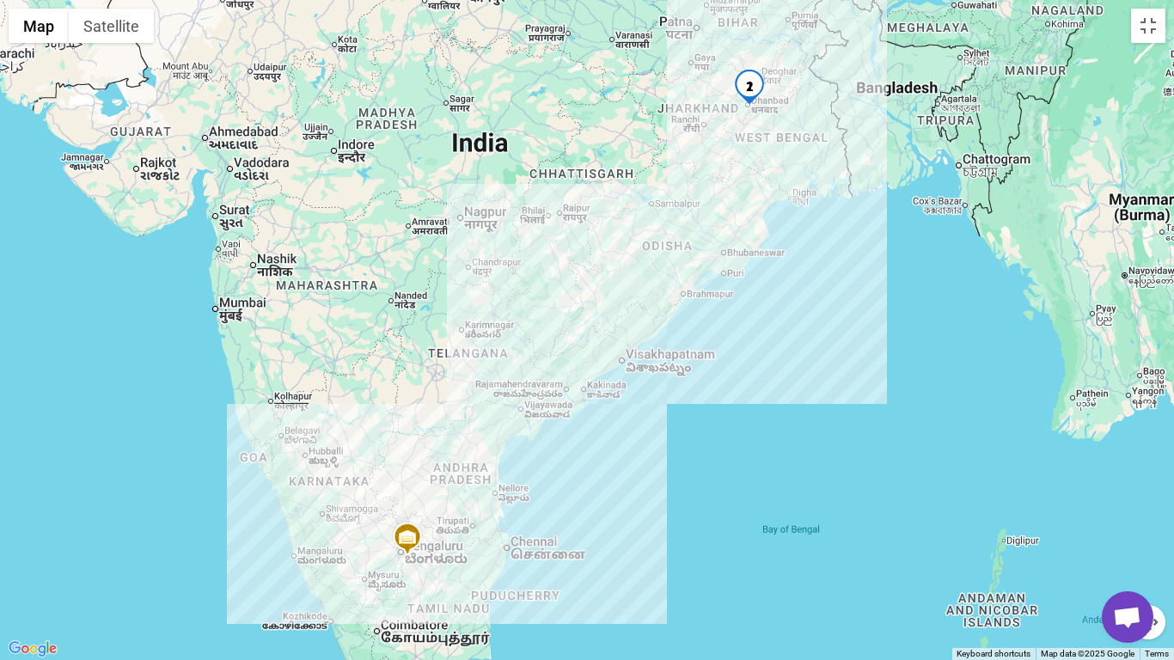
click at [693, 291] on div at bounding box center [587, 330] width 1174 height 660
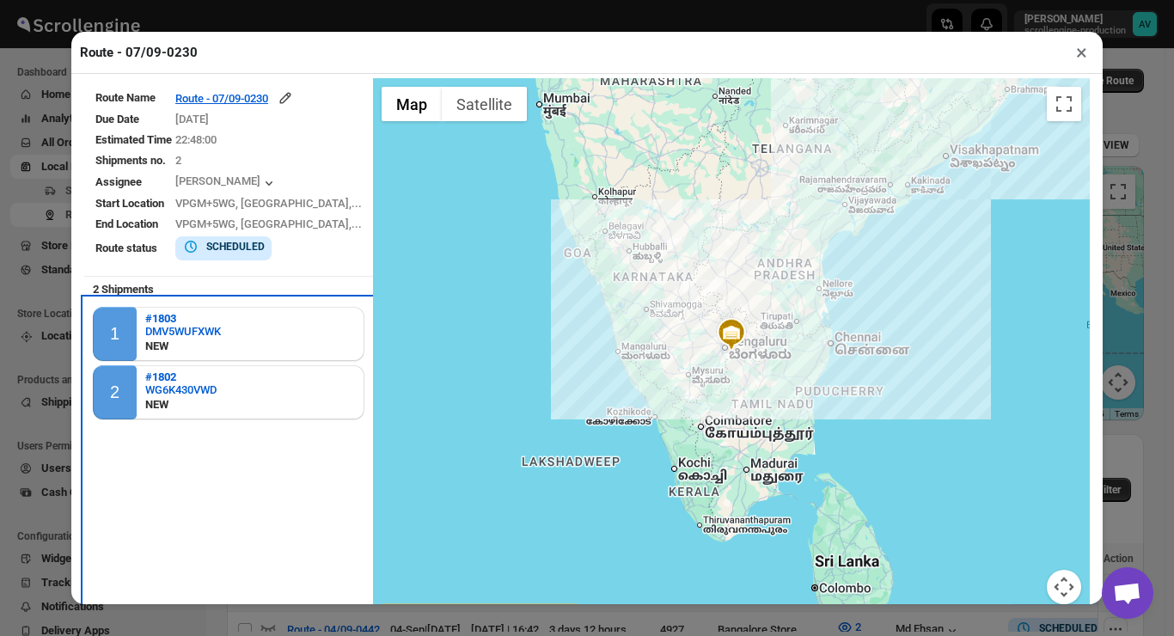
click at [229, 396] on div "2 #1802 WG6K430VWD NEW" at bounding box center [229, 392] width 272 height 54
click at [1078, 52] on button "×" at bounding box center [1081, 52] width 25 height 24
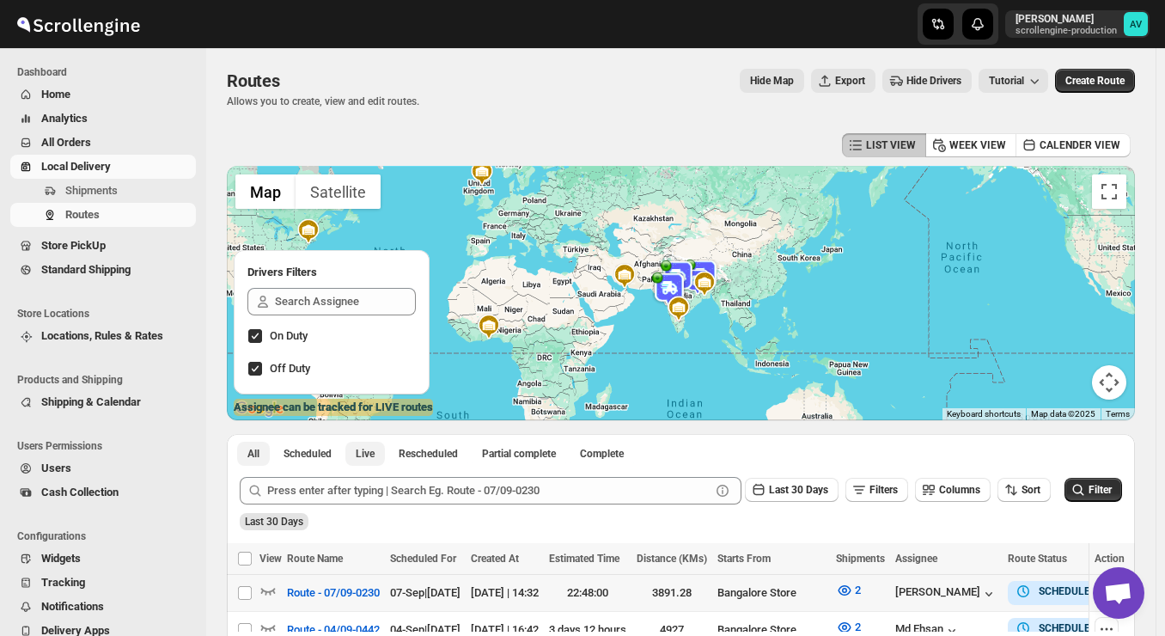
click at [368, 458] on span "Live" at bounding box center [365, 454] width 19 height 14
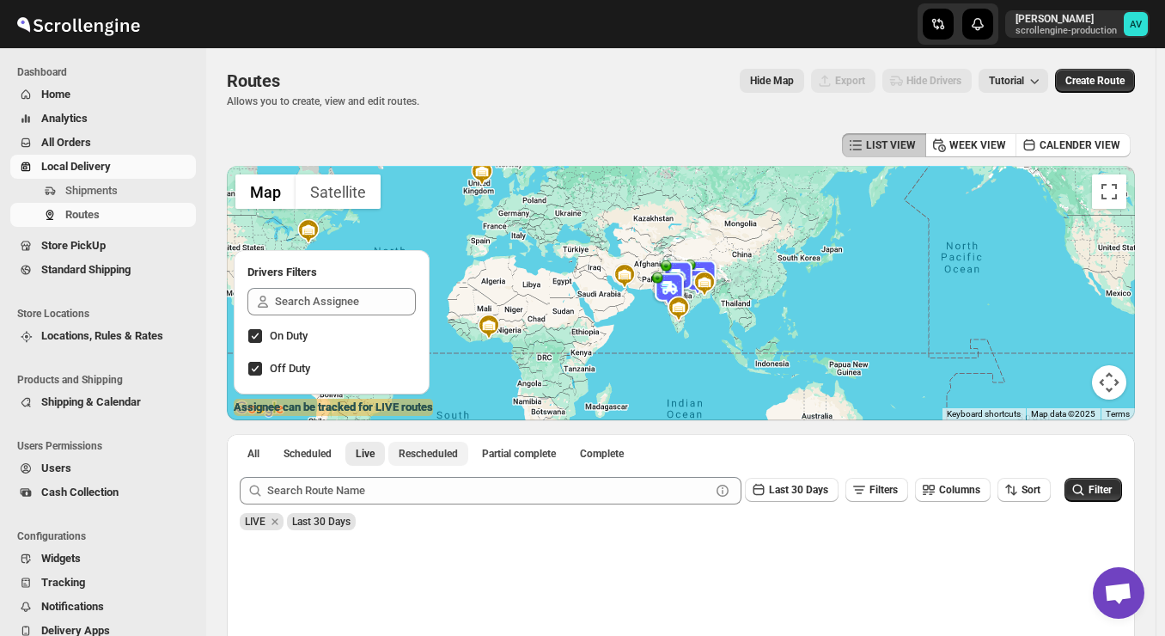
click at [434, 450] on span "Rescheduled" at bounding box center [428, 454] width 59 height 14
click at [258, 448] on span "All" at bounding box center [253, 454] width 12 height 14
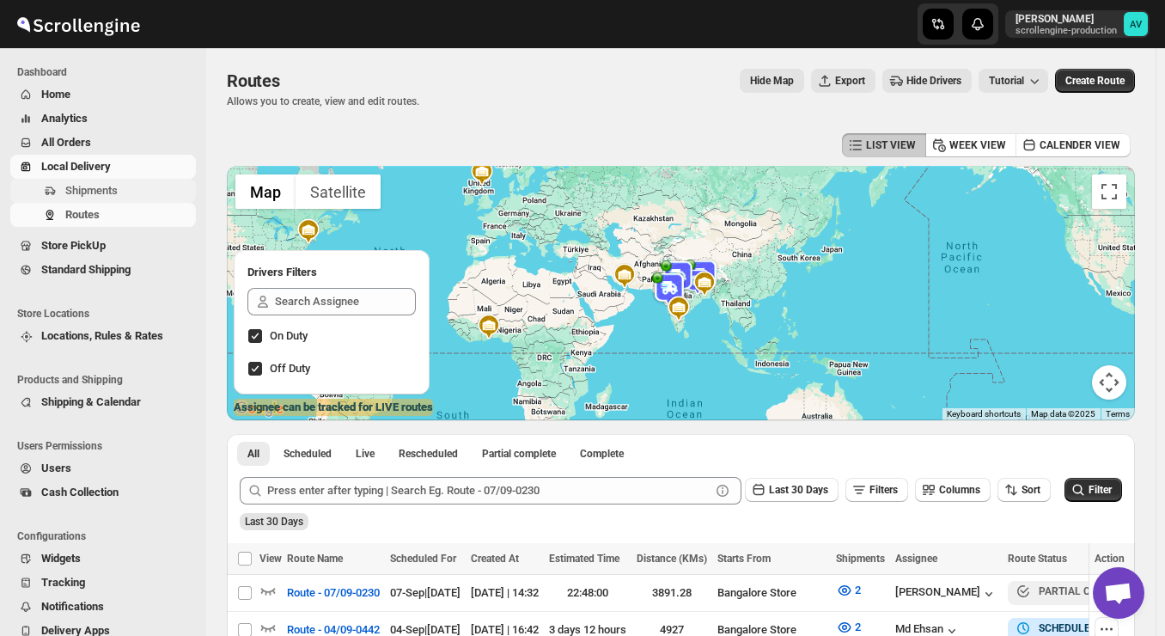
click at [111, 190] on span "Shipments" at bounding box center [91, 190] width 52 height 13
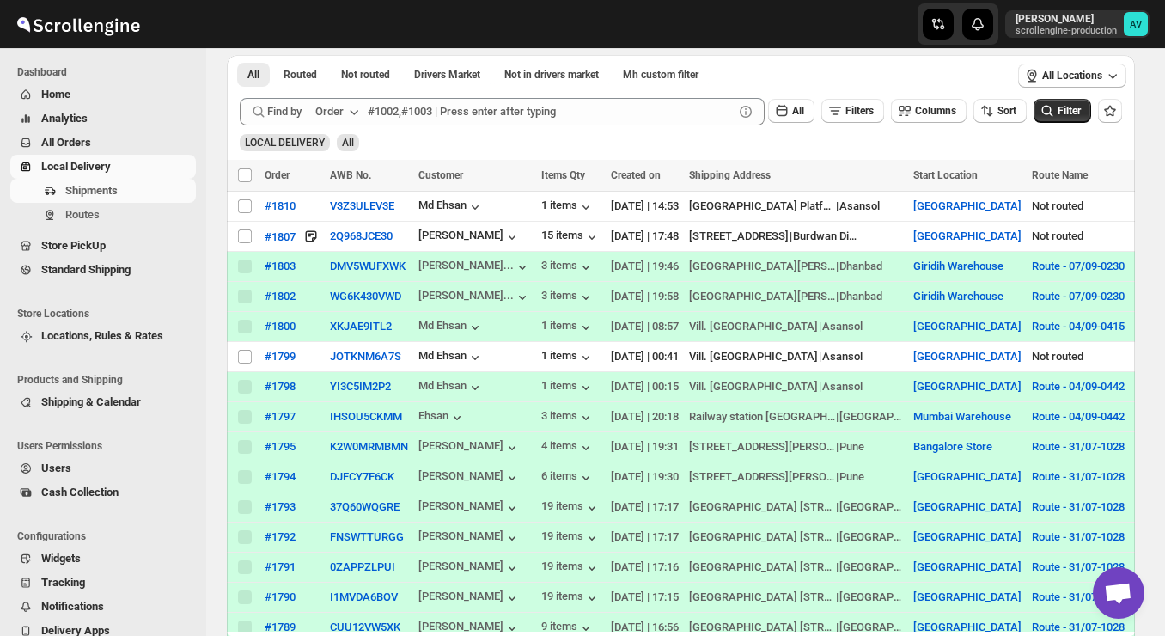
scroll to position [293, 0]
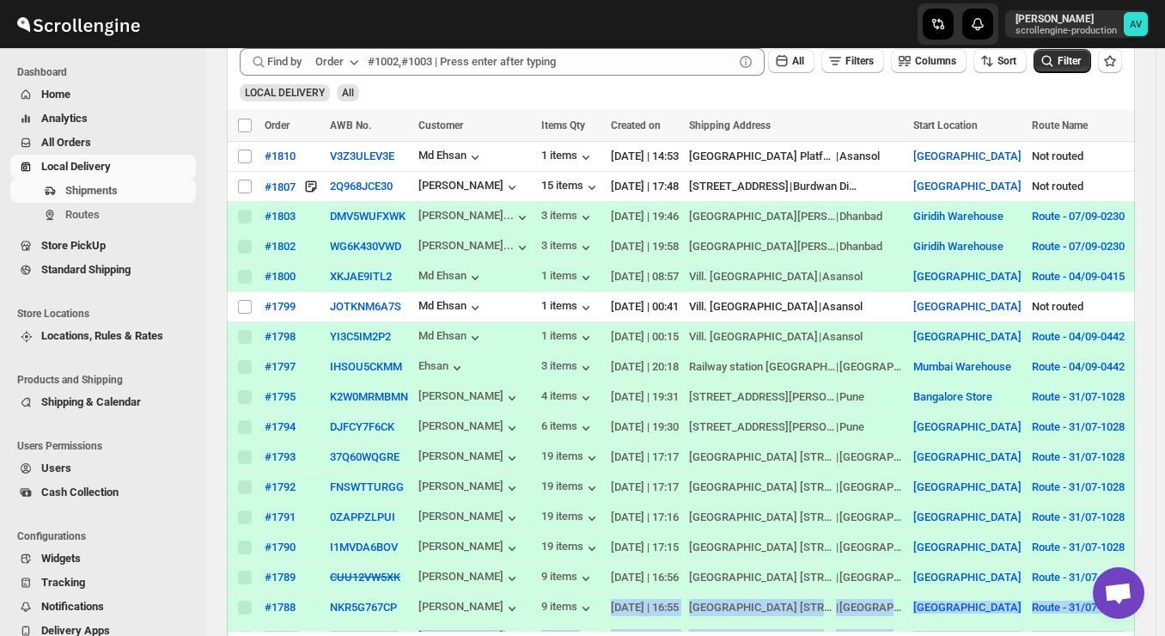
drag, startPoint x: 682, startPoint y: 622, endPoint x: 750, endPoint y: 624, distance: 67.9
click at [750, 624] on tbody "Select shipment #1810 V3Z3ULEV3E Md Ehsan 1 items 06-Sep-25 | 14:53 Asansol Rai…" at bounding box center [1118, 443] width 1782 height 602
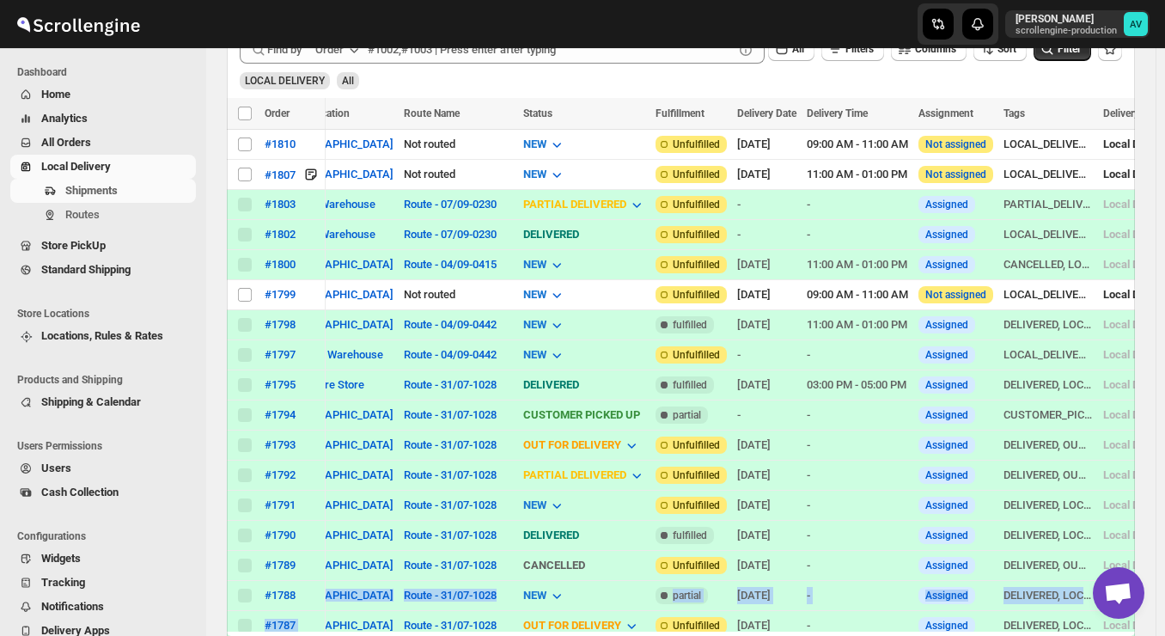
scroll to position [0, 633]
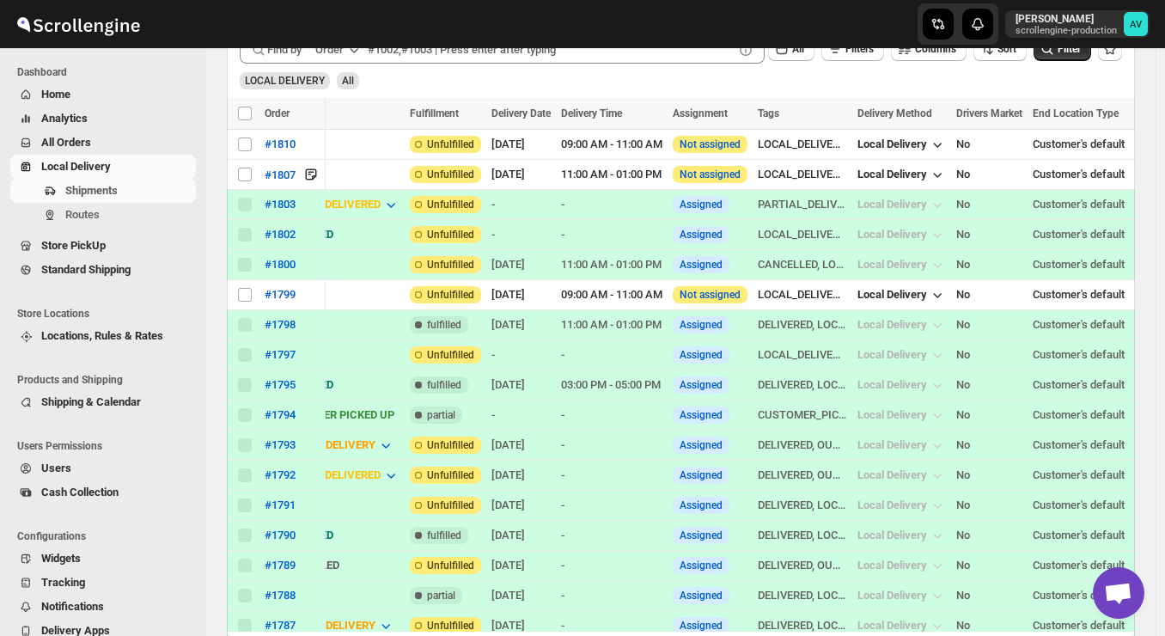
click at [523, 207] on div "-" at bounding box center [521, 204] width 59 height 17
click at [636, 226] on div "-" at bounding box center [611, 234] width 101 height 17
